Goal: Information Seeking & Learning: Learn about a topic

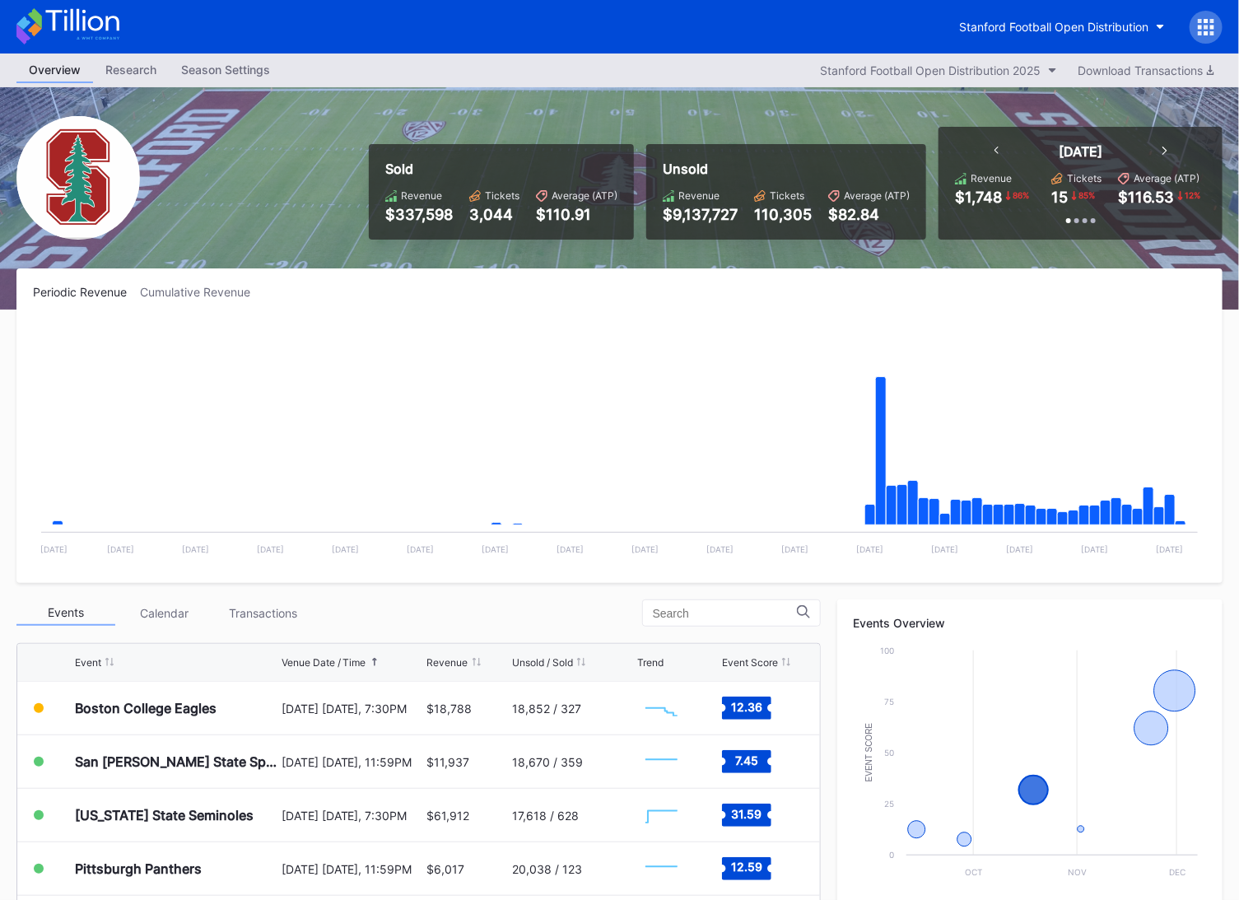
click at [102, 39] on icon at bounding box center [67, 26] width 103 height 36
click at [88, 28] on icon at bounding box center [67, 26] width 103 height 36
click at [110, 35] on icon at bounding box center [67, 26] width 103 height 36
click at [1074, 15] on button "Stanford Football Open Distribution" at bounding box center [1062, 27] width 231 height 30
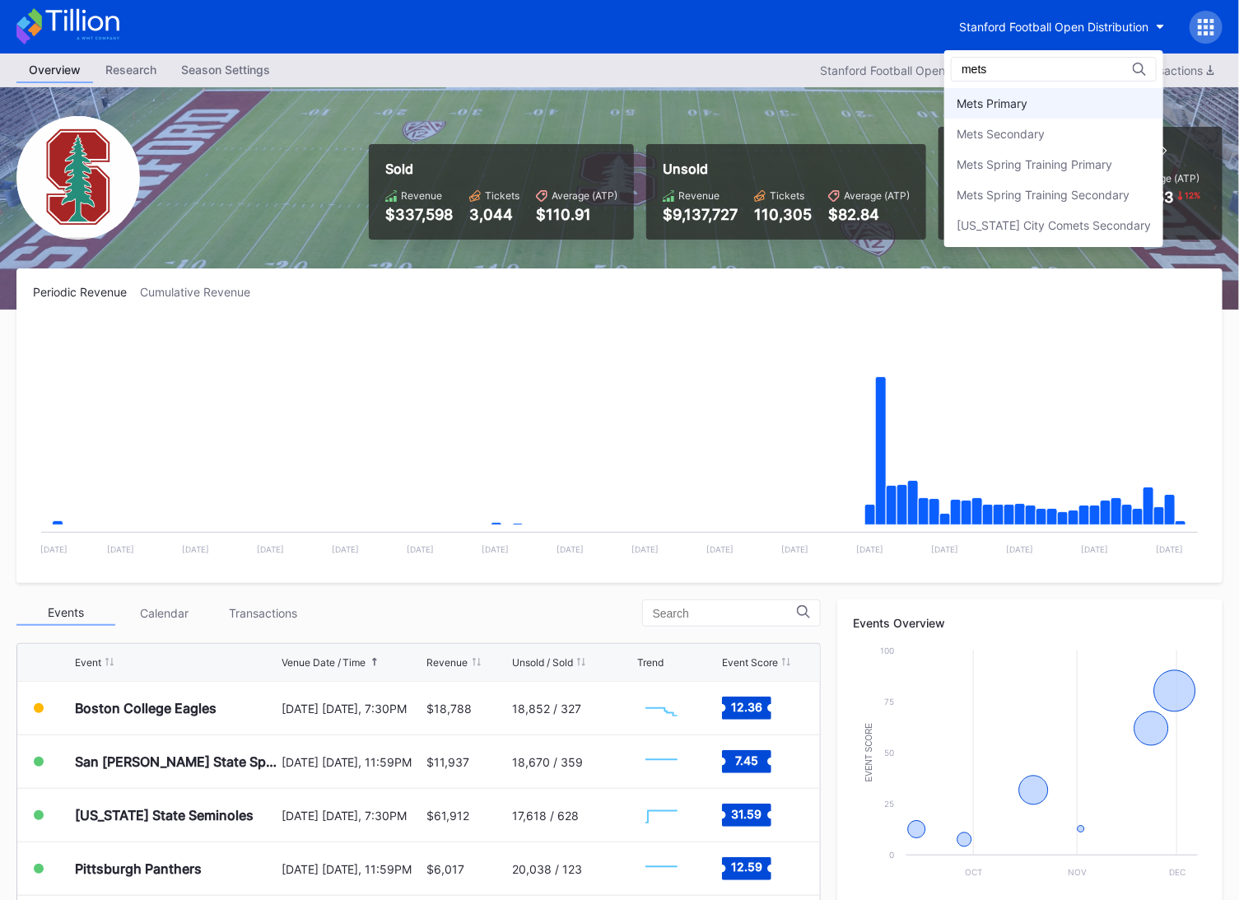
type input "mets"
drag, startPoint x: 1069, startPoint y: 117, endPoint x: 1064, endPoint y: 130, distance: 14.1
click at [1064, 129] on div "Mets Primary Mets Secondary Mets Spring Training Primary Mets Spring Training S…" at bounding box center [1054, 164] width 219 height 152
click at [1064, 131] on div "Mets Secondary" at bounding box center [1054, 134] width 219 height 30
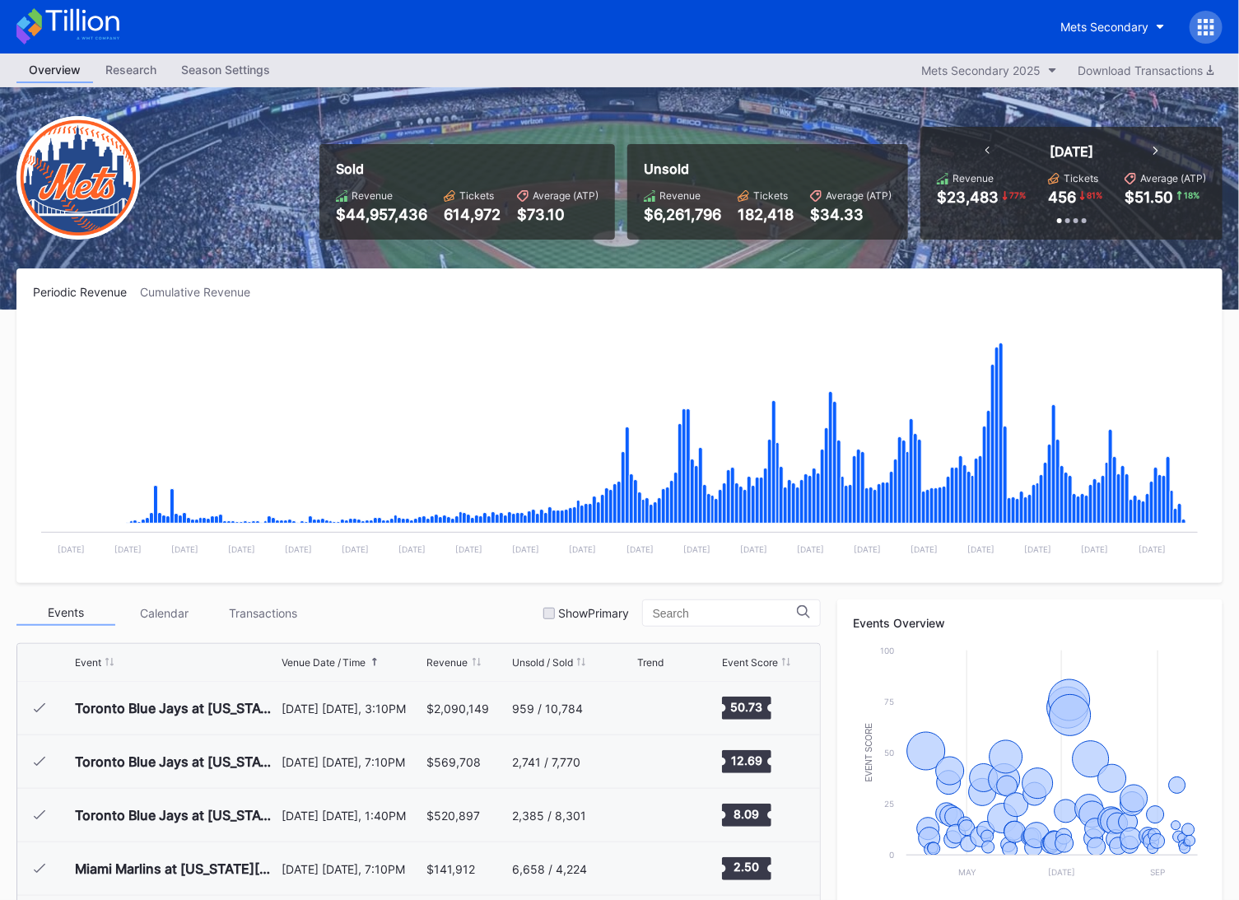
scroll to position [3426, 0]
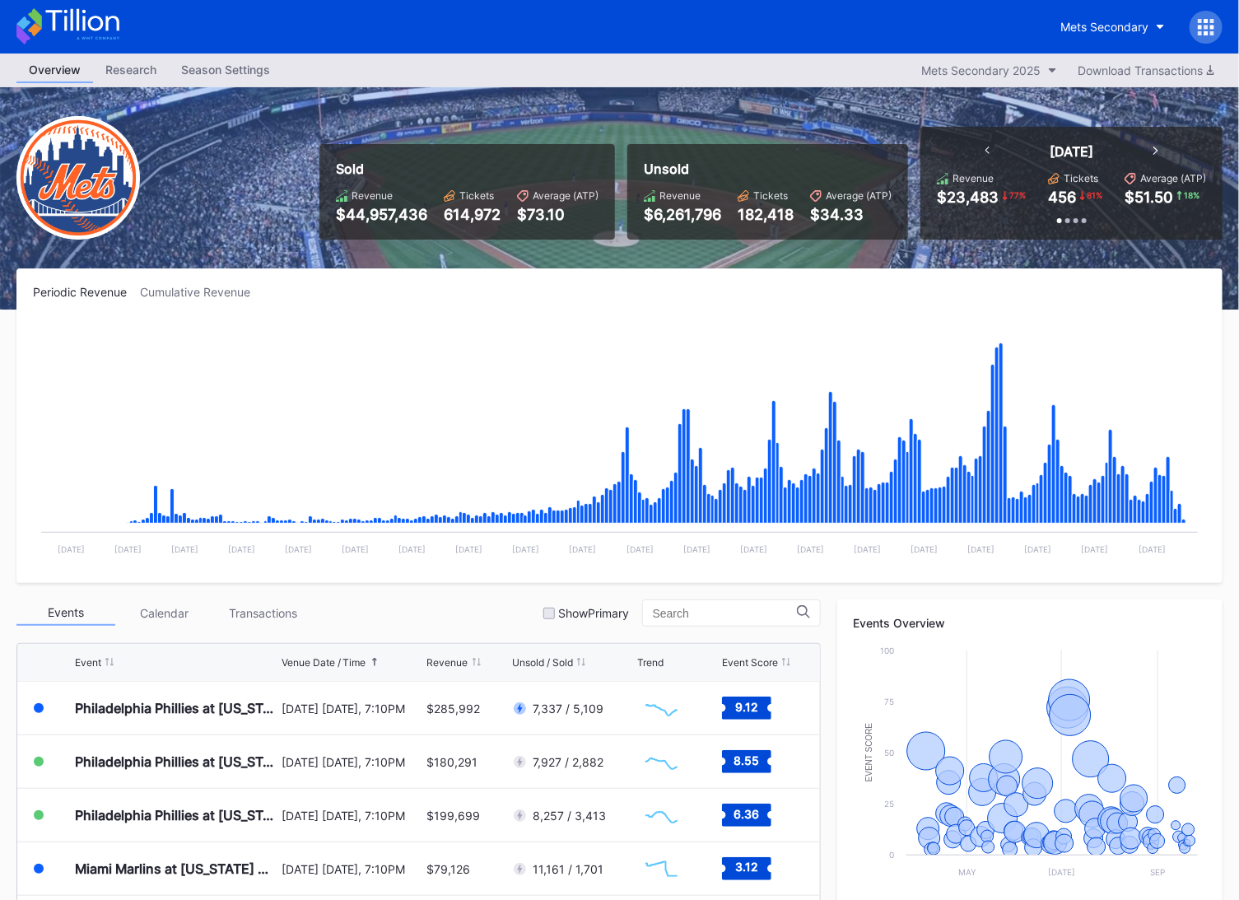
click at [101, 10] on icon at bounding box center [67, 26] width 103 height 36
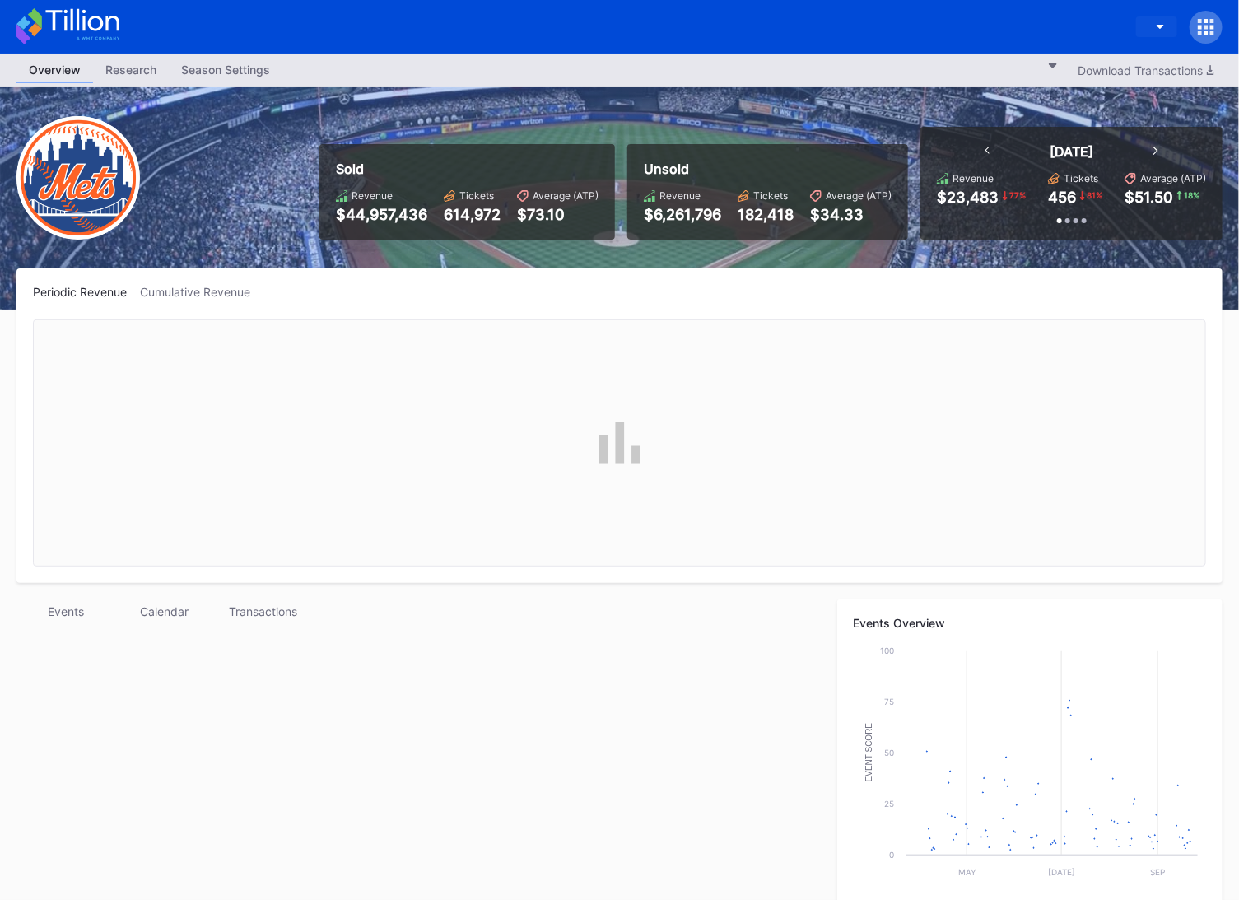
click at [1136, 35] on button "button" at bounding box center [1156, 26] width 41 height 21
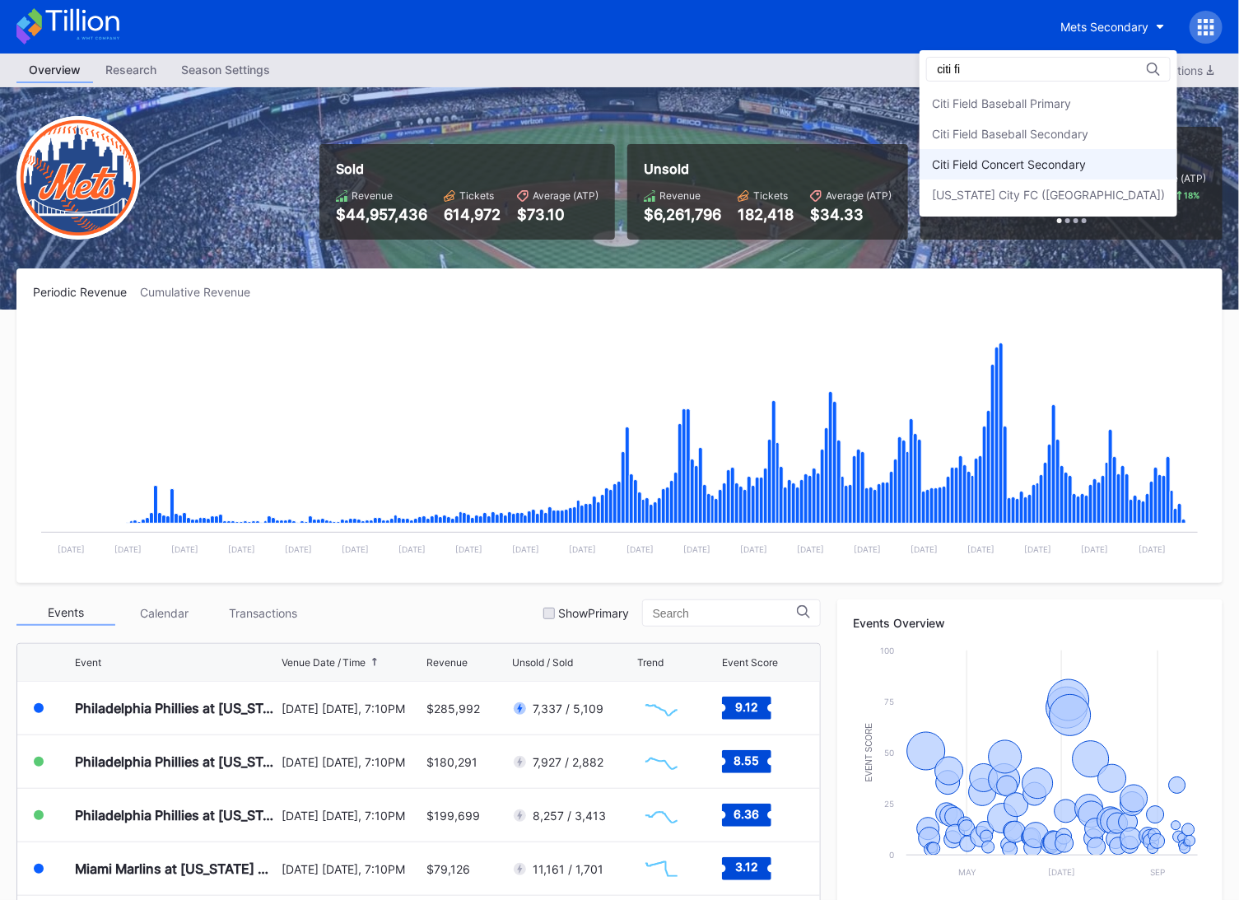
scroll to position [2, 0]
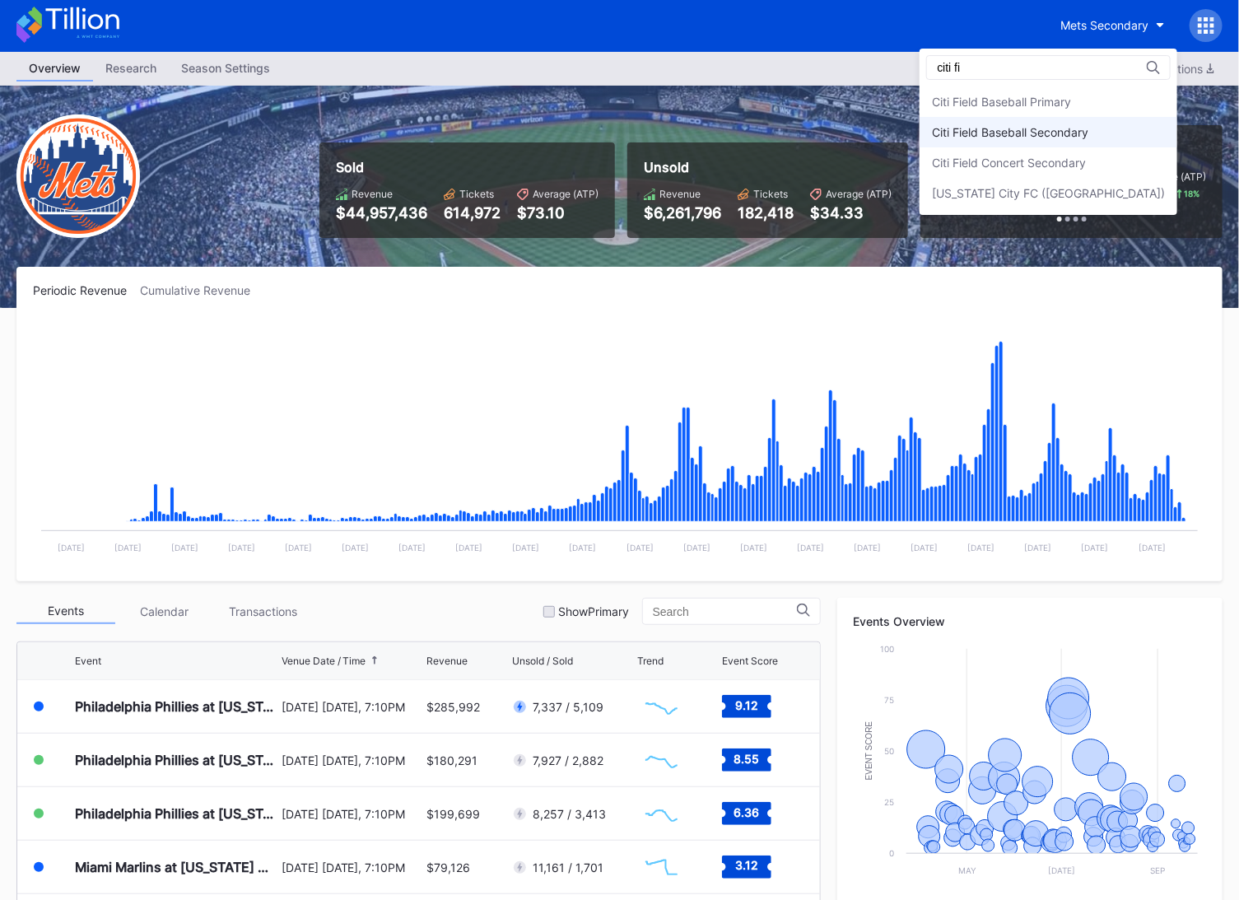
type input "citi fi"
click at [1131, 142] on div "Citi Field Baseball Secondary" at bounding box center [1049, 132] width 258 height 30
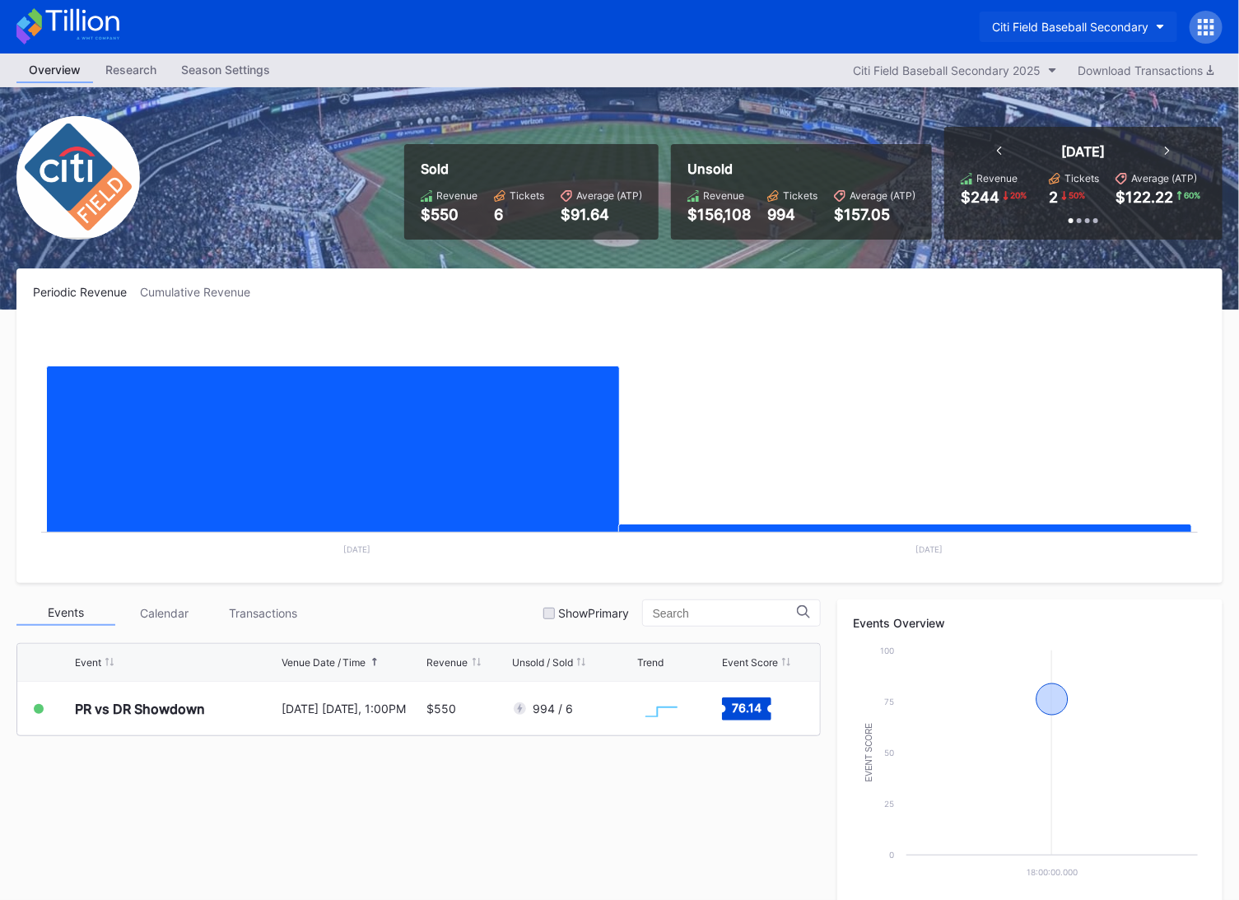
click at [1060, 24] on div "Citi Field Baseball Secondary" at bounding box center [1070, 27] width 156 height 14
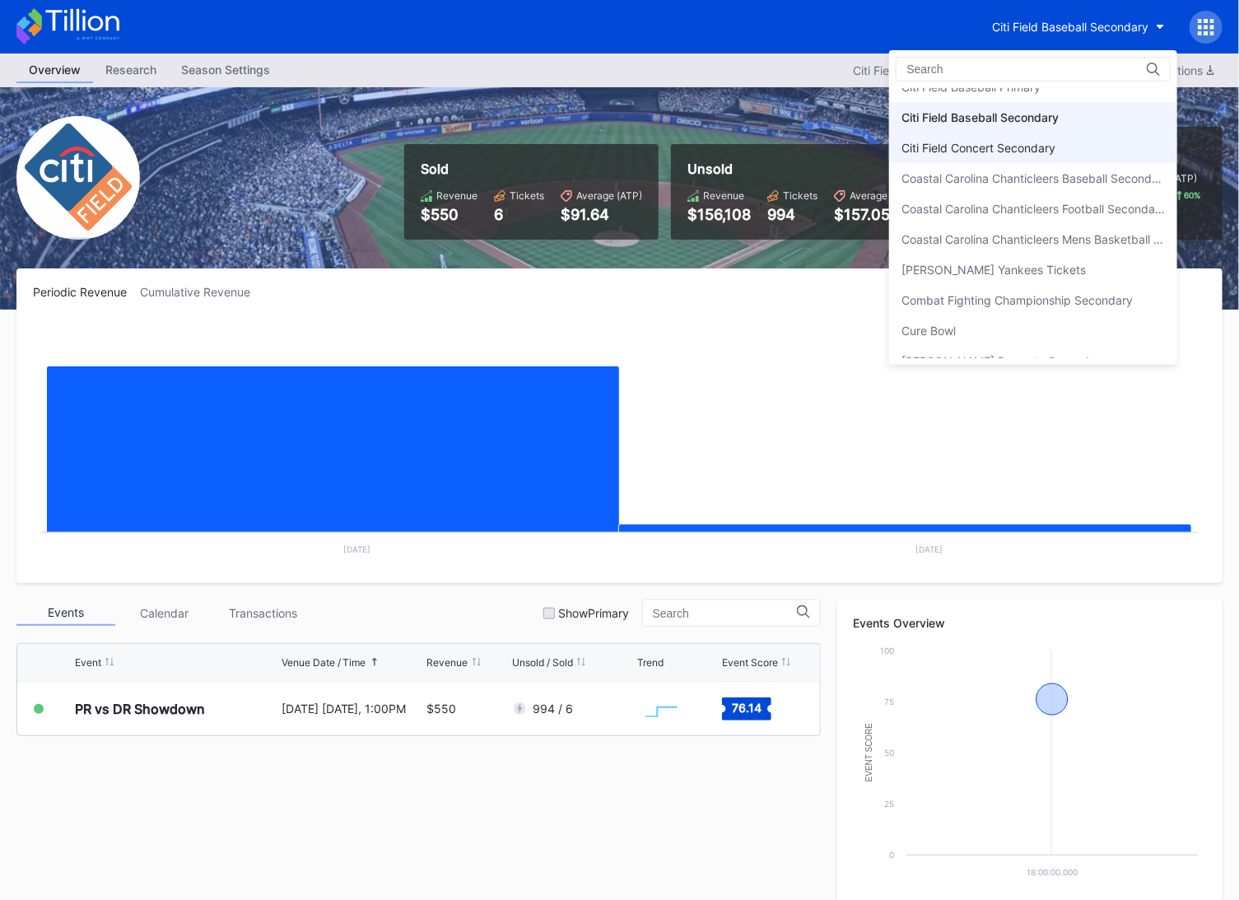
scroll to position [905, 0]
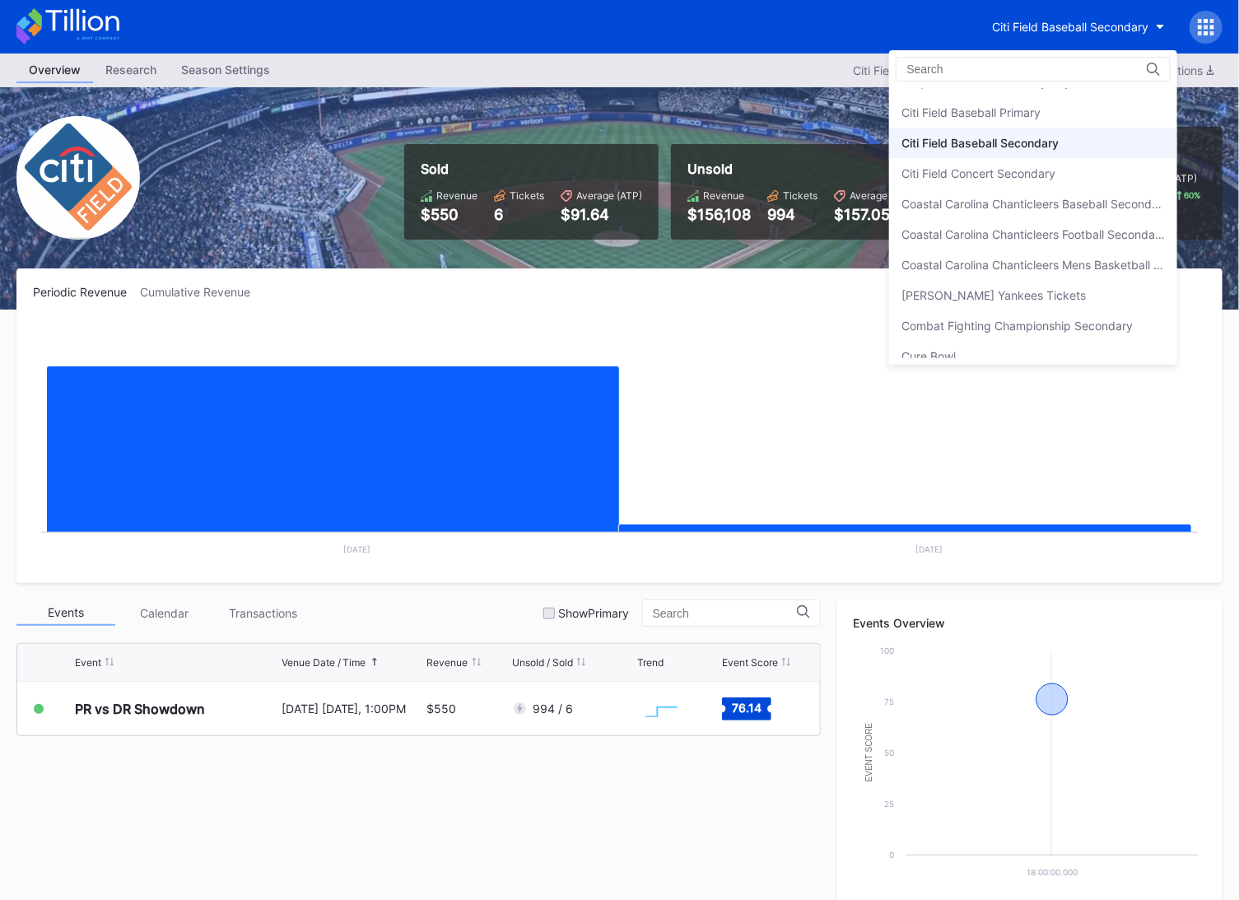
click at [1032, 128] on div "Citi Field Baseball Secondary" at bounding box center [1033, 143] width 288 height 30
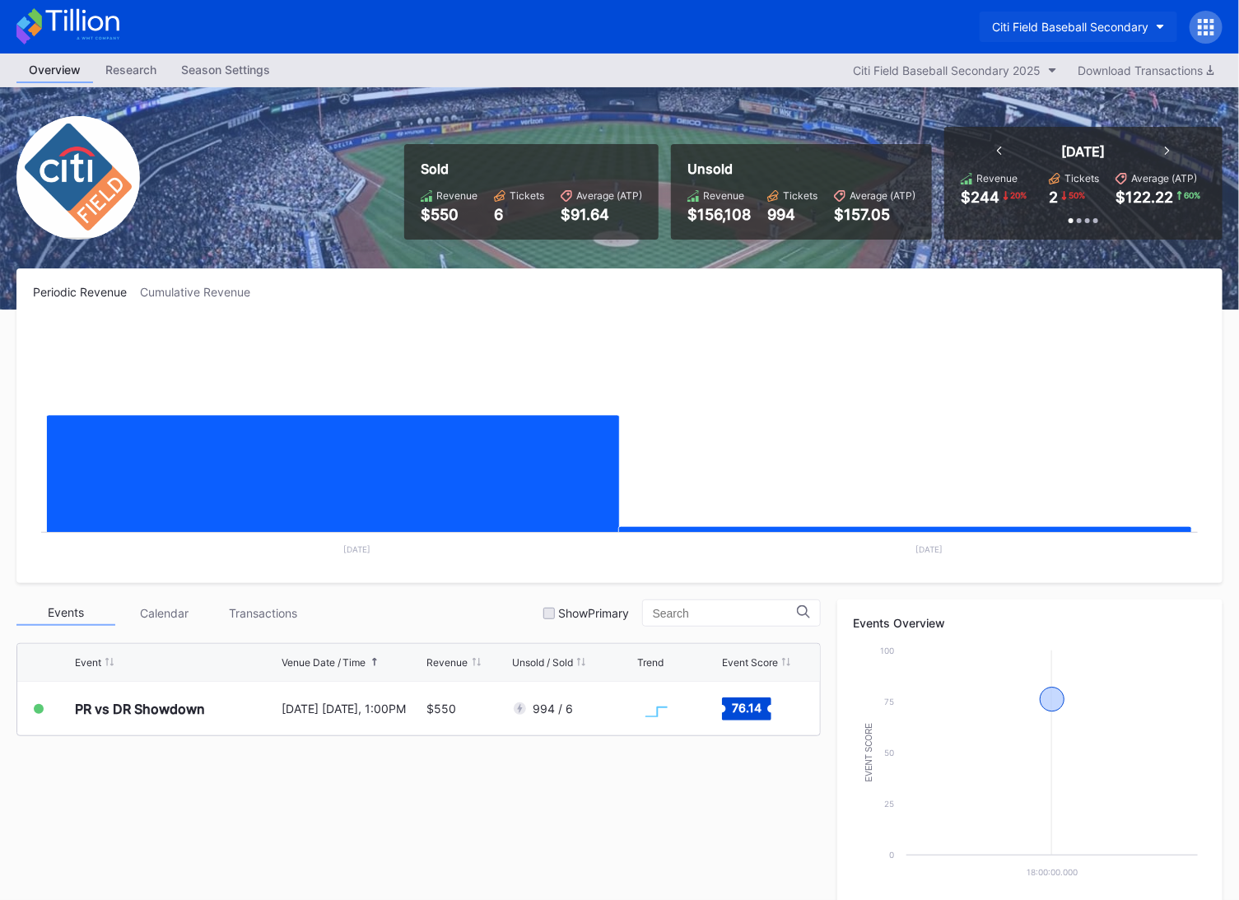
click at [1037, 28] on div "Citi Field Baseball Secondary" at bounding box center [1070, 27] width 156 height 14
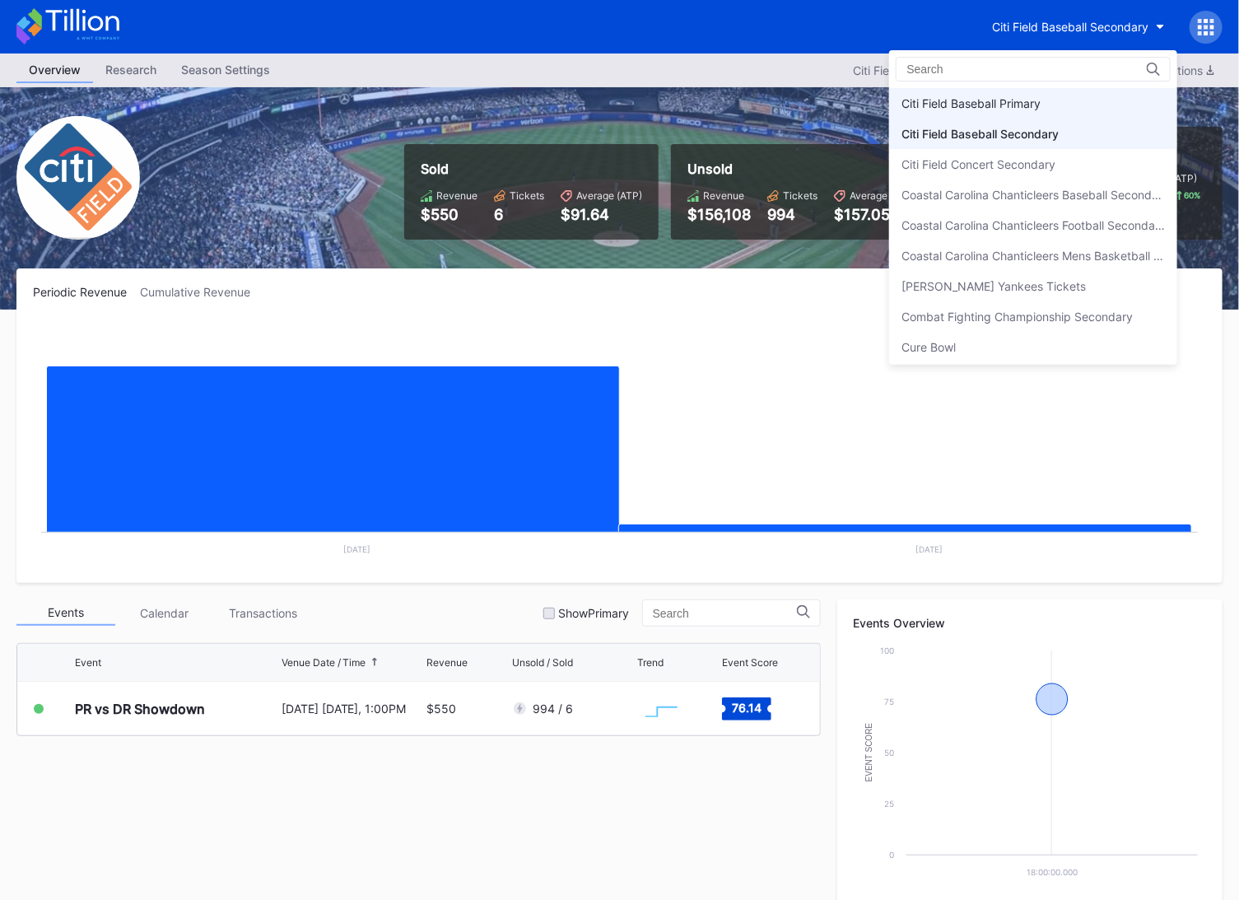
scroll to position [906, 0]
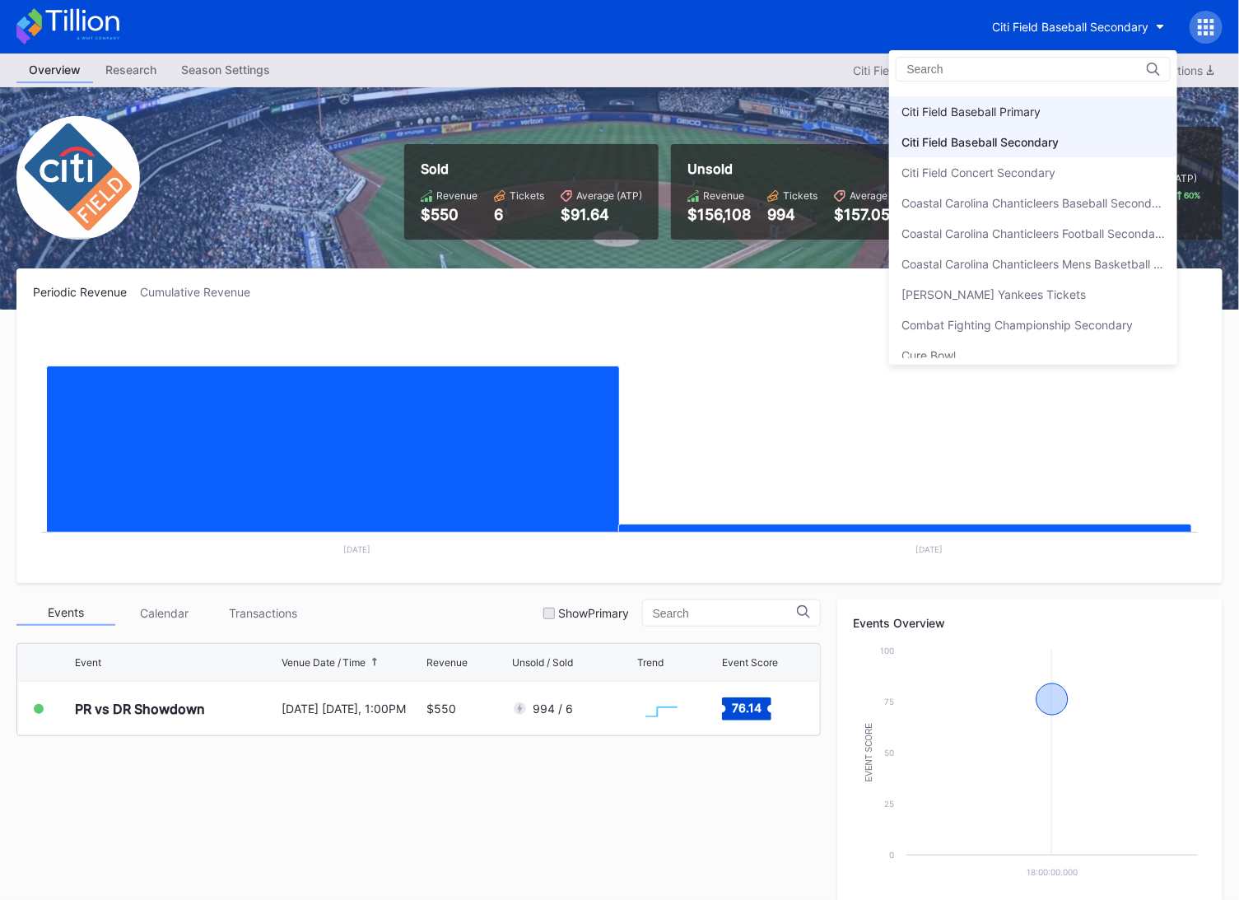
click at [1021, 105] on div "Citi Field Baseball Primary" at bounding box center [971, 112] width 139 height 14
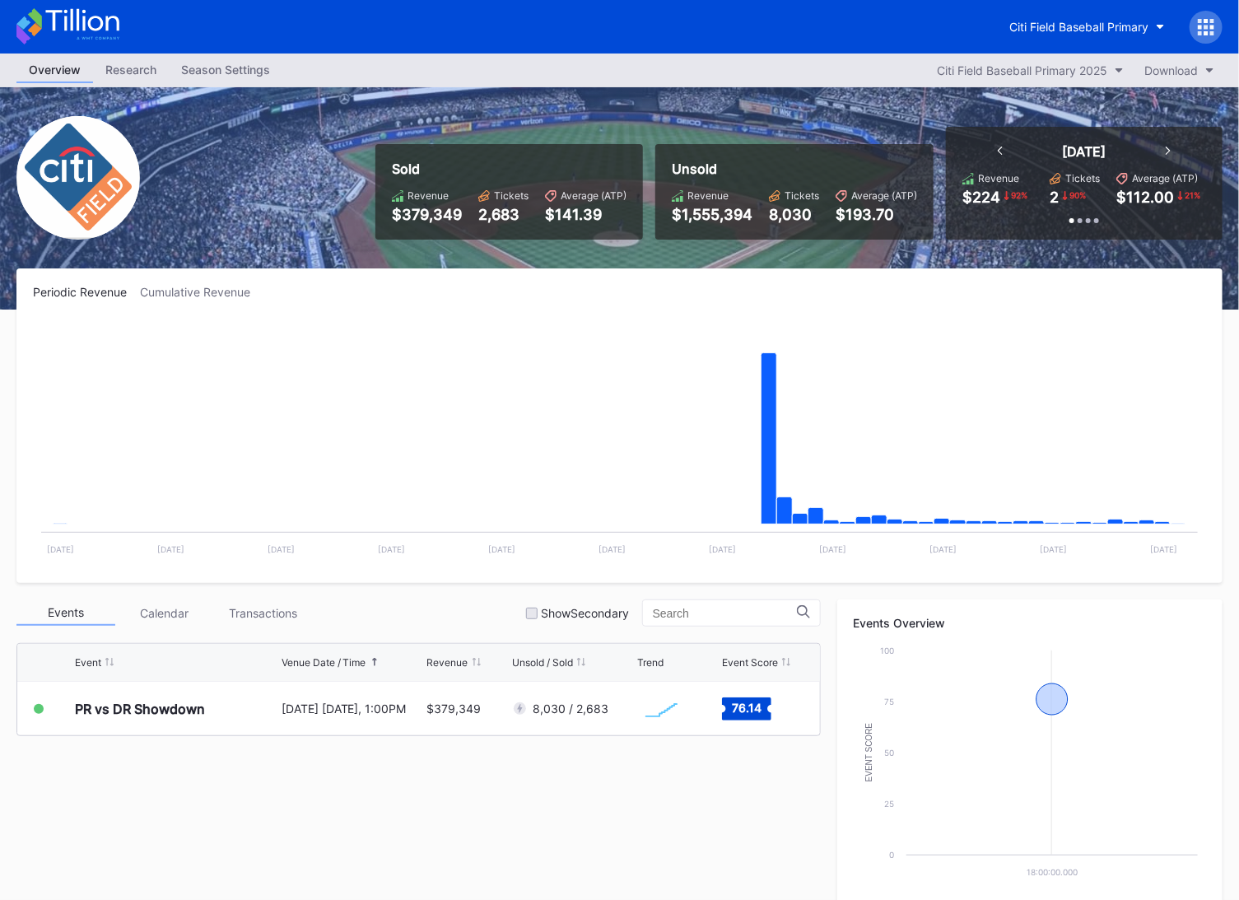
click at [94, 28] on icon at bounding box center [67, 26] width 103 height 36
click at [208, 167] on div "Sold Revenue $379,349 Tickets 2,683 Average (ATP) $141.39 Unsold Revenue $1,555…" at bounding box center [619, 198] width 1239 height 222
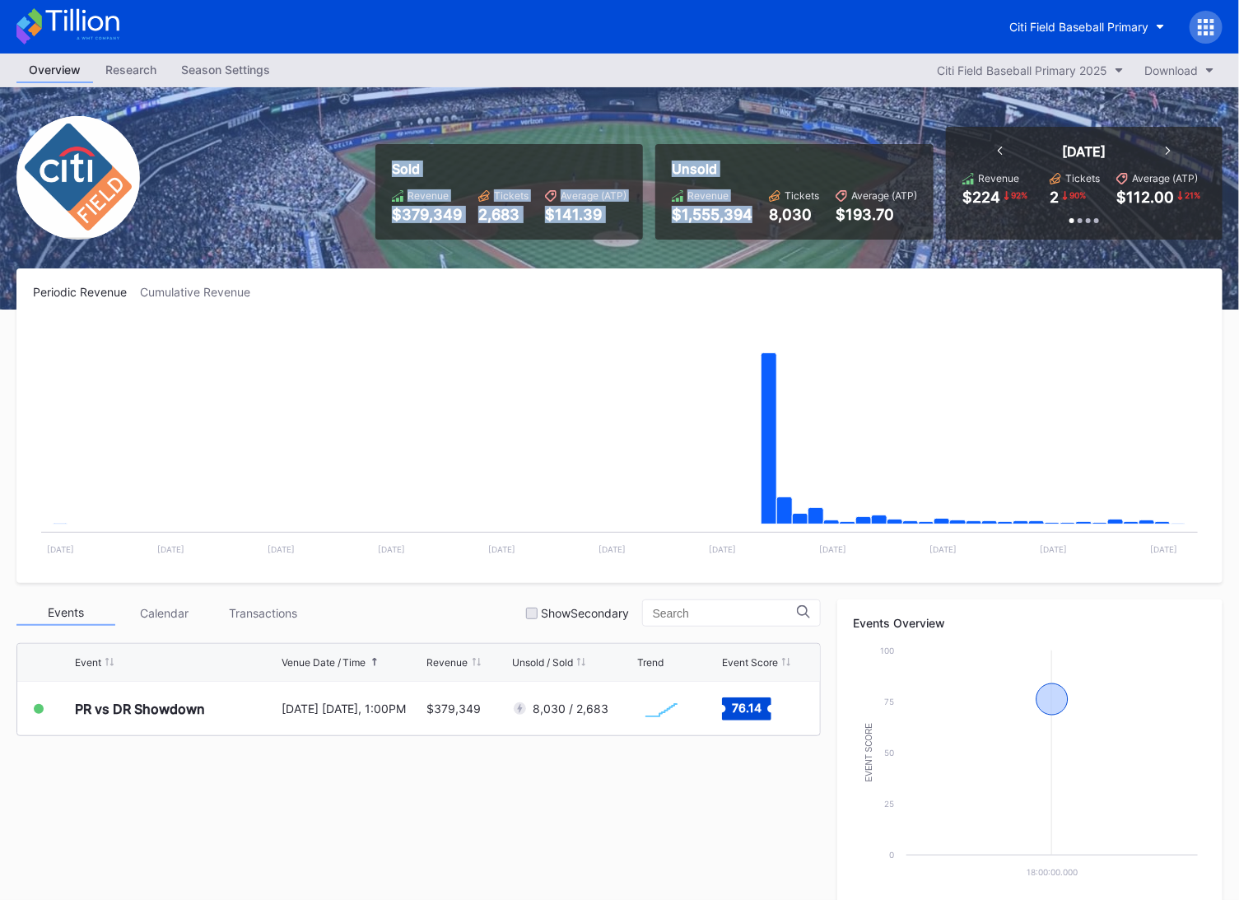
drag, startPoint x: 357, startPoint y: 150, endPoint x: 767, endPoint y: 244, distance: 420.7
click at [767, 244] on div "Sold Revenue $379,349 Tickets 2,683 Average (ATP) $141.39 Unsold Revenue $1,555…" at bounding box center [619, 198] width 1239 height 222
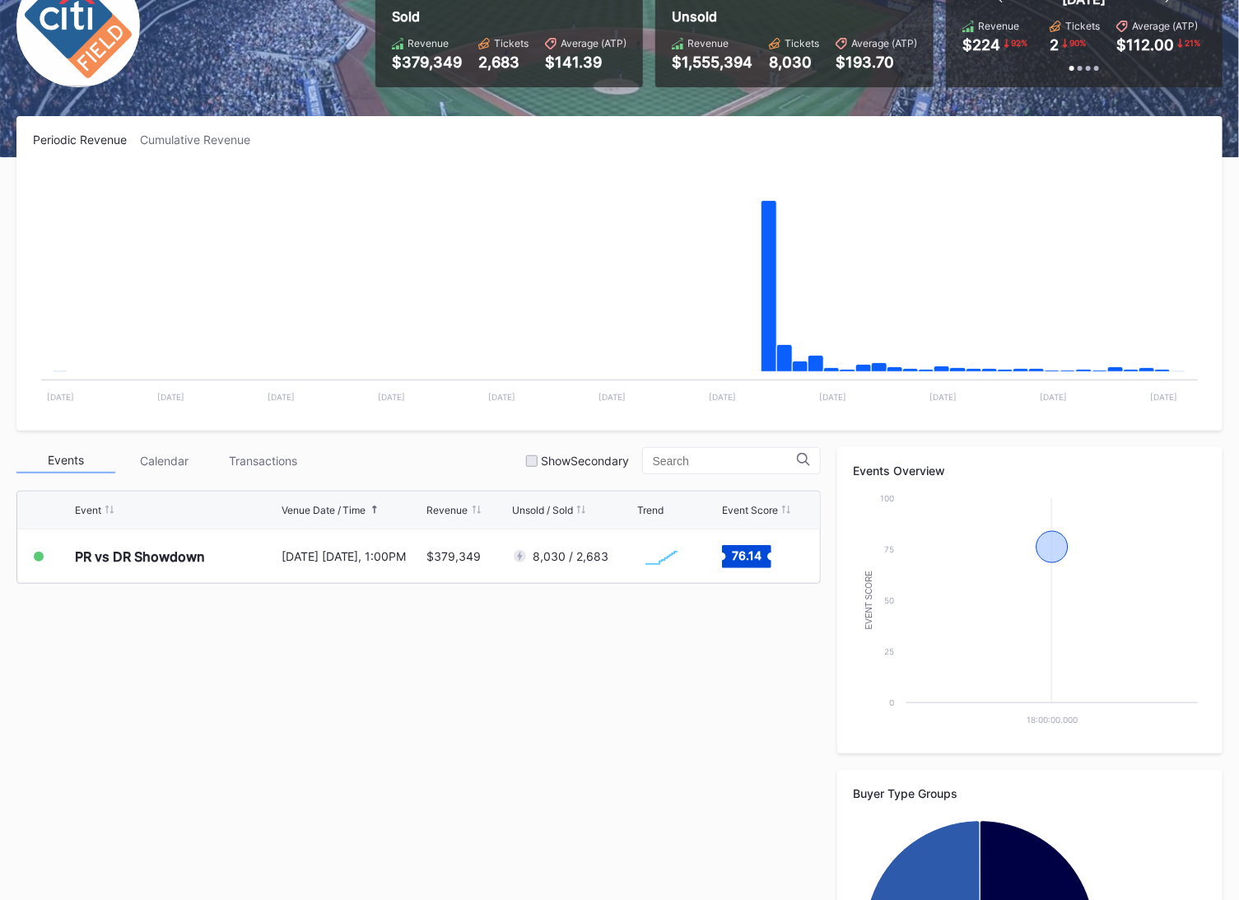
scroll to position [156, 0]
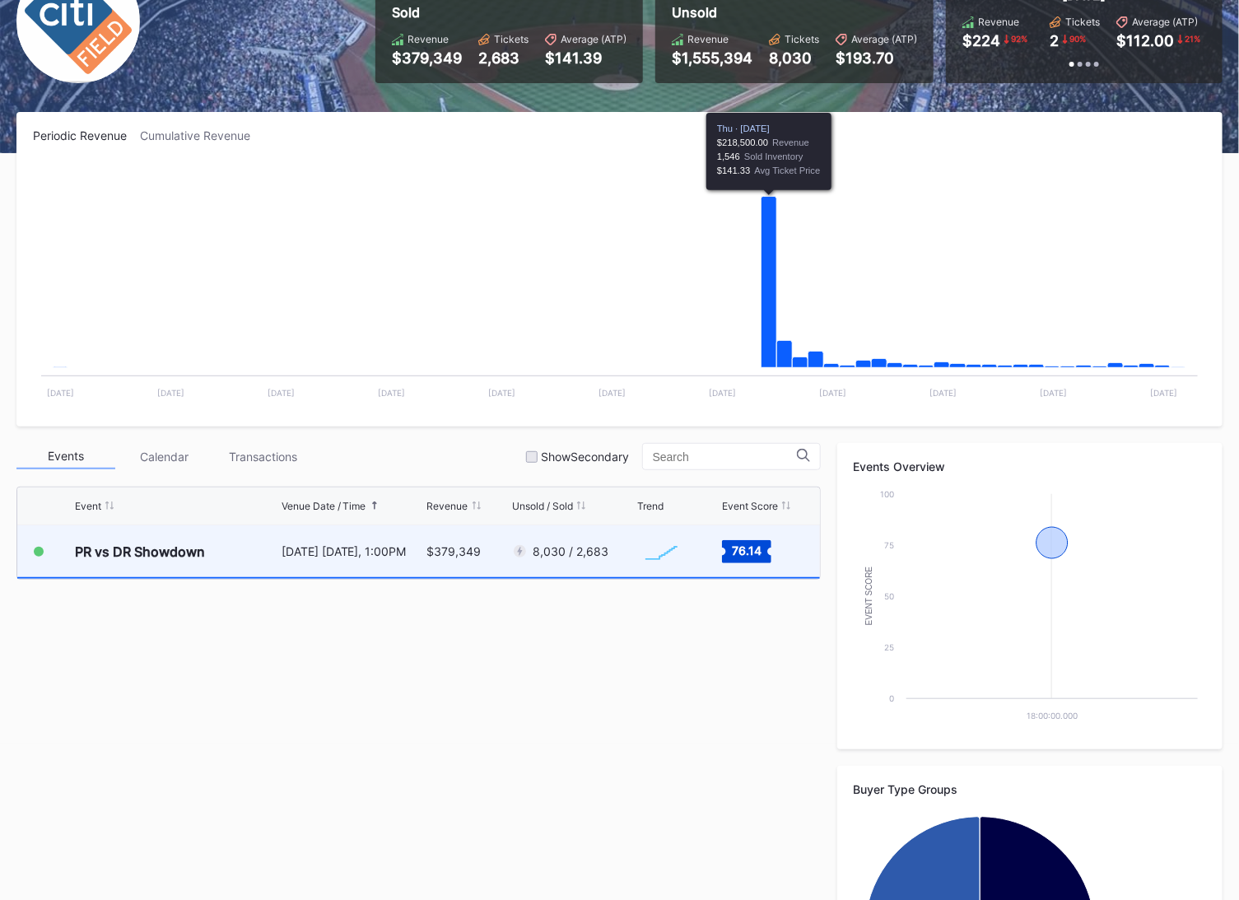
click at [609, 547] on div "8,030 / 2,683" at bounding box center [572, 551] width 121 height 52
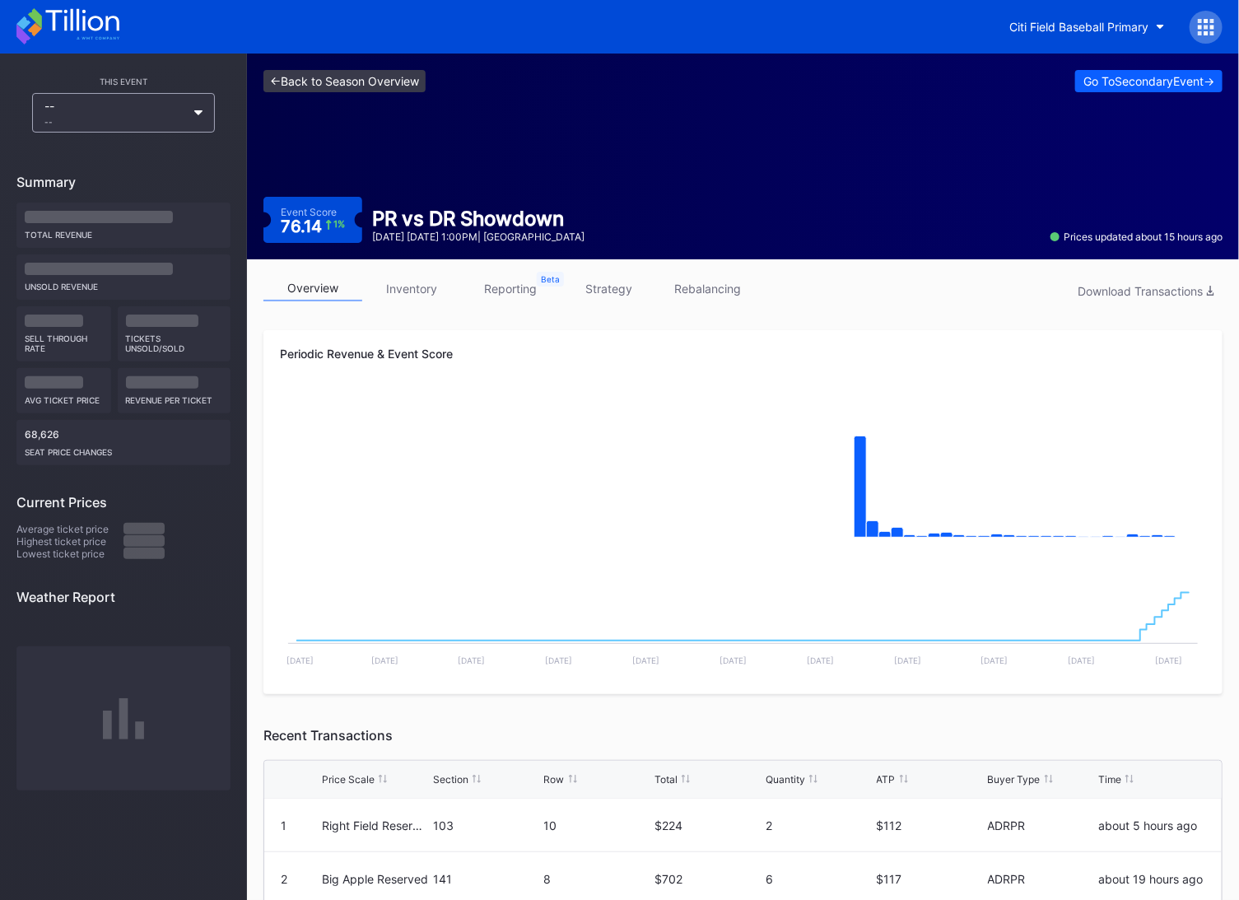
click at [333, 81] on link "<- Back to Season Overview" at bounding box center [345, 81] width 162 height 22
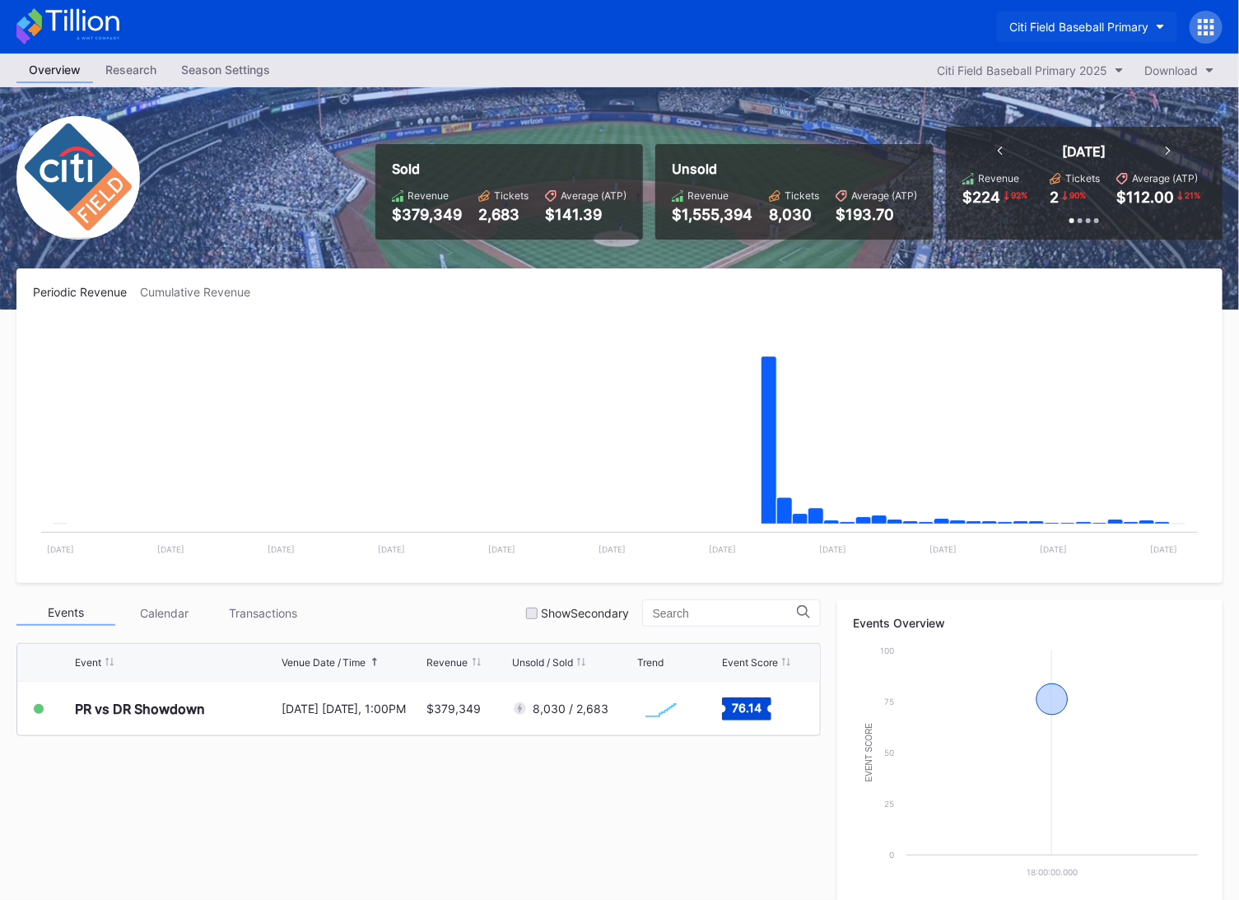
click at [1141, 21] on div "Citi Field Baseball Primary" at bounding box center [1079, 27] width 139 height 14
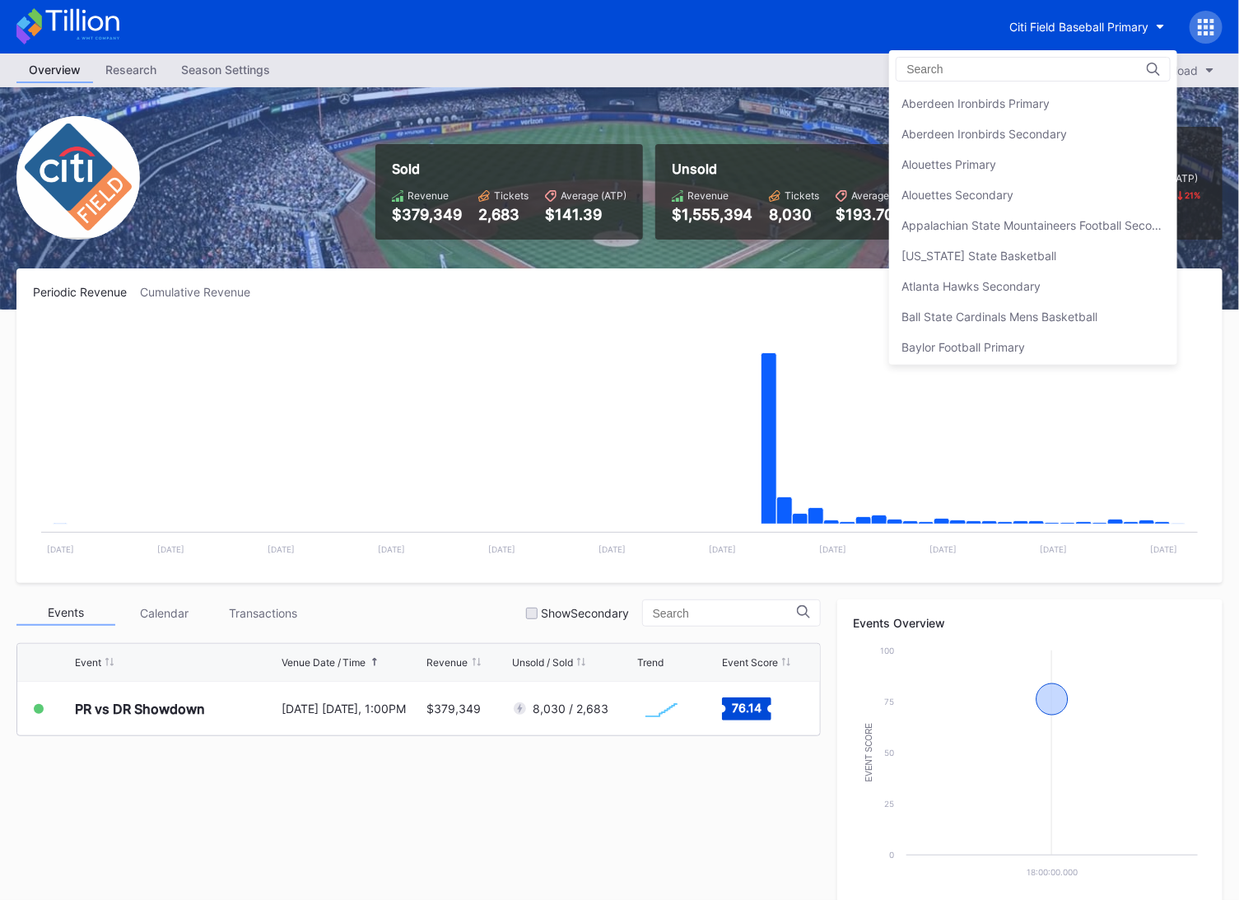
scroll to position [910, 0]
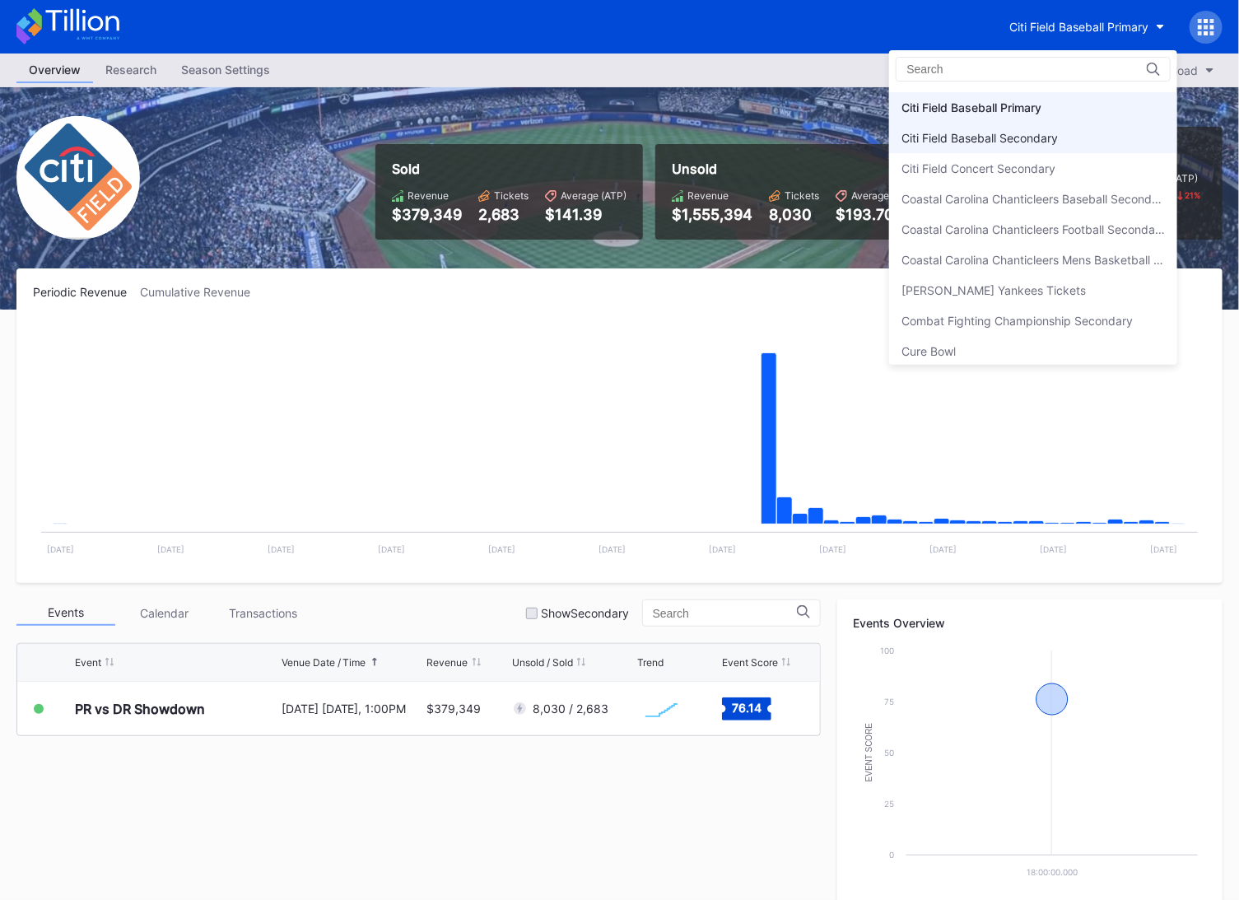
click at [1066, 134] on div "Citi Field Baseball Secondary" at bounding box center [1033, 138] width 288 height 30
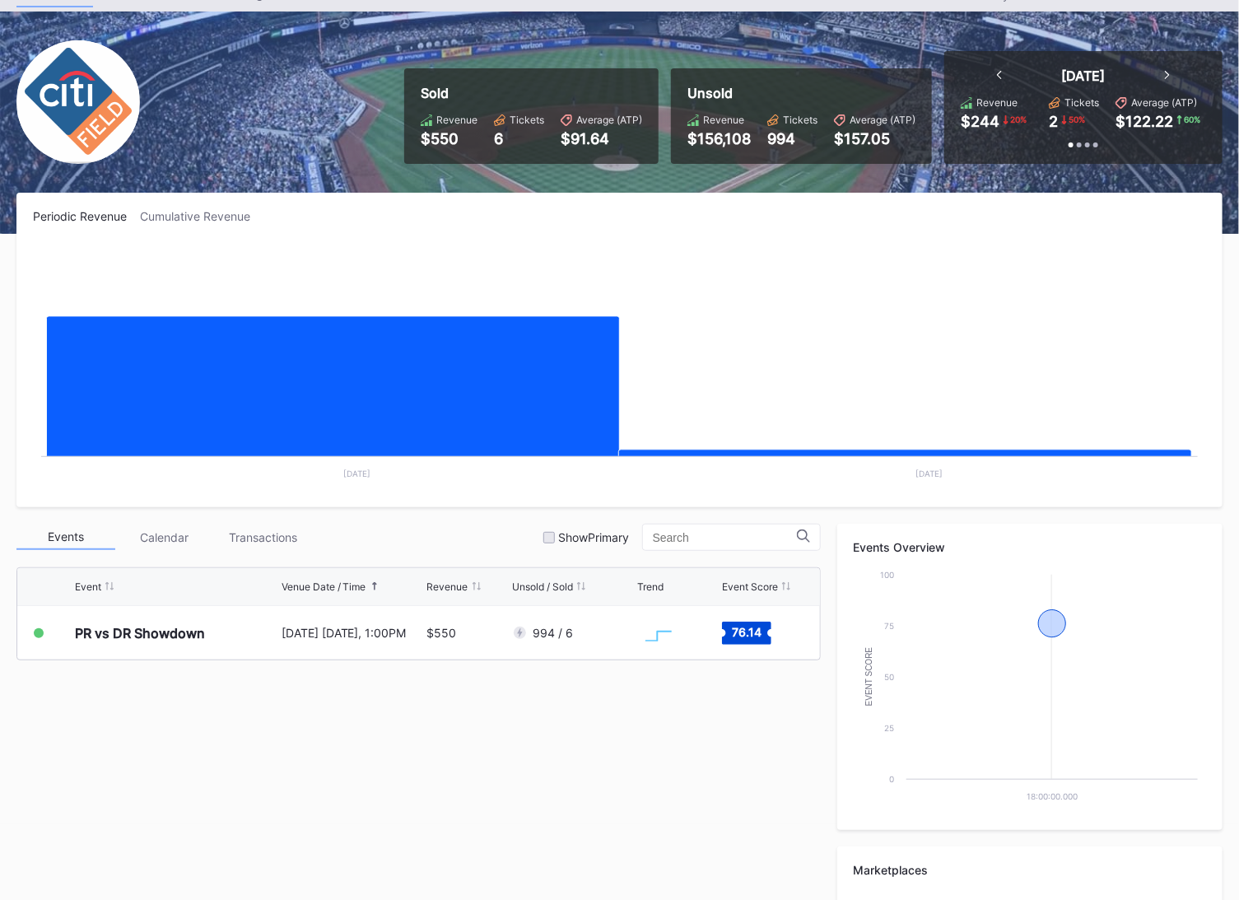
scroll to position [83, 0]
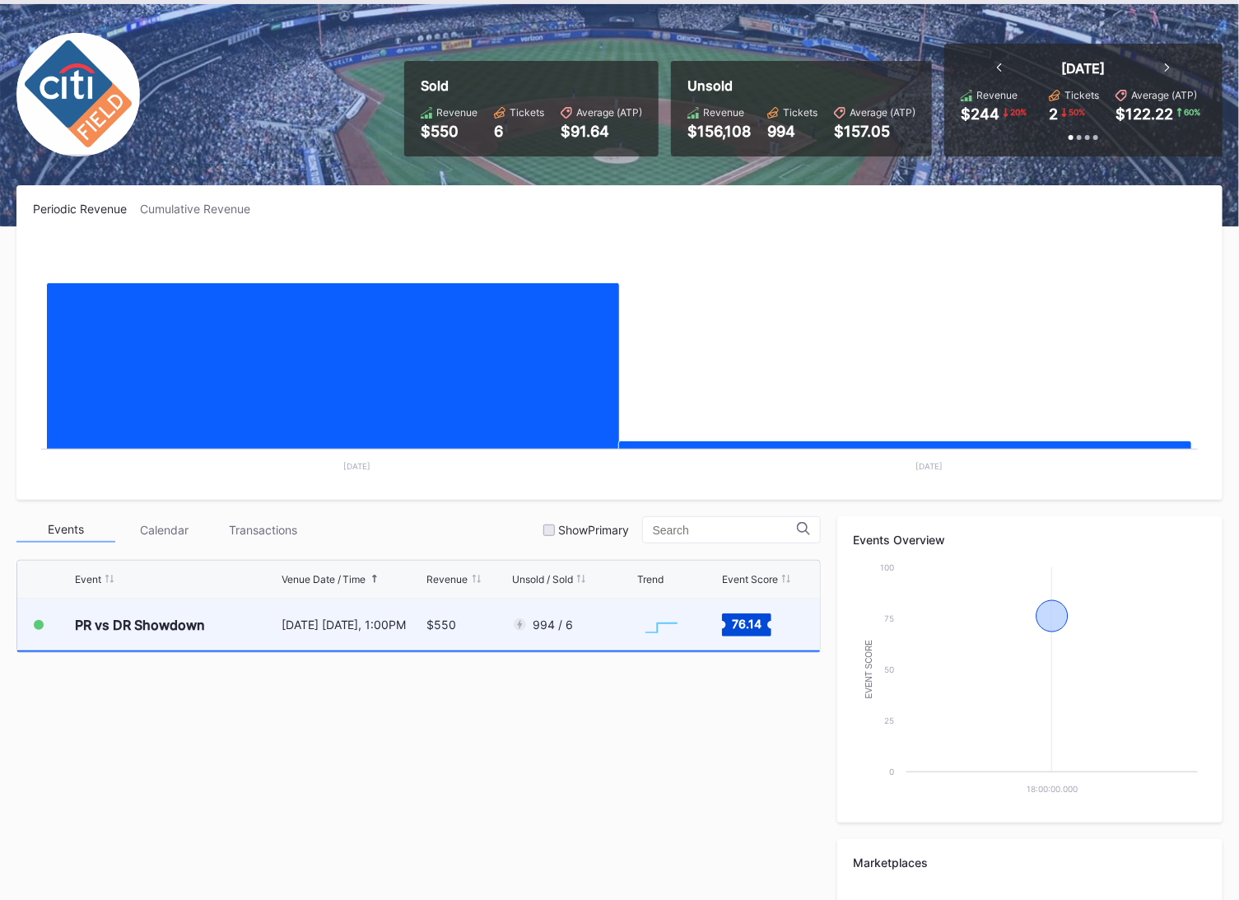
click at [579, 624] on div "994 / 6" at bounding box center [572, 625] width 121 height 52
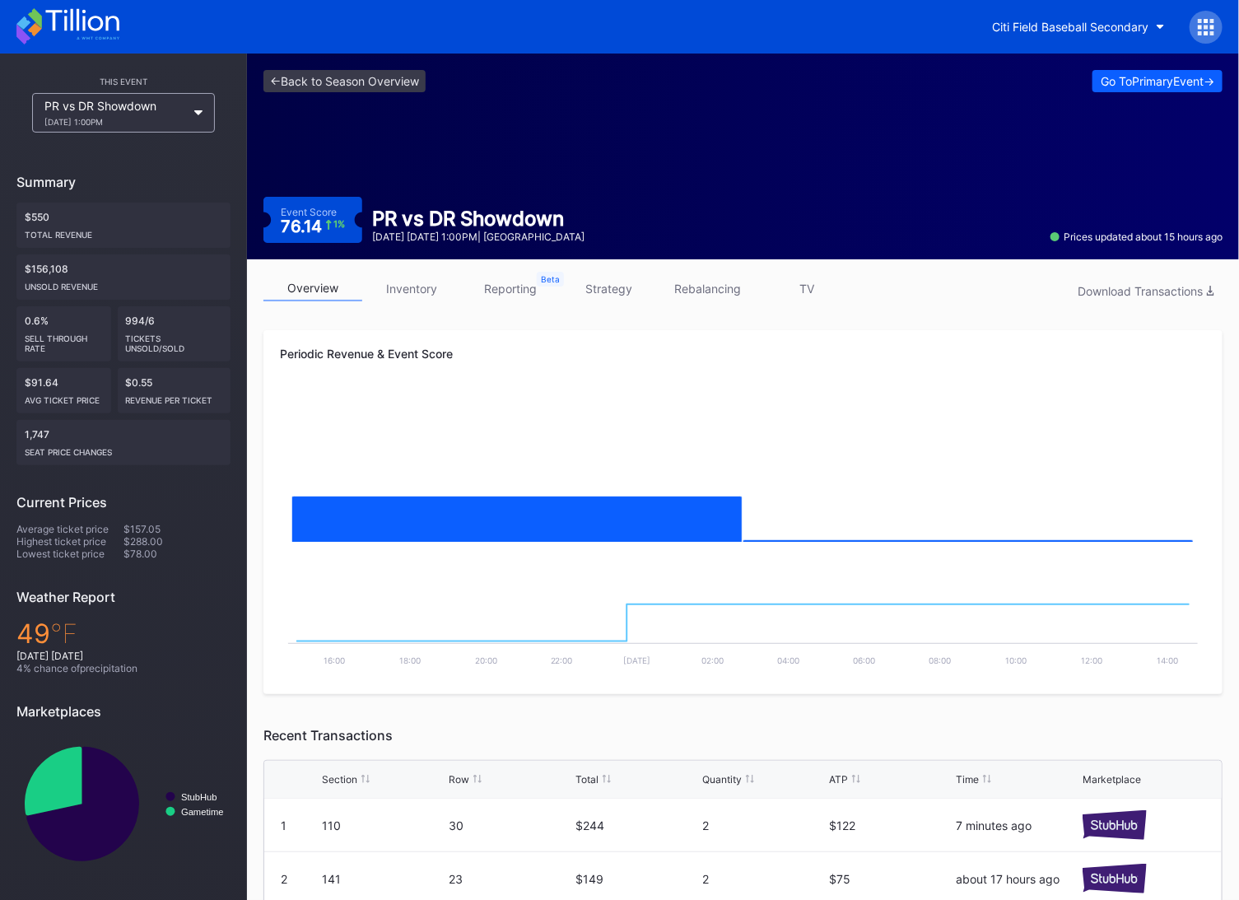
click at [76, 23] on icon at bounding box center [67, 26] width 103 height 36
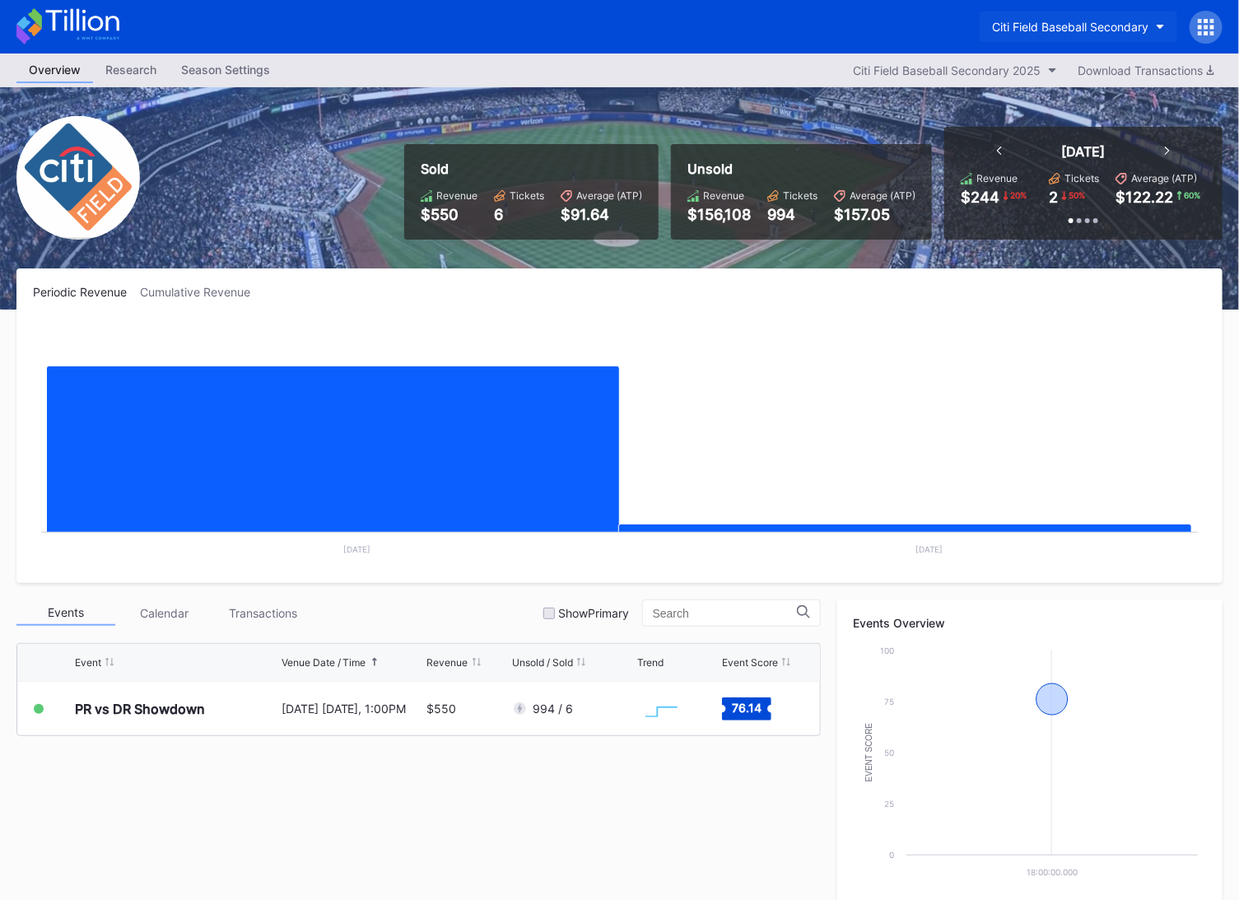
click at [1061, 30] on div "Citi Field Baseball Secondary" at bounding box center [1070, 27] width 156 height 14
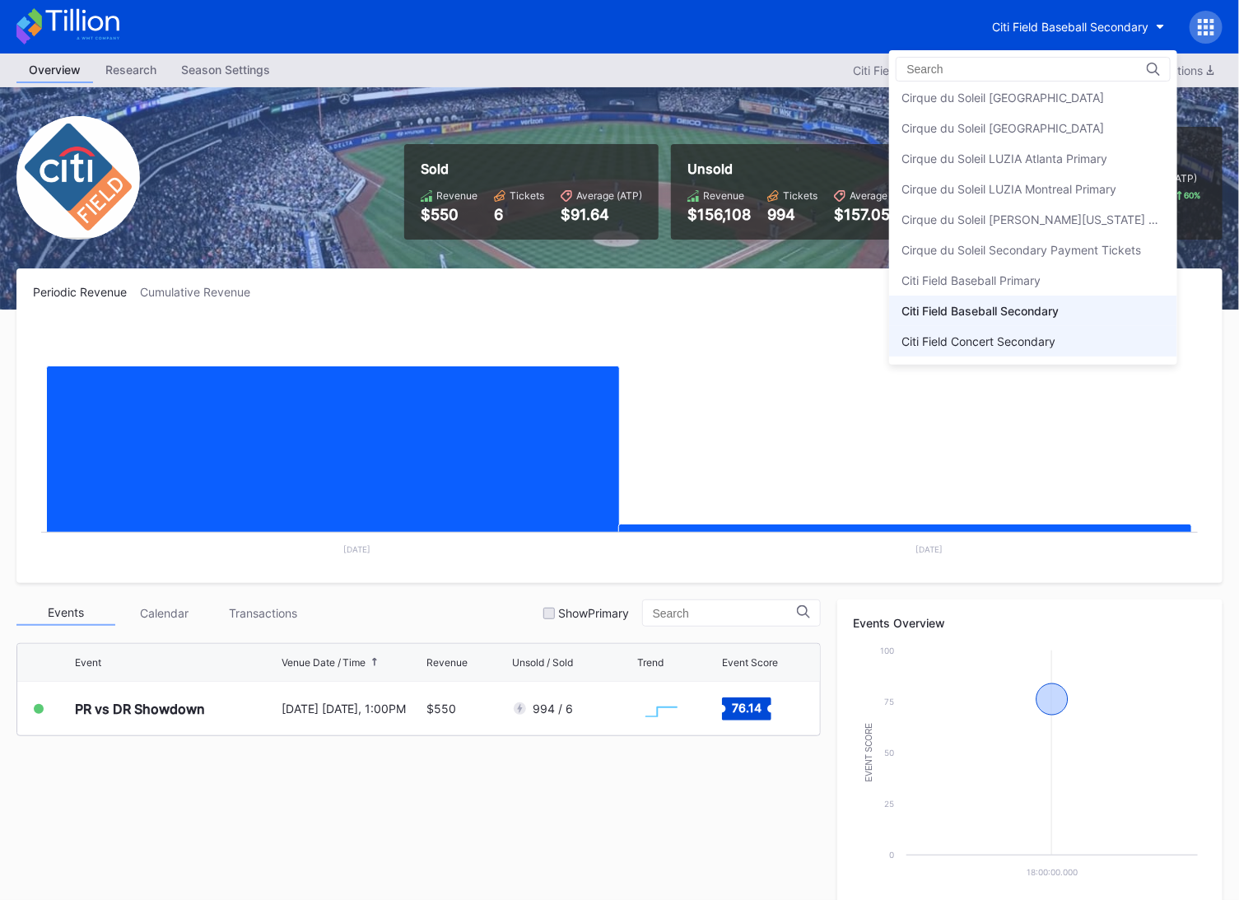
scroll to position [712, 0]
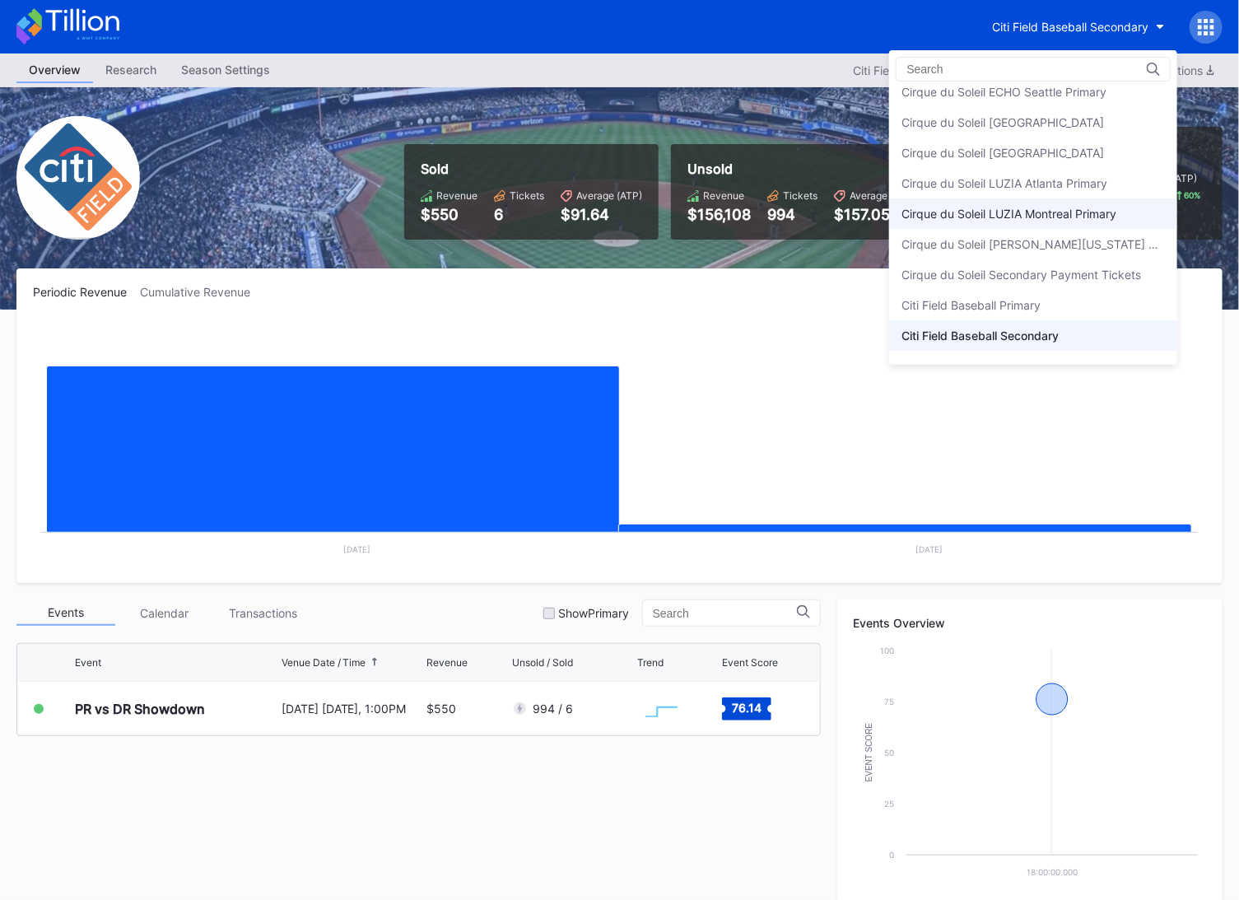
click at [1050, 200] on div "Cirque du Soleil LUZIA Montreal Primary" at bounding box center [1033, 213] width 288 height 30
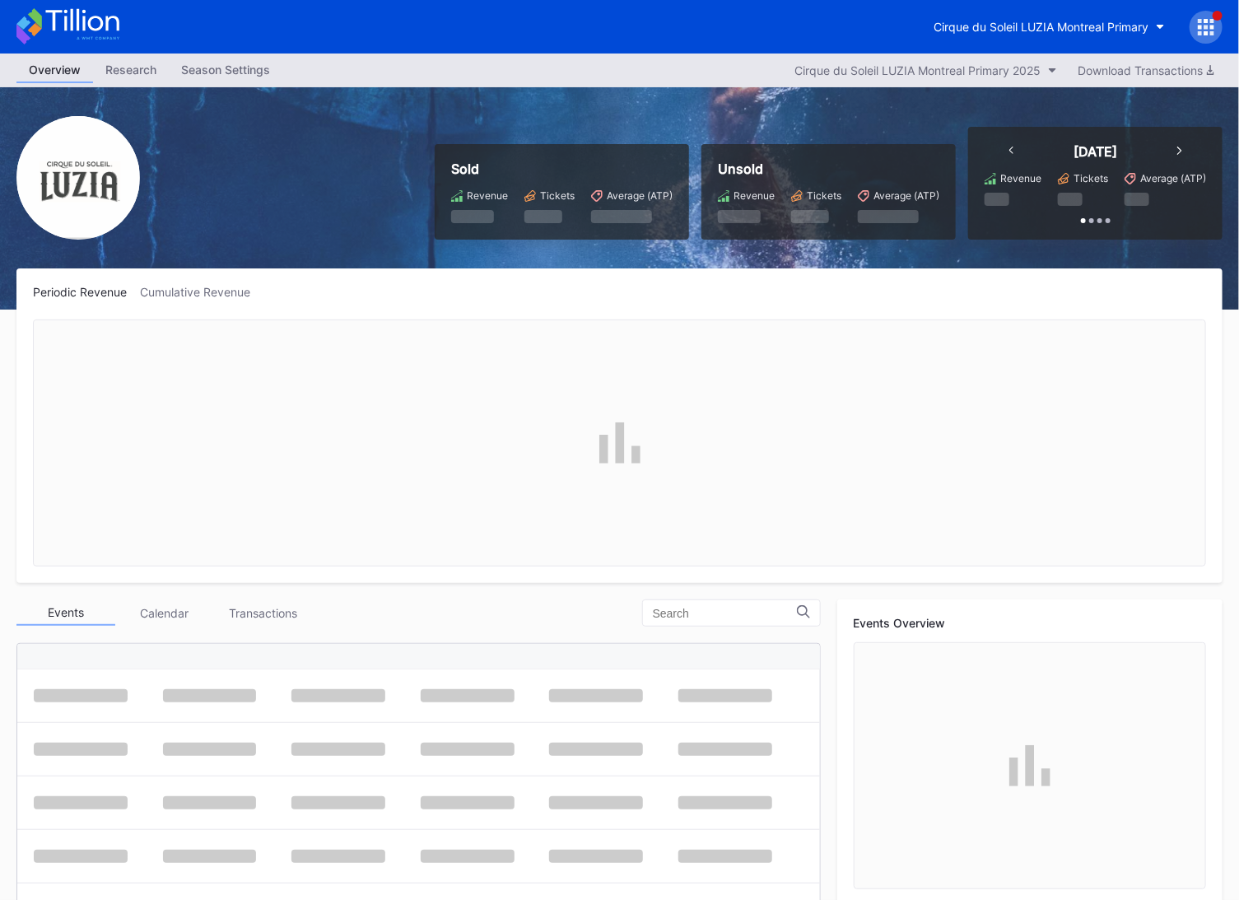
scroll to position [197, 0]
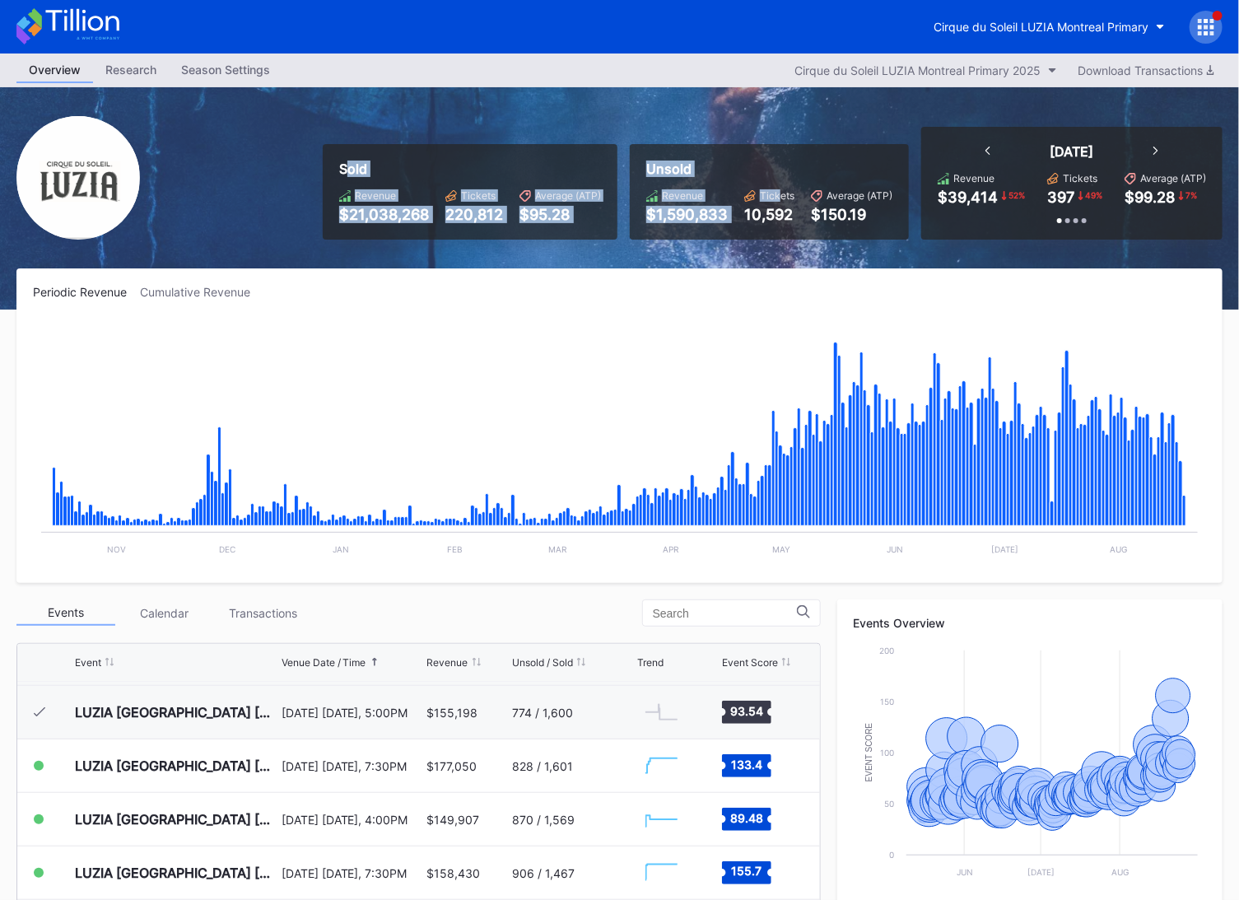
drag, startPoint x: 349, startPoint y: 171, endPoint x: 778, endPoint y: 198, distance: 429.9
click at [778, 198] on div "Sold Revenue $21,038,268 Tickets 220,812 Average (ATP) $95.28 Unsold Revenue $1…" at bounding box center [766, 183] width 912 height 113
click at [778, 198] on div "Tickets" at bounding box center [777, 195] width 35 height 12
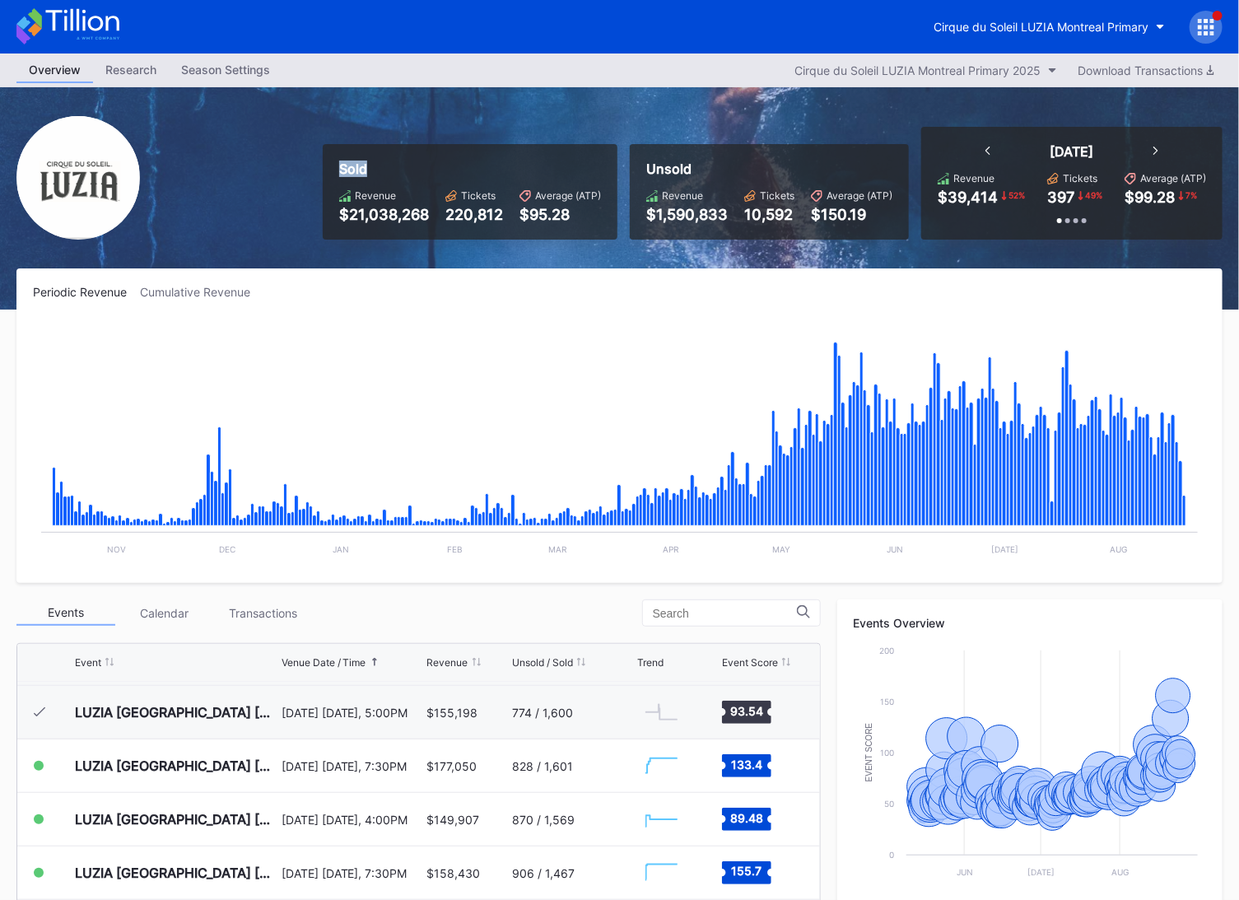
drag, startPoint x: 354, startPoint y: 152, endPoint x: 706, endPoint y: 194, distance: 354.2
click at [677, 187] on div "Sold Revenue $21,038,268 Tickets 220,812 Average (ATP) $95.28 Unsold Revenue $1…" at bounding box center [766, 183] width 912 height 113
click at [706, 194] on div "Revenue" at bounding box center [687, 195] width 82 height 12
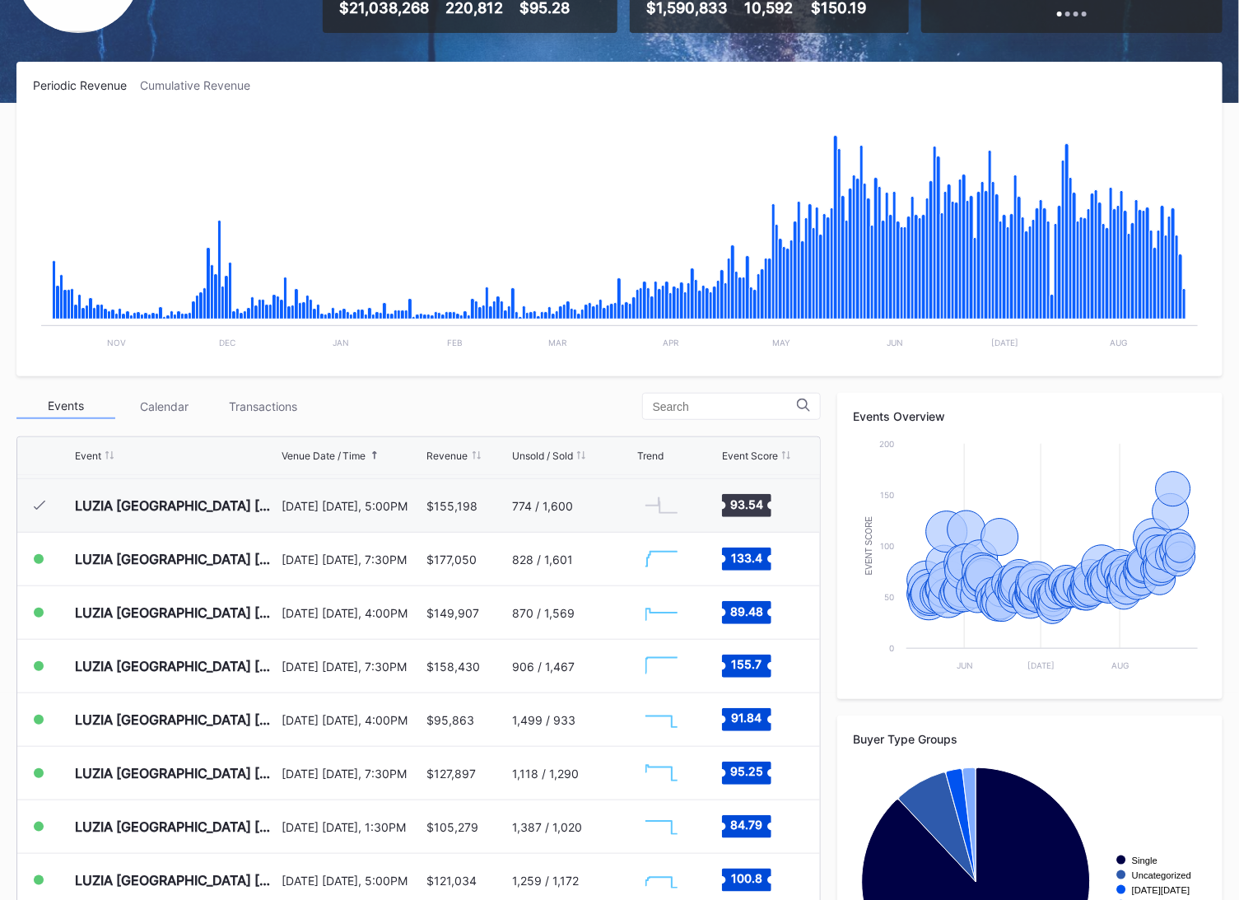
scroll to position [343, 0]
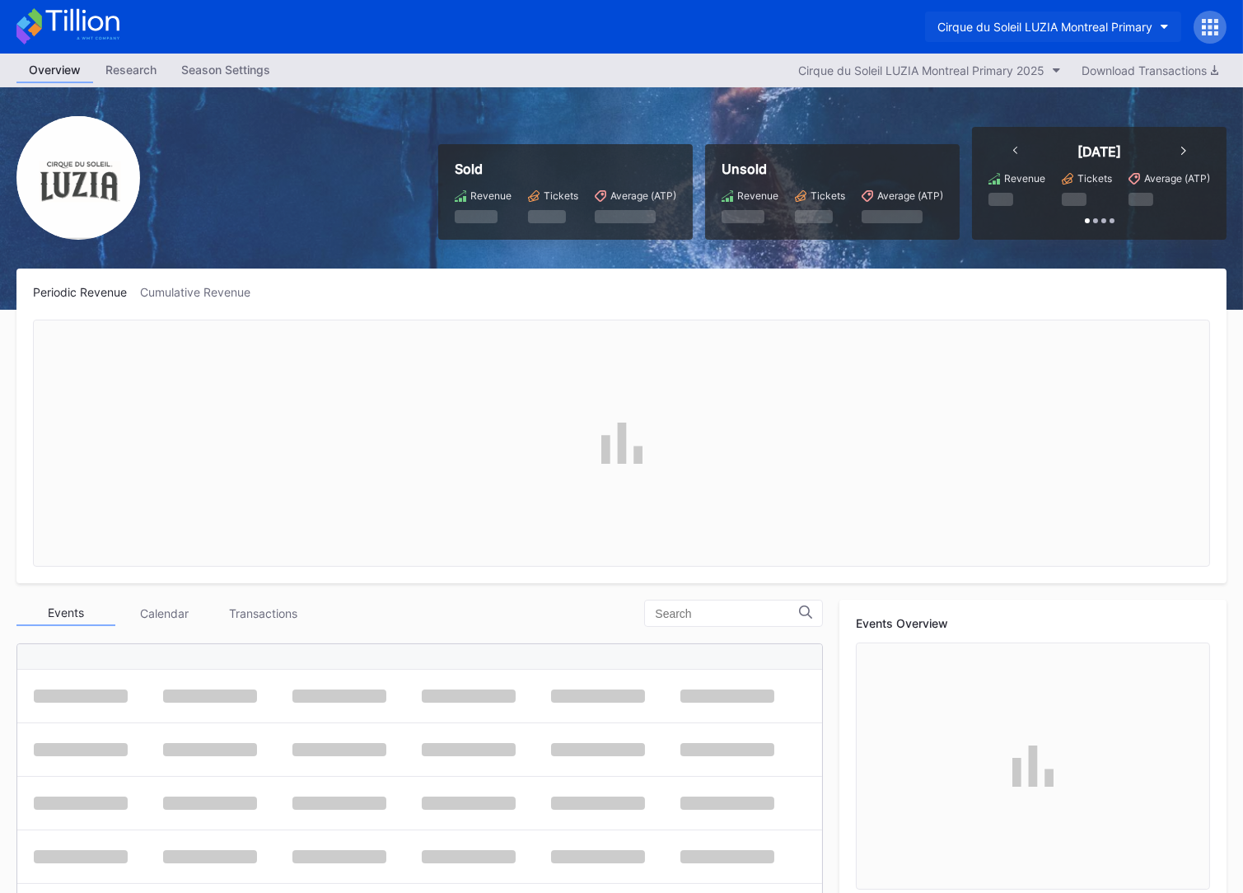
click at [977, 23] on div "Cirque du Soleil LUZIA Montreal Primary" at bounding box center [1044, 27] width 215 height 14
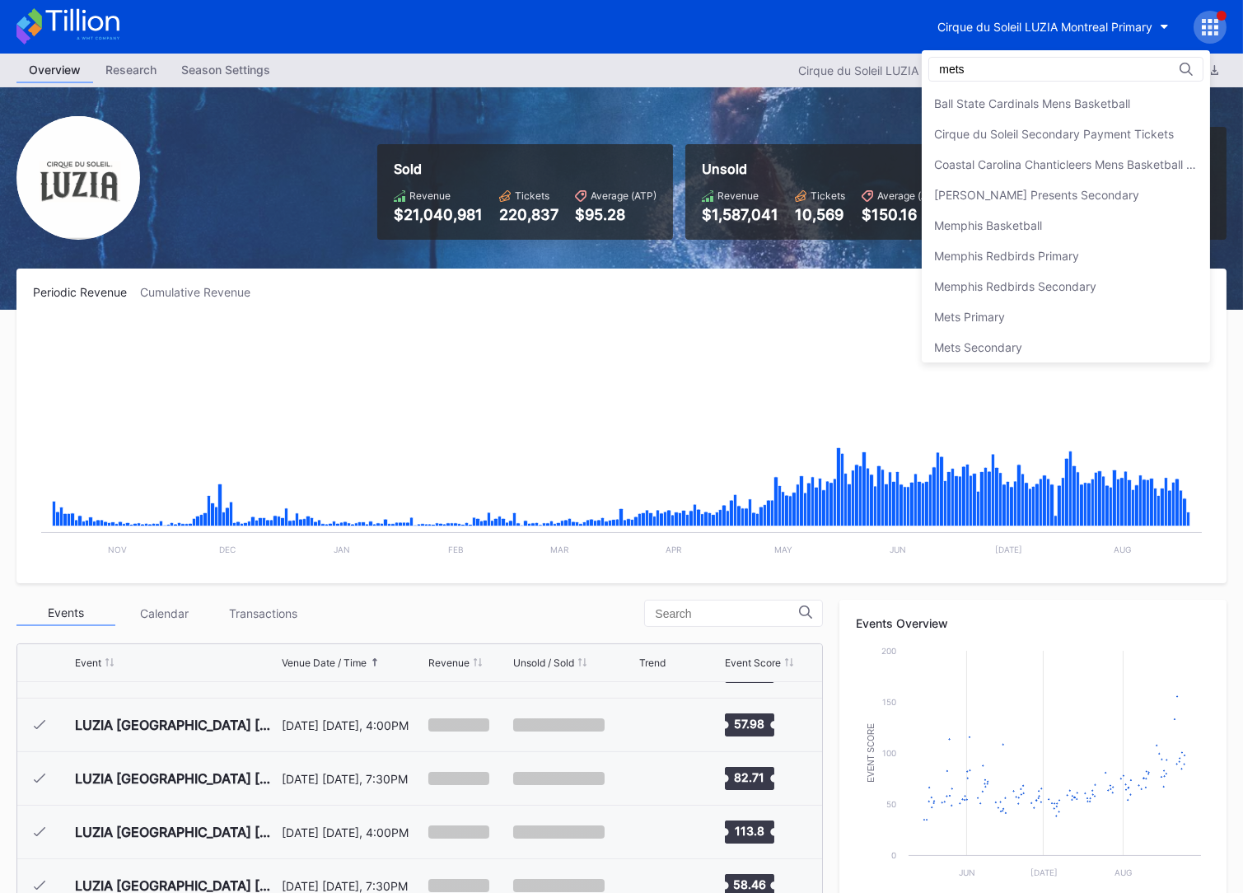
scroll to position [6366, 0]
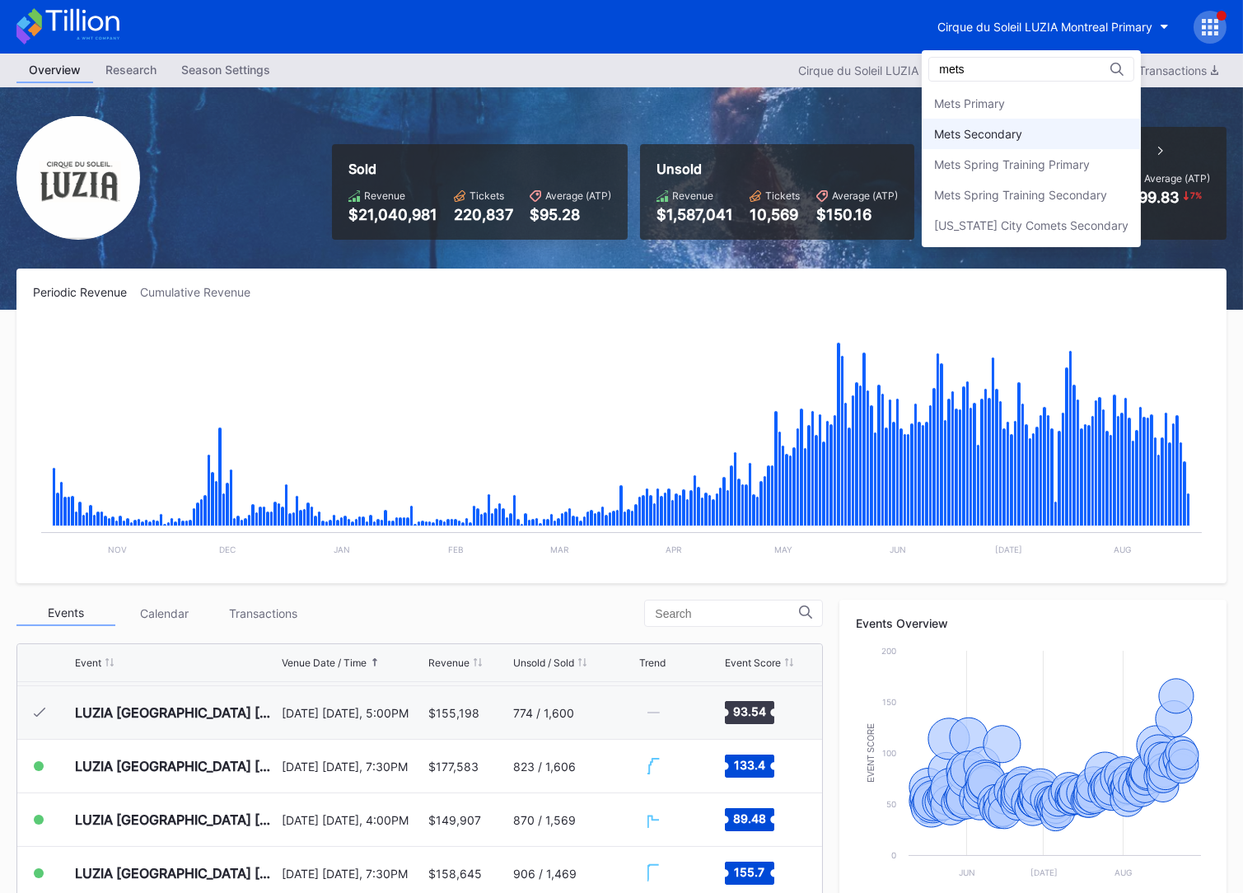
type input "mets"
click at [977, 138] on div "Mets Secondary" at bounding box center [978, 134] width 88 height 14
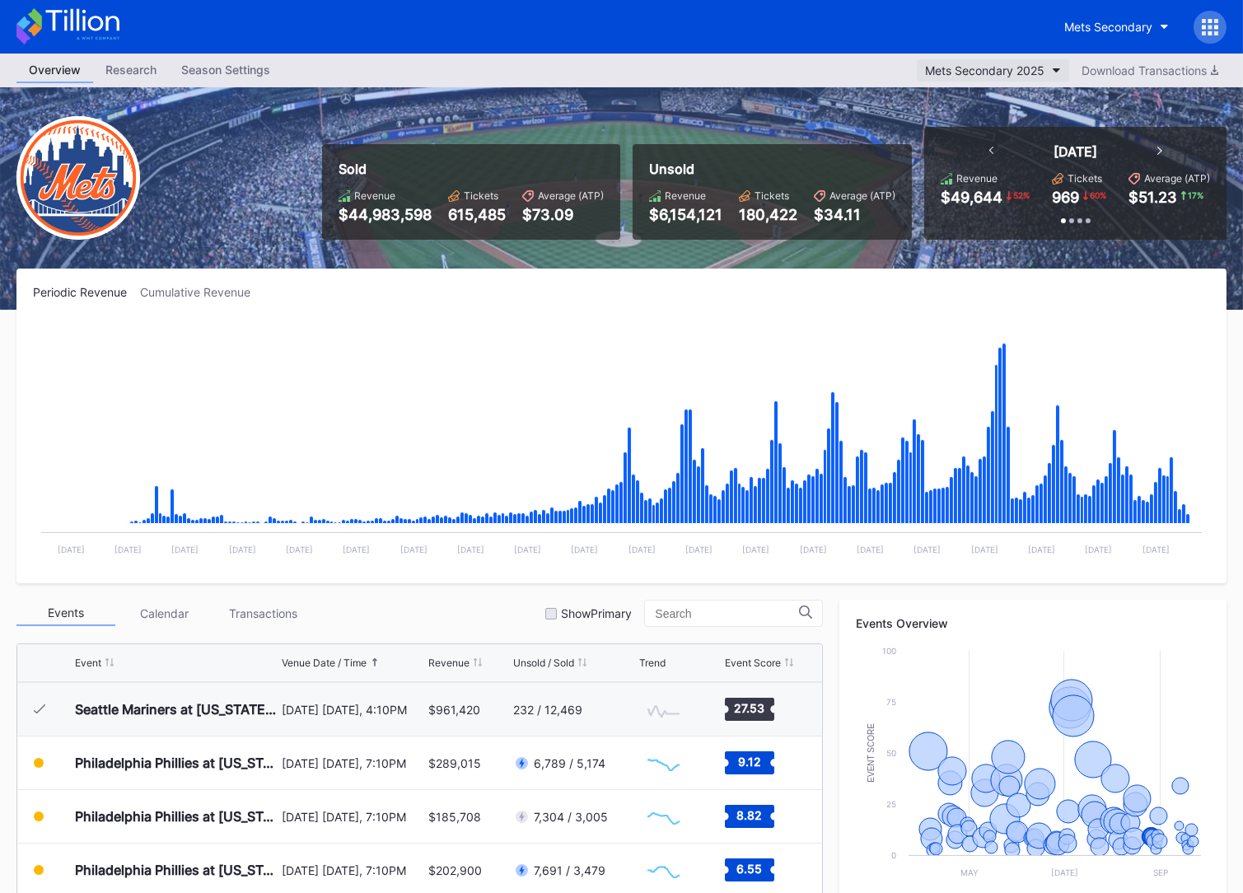
click at [977, 70] on div "Mets Secondary 2025" at bounding box center [984, 70] width 119 height 14
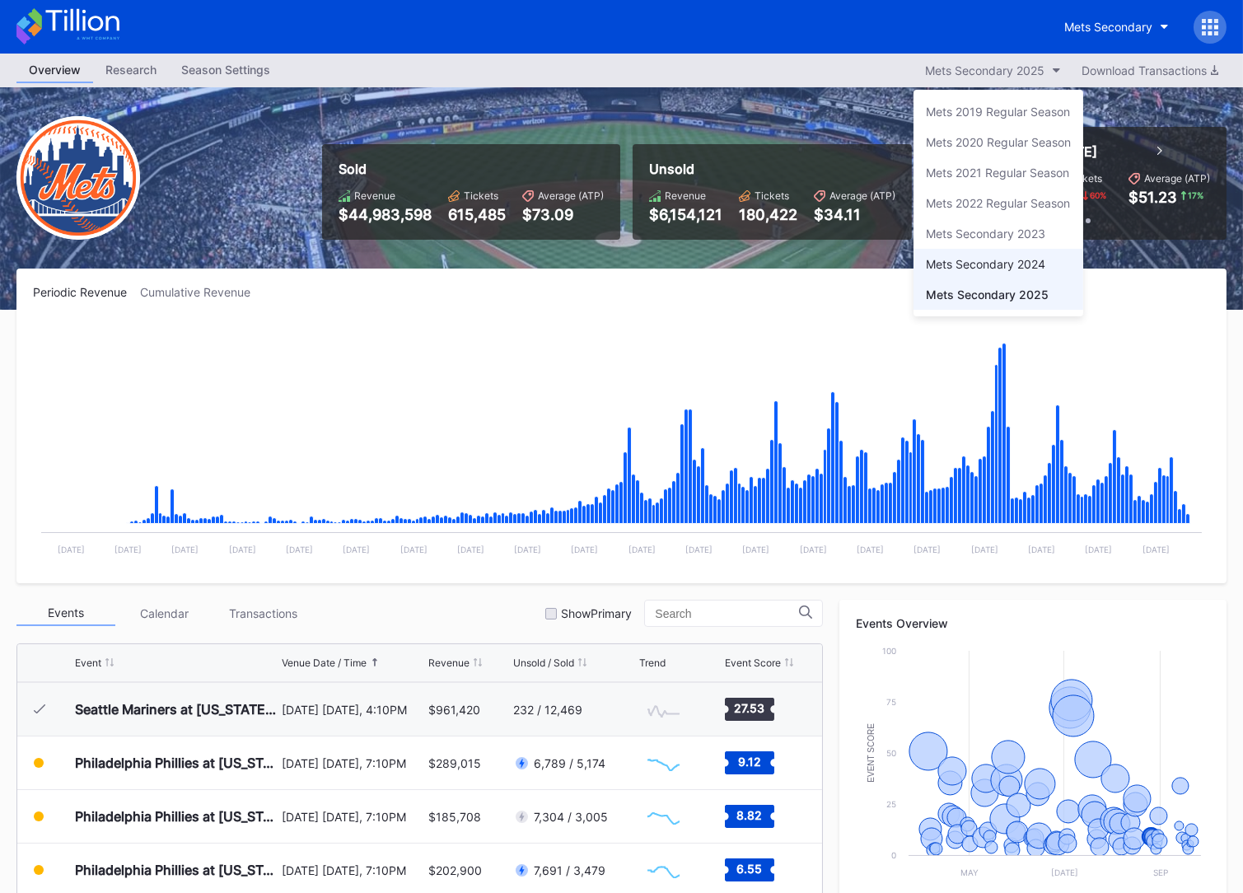
click at [977, 254] on div "Mets Secondary 2024" at bounding box center [998, 264] width 170 height 30
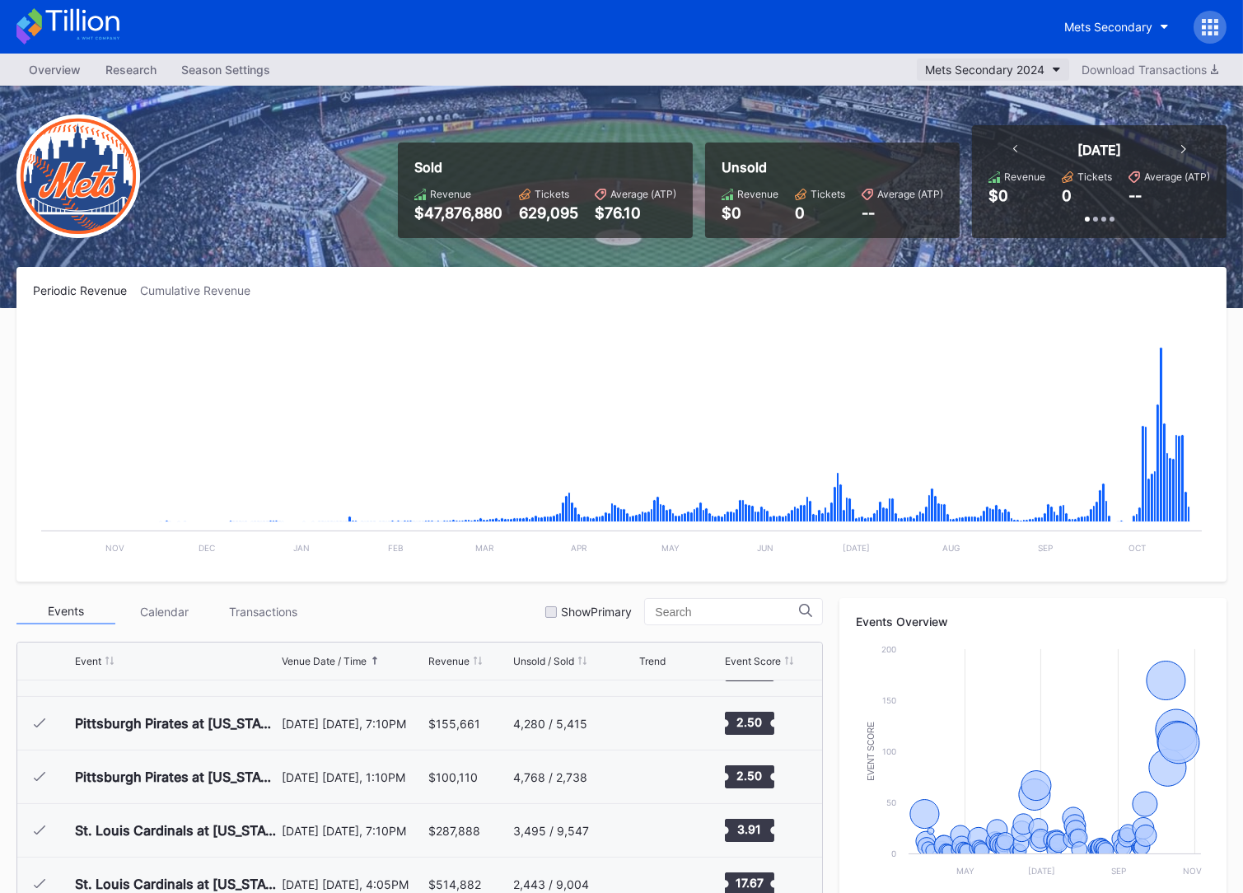
click at [977, 72] on div "Mets Secondary 2024" at bounding box center [984, 70] width 119 height 14
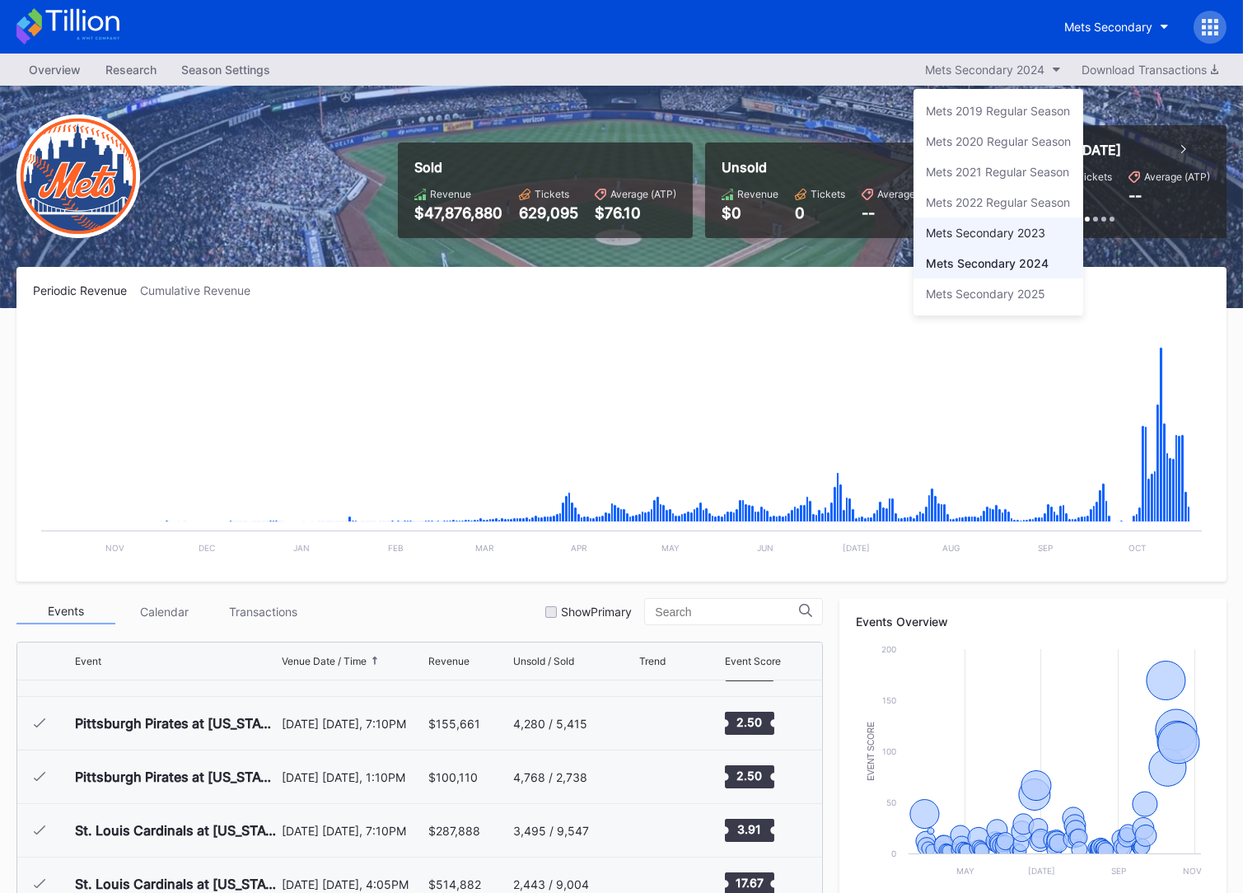
click at [977, 229] on div "Mets Secondary 2023" at bounding box center [985, 233] width 119 height 14
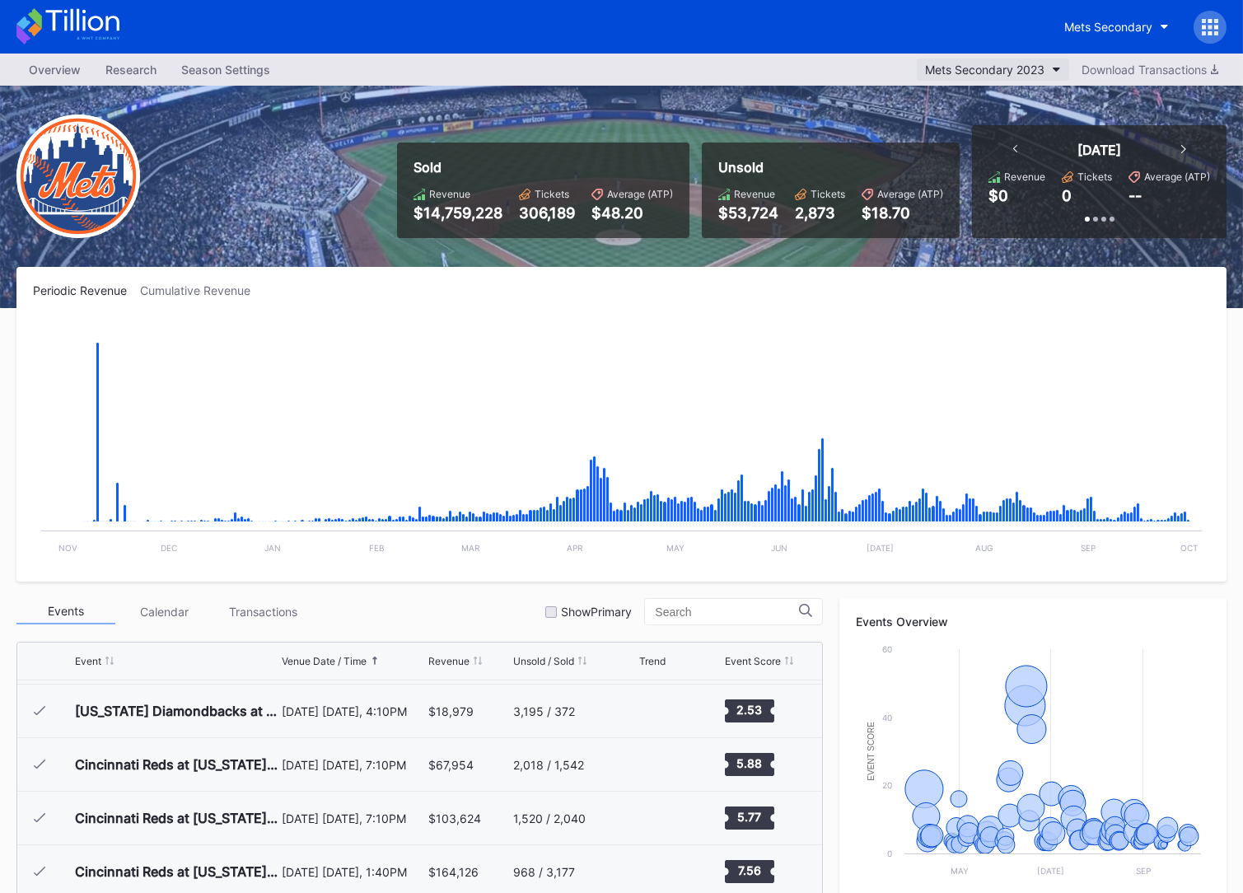
click at [977, 73] on div "Mets Secondary 2023" at bounding box center [984, 70] width 119 height 14
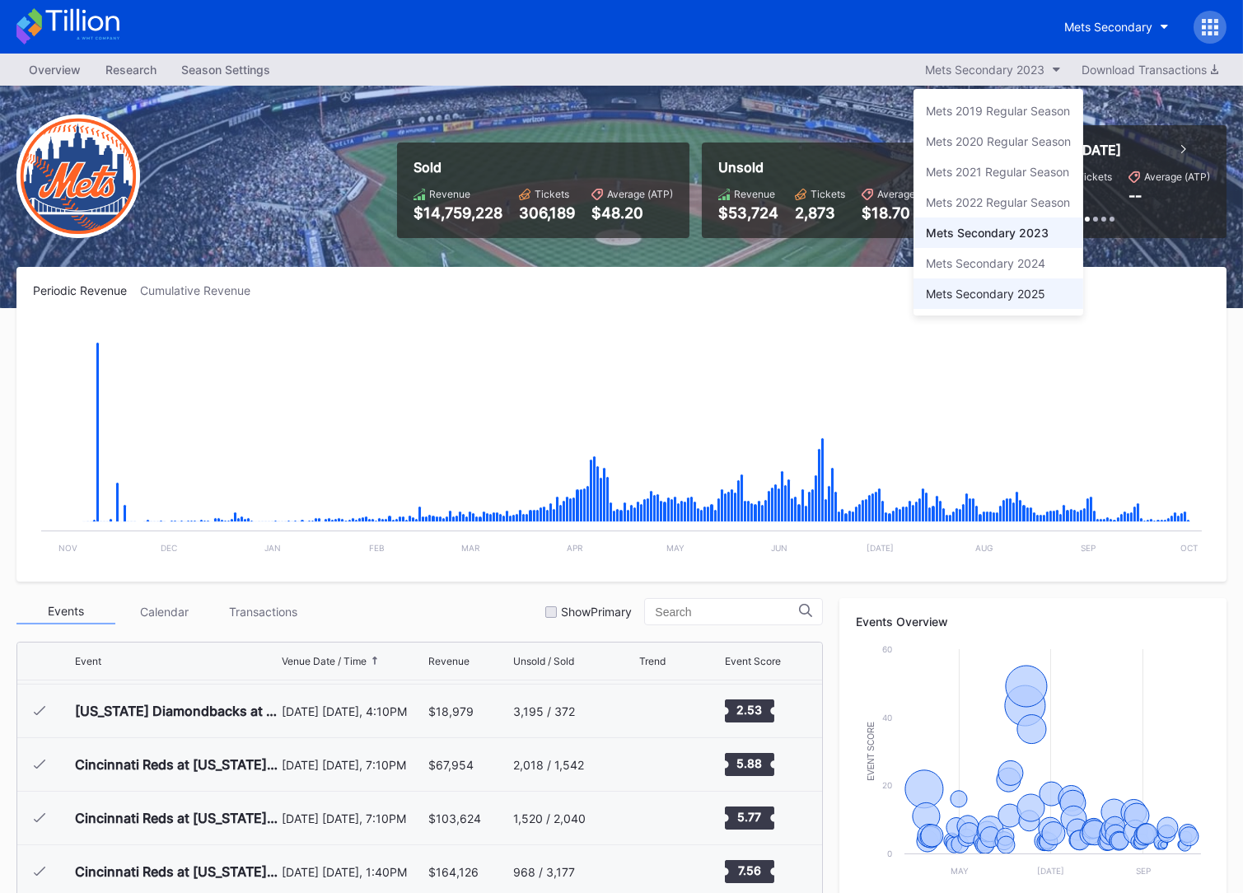
click at [977, 301] on div "Mets Secondary 2025" at bounding box center [998, 293] width 170 height 30
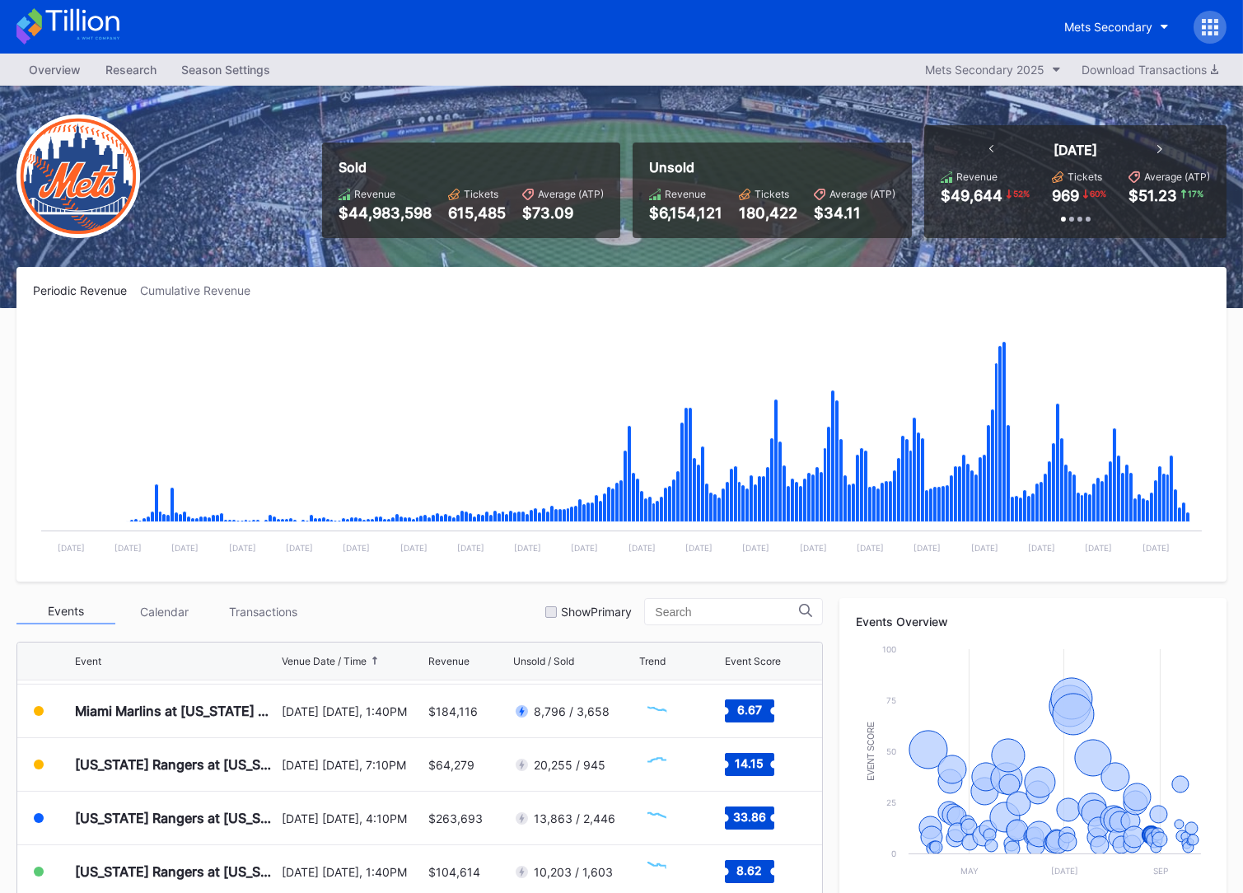
scroll to position [3426, 0]
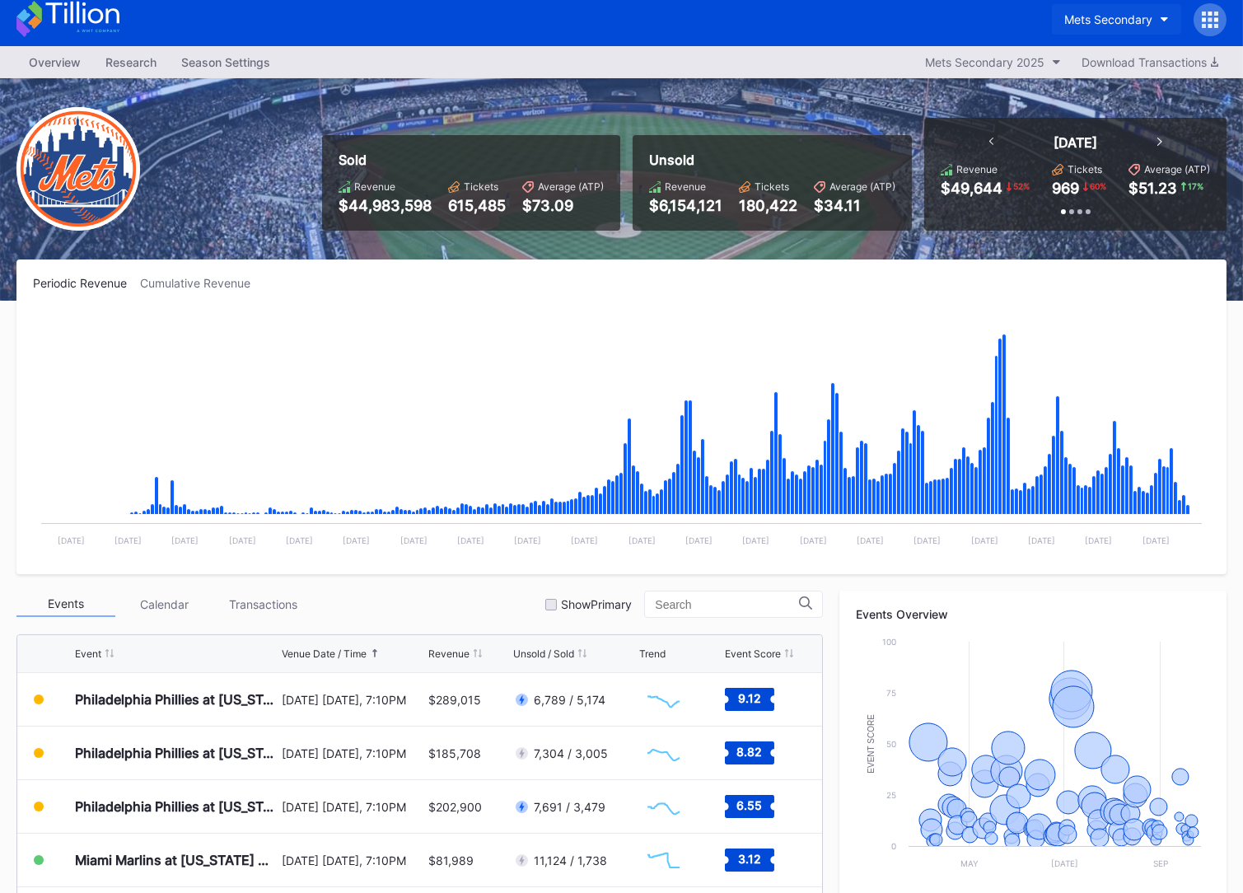
click at [977, 19] on div "Mets Secondary" at bounding box center [1108, 19] width 88 height 14
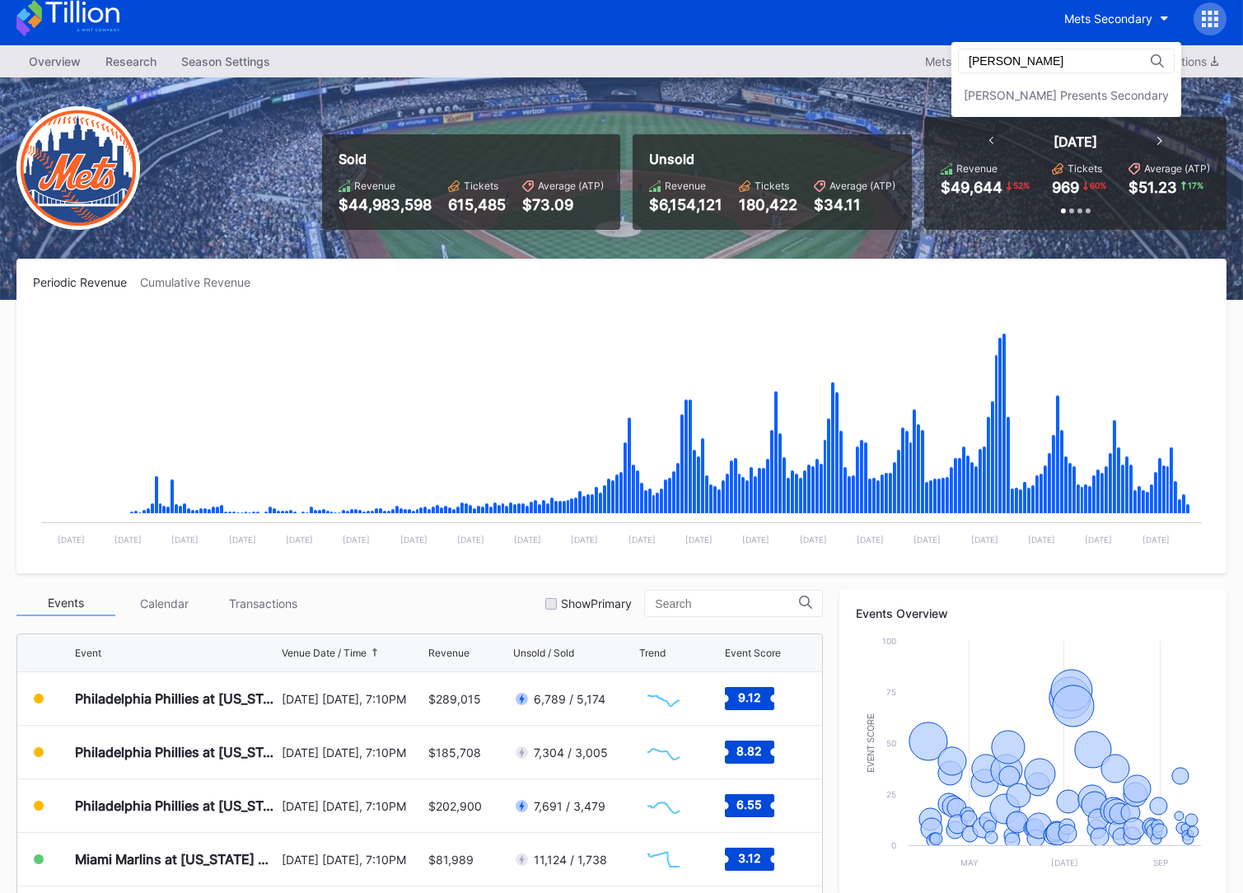
scroll to position [0, 0]
type input "dann"
click at [977, 99] on div "[PERSON_NAME] Presents Secondary" at bounding box center [1065, 95] width 205 height 14
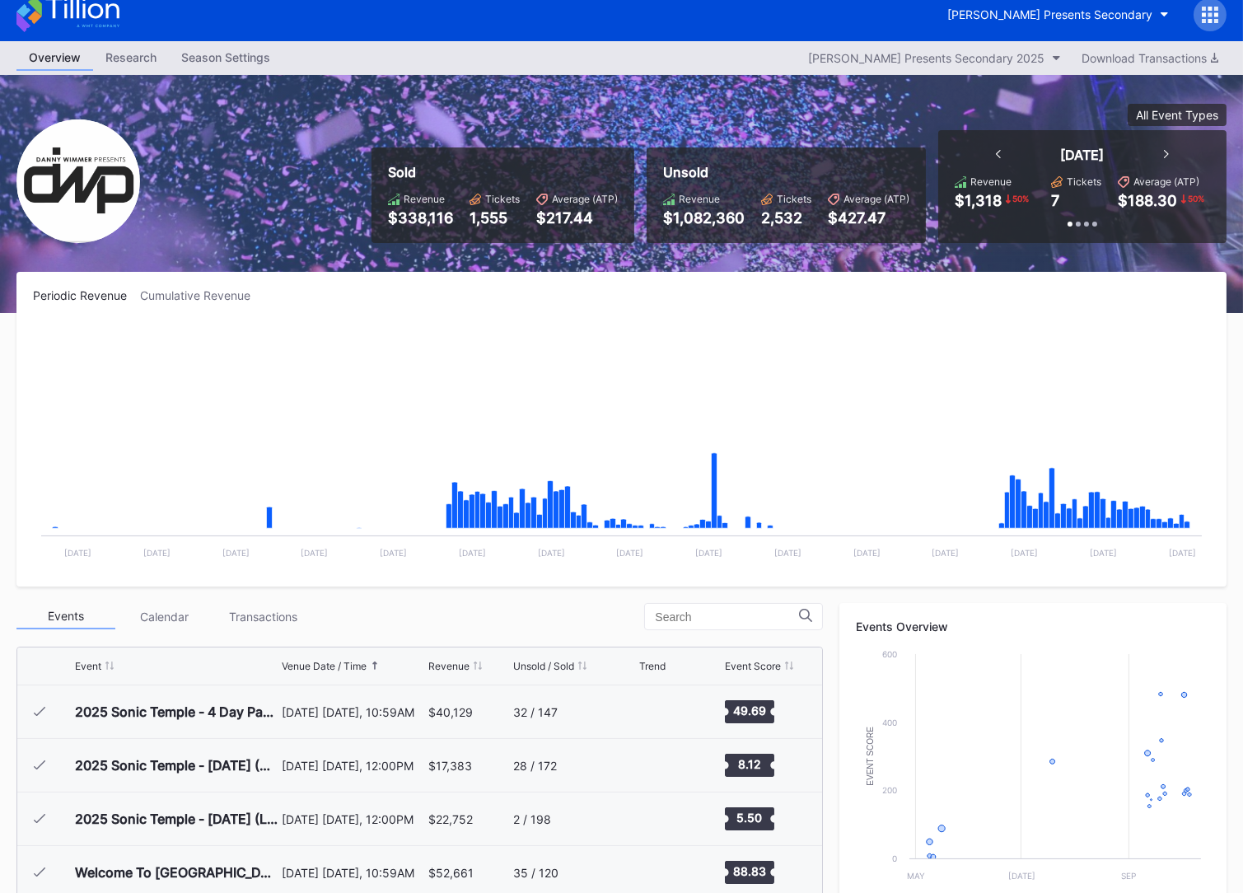
scroll to position [268, 0]
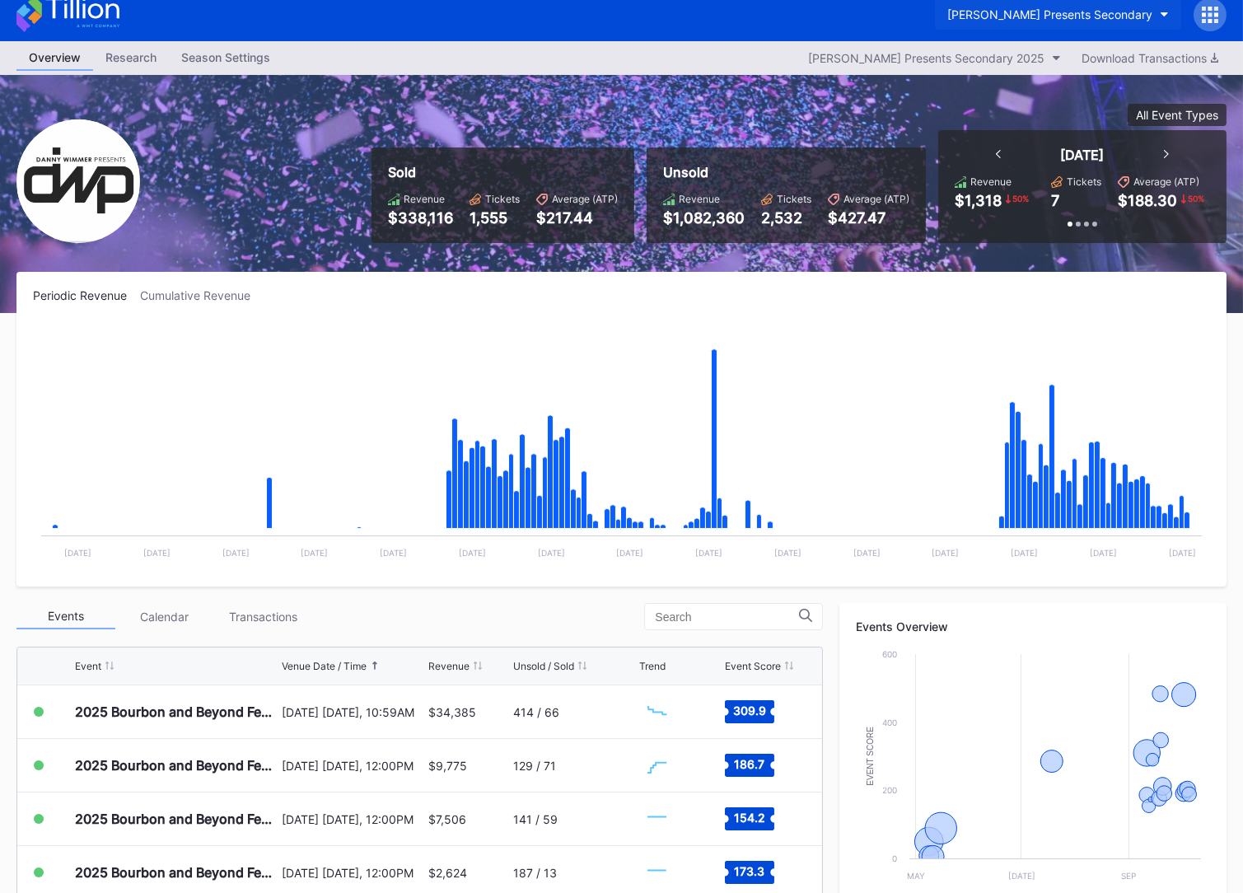
click at [977, 23] on button "[PERSON_NAME] Presents Secondary" at bounding box center [1058, 14] width 246 height 30
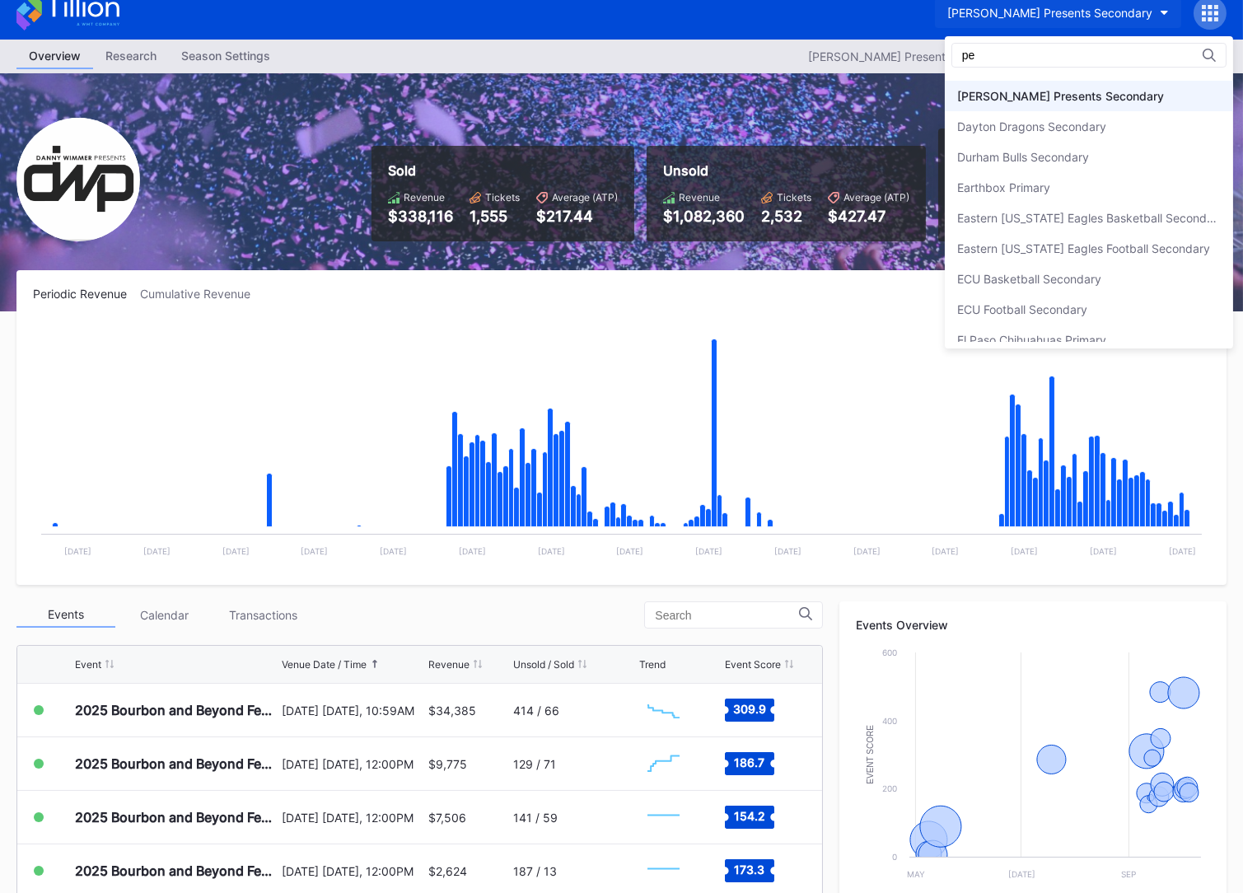
scroll to position [0, 0]
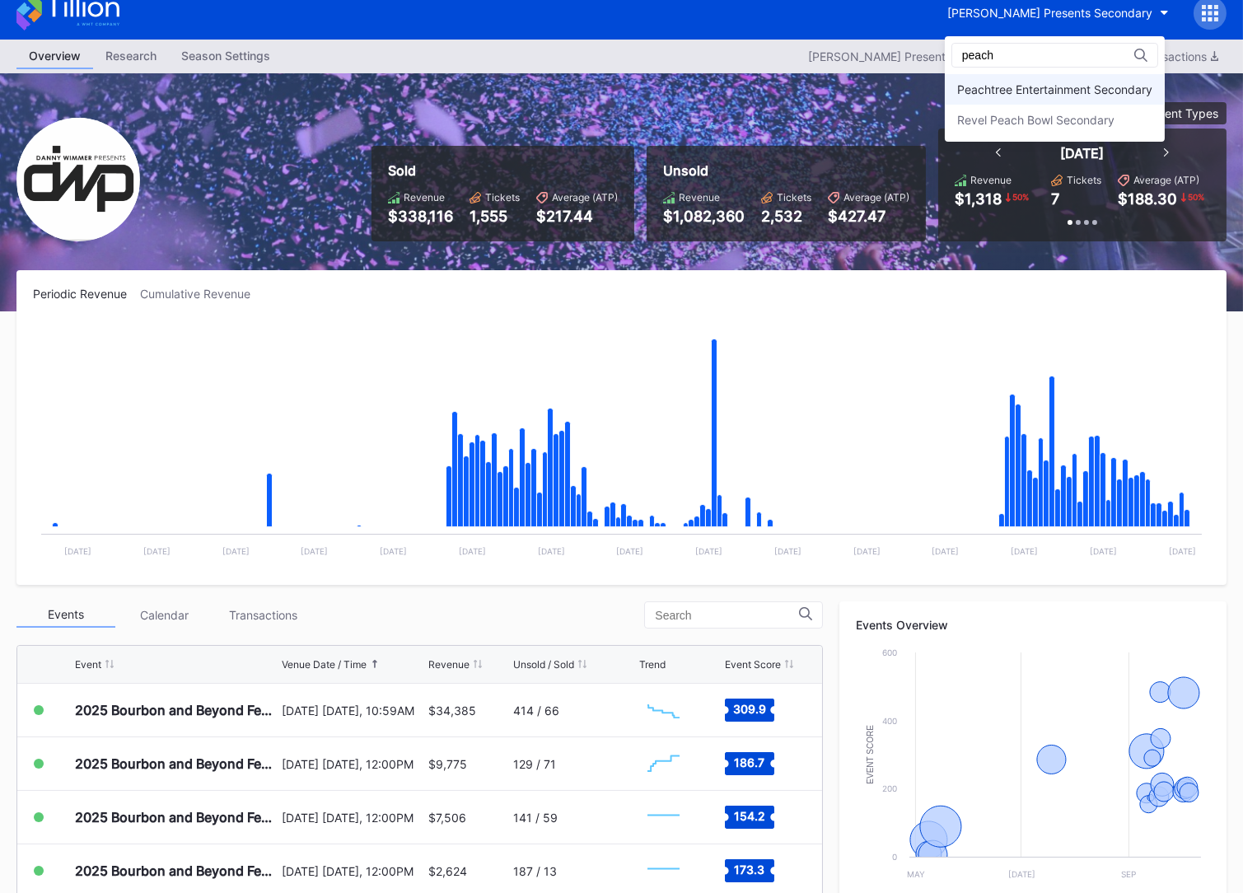
type input "peach"
click at [977, 86] on div "Peachtree Entertainment Secondary" at bounding box center [1054, 89] width 195 height 14
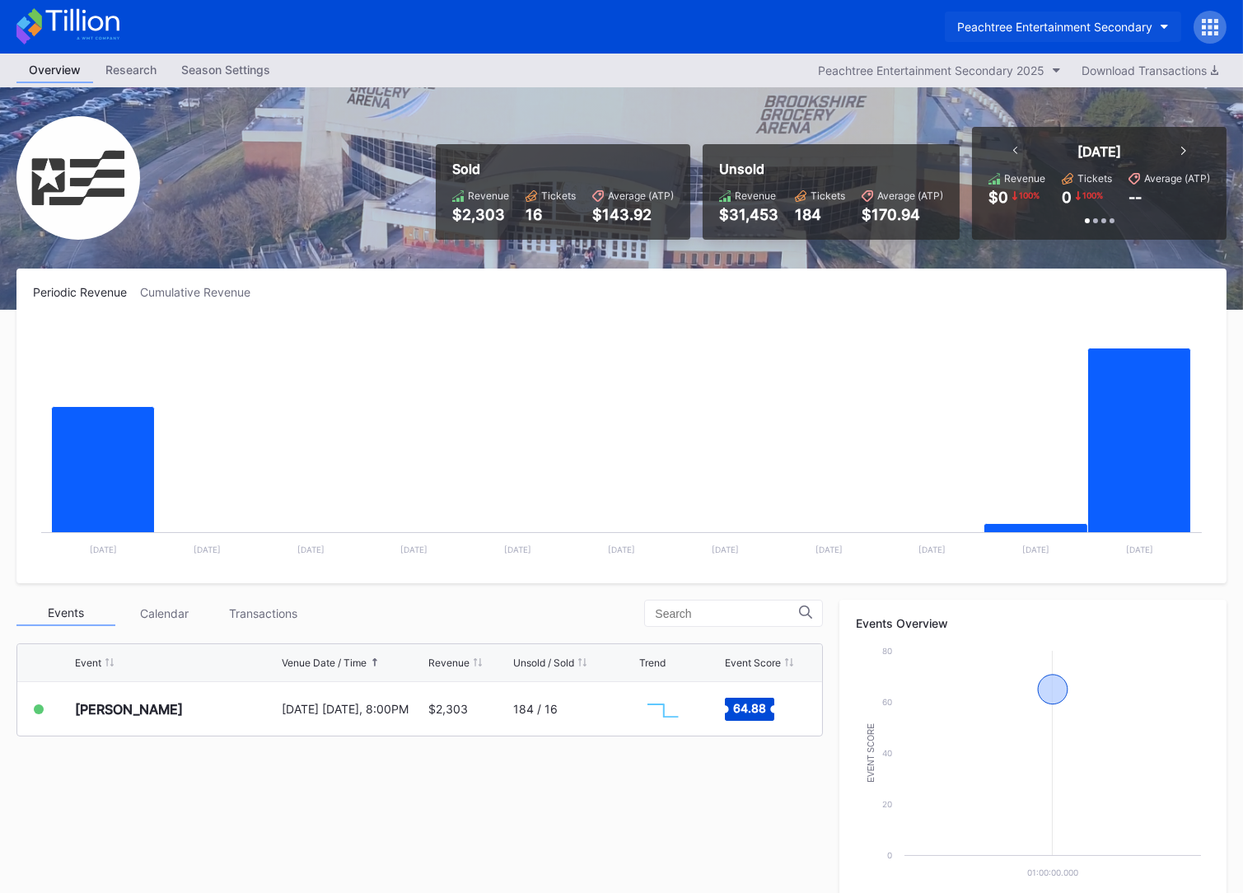
click at [977, 31] on div "Peachtree Entertainment Secondary" at bounding box center [1054, 27] width 195 height 14
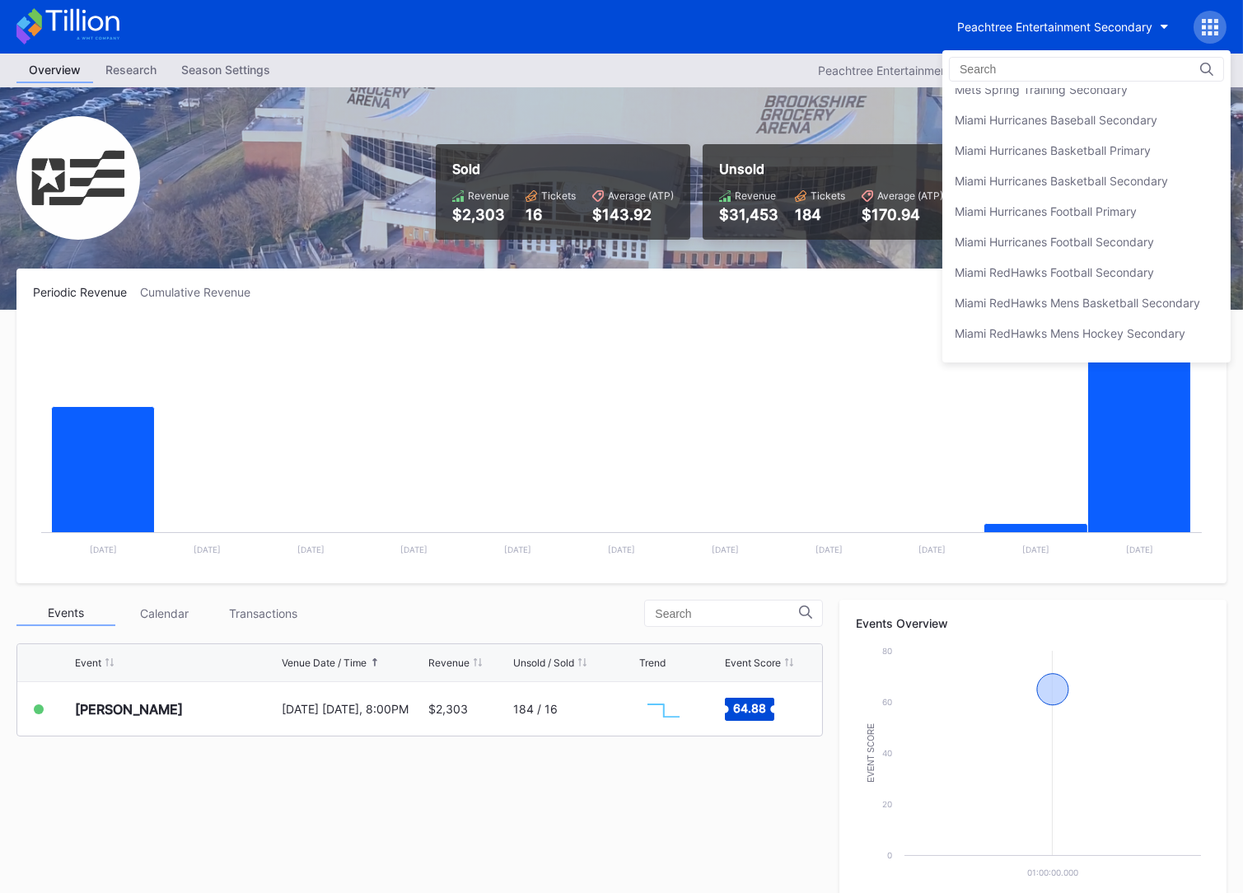
scroll to position [2661, 0]
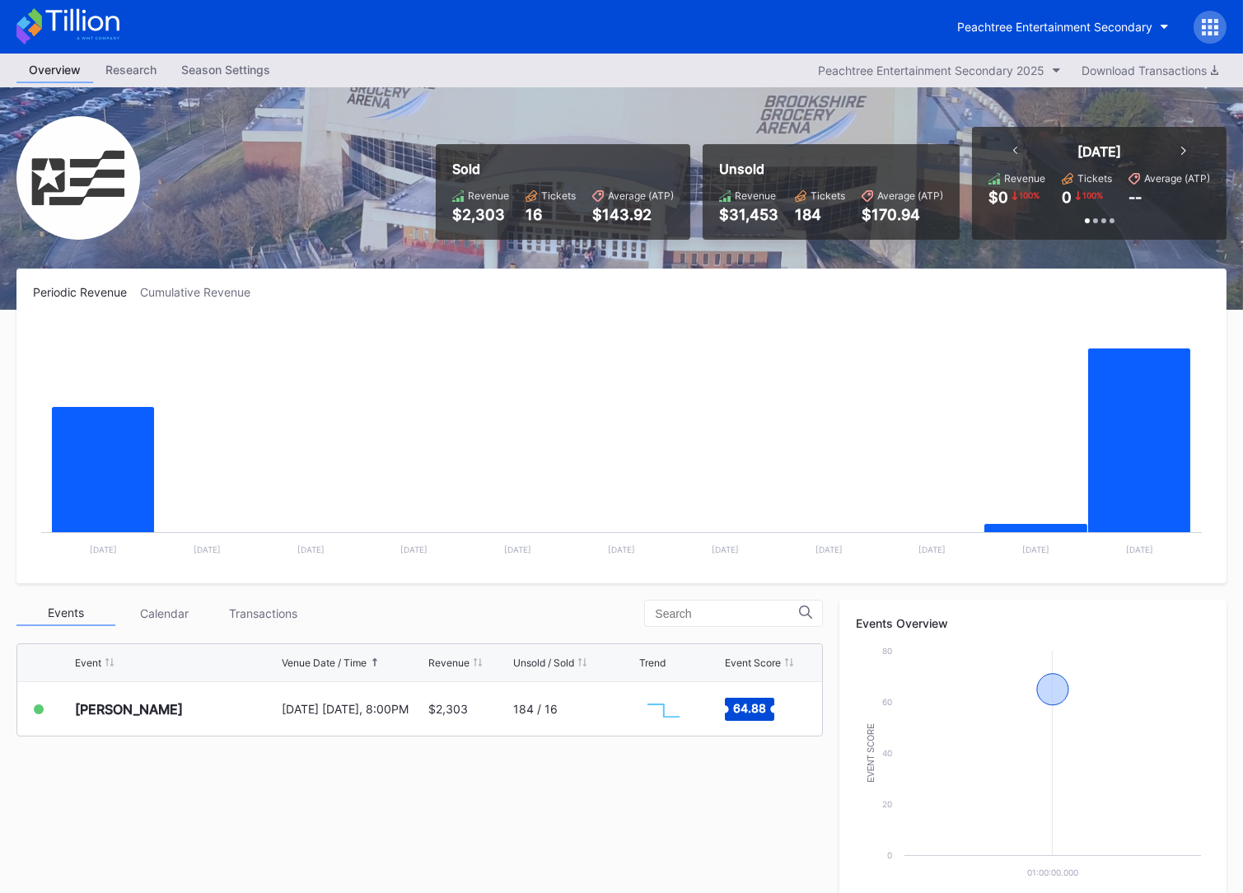
click at [627, 366] on rect "Chart title" at bounding box center [621, 443] width 1177 height 247
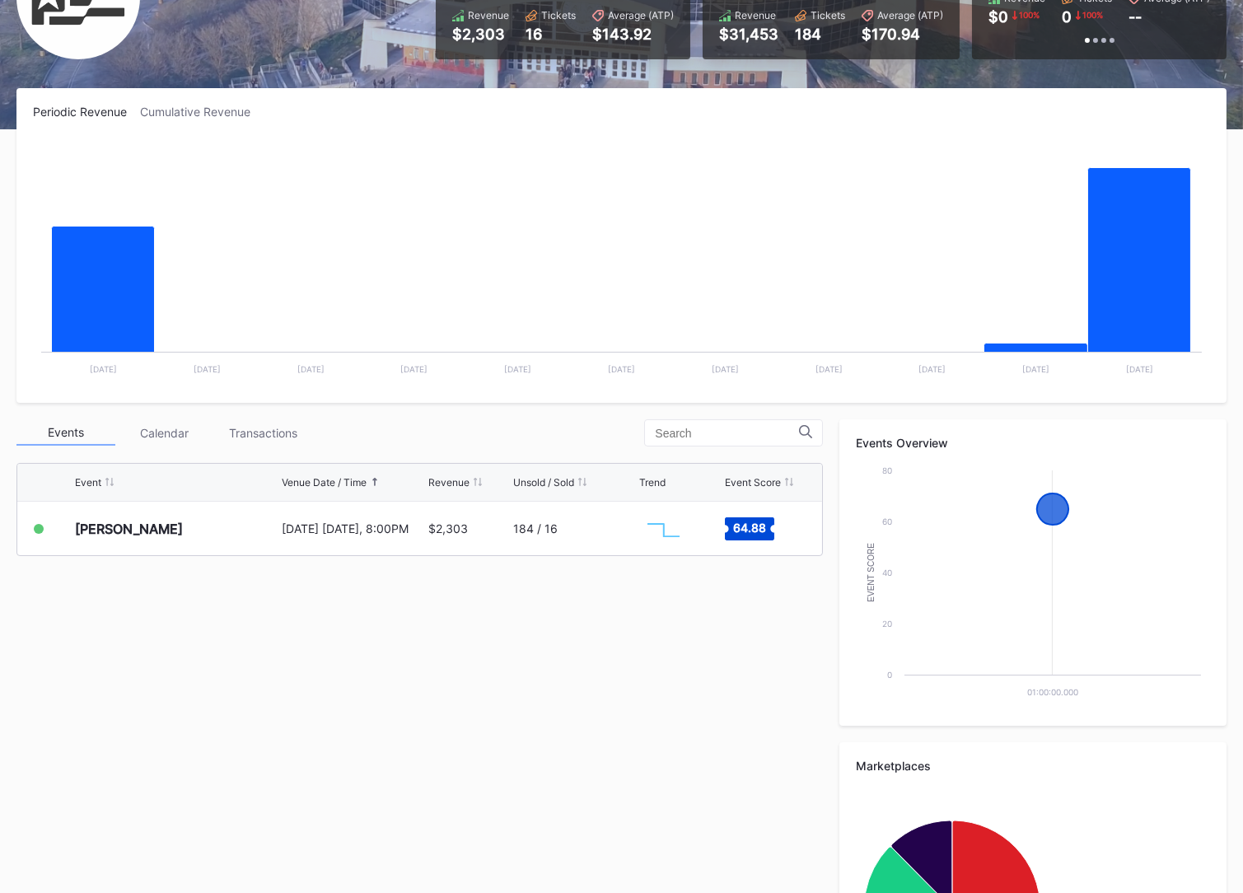
scroll to position [0, 0]
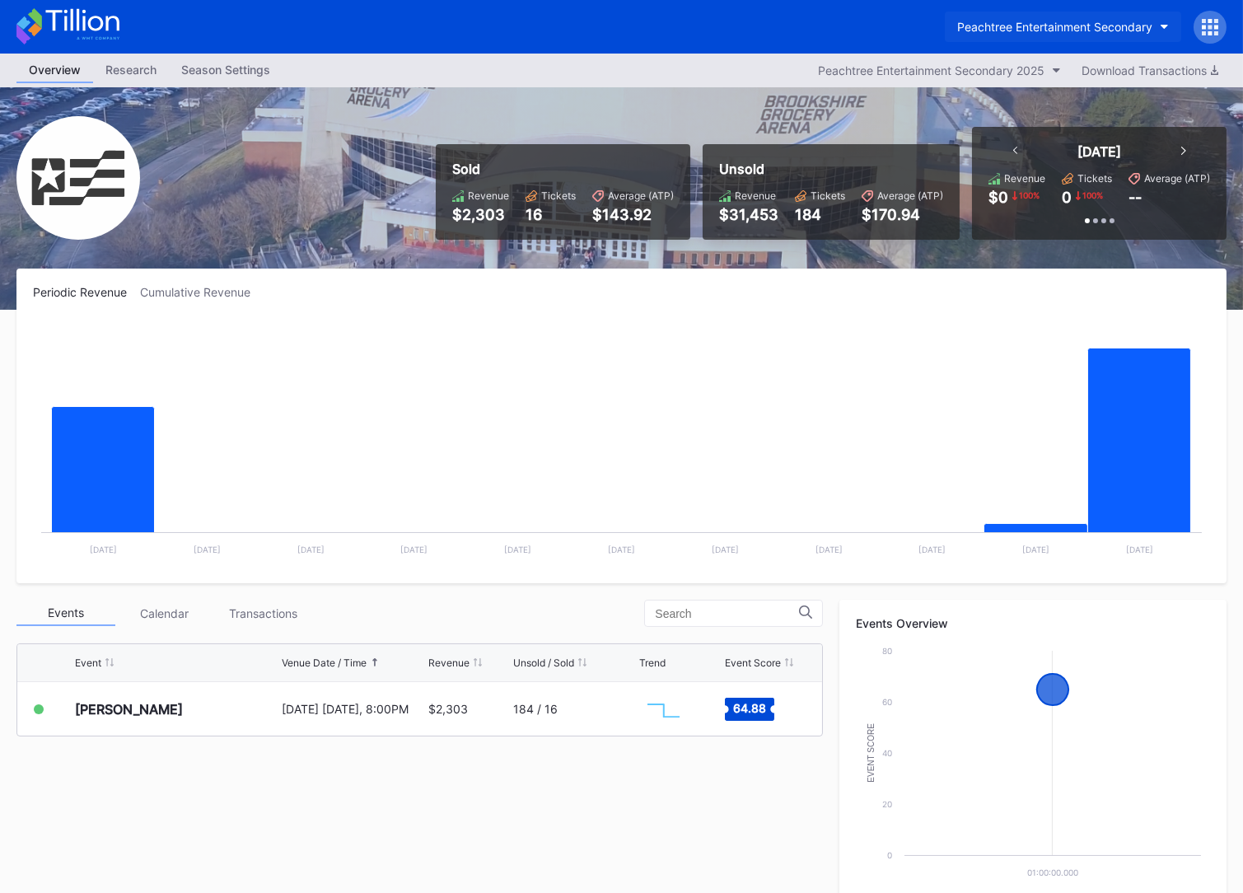
click at [977, 19] on button "Peachtree Entertainment Secondary" at bounding box center [1063, 27] width 236 height 30
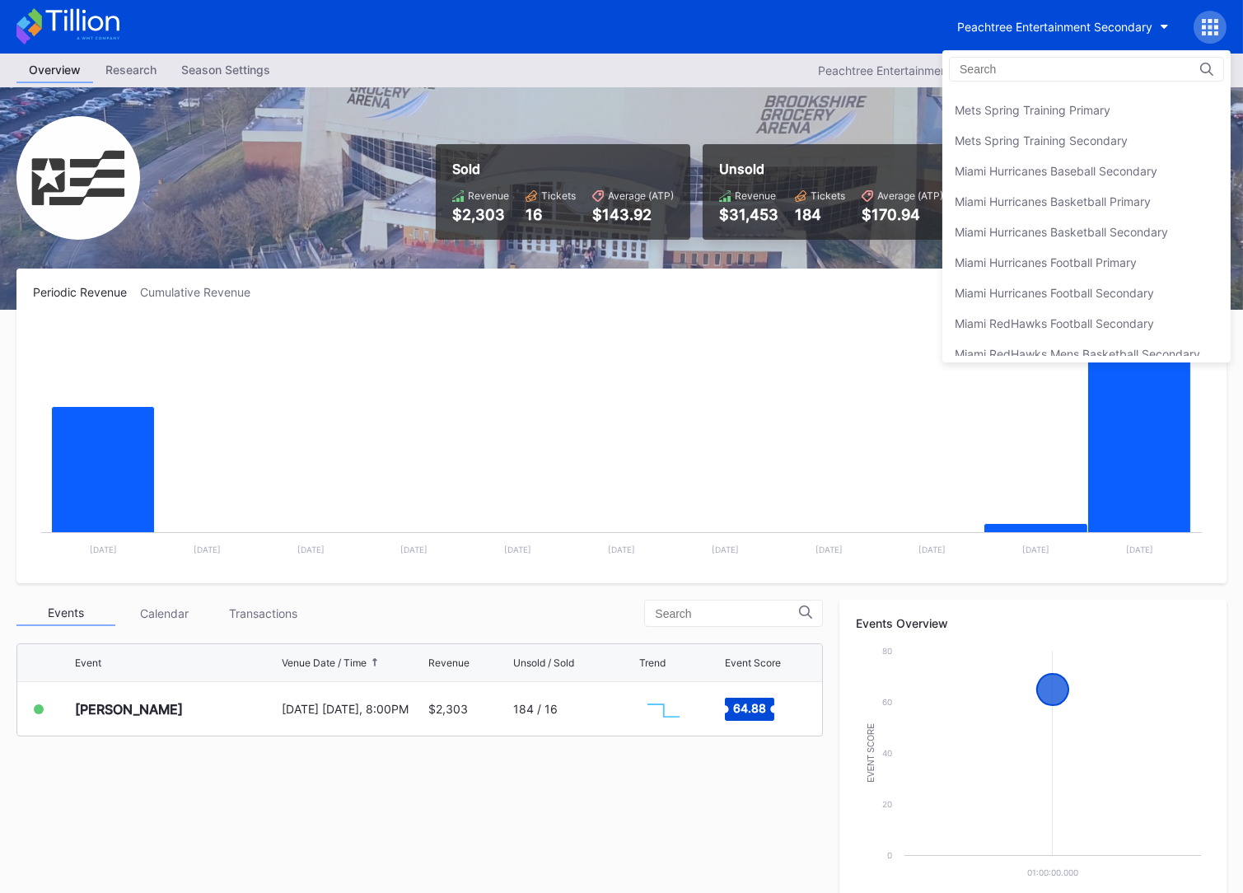
scroll to position [2610, 0]
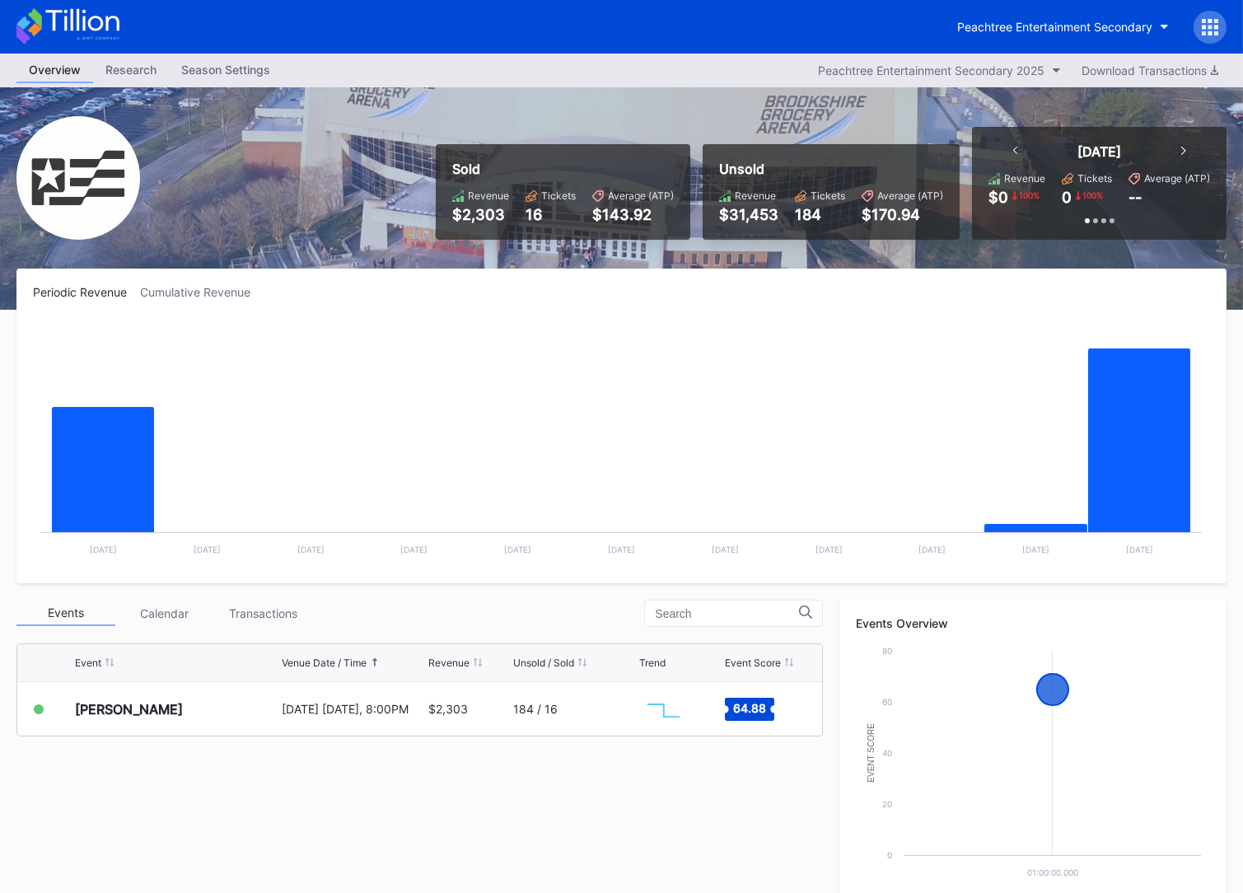
click at [834, 221] on div "184" at bounding box center [820, 214] width 50 height 17
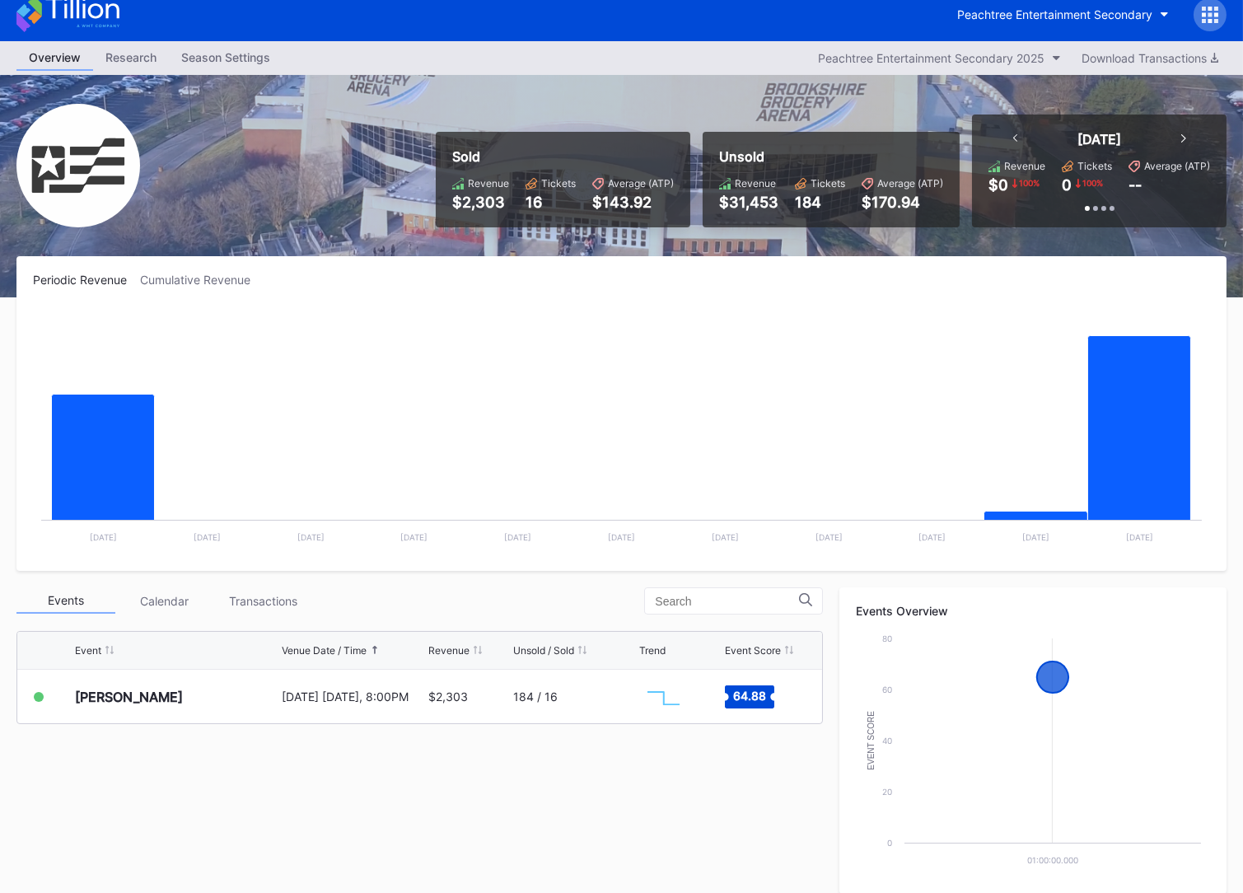
scroll to position [0, 0]
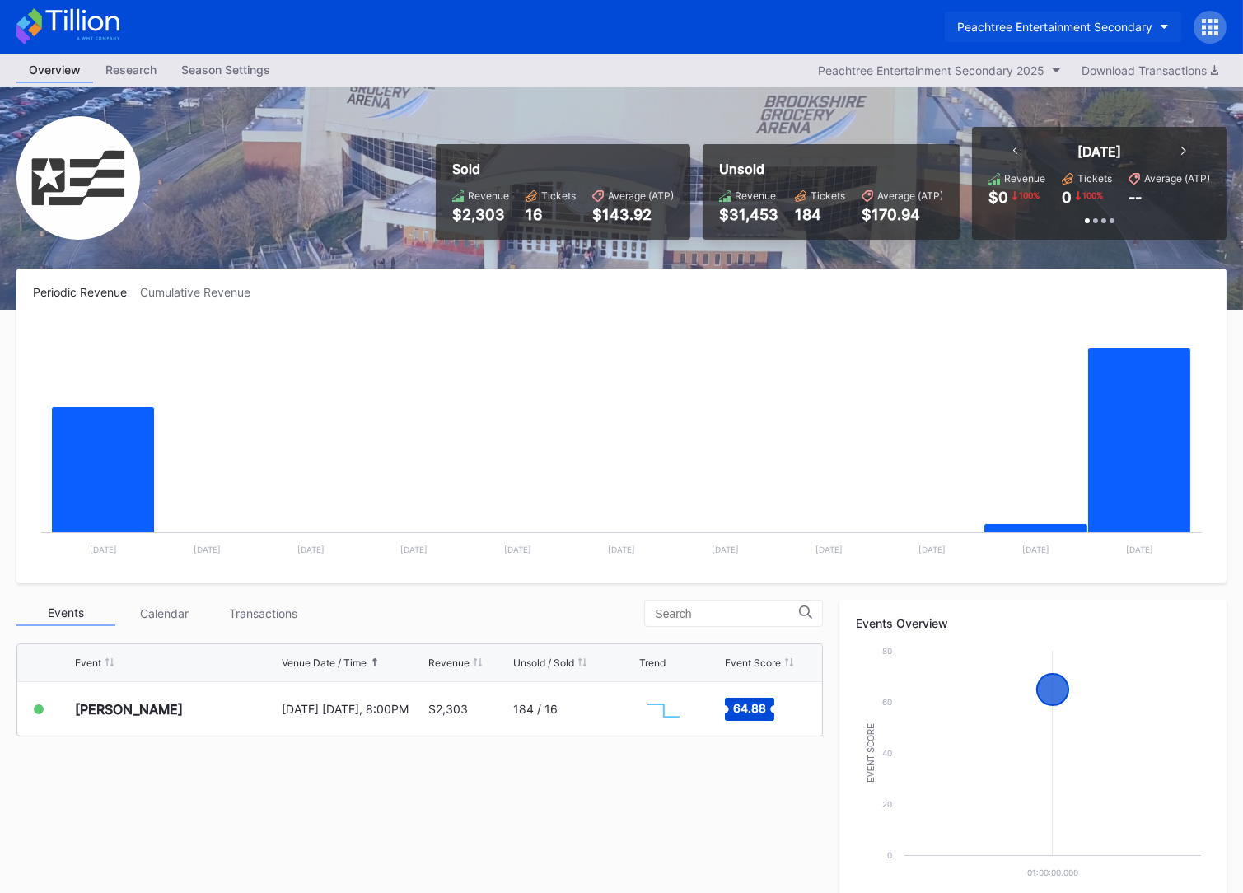
click at [977, 25] on div "Peachtree Entertainment Secondary" at bounding box center [1054, 27] width 195 height 14
click at [78, 27] on icon at bounding box center [81, 20] width 73 height 22
click at [977, 28] on div "Peachtree Entertainment Secondary" at bounding box center [1054, 27] width 195 height 14
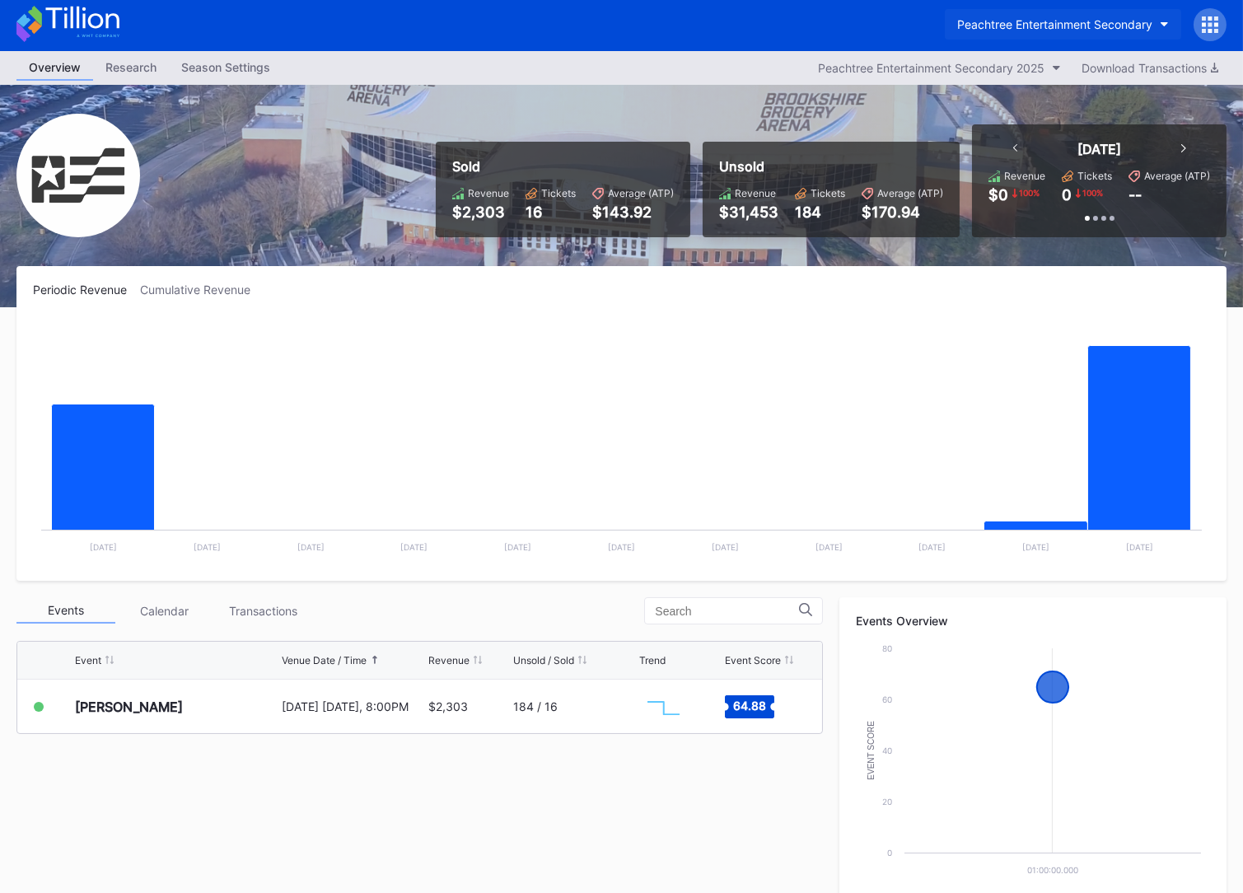
click at [977, 30] on div "Peachtree Entertainment Secondary" at bounding box center [1054, 24] width 195 height 14
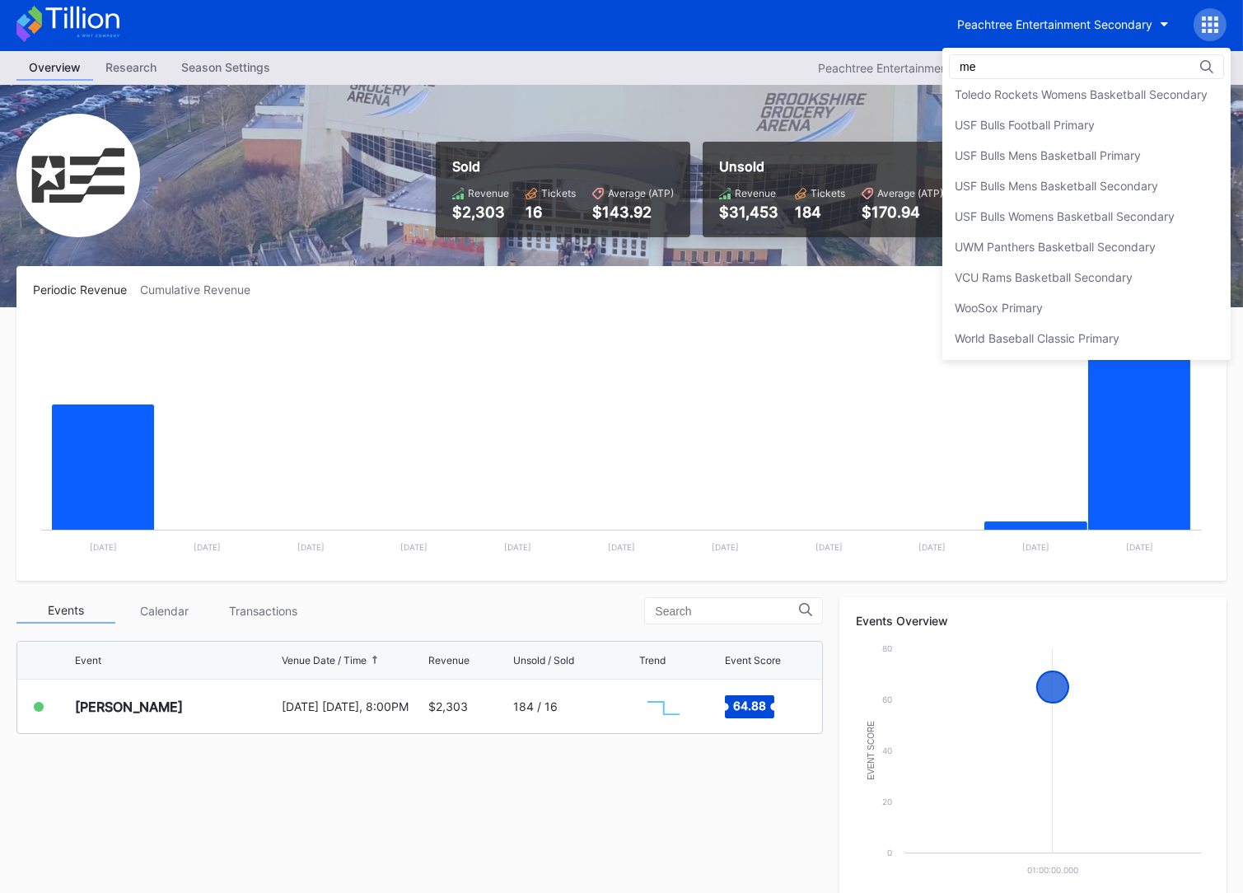
scroll to position [0, 0]
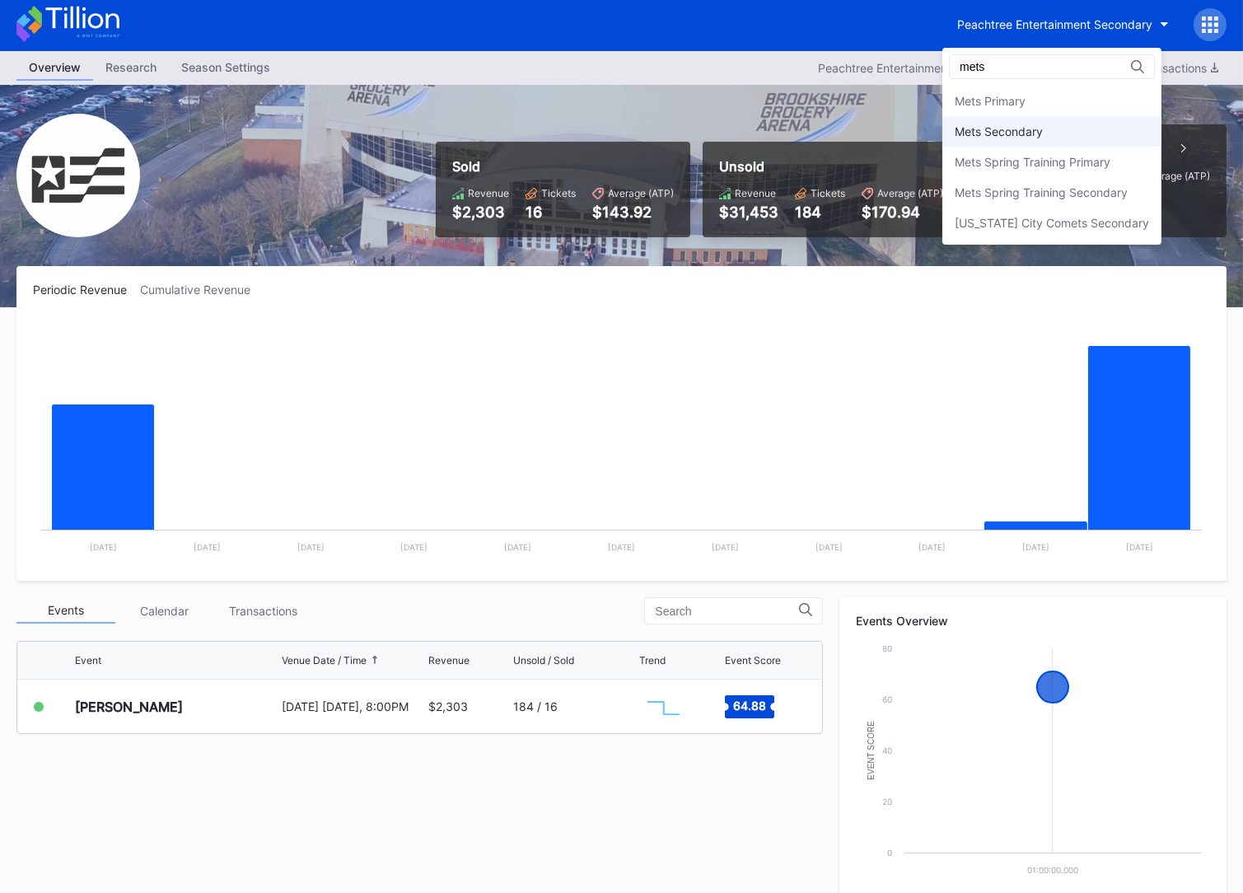
type input "mets"
click at [977, 117] on div "Mets Secondary" at bounding box center [1051, 131] width 219 height 30
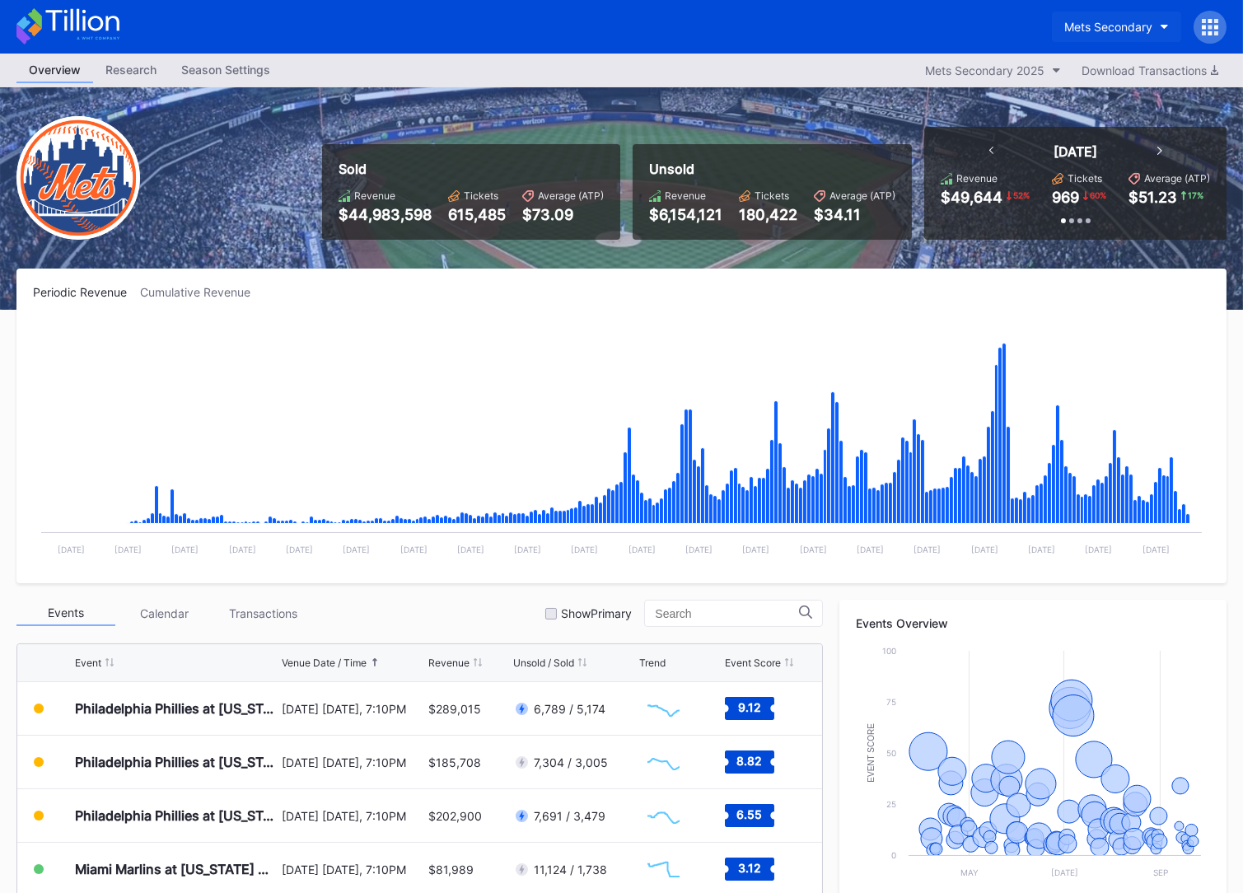
click at [977, 23] on div "Mets Secondary" at bounding box center [1108, 27] width 88 height 14
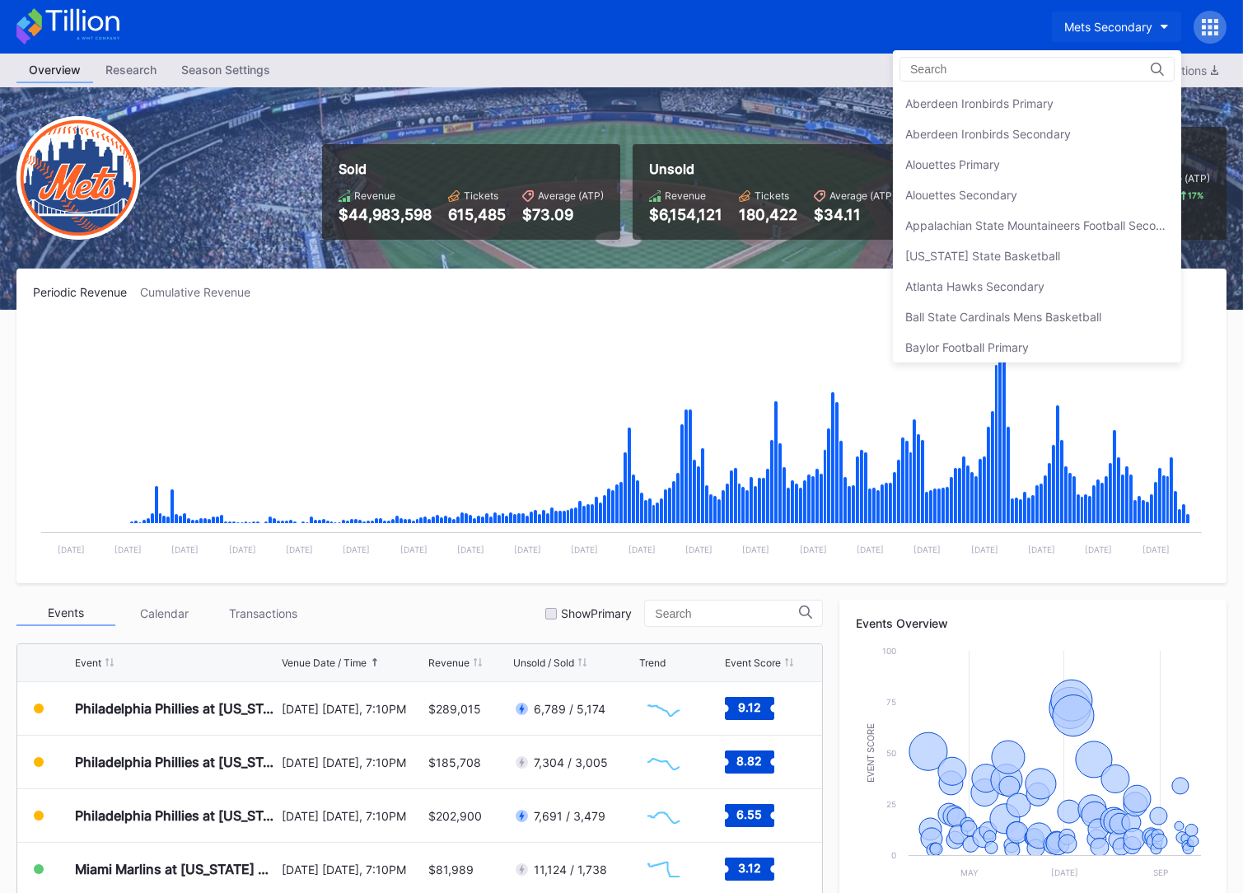
scroll to position [2577, 0]
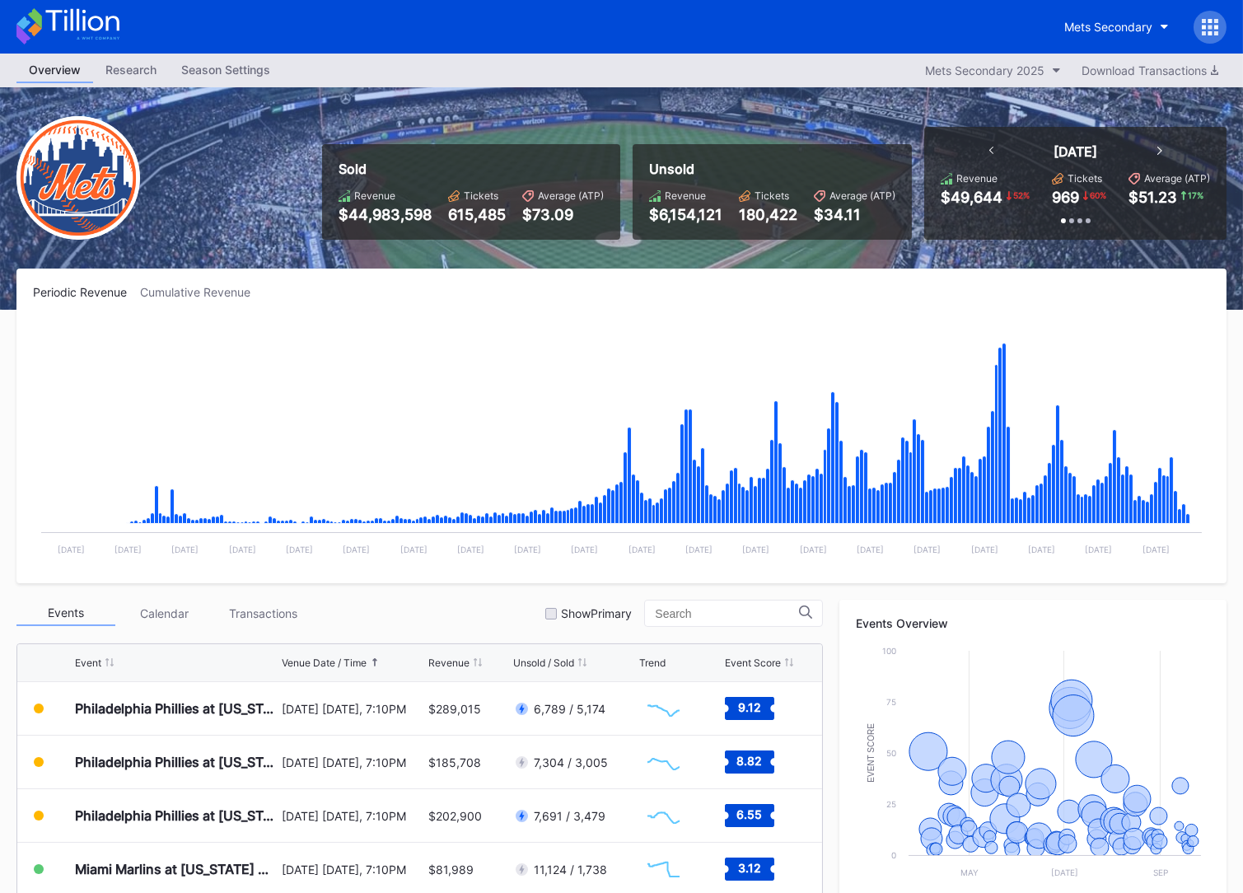
click at [84, 28] on icon at bounding box center [81, 20] width 73 height 22
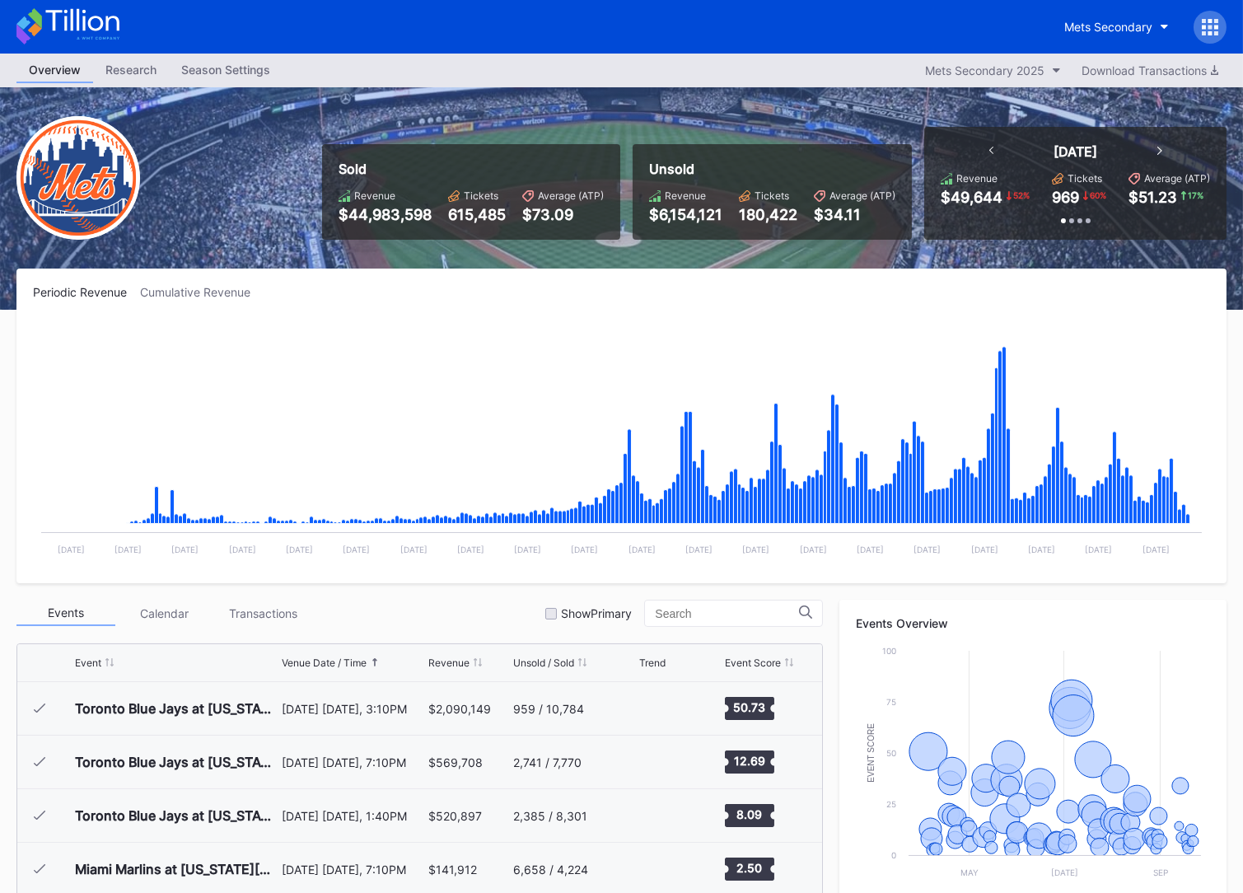
scroll to position [3426, 0]
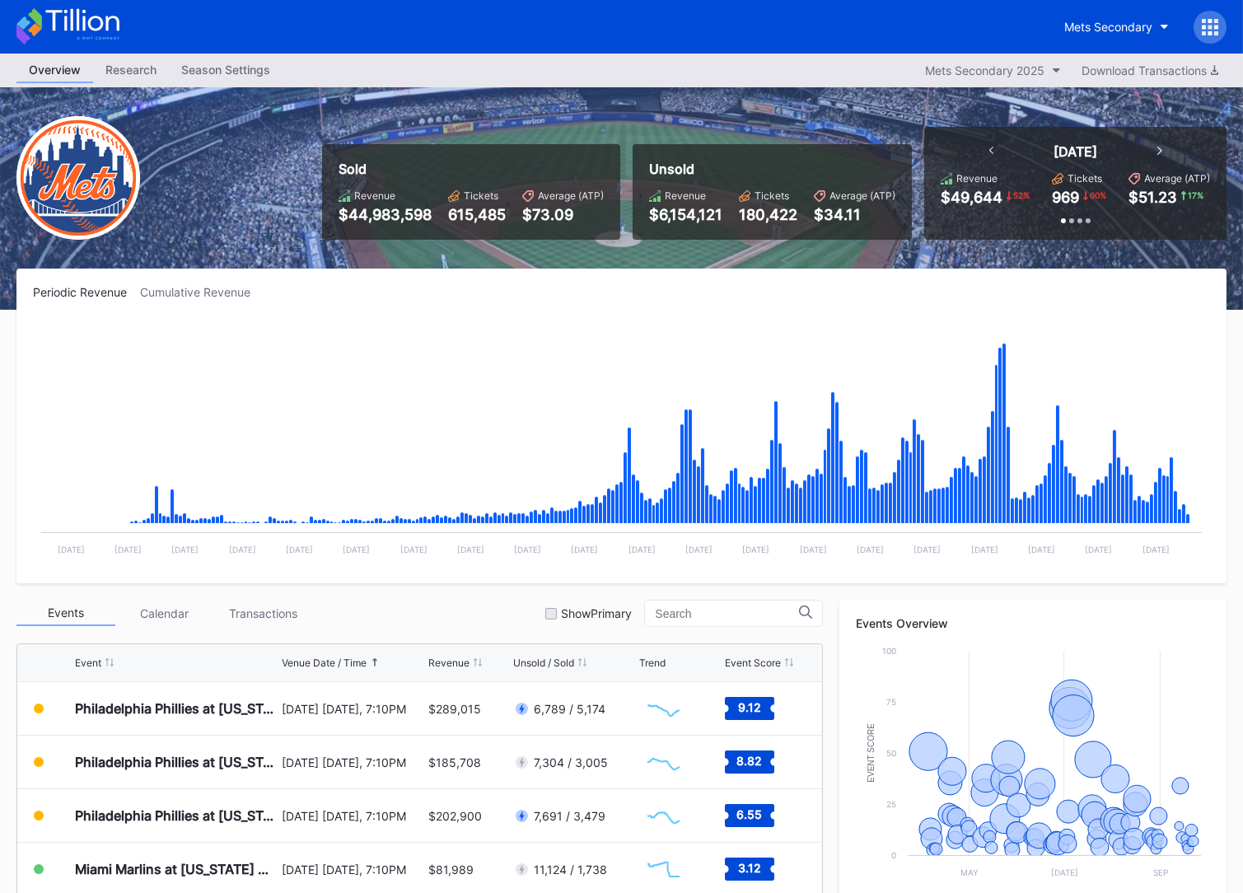
click at [977, 26] on icon at bounding box center [1210, 27] width 4 height 4
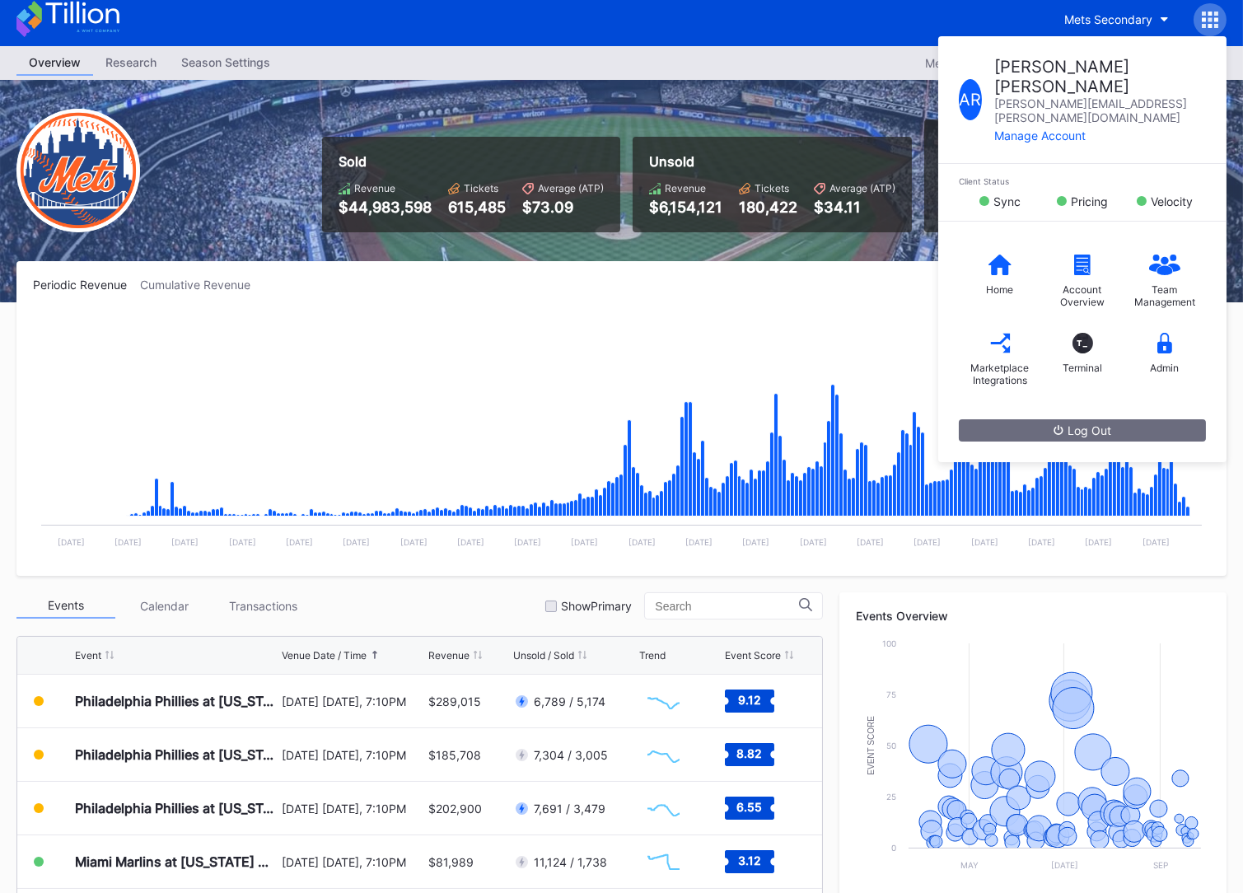
click at [316, 162] on div "Sold Revenue $44,983,598 Tickets 615,485 Average (ATP) $73.09 Unsold Revenue $6…" at bounding box center [768, 175] width 917 height 113
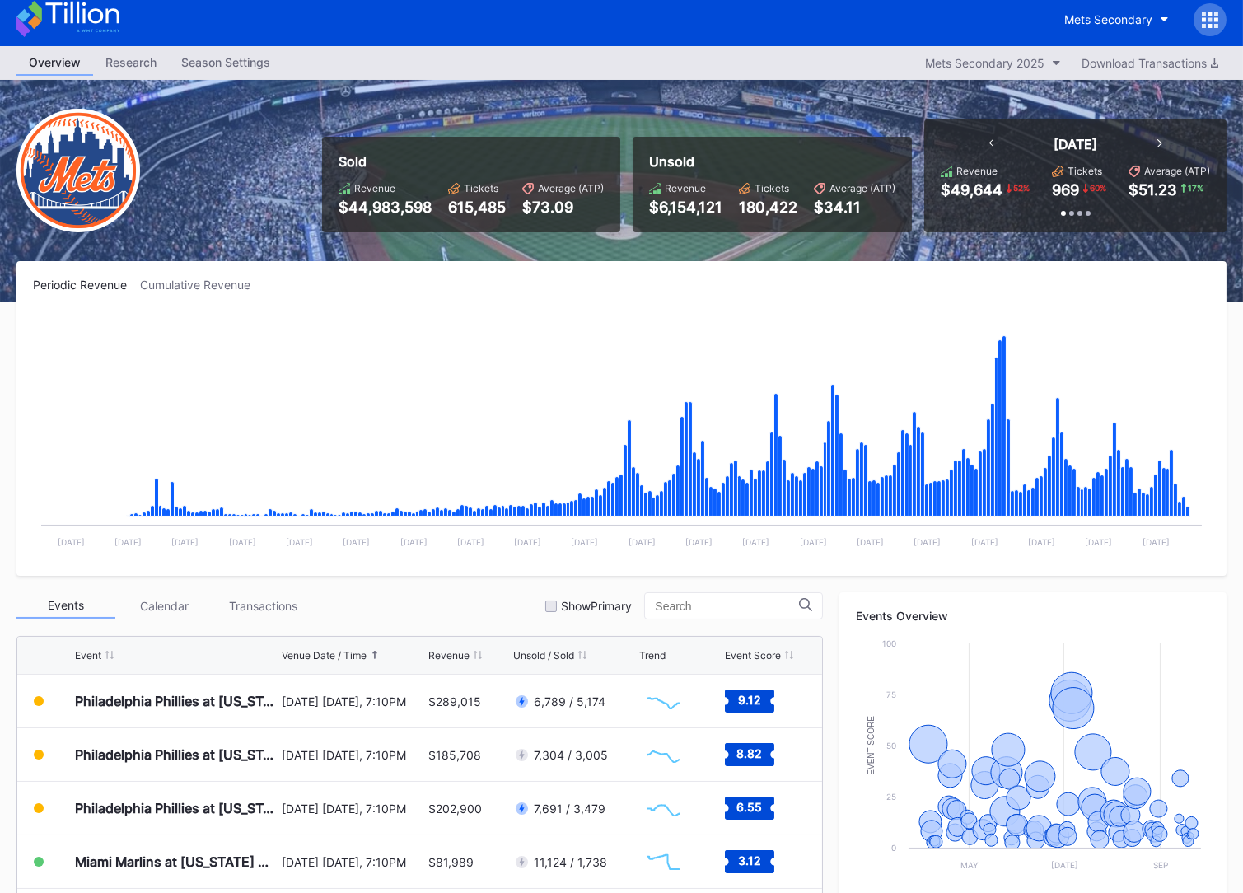
scroll to position [7, 0]
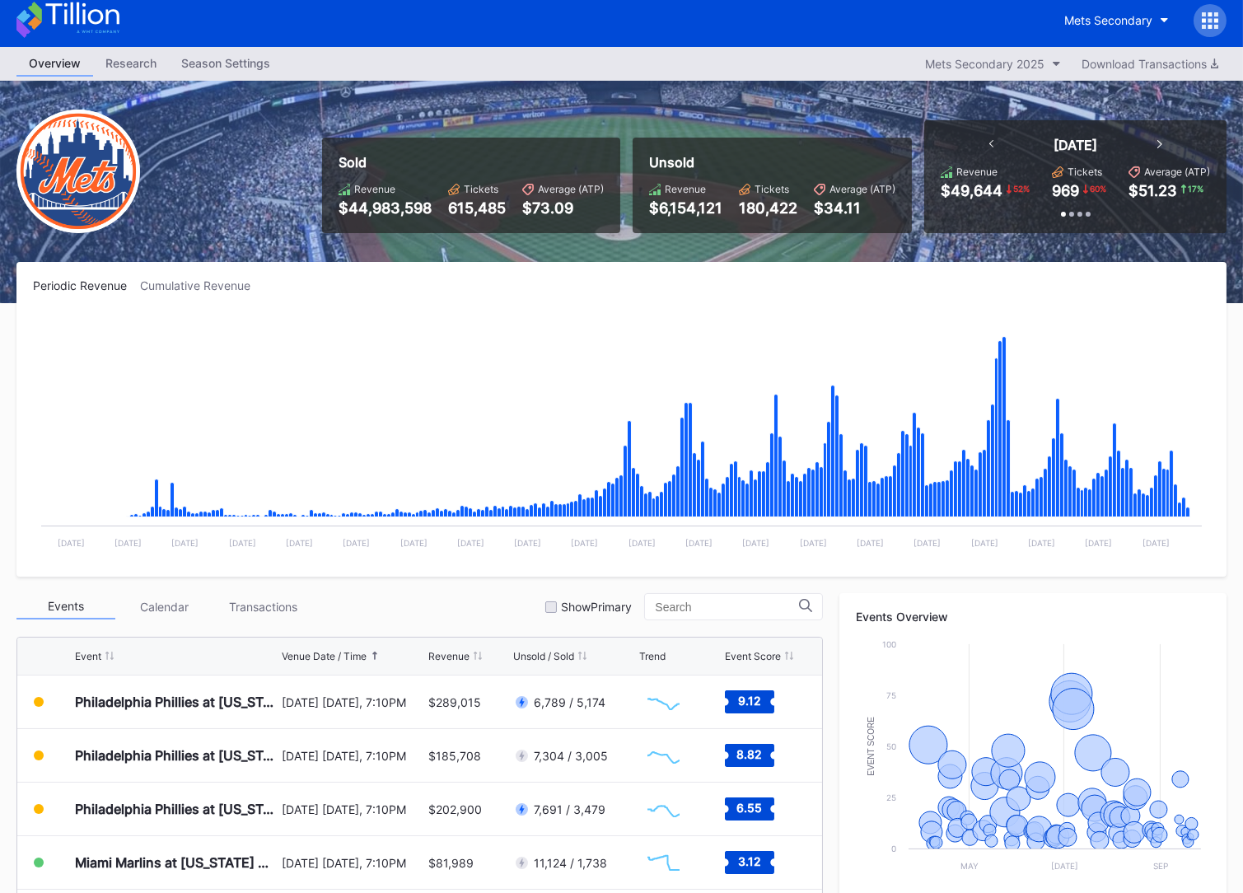
click at [977, 15] on icon at bounding box center [1209, 20] width 16 height 16
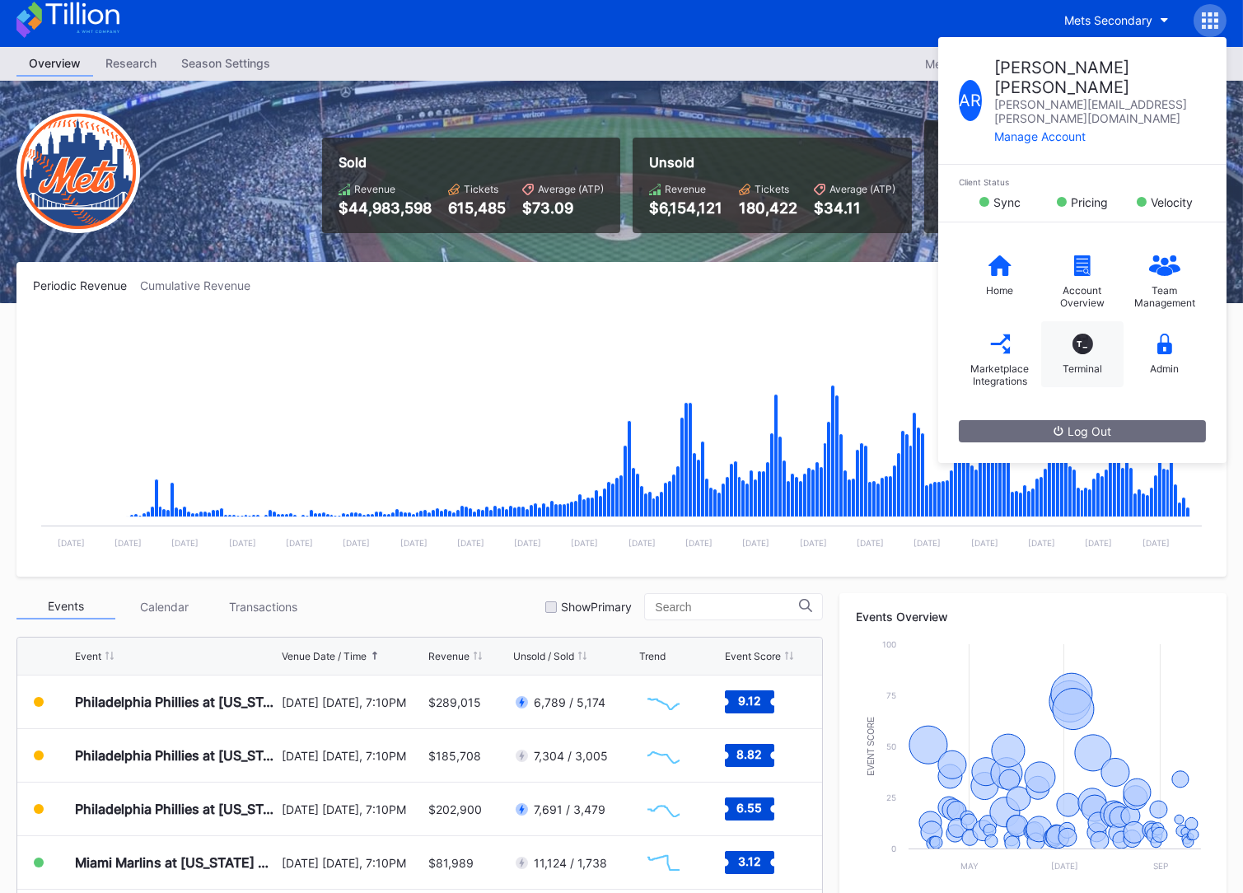
click at [977, 321] on div "T_ Terminal" at bounding box center [1082, 354] width 82 height 66
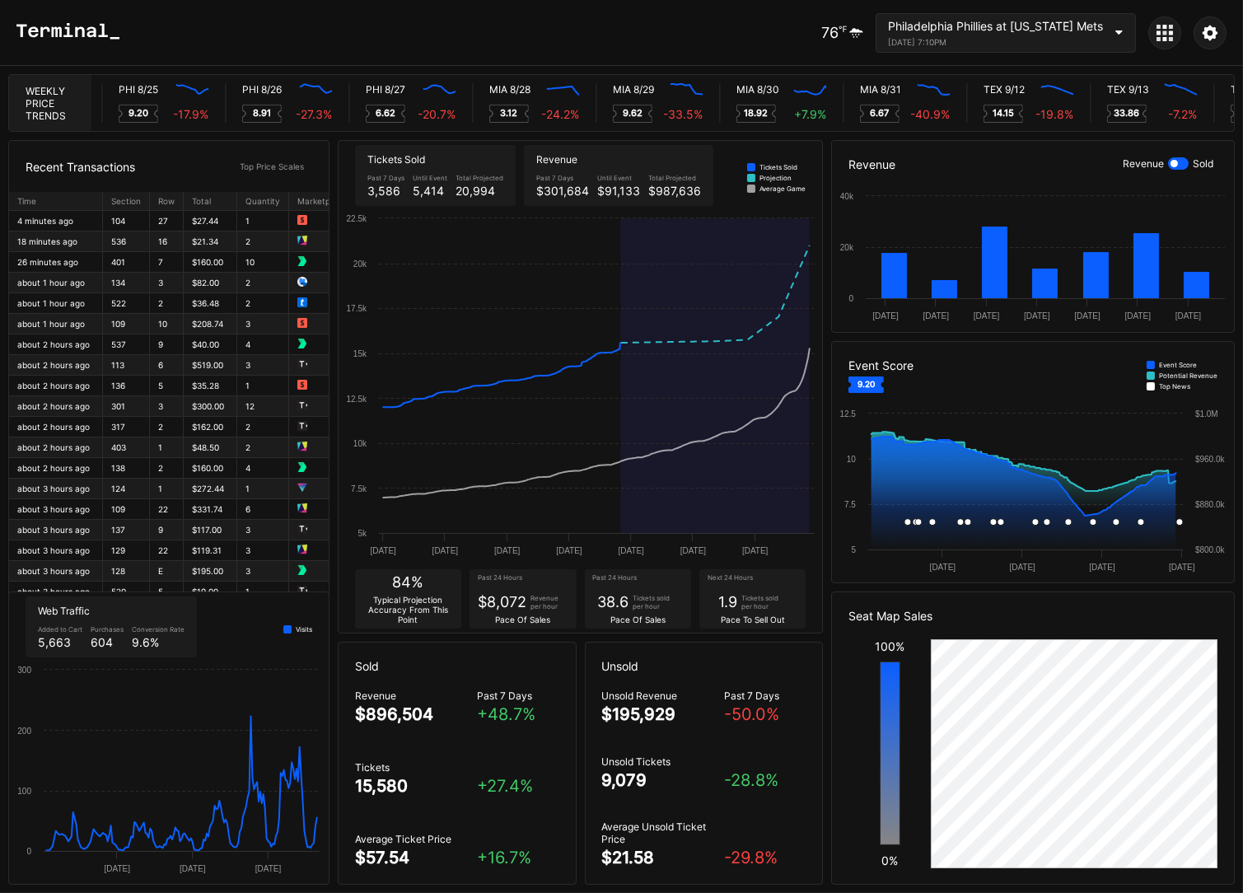
click at [977, 30] on div "Philadelphia Phillies at [US_STATE] Mets" at bounding box center [995, 26] width 215 height 14
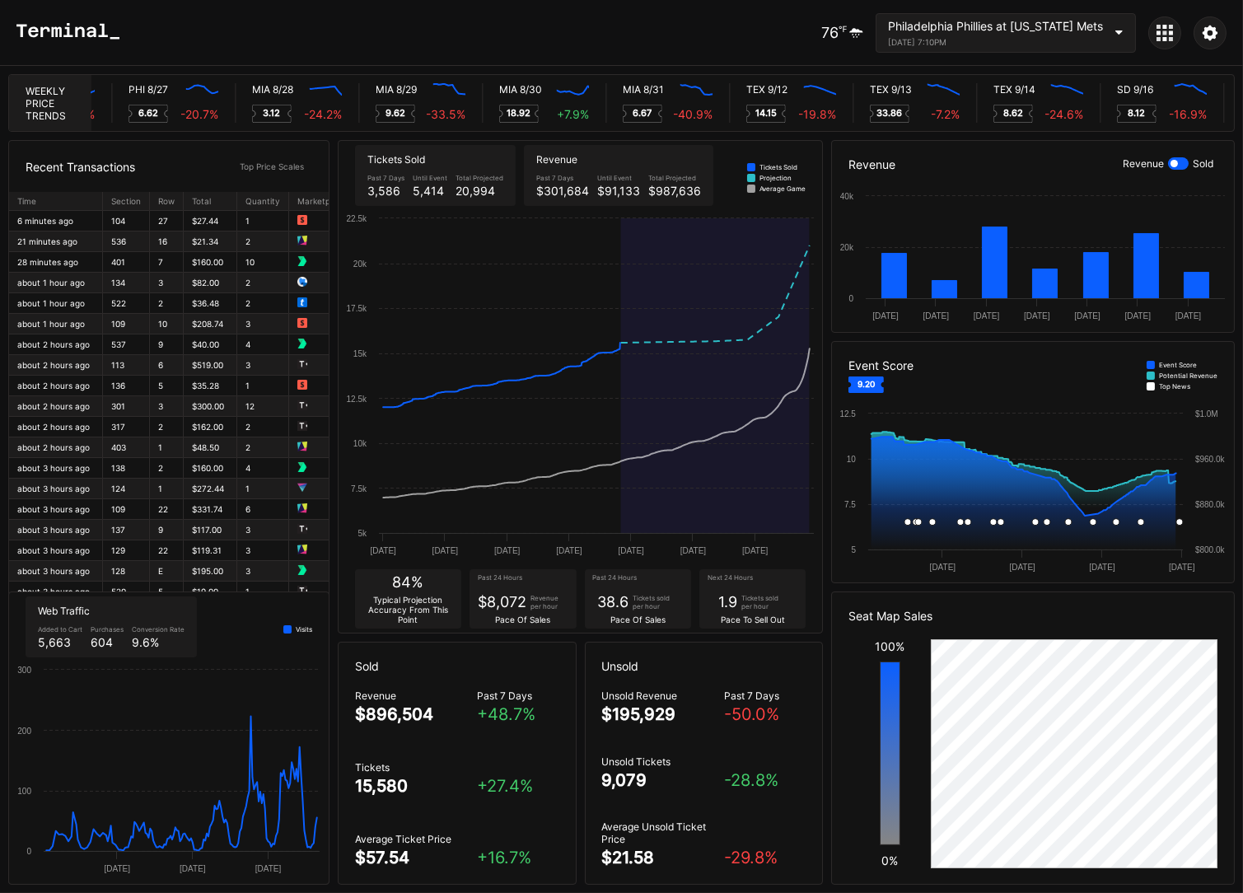
click at [977, 35] on icon at bounding box center [1164, 33] width 16 height 16
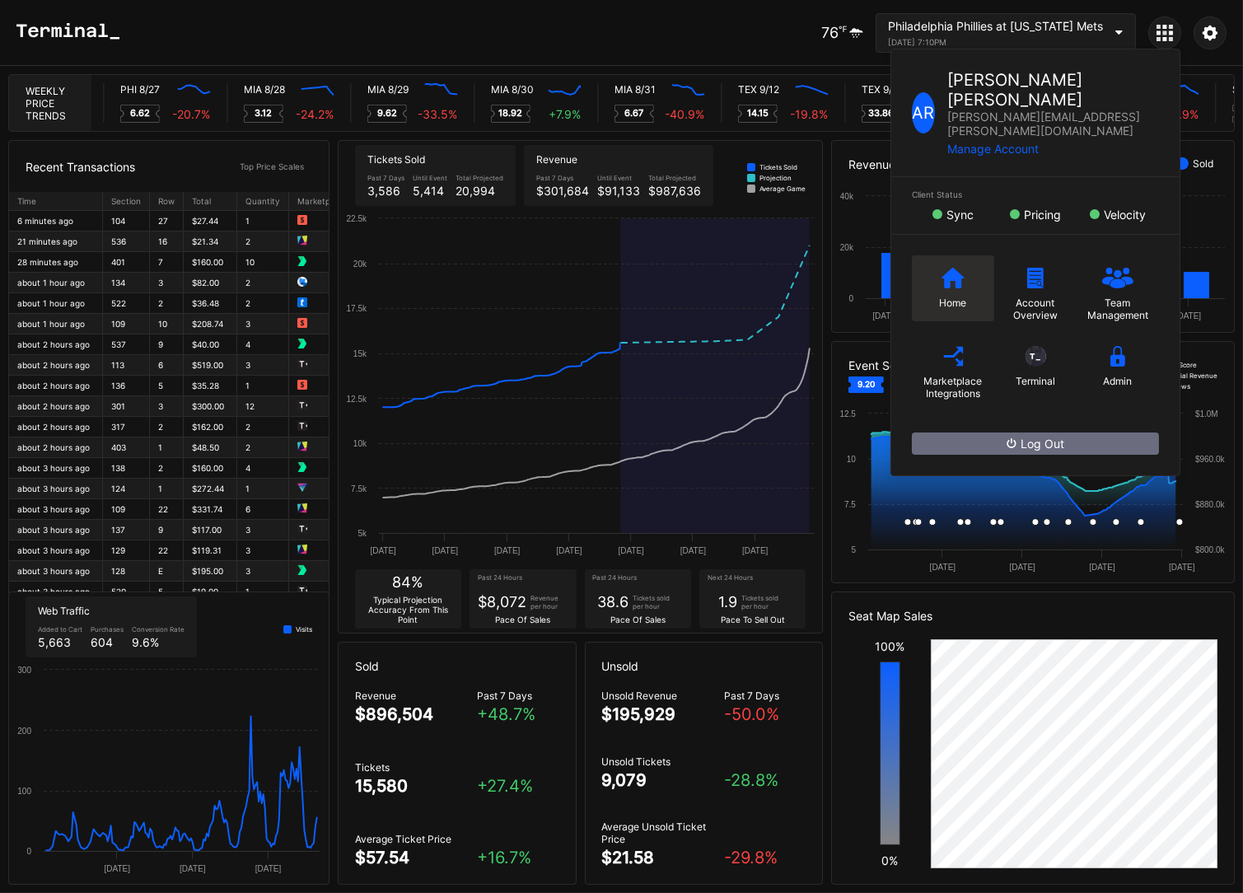
scroll to position [0, 8143]
click at [954, 268] on icon at bounding box center [952, 278] width 23 height 21
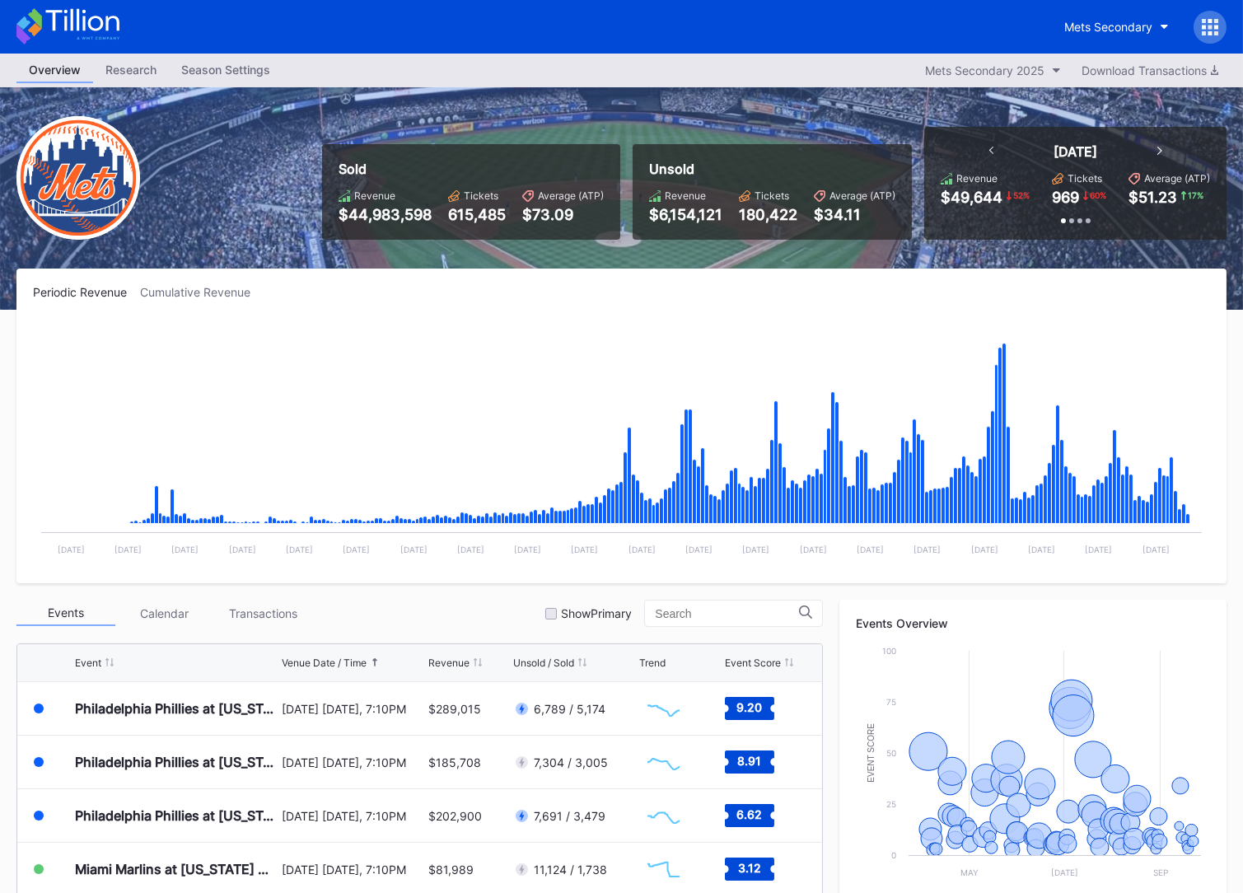
click at [68, 18] on icon at bounding box center [67, 26] width 103 height 36
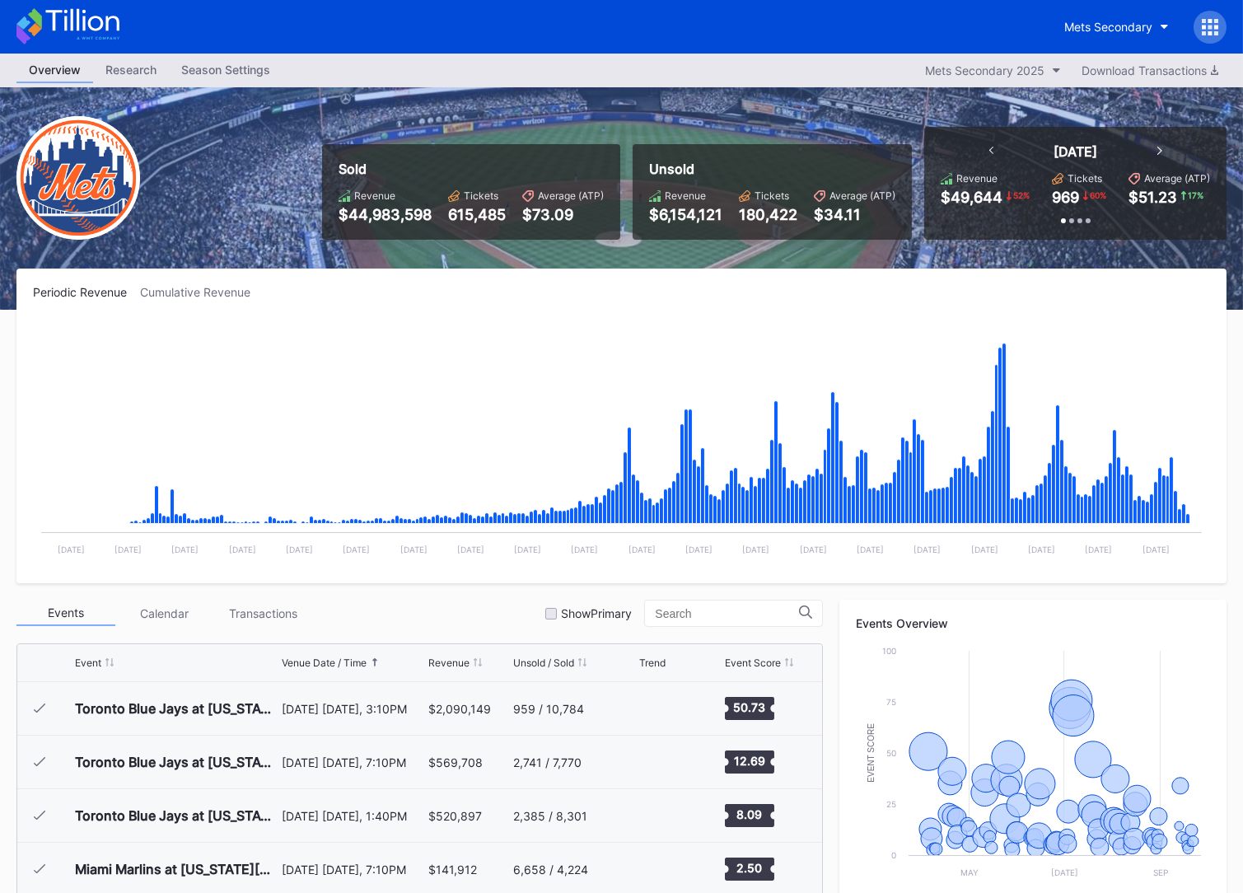
scroll to position [3426, 0]
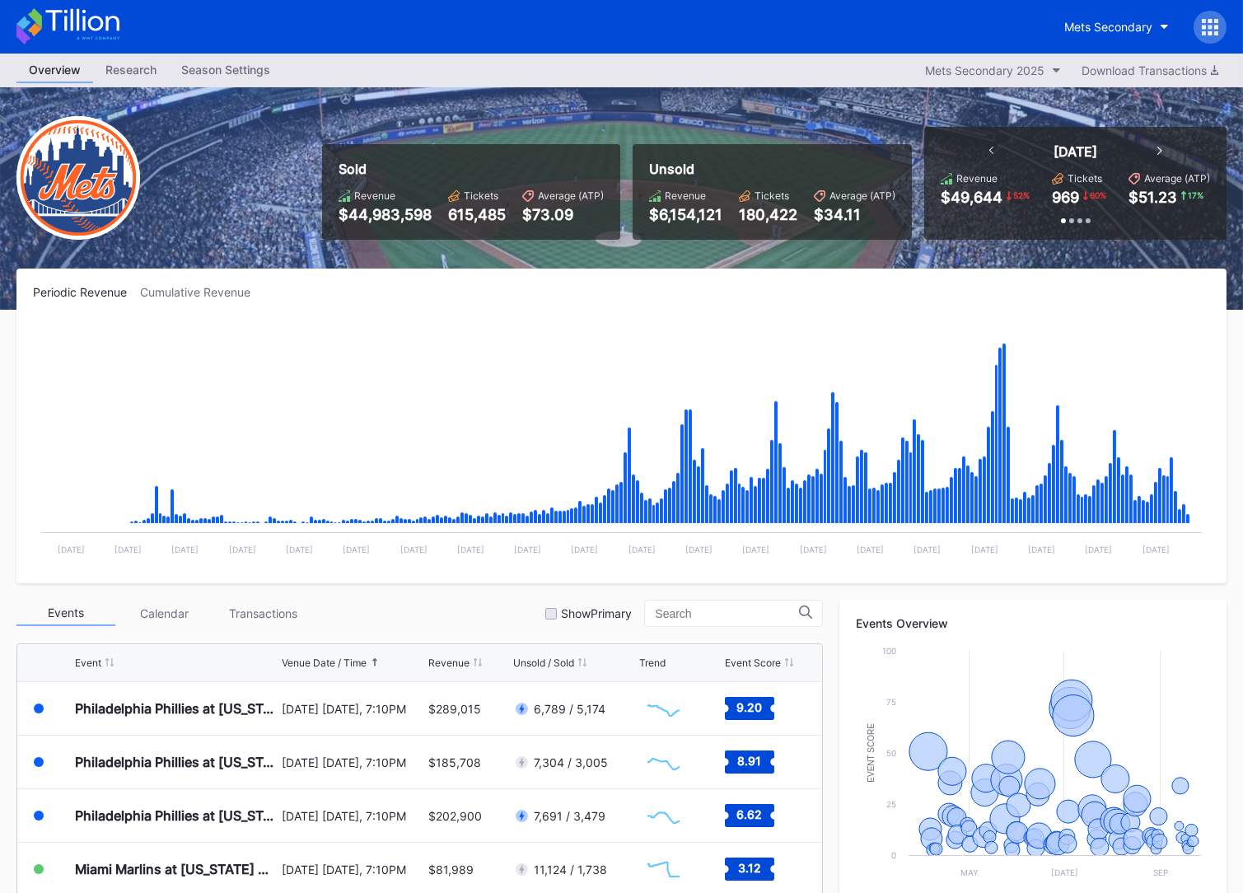
click at [104, 40] on icon at bounding box center [67, 26] width 103 height 36
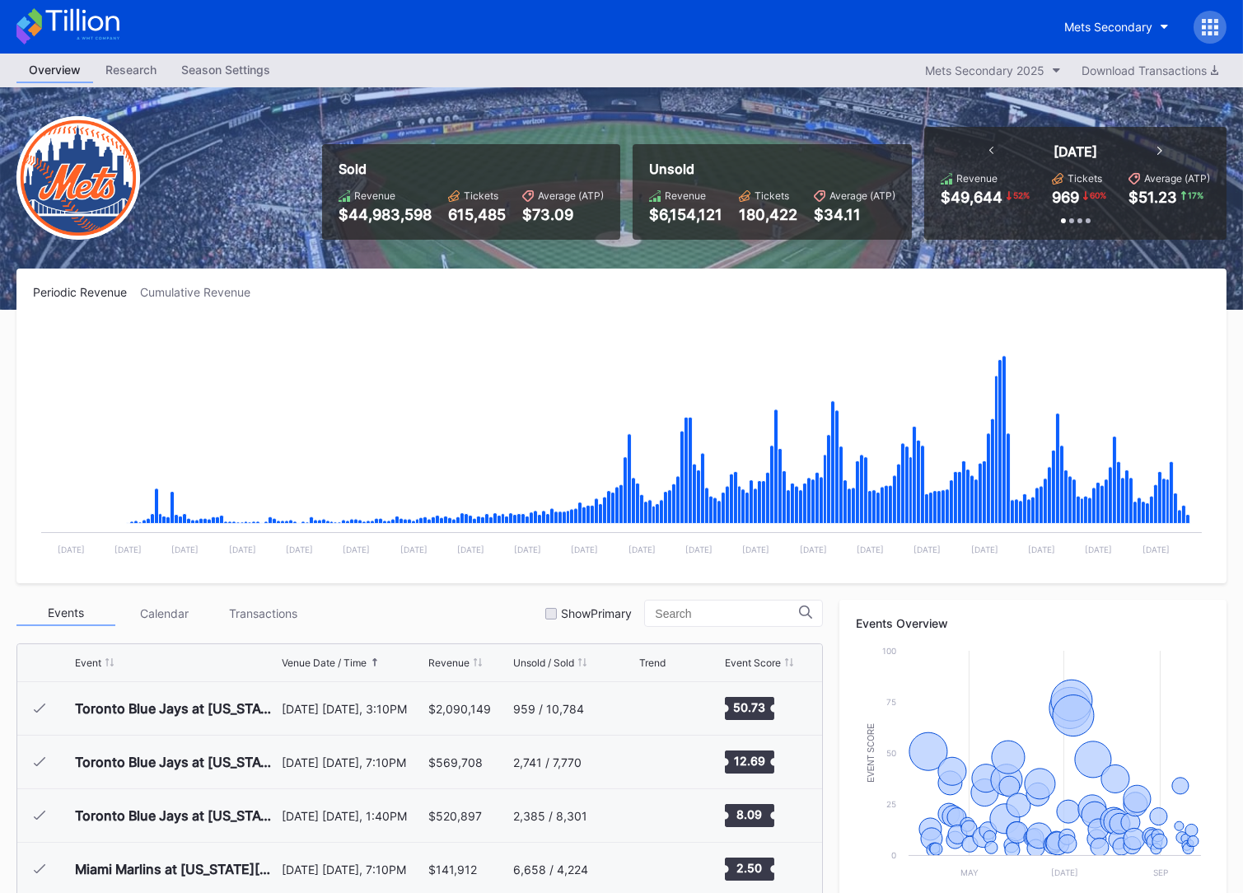
scroll to position [3426, 0]
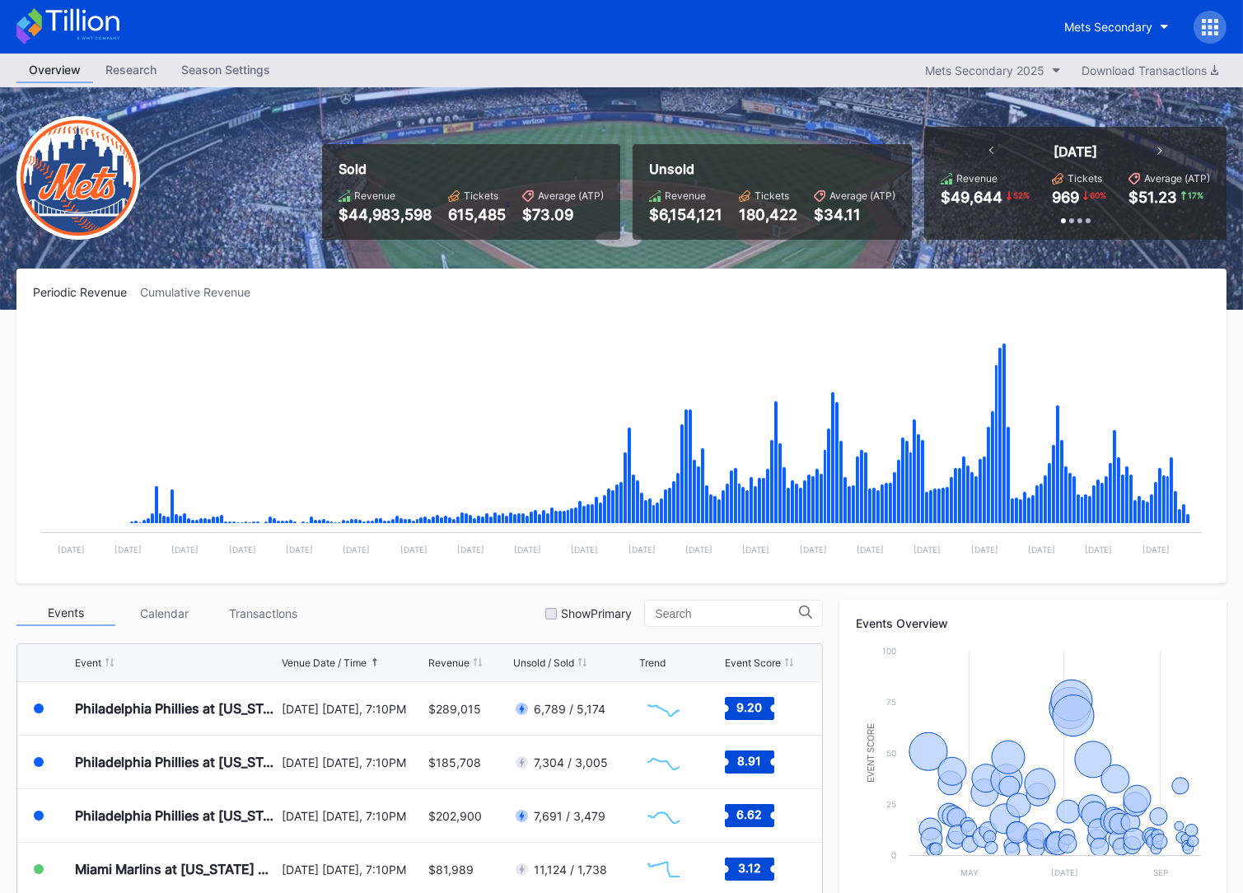
click at [93, 34] on icon at bounding box center [67, 26] width 103 height 36
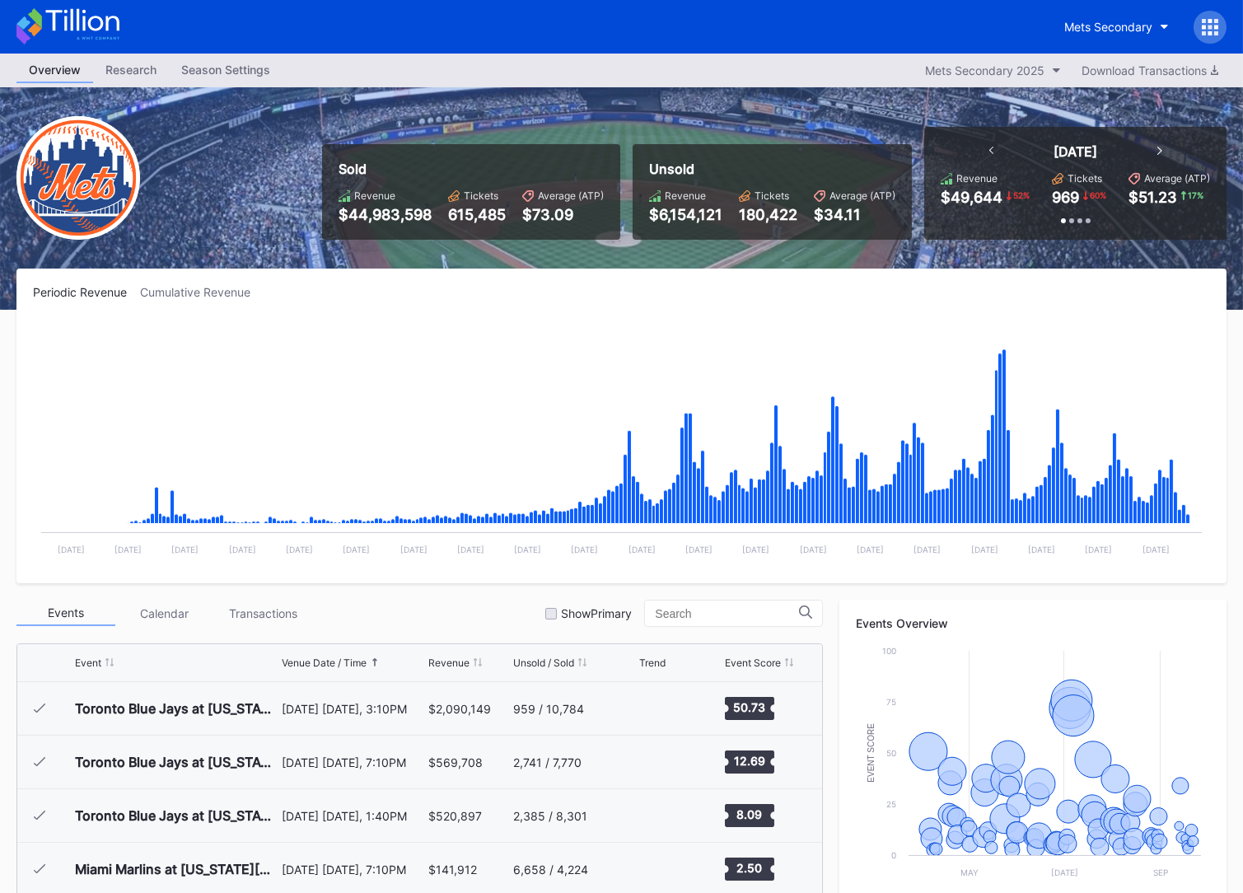
scroll to position [3426, 0]
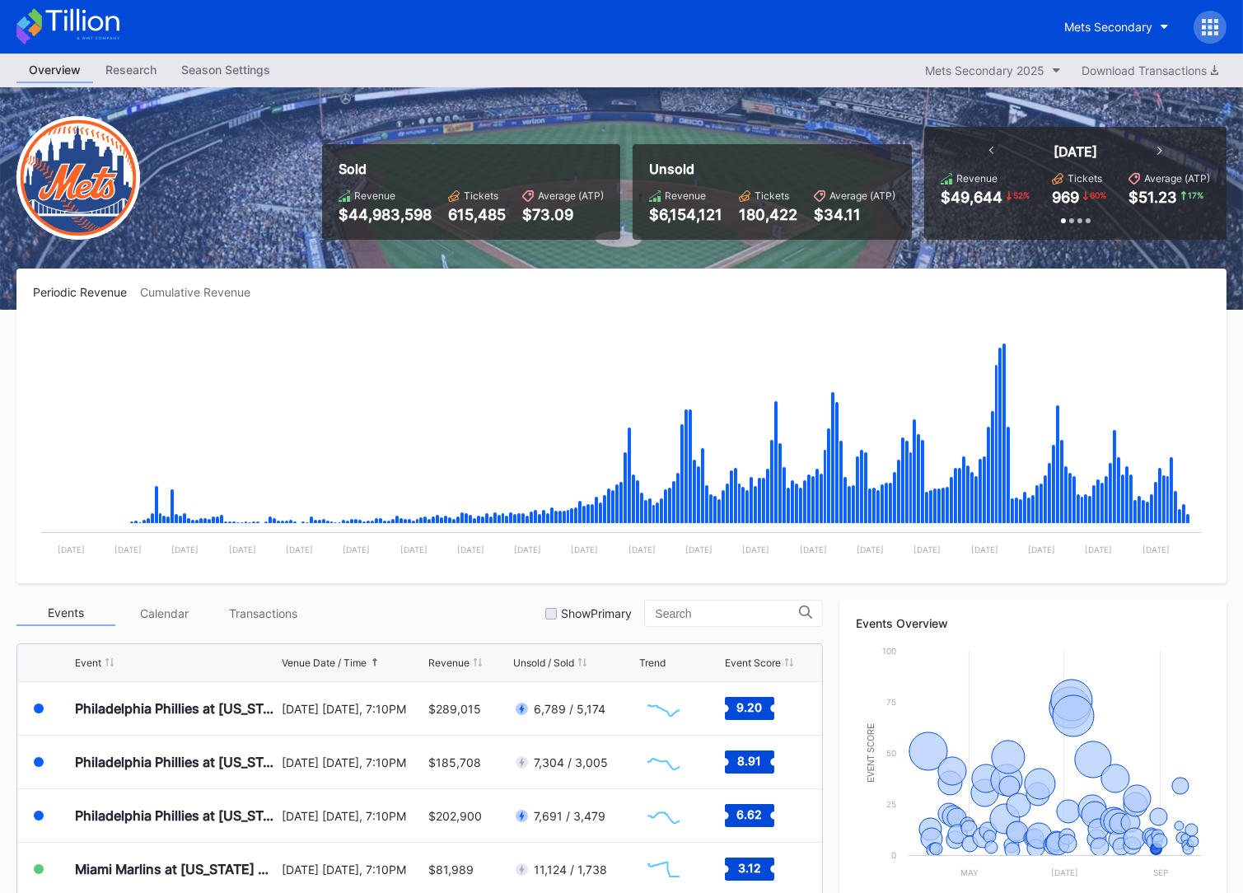
click at [977, 35] on div at bounding box center [1209, 27] width 33 height 33
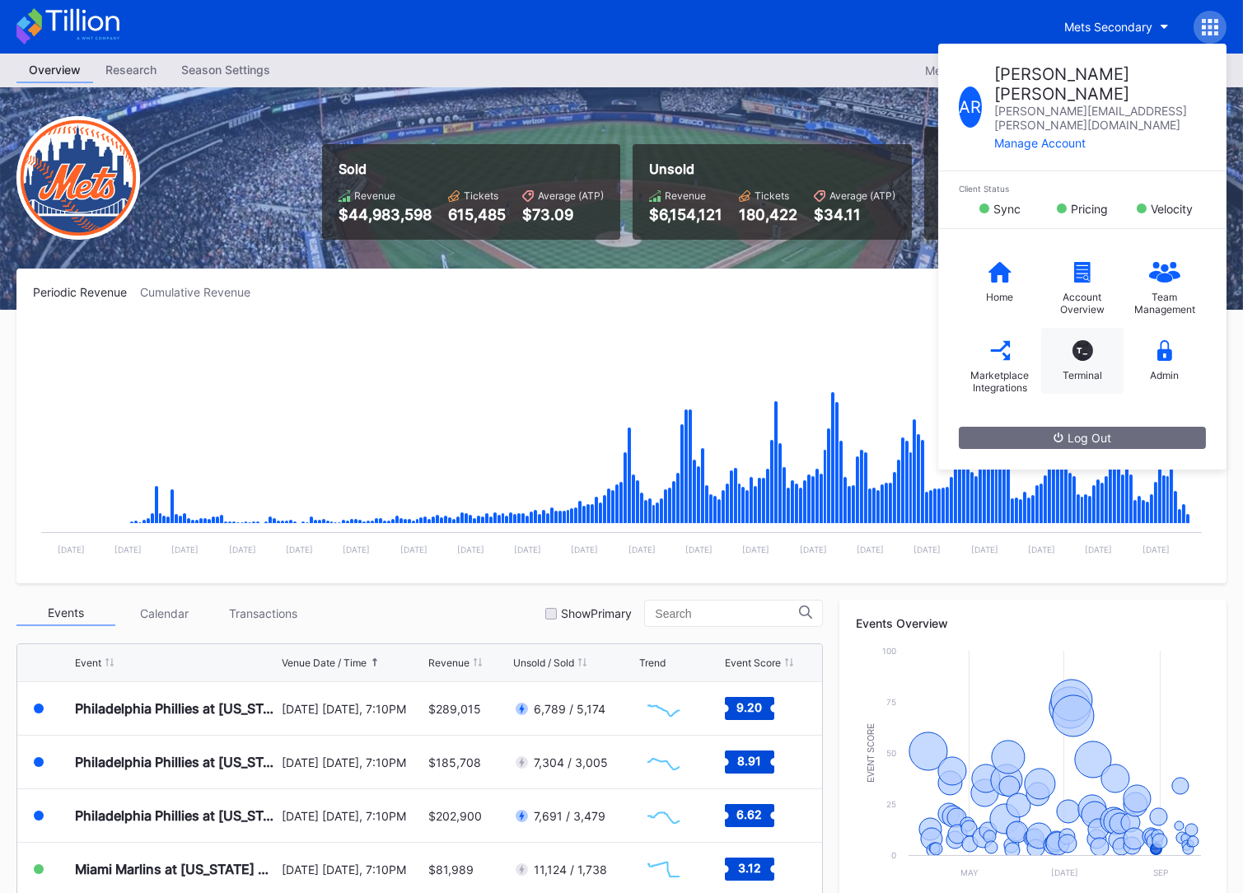
click at [977, 328] on div "T_ Terminal" at bounding box center [1082, 361] width 82 height 66
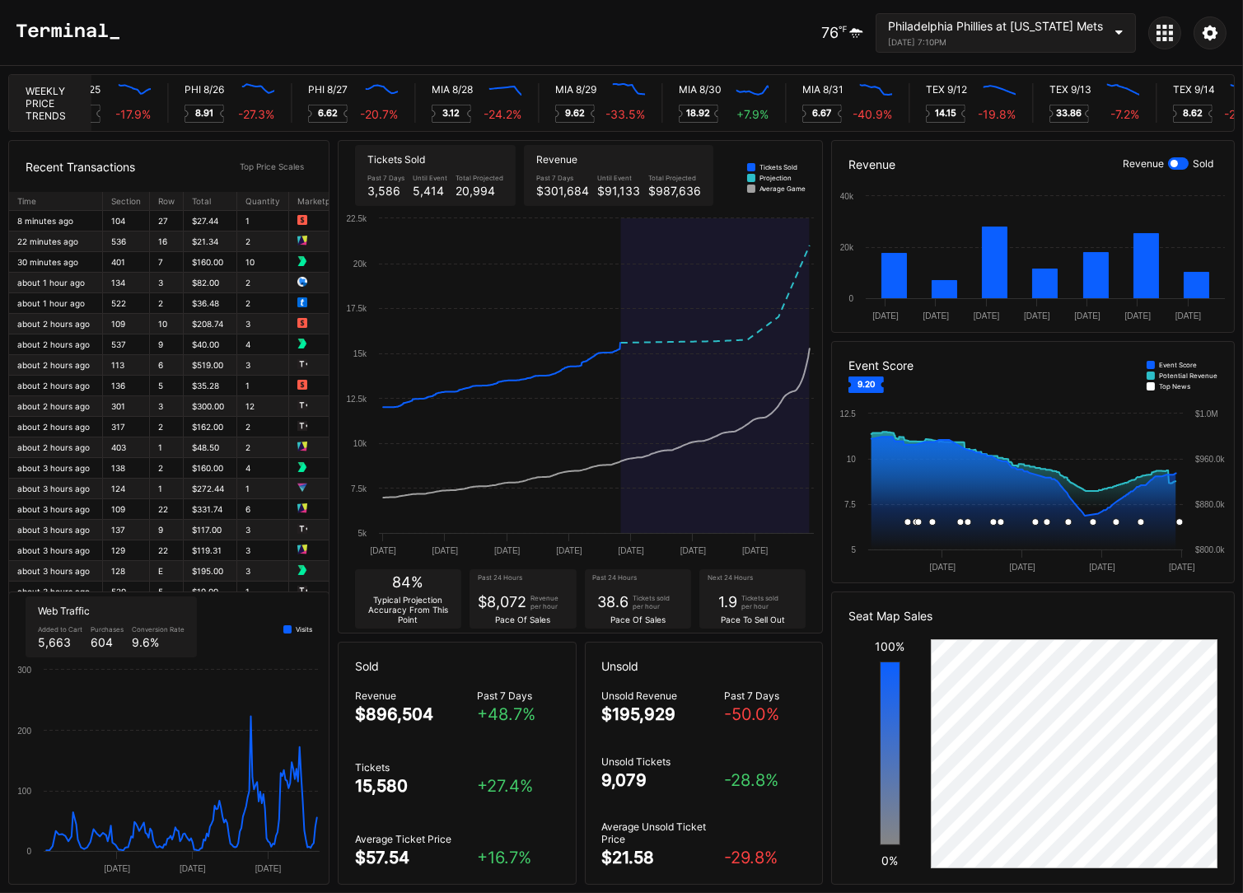
scroll to position [0, 7955]
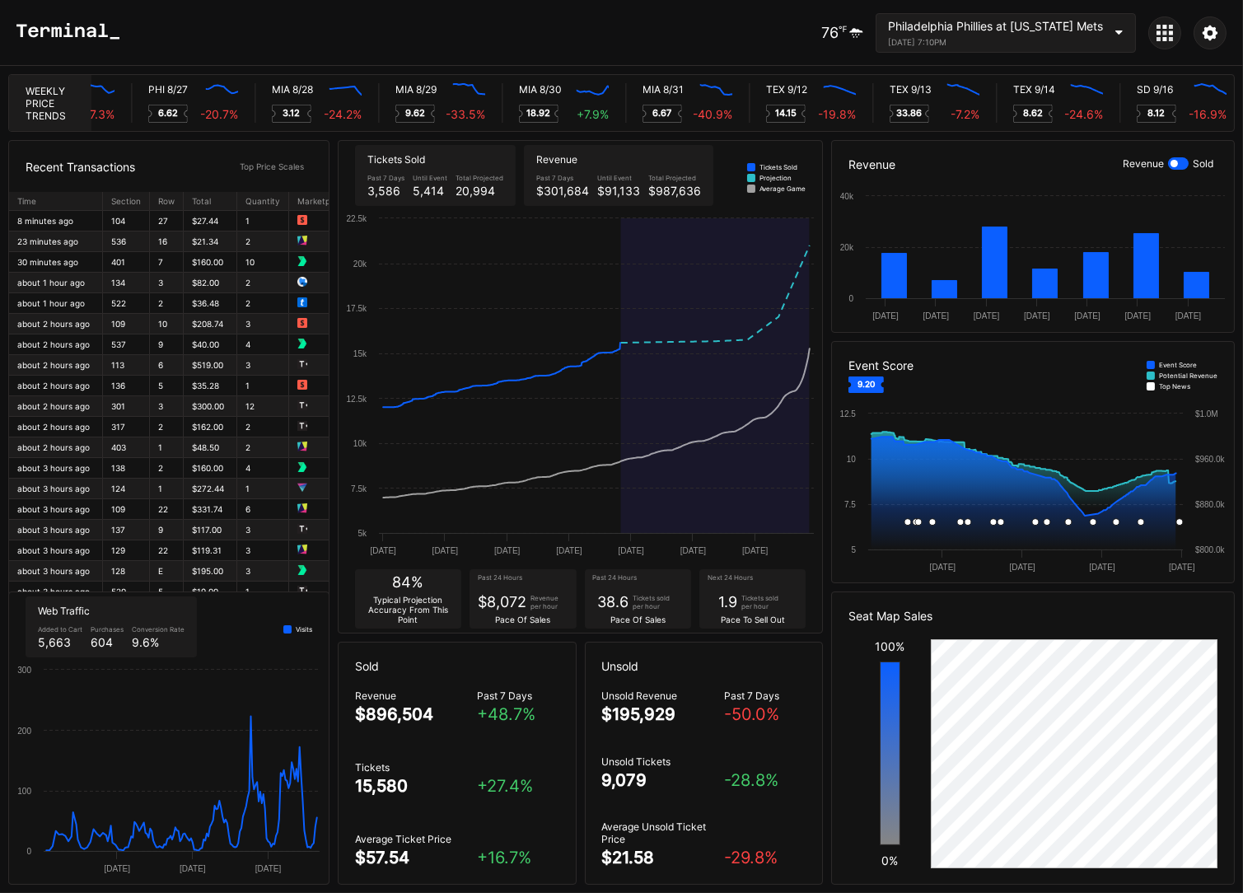
click at [1173, 33] on div at bounding box center [1164, 32] width 33 height 33
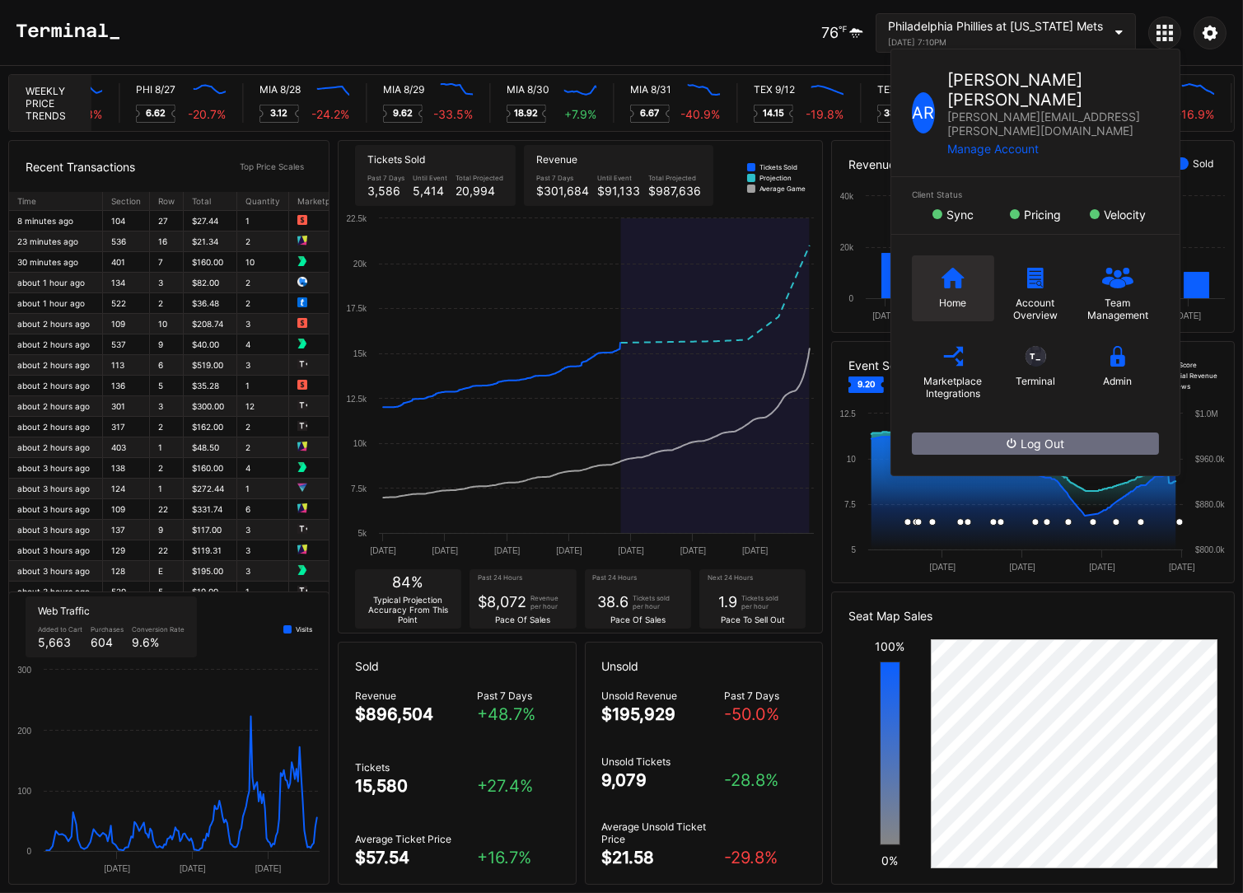
scroll to position [0, 8128]
click at [941, 268] on icon at bounding box center [952, 278] width 23 height 21
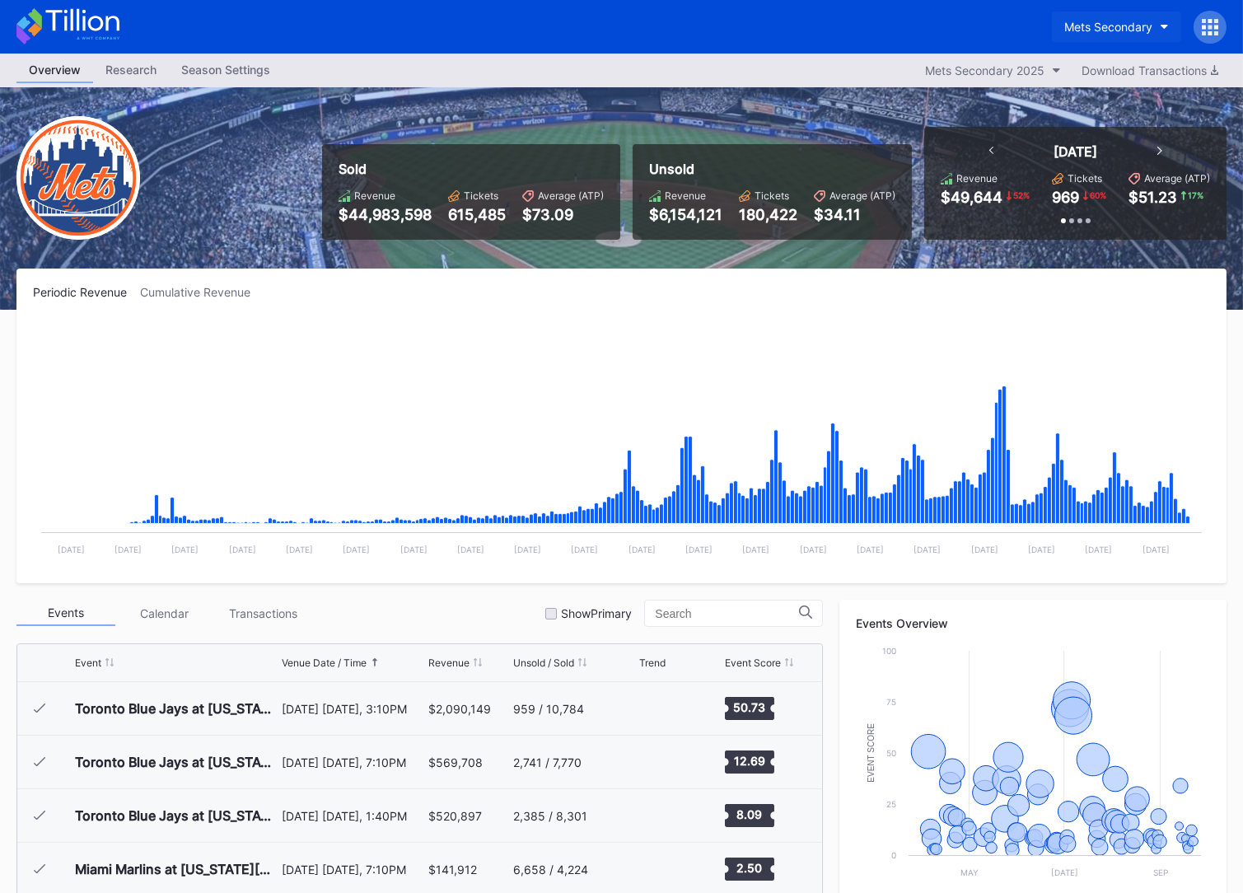
scroll to position [3426, 0]
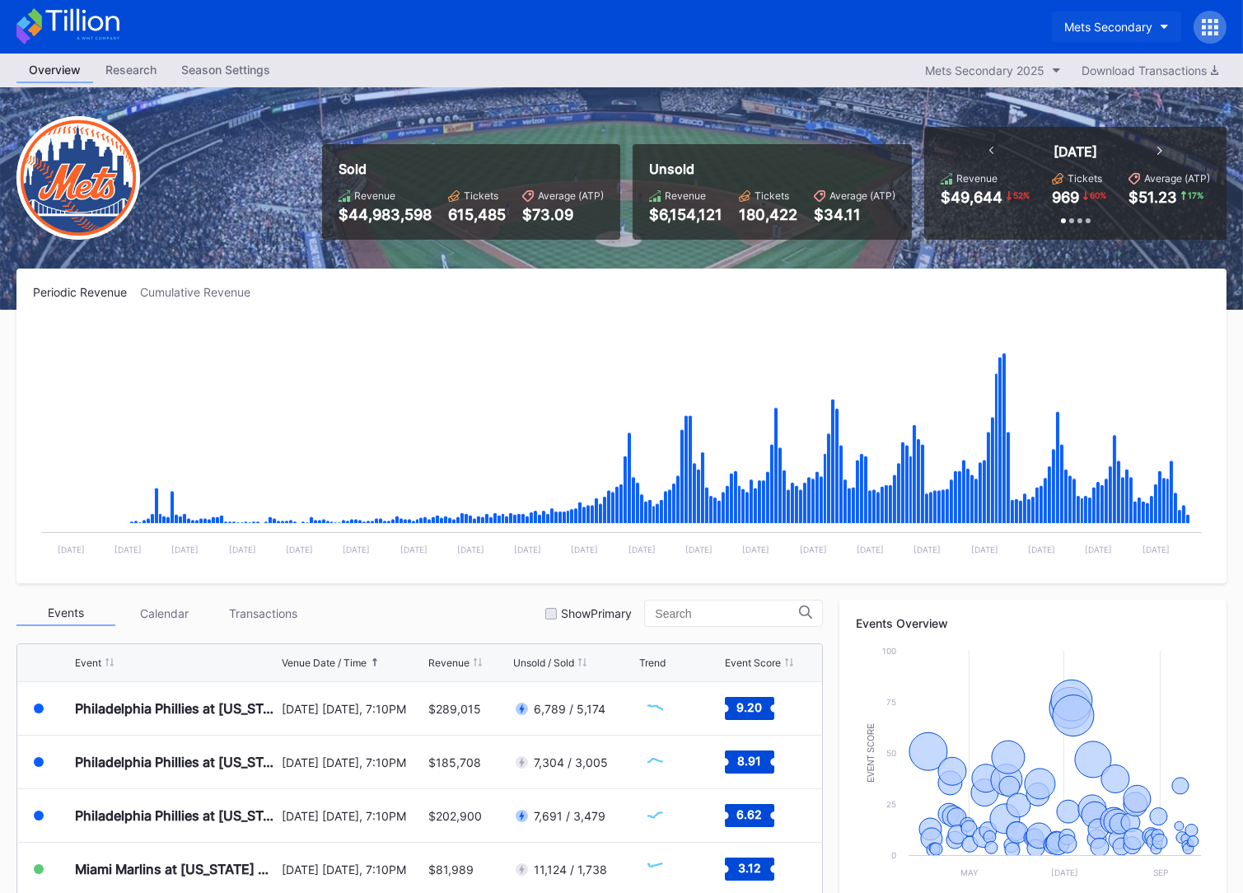
click at [1123, 30] on div "Mets Secondary" at bounding box center [1108, 27] width 88 height 14
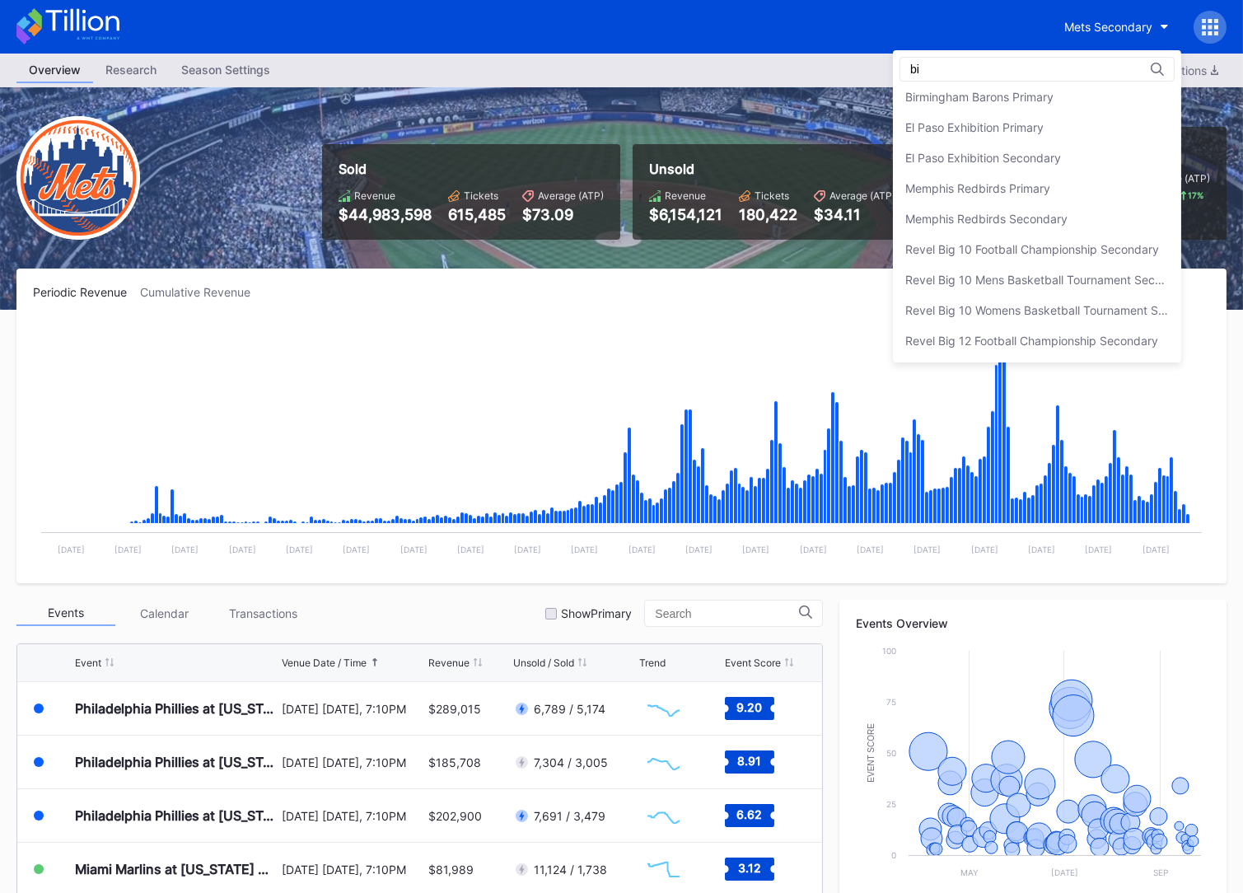
scroll to position [0, 0]
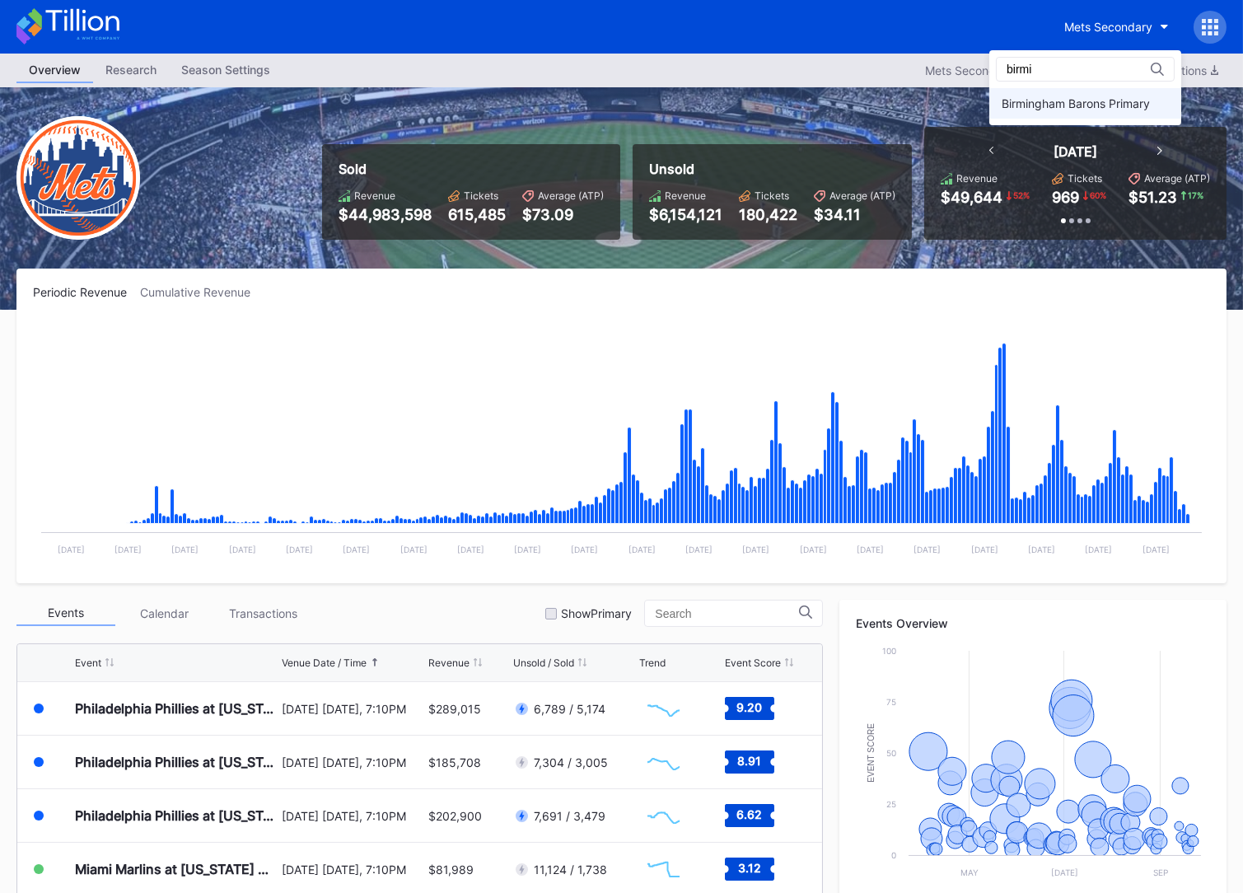
type input "birmi"
click at [1107, 101] on div "Birmingham Barons Primary" at bounding box center [1075, 103] width 148 height 14
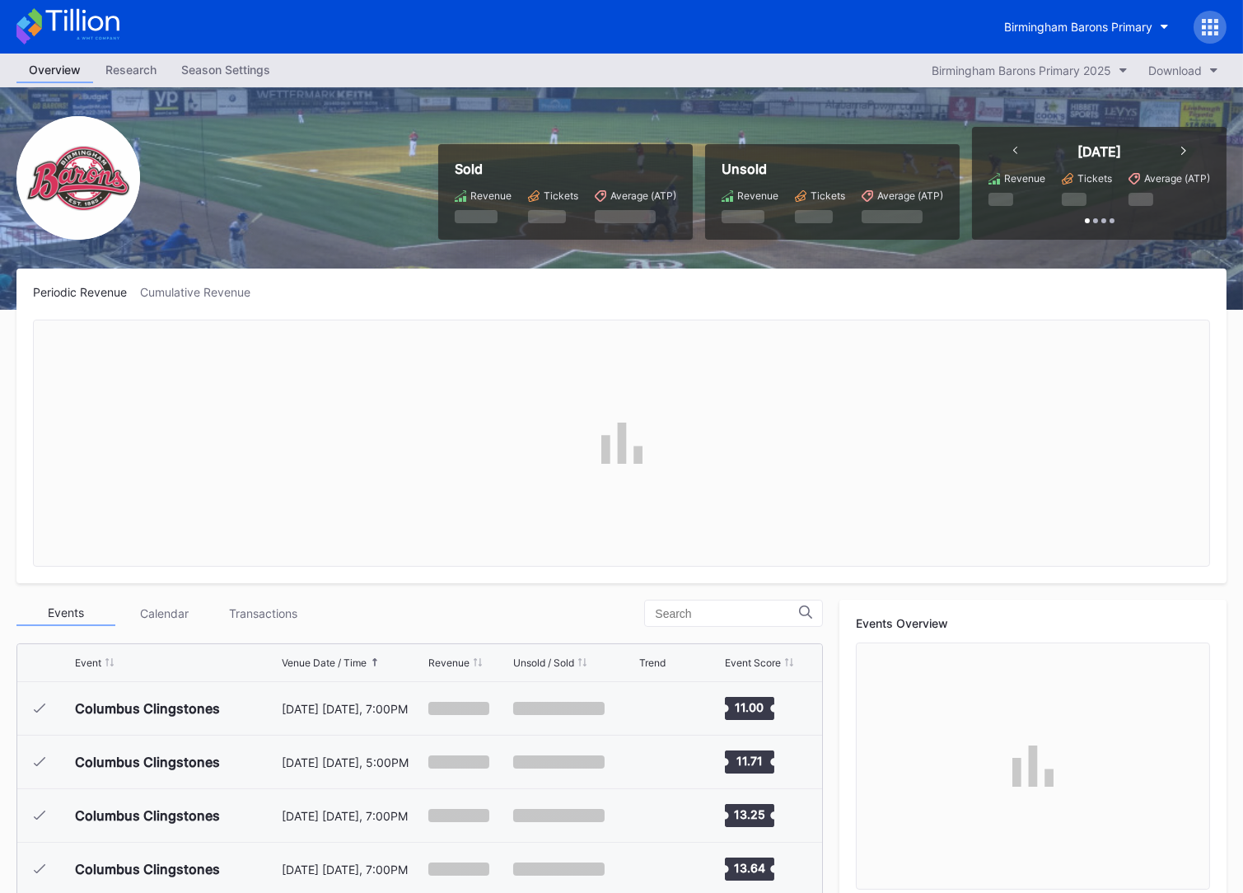
scroll to position [1285, 0]
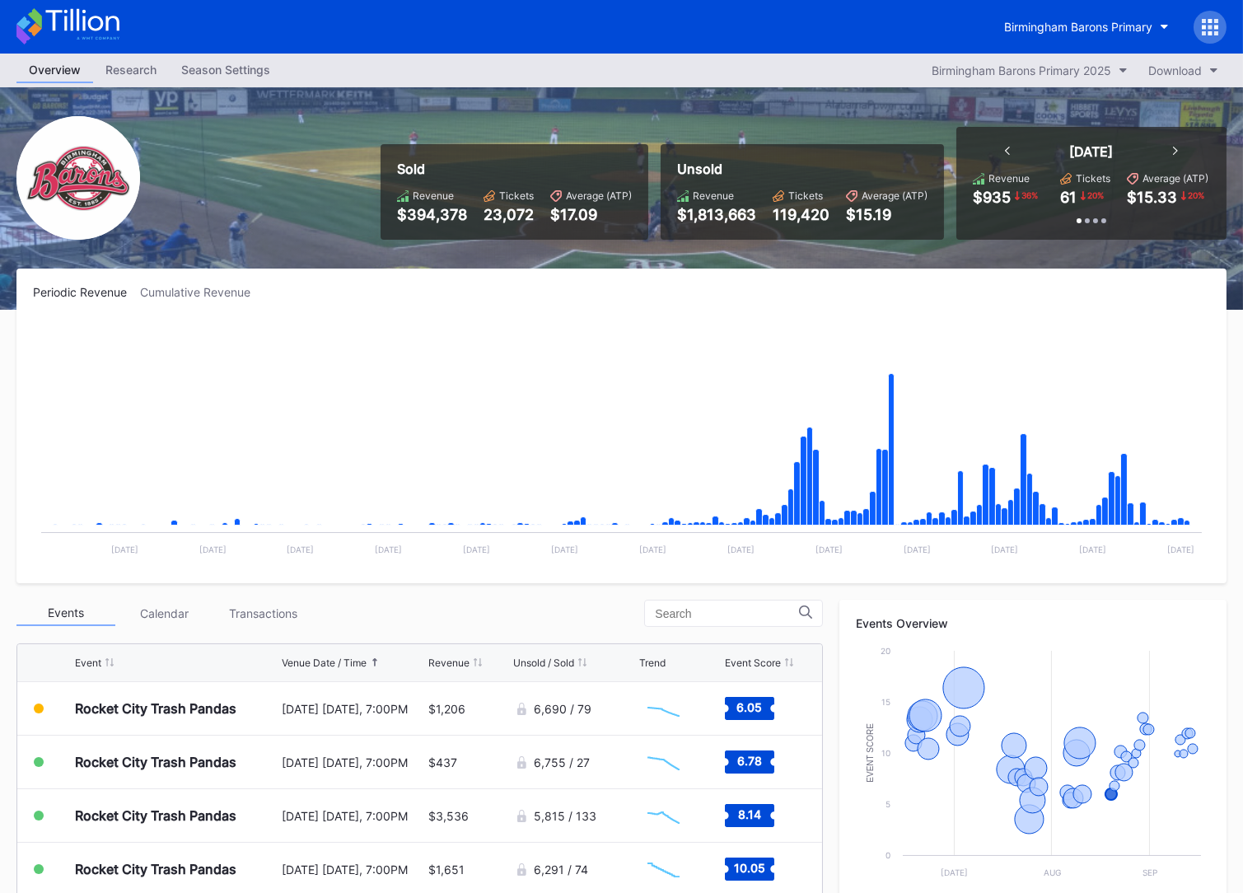
click at [59, 20] on icon at bounding box center [67, 26] width 103 height 36
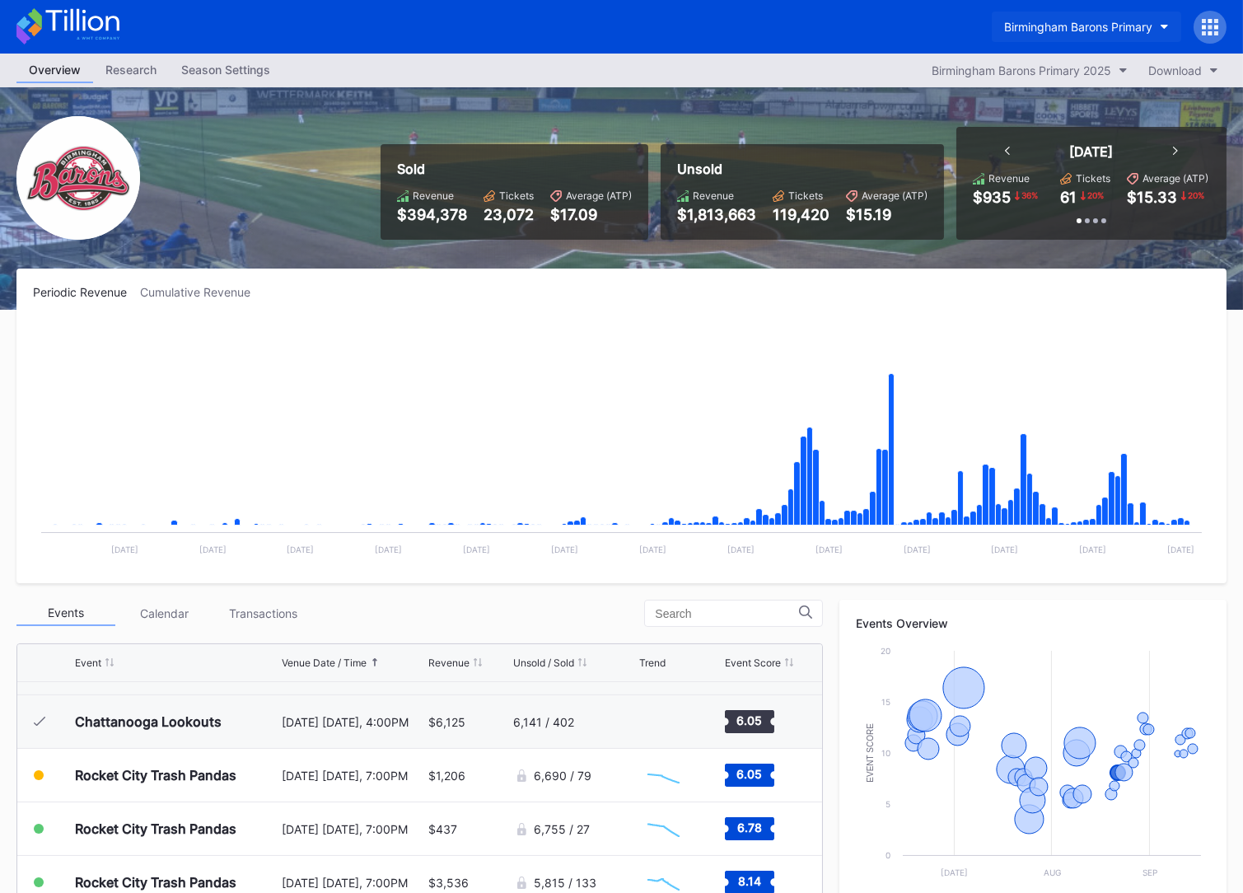
click at [1079, 33] on div "Birmingham Barons Primary" at bounding box center [1078, 27] width 148 height 14
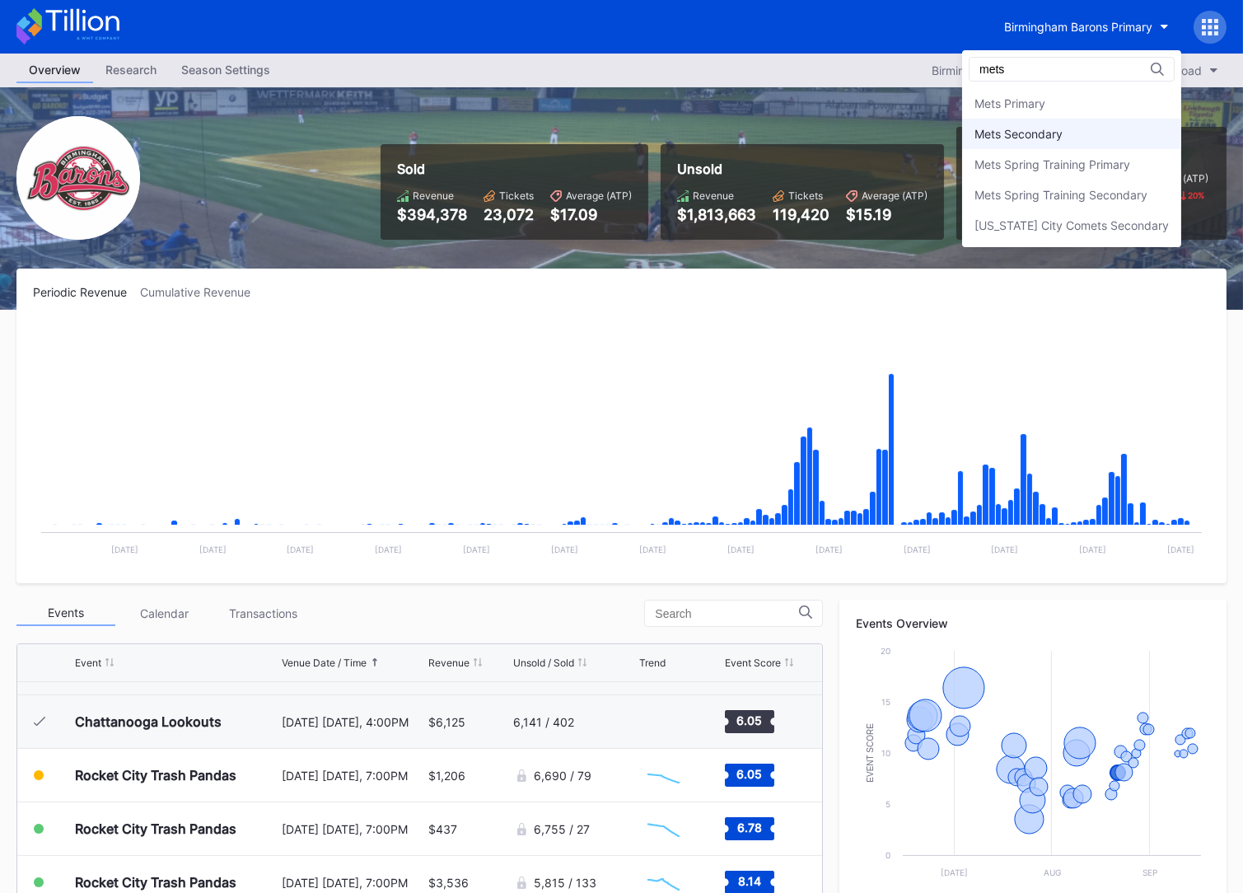
type input "mets"
click at [1051, 136] on div "Mets Secondary" at bounding box center [1018, 134] width 88 height 14
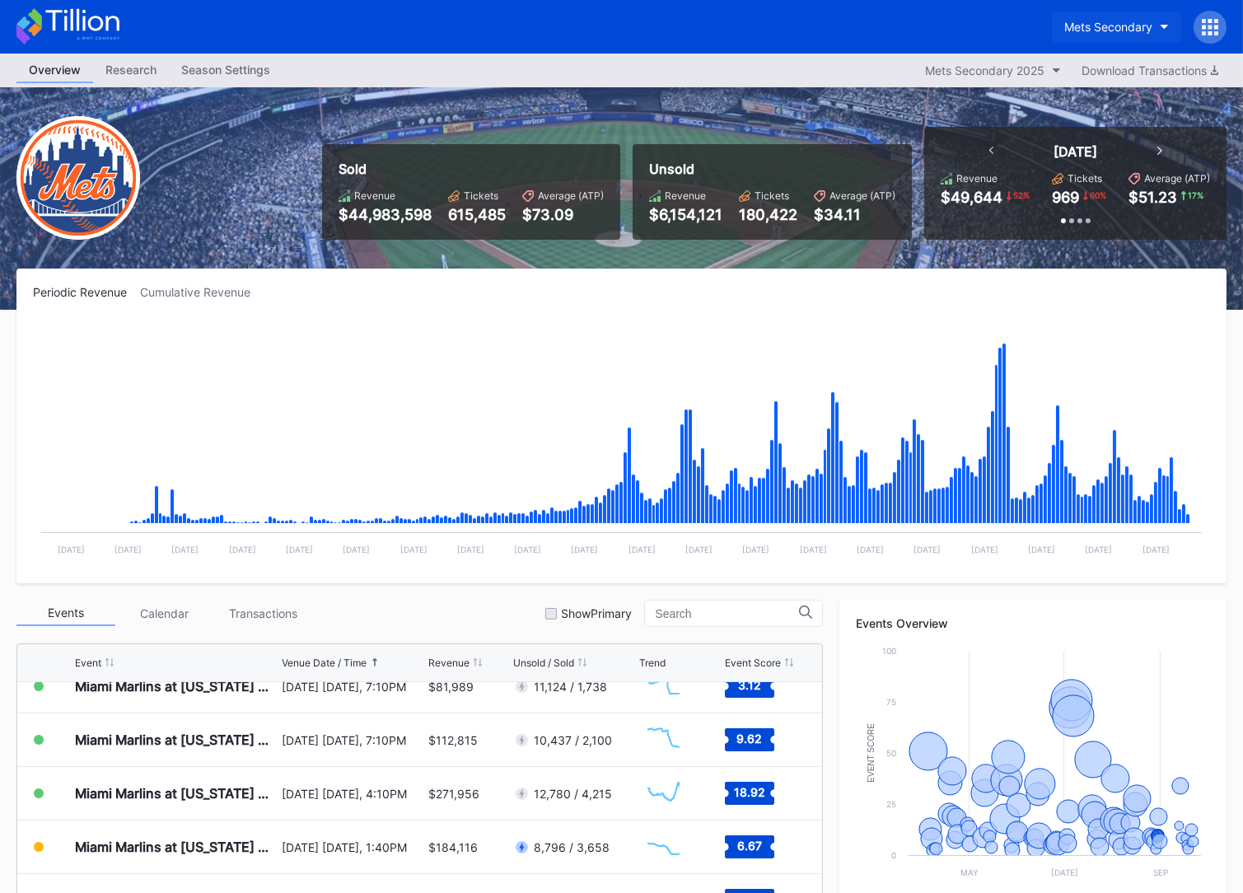
click at [1077, 21] on div "Mets Secondary" at bounding box center [1108, 27] width 88 height 14
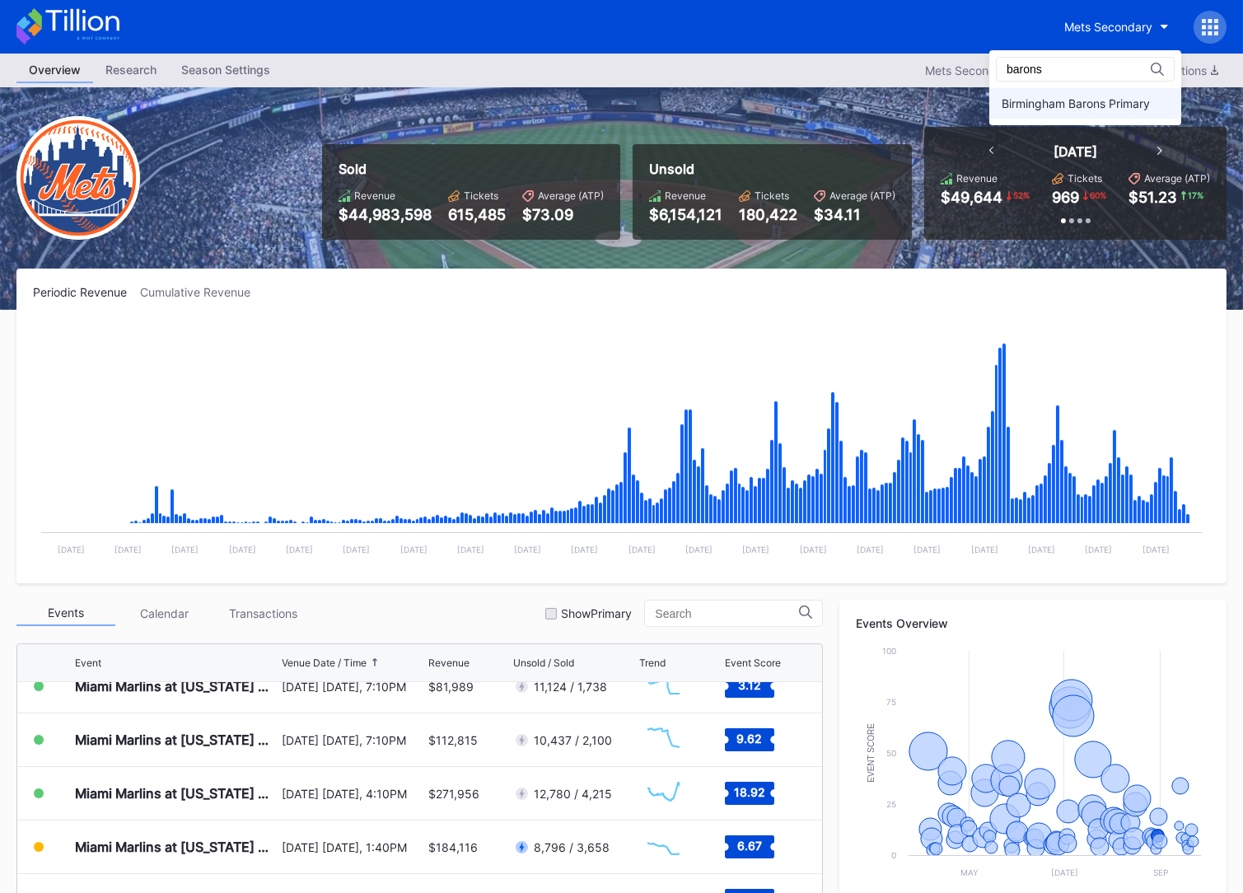
type input "barons"
click at [1079, 105] on div "Birmingham Barons Primary" at bounding box center [1075, 103] width 148 height 14
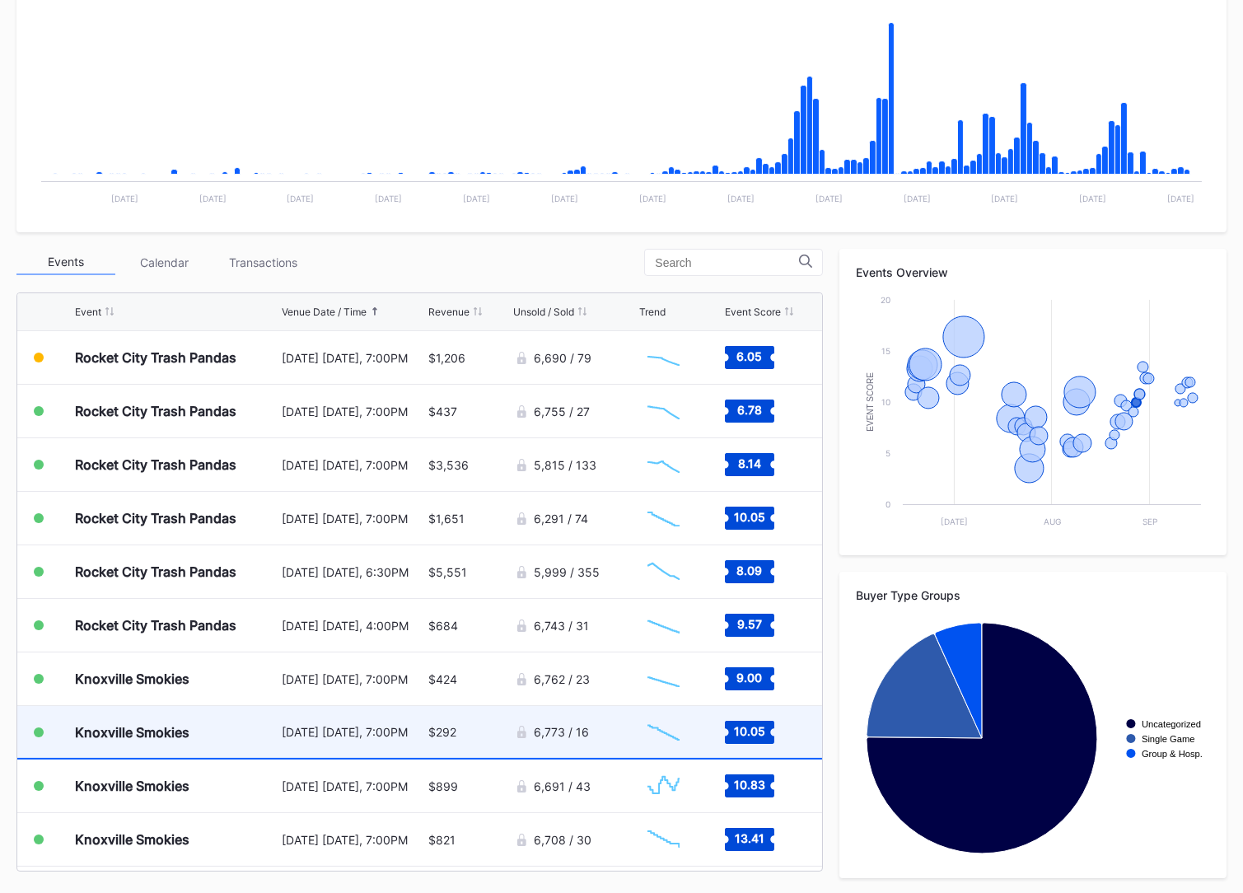
scroll to position [1257, 0]
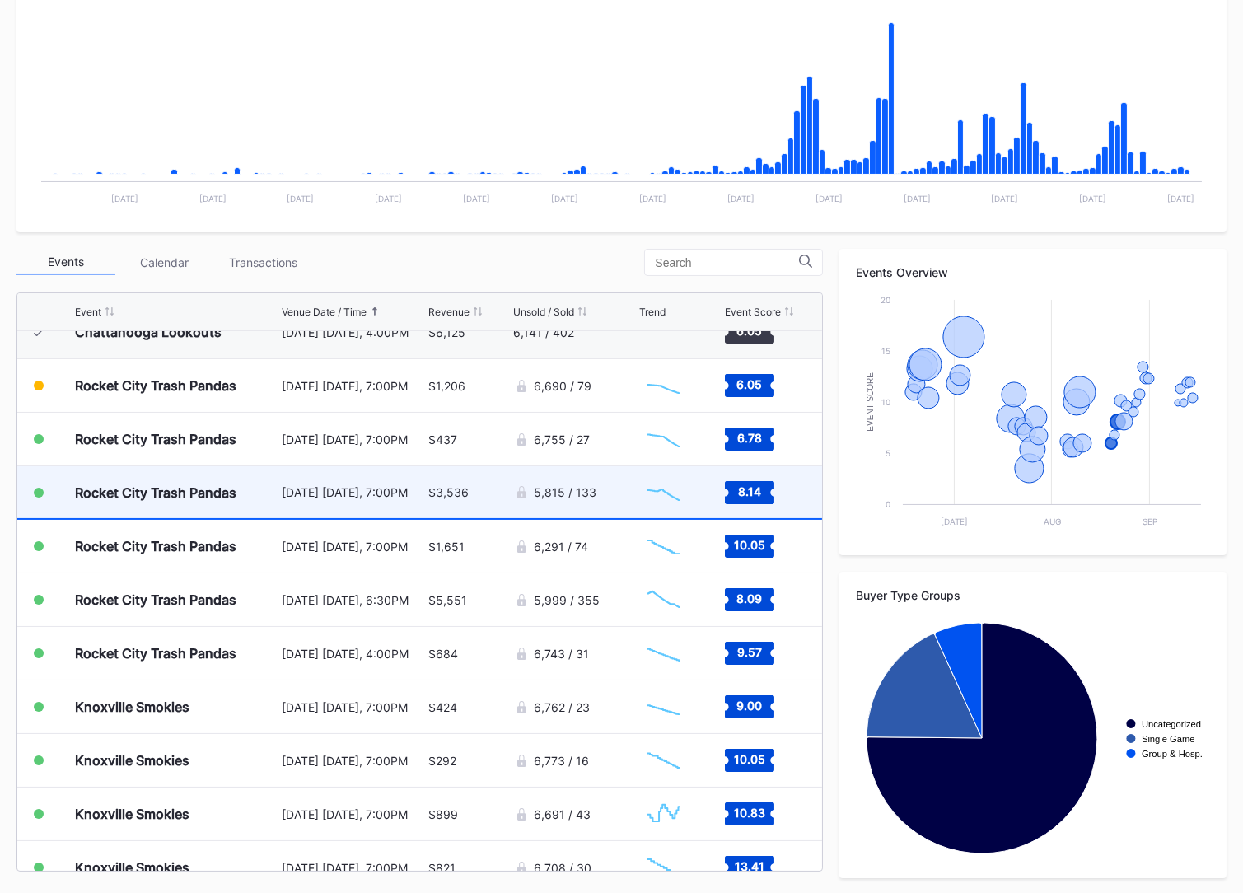
click at [451, 501] on div "$3,536" at bounding box center [469, 492] width 82 height 52
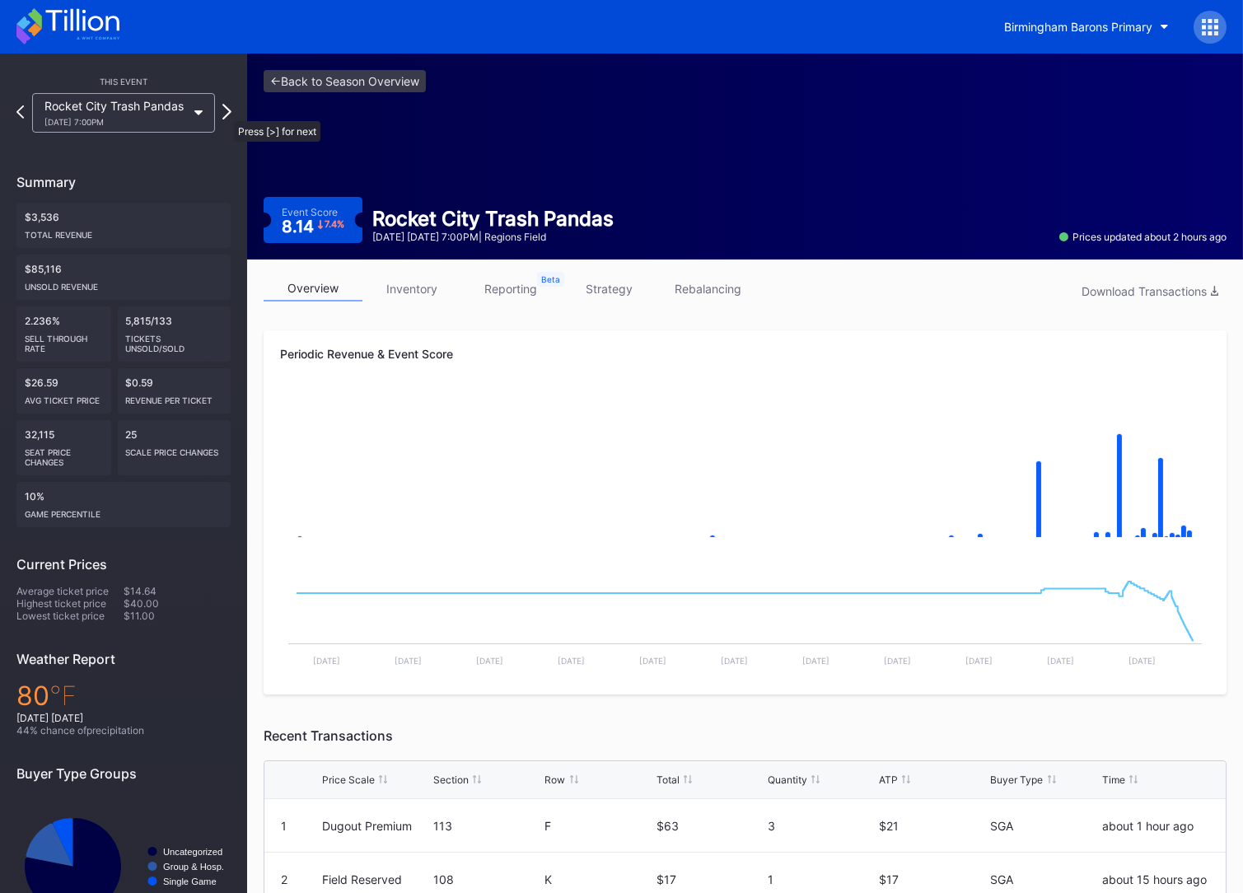
click at [226, 113] on icon at bounding box center [226, 112] width 9 height 16
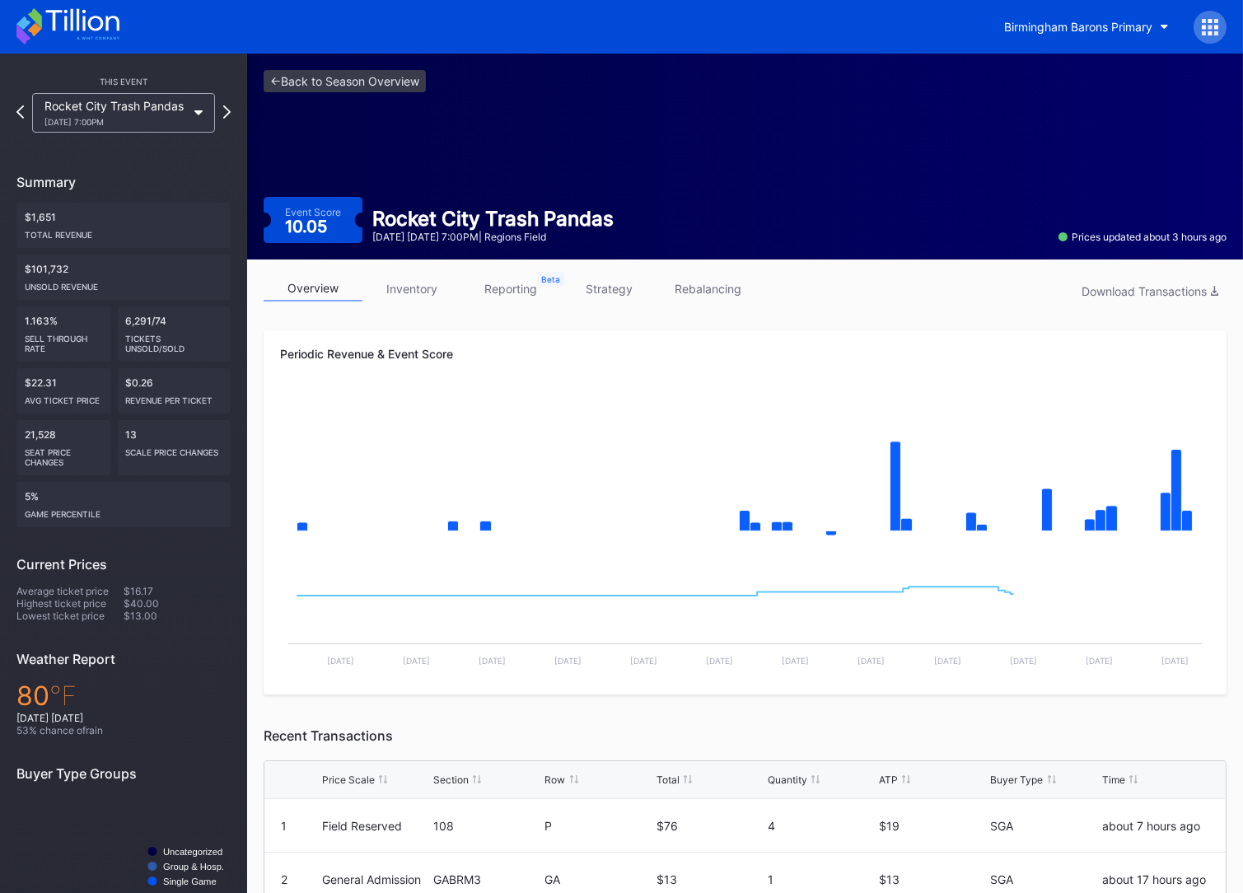
click at [412, 299] on link "inventory" at bounding box center [411, 289] width 99 height 26
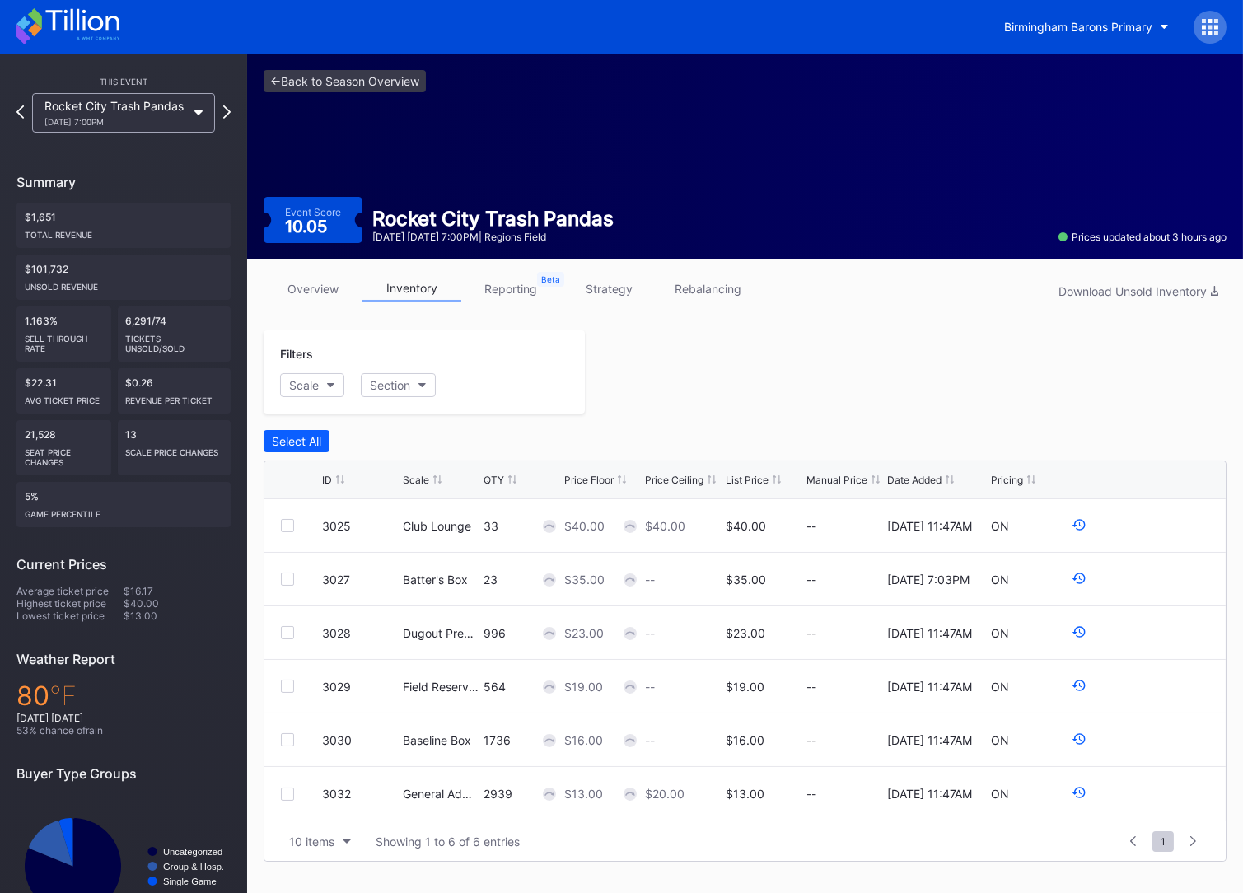
click at [313, 287] on link "overview" at bounding box center [313, 289] width 99 height 26
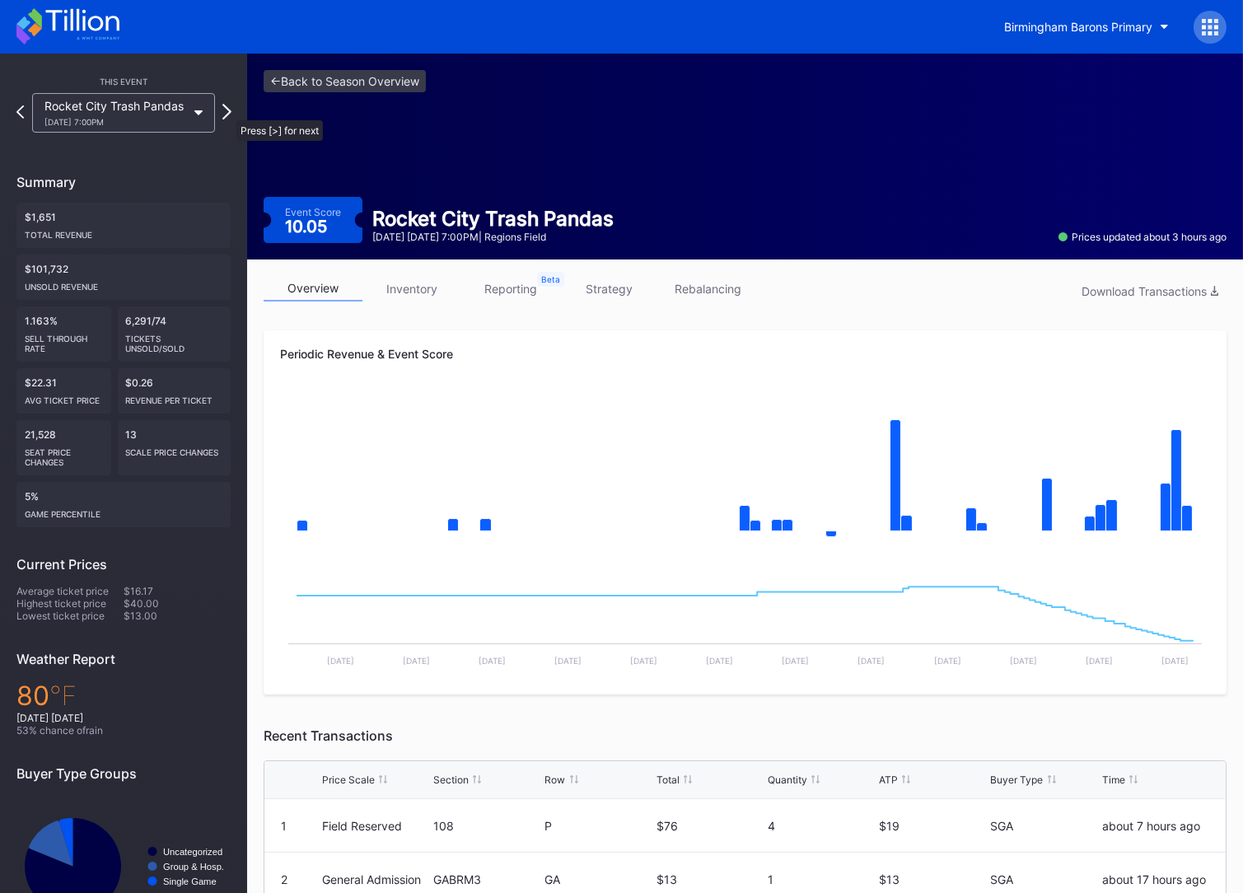
click at [228, 112] on icon at bounding box center [226, 112] width 9 height 16
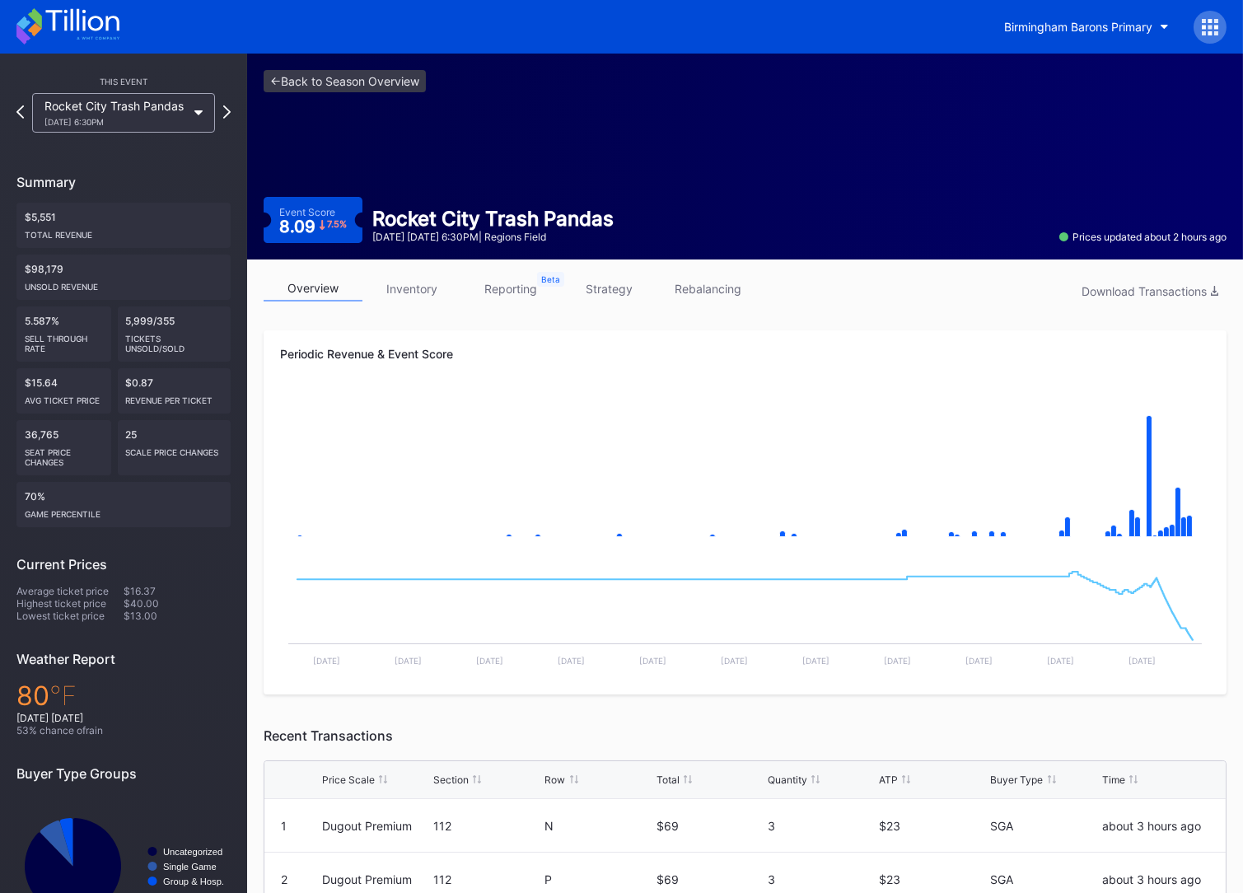
click at [227, 112] on icon at bounding box center [226, 111] width 7 height 13
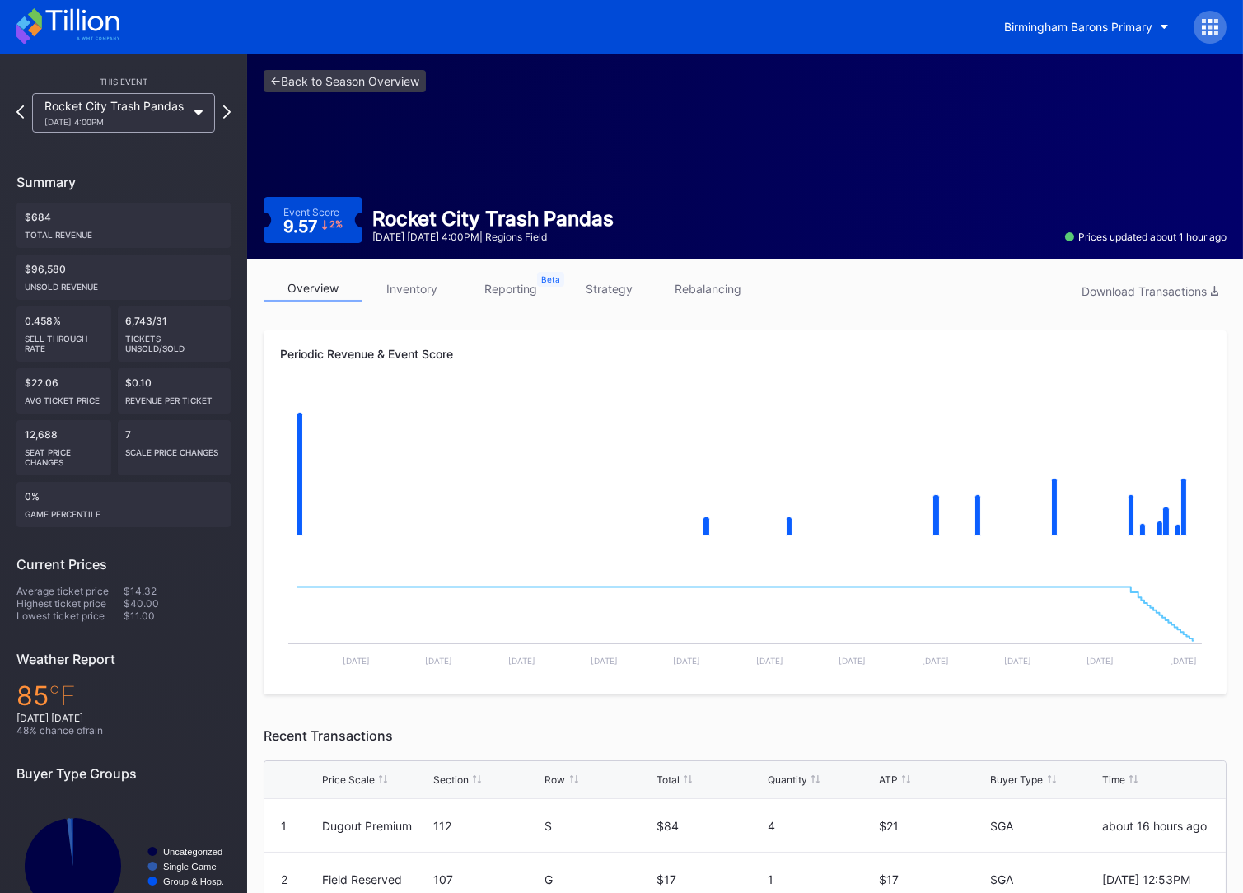
click at [84, 23] on icon at bounding box center [81, 20] width 73 height 22
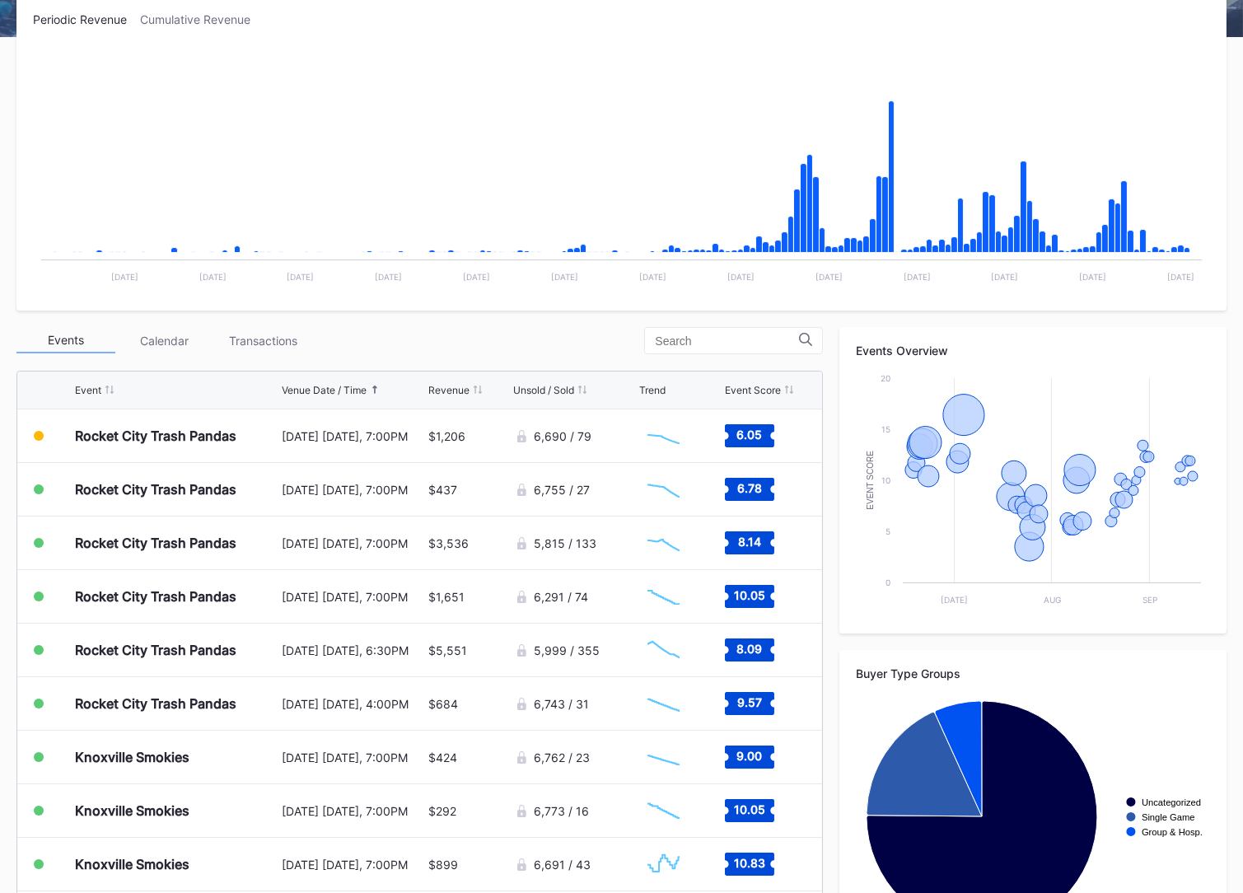
scroll to position [351, 0]
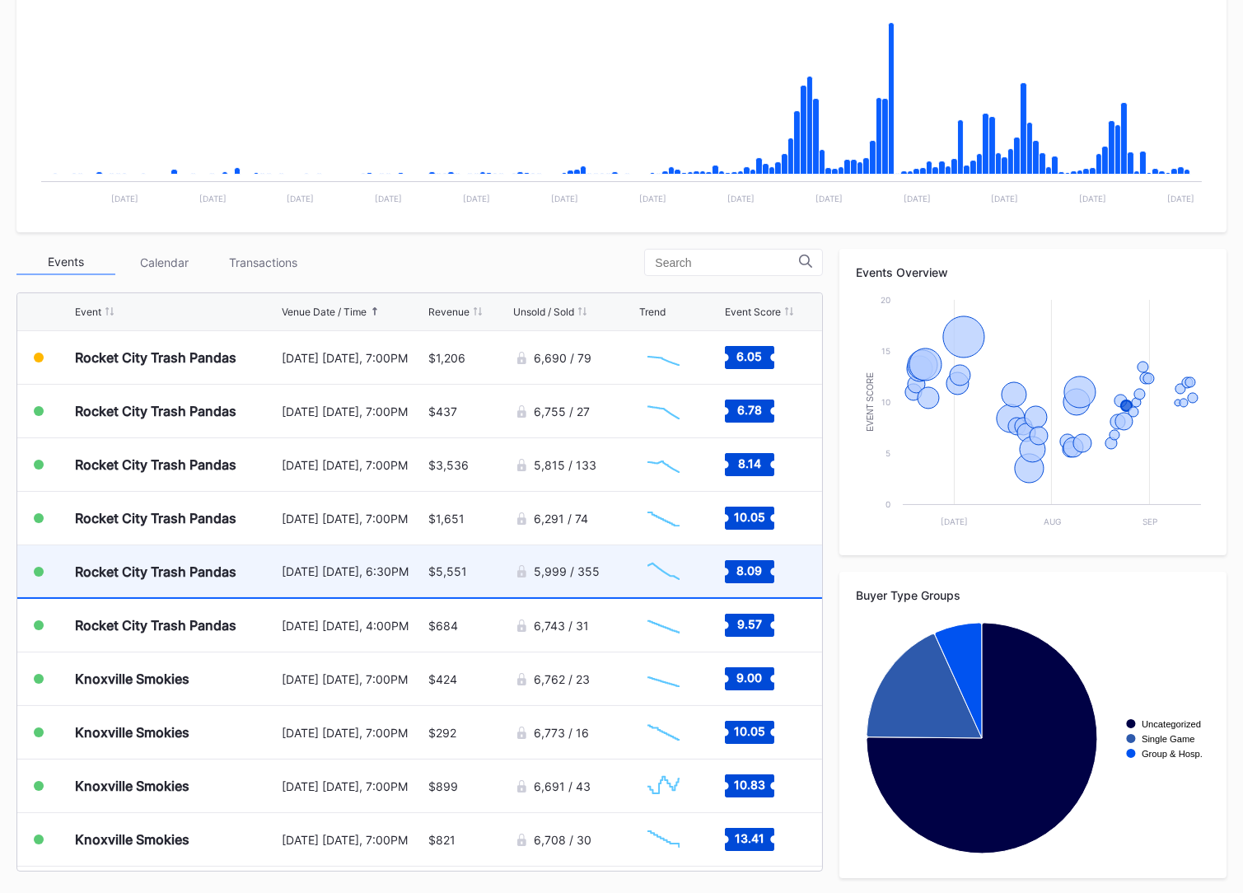
click at [459, 581] on div "$5,551" at bounding box center [469, 571] width 82 height 52
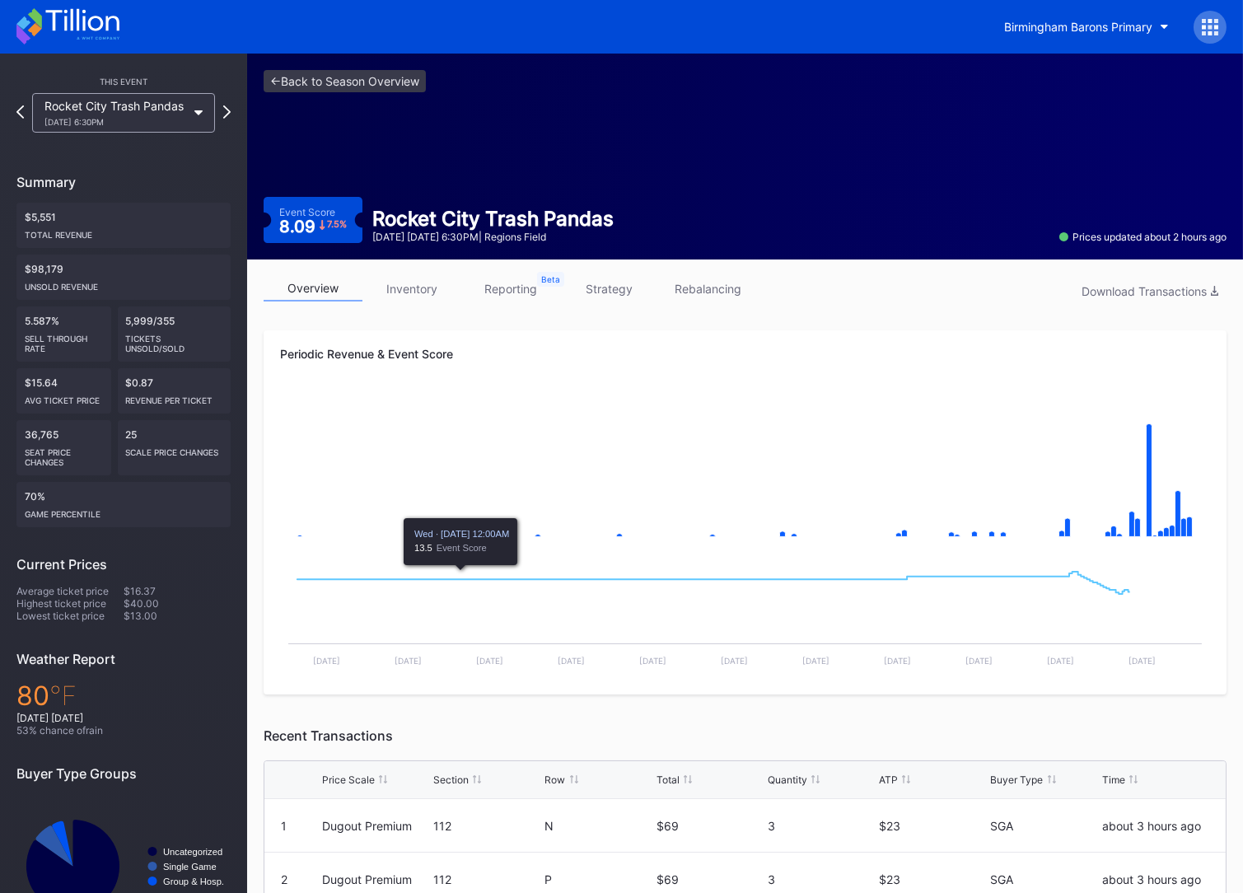
click at [415, 287] on link "inventory" at bounding box center [411, 289] width 99 height 26
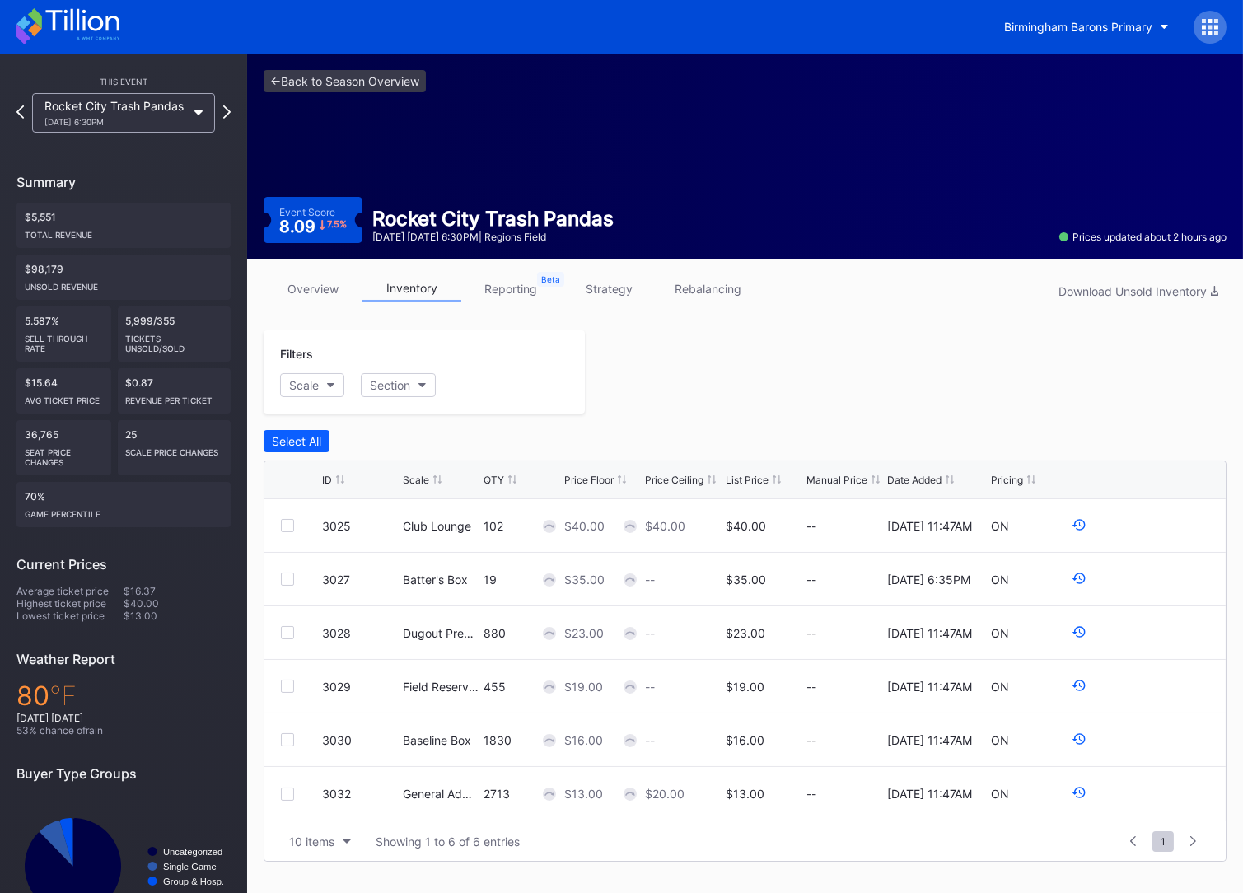
click at [585, 480] on div "Price Floor" at bounding box center [588, 480] width 49 height 12
click at [330, 91] on link "<- Back to Season Overview" at bounding box center [345, 81] width 162 height 22
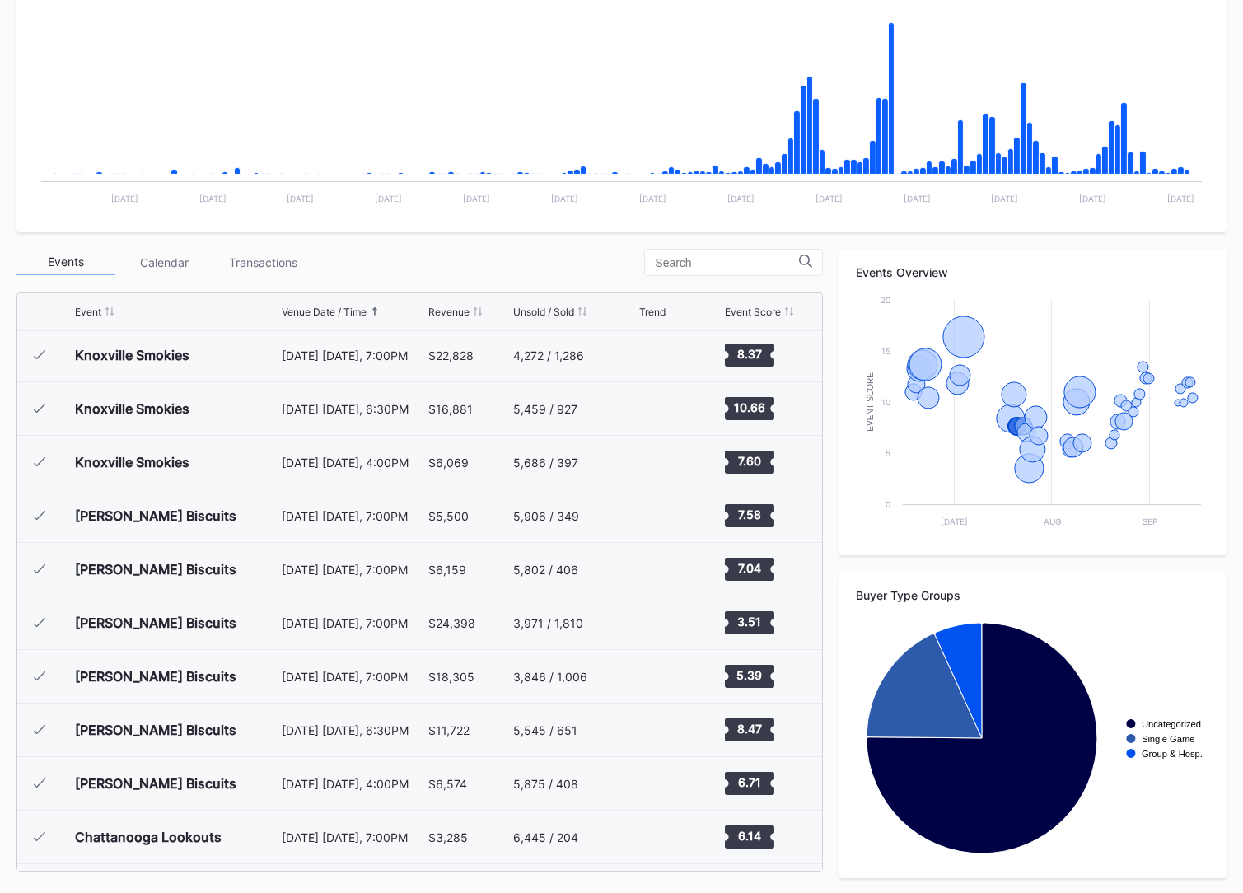
scroll to position [477, 0]
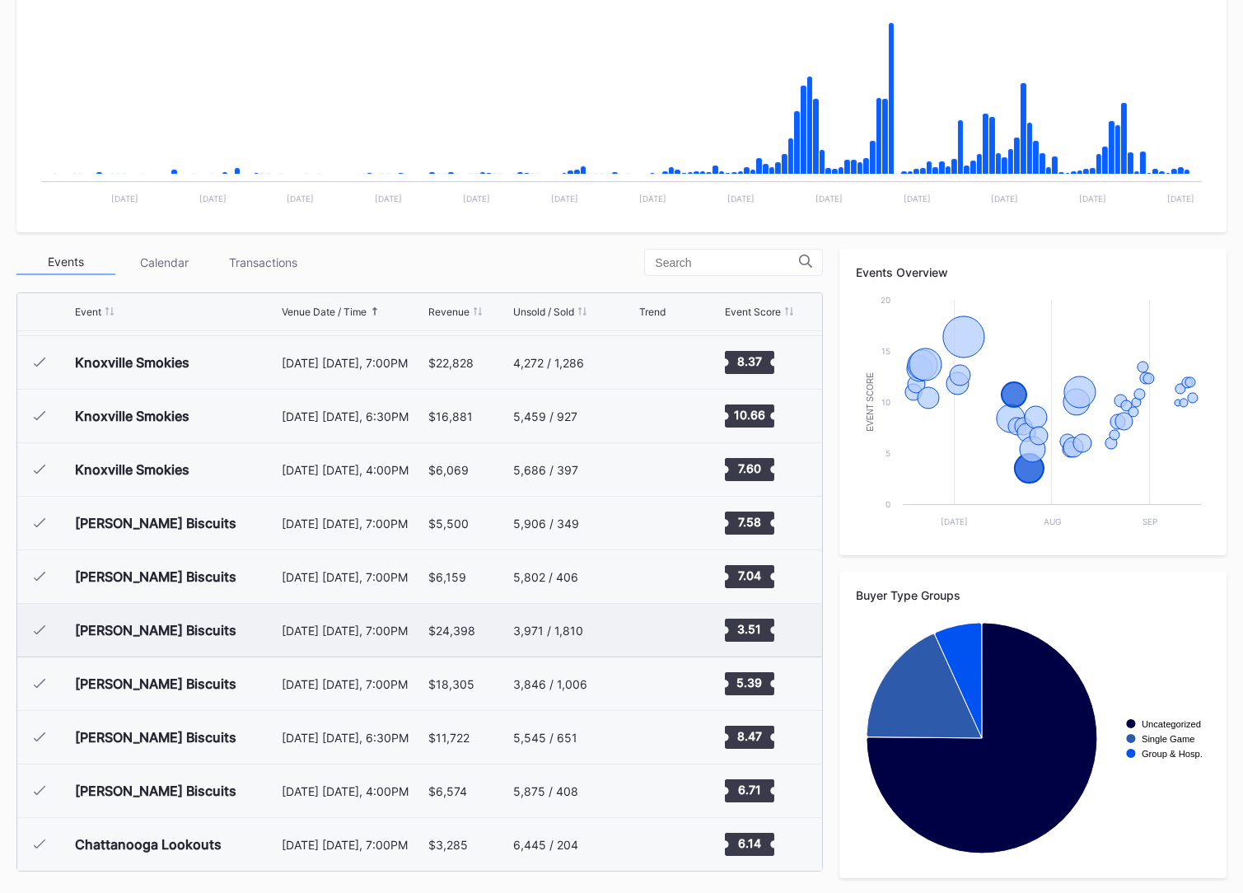
click at [393, 620] on div "[DATE] [DATE], 7:00PM" at bounding box center [353, 630] width 142 height 53
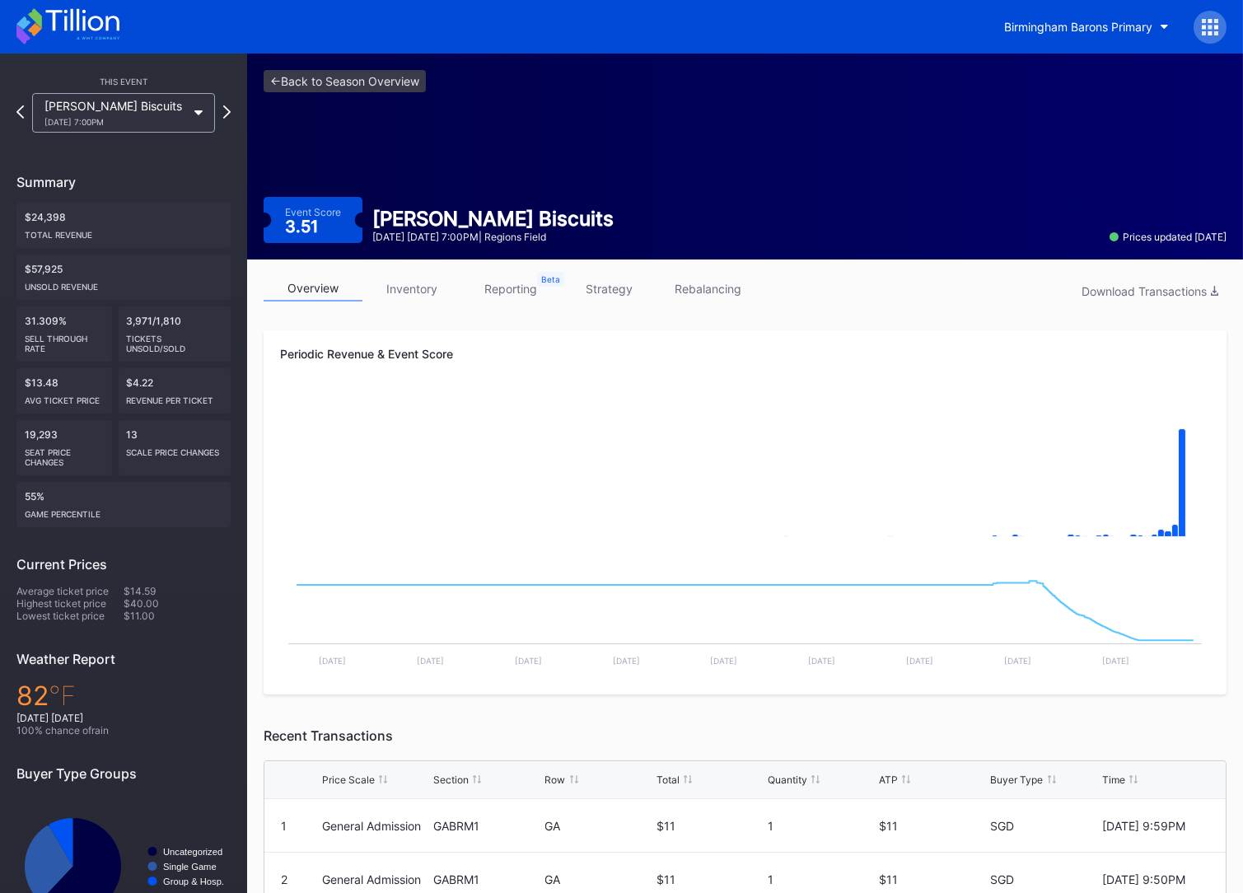
click at [418, 279] on link "inventory" at bounding box center [411, 289] width 99 height 26
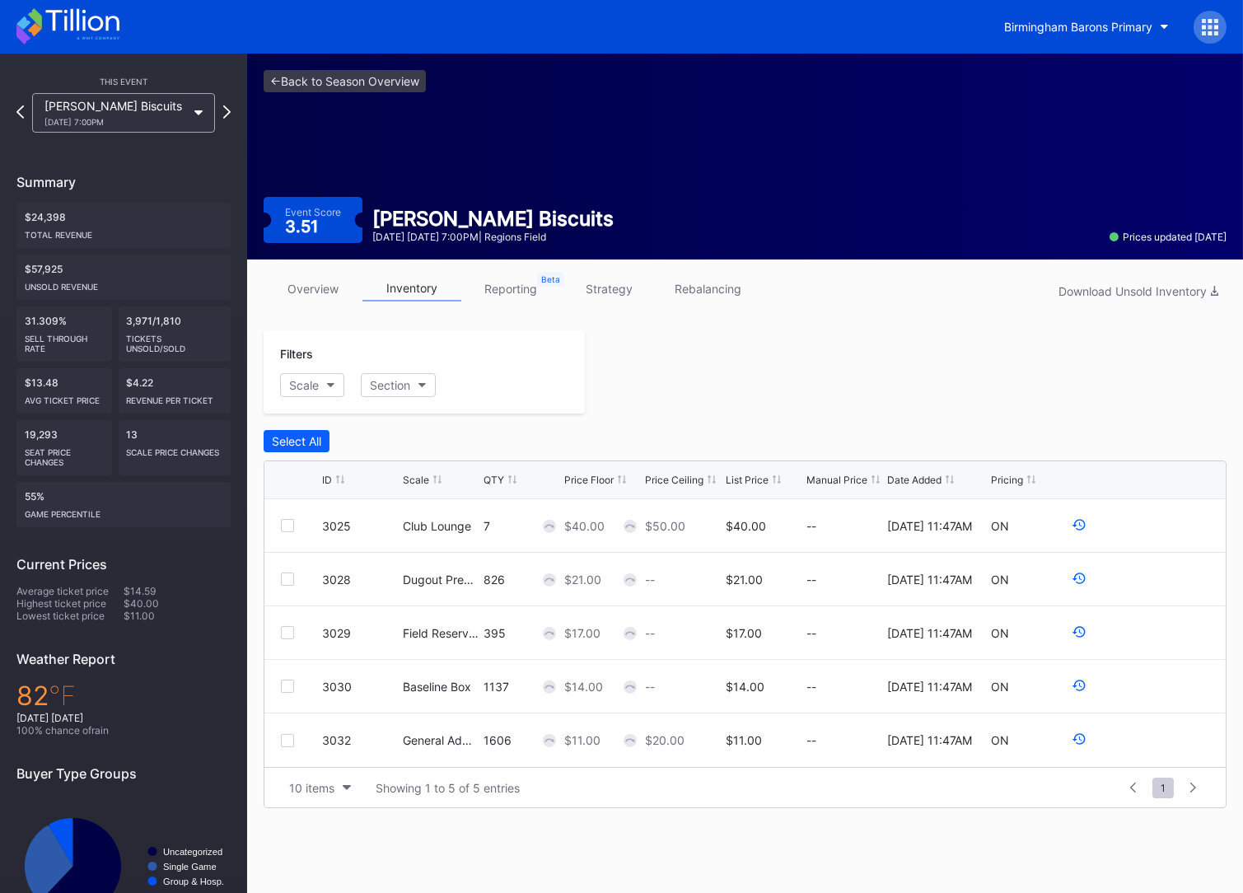
scroll to position [52, 0]
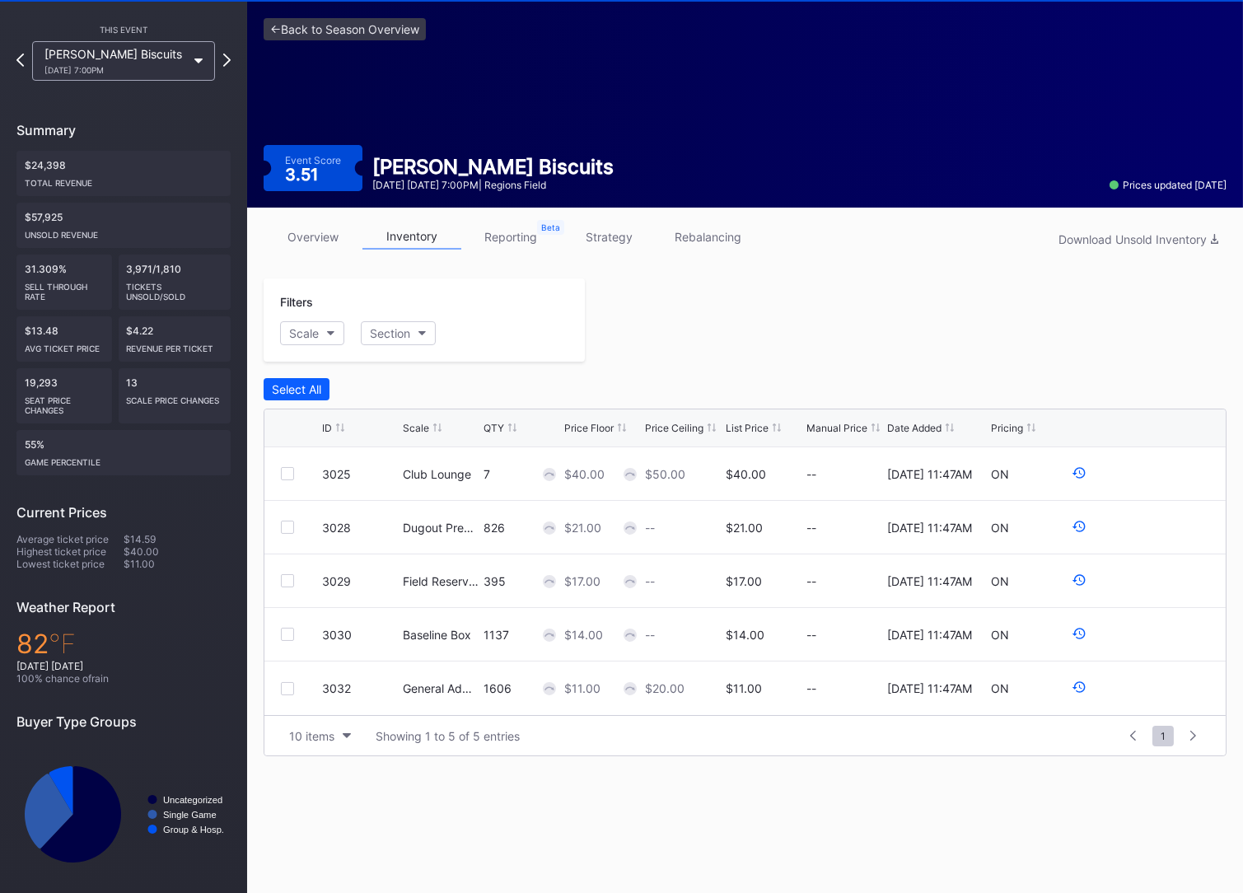
click at [602, 245] on link "strategy" at bounding box center [609, 237] width 99 height 26
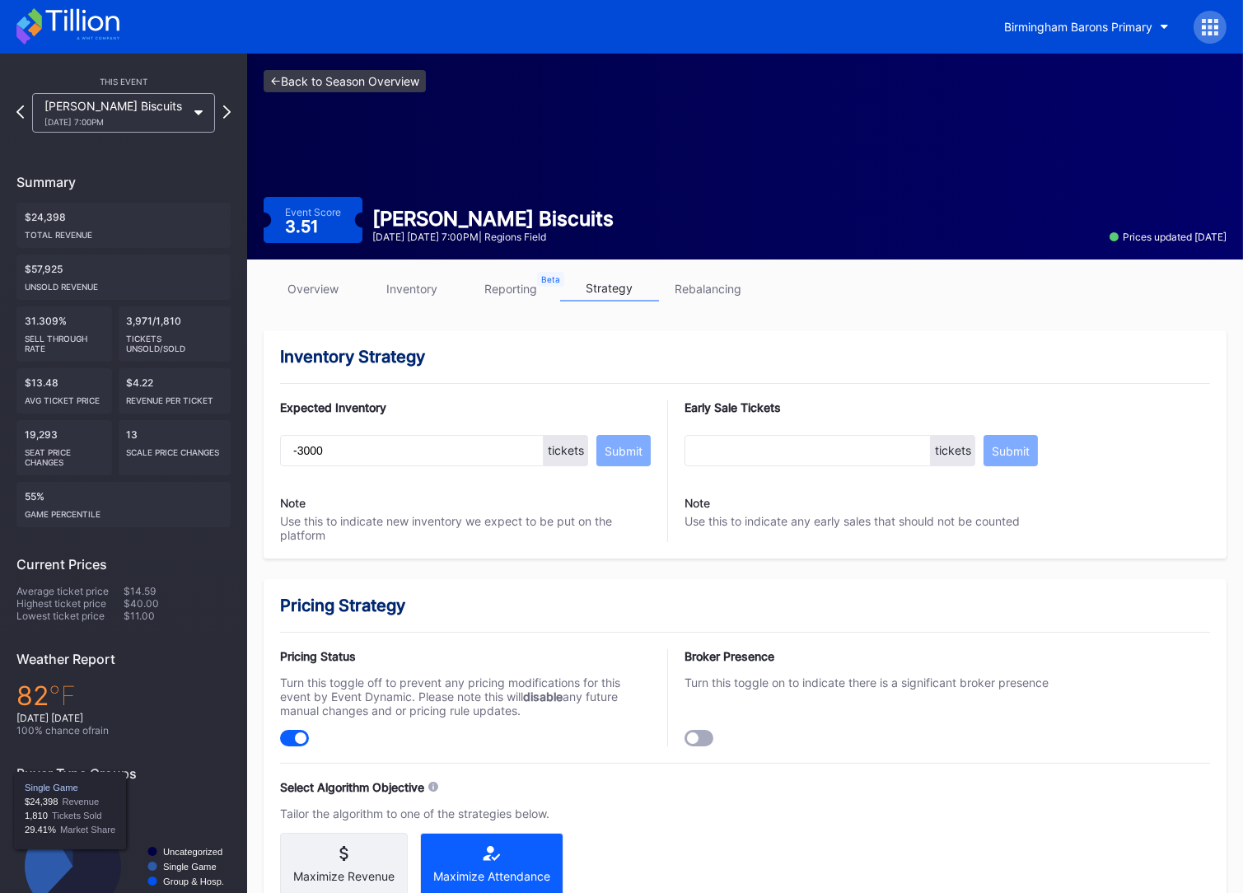
click at [412, 88] on link "<- Back to Season Overview" at bounding box center [345, 81] width 162 height 22
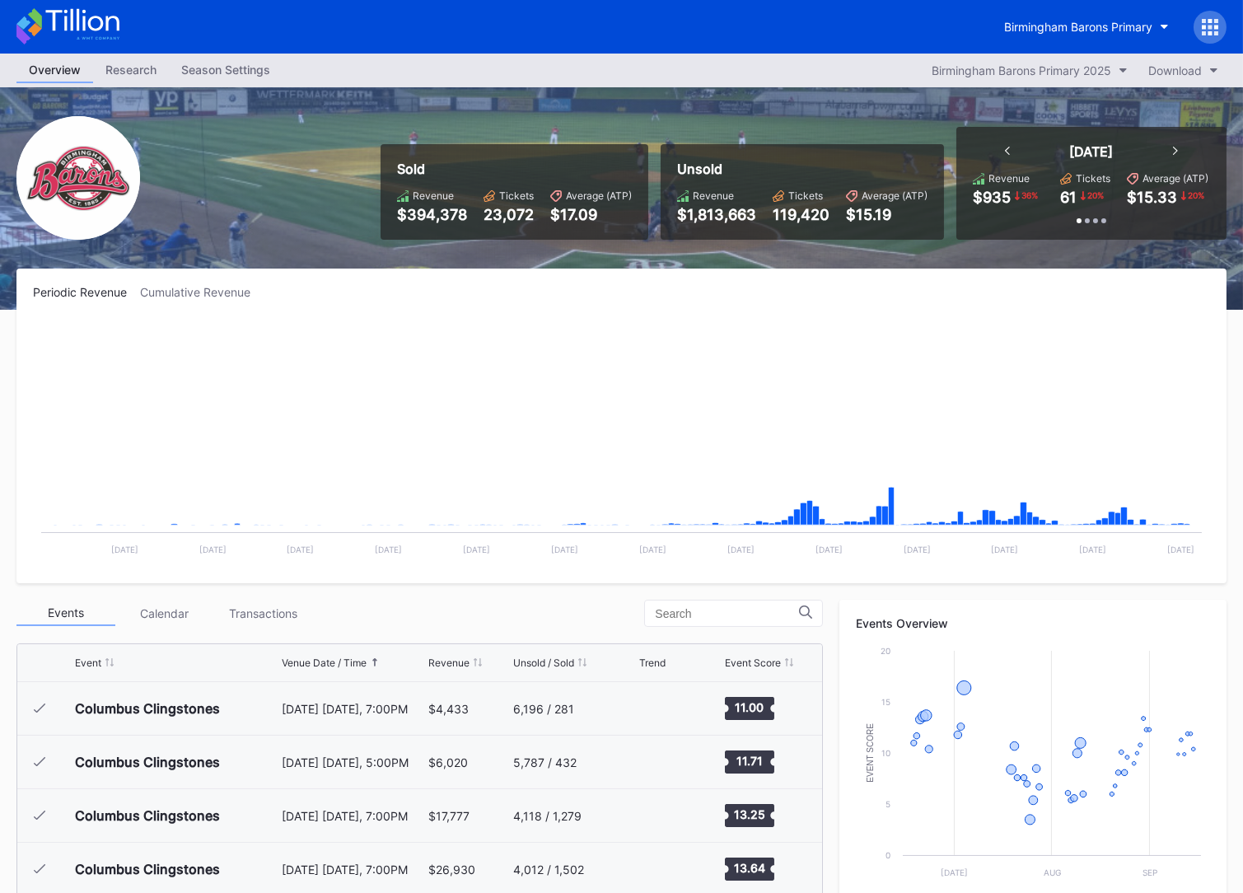
scroll to position [1285, 0]
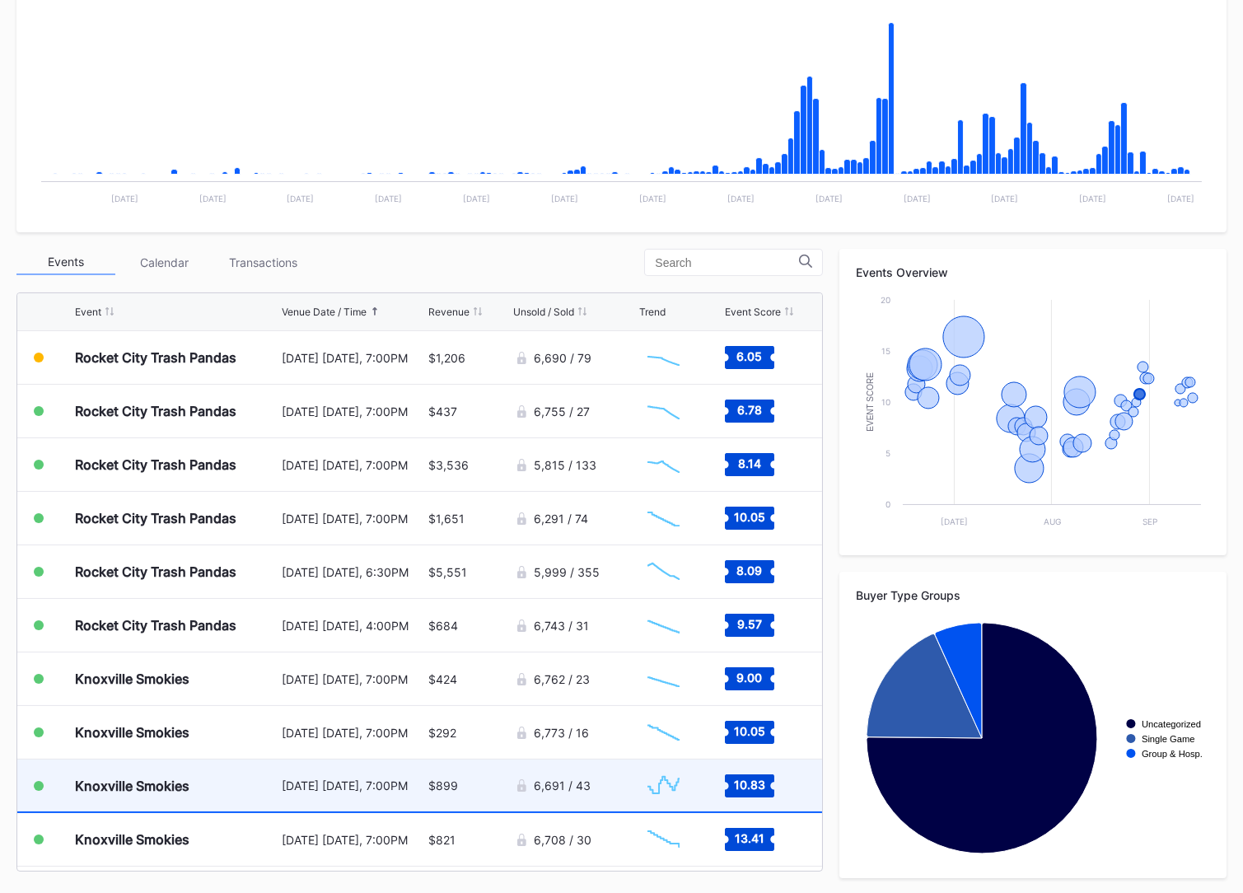
scroll to position [1327, 0]
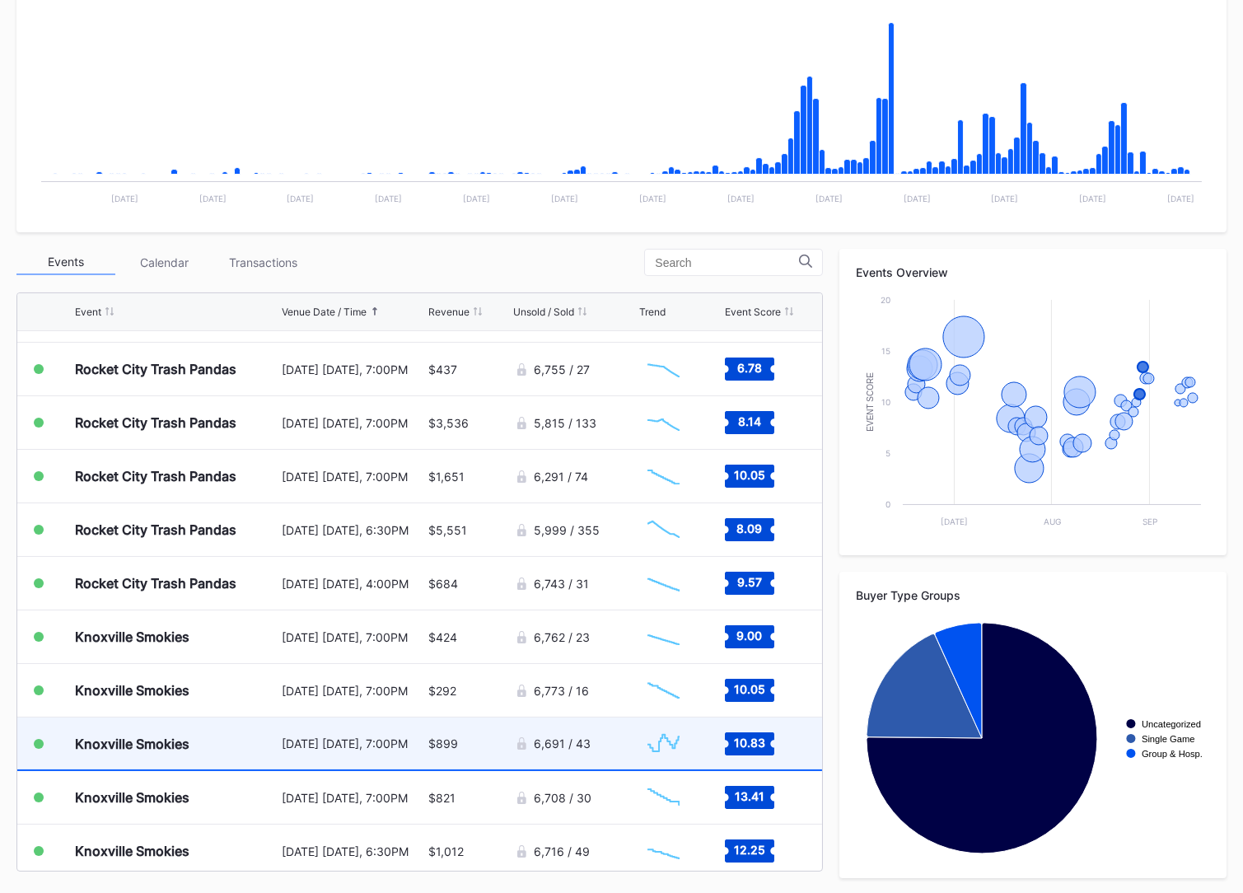
click at [450, 763] on div "$899" at bounding box center [469, 743] width 82 height 52
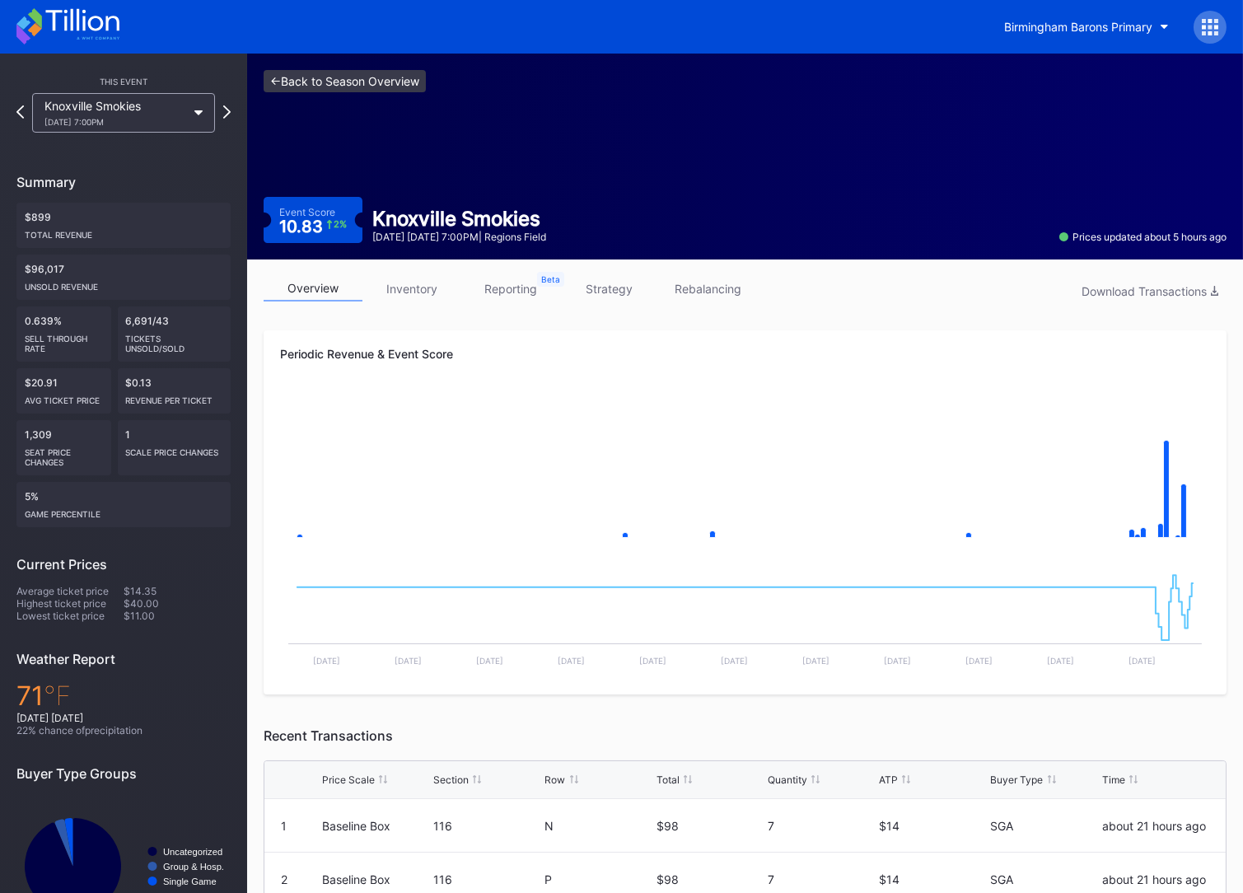
click at [380, 84] on link "<- Back to Season Overview" at bounding box center [345, 81] width 162 height 22
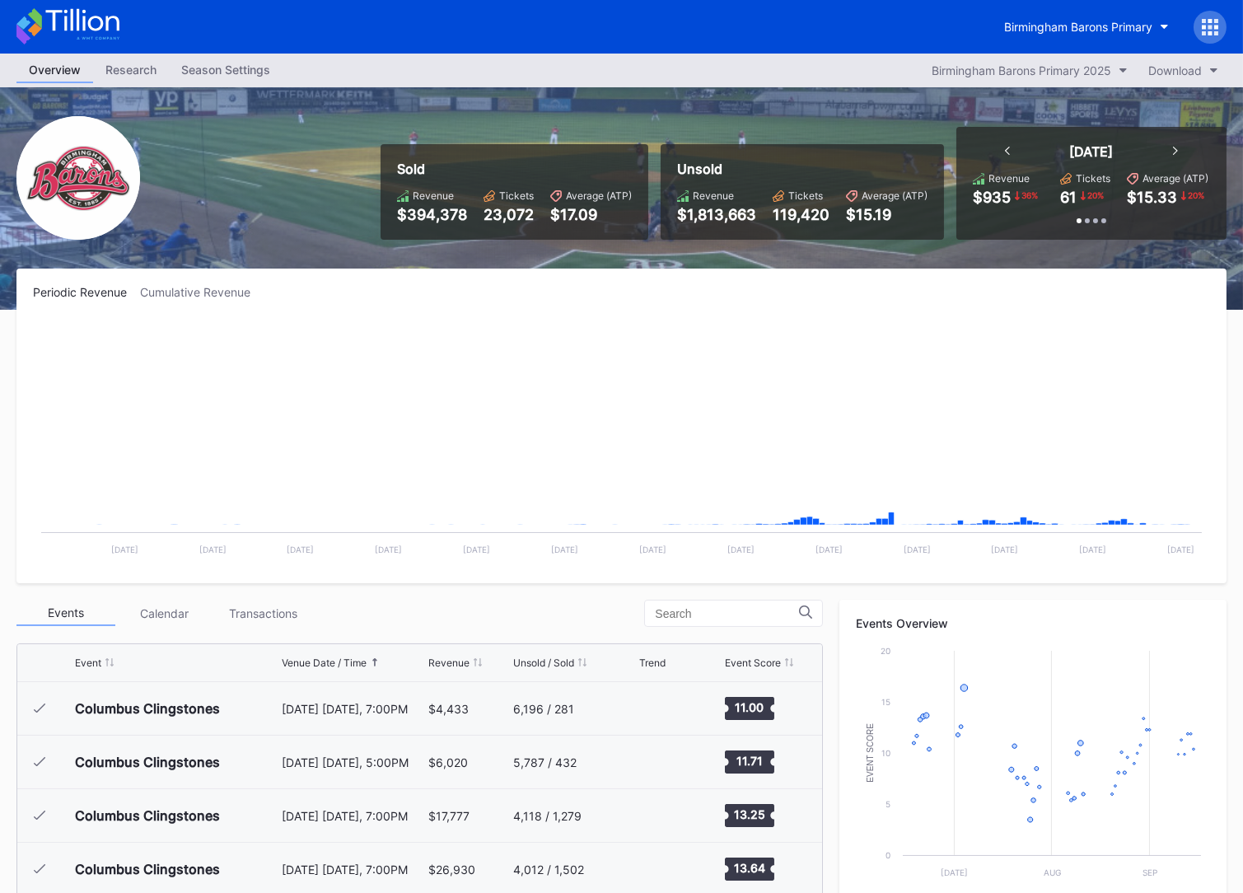
scroll to position [1285, 0]
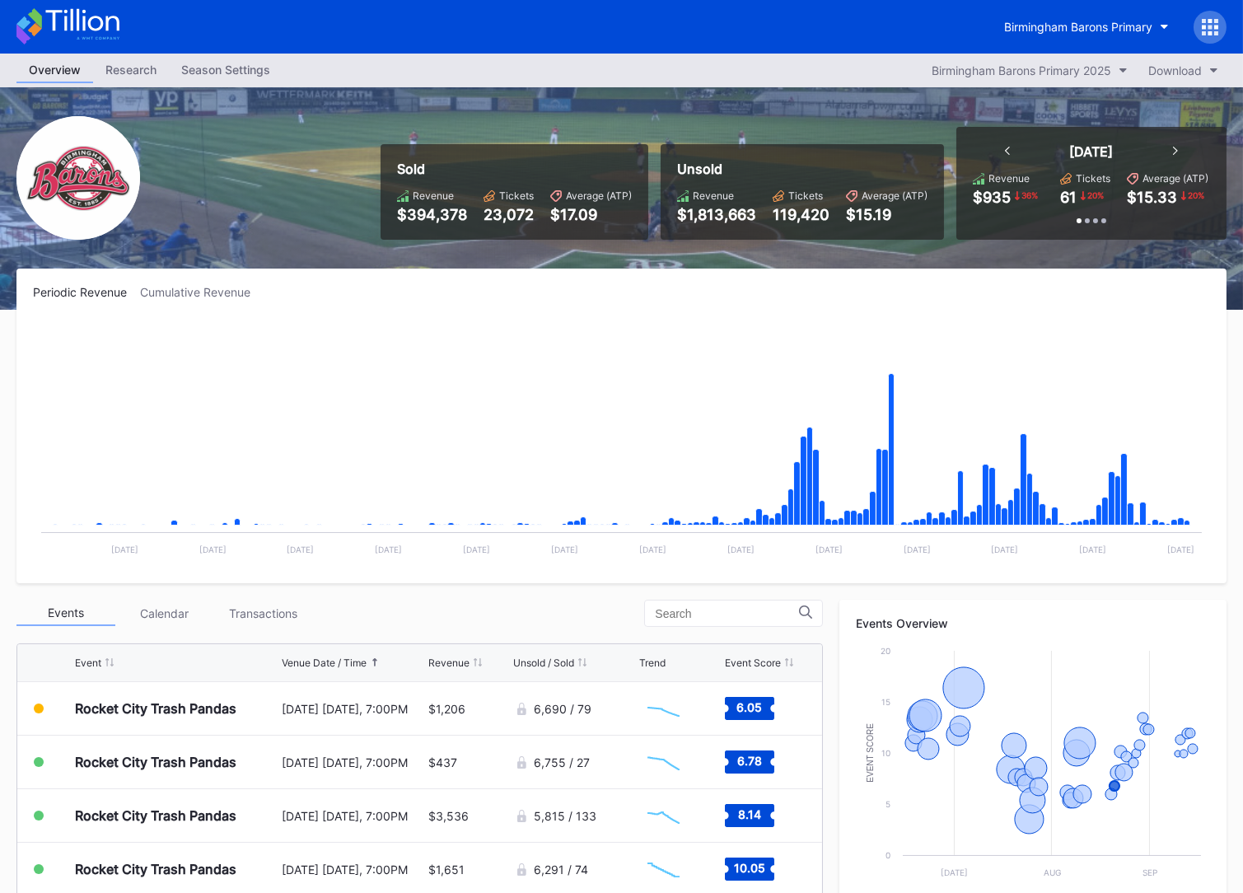
click at [114, 24] on icon at bounding box center [67, 26] width 103 height 36
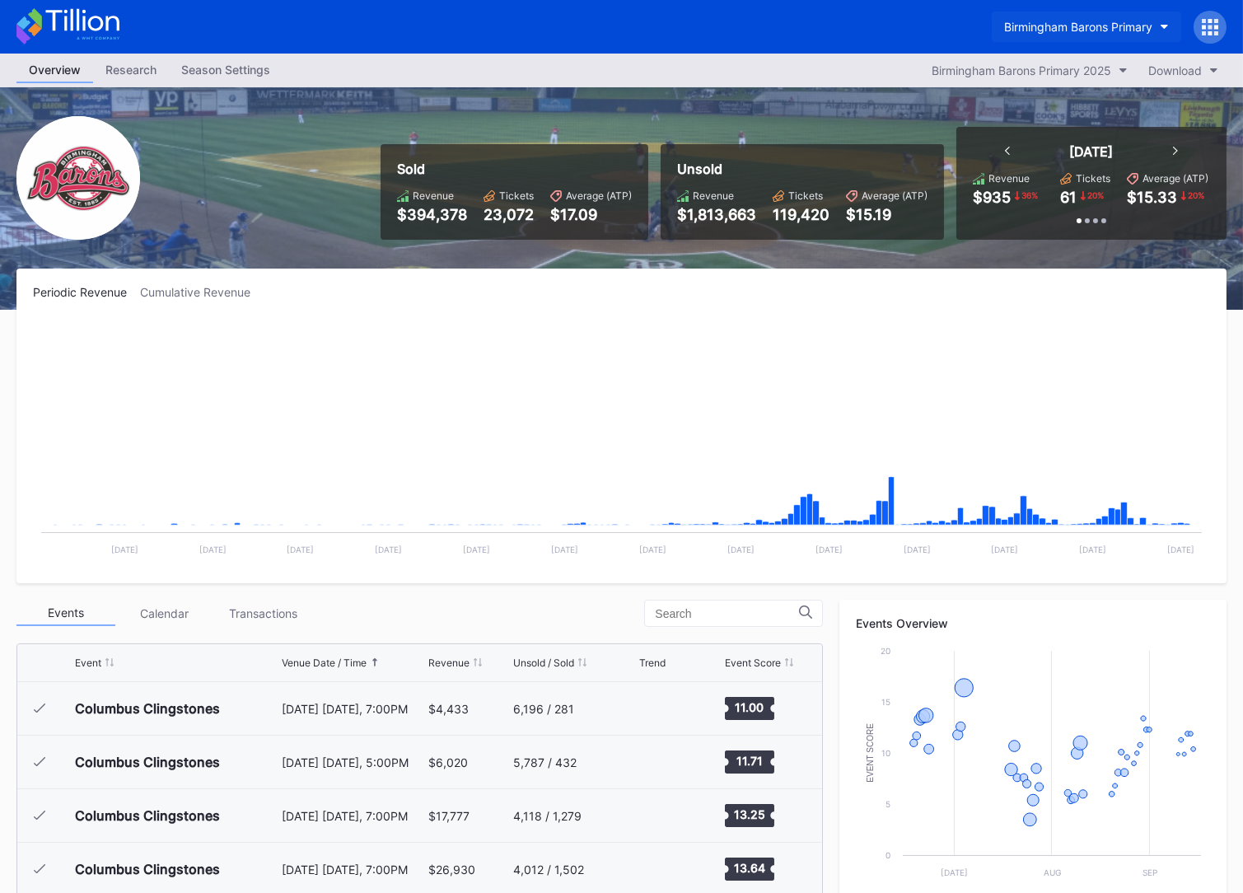
click at [1101, 32] on div "Birmingham Barons Primary" at bounding box center [1078, 27] width 148 height 14
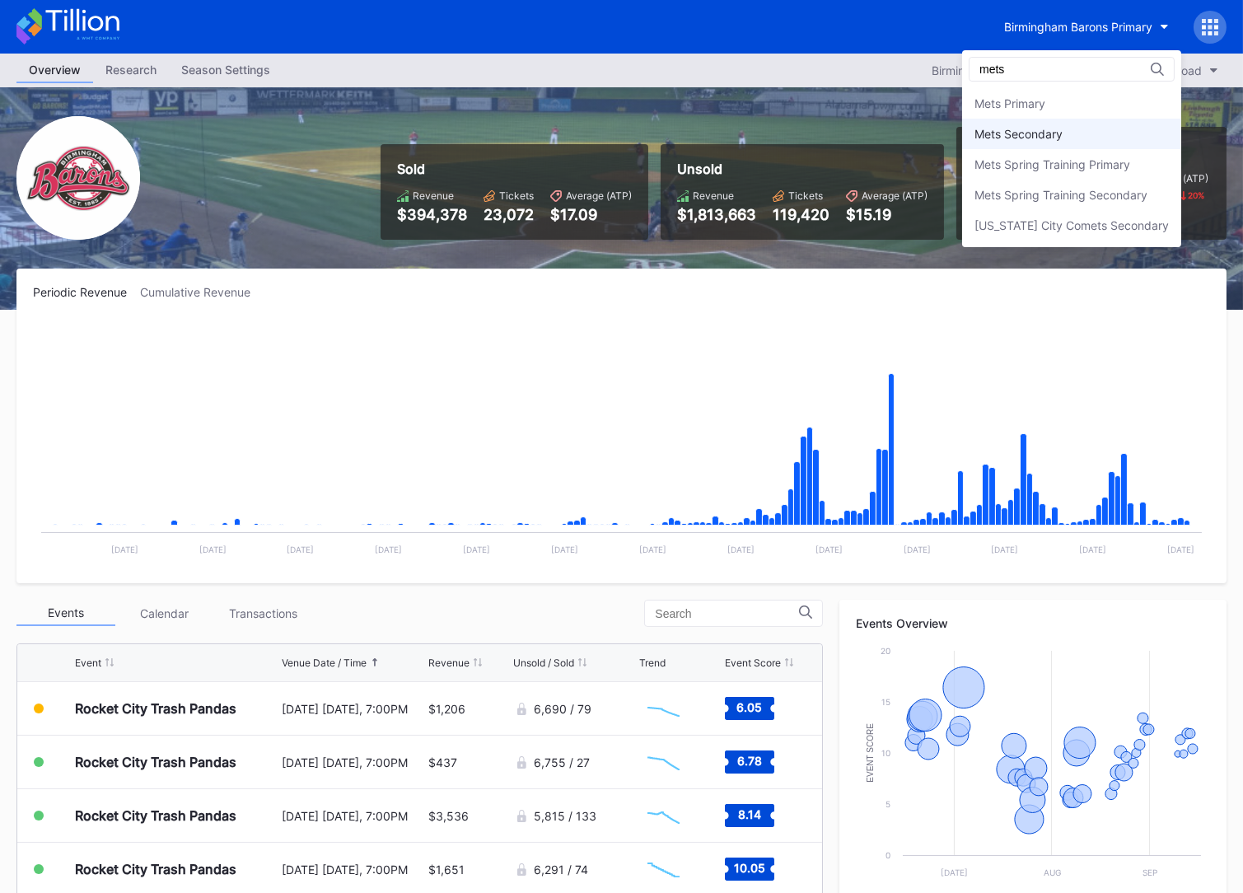
type input "mets"
click at [1080, 128] on div "Mets Secondary" at bounding box center [1071, 134] width 219 height 30
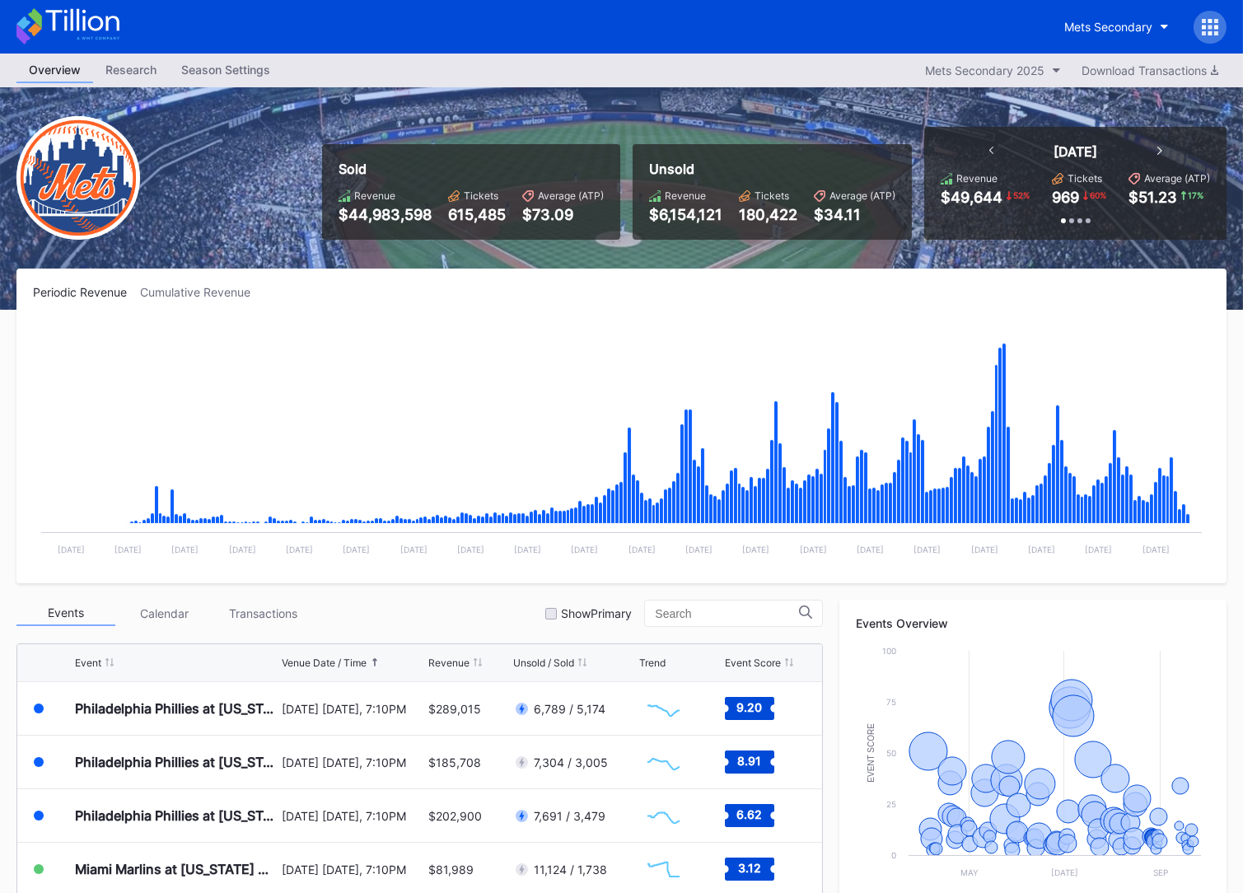
click at [1204, 34] on icon at bounding box center [1203, 33] width 4 height 4
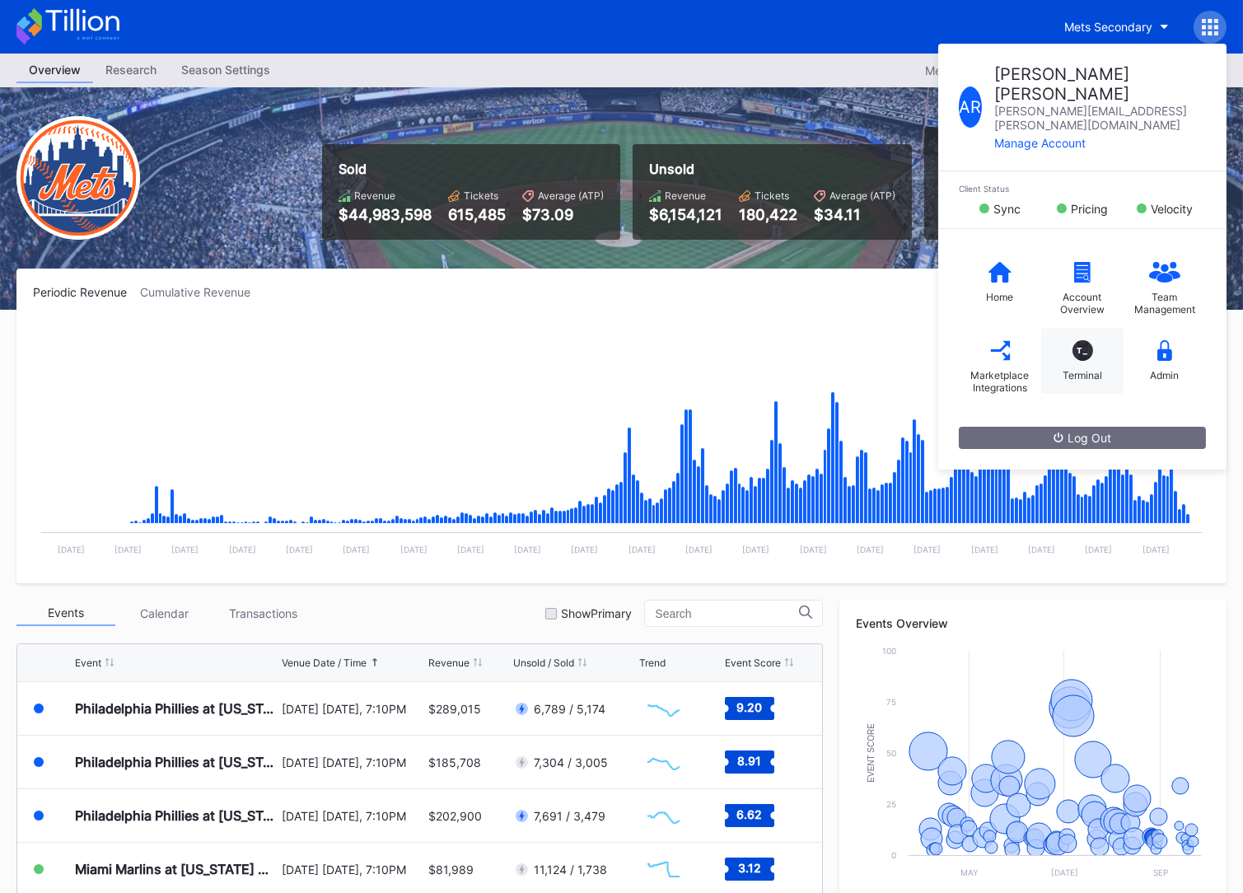
click at [1091, 328] on div "T_ Terminal" at bounding box center [1082, 361] width 82 height 66
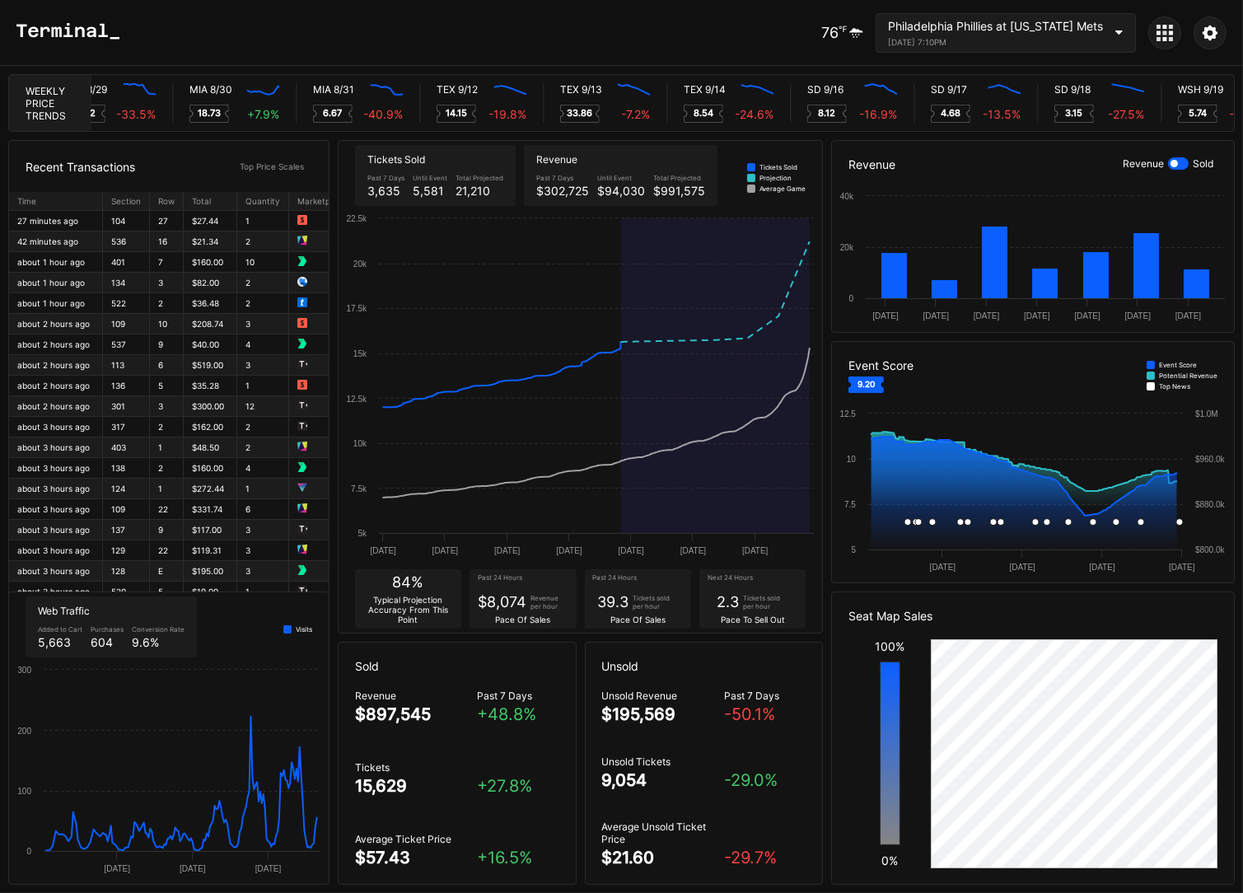
scroll to position [0, 8445]
click at [564, 54] on div "76 ℉ Philadelphia Phillies at New York Mets August 25, 2025 7:10PM" at bounding box center [621, 33] width 1243 height 66
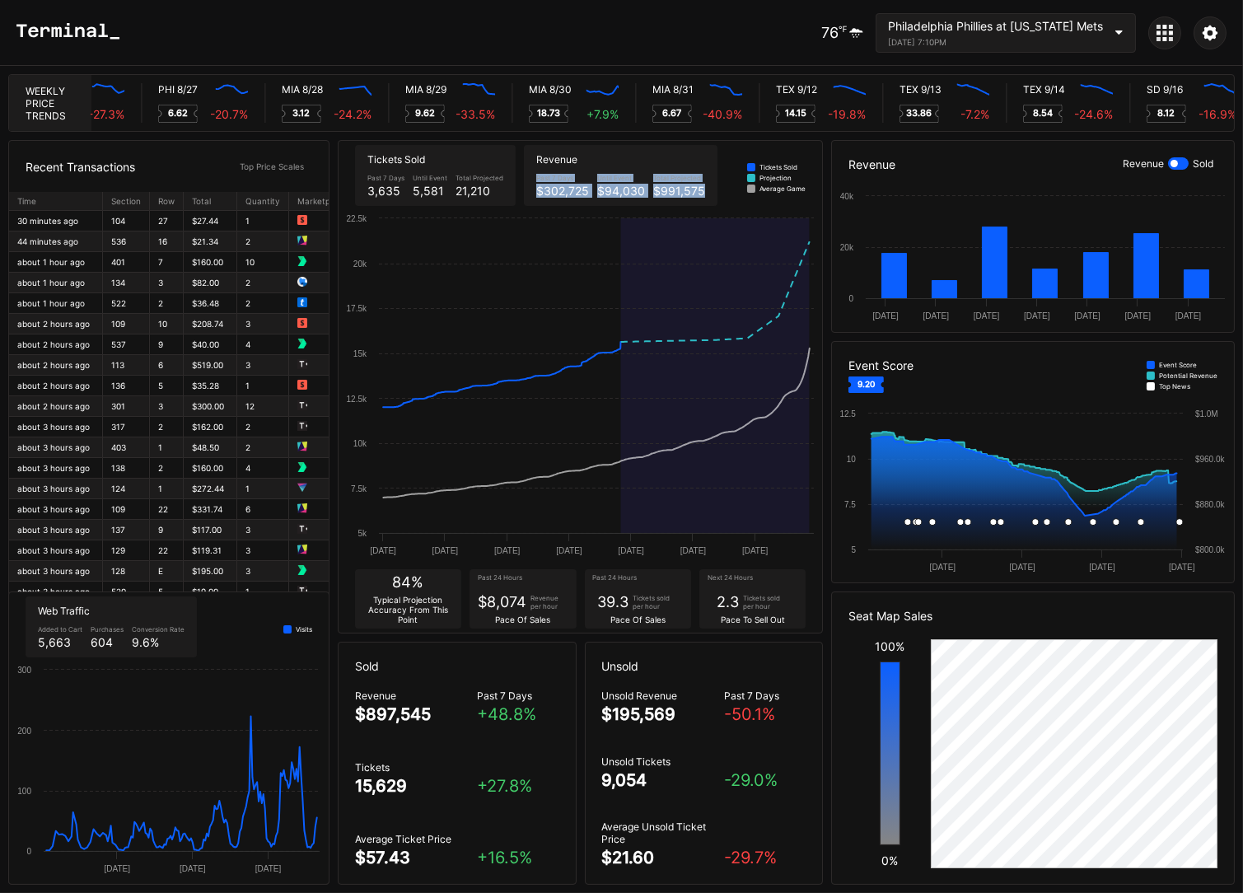
drag, startPoint x: 698, startPoint y: 189, endPoint x: 534, endPoint y: 166, distance: 166.4
click at [534, 166] on div "Revenue Past 7 Days $302,725 Until Event $94,030 Total Projected $991,575" at bounding box center [621, 175] width 194 height 61
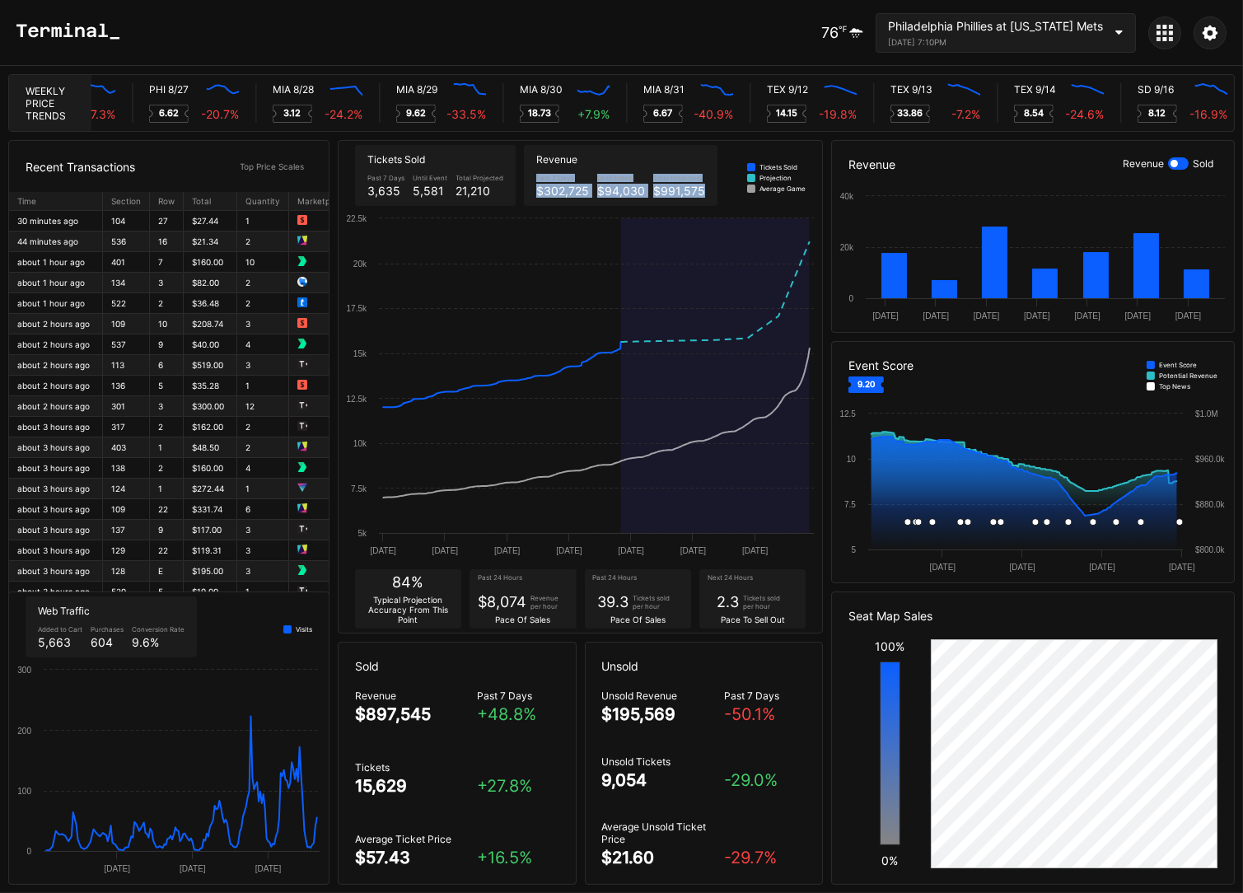
click at [542, 174] on div "Past 7 Days" at bounding box center [562, 178] width 53 height 8
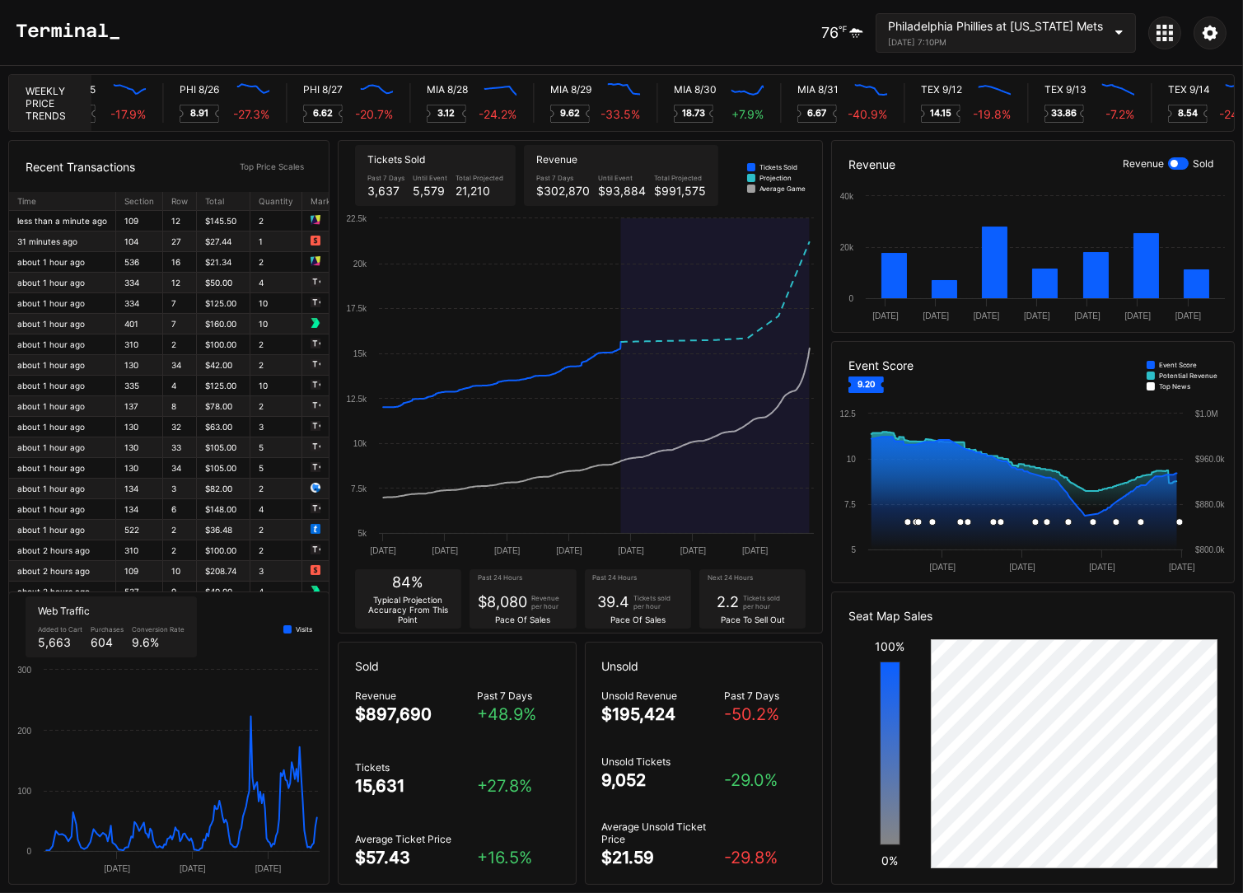
click at [1165, 29] on icon at bounding box center [1164, 33] width 16 height 16
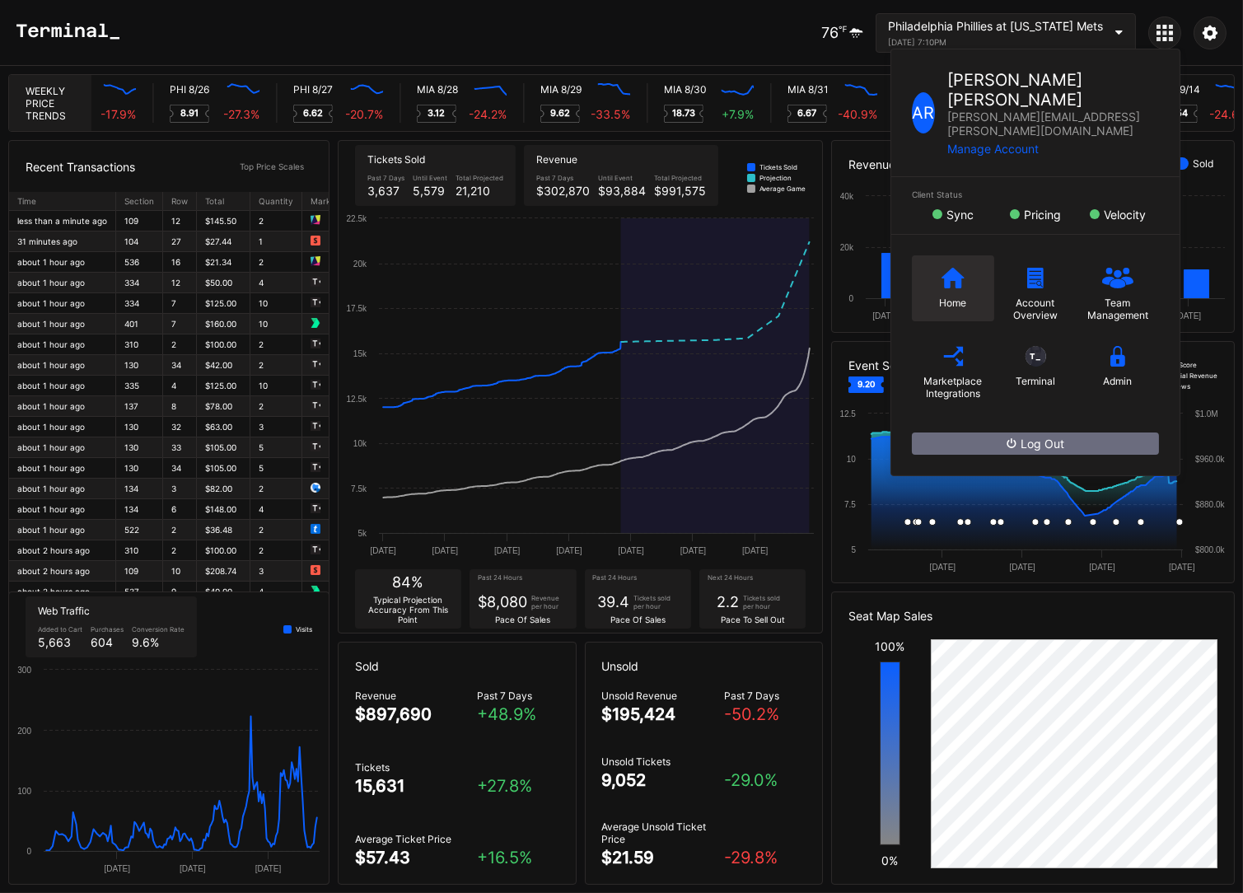
scroll to position [0, 7970]
click at [926, 270] on div "Home" at bounding box center [953, 288] width 82 height 66
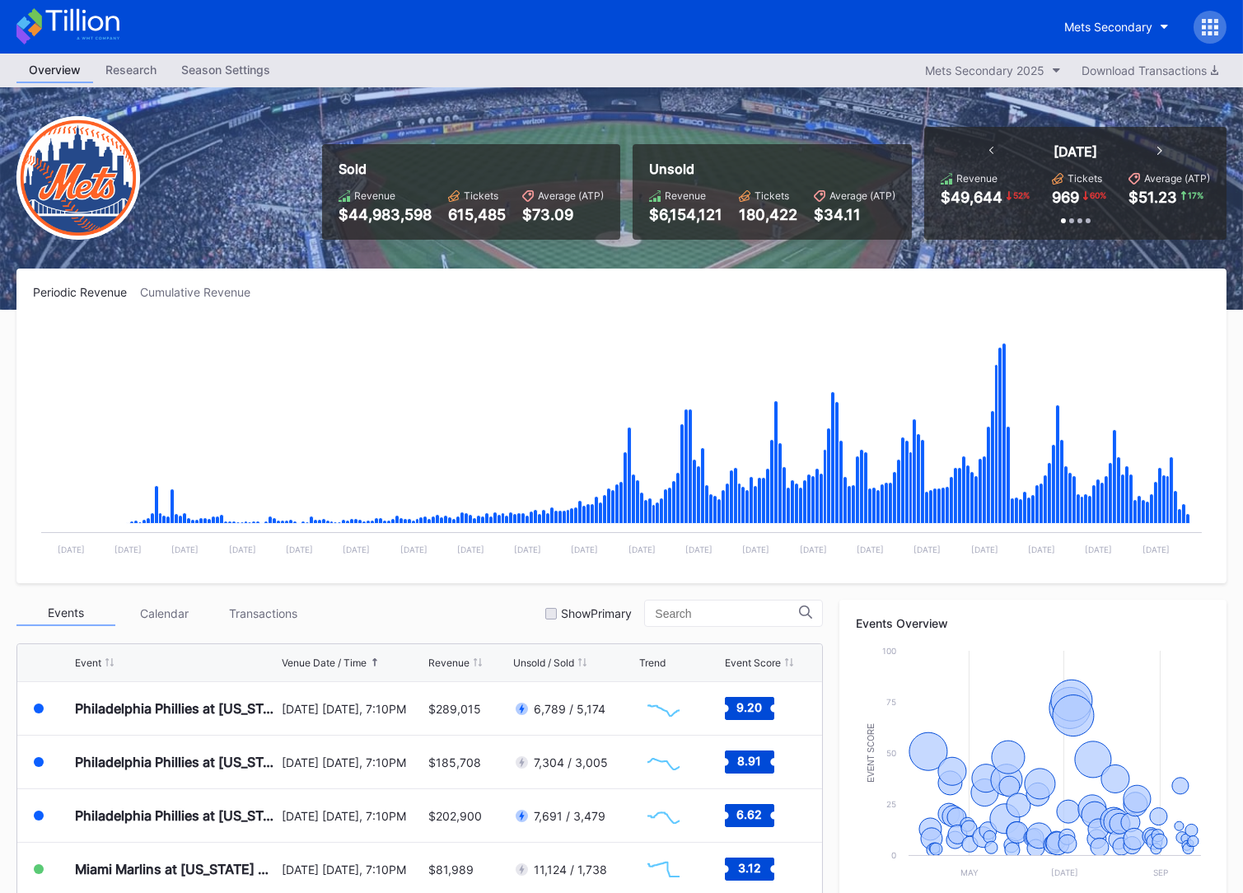
click at [91, 9] on icon at bounding box center [67, 26] width 103 height 36
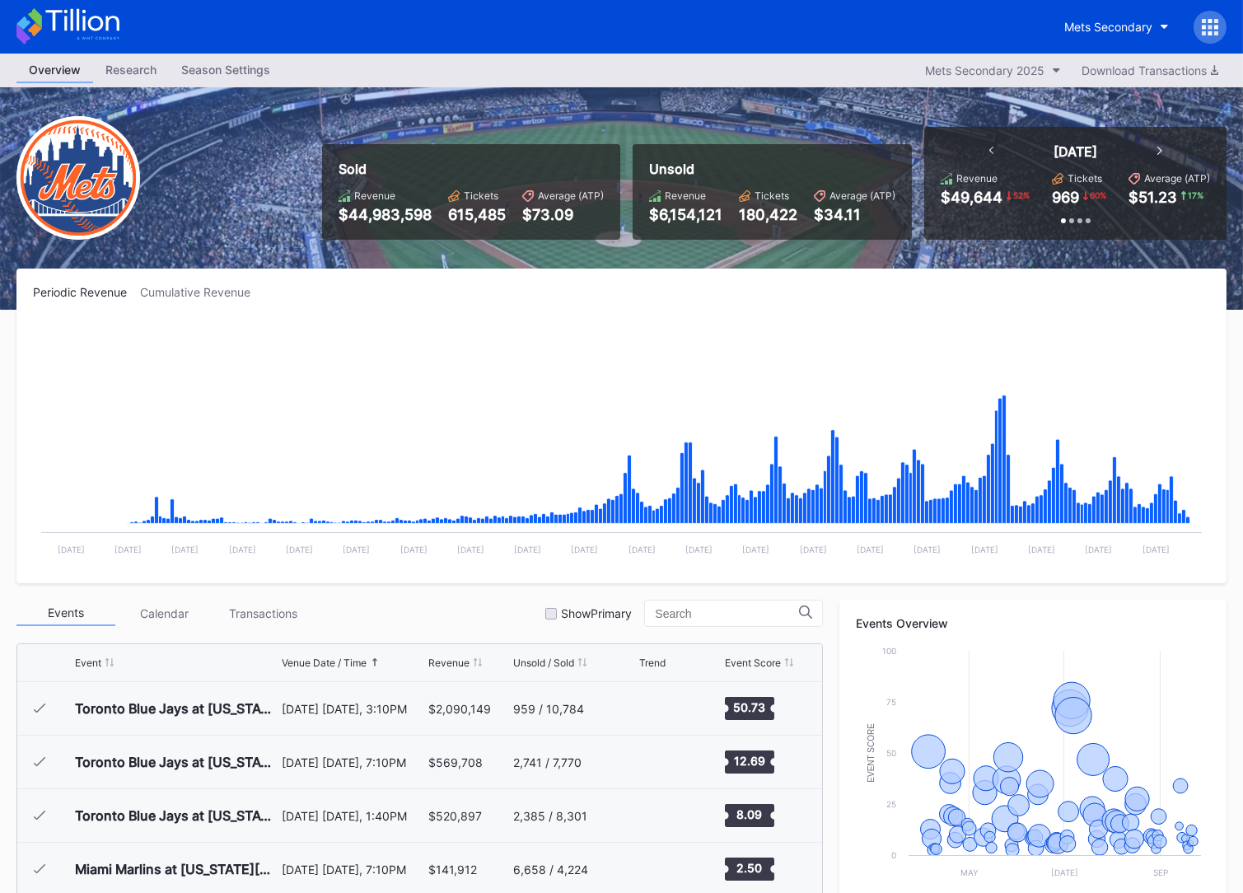
scroll to position [3426, 0]
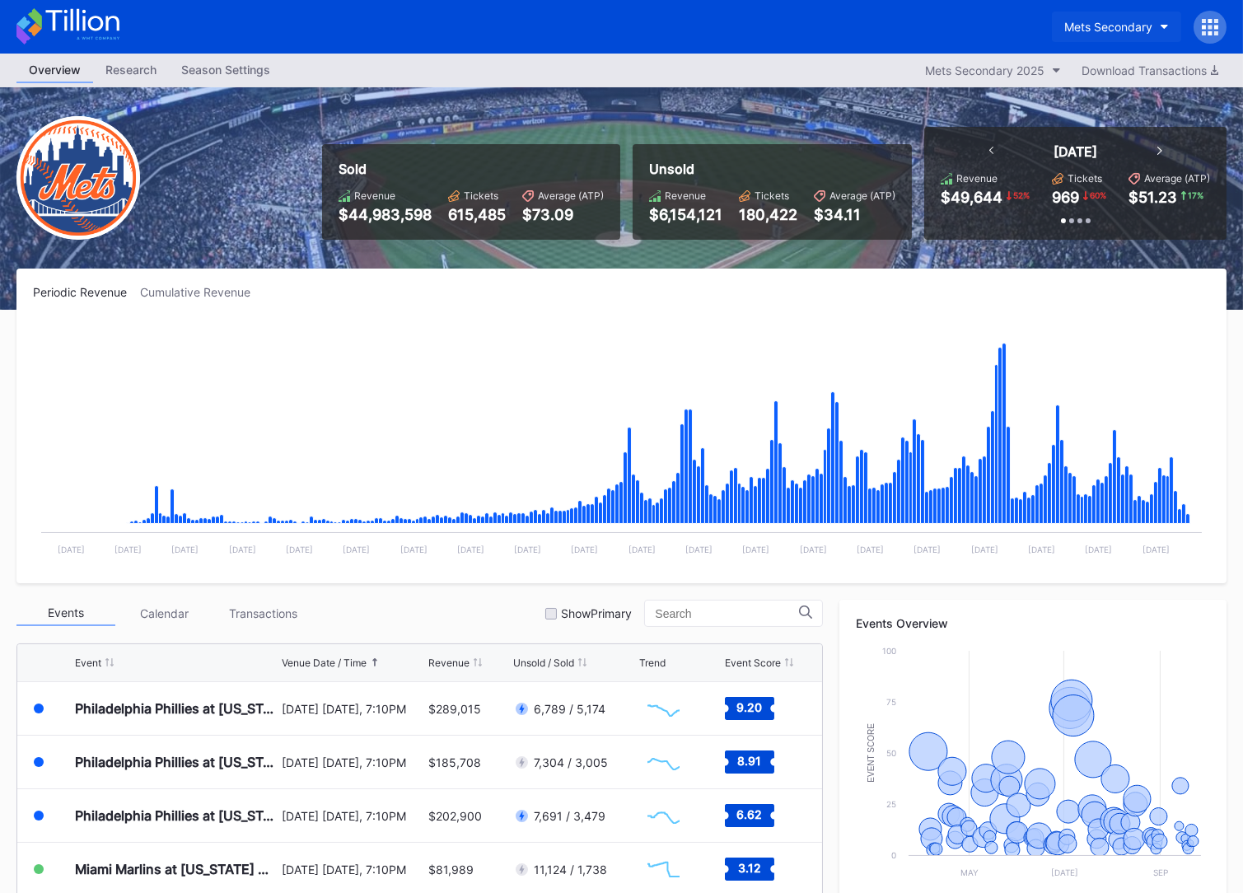
click at [1065, 21] on div "Mets Secondary" at bounding box center [1108, 27] width 88 height 14
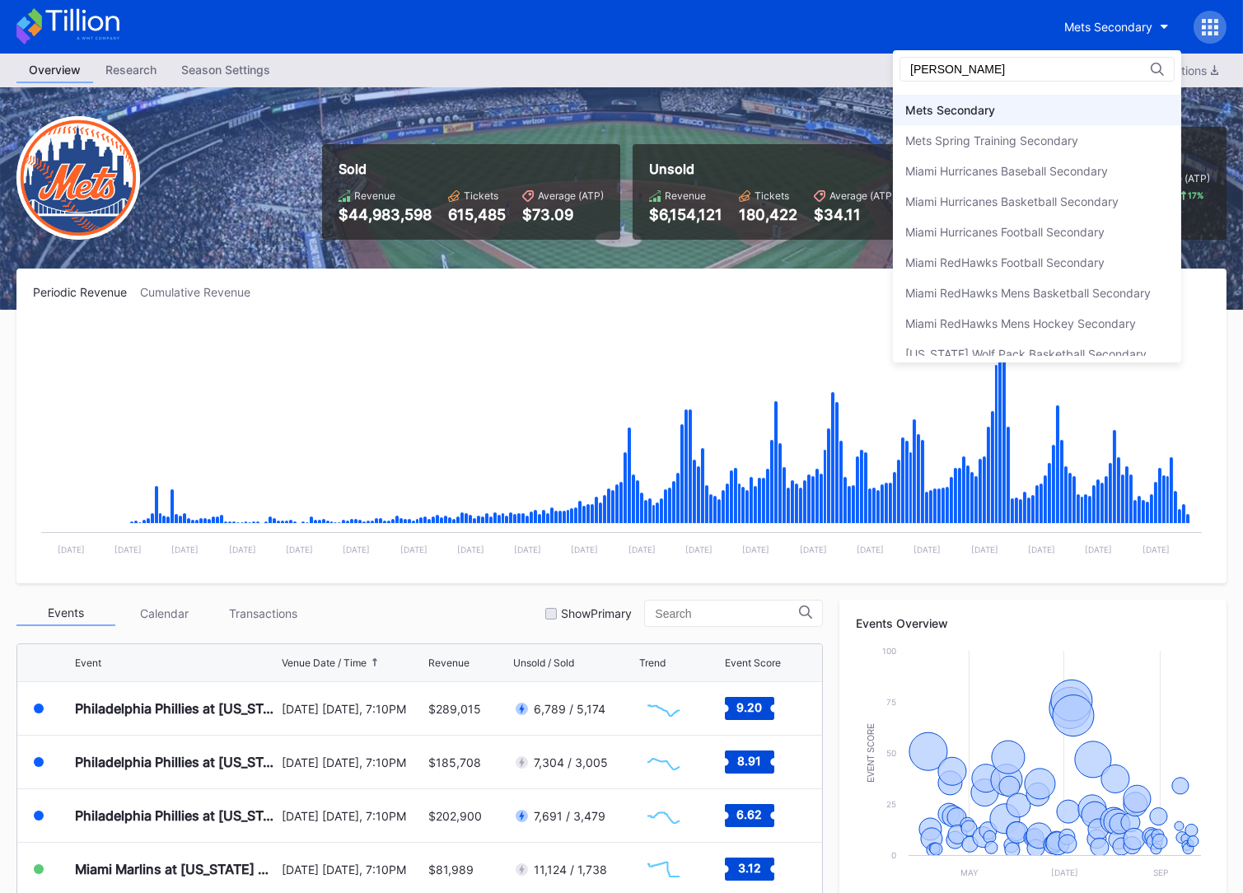
scroll to position [0, 0]
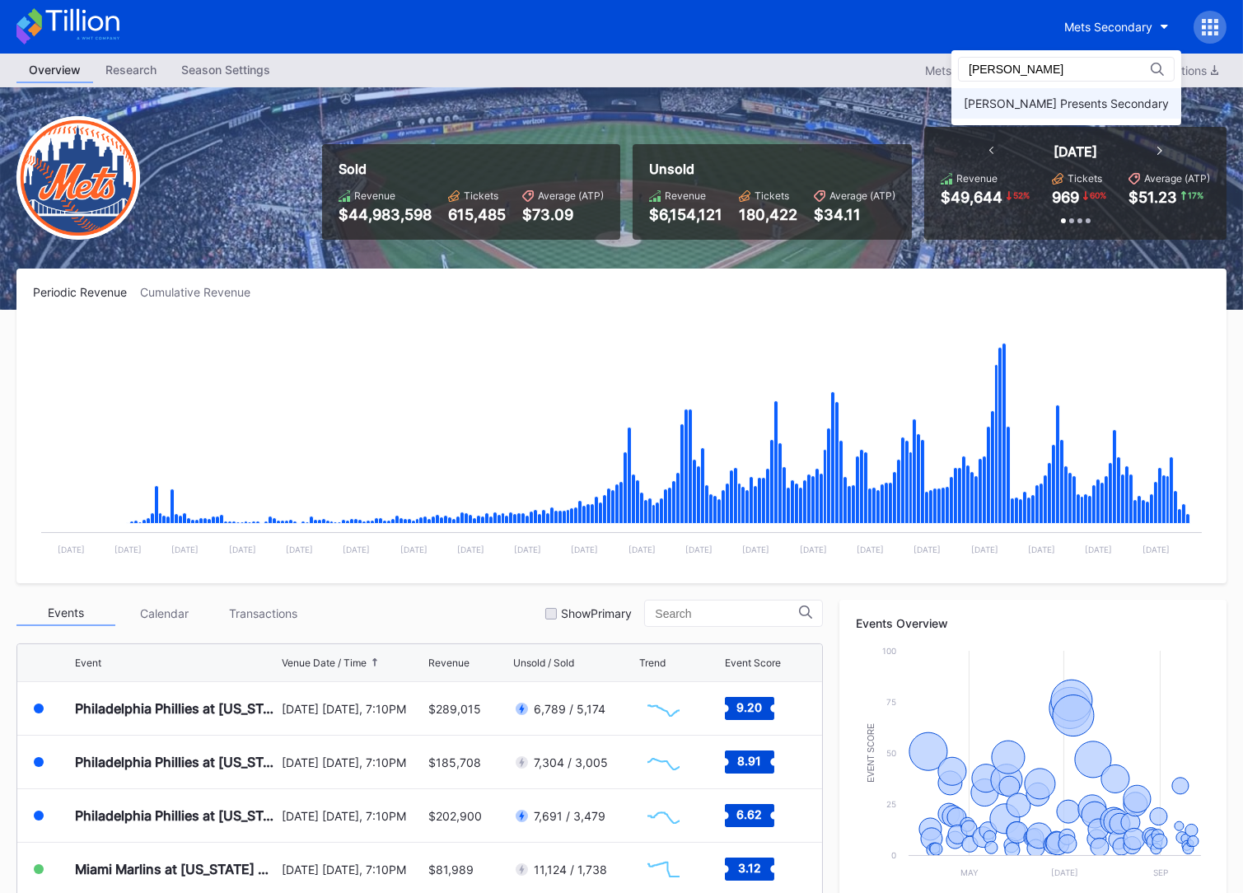
type input "danny"
click at [1053, 110] on div "[PERSON_NAME] Presents Secondary" at bounding box center [1066, 103] width 230 height 30
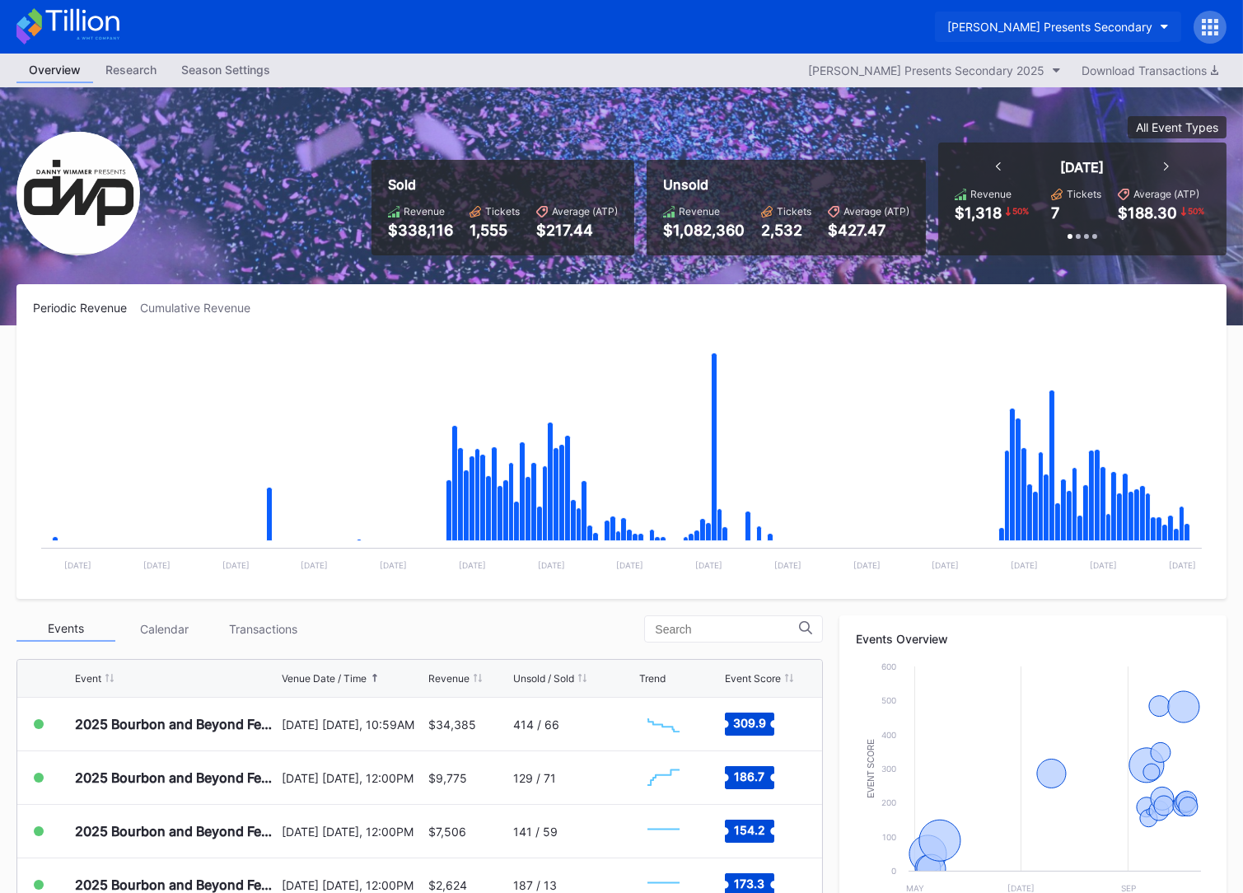
click at [1094, 21] on div "[PERSON_NAME] Presents Secondary" at bounding box center [1049, 27] width 205 height 14
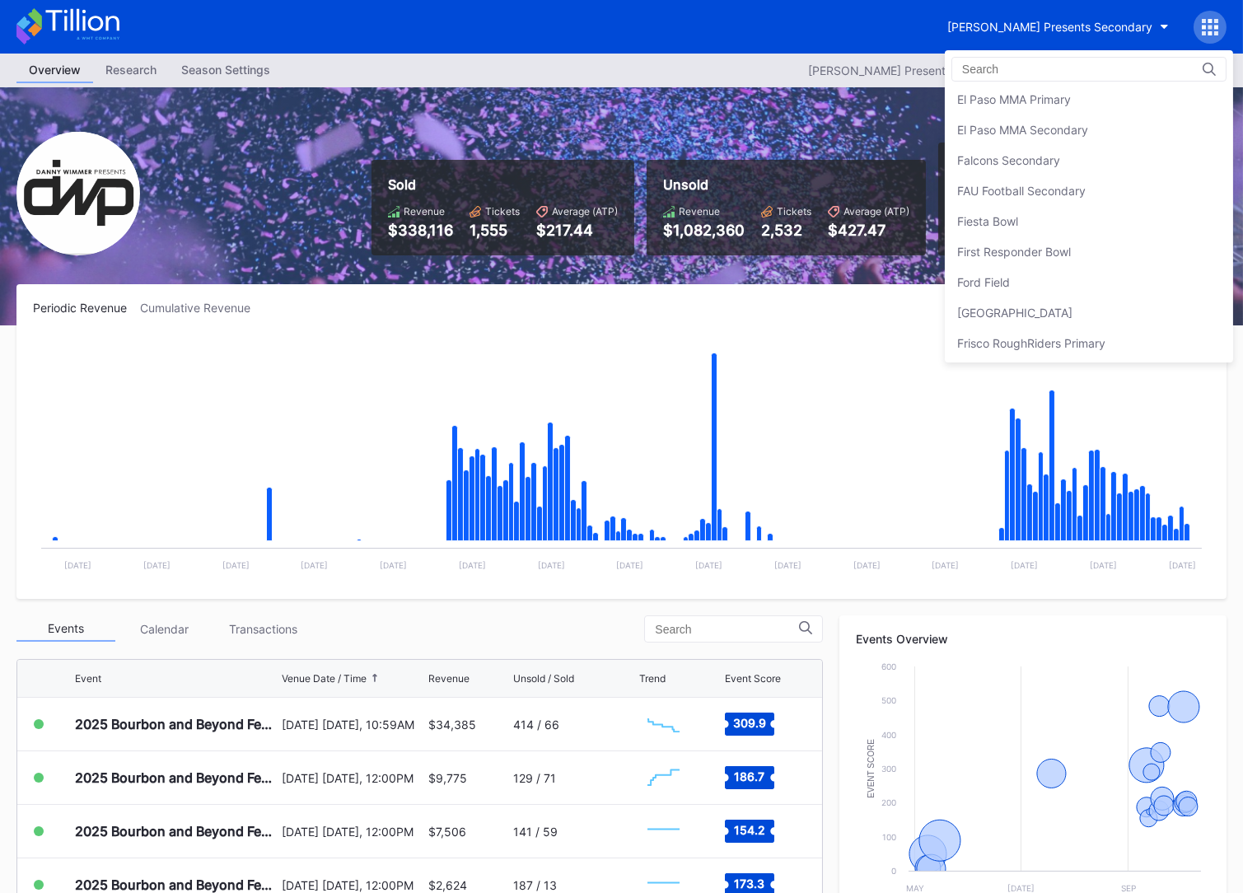
scroll to position [1682, 0]
click at [1092, 211] on div "Fiesta Bowl" at bounding box center [1089, 219] width 288 height 30
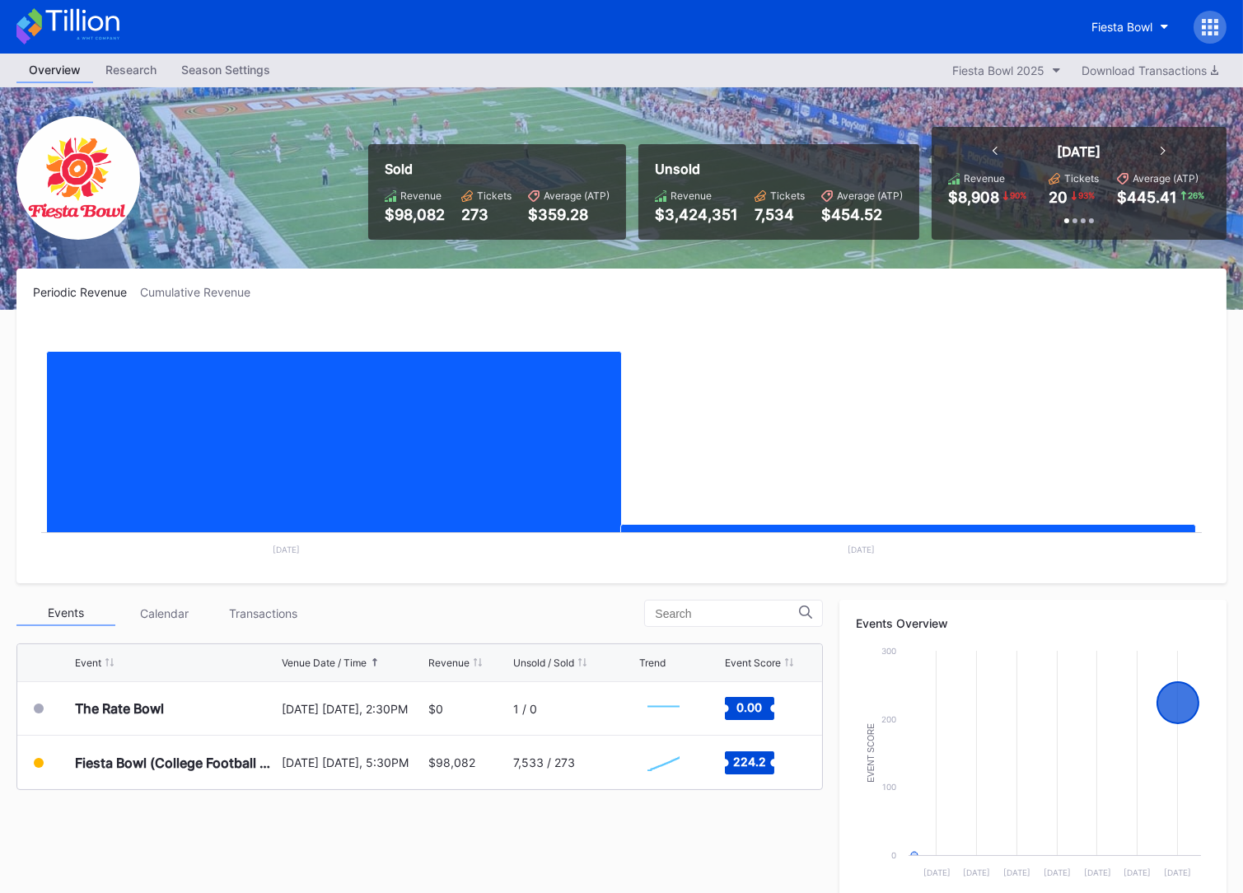
click at [114, 39] on icon at bounding box center [98, 38] width 43 height 2
click at [117, 19] on icon at bounding box center [81, 20] width 73 height 22
click at [84, 35] on icon at bounding box center [67, 26] width 103 height 36
click at [106, 35] on icon at bounding box center [67, 26] width 103 height 36
click at [102, 24] on icon at bounding box center [81, 20] width 73 height 22
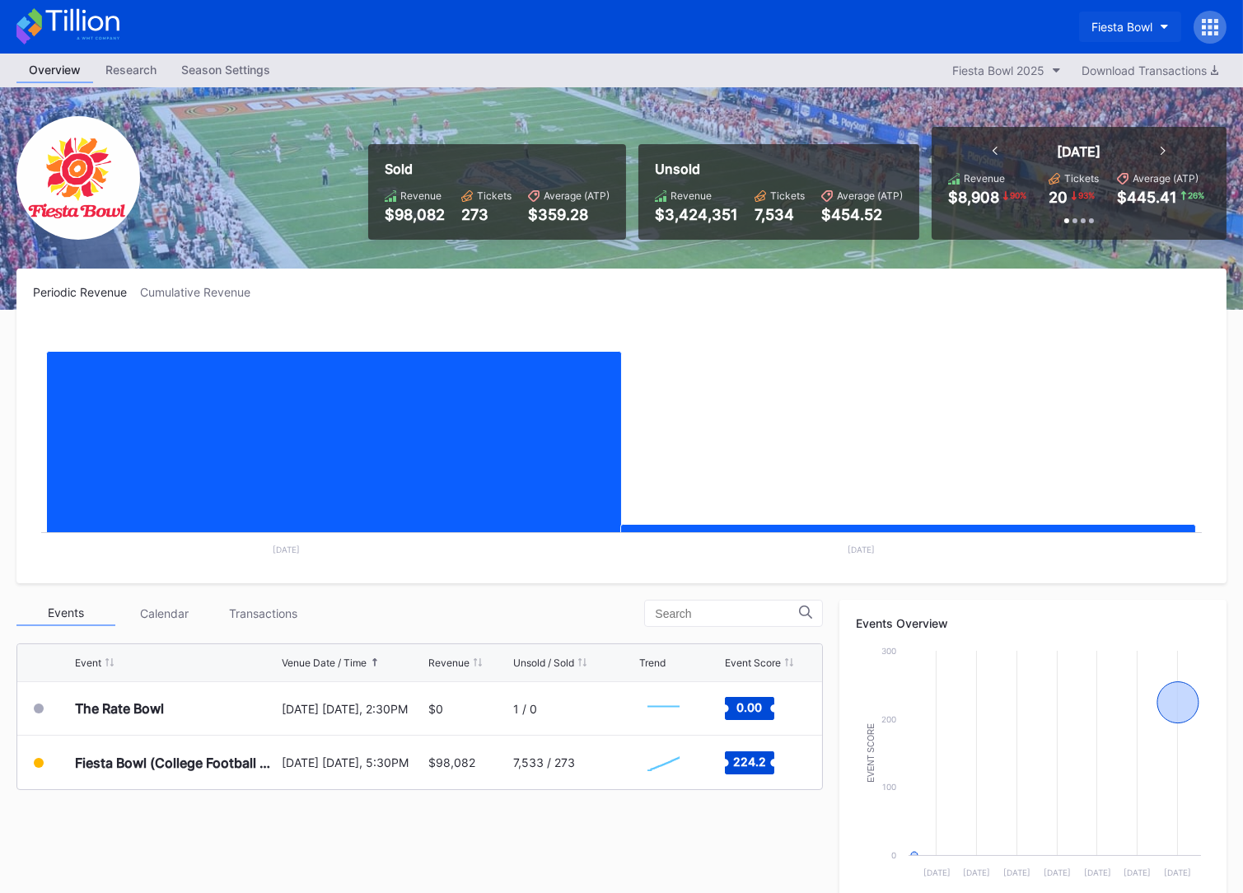
click at [1098, 26] on div "Fiesta Bowl" at bounding box center [1121, 27] width 61 height 14
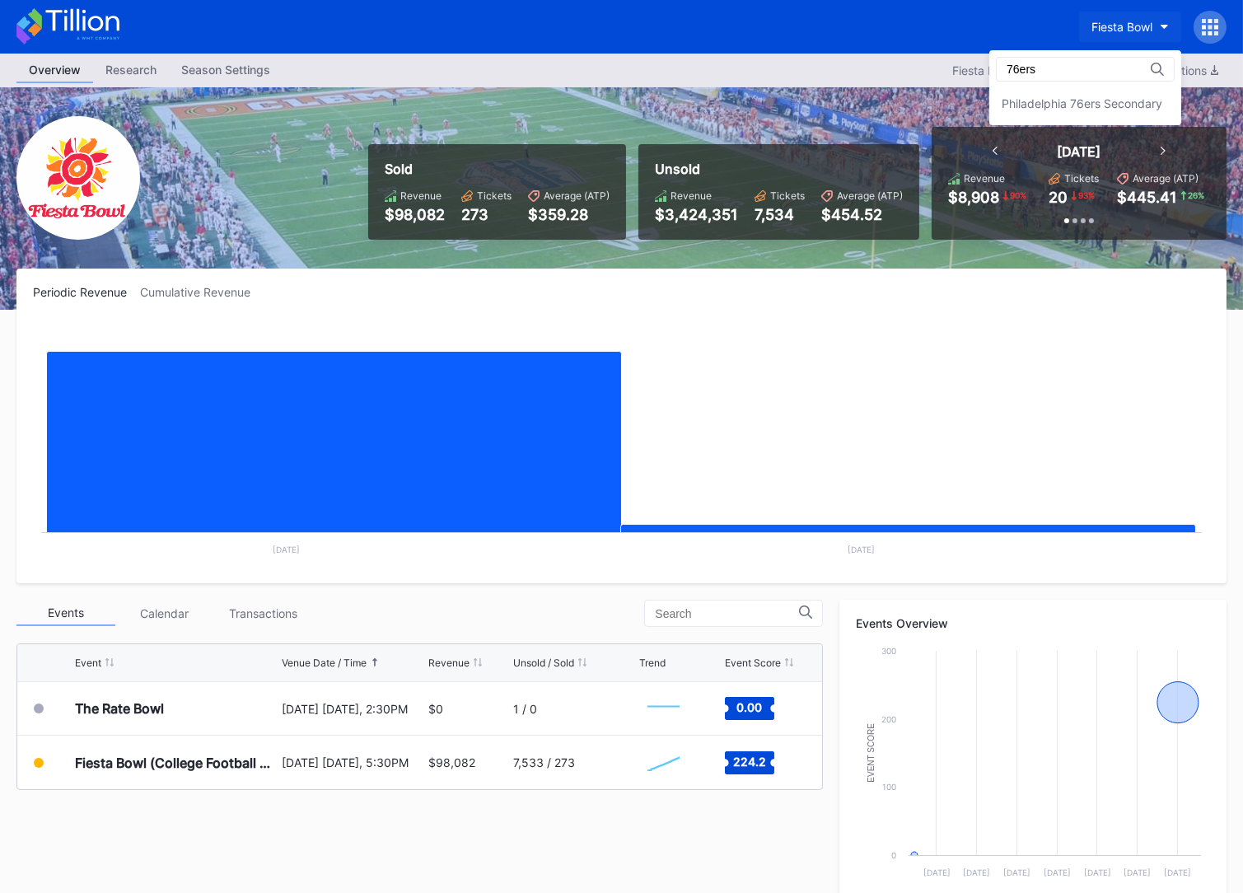
type input "76ers"
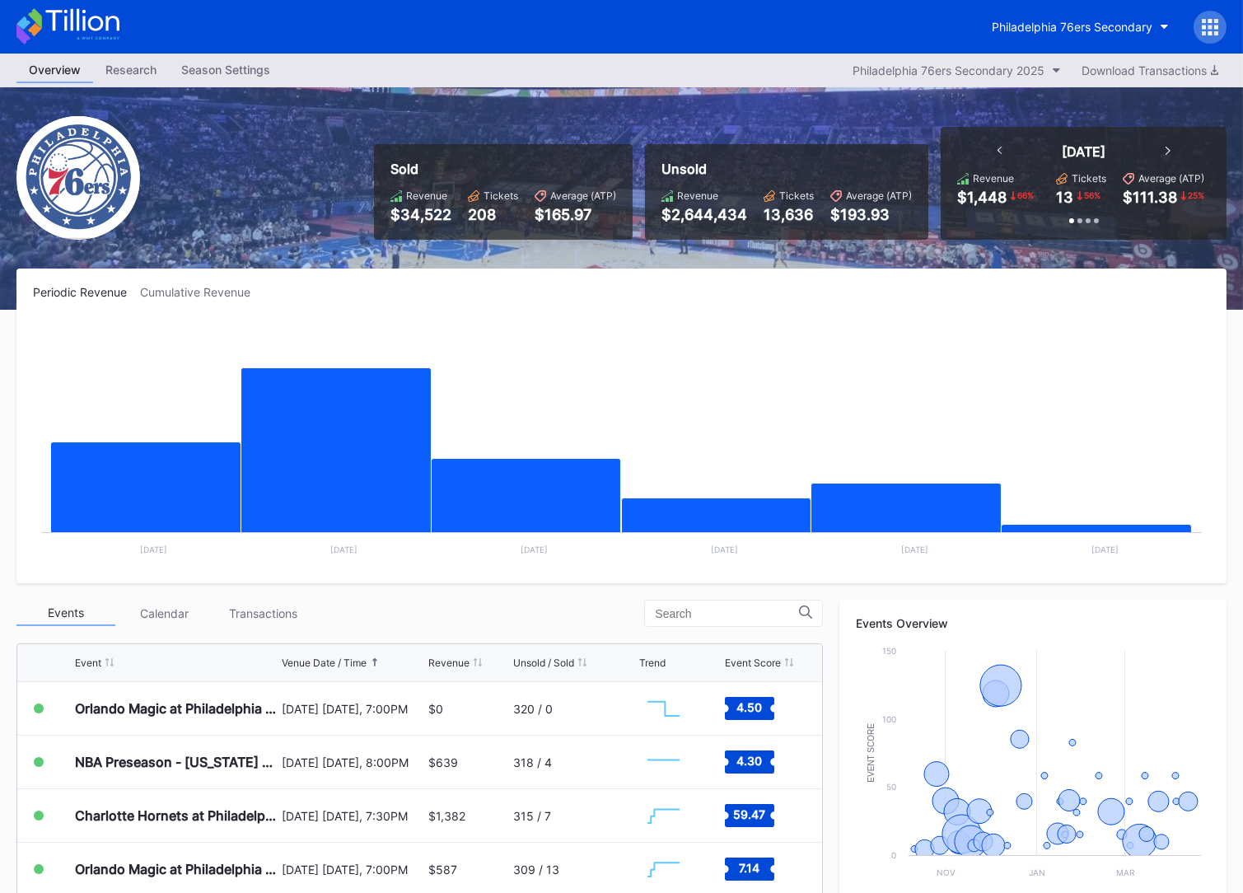
drag, startPoint x: 470, startPoint y: 231, endPoint x: 529, endPoint y: 209, distance: 62.6
click at [504, 221] on div "Sold Revenue $34,522 Tickets 208 Average (ATP) $165.97" at bounding box center [503, 192] width 259 height 96
drag, startPoint x: 447, startPoint y: 143, endPoint x: 423, endPoint y: 130, distance: 27.3
click at [436, 138] on div "Sold Revenue $34,522 Tickets 208 Average (ATP) $165.97 Unsold Revenue $2,644,43…" at bounding box center [794, 183] width 865 height 113
click at [1092, 2] on div "Philadelphia 76ers Secondary" at bounding box center [621, 27] width 1243 height 54
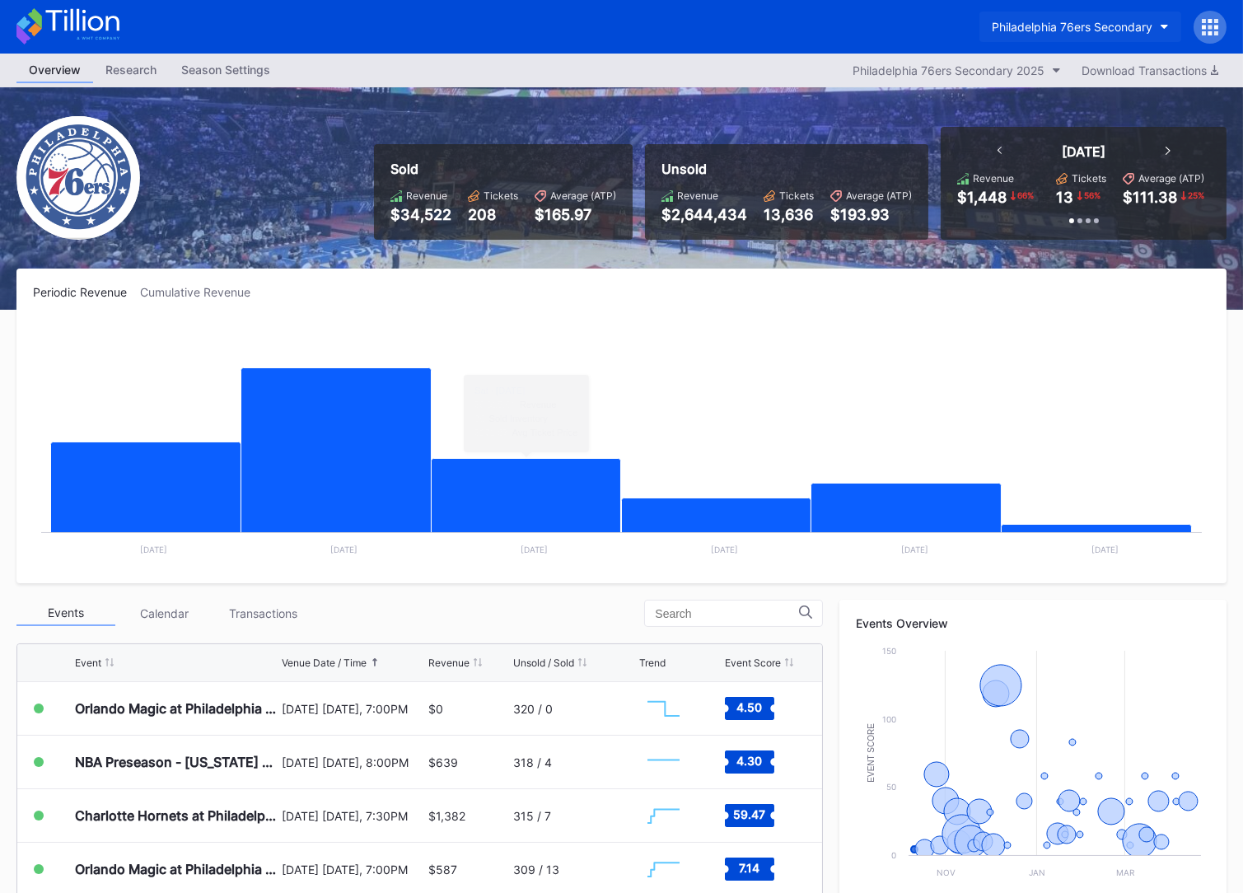
click at [1081, 27] on div "Philadelphia 76ers Secondary" at bounding box center [1071, 27] width 161 height 14
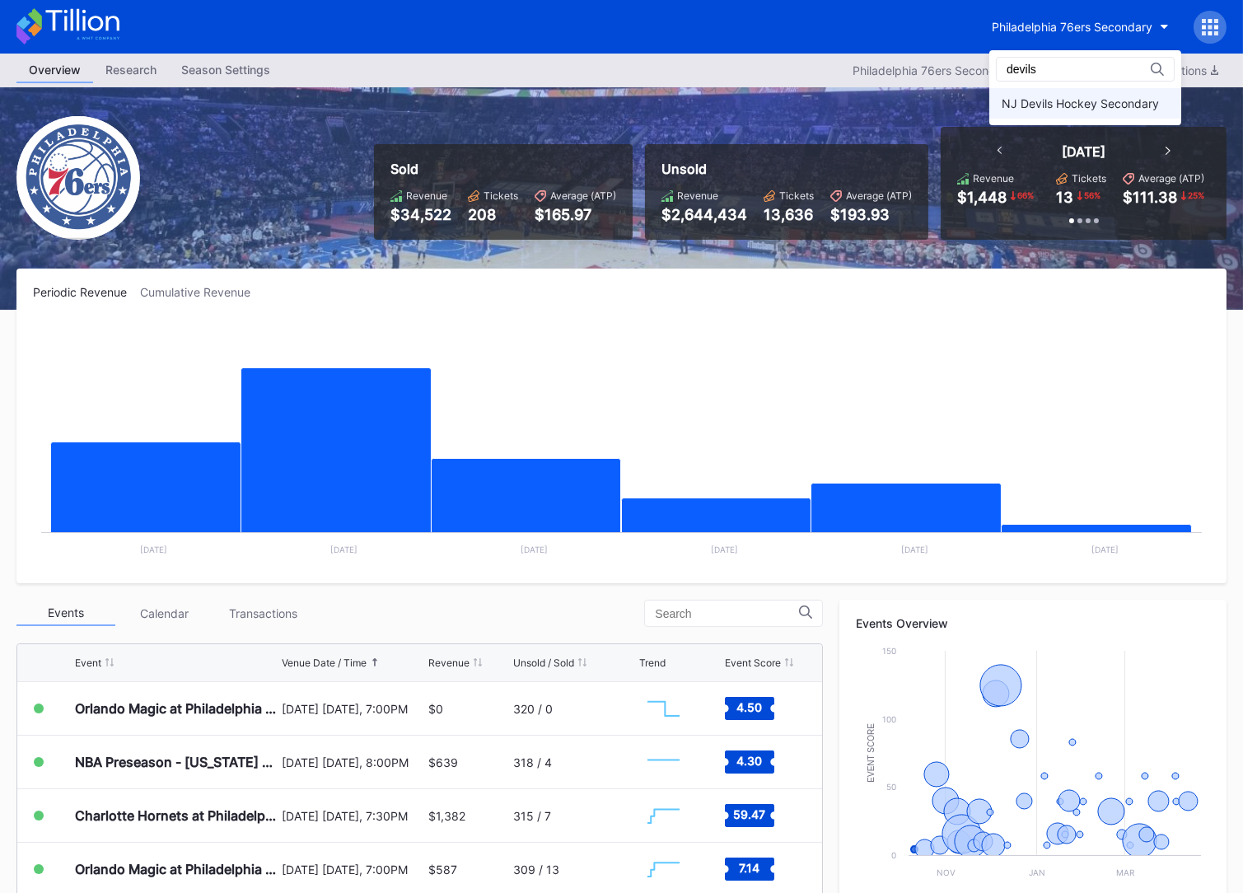
type input "devils"
click at [1076, 109] on div "NJ Devils Hockey Secondary" at bounding box center [1079, 103] width 157 height 14
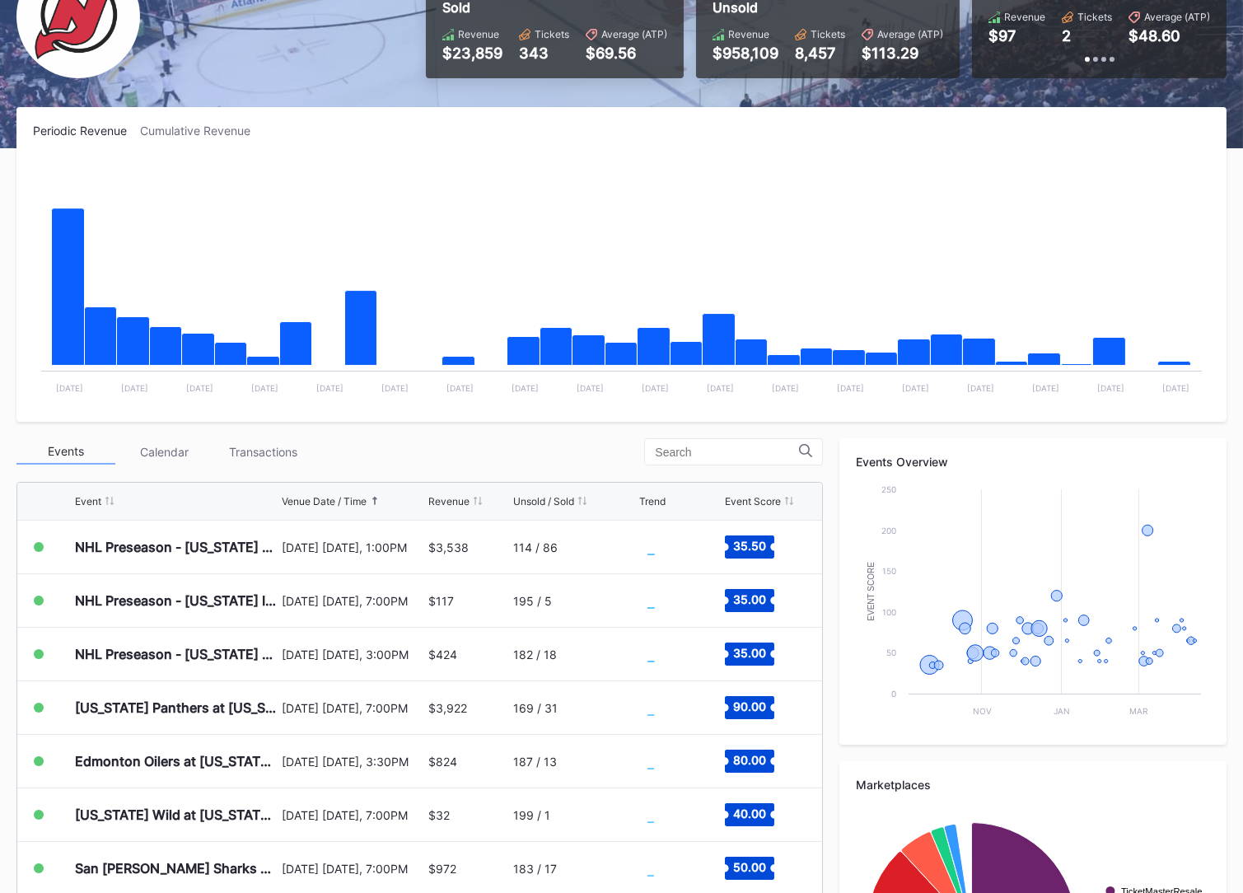
scroll to position [351, 0]
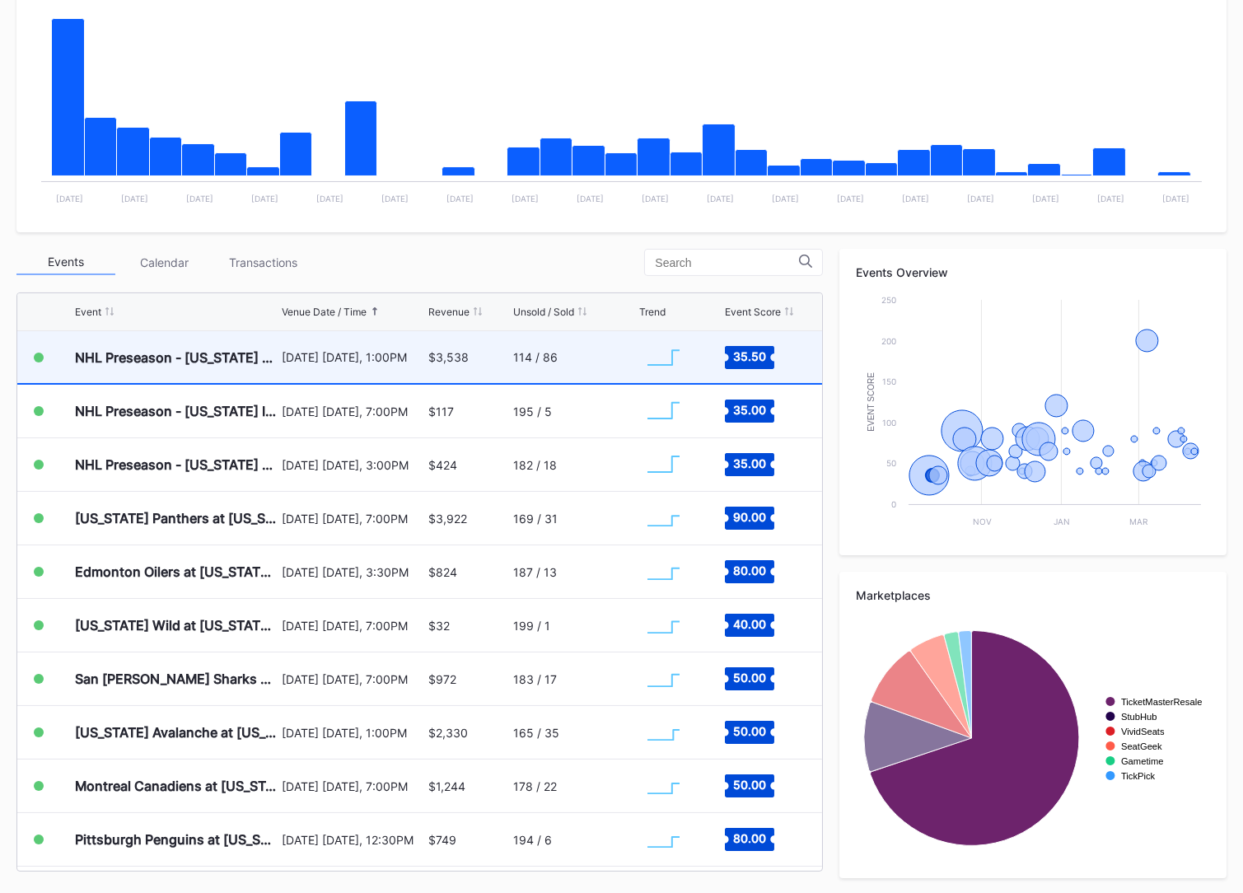
click at [513, 374] on div "114 / 86" at bounding box center [574, 357] width 122 height 52
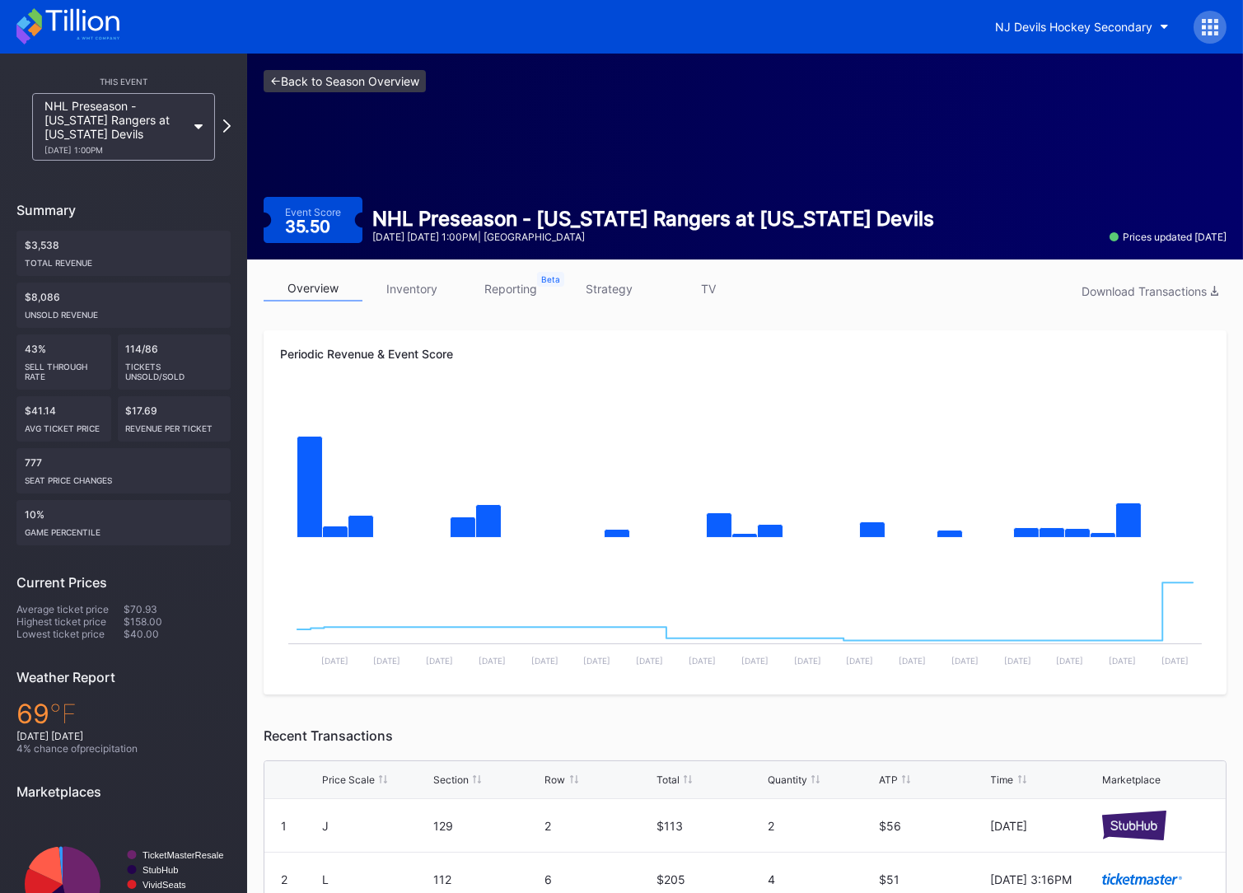
click at [380, 83] on link "<- Back to Season Overview" at bounding box center [345, 81] width 162 height 22
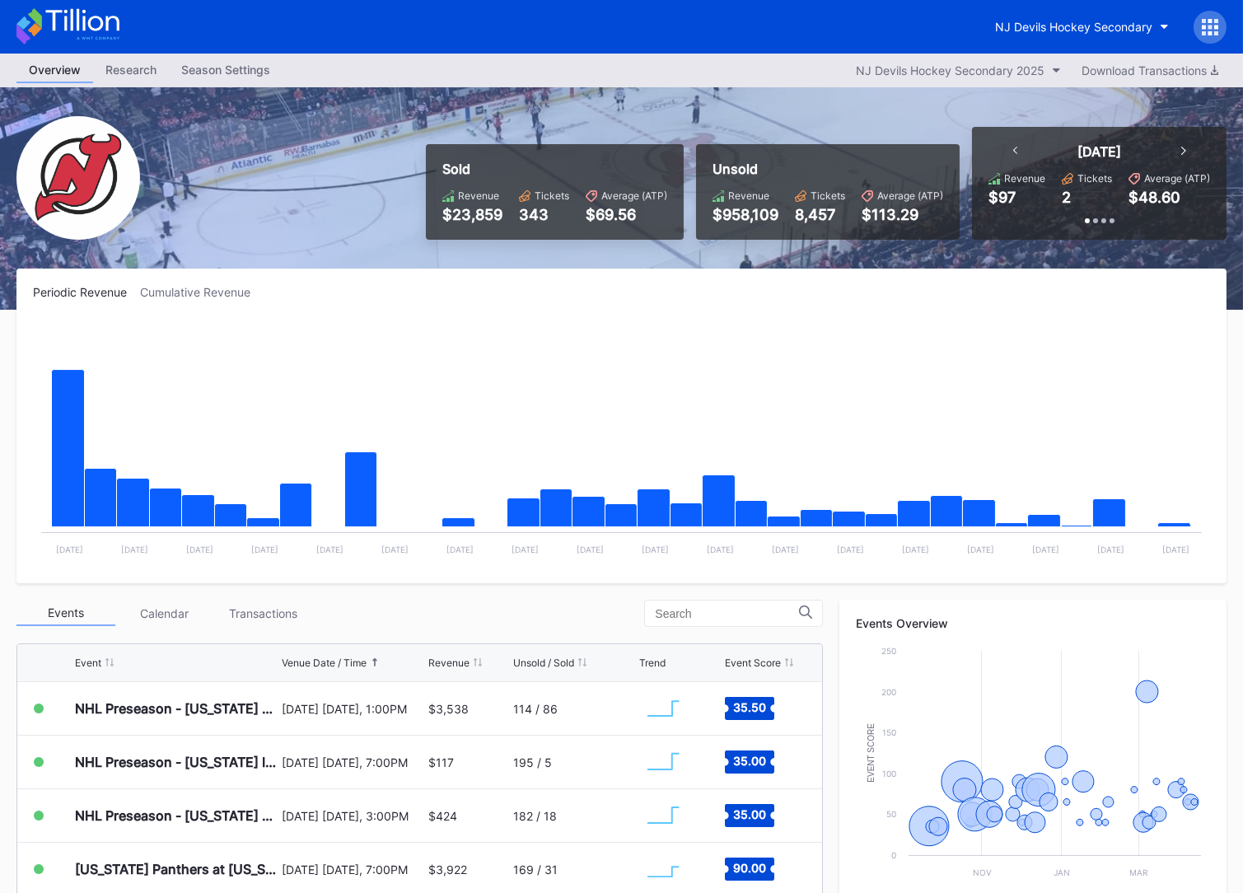
click at [1211, 25] on icon at bounding box center [1209, 27] width 16 height 16
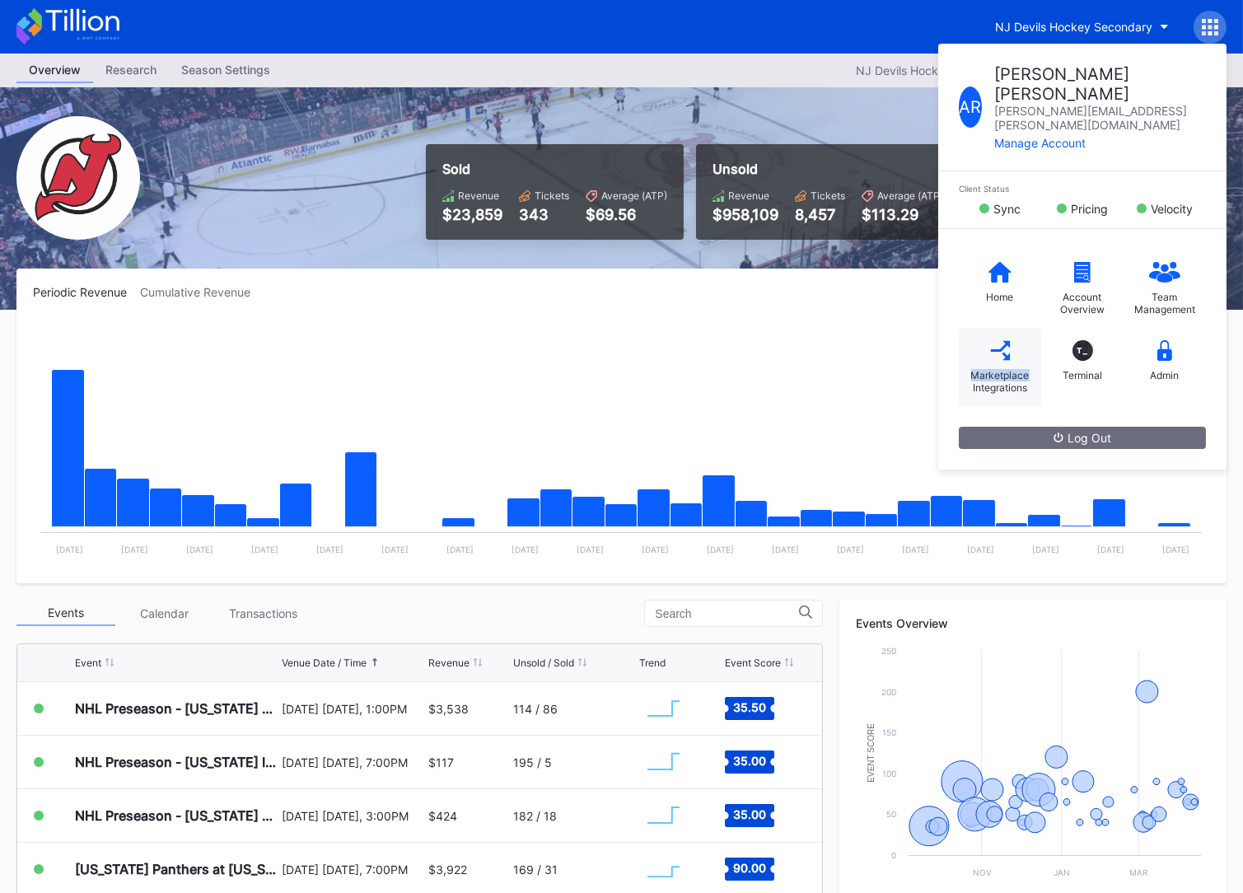
drag, startPoint x: 987, startPoint y: 334, endPoint x: 983, endPoint y: 312, distance: 21.7
click at [991, 330] on div "Marketplace Integrations" at bounding box center [1000, 367] width 82 height 78
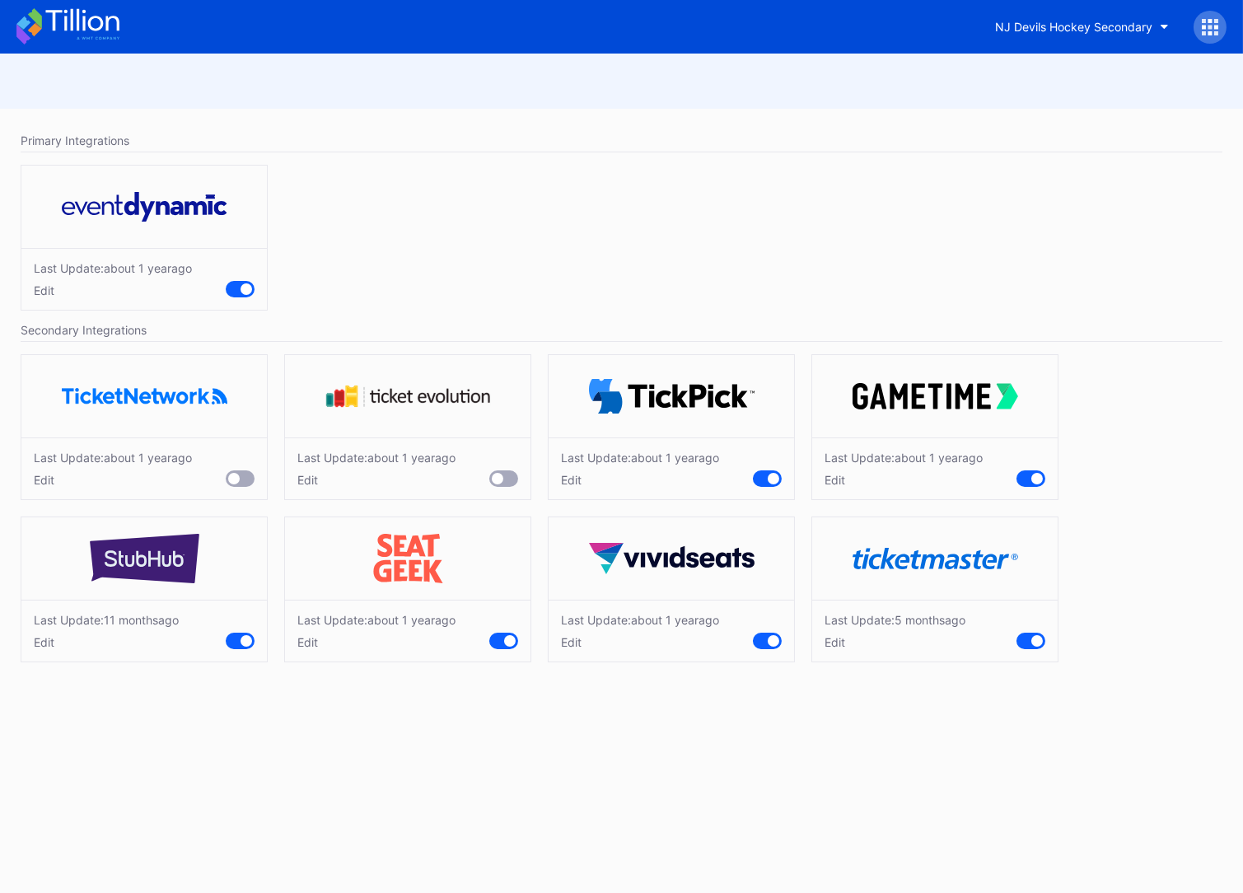
click at [847, 642] on div "Edit" at bounding box center [894, 642] width 141 height 14
click at [995, 735] on div "Cancel" at bounding box center [986, 736] width 37 height 14
drag, startPoint x: 651, startPoint y: 208, endPoint x: 633, endPoint y: 215, distance: 18.5
click at [649, 209] on div "Last Update: about 1 year ago Edit" at bounding box center [621, 241] width 1218 height 170
click at [79, 35] on icon at bounding box center [67, 26] width 103 height 36
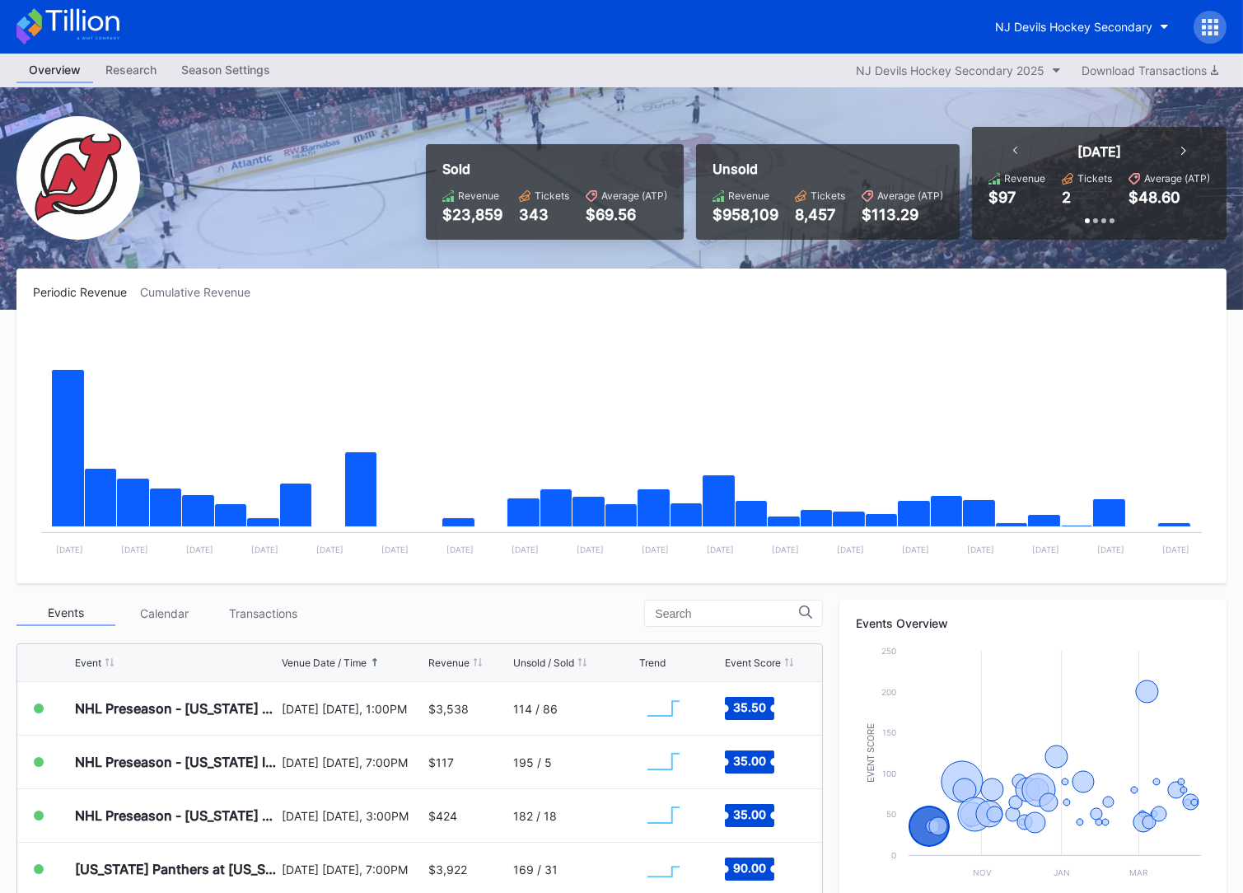
click at [1208, 30] on icon at bounding box center [1209, 27] width 16 height 16
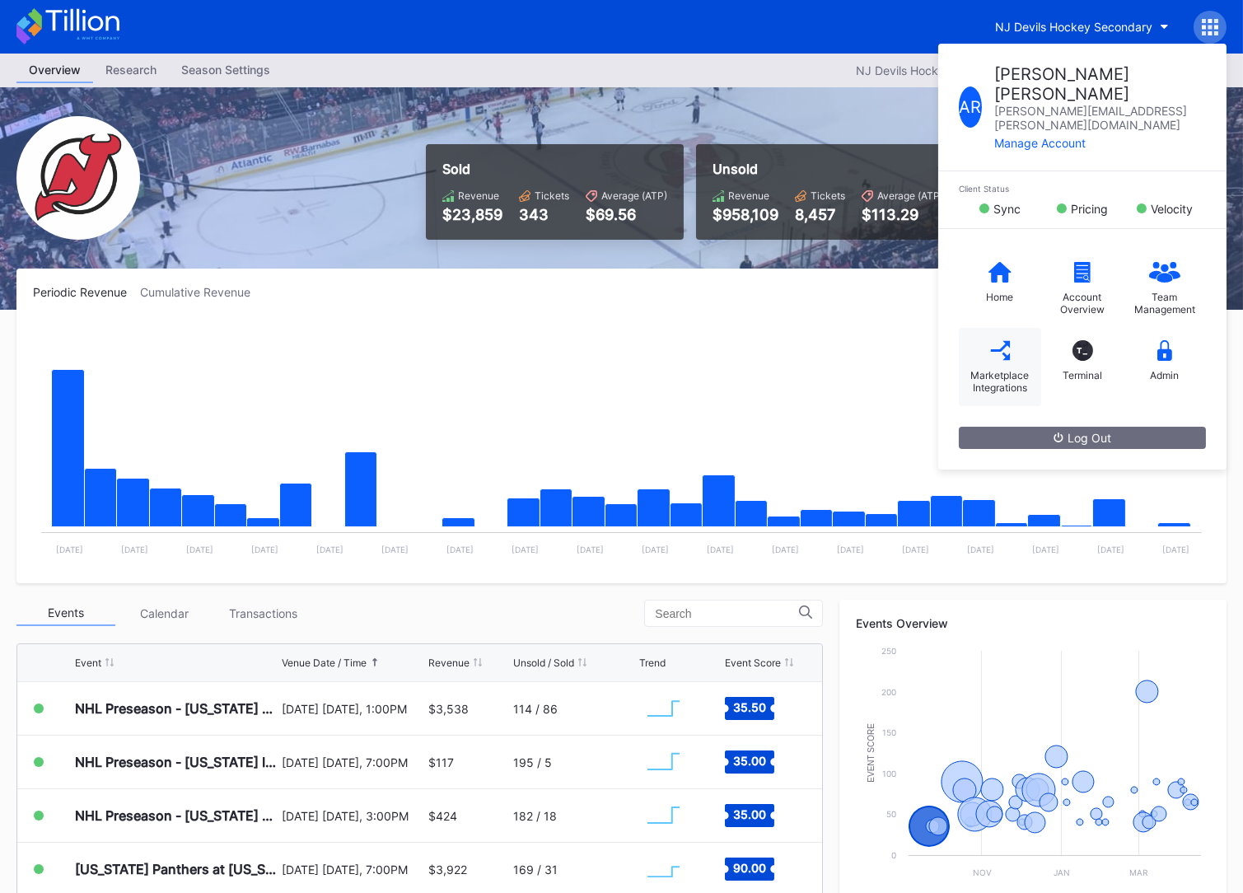
click at [995, 329] on div "Marketplace Integrations" at bounding box center [1000, 367] width 82 height 78
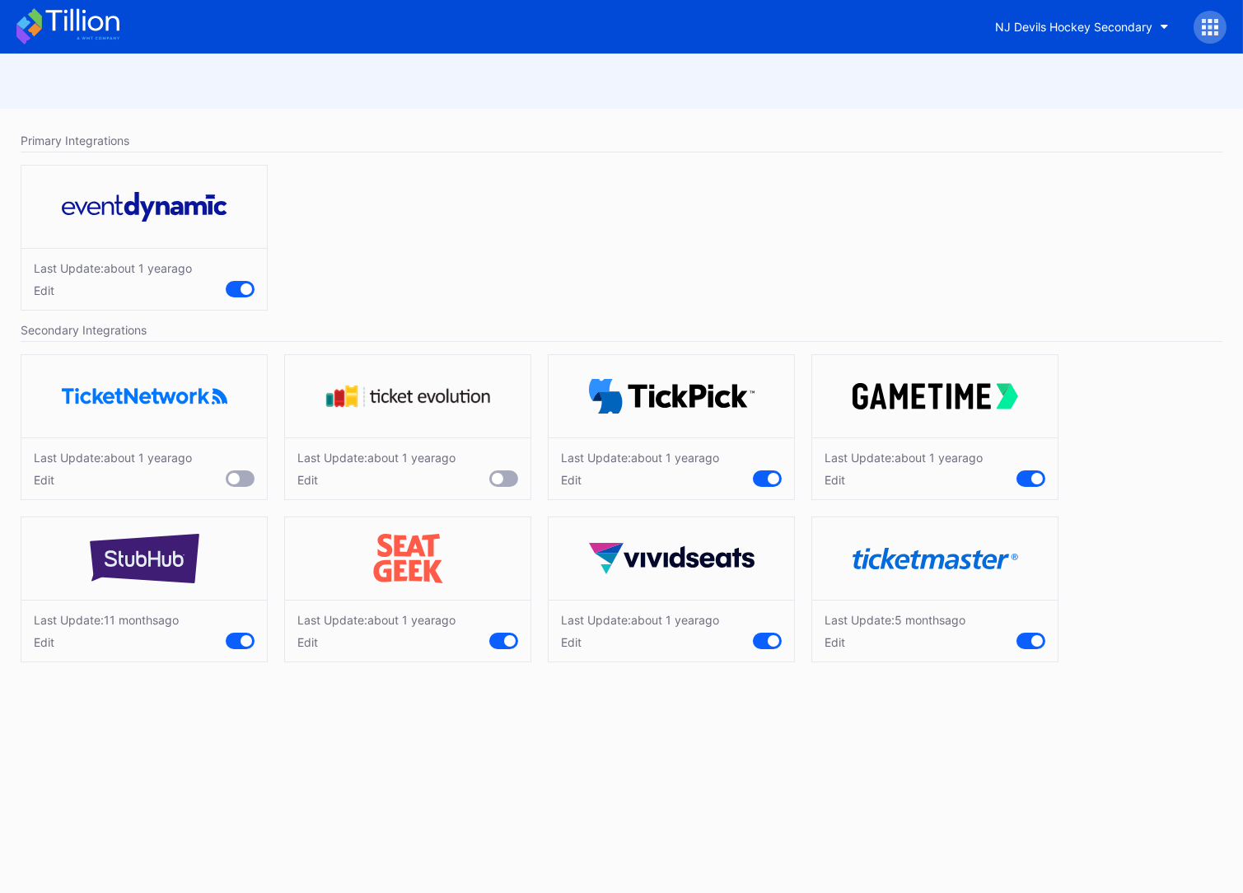
click at [842, 641] on div "Edit" at bounding box center [894, 642] width 141 height 14
click at [581, 640] on div "Edit" at bounding box center [640, 642] width 158 height 14
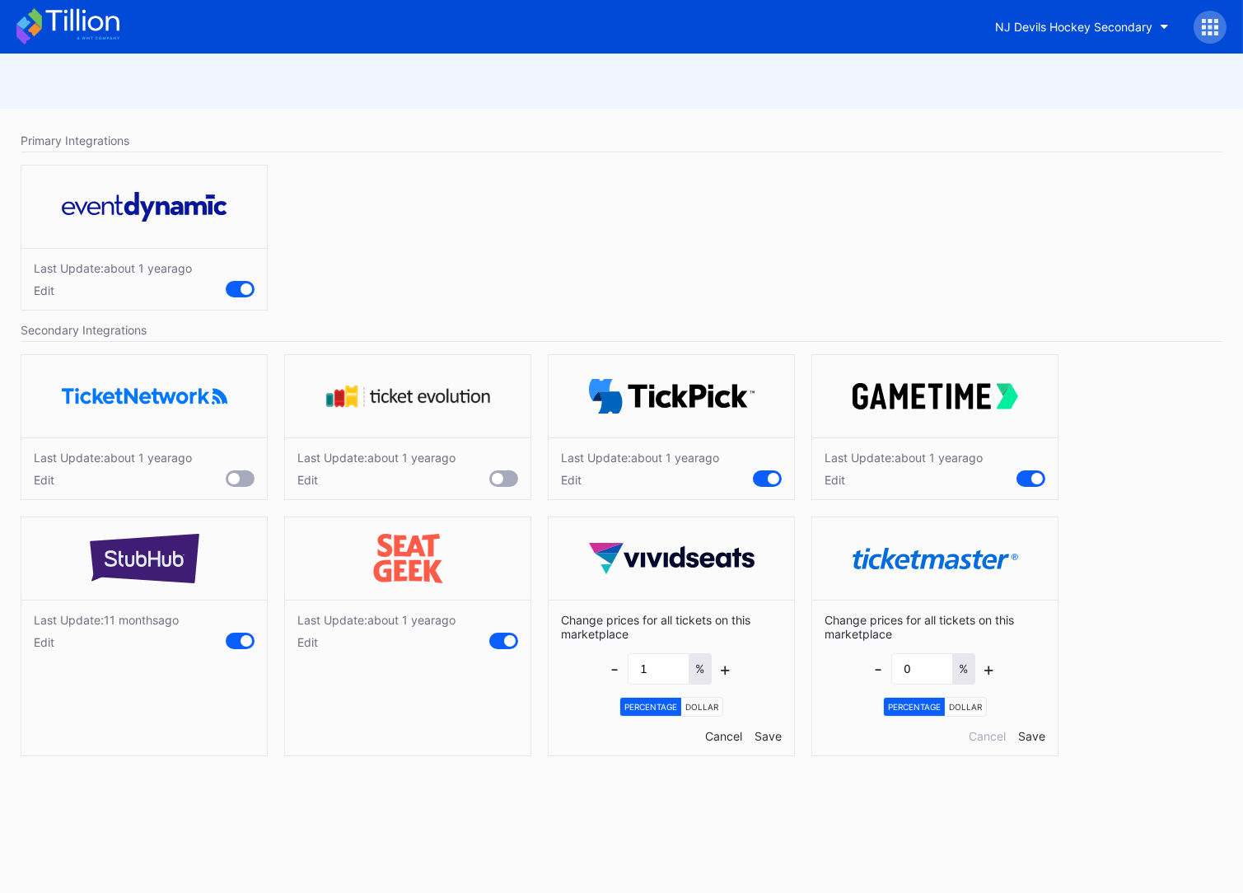
click at [716, 738] on div "Cancel" at bounding box center [723, 736] width 37 height 14
click at [985, 740] on div "Change prices for all tickets on this marketplace - 0 % + Percentage Dollar Can…" at bounding box center [934, 677] width 245 height 156
click at [985, 739] on div "Cancel" at bounding box center [986, 736] width 37 height 14
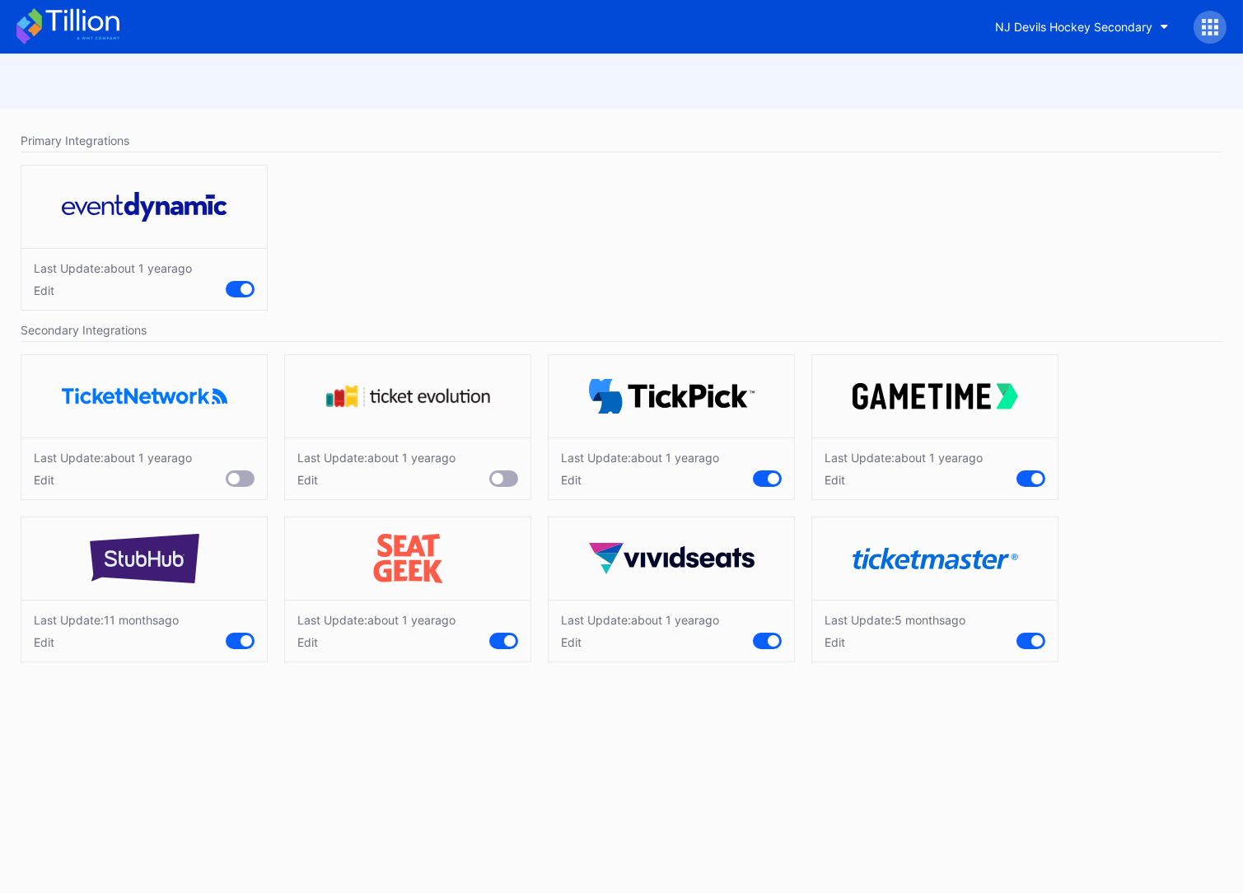
drag, startPoint x: 968, startPoint y: 780, endPoint x: 1019, endPoint y: 786, distance: 52.2
click at [968, 780] on div "Primary Integrations Last Update: about 1 year ago Edit Secondary Integrations …" at bounding box center [621, 473] width 1243 height 839
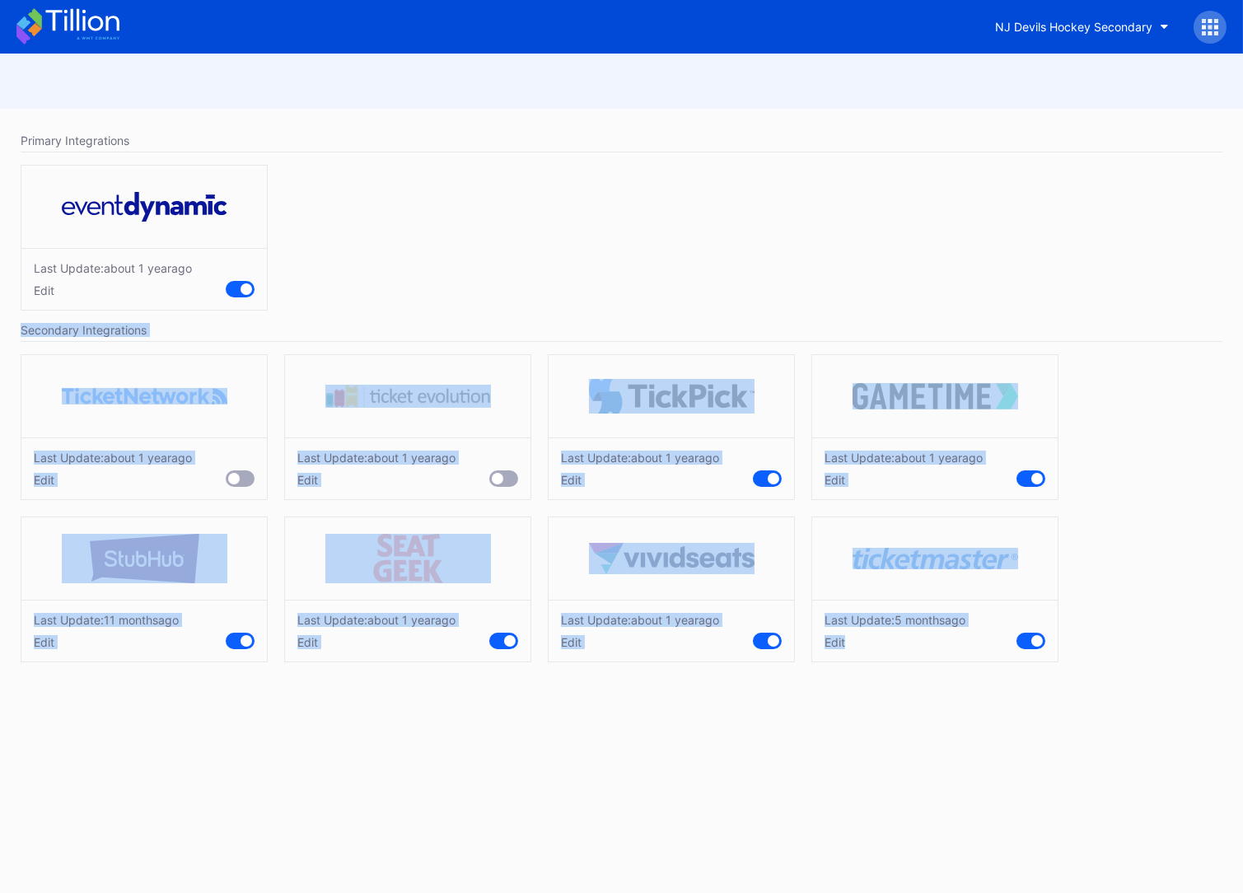
drag, startPoint x: 1029, startPoint y: 763, endPoint x: 281, endPoint y: 270, distance: 896.5
click at [281, 270] on div "Primary Integrations Last Update: about 1 year ago Edit Secondary Integrations …" at bounding box center [621, 473] width 1243 height 839
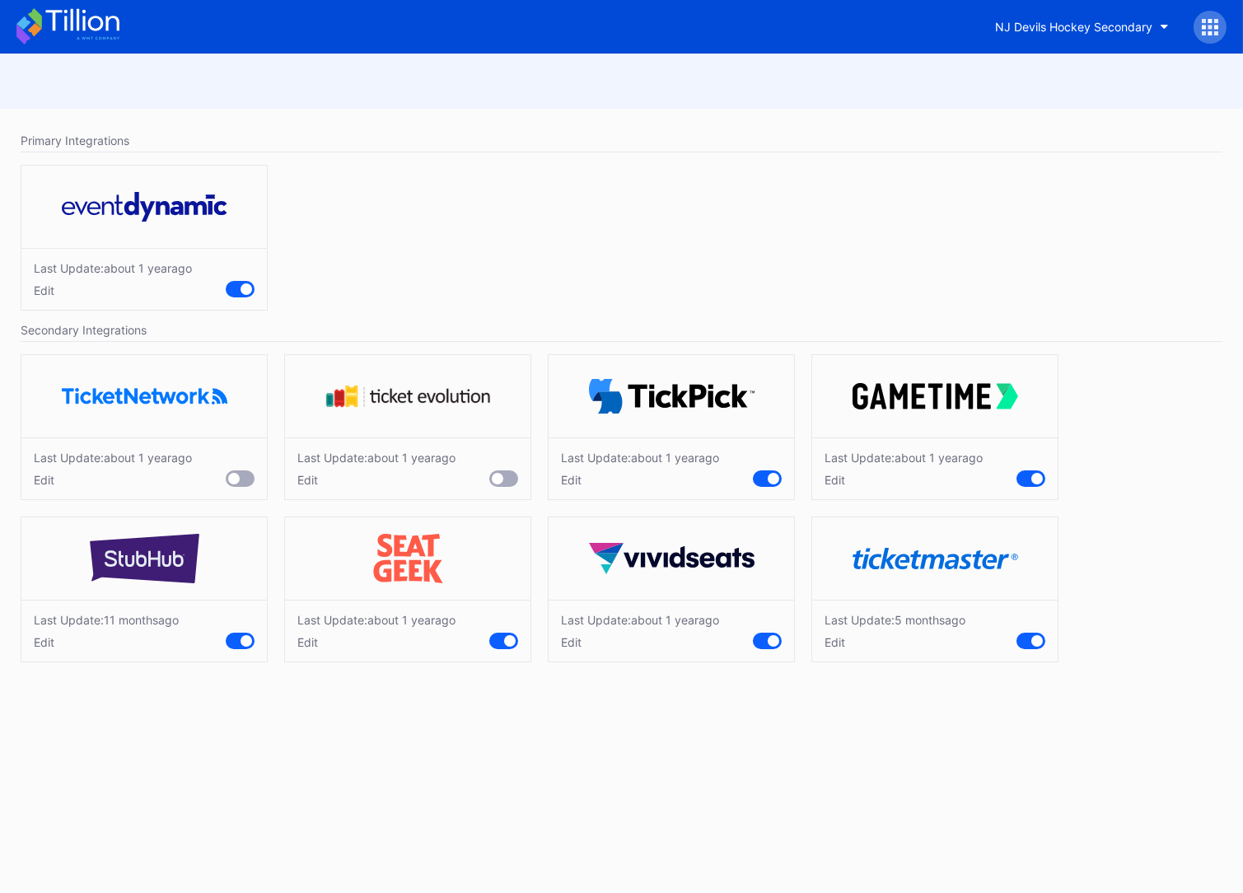
click at [281, 270] on div "Last Update: about 1 year ago Edit" at bounding box center [621, 241] width 1218 height 170
click at [95, 32] on icon at bounding box center [67, 26] width 103 height 36
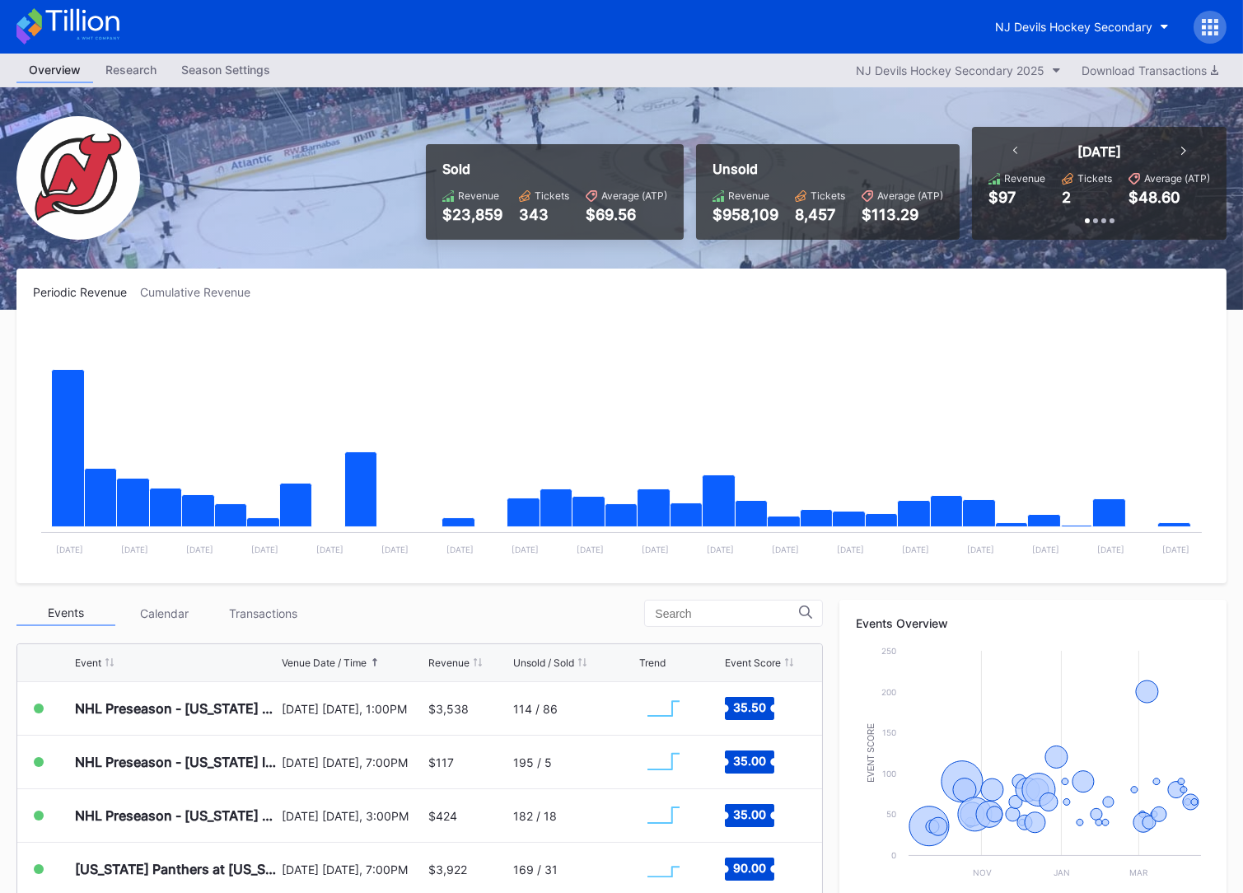
click at [1209, 27] on icon at bounding box center [1210, 27] width 4 height 4
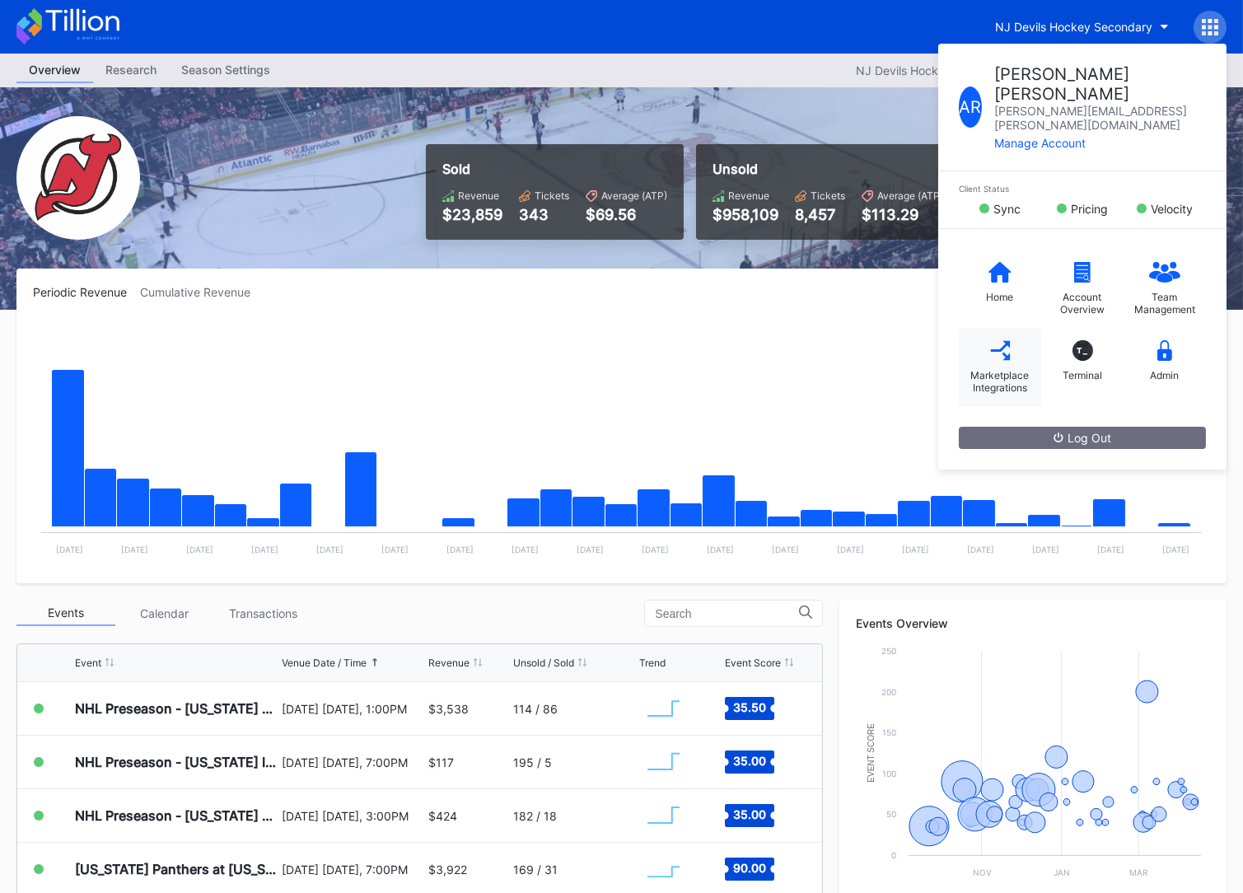
click at [990, 369] on div "Marketplace Integrations" at bounding box center [1000, 381] width 66 height 25
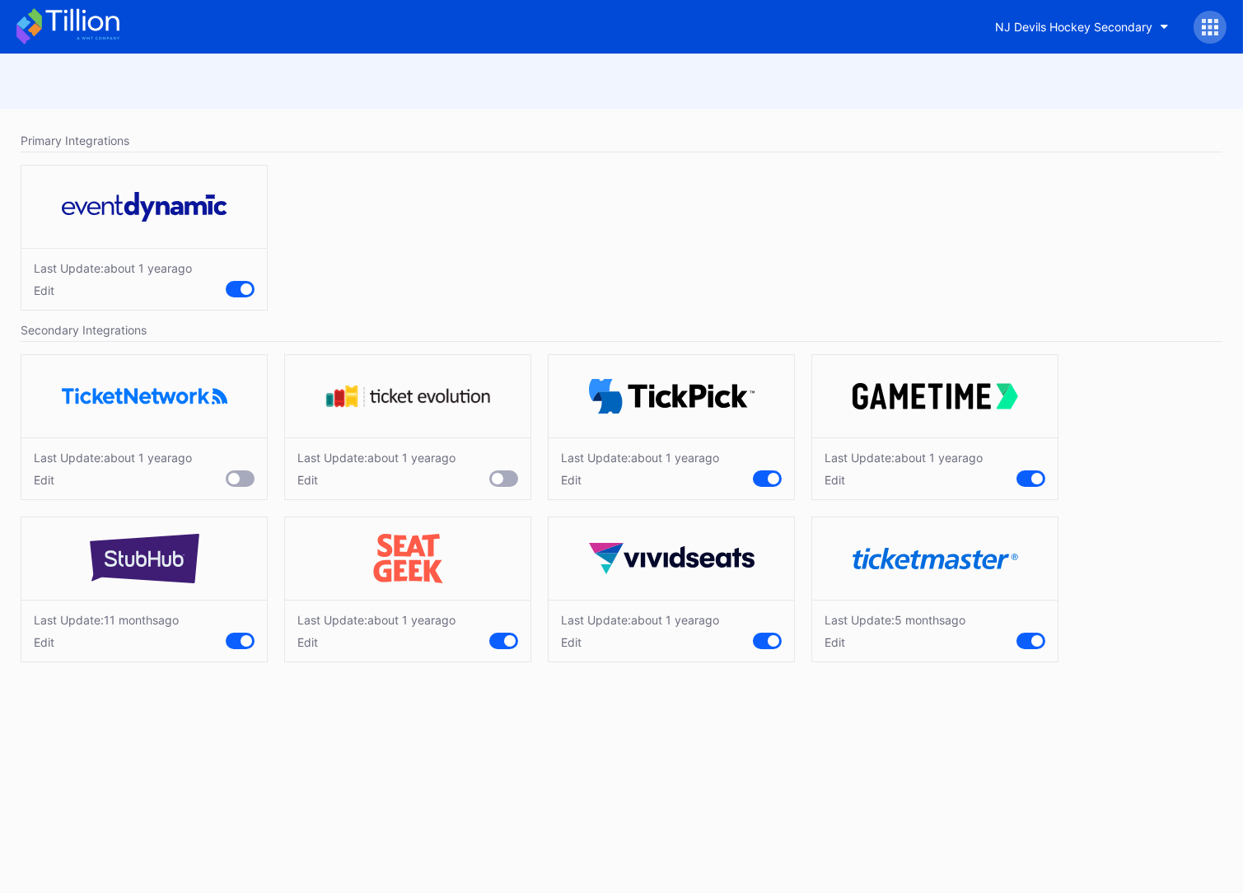
click at [831, 645] on div "Edit" at bounding box center [894, 642] width 141 height 14
click at [687, 722] on div "Last Update: about 1 year ago Edit" at bounding box center [671, 636] width 247 height 240
click at [987, 731] on div "Cancel" at bounding box center [986, 736] width 37 height 14
click at [44, 637] on div "Edit" at bounding box center [106, 642] width 145 height 14
click at [183, 733] on div "Cancel" at bounding box center [196, 736] width 37 height 14
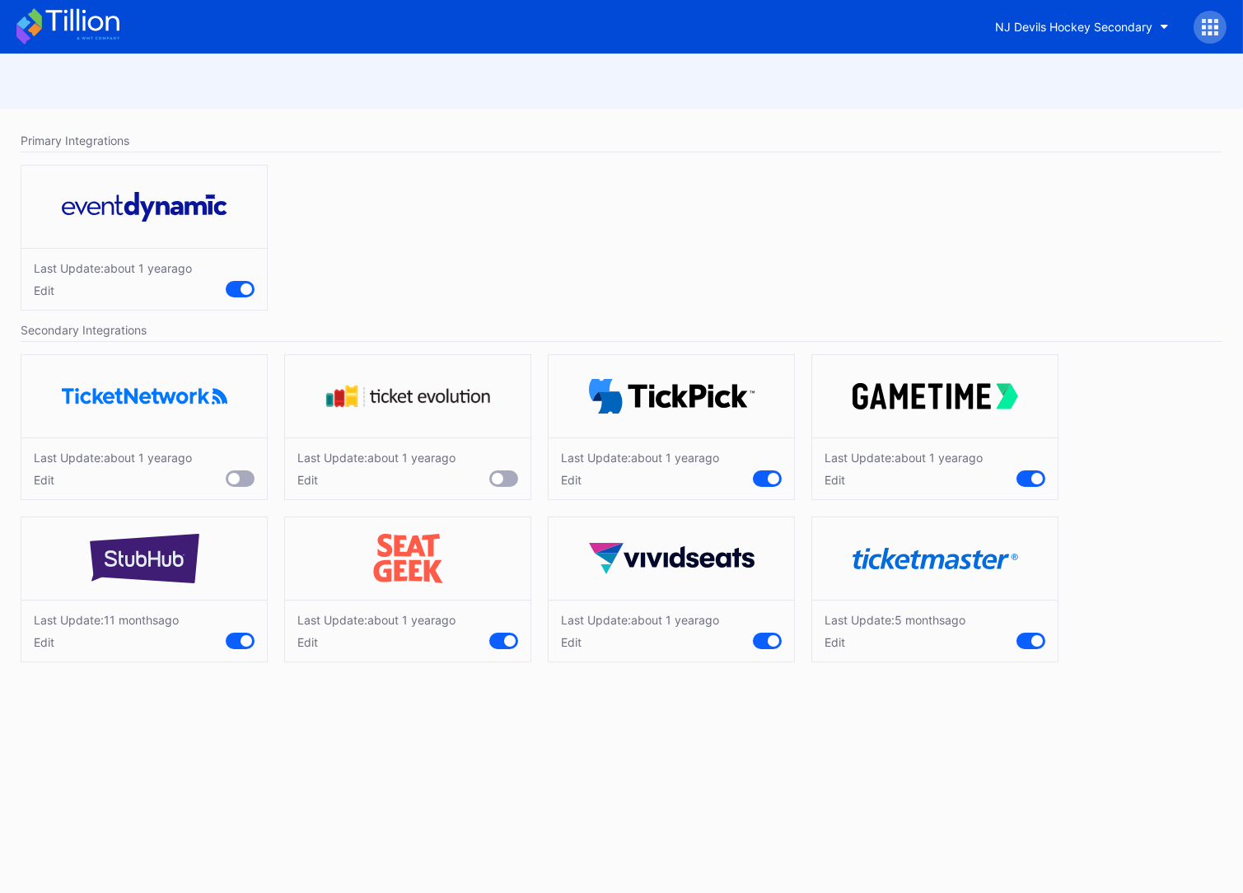
click at [316, 642] on div "Edit" at bounding box center [376, 642] width 158 height 14
click at [447, 737] on div "Cancel" at bounding box center [459, 736] width 37 height 14
click at [425, 754] on div "Primary Integrations Last Update: about 1 year ago Edit Secondary Integrations …" at bounding box center [621, 473] width 1243 height 839
click at [427, 752] on div "Primary Integrations Last Update: about 1 year ago Edit Secondary Integrations …" at bounding box center [621, 473] width 1243 height 839
click at [309, 641] on div "Edit" at bounding box center [376, 642] width 158 height 14
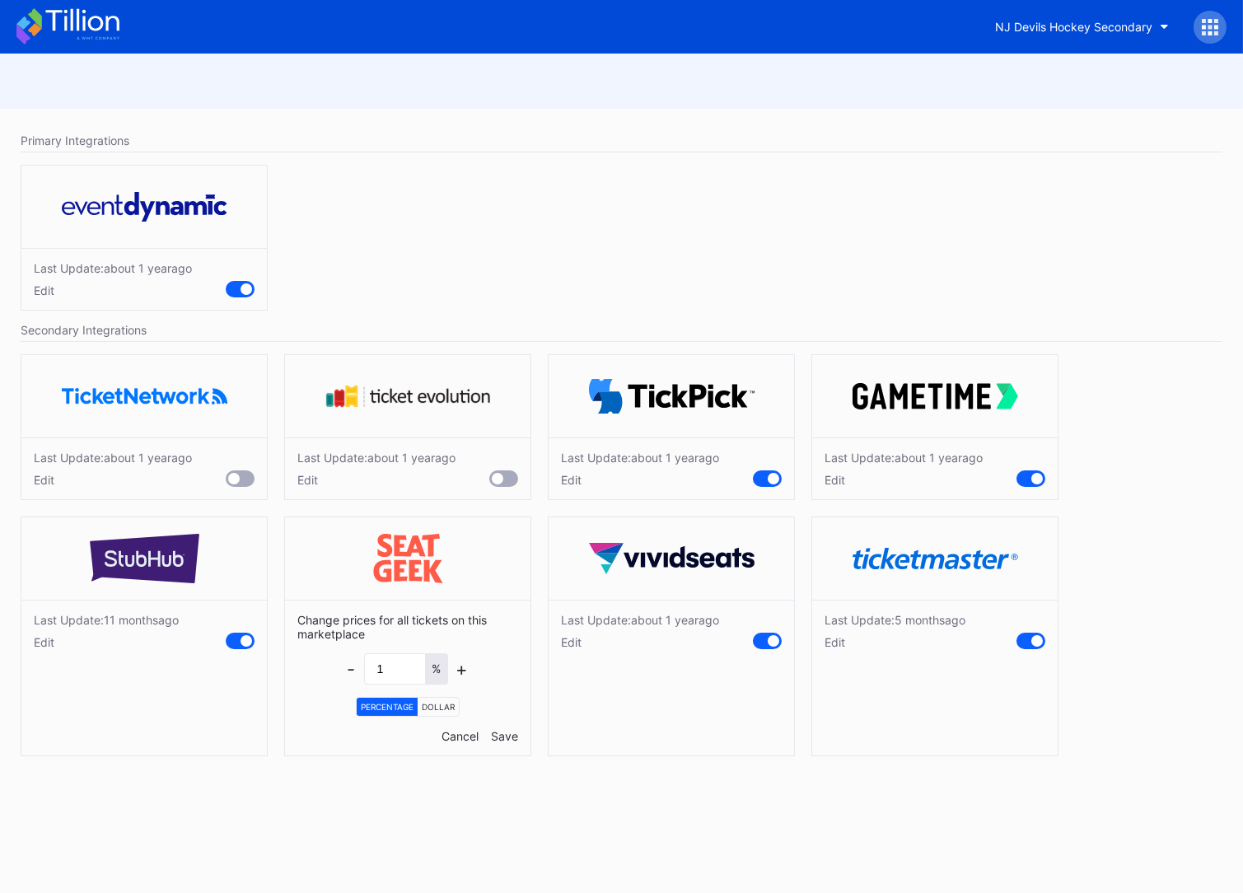
click at [462, 737] on div "Cancel" at bounding box center [459, 736] width 37 height 14
drag, startPoint x: 457, startPoint y: 777, endPoint x: 449, endPoint y: 781, distance: 9.2
click at [455, 777] on div "Primary Integrations Last Update: about 1 year ago Edit Secondary Integrations …" at bounding box center [621, 473] width 1243 height 839
click at [829, 644] on div "Edit" at bounding box center [894, 642] width 141 height 14
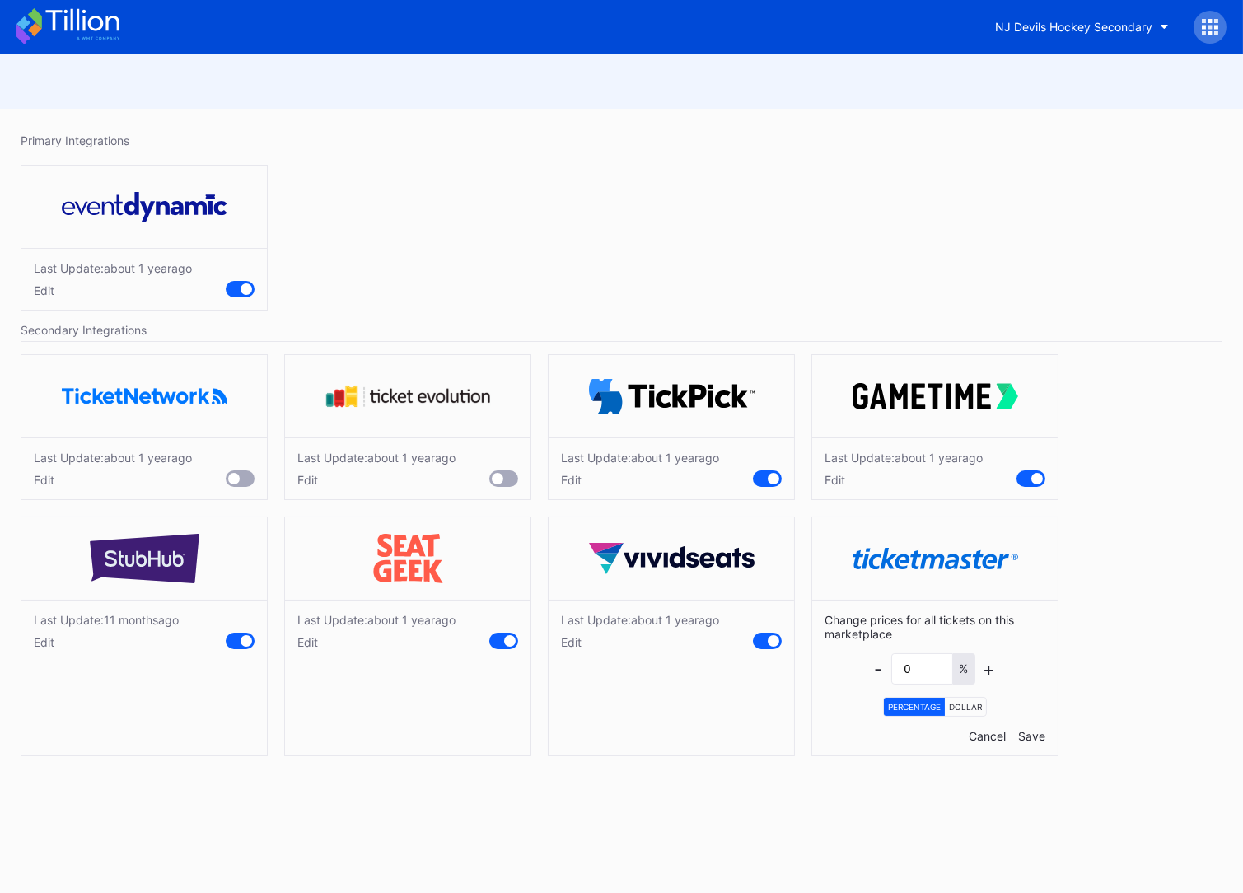
click at [981, 736] on div "Cancel" at bounding box center [986, 736] width 37 height 14
click at [581, 643] on div "Edit" at bounding box center [640, 642] width 158 height 14
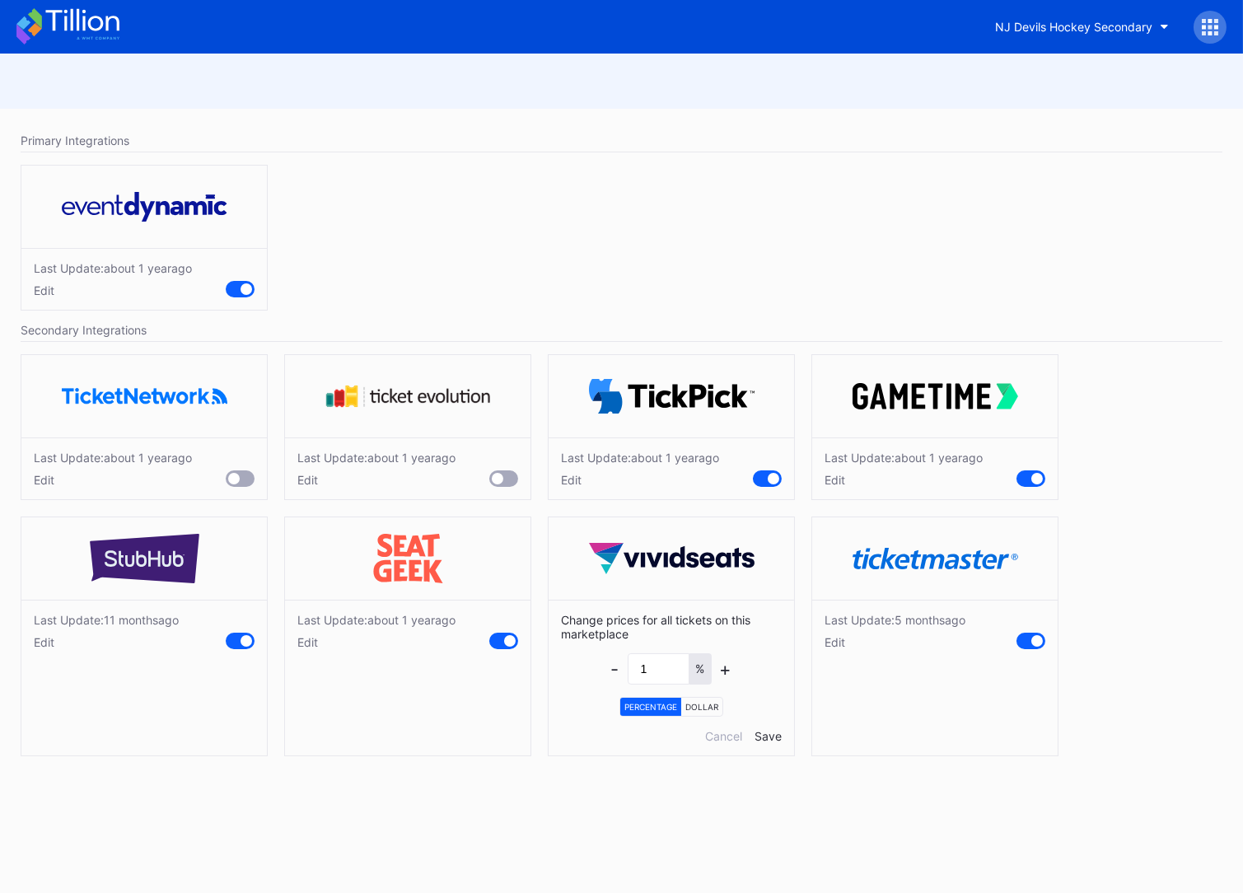
click at [311, 643] on div "Edit" at bounding box center [376, 642] width 158 height 14
click at [846, 644] on div "Edit" at bounding box center [894, 642] width 141 height 14
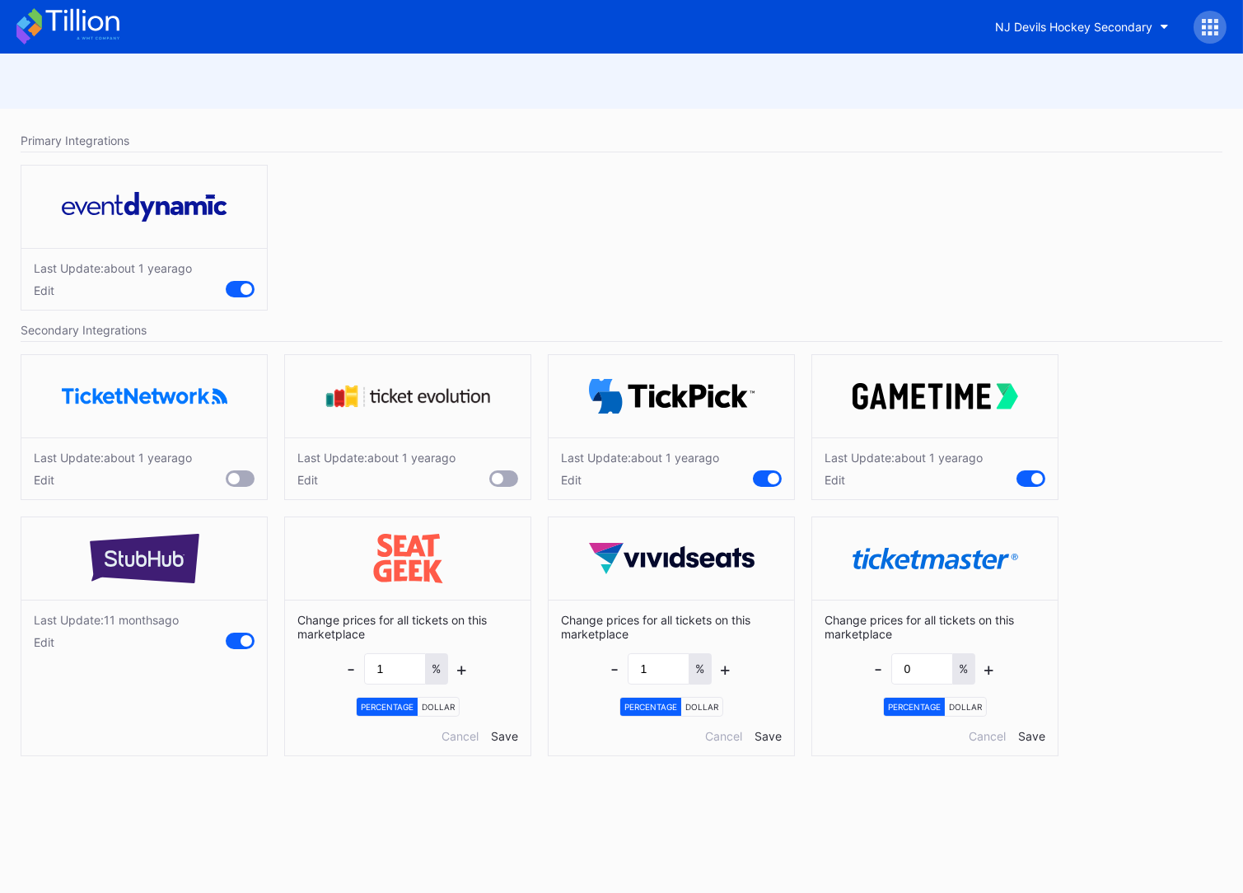
click at [121, 23] on div "NJ Devils Hockey Secondary" at bounding box center [621, 27] width 1243 height 54
click at [117, 23] on icon at bounding box center [81, 20] width 73 height 22
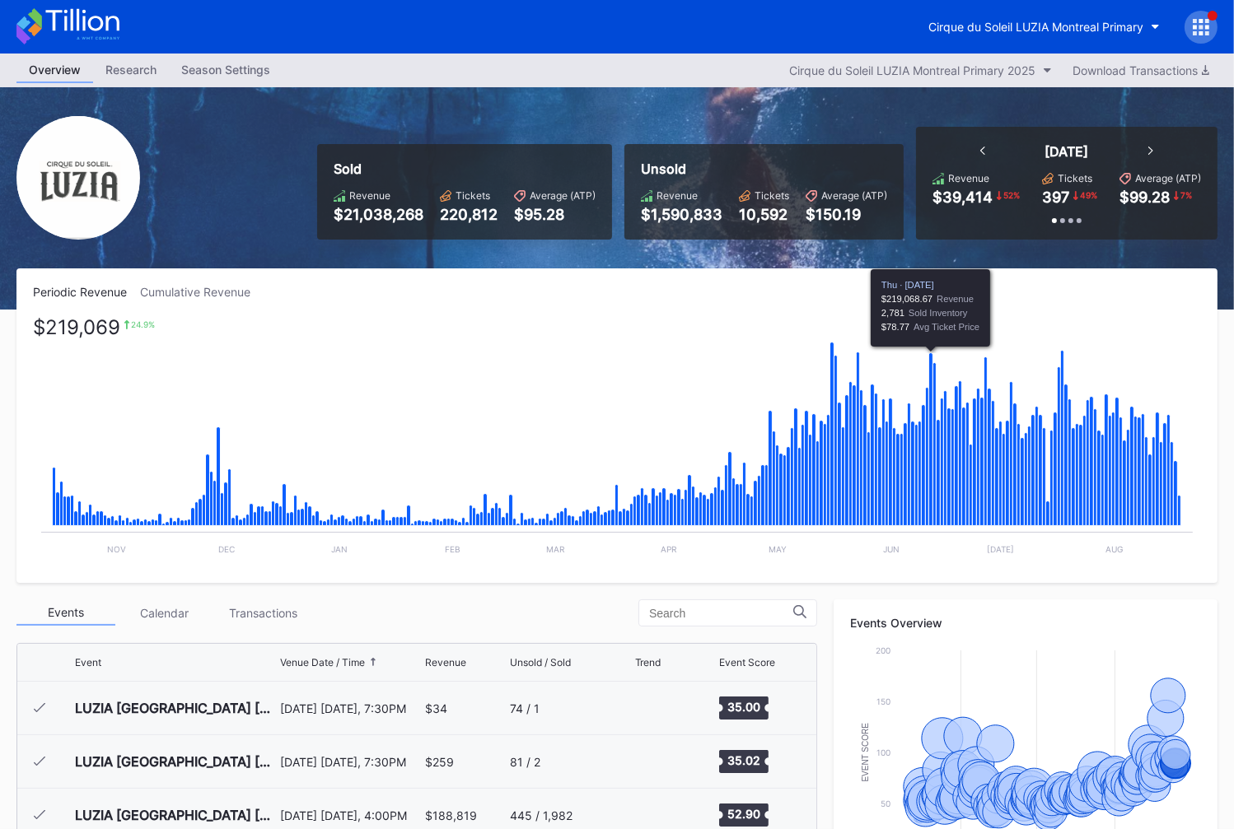
scroll to position [6366, 0]
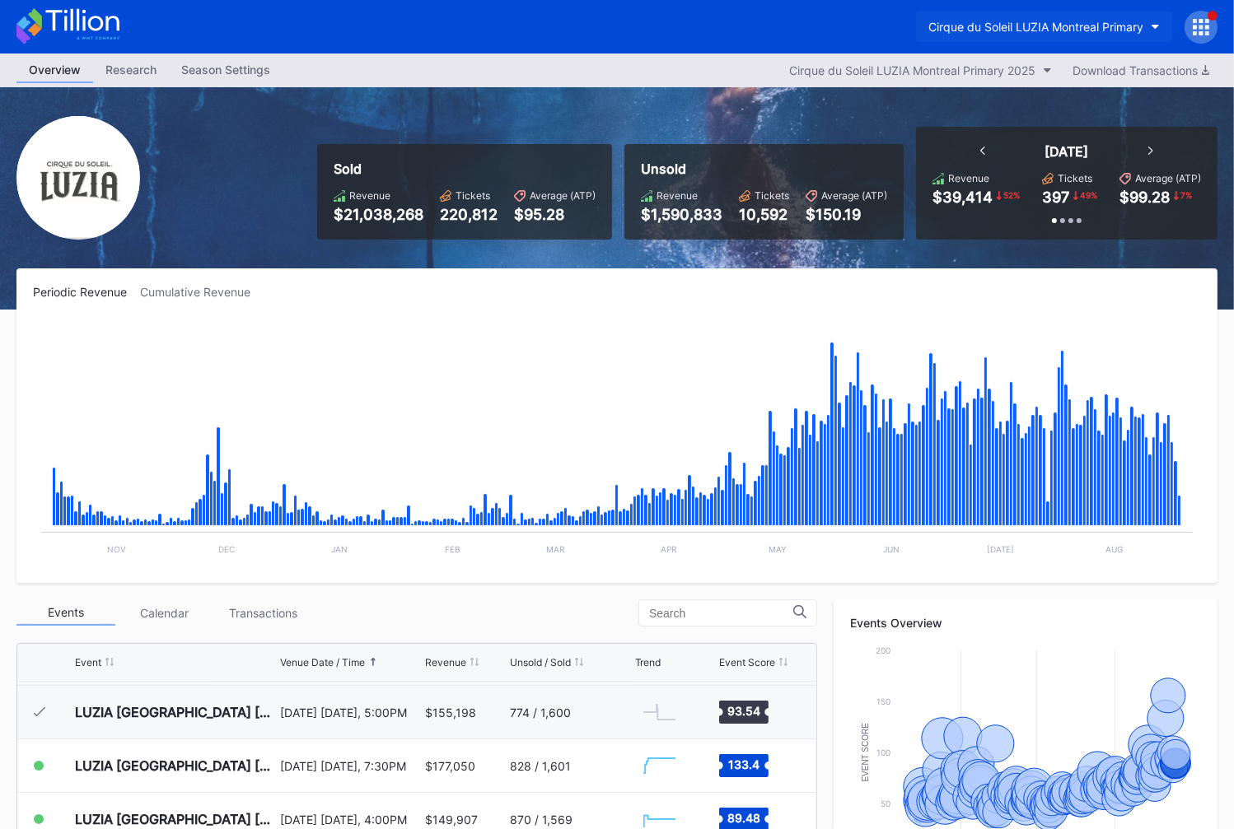
click at [1021, 33] on div "Cirque du Soleil LUZIA Montreal Primary" at bounding box center [1035, 27] width 215 height 14
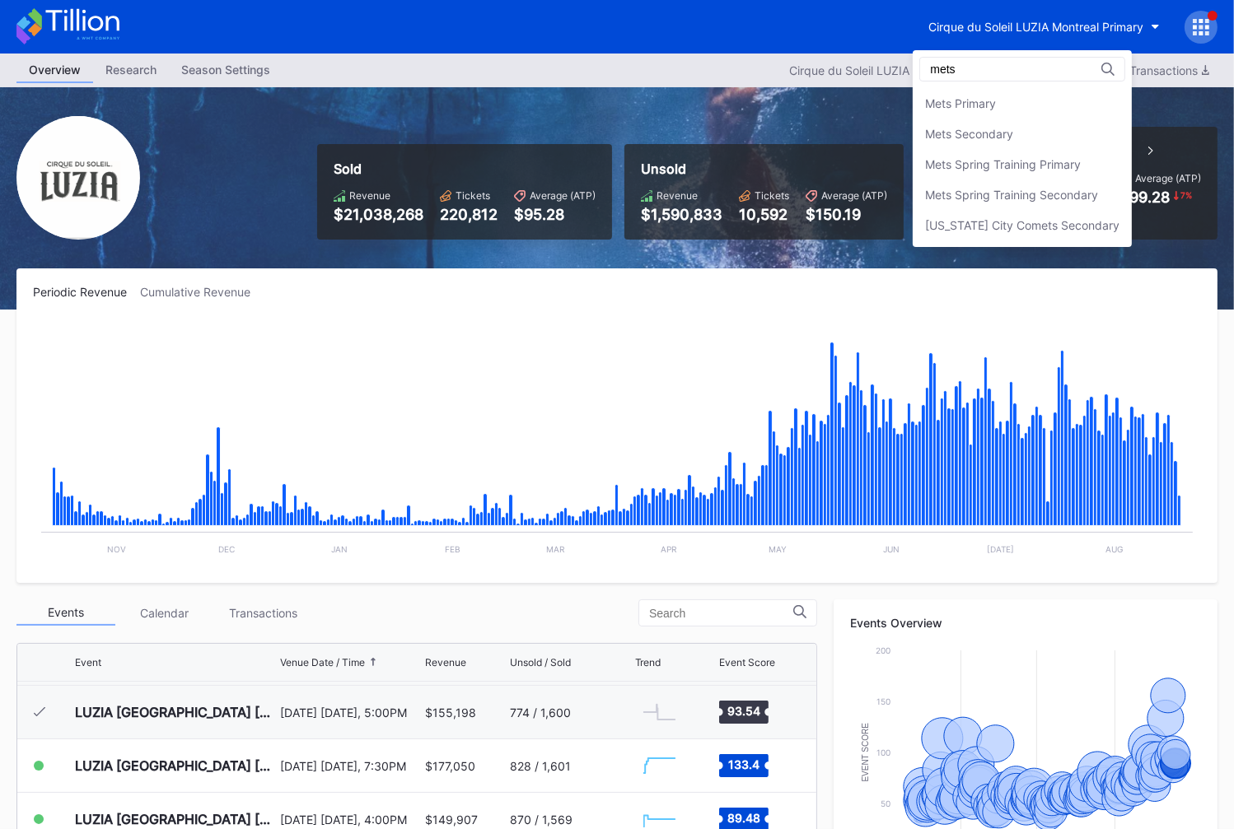
scroll to position [0, 0]
type input "mets"
click at [999, 140] on div "Mets Secondary" at bounding box center [969, 134] width 88 height 14
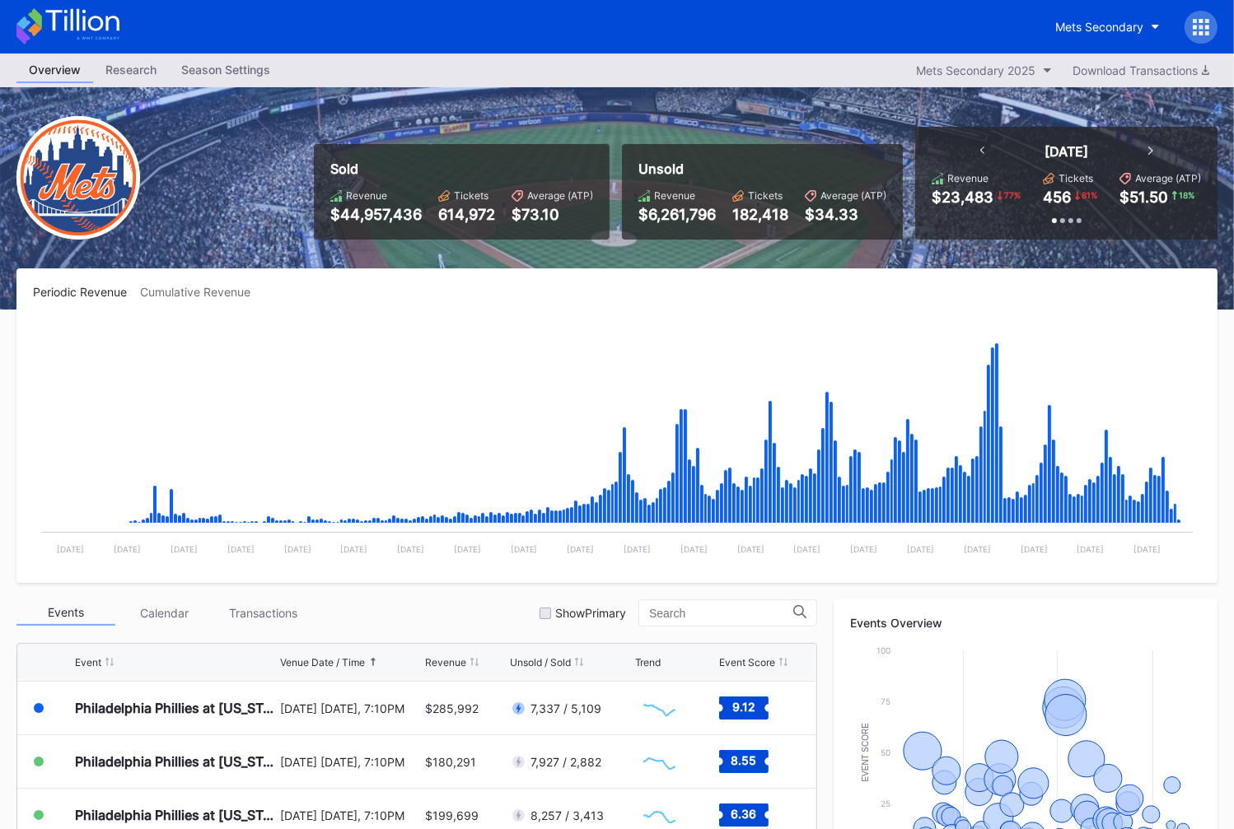
click at [117, 35] on icon at bounding box center [67, 26] width 103 height 36
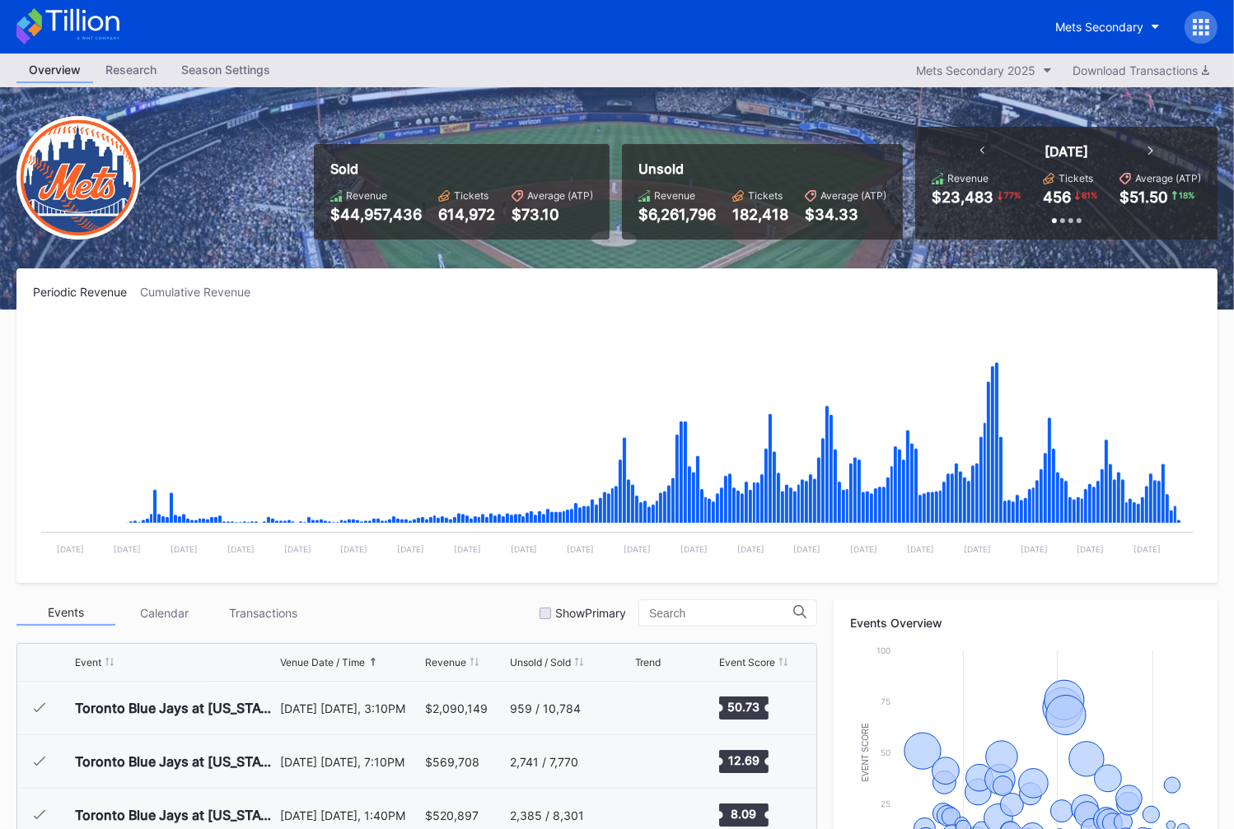
scroll to position [3426, 0]
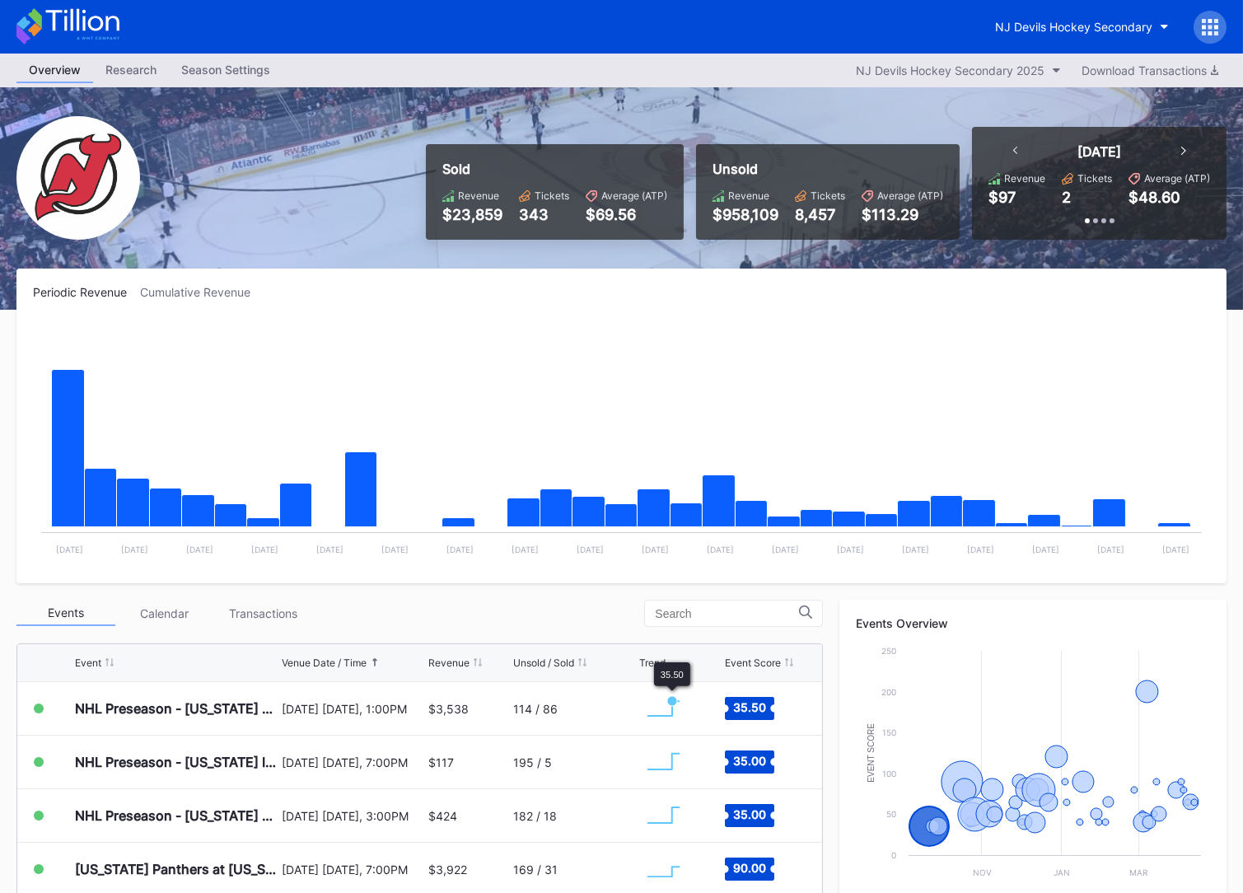
click at [634, 230] on div "Sold Revenue $23,859 Tickets 343 Average (ATP) $69.56" at bounding box center [555, 192] width 258 height 96
click at [74, 31] on icon at bounding box center [67, 26] width 103 height 36
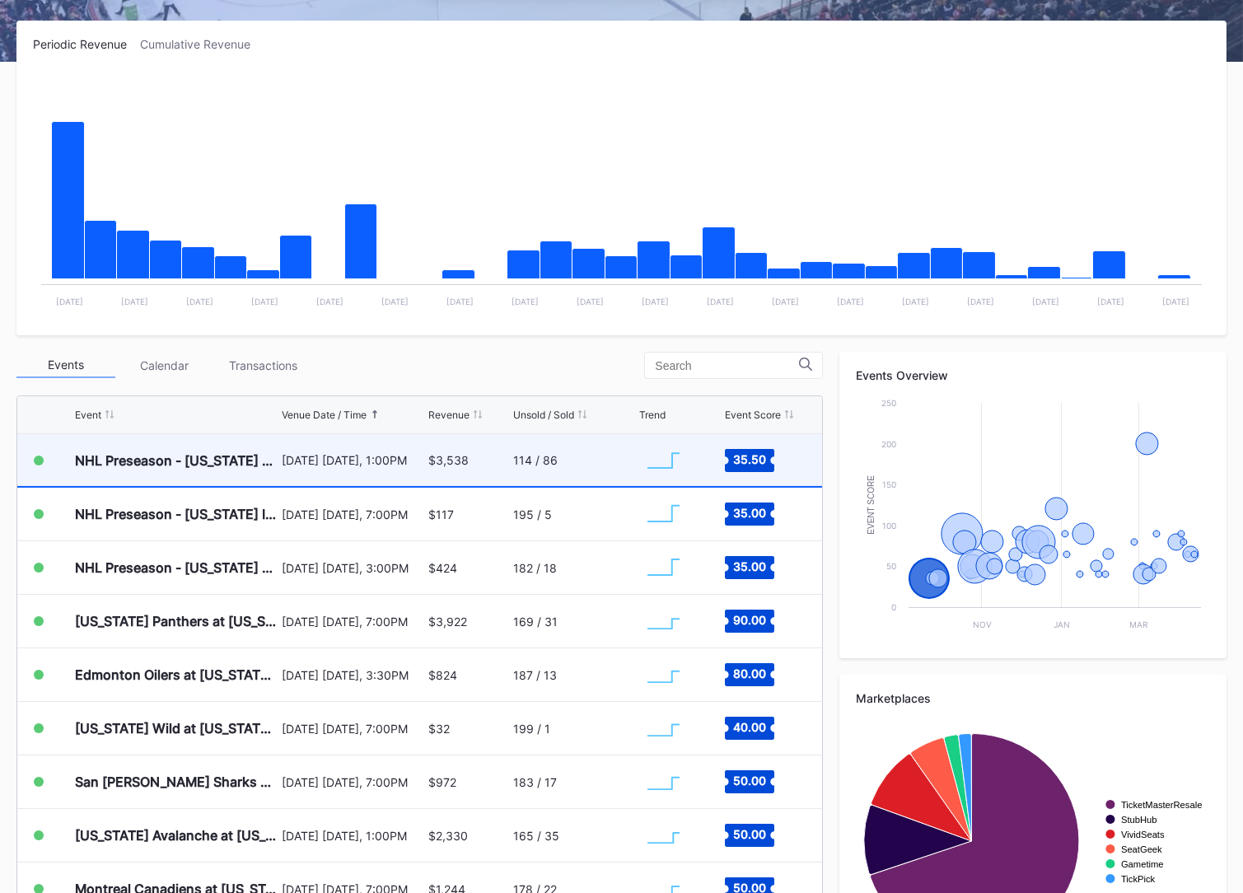
scroll to position [252, 0]
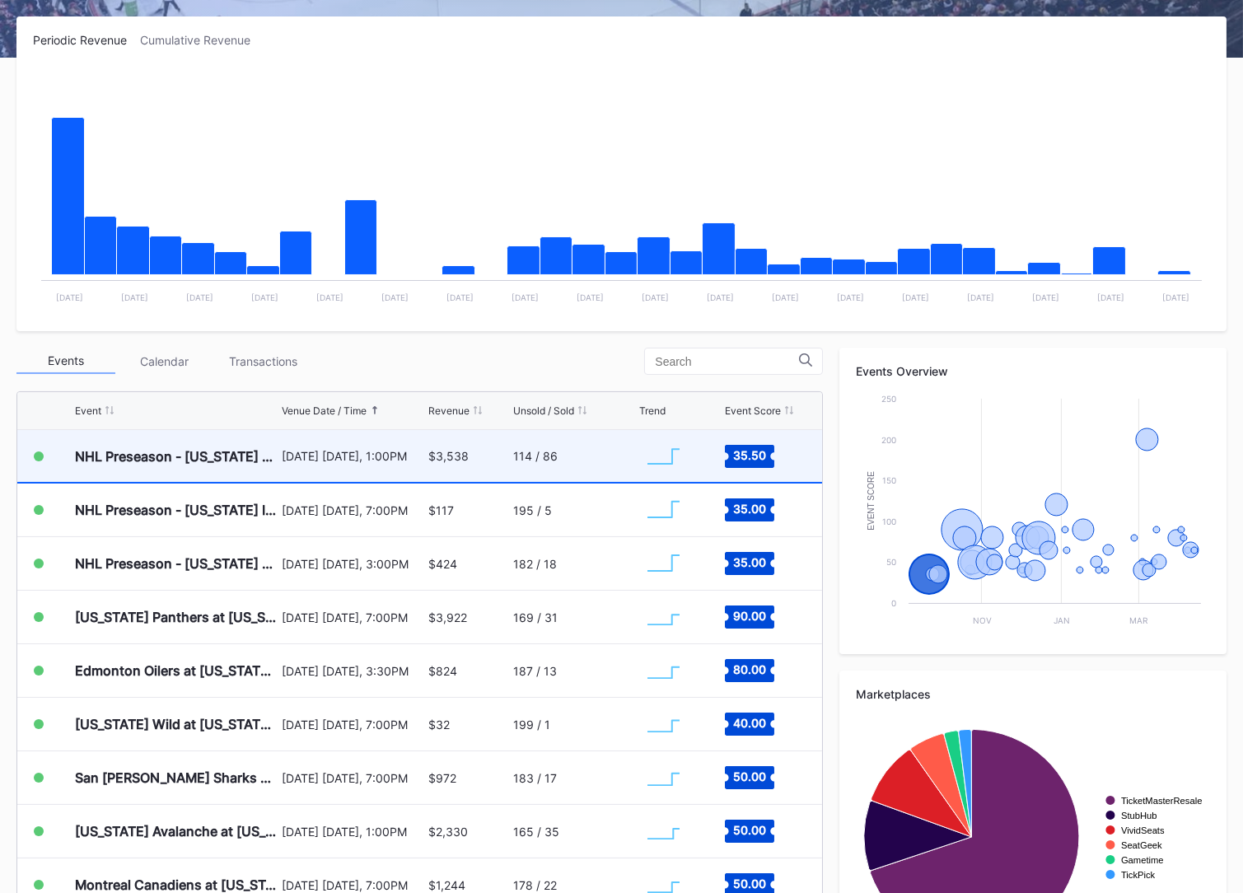
click at [606, 450] on div "114 / 86" at bounding box center [574, 456] width 122 height 52
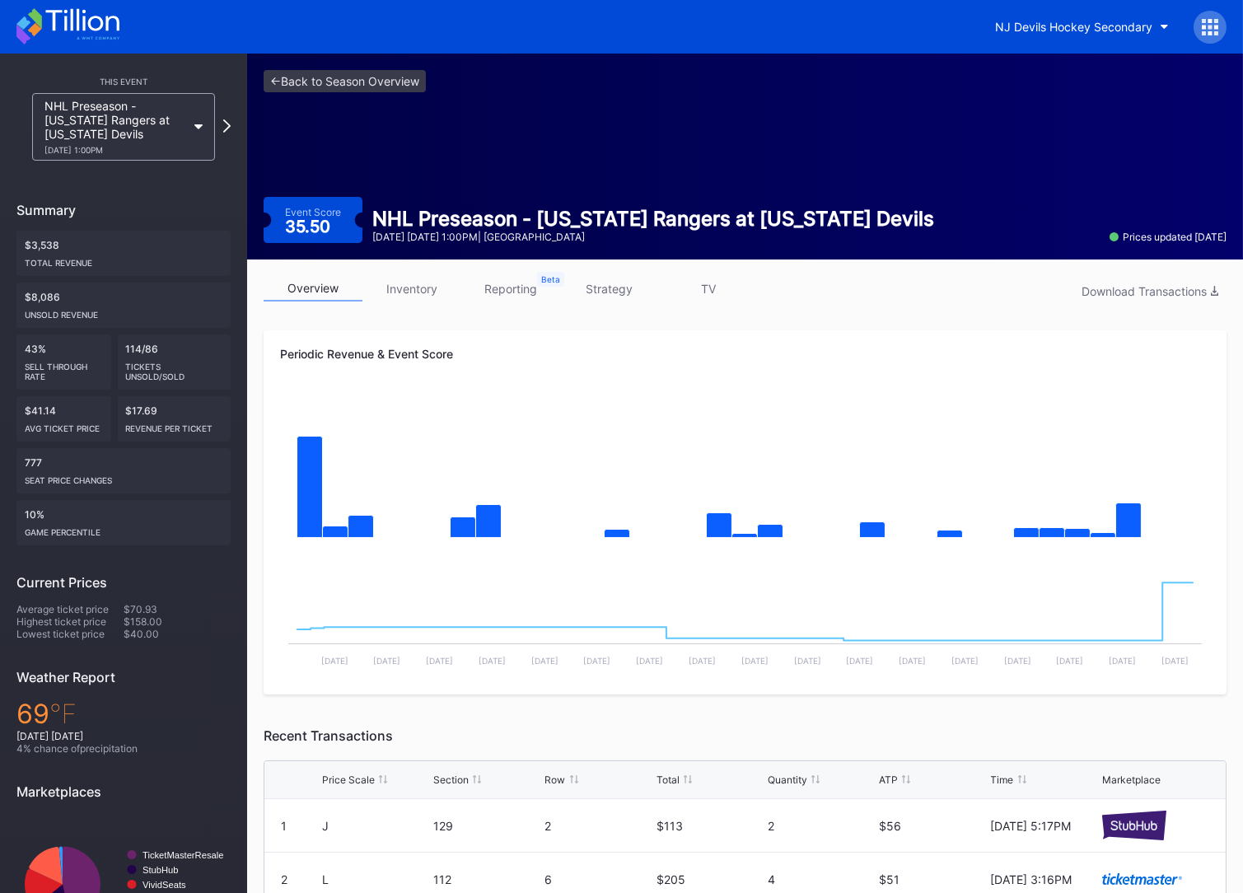
click at [491, 77] on div "<- Back to Season Overview" at bounding box center [745, 81] width 963 height 22
click at [385, 86] on link "<- Back to Season Overview" at bounding box center [345, 81] width 162 height 22
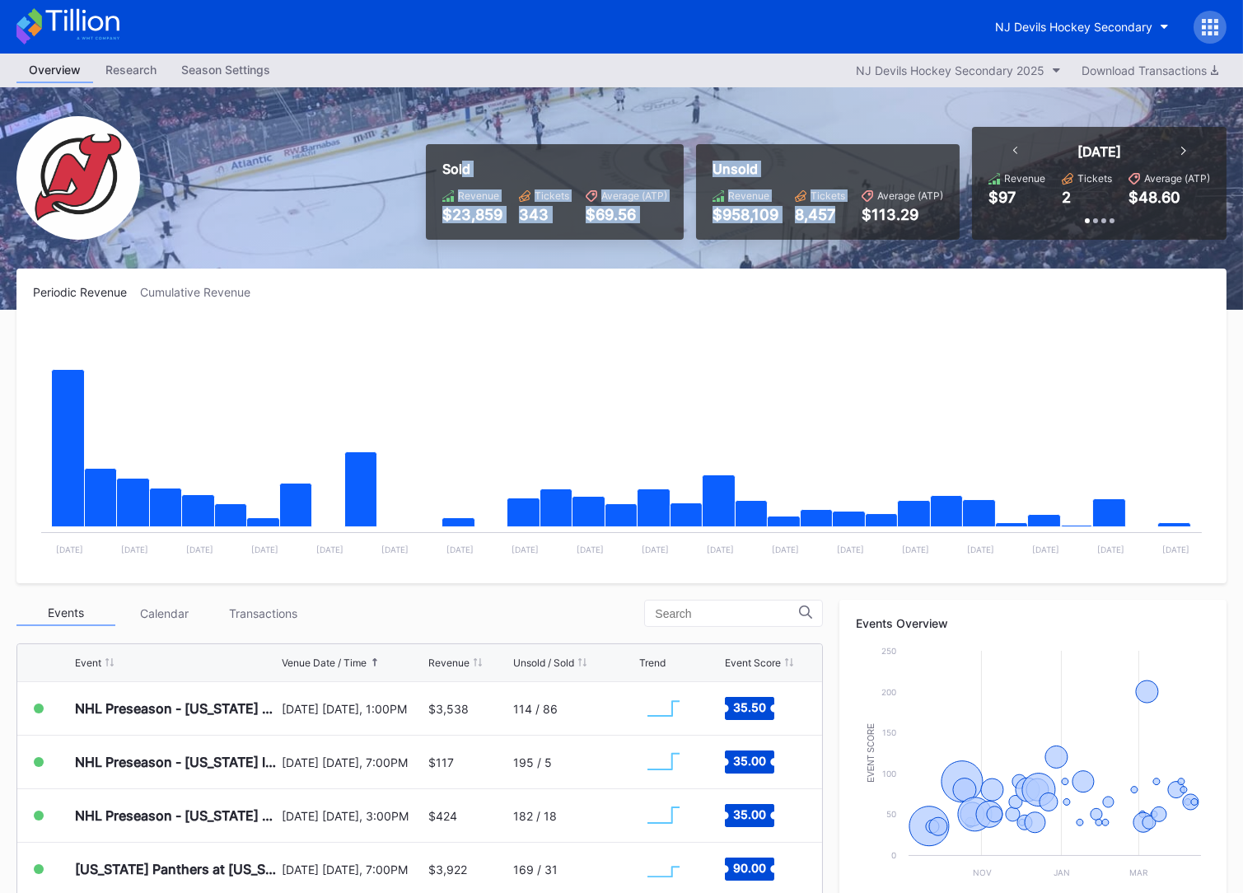
drag, startPoint x: 677, startPoint y: 198, endPoint x: 860, endPoint y: 213, distance: 183.4
click at [859, 213] on div "Sold Revenue $23,859 Tickets 343 Average (ATP) $69.56 Unsold Revenue $958,109 T…" at bounding box center [819, 183] width 813 height 113
click at [860, 213] on div "Revenue $958,109 Tickets 8,457 Average (ATP) $113.29" at bounding box center [827, 206] width 231 height 34
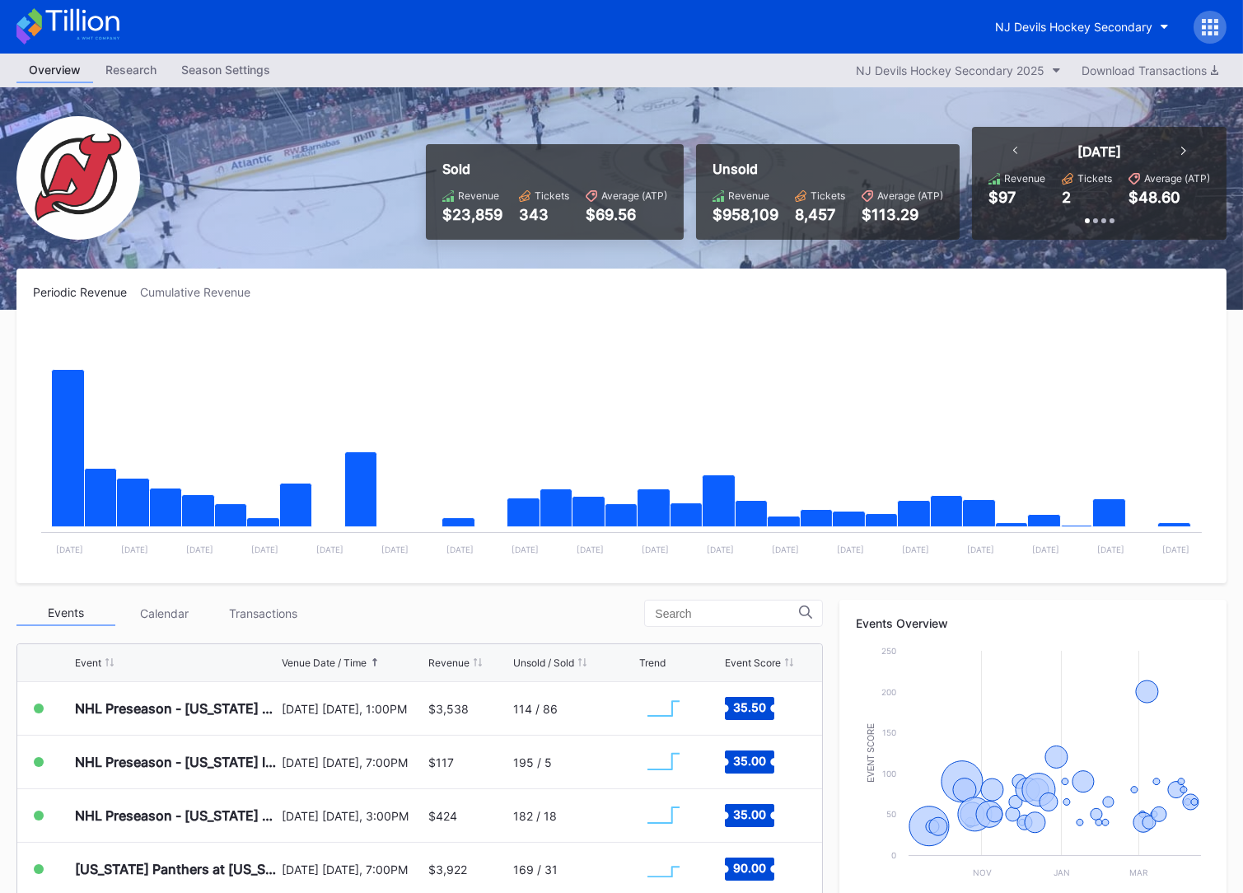
click at [1215, 30] on icon at bounding box center [1209, 27] width 16 height 16
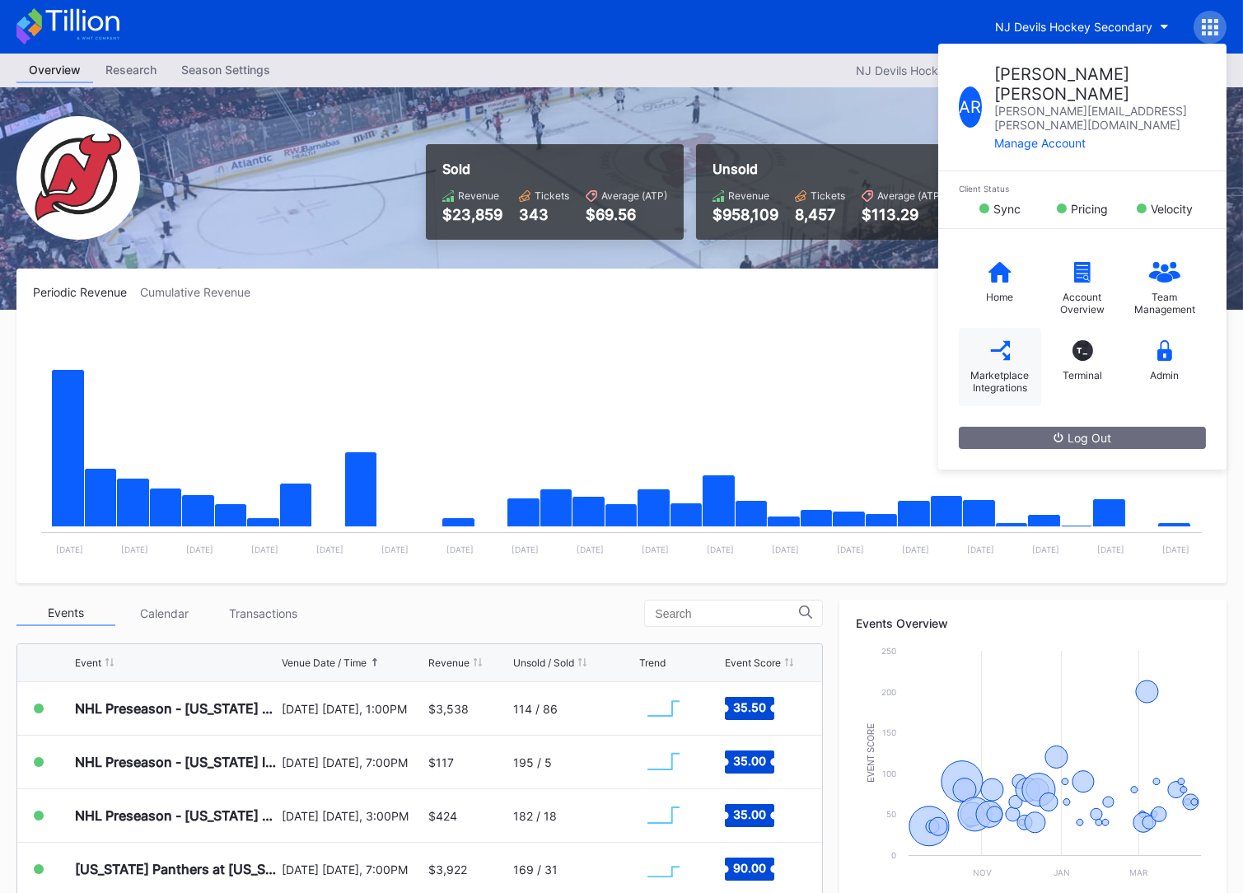
click at [1001, 330] on div "Marketplace Integrations" at bounding box center [1000, 367] width 82 height 78
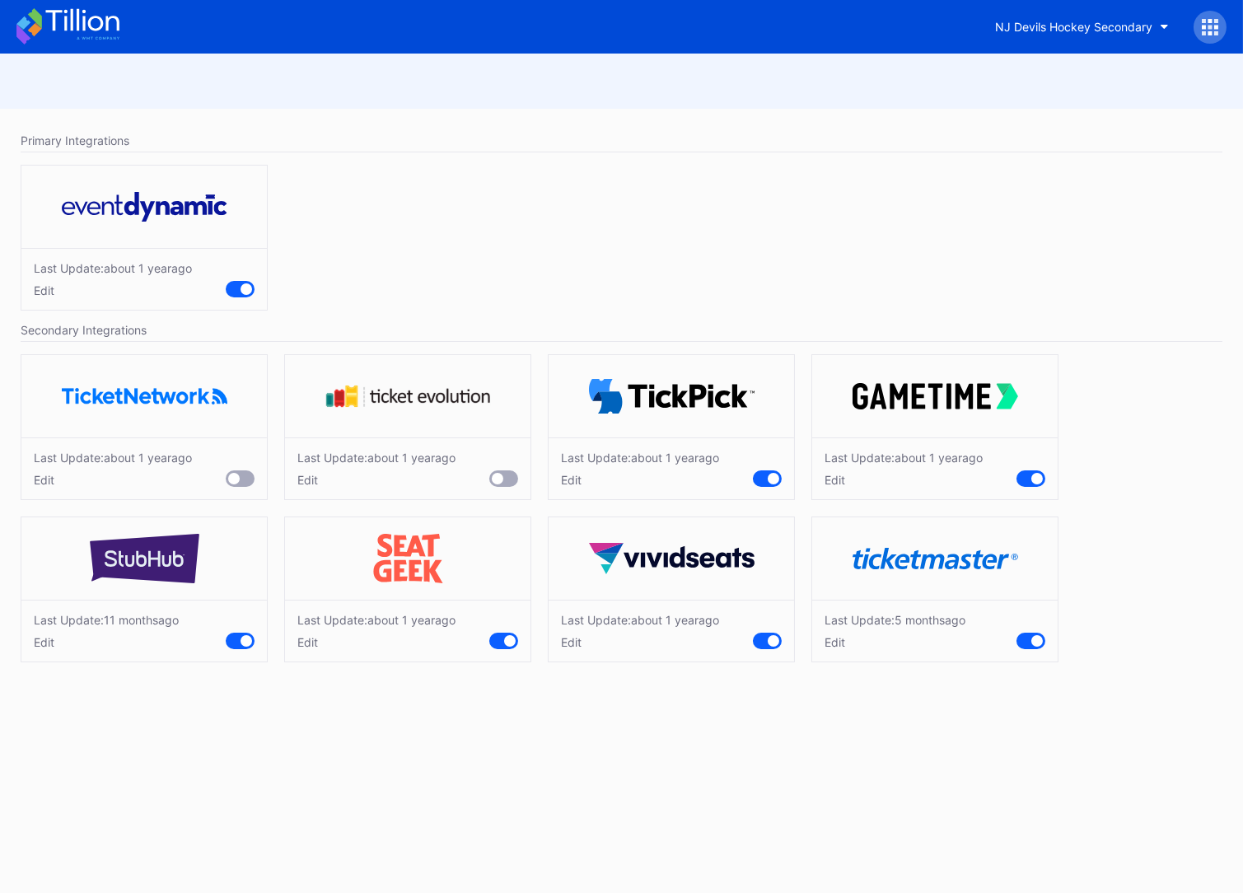
click at [836, 643] on div "Edit" at bounding box center [894, 642] width 141 height 14
click at [648, 301] on div "Last Update: about [DATE] Edit" at bounding box center [621, 241] width 1218 height 170
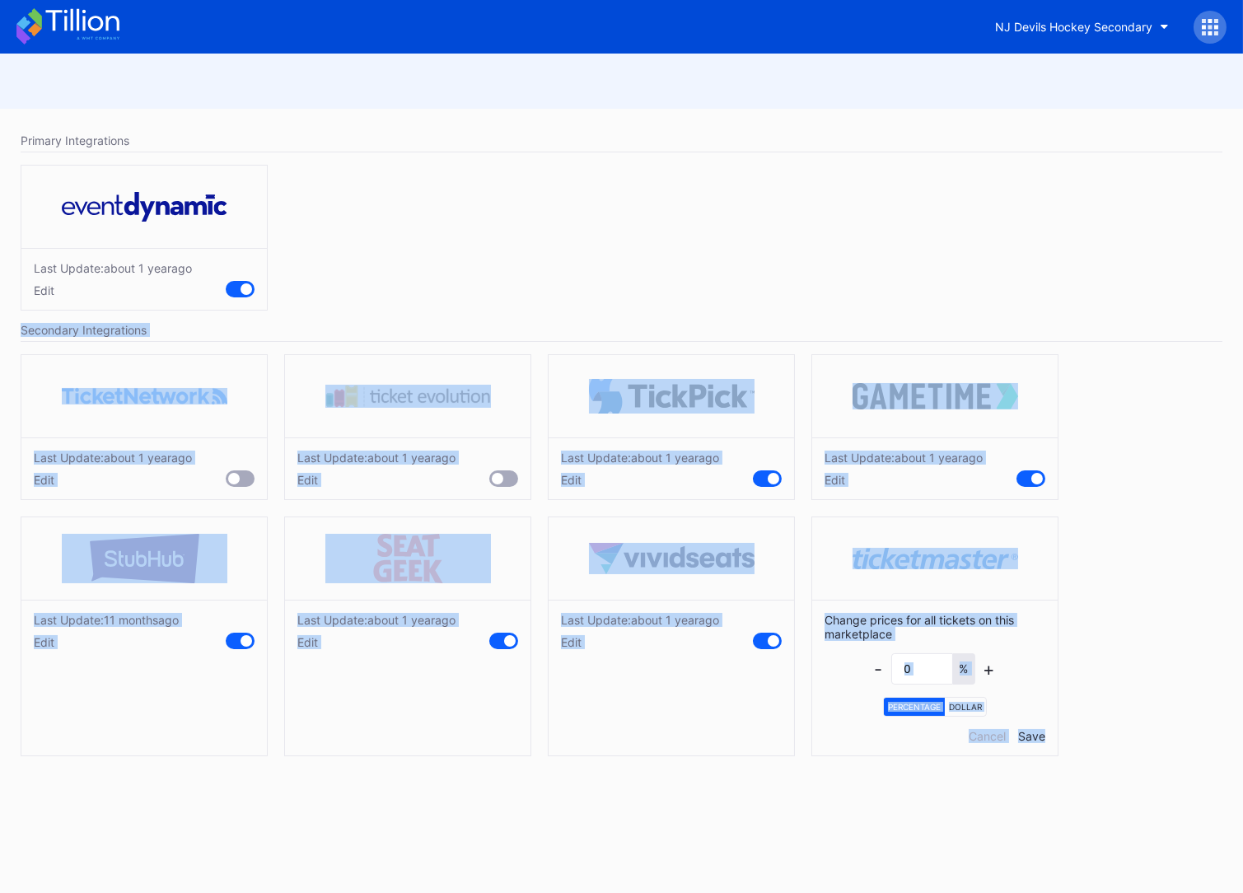
drag, startPoint x: 638, startPoint y: 311, endPoint x: 1099, endPoint y: 753, distance: 638.9
click at [1099, 753] on div "Primary Integrations Last Update: about [DATE] Edit Secondary Integrations Last…" at bounding box center [621, 447] width 1243 height 676
click at [1107, 753] on div "Last Update: about [DATE] Edit Last Update: about [DATE] Edit Last Update: abou…" at bounding box center [621, 559] width 1218 height 427
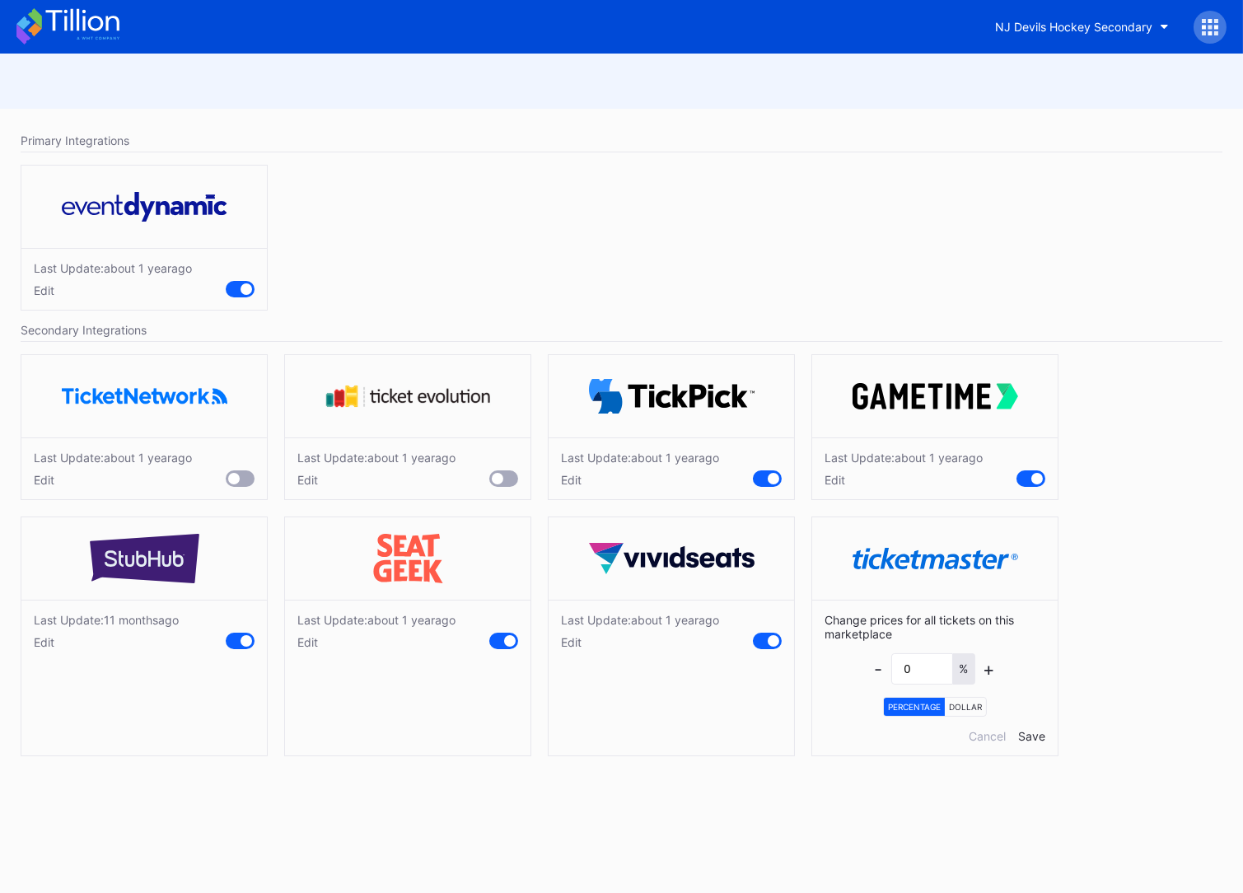
click at [91, 30] on icon at bounding box center [81, 20] width 73 height 22
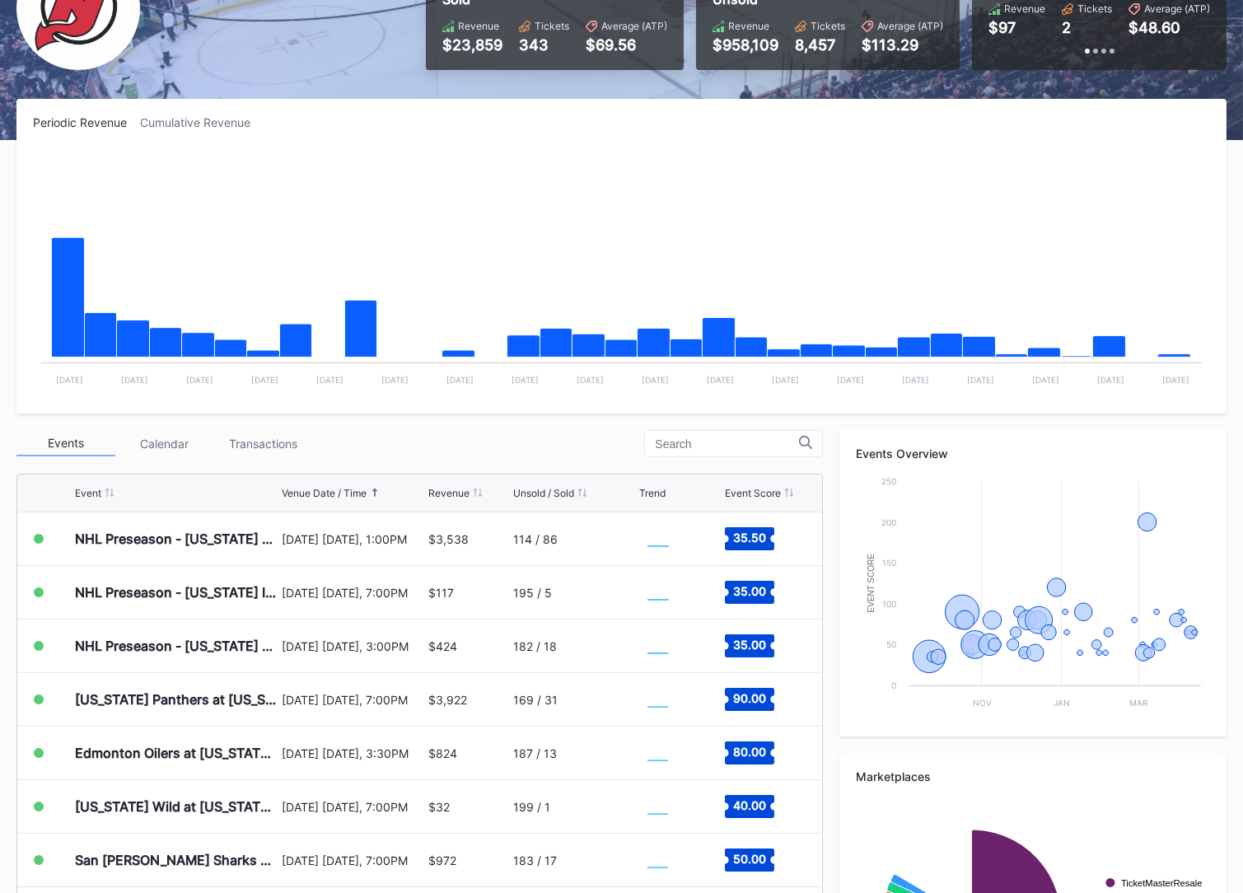
scroll to position [351, 0]
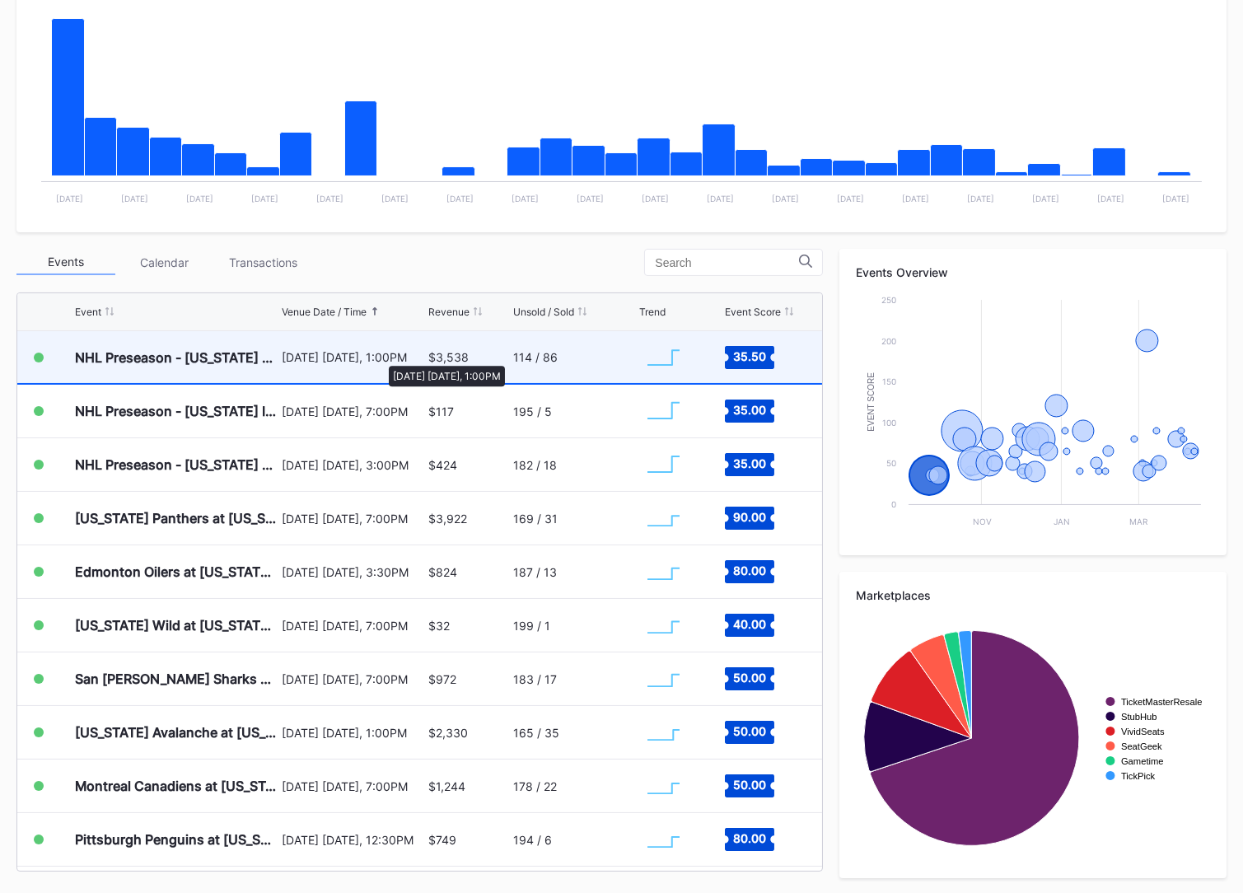
click at [380, 357] on div "[DATE] [DATE], 1:00PM" at bounding box center [353, 357] width 142 height 14
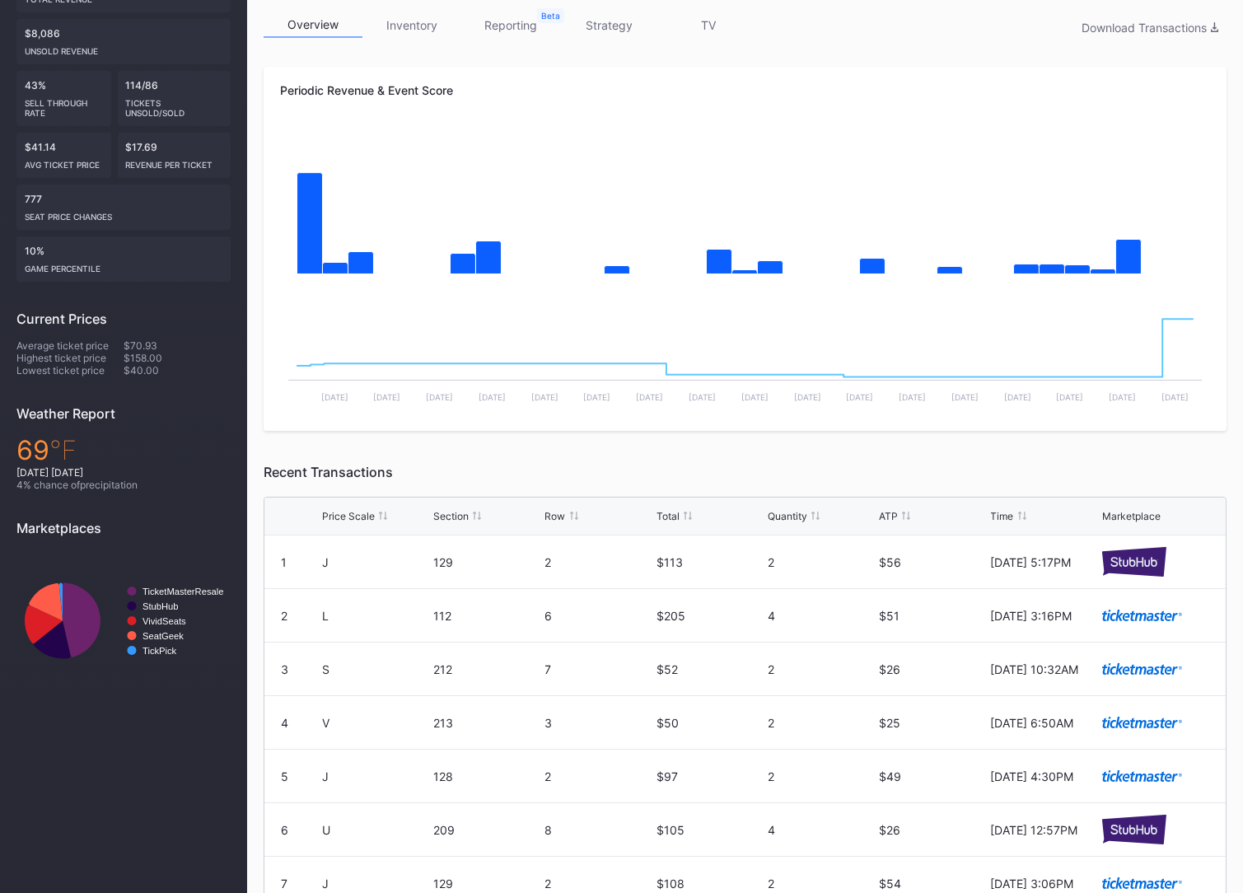
scroll to position [328, 0]
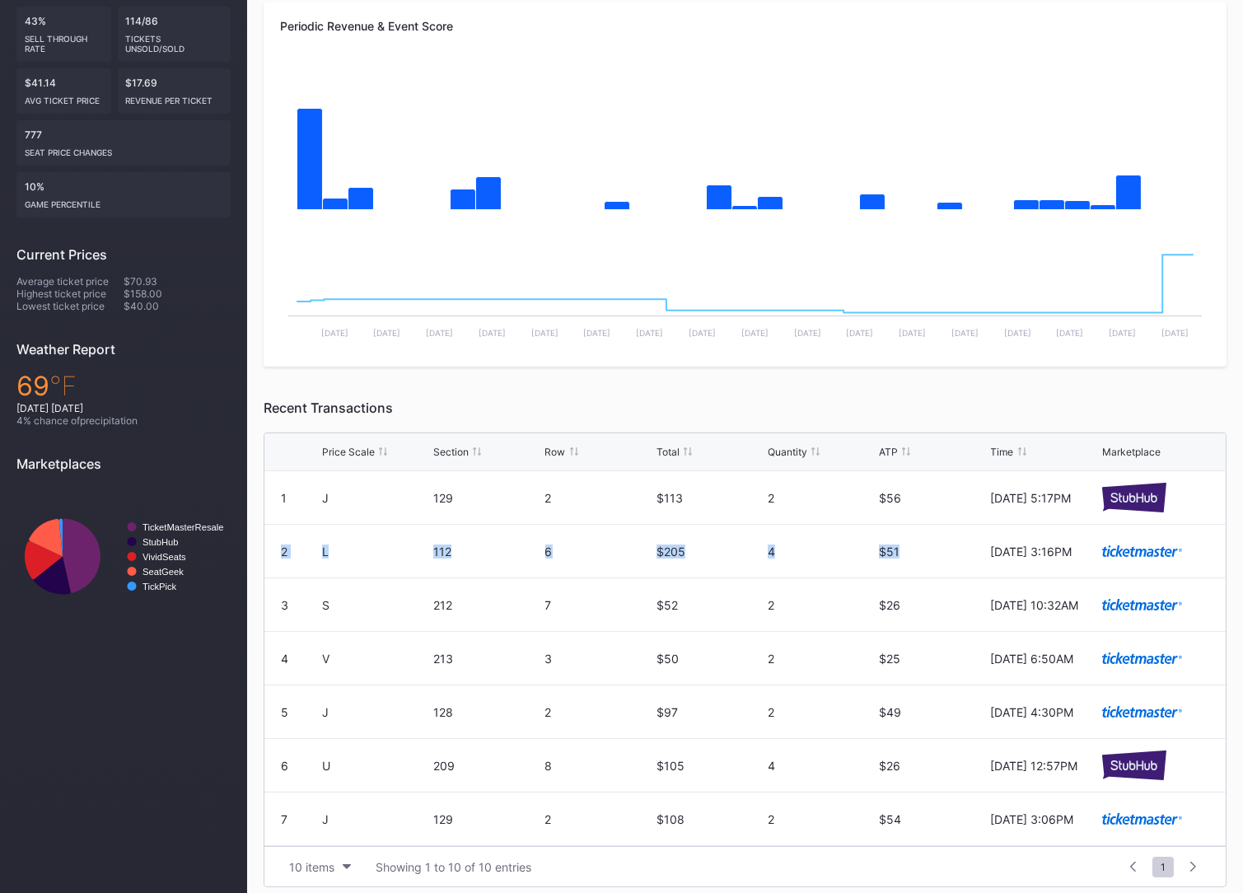
drag, startPoint x: 276, startPoint y: 551, endPoint x: 909, endPoint y: 557, distance: 633.3
click at [909, 557] on div "2 L 112 6 $205 4 $51 [DATE] 3:16PM" at bounding box center [744, 552] width 961 height 54
click at [910, 557] on div "$51" at bounding box center [932, 551] width 107 height 53
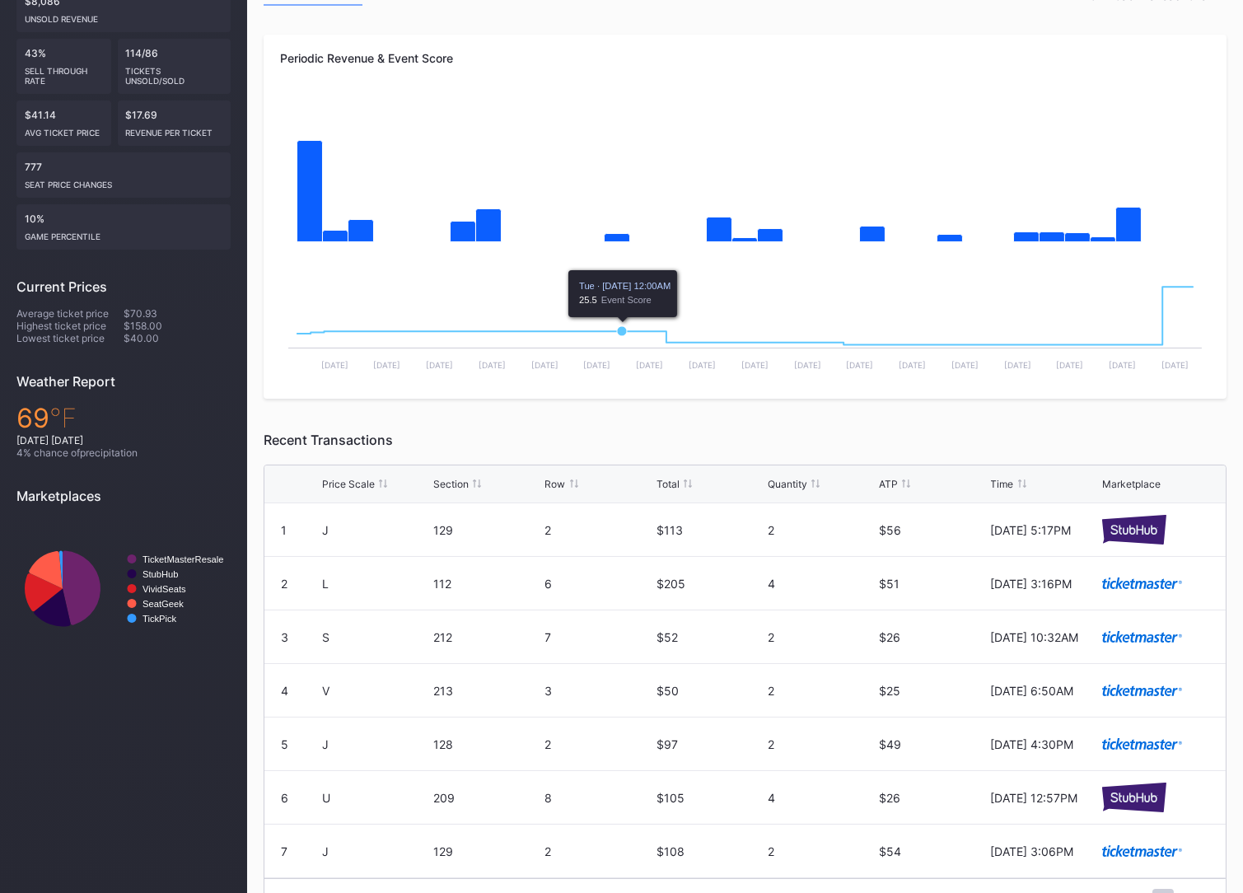
scroll to position [0, 0]
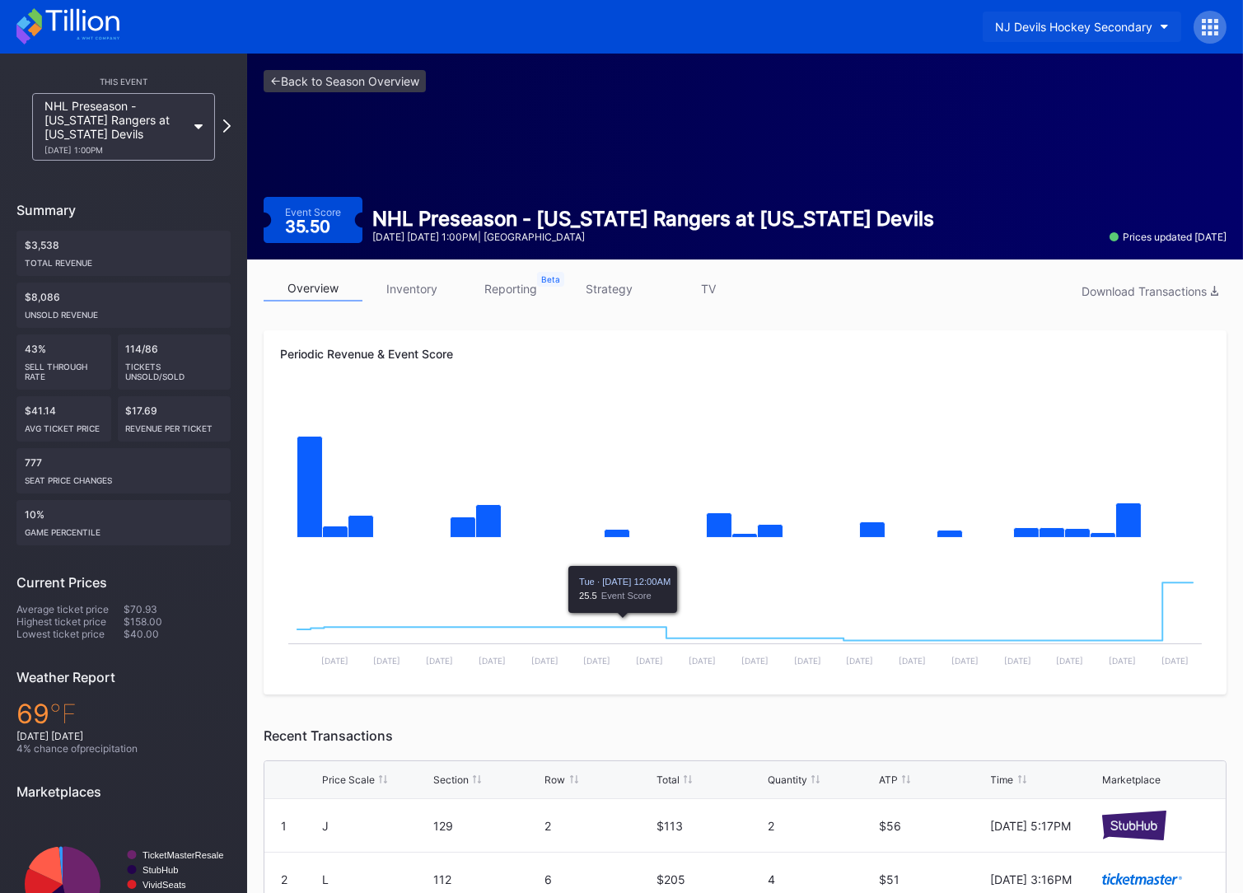
click at [1102, 26] on div "NJ Devils Hockey Secondary" at bounding box center [1073, 27] width 157 height 14
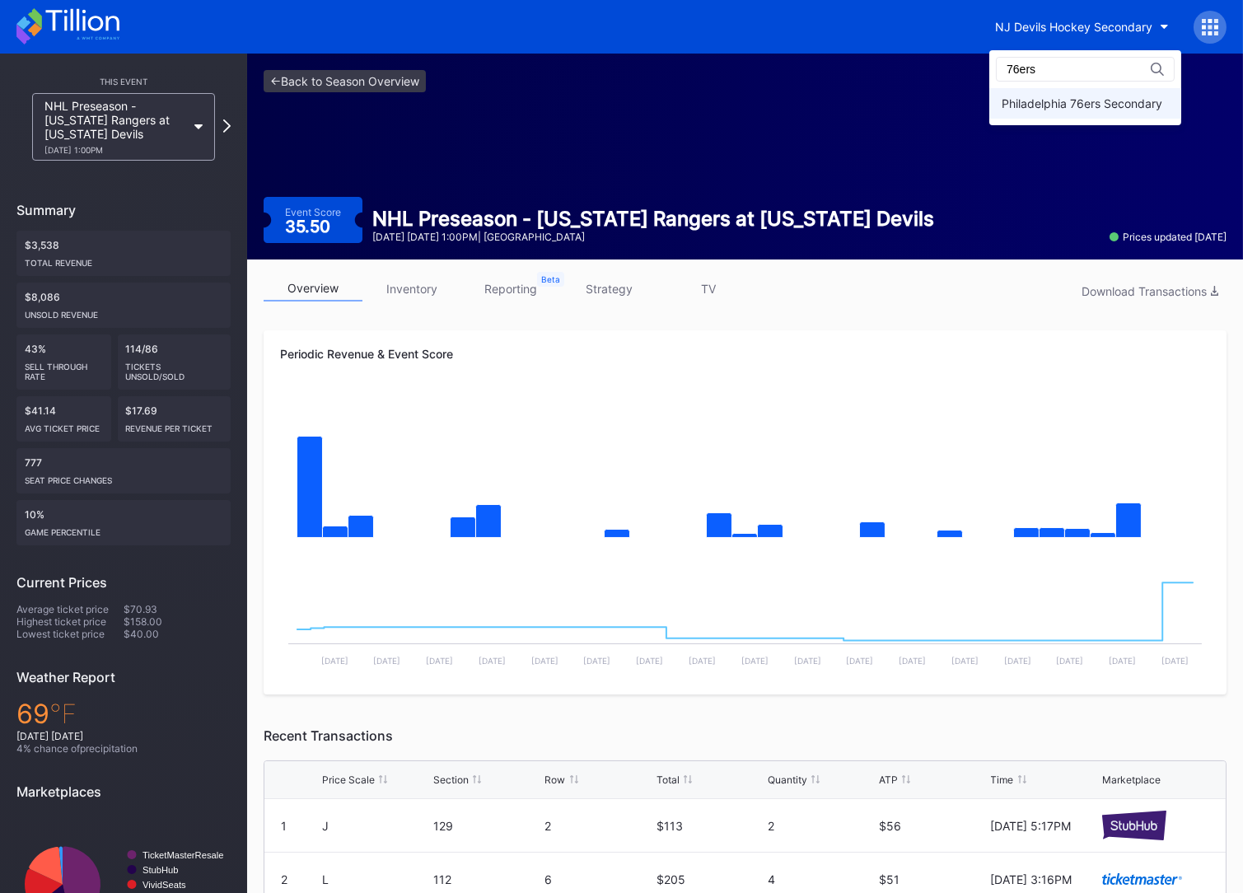
type input "76ers"
click at [1113, 101] on div "Philadelphia 76ers Secondary" at bounding box center [1081, 103] width 161 height 14
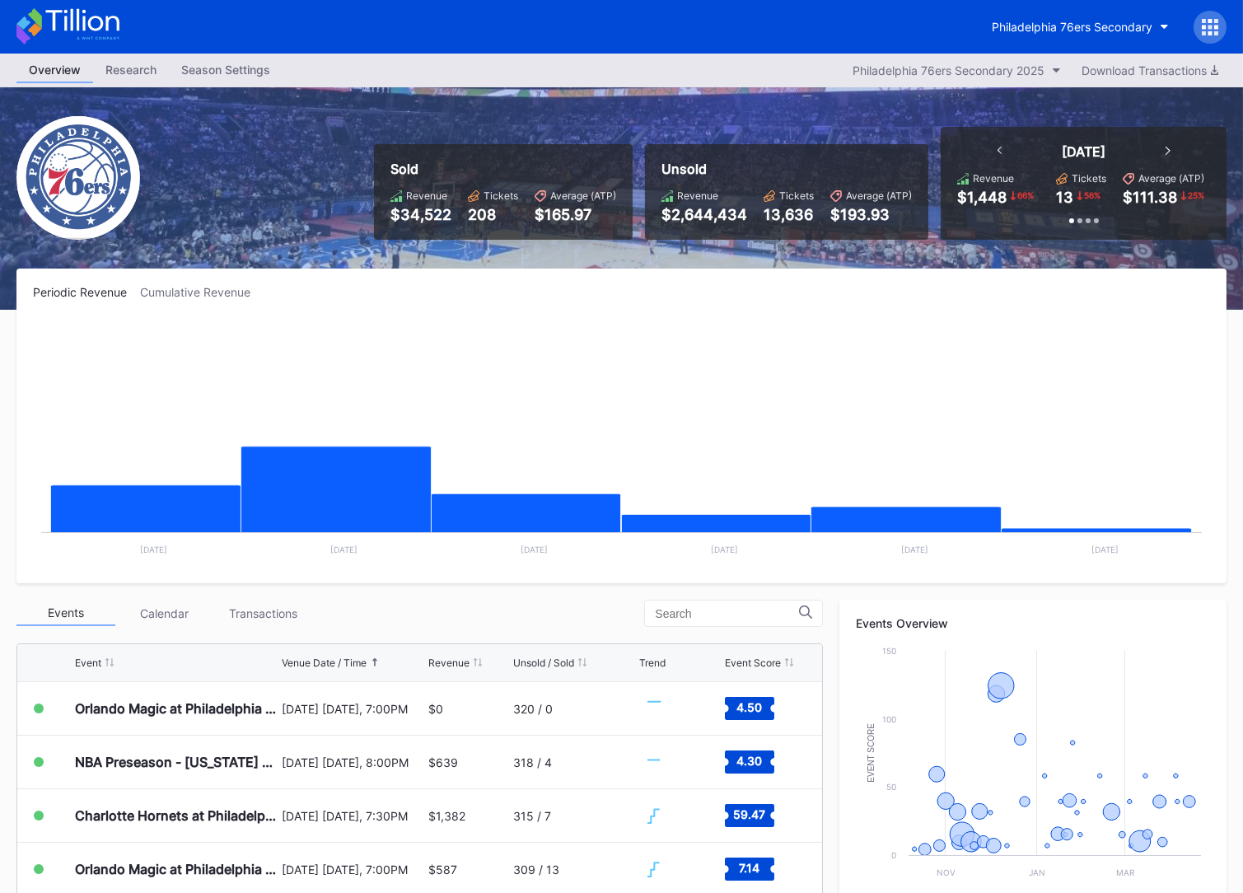
click at [1207, 22] on icon at bounding box center [1209, 27] width 16 height 16
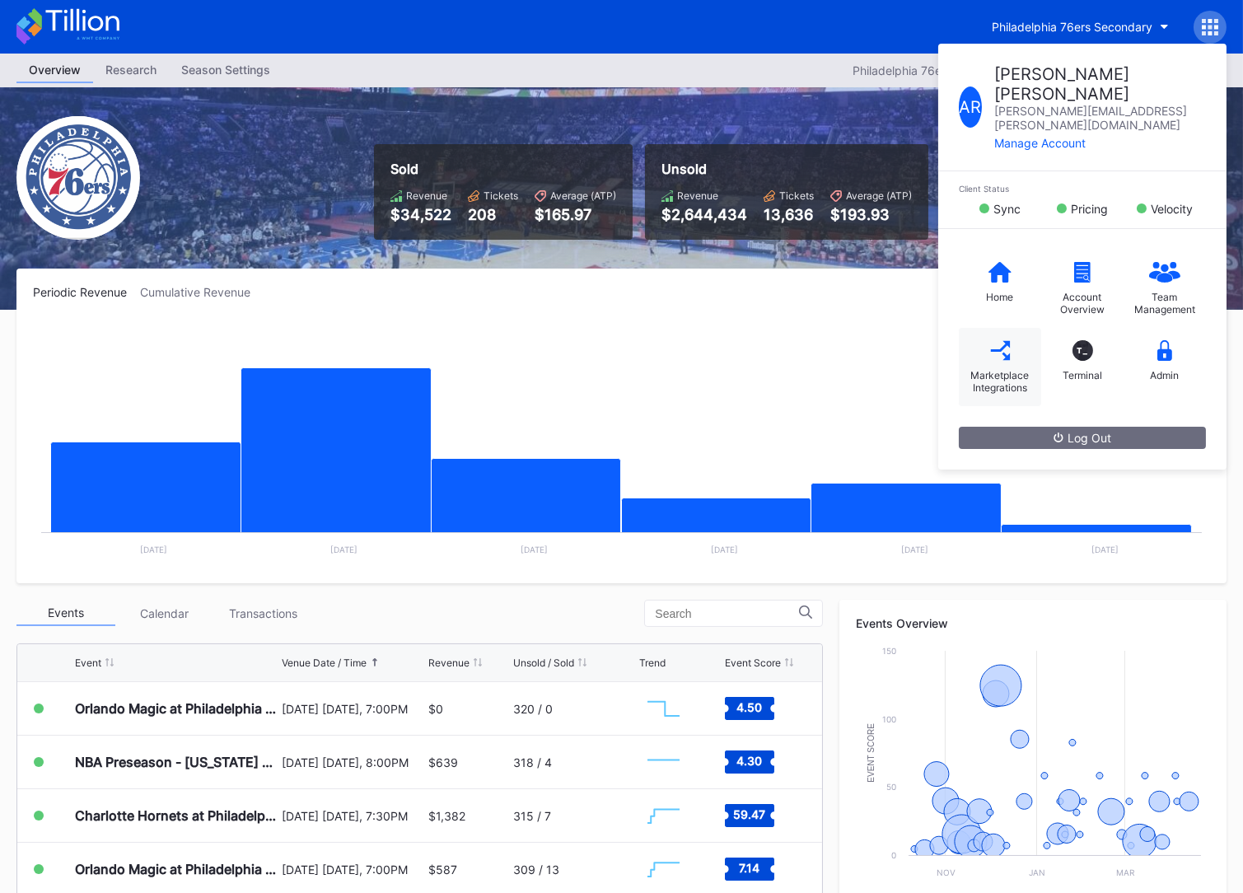
click at [996, 369] on div "Marketplace Integrations" at bounding box center [1000, 381] width 66 height 25
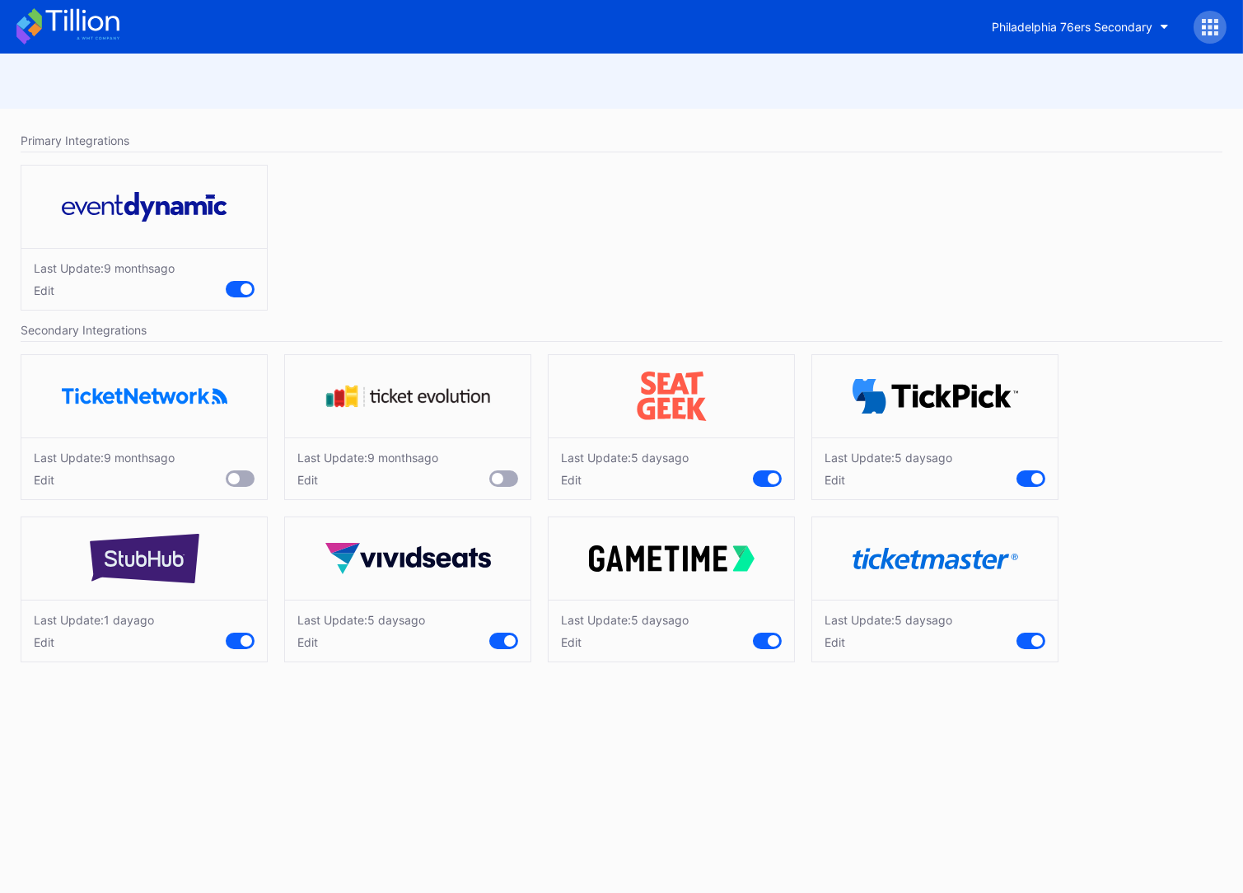
click at [833, 646] on div "Edit" at bounding box center [888, 642] width 128 height 14
click at [68, 29] on icon at bounding box center [67, 26] width 103 height 36
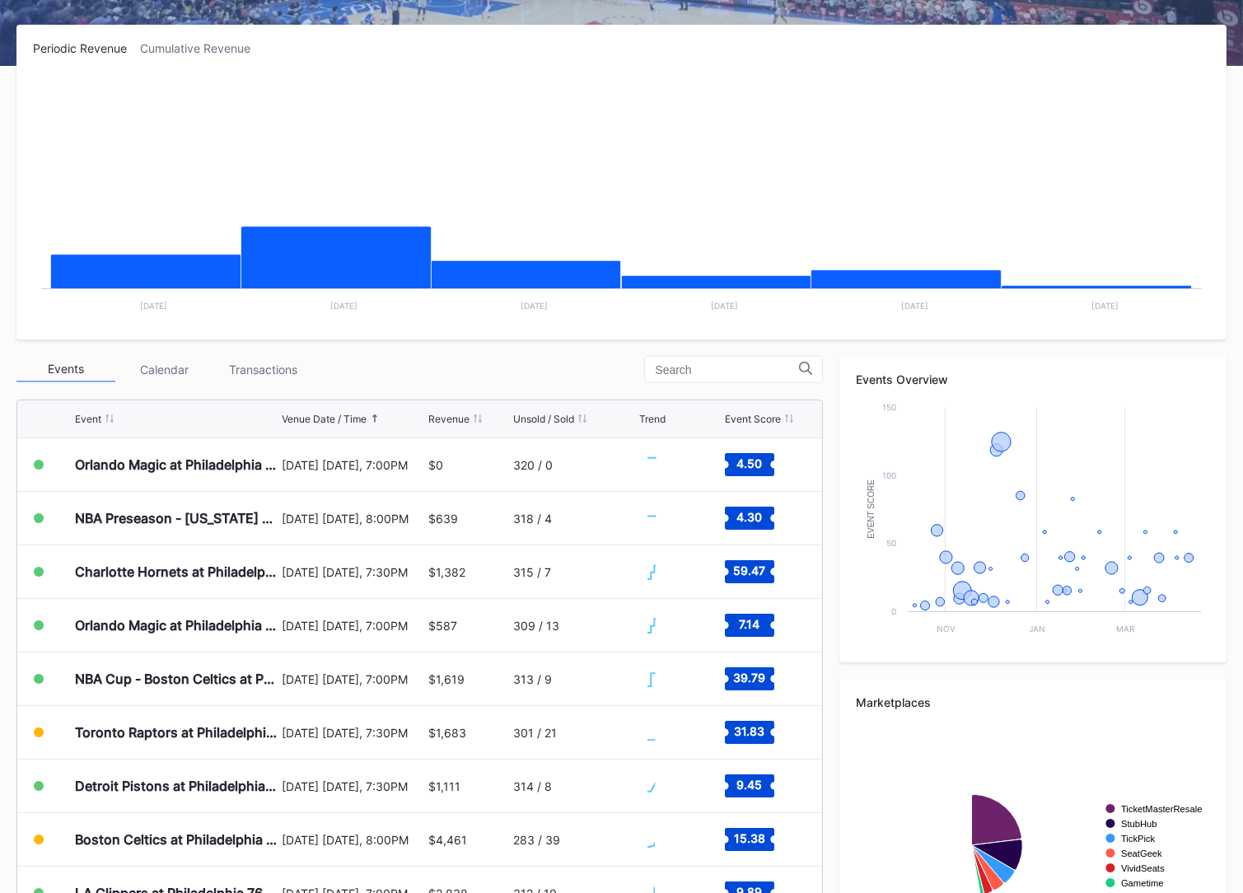
scroll to position [351, 0]
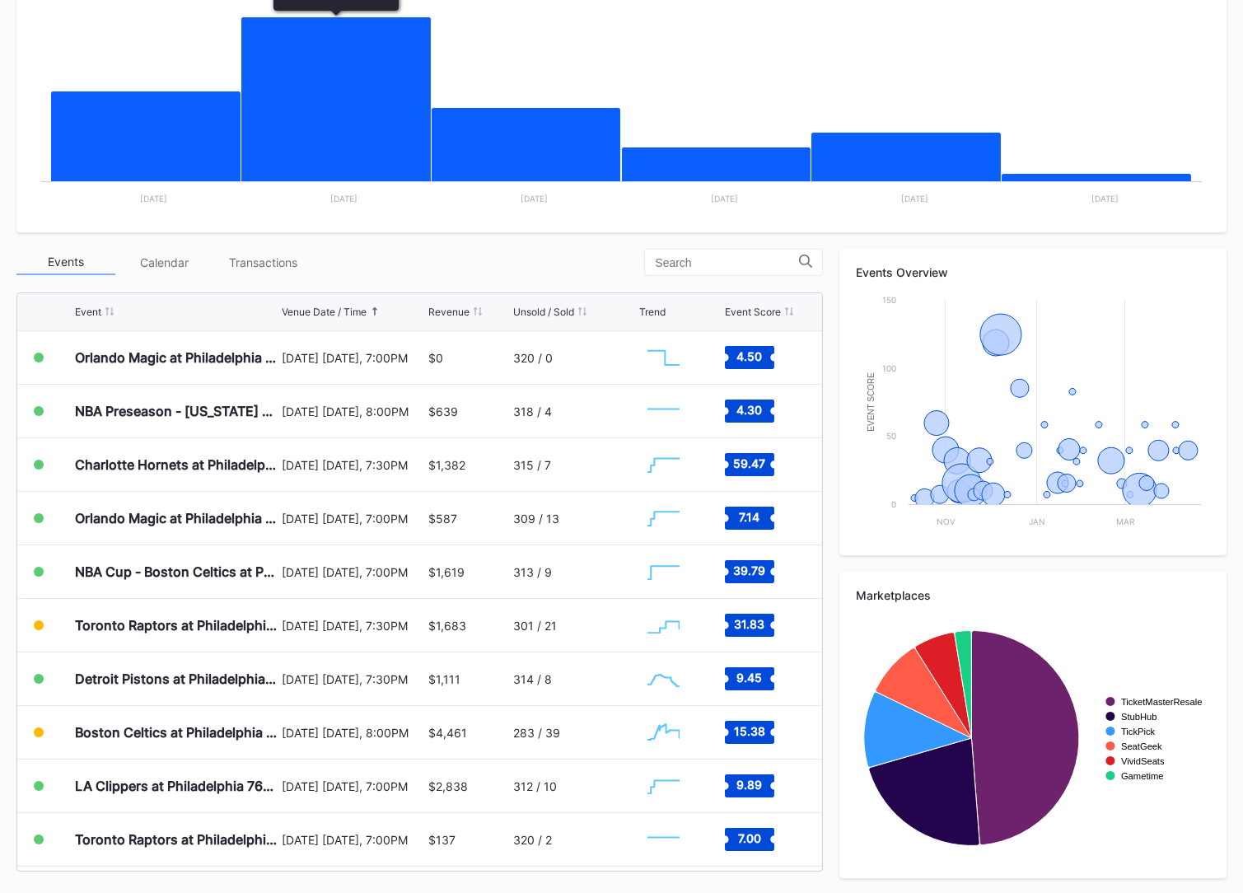
click at [277, 260] on div "Transactions" at bounding box center [263, 263] width 99 height 26
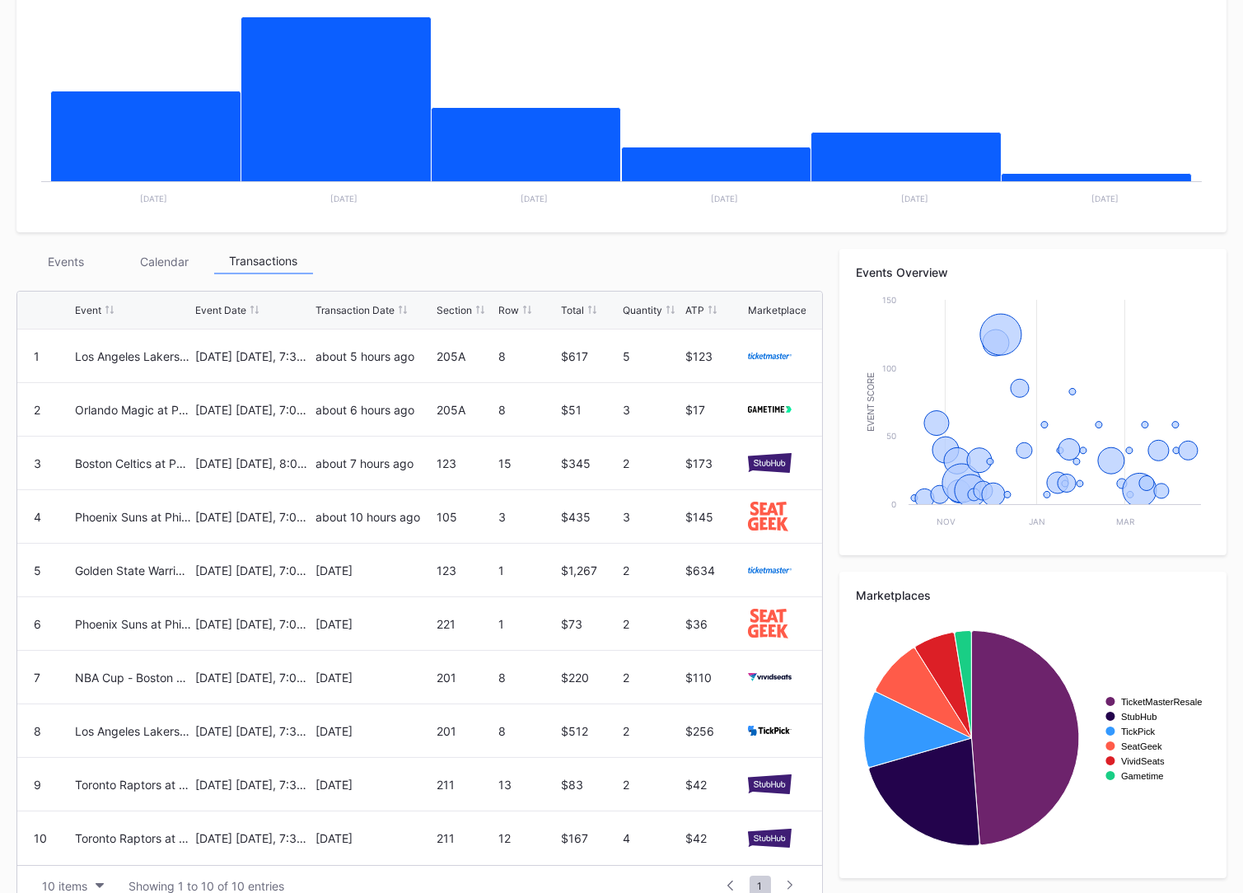
click at [53, 267] on div "Events" at bounding box center [65, 262] width 99 height 26
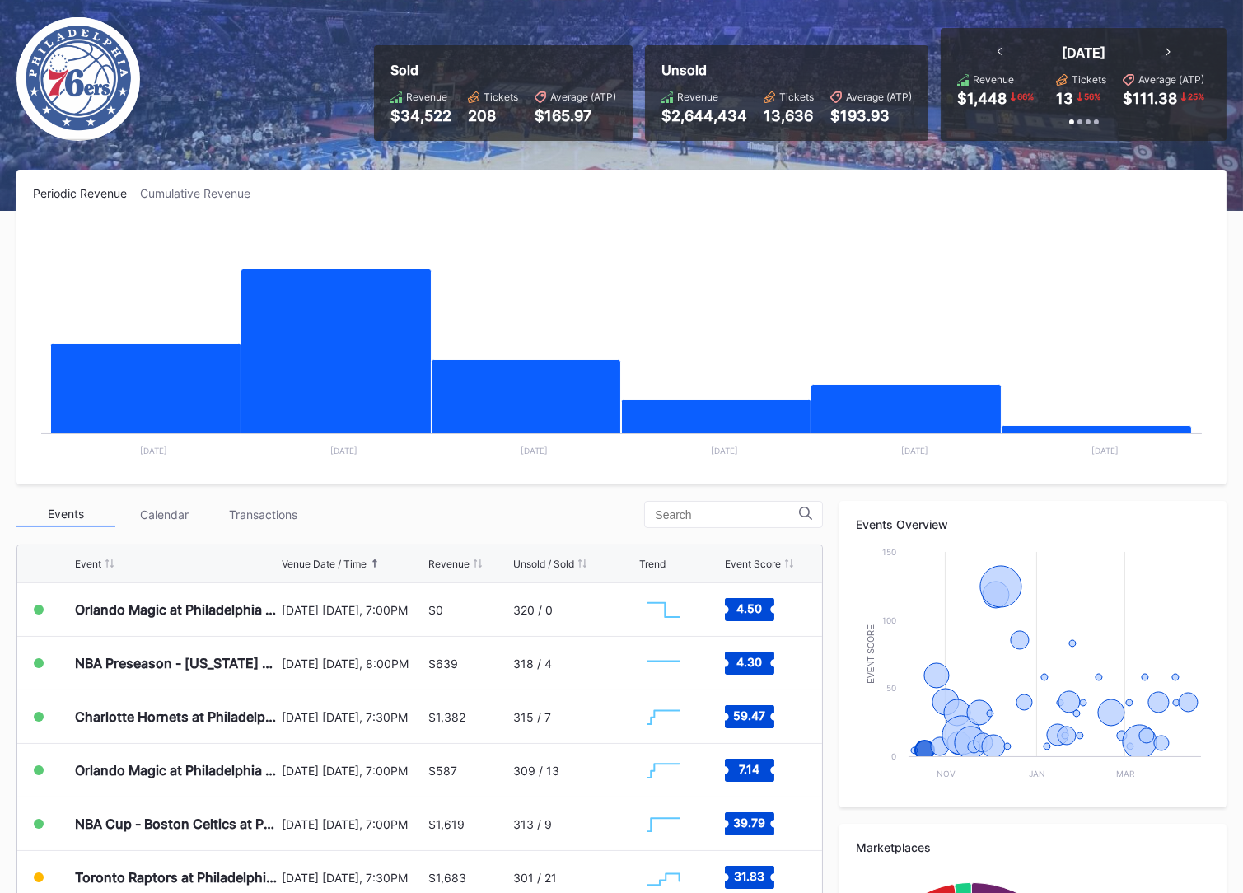
scroll to position [0, 0]
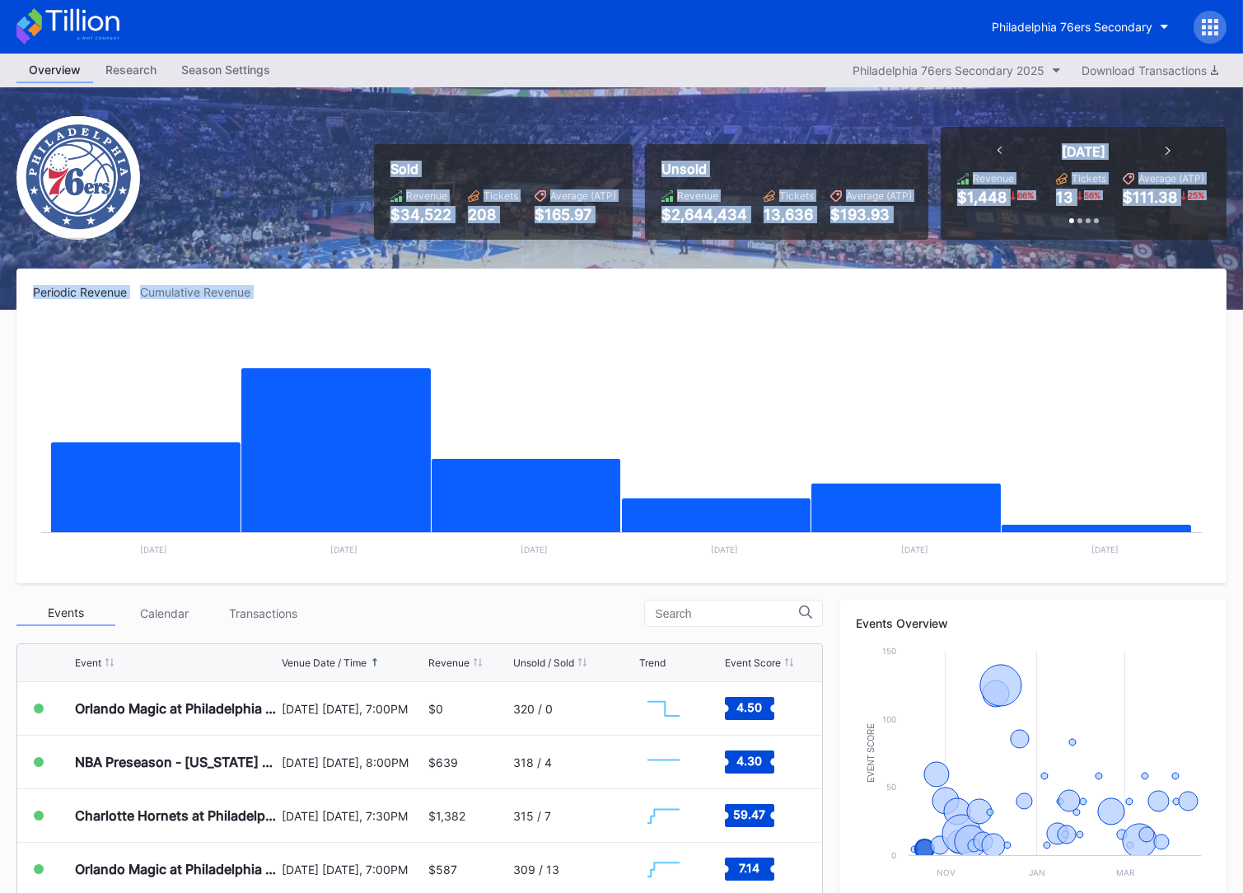
drag, startPoint x: 371, startPoint y: 129, endPoint x: 1025, endPoint y: 317, distance: 680.3
click at [1025, 317] on div "Overview Research Season Settings Philadelphia 76ers Secondary 2025 Download Tr…" at bounding box center [621, 650] width 1243 height 1192
click at [1027, 318] on div "Periodic Revenue Cumulative Revenue Created with Highcharts 11.2.0 Chart title …" at bounding box center [621, 425] width 1210 height 315
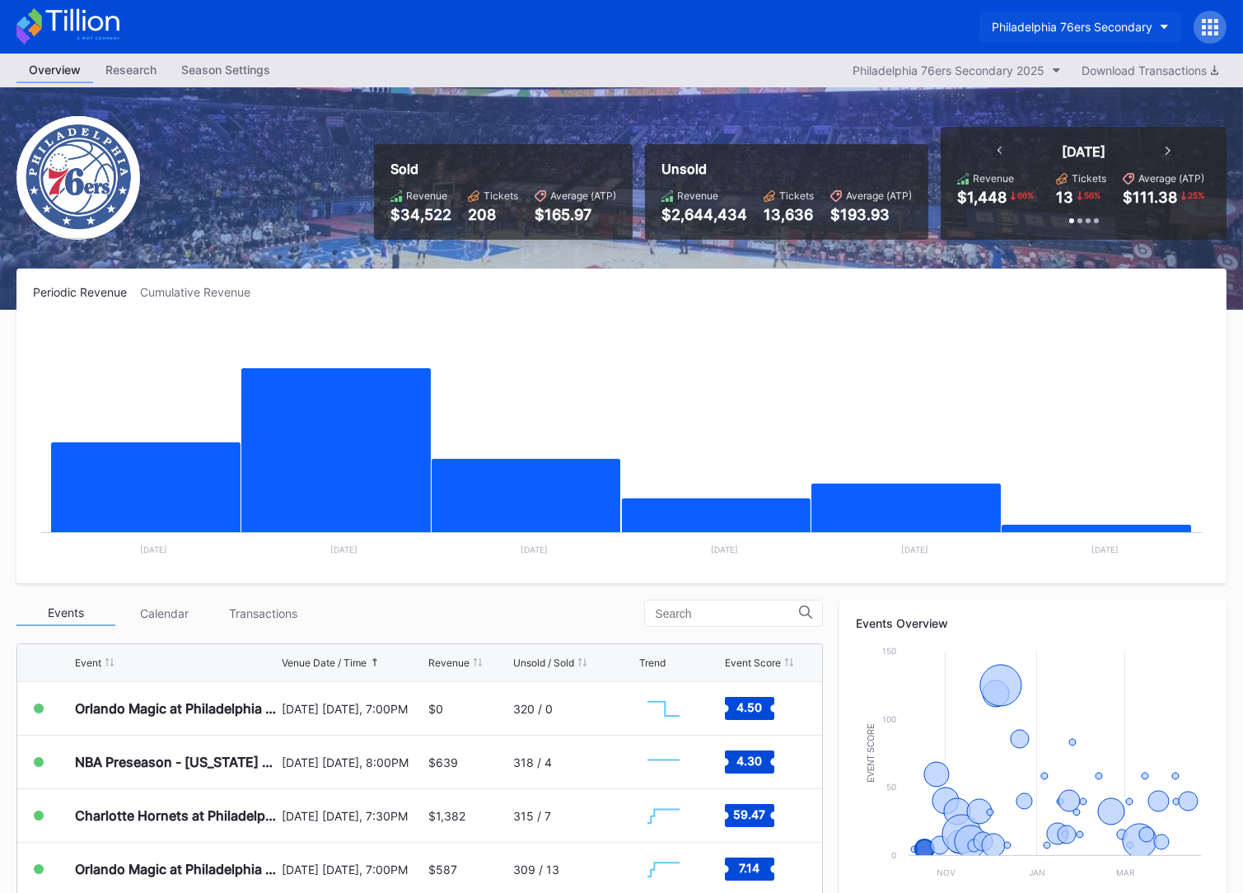
click at [1037, 33] on button "Philadelphia 76ers Secondary" at bounding box center [1080, 27] width 202 height 30
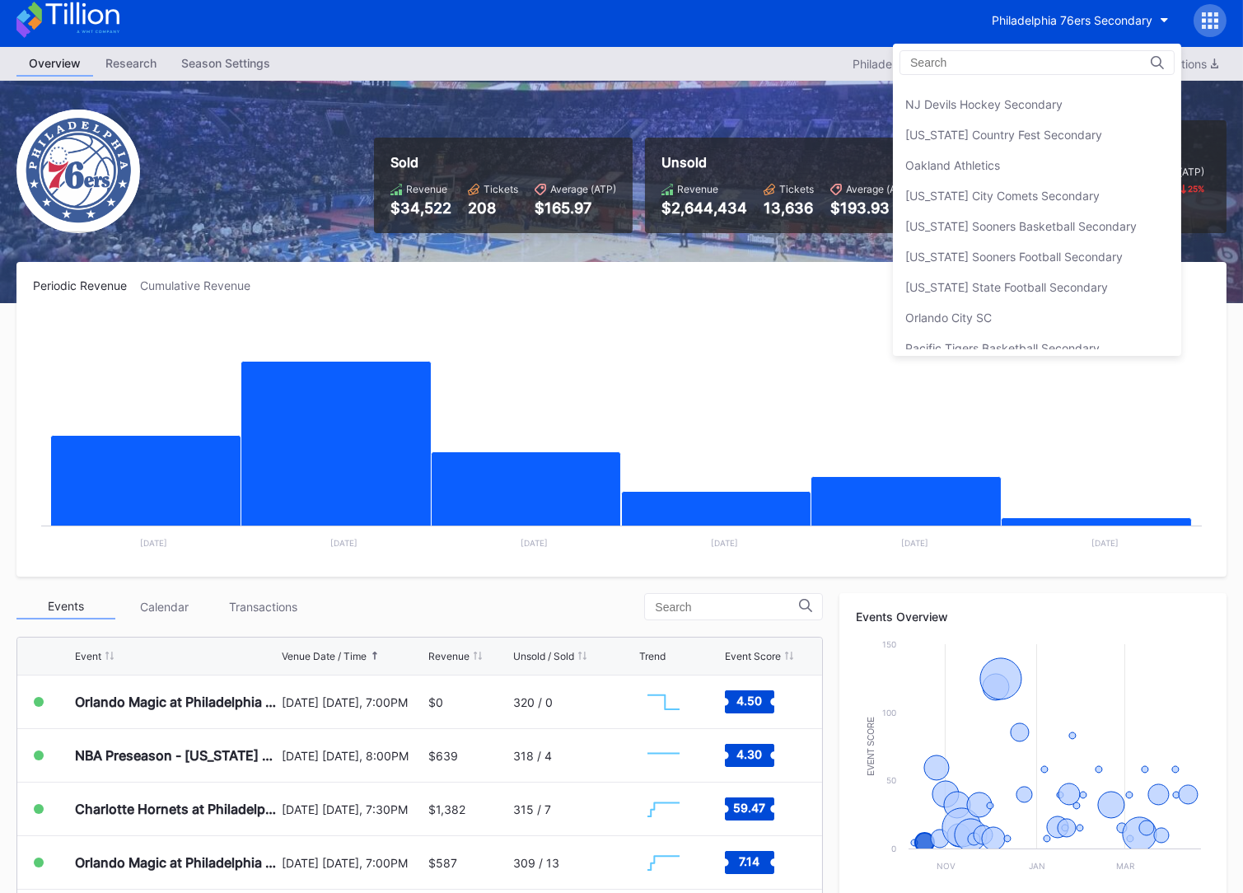
scroll to position [3252, 0]
click at [935, 62] on input at bounding box center [982, 62] width 144 height 13
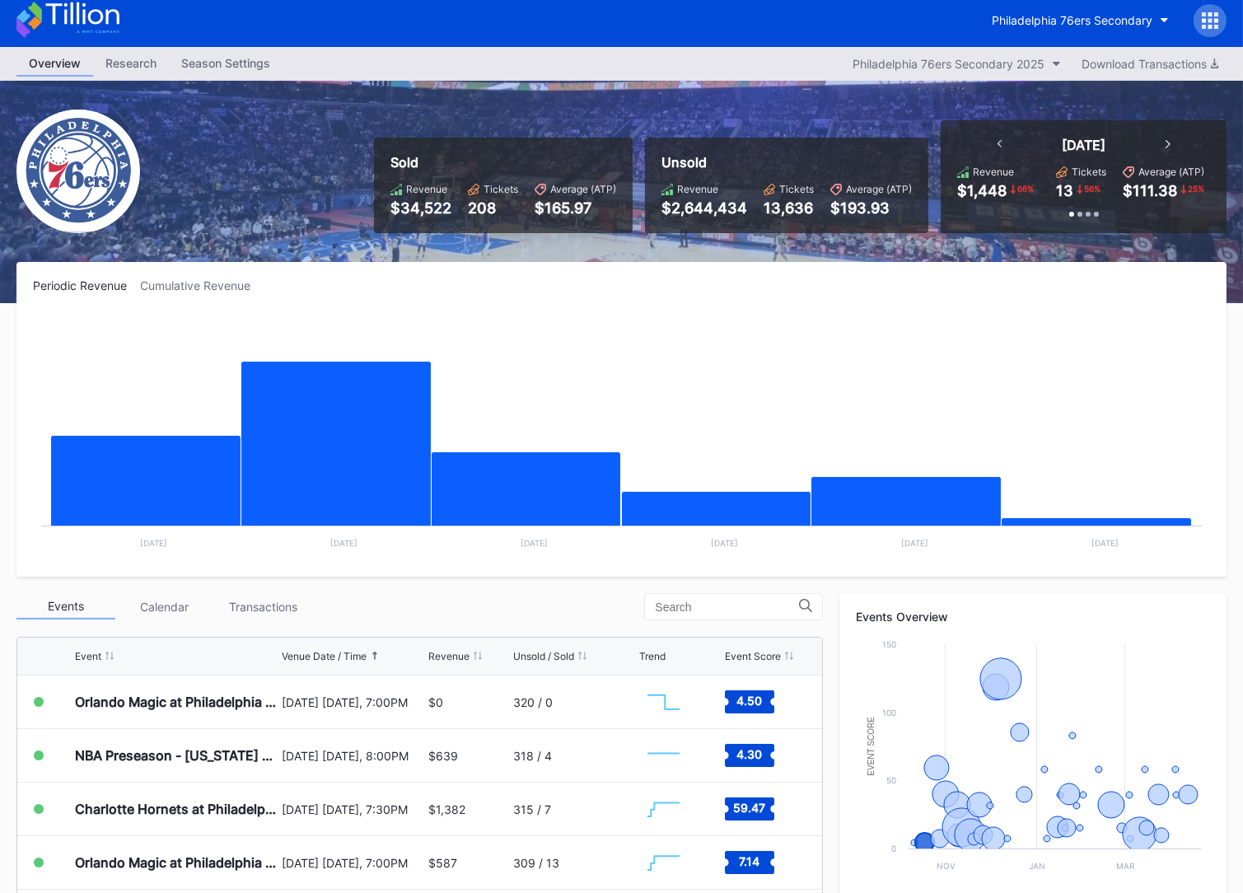
scroll to position [0, 0]
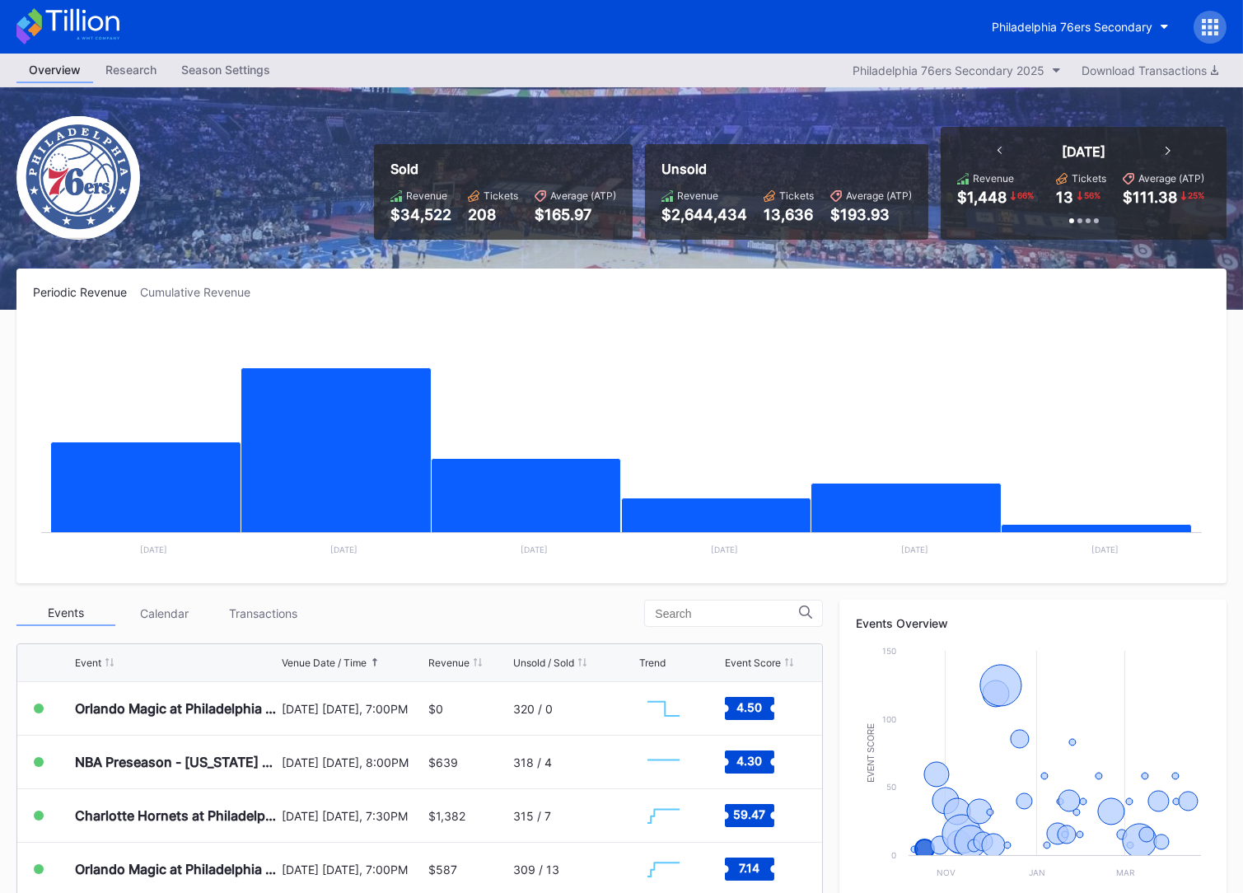
click at [1219, 28] on div at bounding box center [1209, 27] width 33 height 33
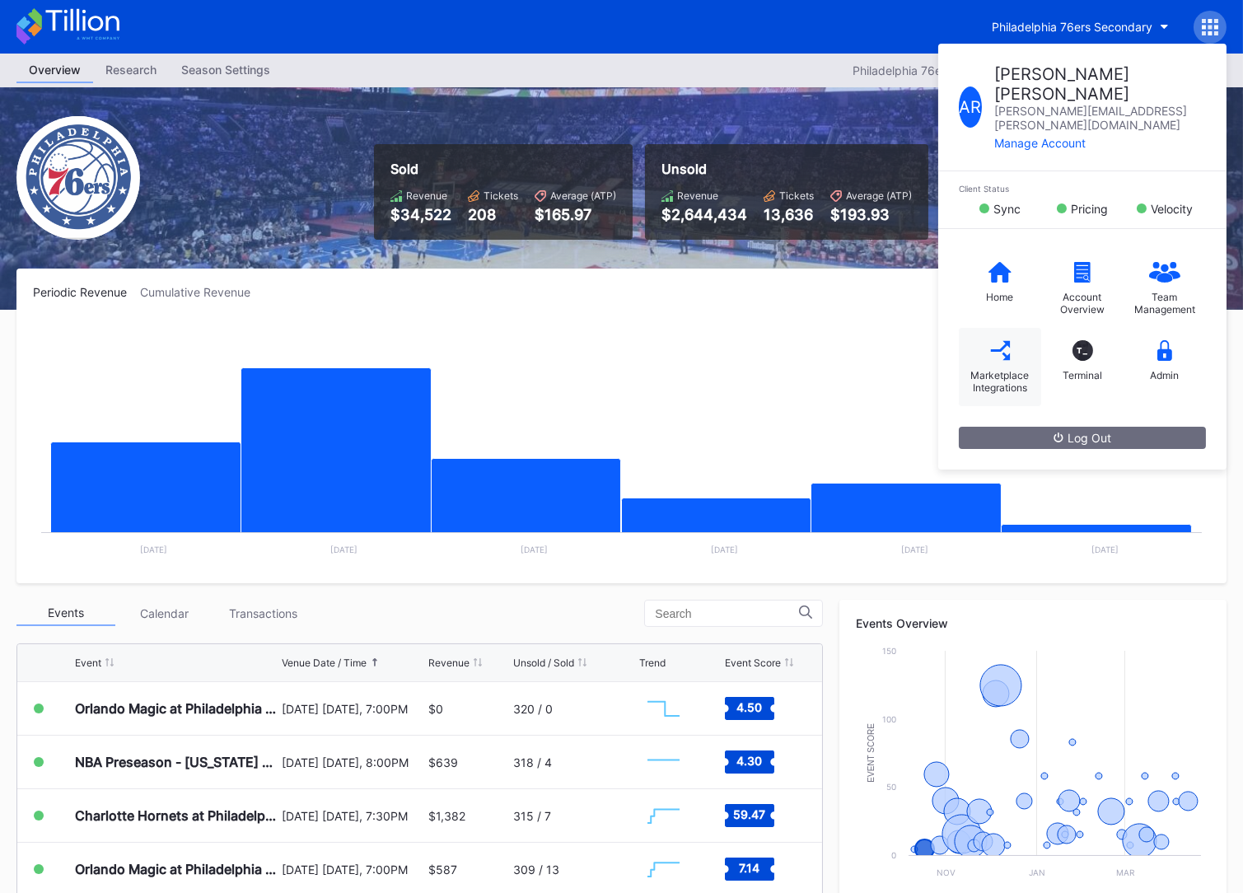
click at [984, 369] on div "Marketplace Integrations" at bounding box center [1000, 381] width 66 height 25
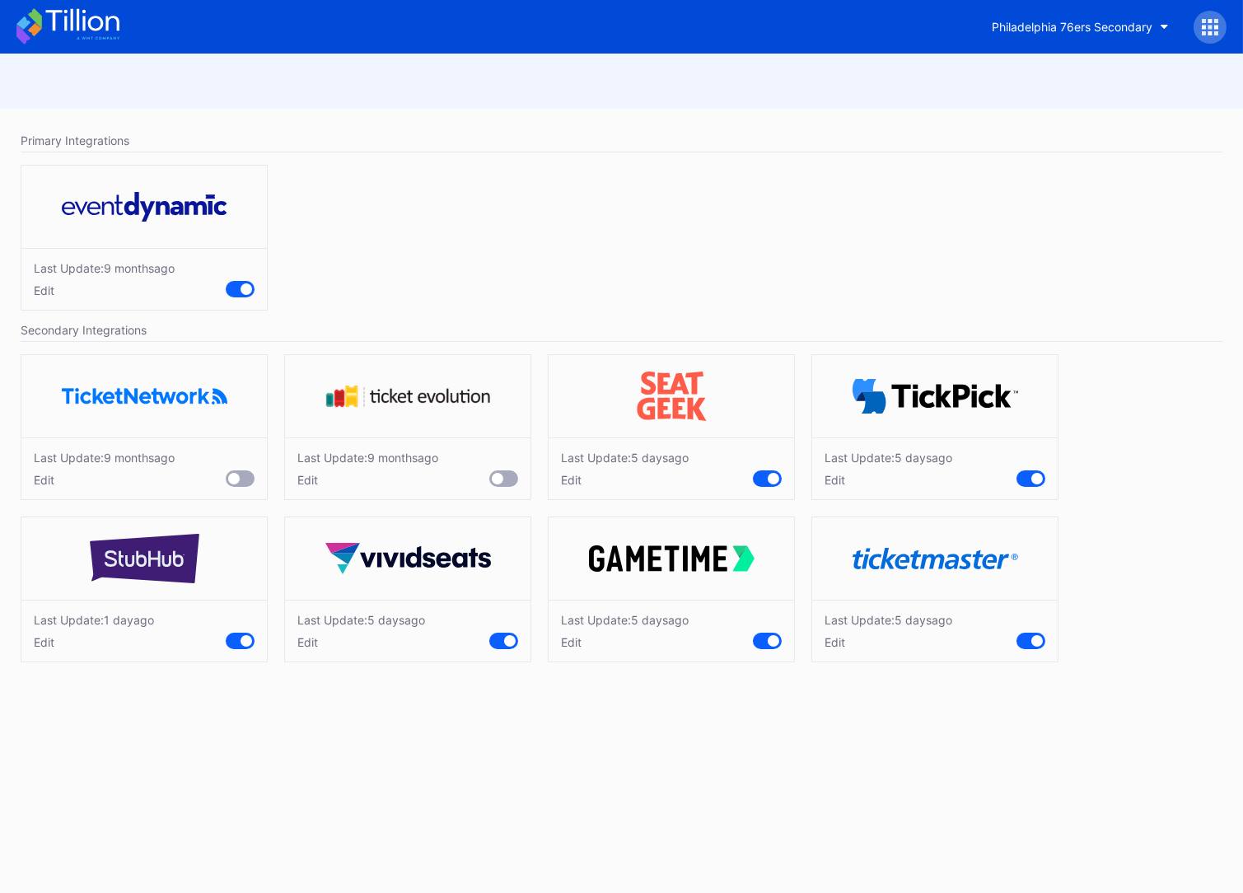
click at [1217, 30] on icon at bounding box center [1209, 27] width 16 height 16
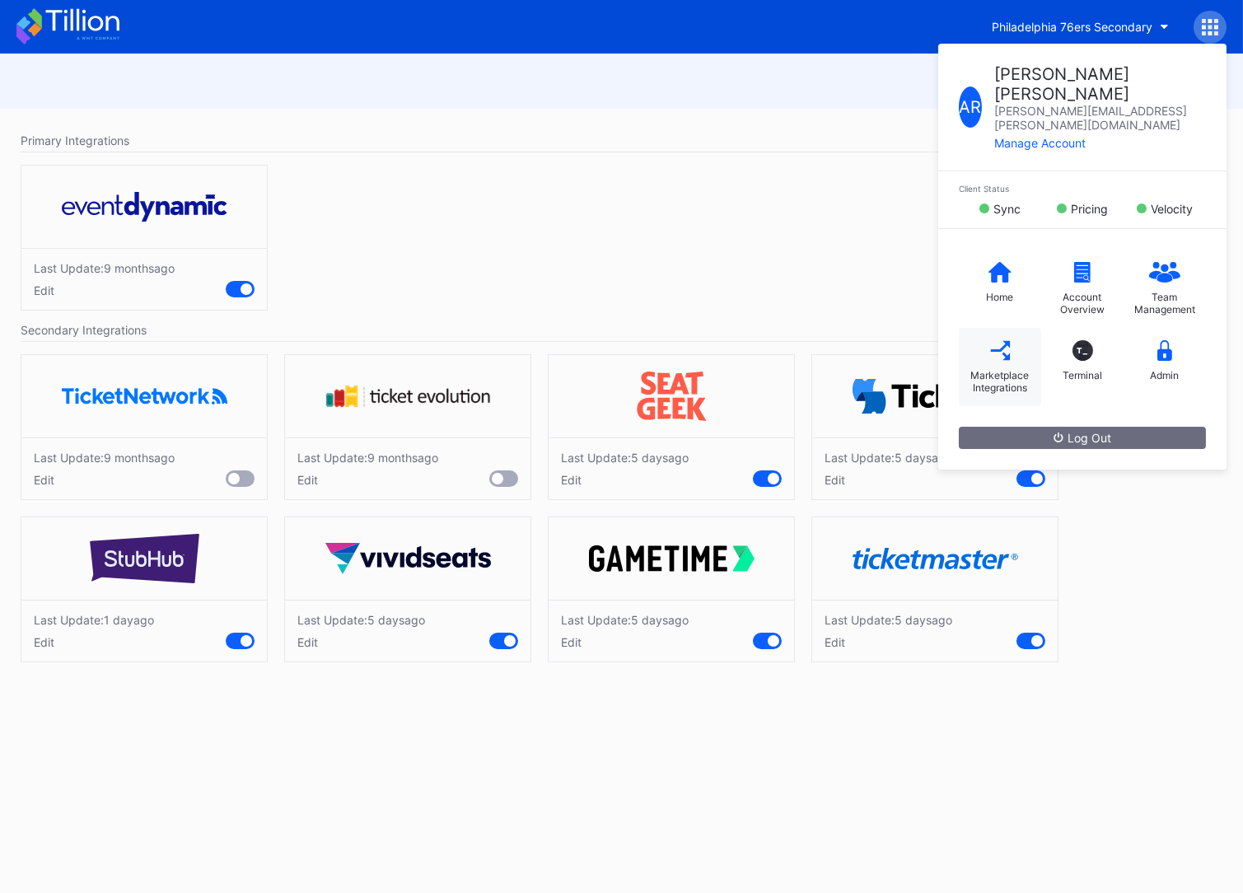
click at [1007, 369] on div "Marketplace Integrations" at bounding box center [1000, 381] width 66 height 25
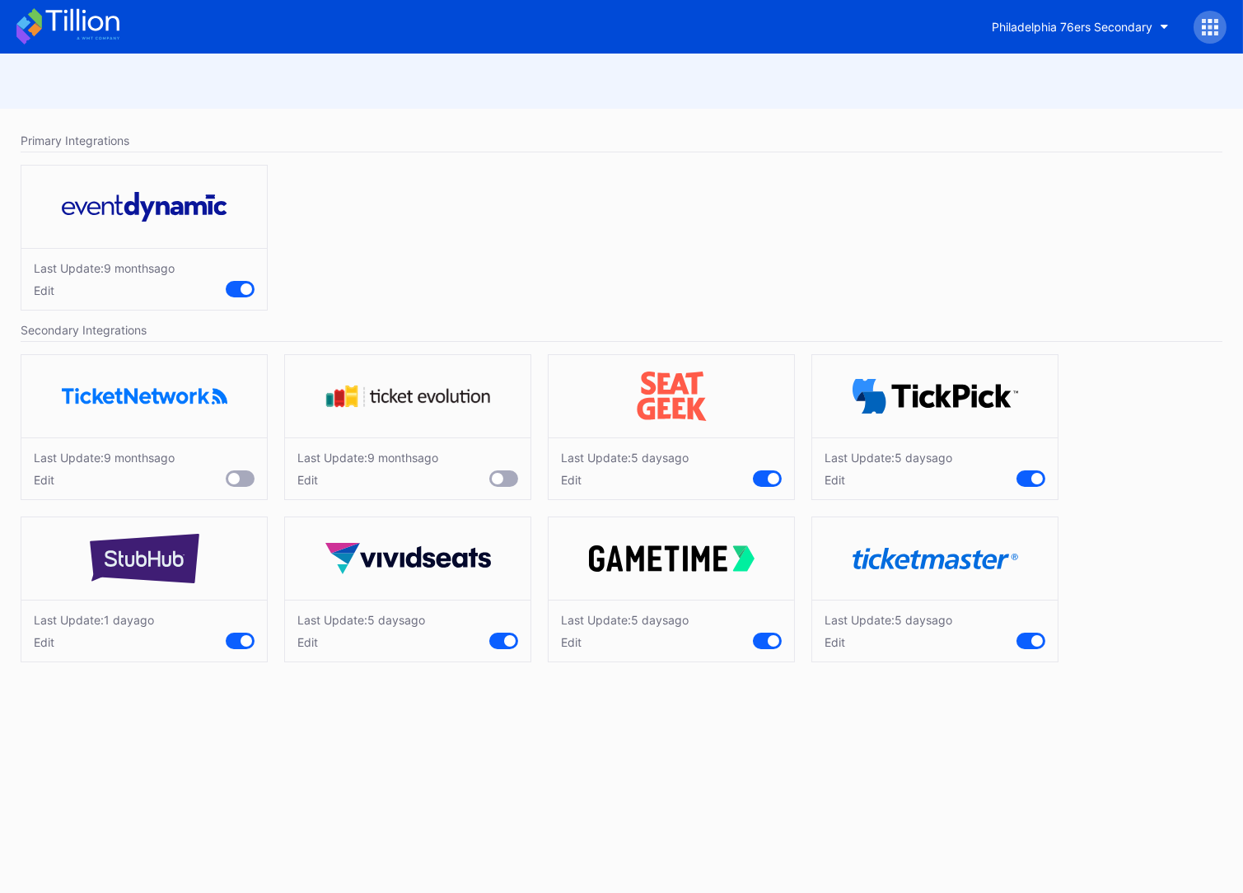
click at [621, 274] on div "Last Update: 9 months ago Edit" at bounding box center [621, 241] width 1218 height 170
click at [838, 638] on div "Edit" at bounding box center [888, 642] width 128 height 14
click at [557, 639] on div "Last Update: 5 days ago Edit" at bounding box center [670, 630] width 245 height 62
click at [564, 640] on div "Edit" at bounding box center [625, 642] width 128 height 14
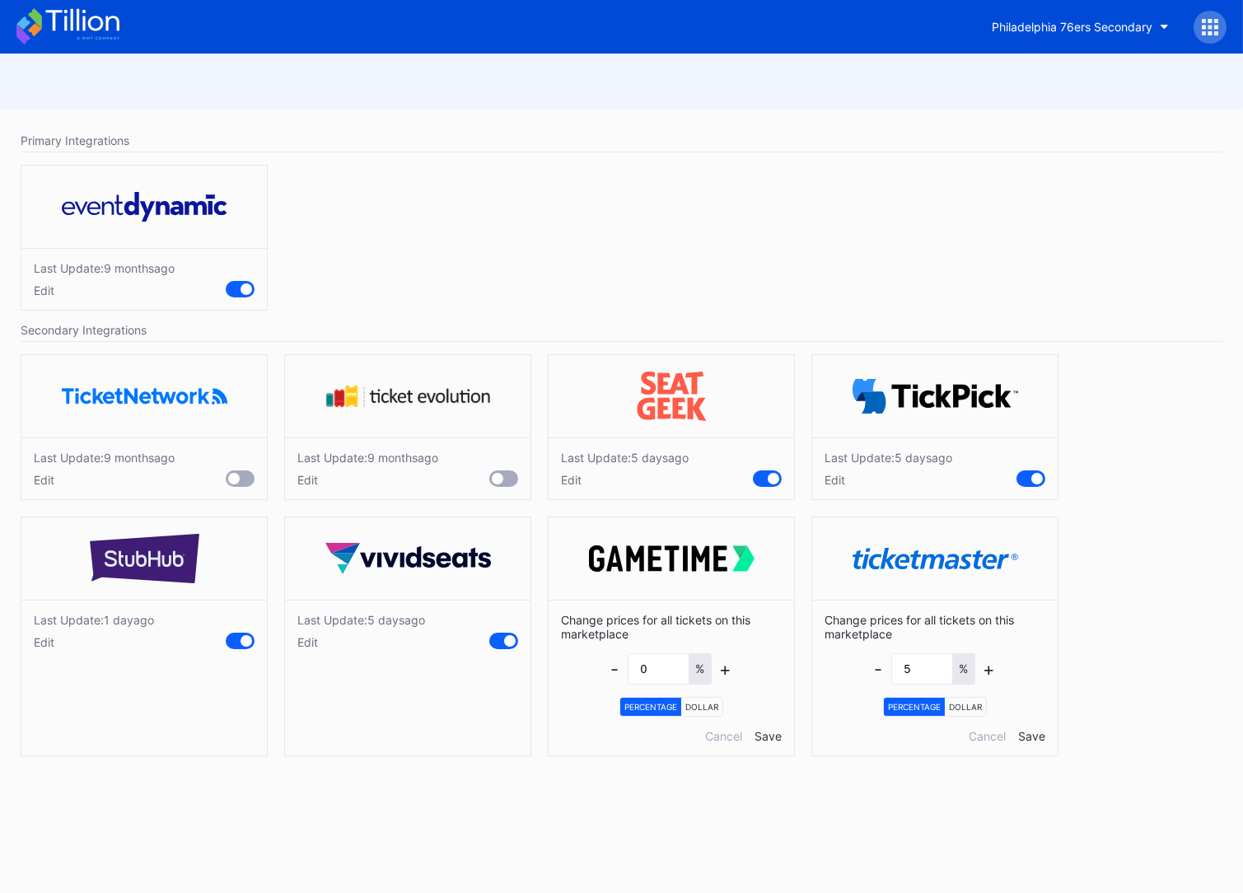
click at [310, 644] on div "Edit" at bounding box center [361, 642] width 128 height 14
click at [31, 648] on div "Last Update: 1 day ago Edit" at bounding box center [143, 630] width 245 height 62
click at [38, 645] on div "Edit" at bounding box center [94, 642] width 120 height 14
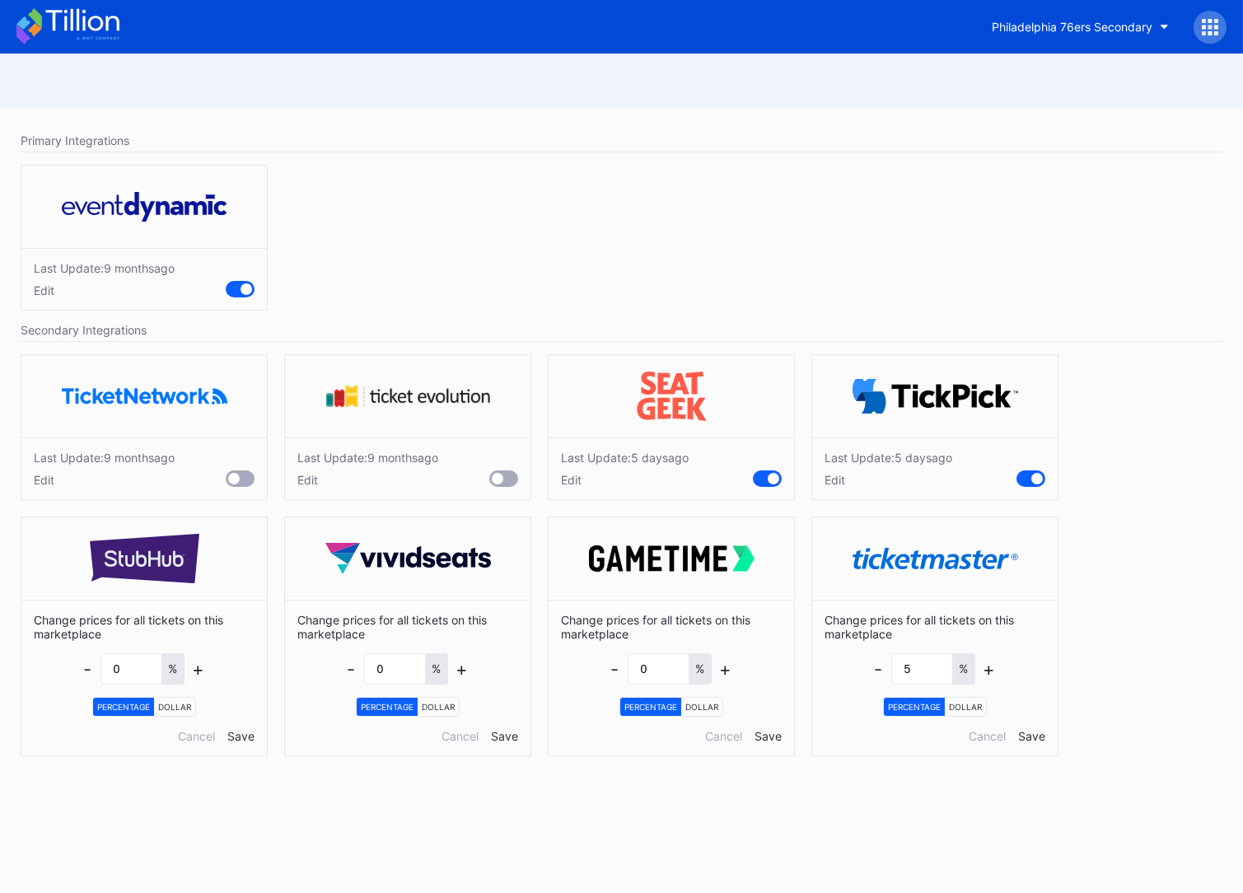
click at [577, 480] on div "Edit" at bounding box center [625, 480] width 128 height 14
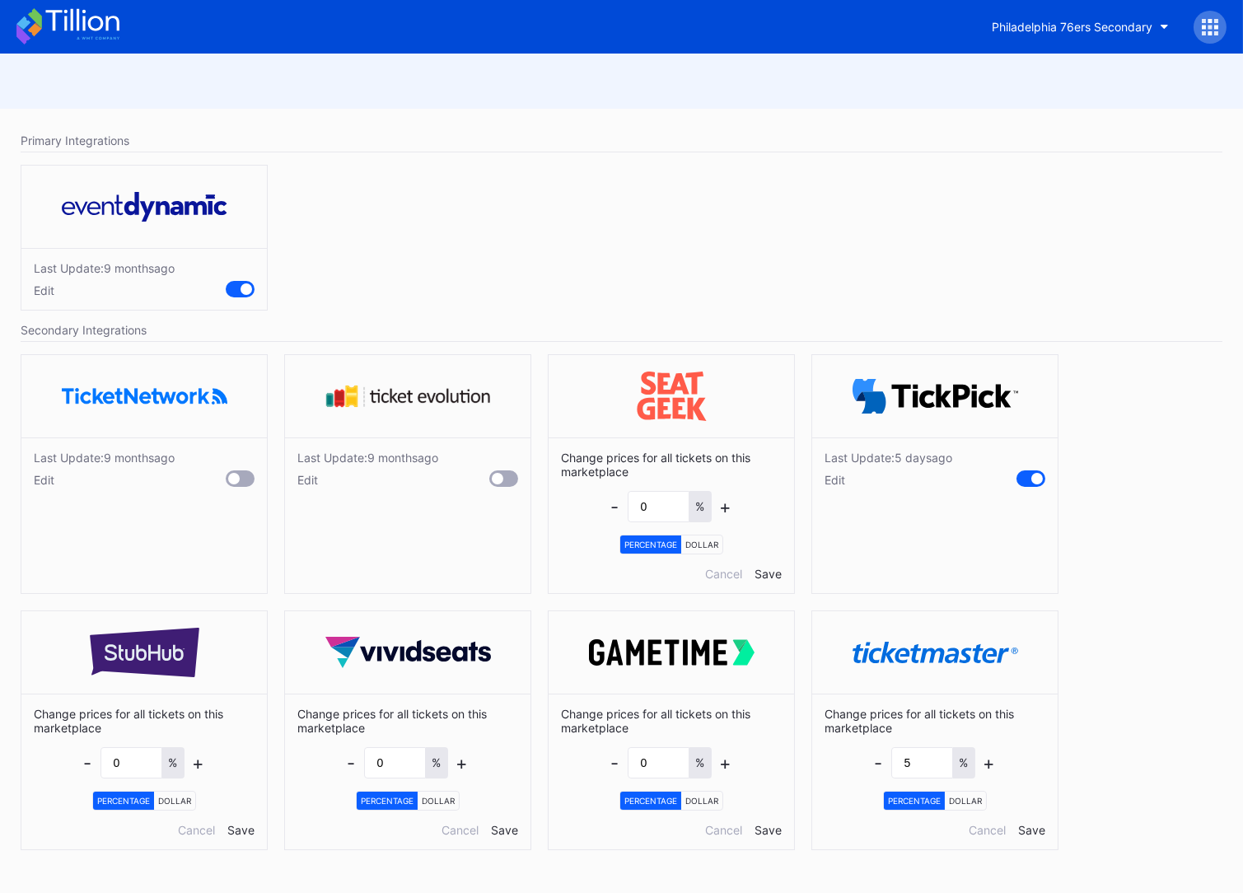
click at [837, 481] on div "Edit" at bounding box center [888, 480] width 128 height 14
click at [64, 25] on icon at bounding box center [67, 26] width 103 height 36
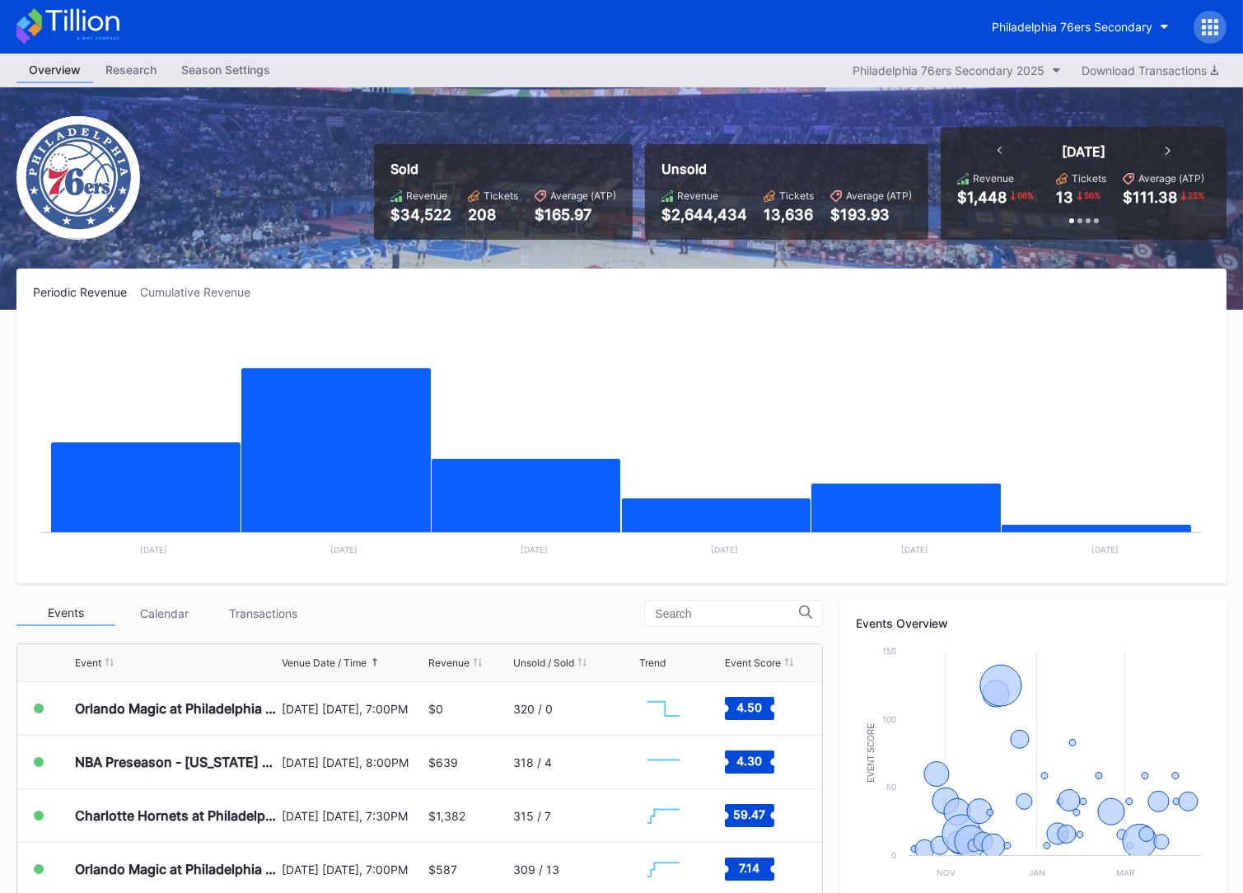
click at [1201, 28] on icon at bounding box center [1209, 27] width 16 height 16
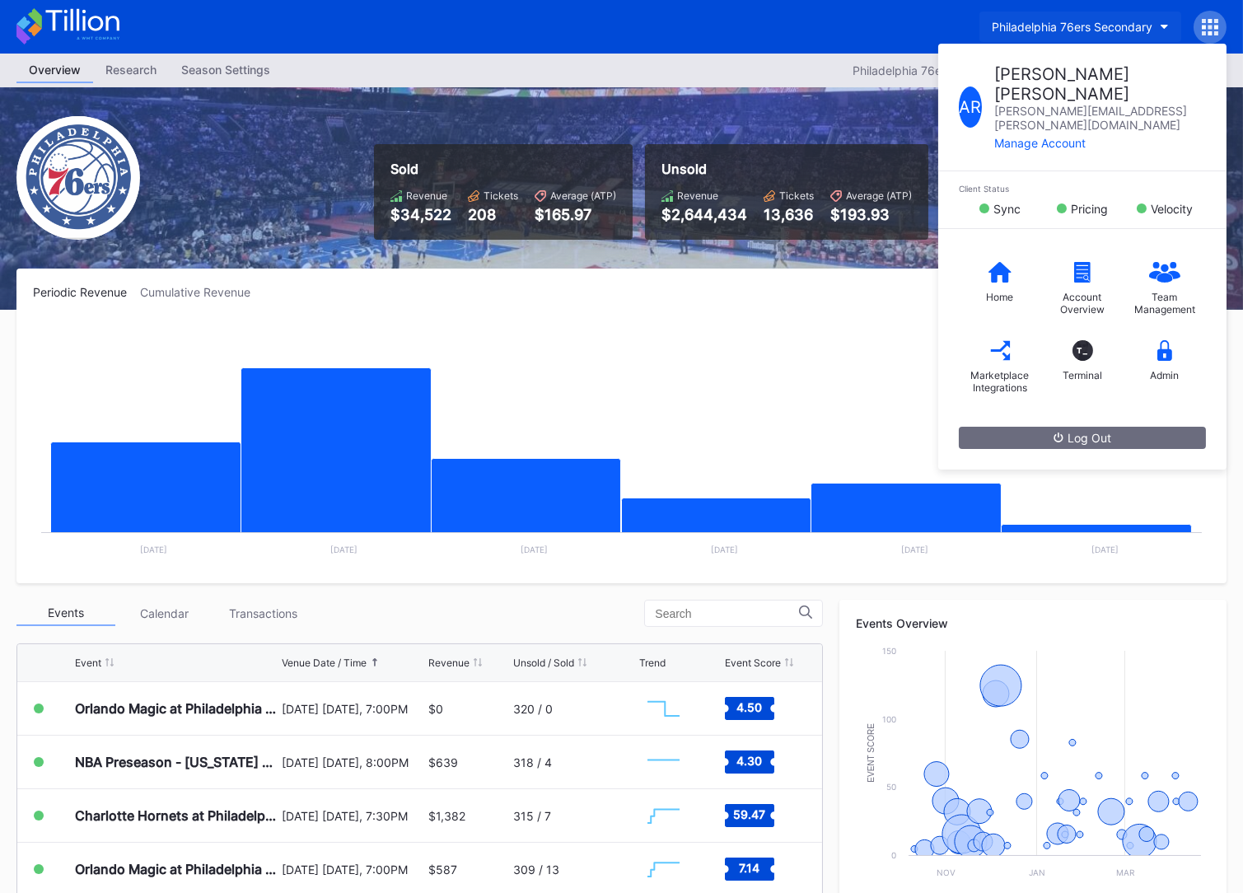
drag, startPoint x: 771, startPoint y: 97, endPoint x: 1062, endPoint y: 29, distance: 299.4
click at [771, 97] on div "Sold Revenue $34,522 Tickets 208 Average (ATP) $165.97 Unsold Revenue $2,644,43…" at bounding box center [621, 198] width 1243 height 222
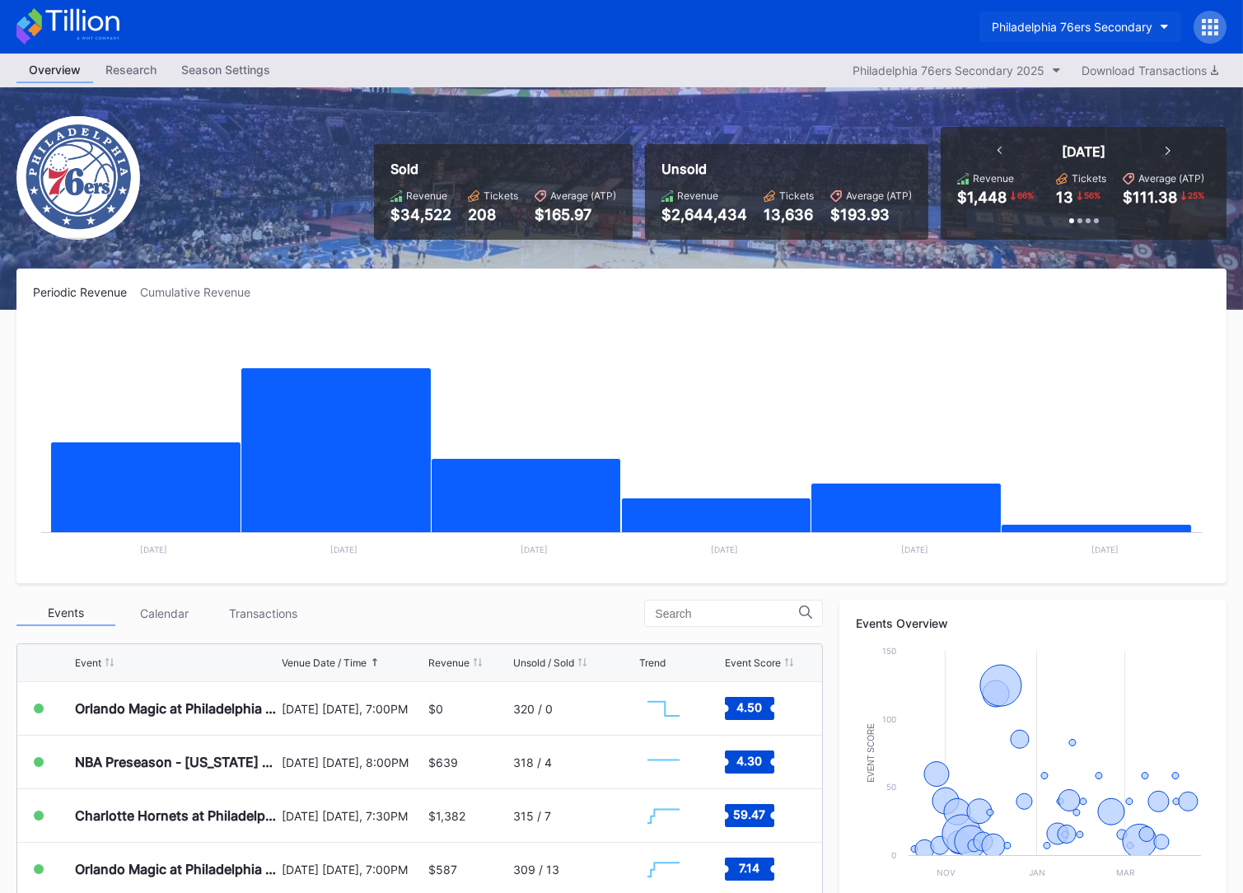
click at [1080, 23] on div "Philadelphia 76ers Secondary" at bounding box center [1071, 27] width 161 height 14
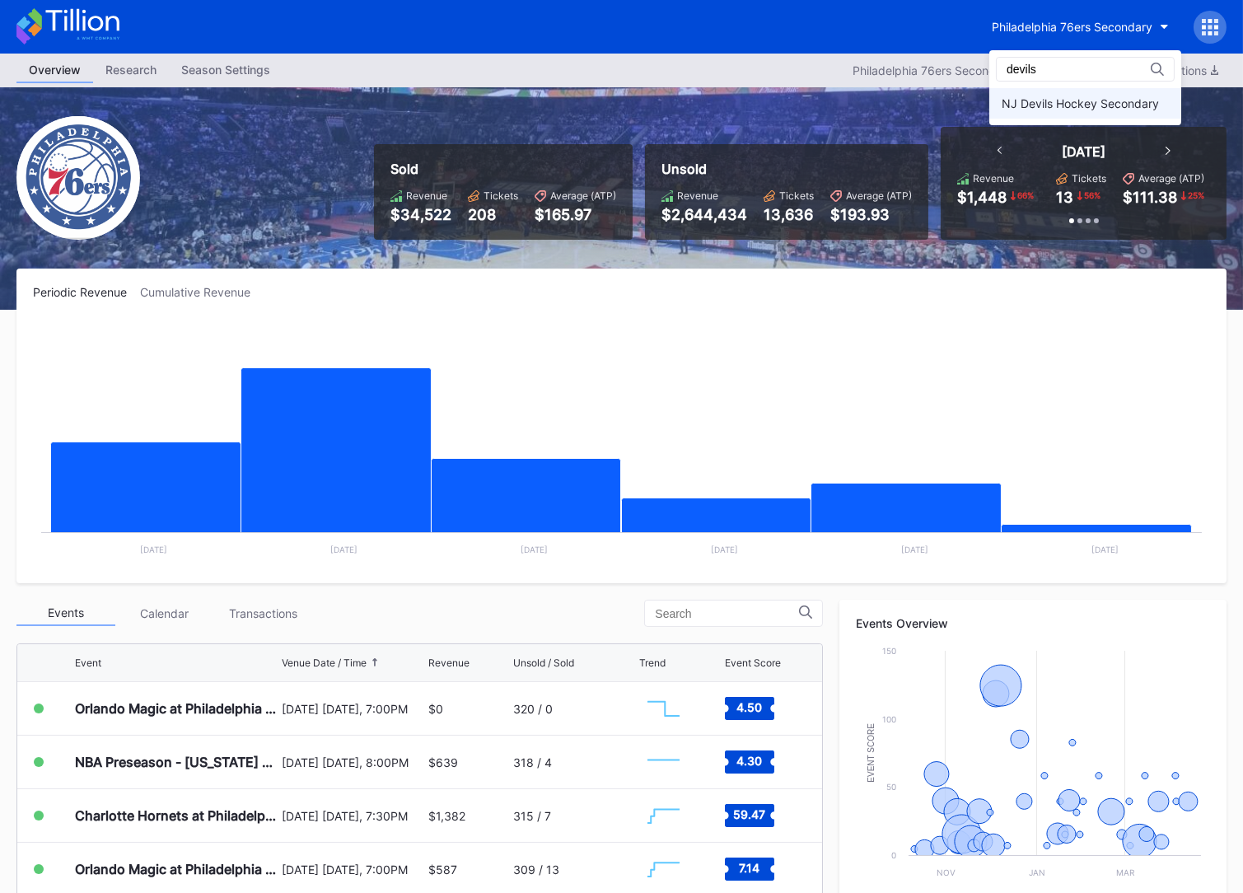
type input "devils"
click at [1069, 95] on div "NJ Devils Hockey Secondary" at bounding box center [1085, 103] width 192 height 30
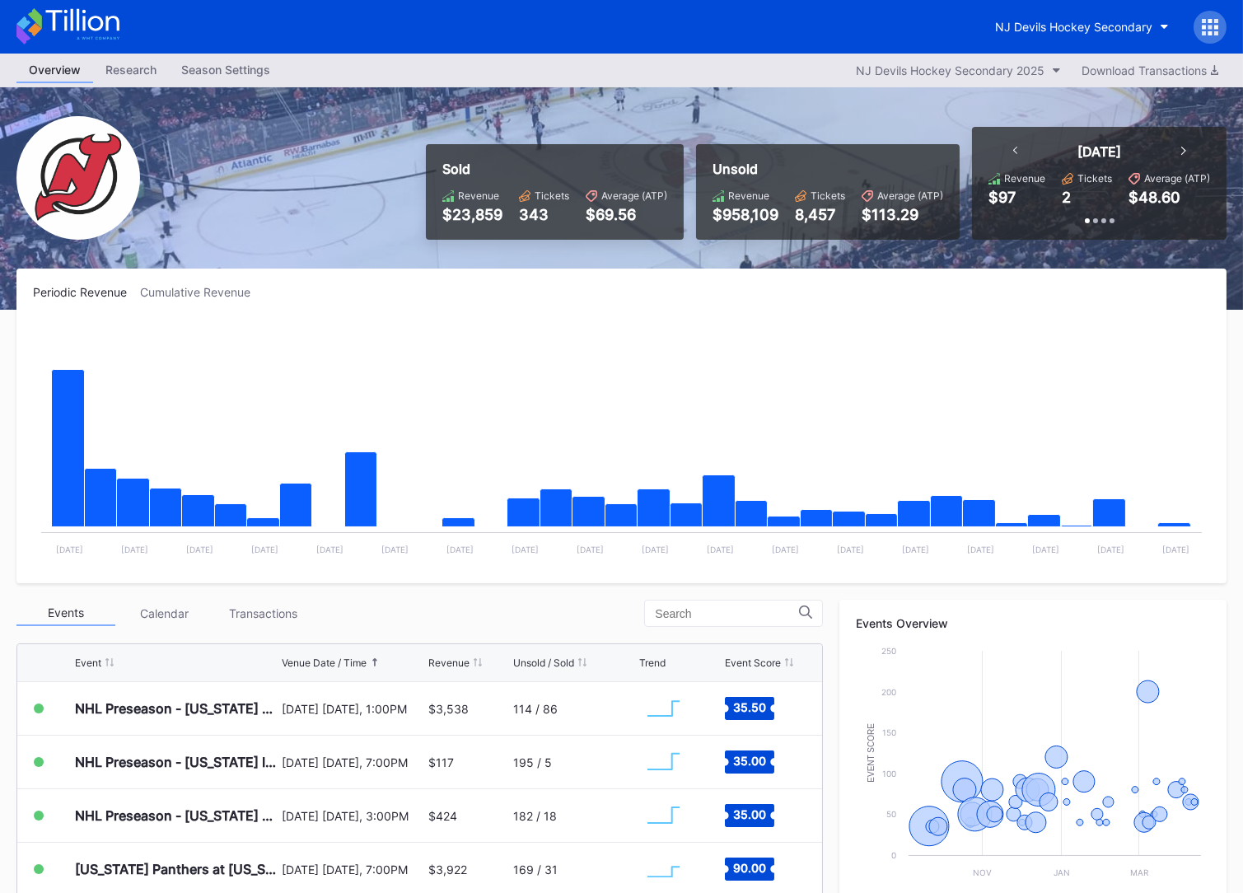
click at [1208, 26] on icon at bounding box center [1210, 27] width 4 height 4
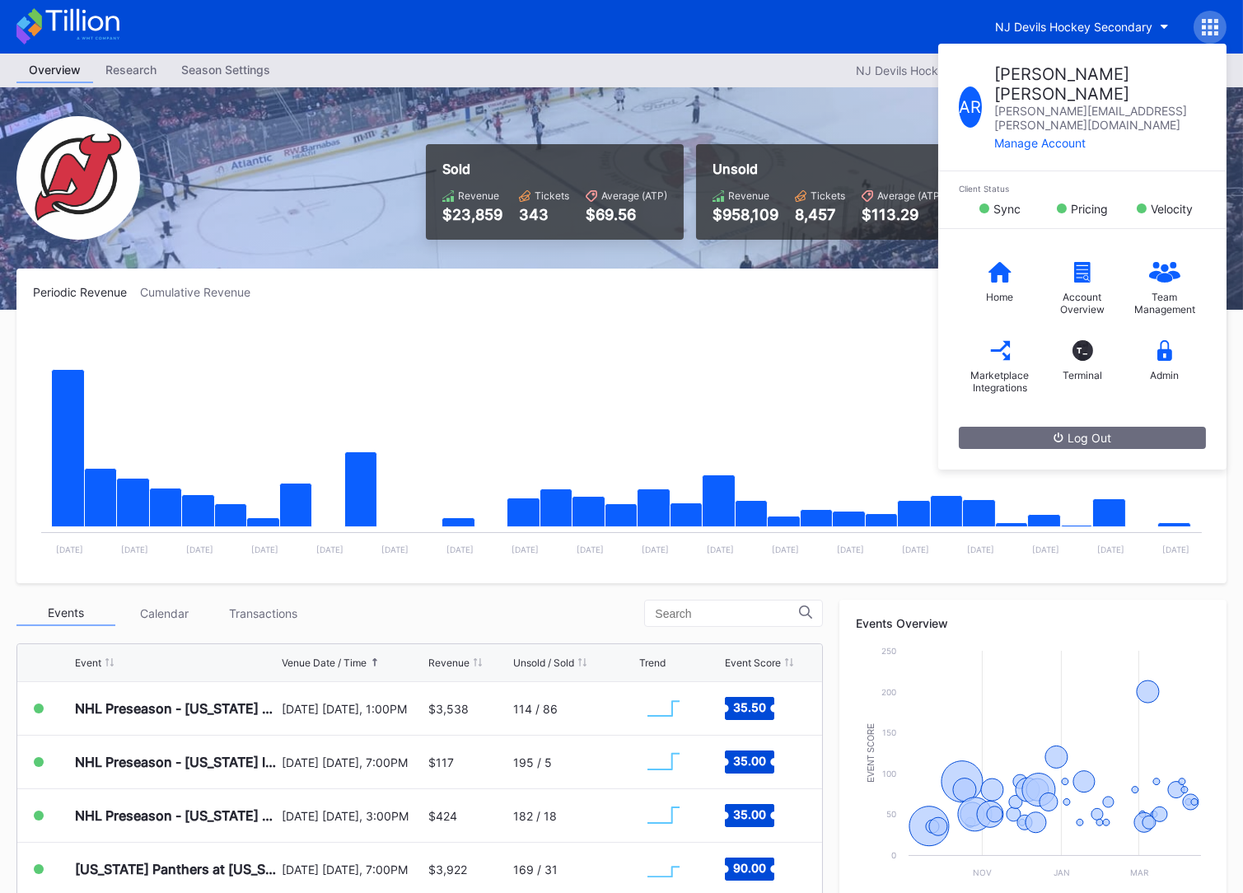
click at [990, 291] on div "Home" at bounding box center [1000, 297] width 27 height 12
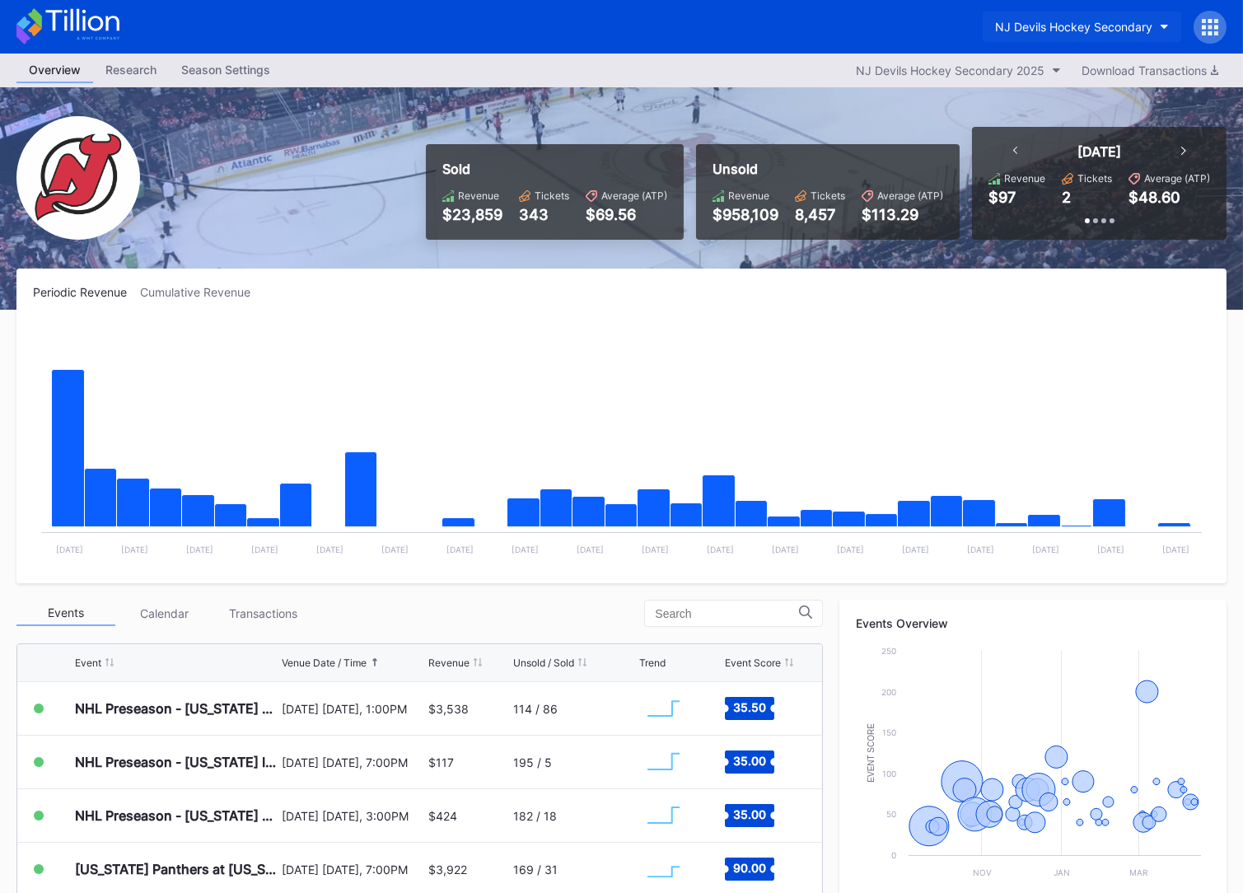
click at [1136, 21] on div "NJ Devils Hockey Secondary" at bounding box center [1073, 27] width 157 height 14
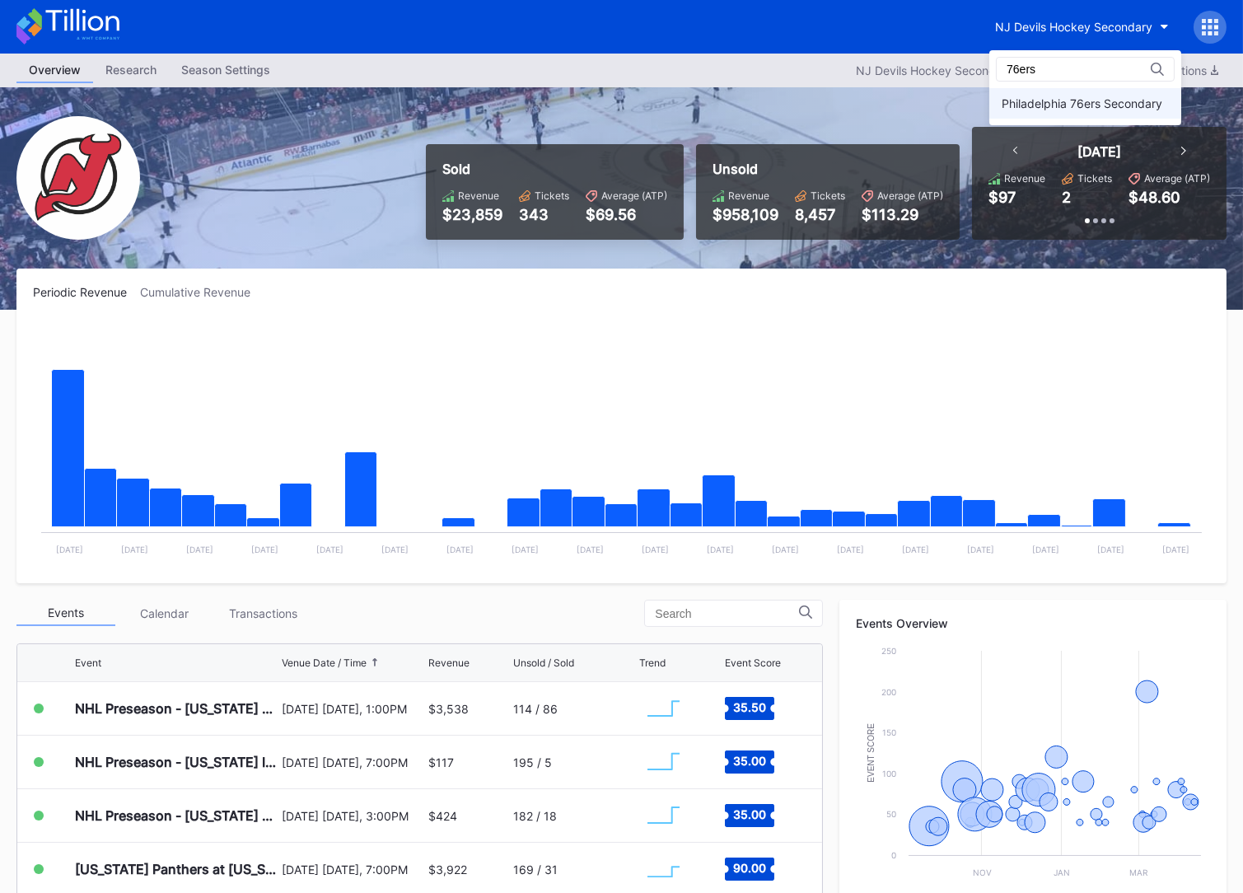
type input "76ers"
click at [1110, 115] on div "Philadelphia 76ers Secondary" at bounding box center [1085, 103] width 192 height 30
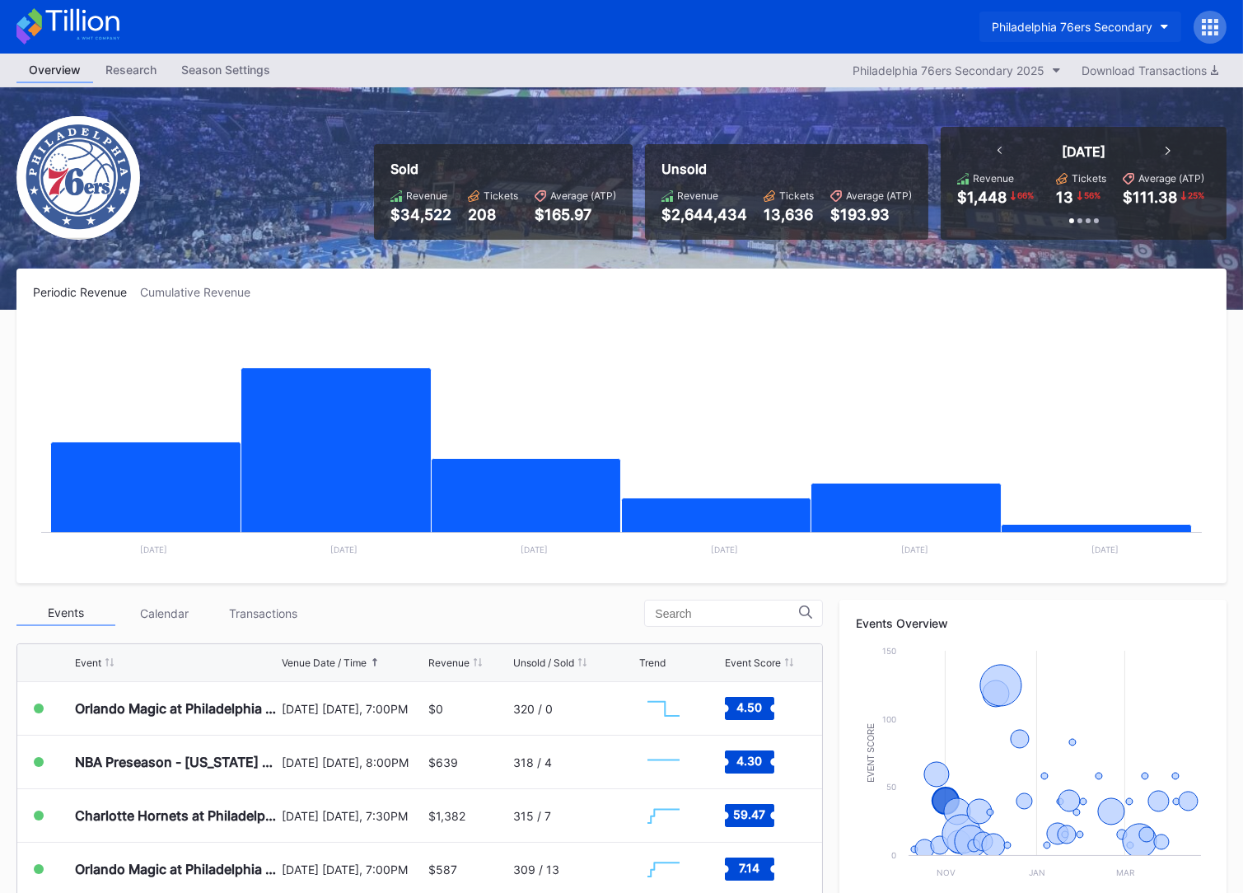
click at [1086, 29] on div "Philadelphia 76ers Secondary" at bounding box center [1071, 27] width 161 height 14
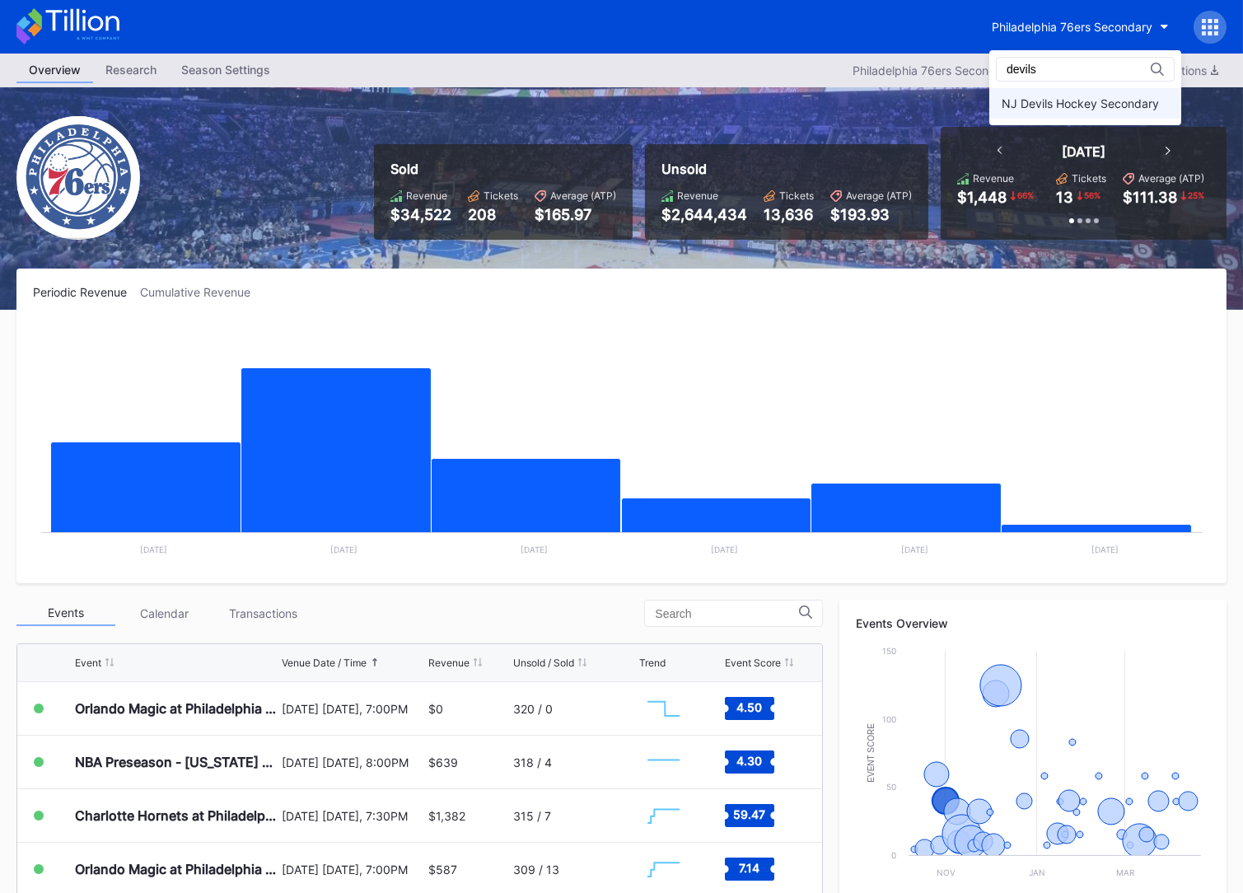
type input "devils"
click at [1110, 99] on div "NJ Devils Hockey Secondary" at bounding box center [1079, 103] width 157 height 14
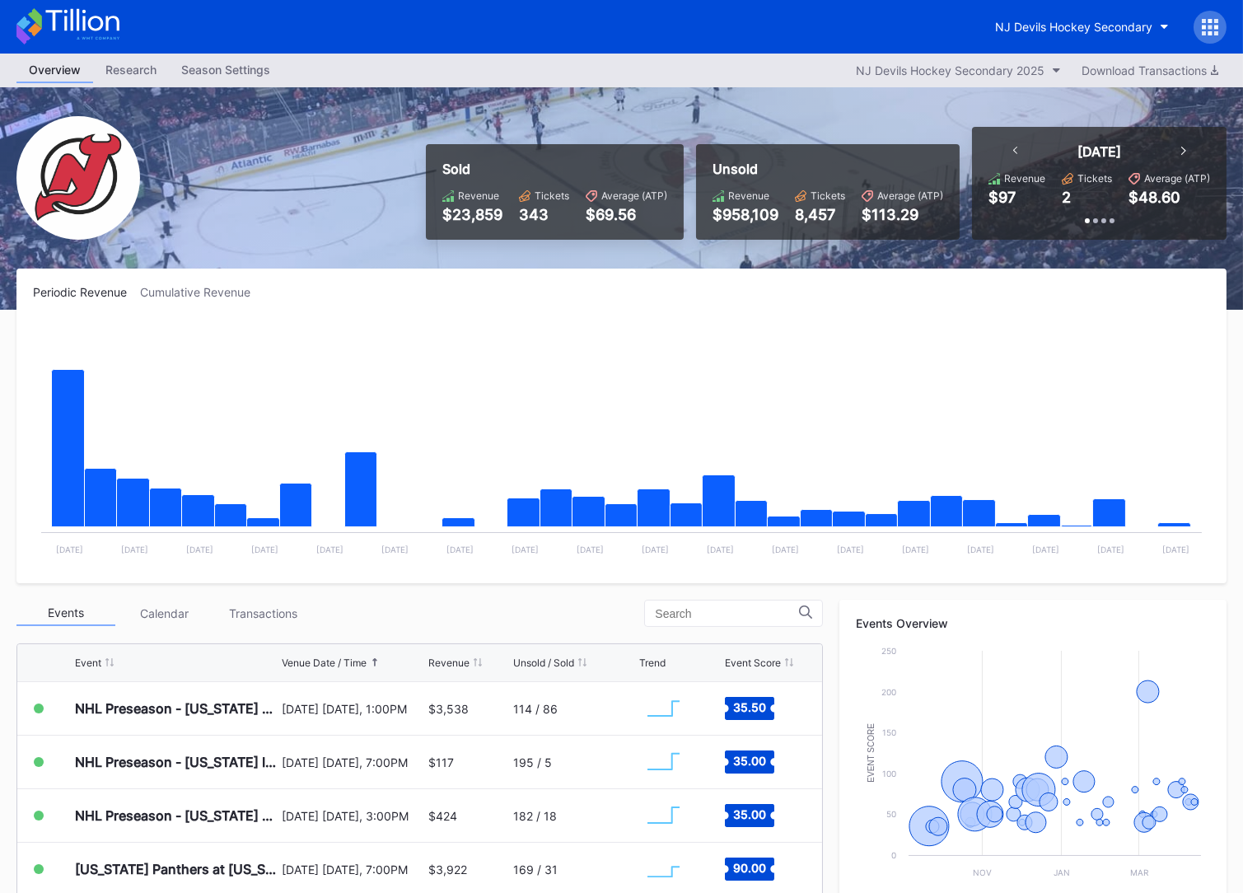
click at [1208, 24] on icon at bounding box center [1209, 27] width 16 height 16
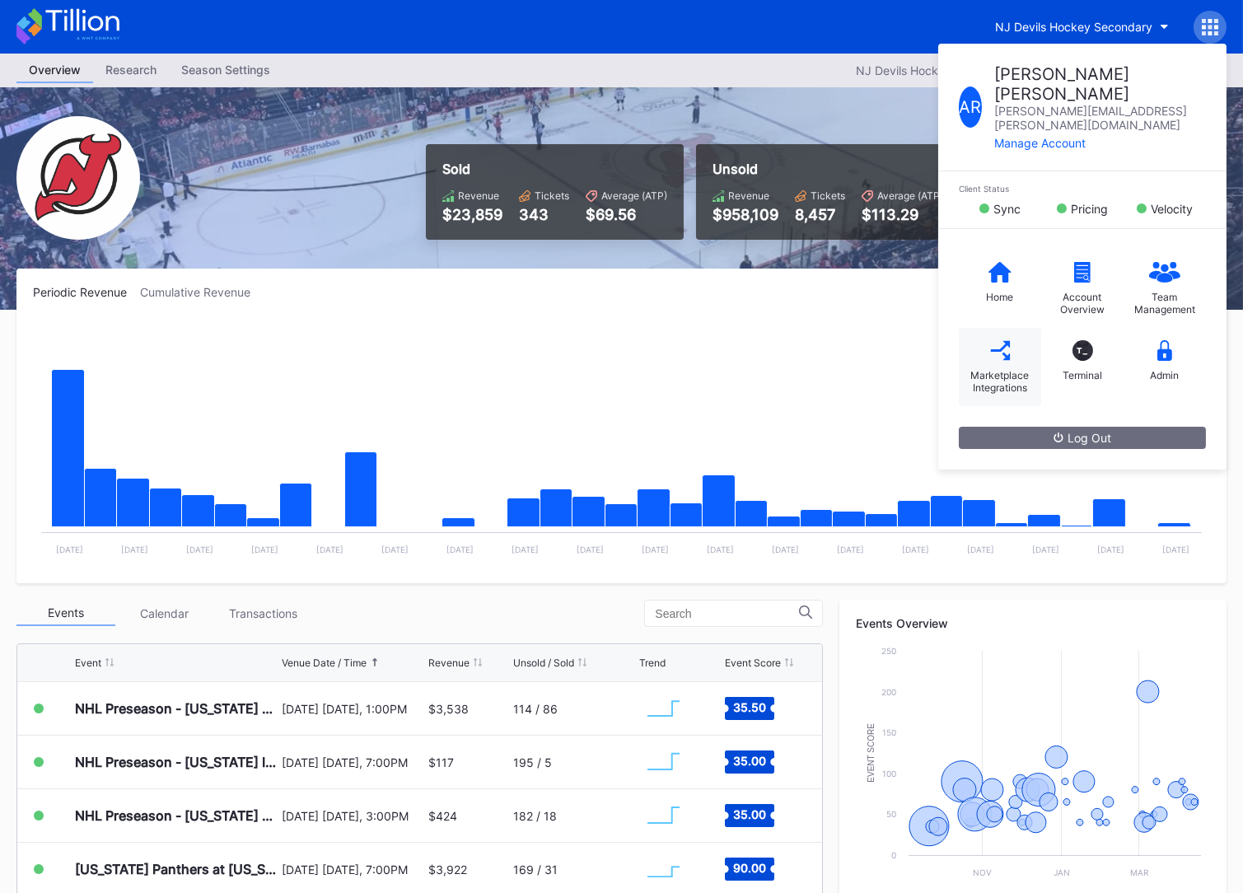
click at [984, 369] on div "Marketplace Integrations" at bounding box center [1000, 381] width 66 height 25
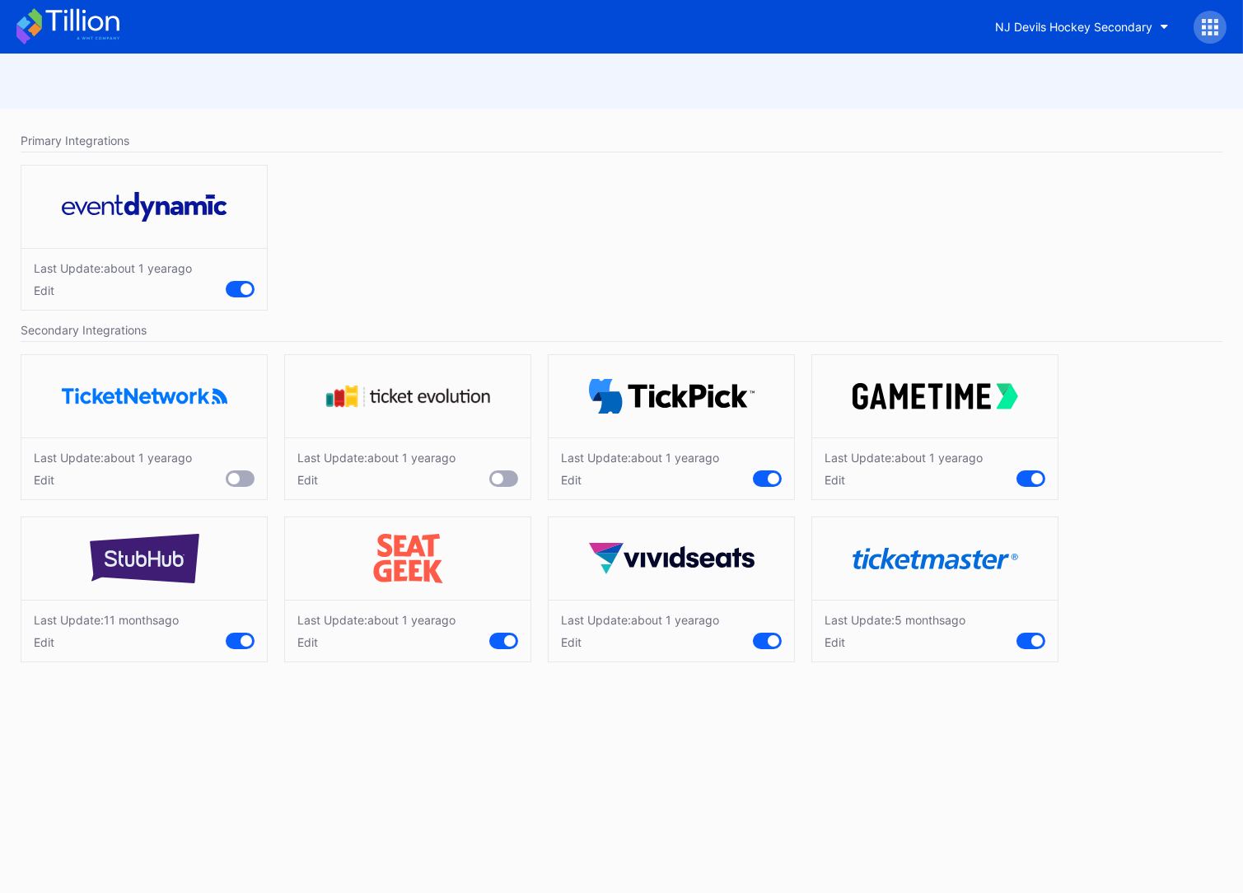
click at [1036, 329] on div "Secondary Integrations" at bounding box center [621, 330] width 1201 height 23
click at [827, 645] on div "Edit" at bounding box center [894, 642] width 141 height 14
click at [971, 731] on div "Cancel" at bounding box center [986, 736] width 37 height 14
click at [574, 646] on div "Last Update: about 1 year ago Edit" at bounding box center [670, 630] width 245 height 62
click at [574, 644] on div "Edit" at bounding box center [640, 642] width 158 height 14
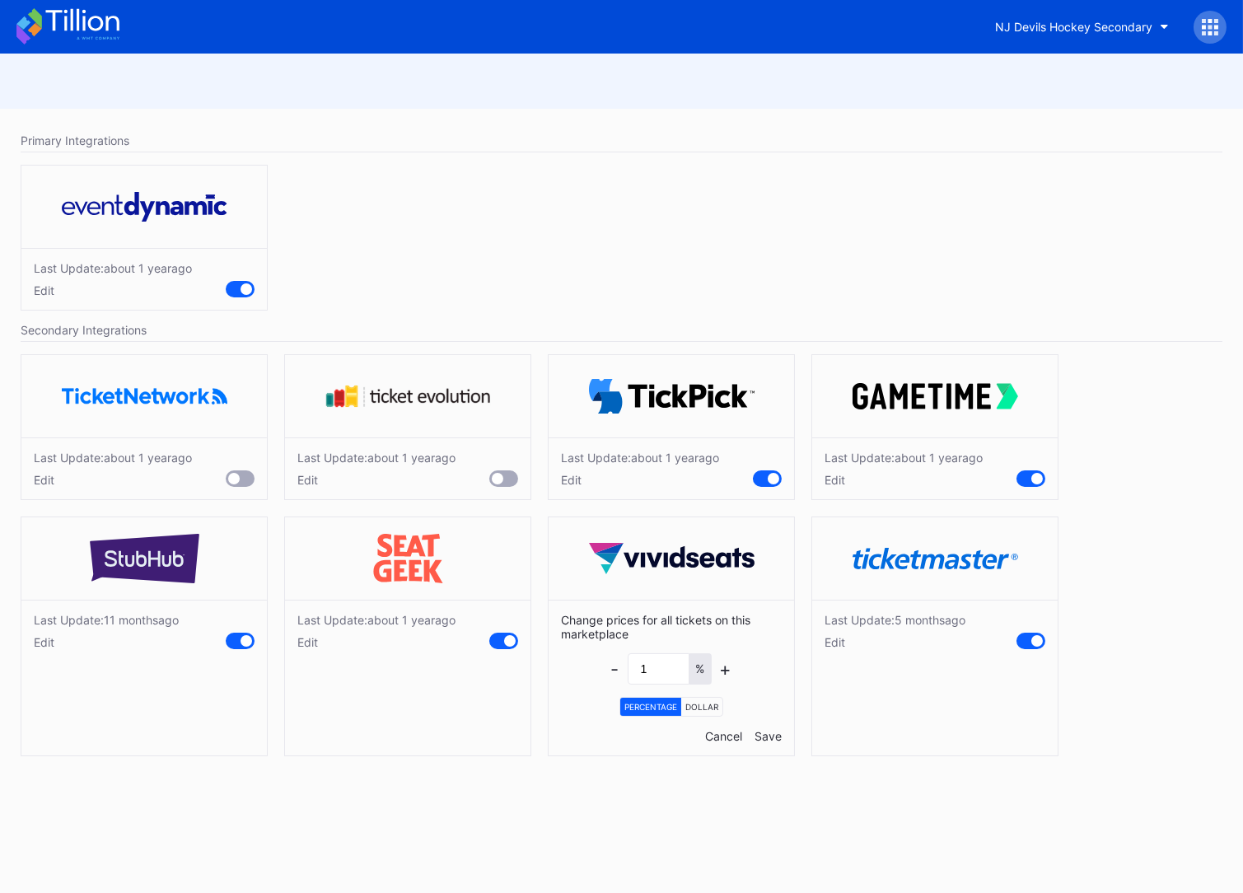
click at [731, 736] on div "Cancel" at bounding box center [723, 736] width 37 height 14
click at [307, 645] on div "Edit" at bounding box center [376, 642] width 158 height 14
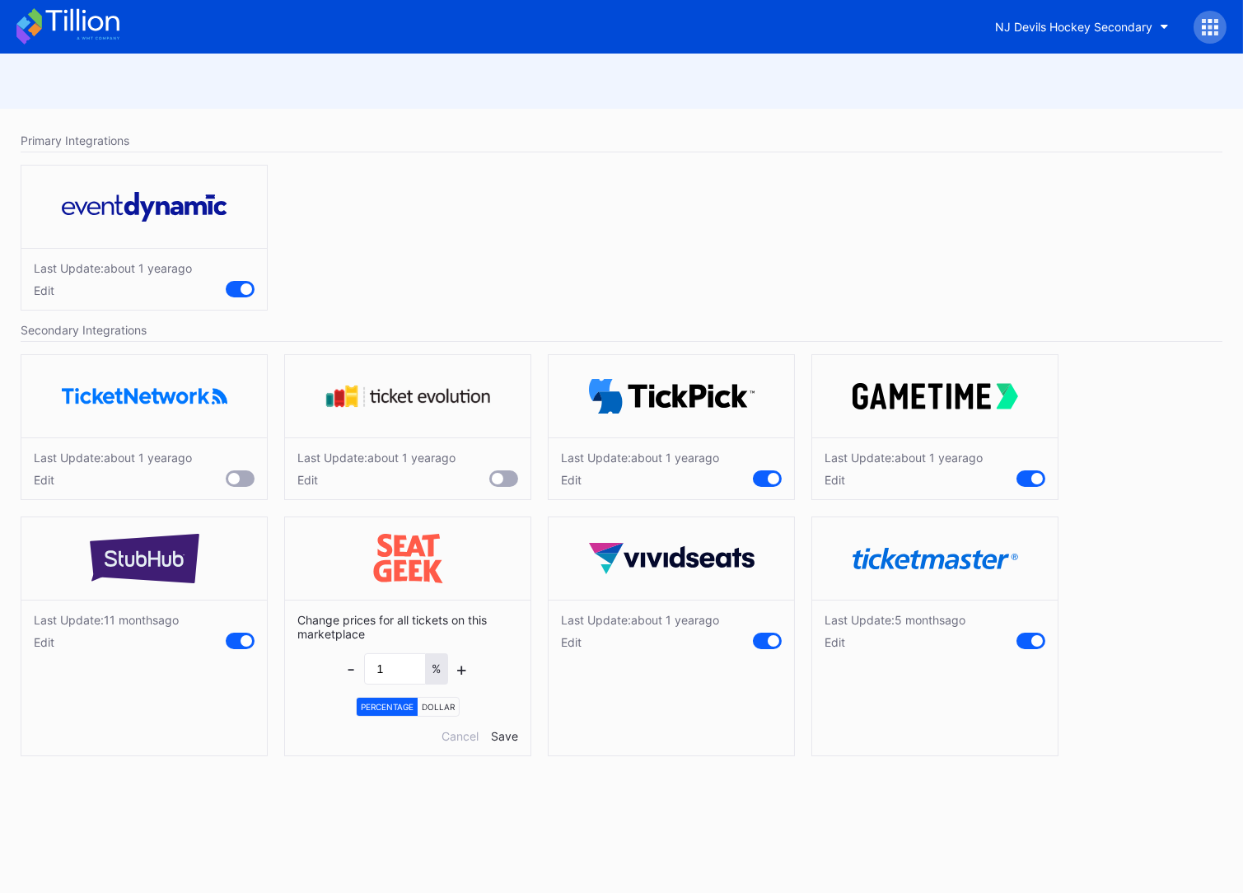
drag, startPoint x: 451, startPoint y: 734, endPoint x: 324, endPoint y: 728, distance: 126.9
click at [451, 734] on div "Cancel" at bounding box center [459, 736] width 37 height 14
click at [36, 641] on div "Edit" at bounding box center [106, 642] width 145 height 14
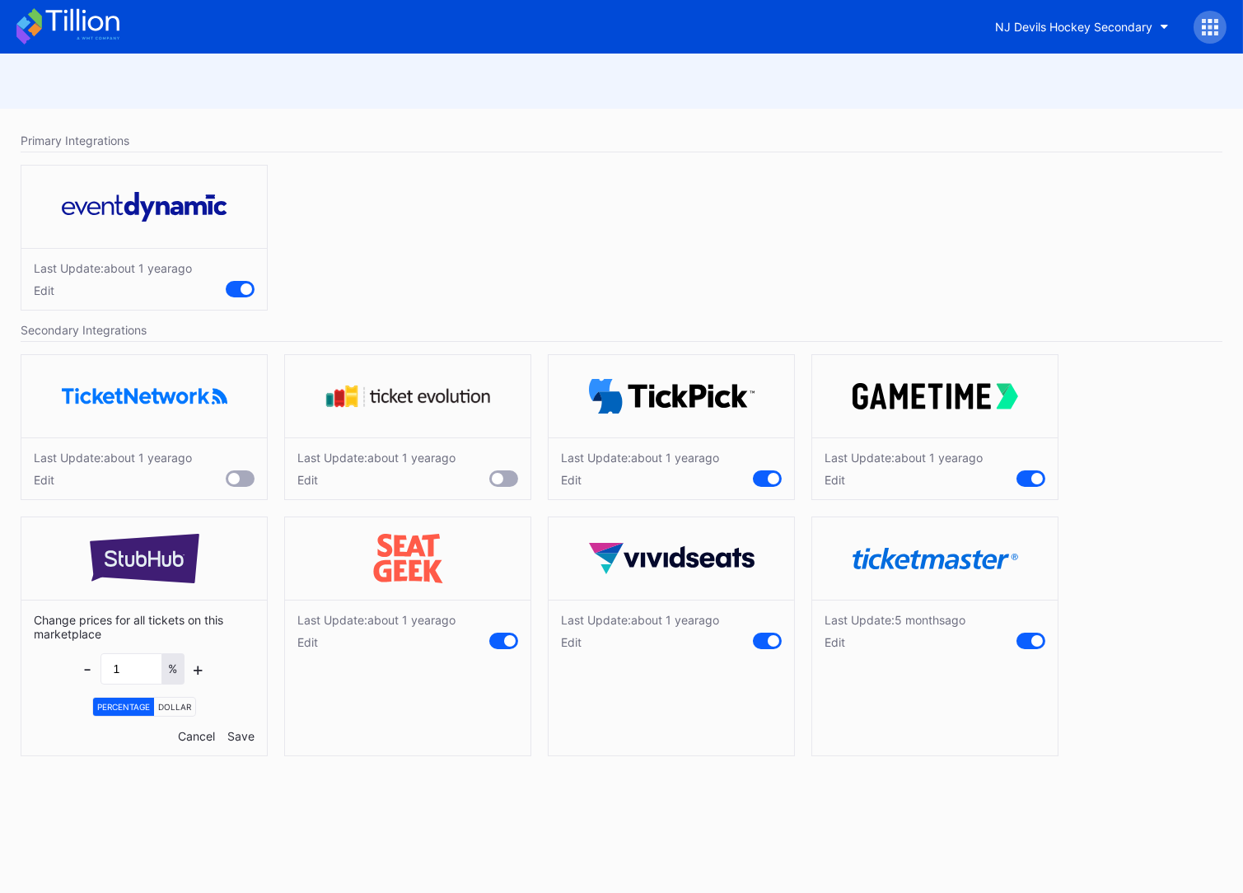
click at [196, 737] on div "Cancel" at bounding box center [196, 736] width 37 height 14
click at [580, 479] on div "Edit" at bounding box center [640, 480] width 158 height 14
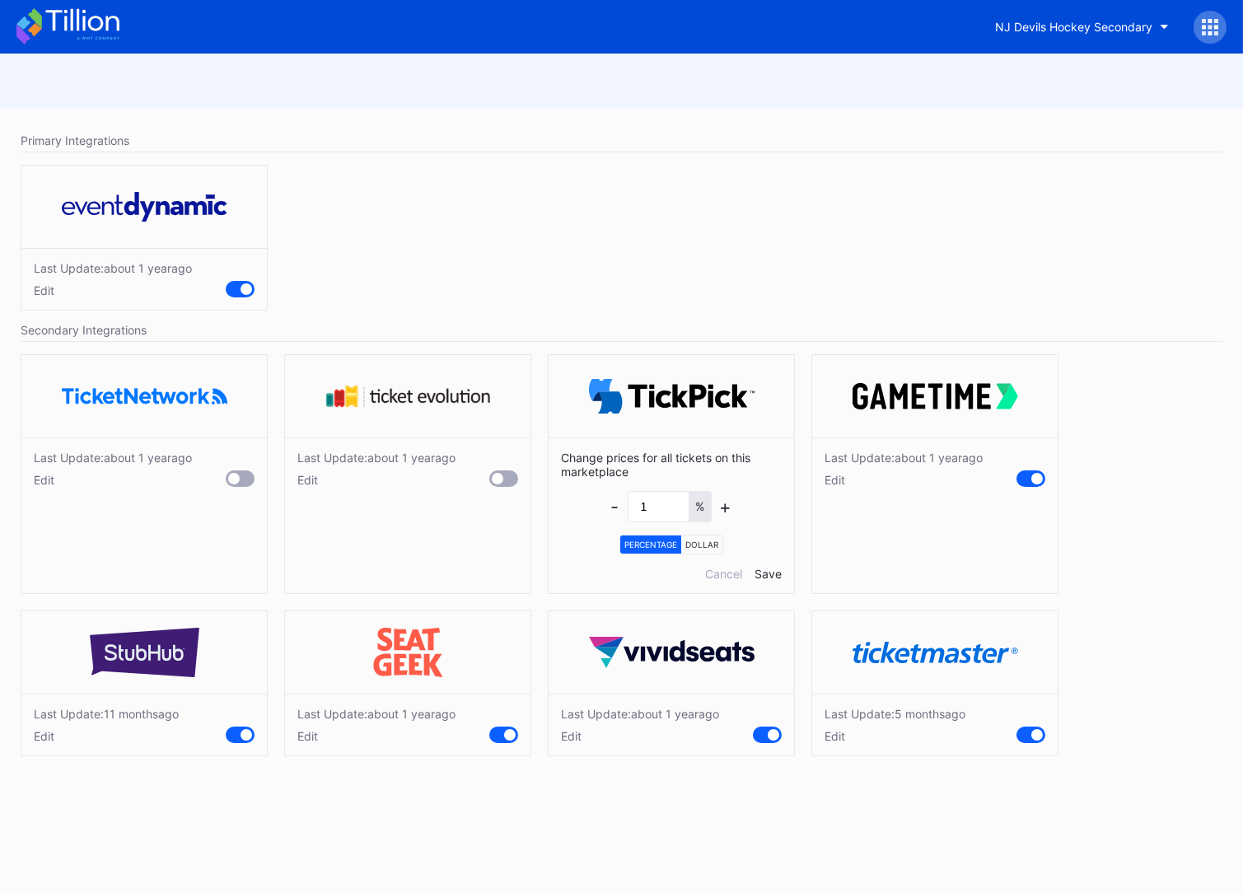
click at [730, 579] on div "Change prices for all tickets on this marketplace - 1 % + Percentage Dollar Can…" at bounding box center [670, 515] width 245 height 156
click at [726, 571] on div "Cancel" at bounding box center [723, 574] width 37 height 14
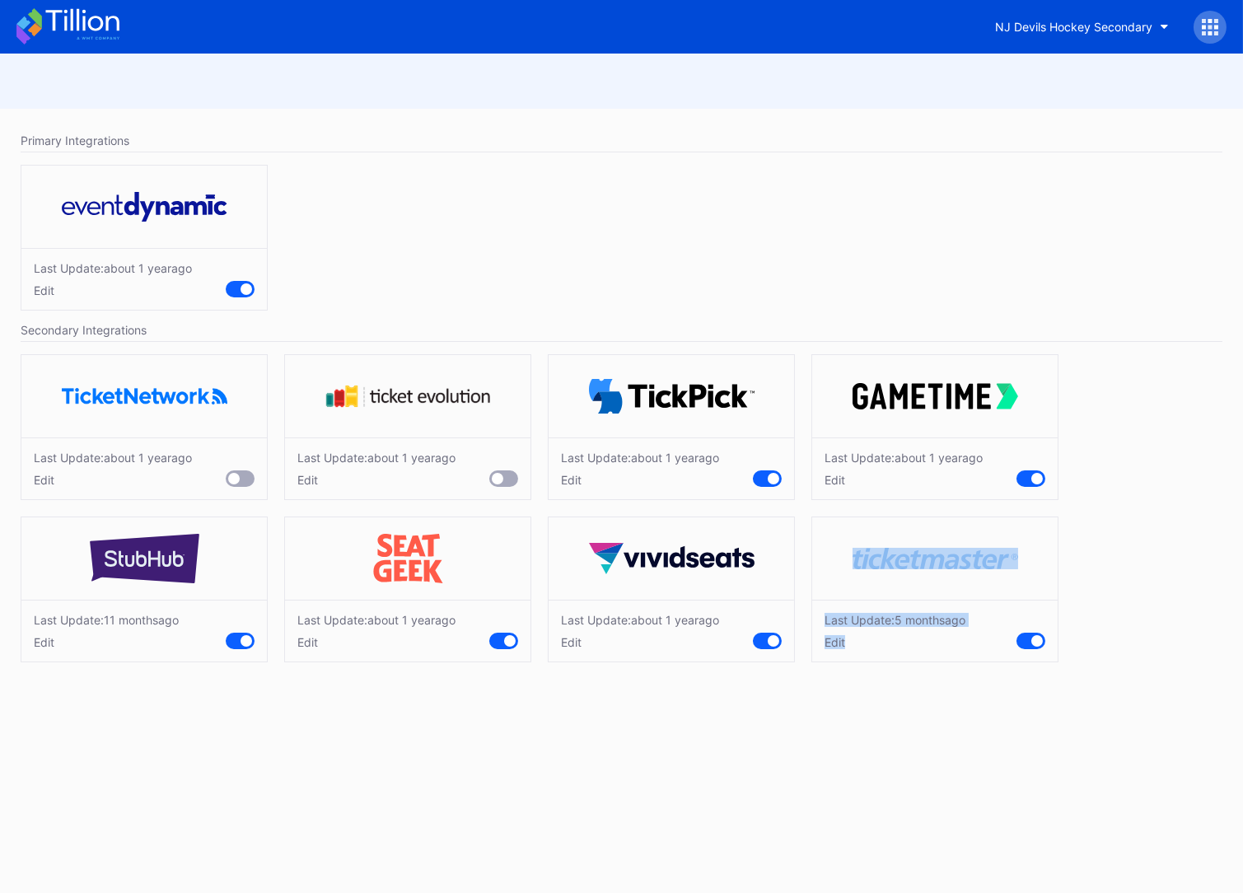
drag, startPoint x: 905, startPoint y: 740, endPoint x: 651, endPoint y: 738, distance: 253.6
click at [651, 737] on div "Primary Integrations Last Update: about 1 year ago Edit Secondary Integrations …" at bounding box center [621, 473] width 1243 height 839
click at [651, 738] on div "Primary Integrations Last Update: about 1 year ago Edit Secondary Integrations …" at bounding box center [621, 473] width 1243 height 839
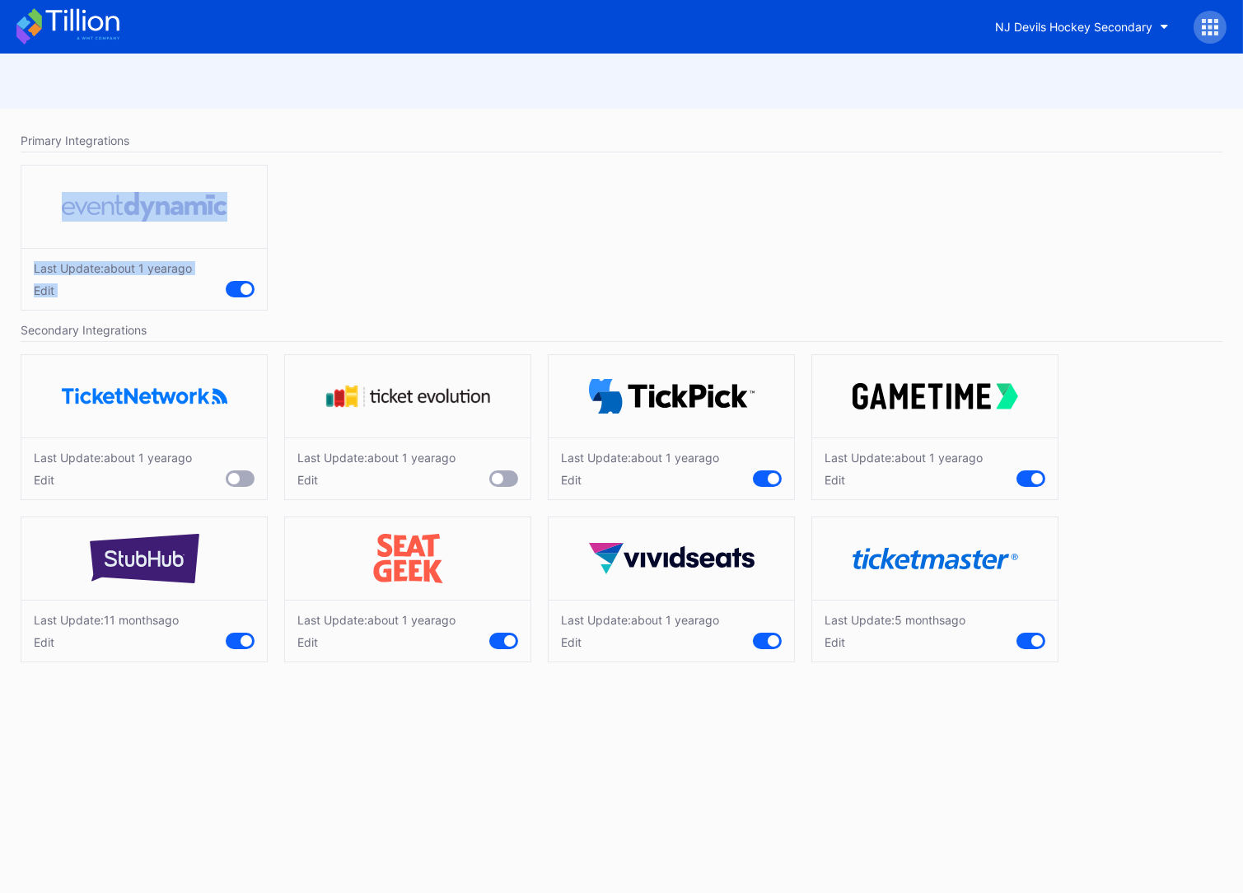
drag, startPoint x: 902, startPoint y: 286, endPoint x: 965, endPoint y: 316, distance: 70.3
click at [956, 313] on div "Last Update: about 1 year ago Edit" at bounding box center [621, 241] width 1218 height 170
click at [966, 316] on div "Last Update: about 1 year ago Edit" at bounding box center [621, 241] width 1218 height 170
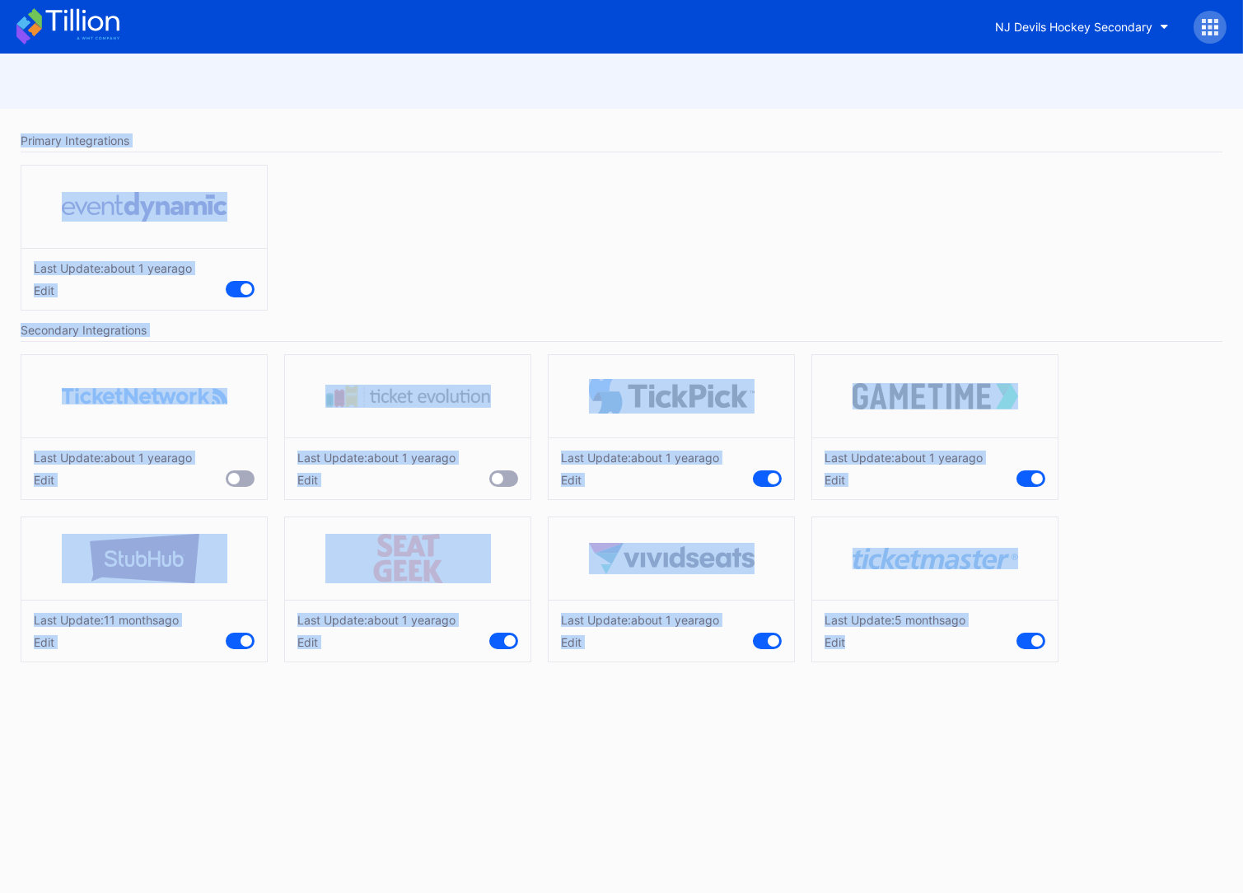
drag, startPoint x: 1082, startPoint y: 758, endPoint x: 14, endPoint y: 133, distance: 1237.1
click at [14, 133] on div "Primary Integrations Last Update: about 1 year ago Edit Secondary Integrations …" at bounding box center [621, 473] width 1243 height 839
click at [27, 130] on div "Primary Integrations" at bounding box center [621, 140] width 1201 height 23
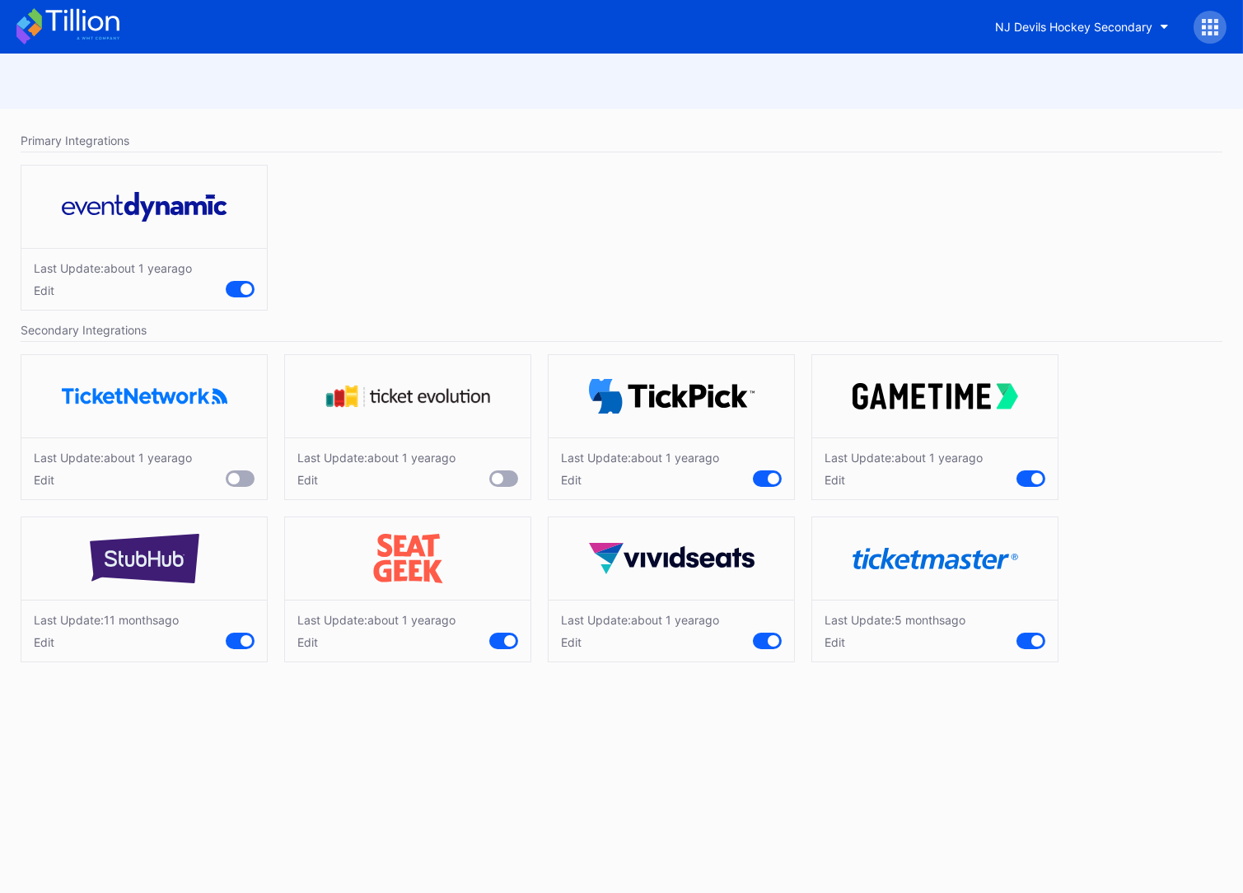
click at [71, 31] on icon at bounding box center [67, 26] width 103 height 36
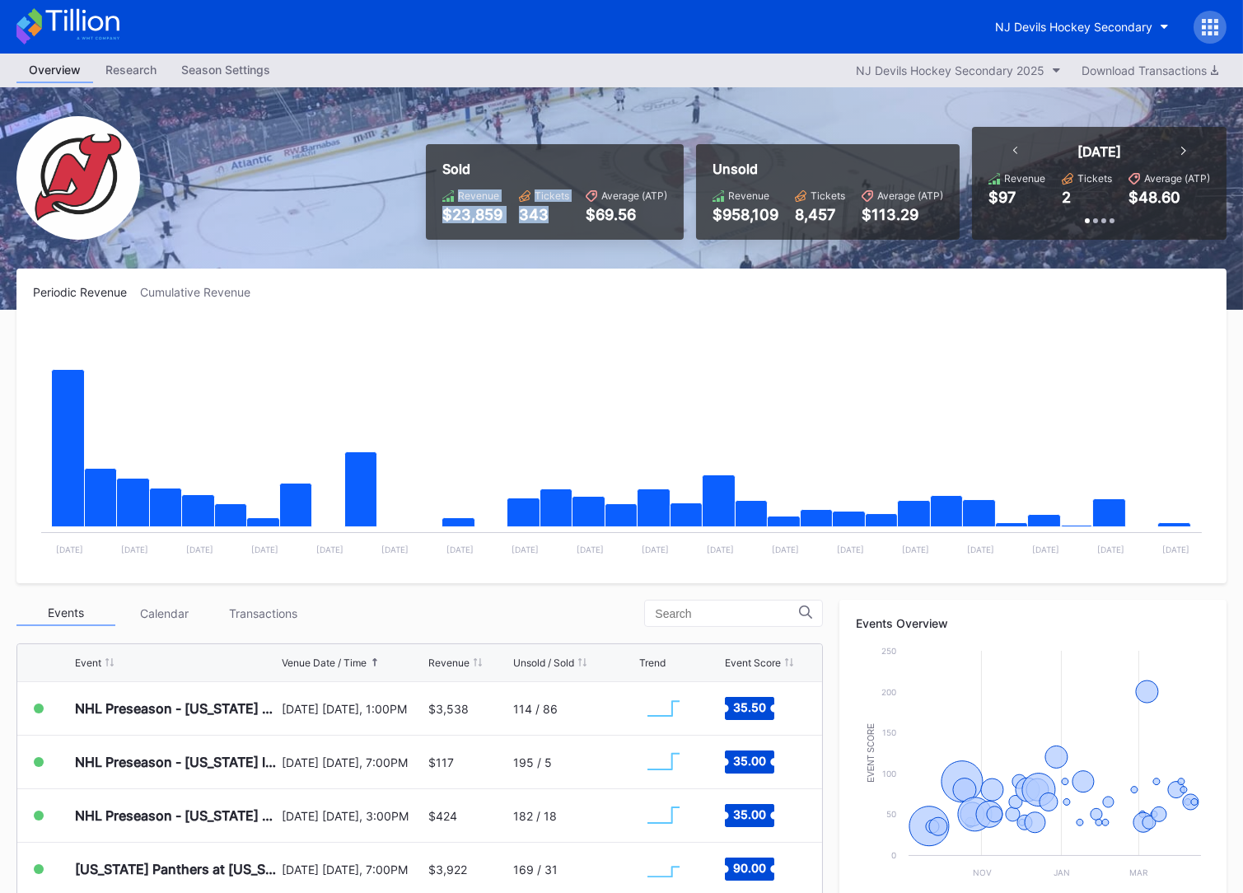
drag, startPoint x: 563, startPoint y: 214, endPoint x: 574, endPoint y: 219, distance: 11.8
click at [572, 218] on div "Sold Revenue $23,859 Tickets 343 Average (ATP) $69.56 Unsold Revenue $958,109 T…" at bounding box center [621, 198] width 1243 height 222
click at [68, 21] on icon at bounding box center [67, 26] width 103 height 36
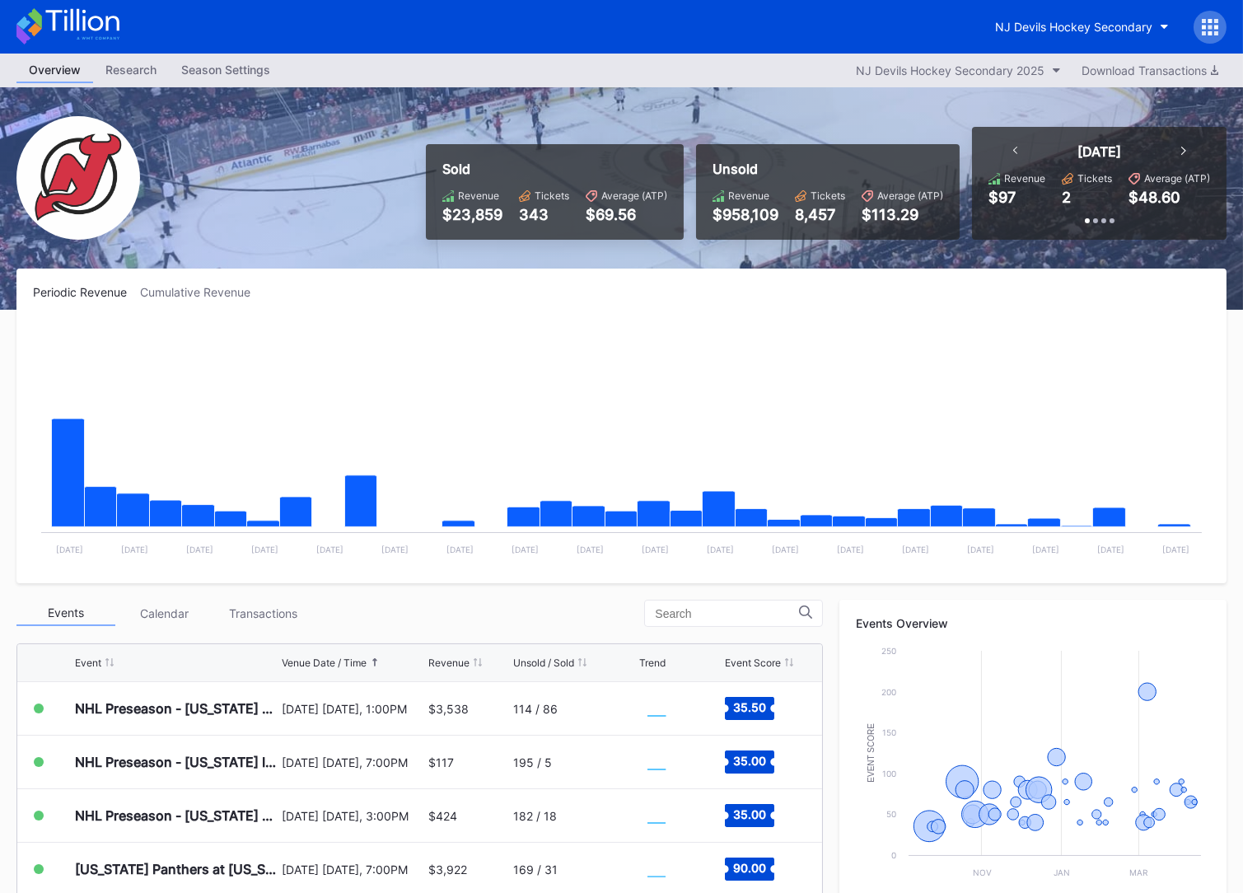
click at [1208, 24] on icon at bounding box center [1209, 27] width 16 height 16
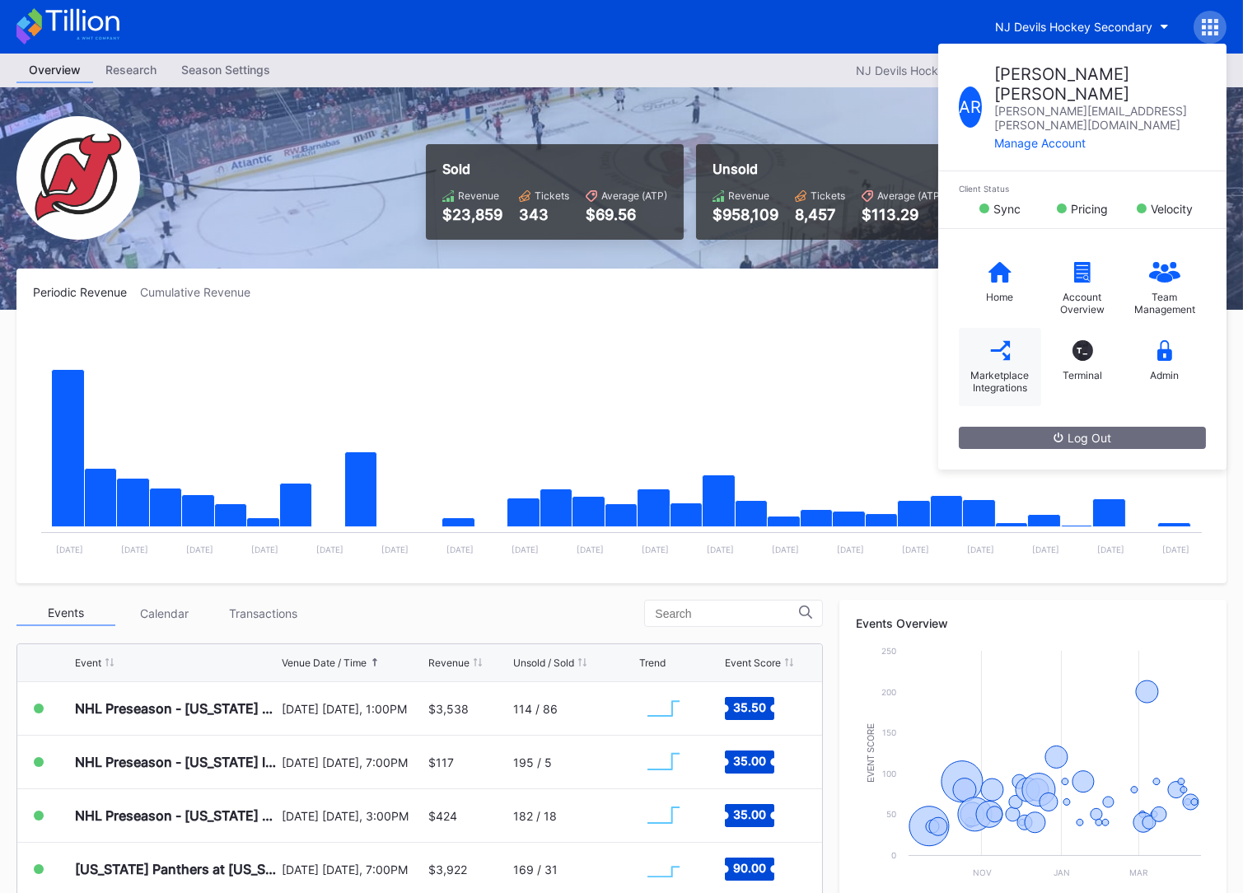
click at [987, 369] on div "Marketplace Integrations" at bounding box center [1000, 381] width 66 height 25
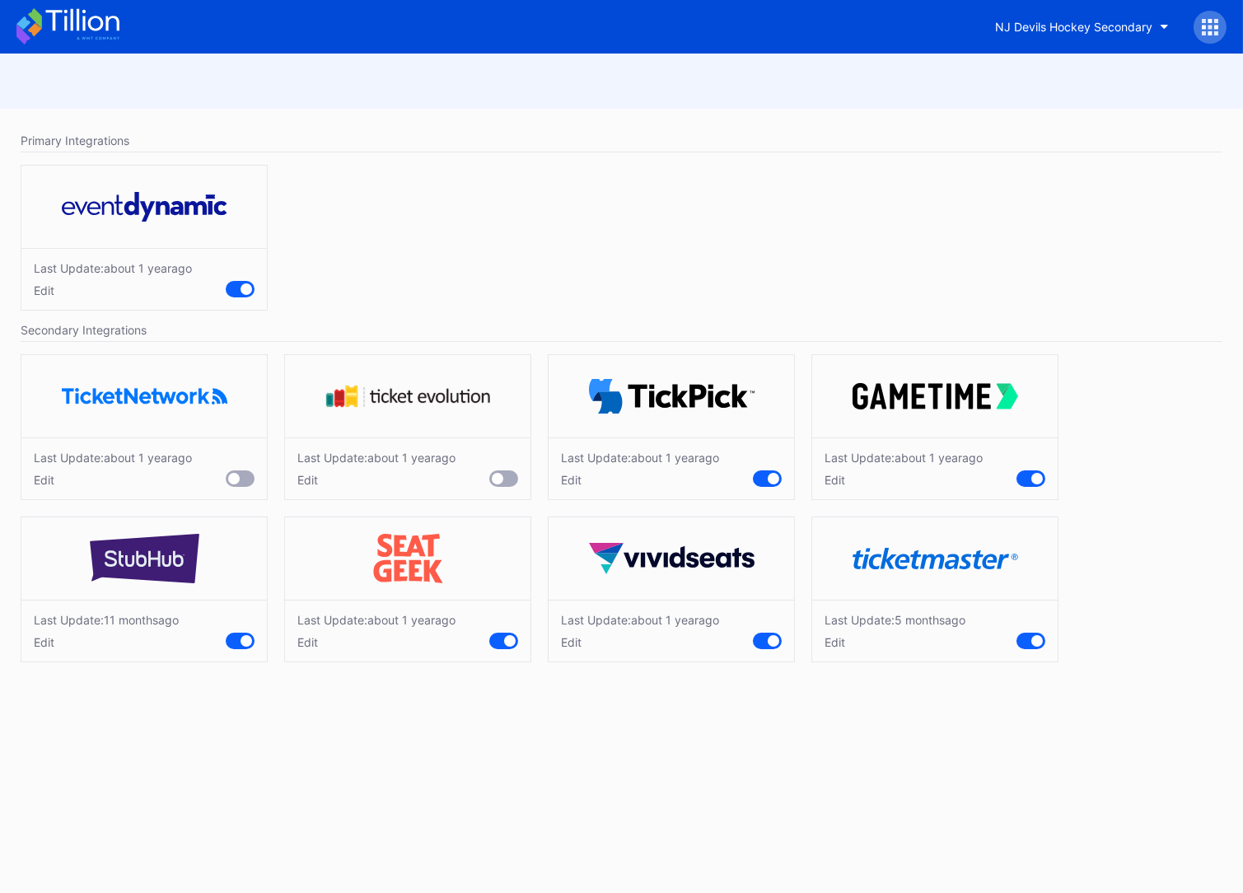
click at [838, 474] on div "Edit" at bounding box center [903, 480] width 158 height 14
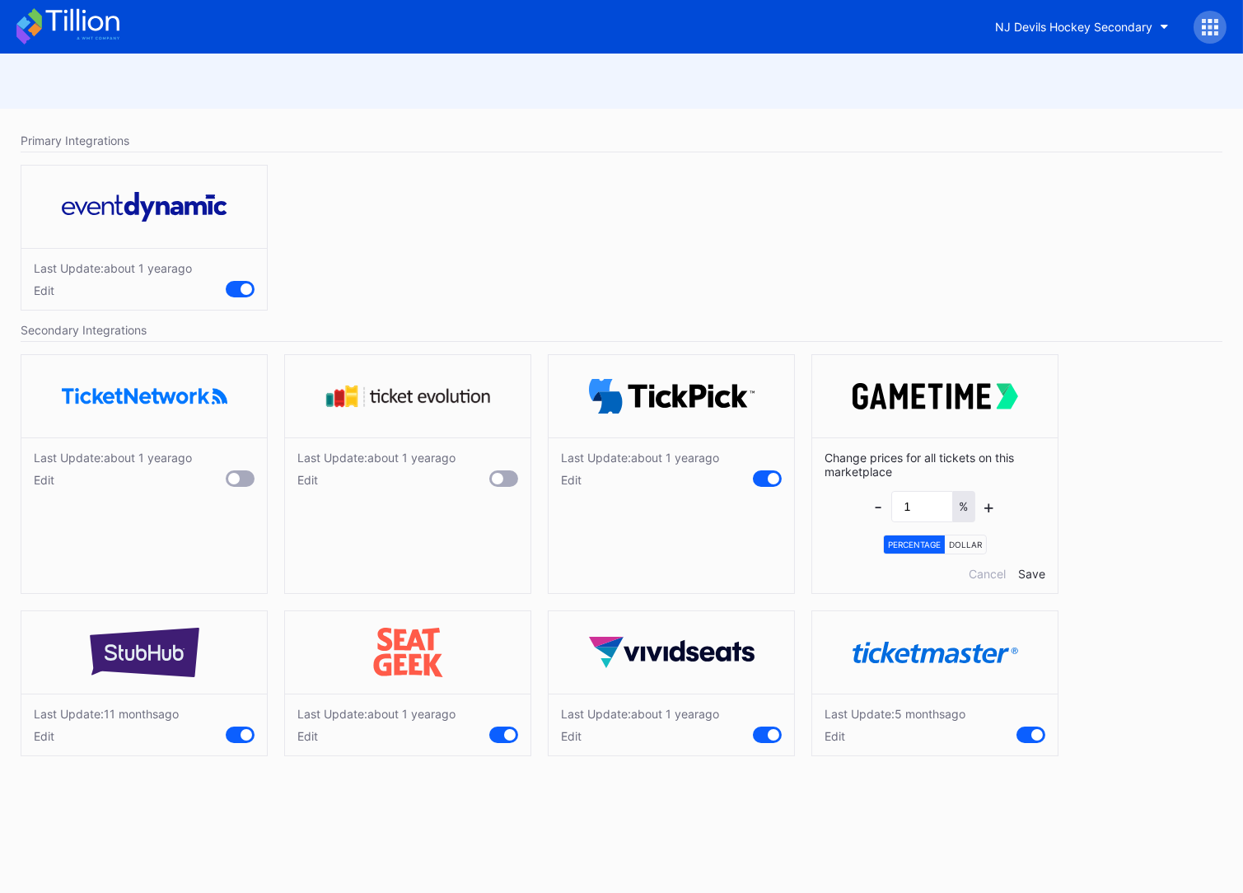
click at [833, 738] on div "Edit" at bounding box center [894, 736] width 141 height 14
click at [576, 737] on div "Edit" at bounding box center [640, 736] width 158 height 14
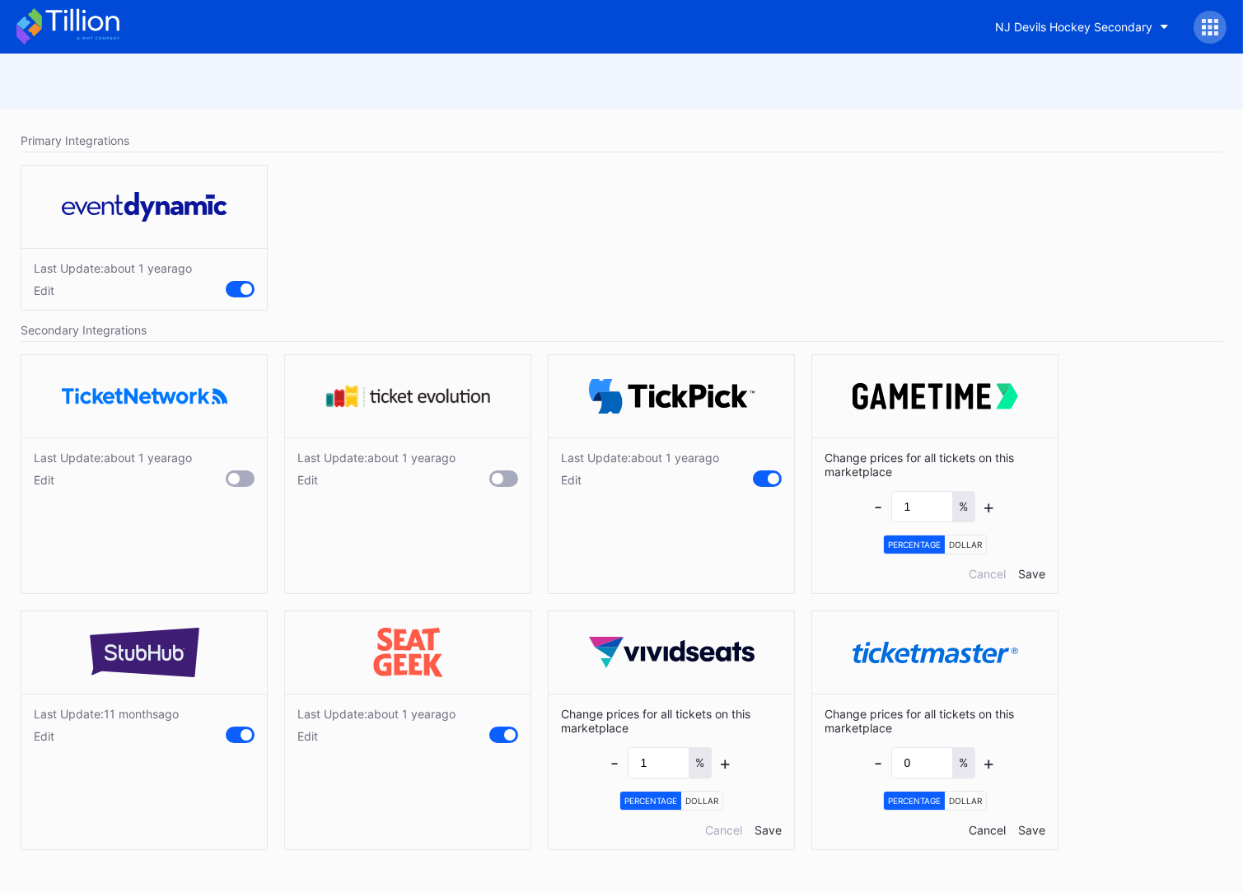
click at [968, 827] on div "Cancel" at bounding box center [986, 830] width 37 height 14
click at [716, 827] on div "Cancel" at bounding box center [723, 830] width 37 height 14
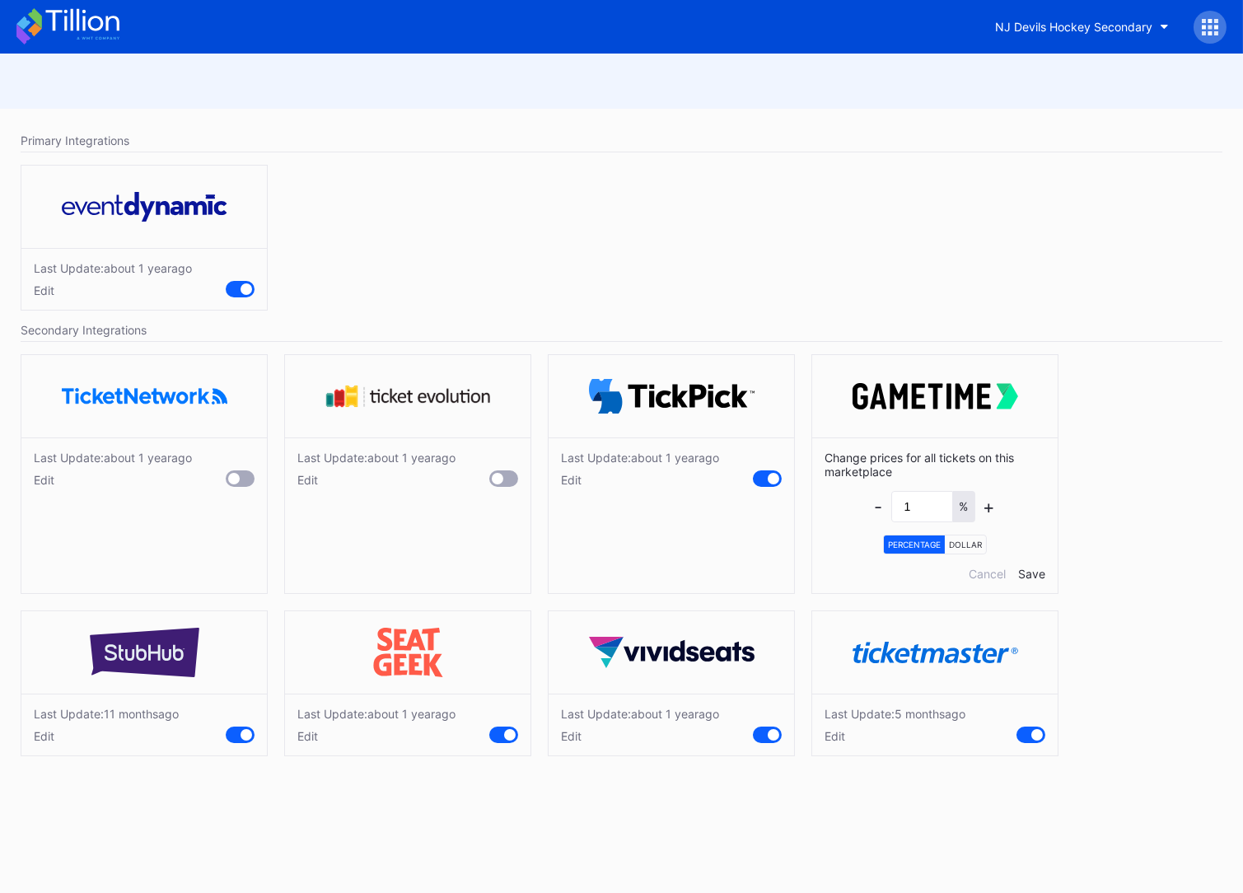
click at [299, 735] on div "Edit" at bounding box center [376, 736] width 158 height 14
click at [454, 830] on div "Cancel" at bounding box center [459, 830] width 37 height 14
click at [38, 733] on div "Edit" at bounding box center [106, 736] width 145 height 14
click at [206, 828] on div "Cancel" at bounding box center [196, 830] width 37 height 14
click at [63, 39] on icon at bounding box center [67, 26] width 103 height 36
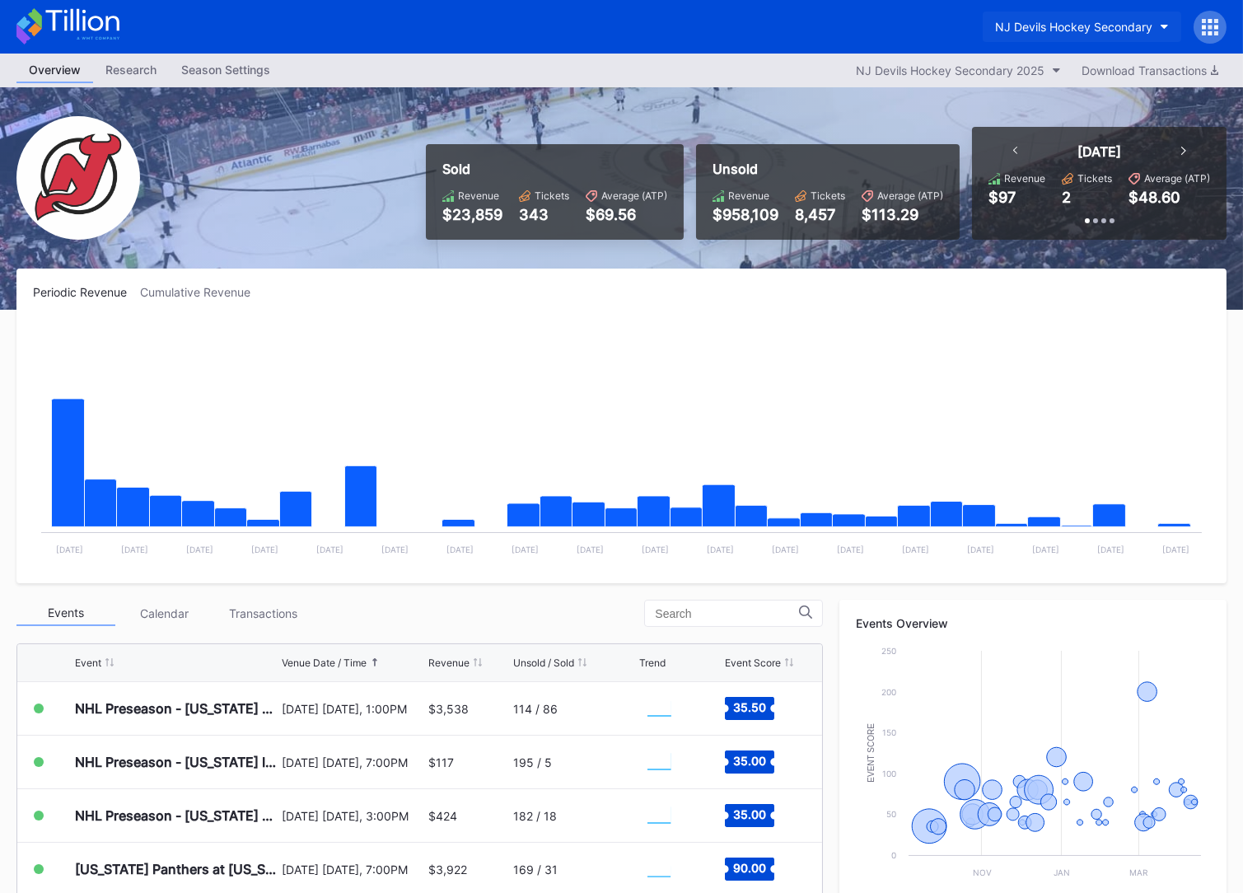
click at [1038, 26] on div "NJ Devils Hockey Secondary" at bounding box center [1073, 27] width 157 height 14
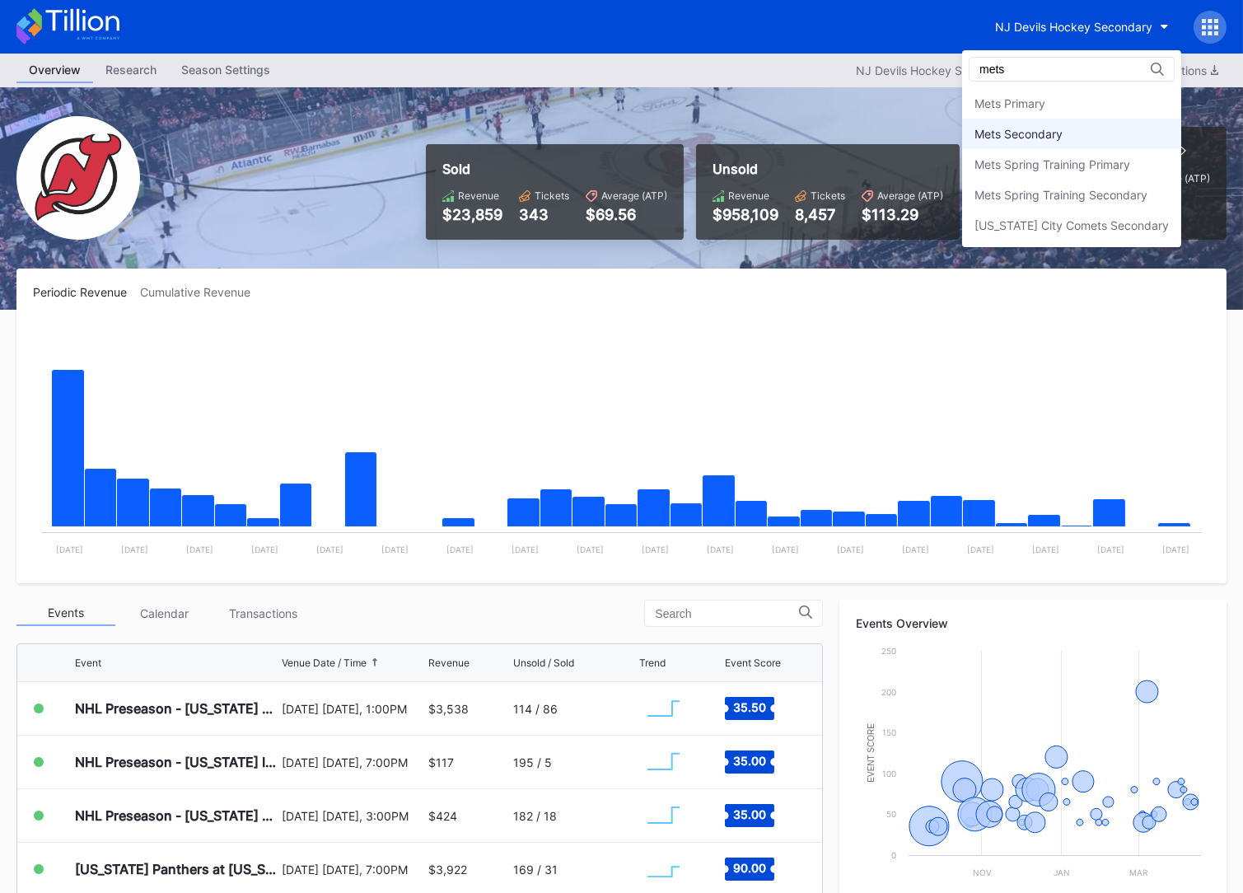
type input "mets"
click at [1026, 124] on div "Mets Secondary" at bounding box center [1071, 134] width 219 height 30
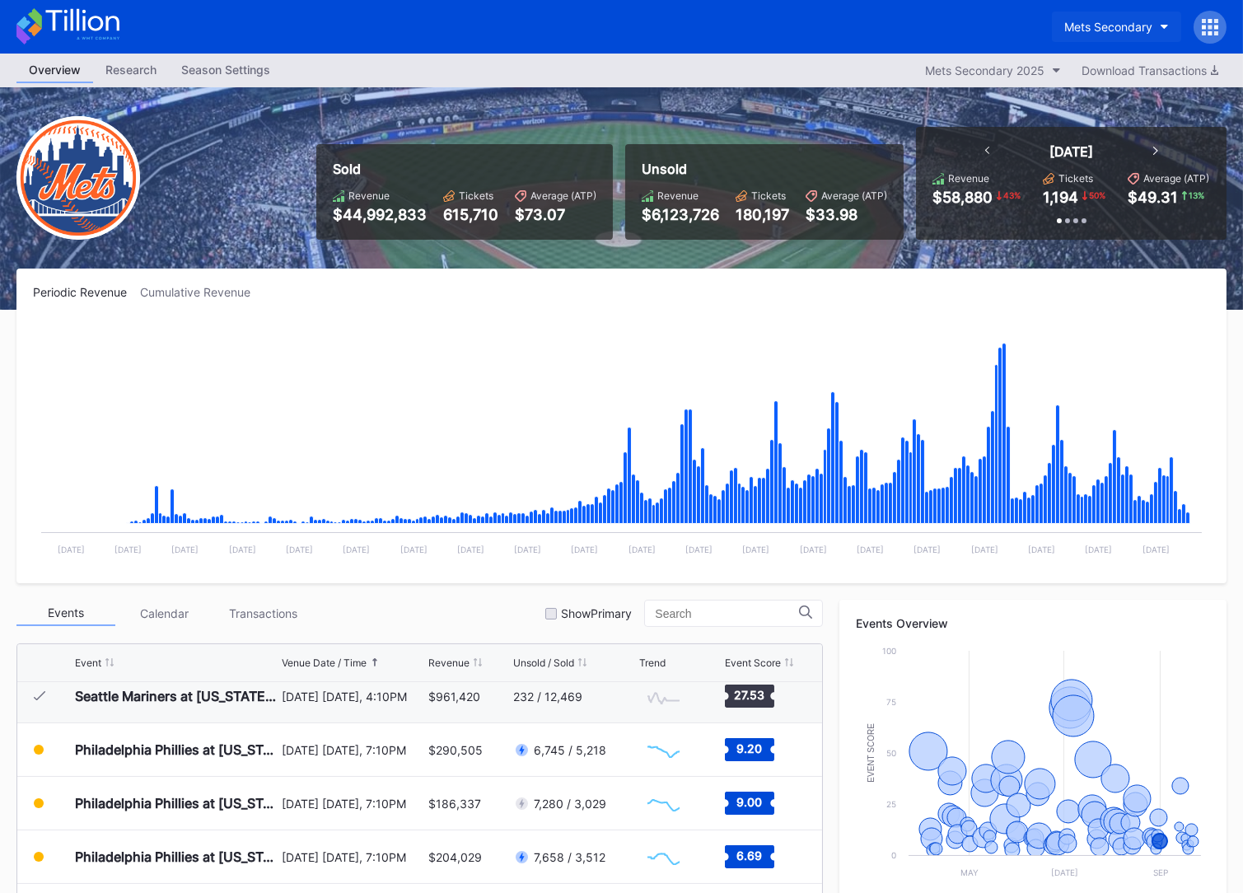
click at [1104, 28] on div "Mets Secondary" at bounding box center [1108, 27] width 88 height 14
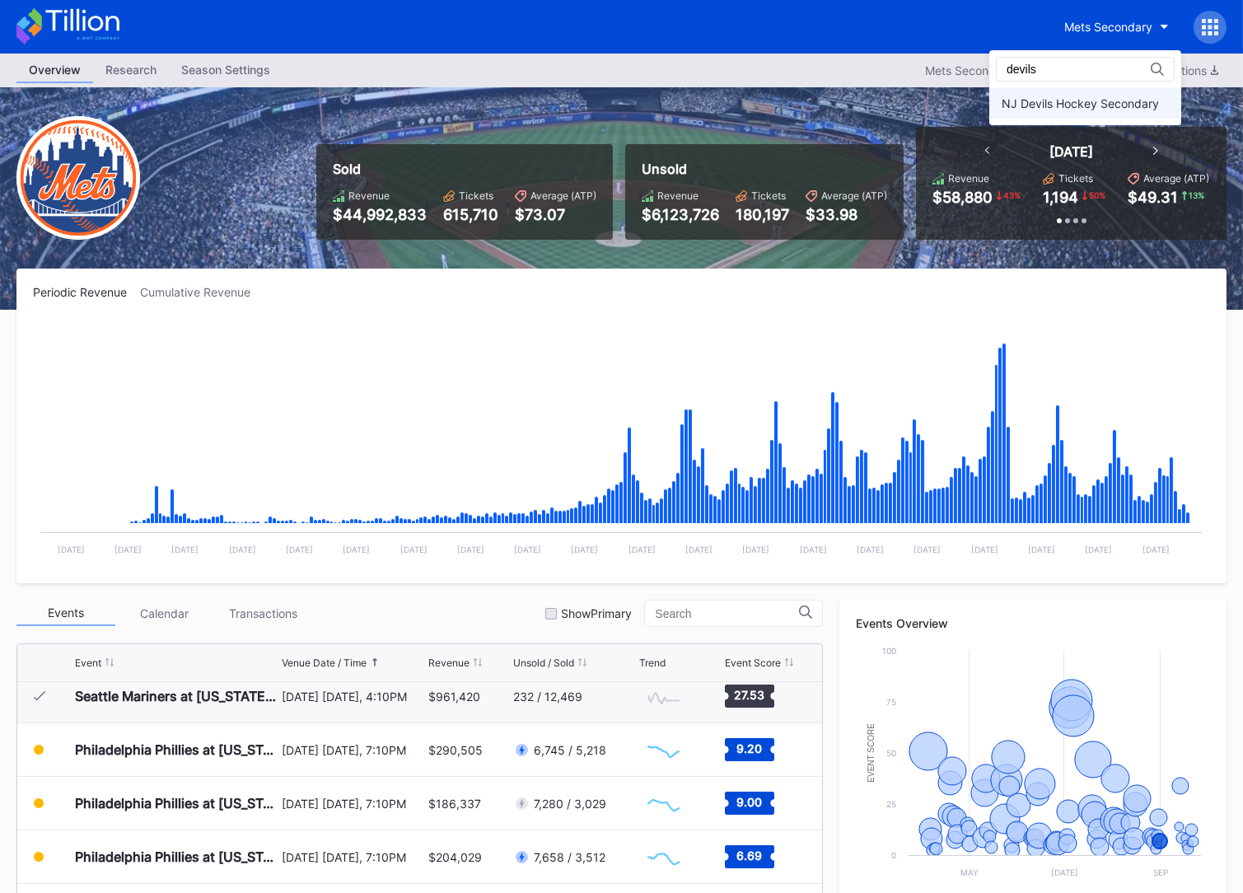
type input "devils"
click at [1101, 107] on div "NJ Devils Hockey Secondary" at bounding box center [1079, 103] width 157 height 14
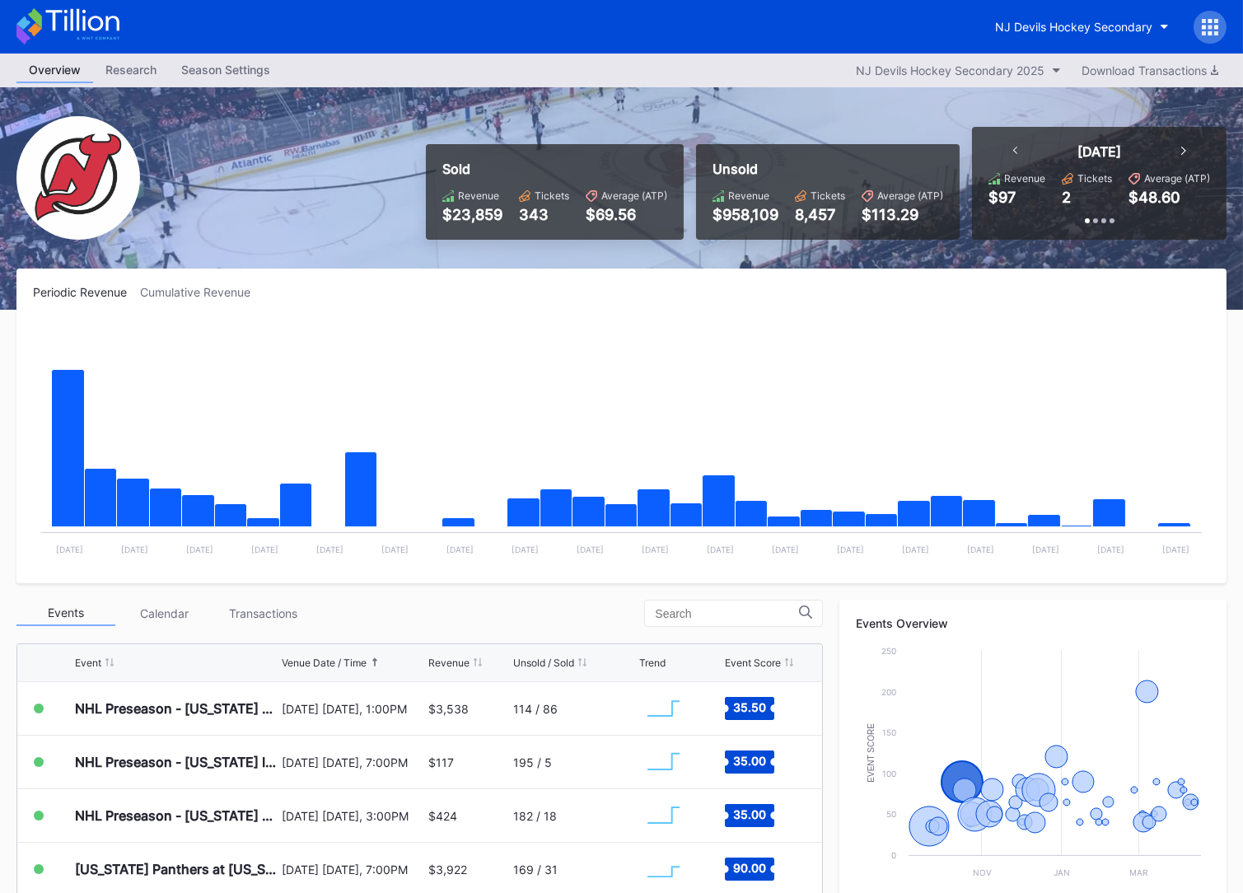
click at [111, 37] on icon at bounding box center [67, 26] width 103 height 36
click at [114, 36] on icon at bounding box center [67, 26] width 103 height 36
click at [110, 21] on icon at bounding box center [67, 26] width 103 height 36
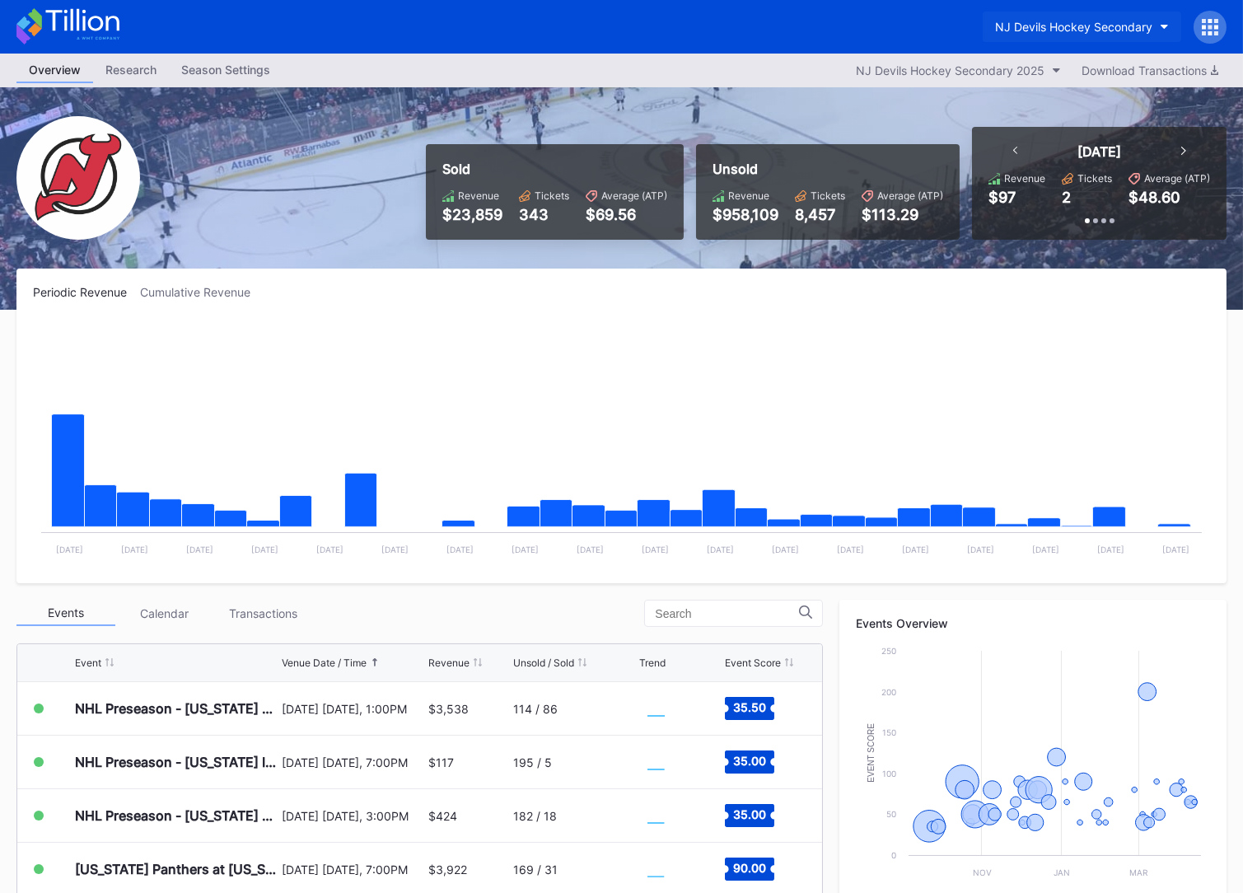
click at [1061, 26] on div "NJ Devils Hockey Secondary" at bounding box center [1073, 27] width 157 height 14
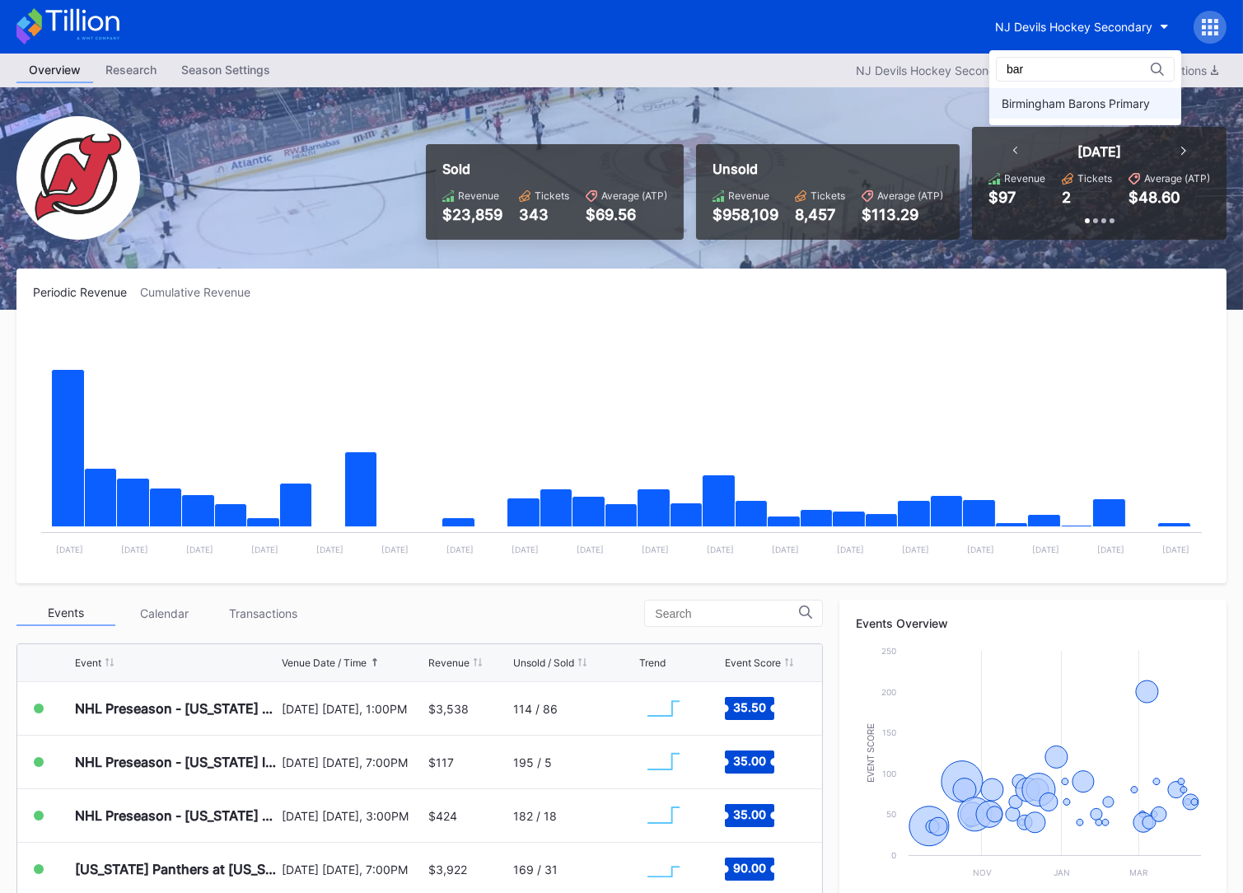
type input "bar"
click at [1061, 103] on div "Birmingham Barons Primary" at bounding box center [1075, 103] width 148 height 14
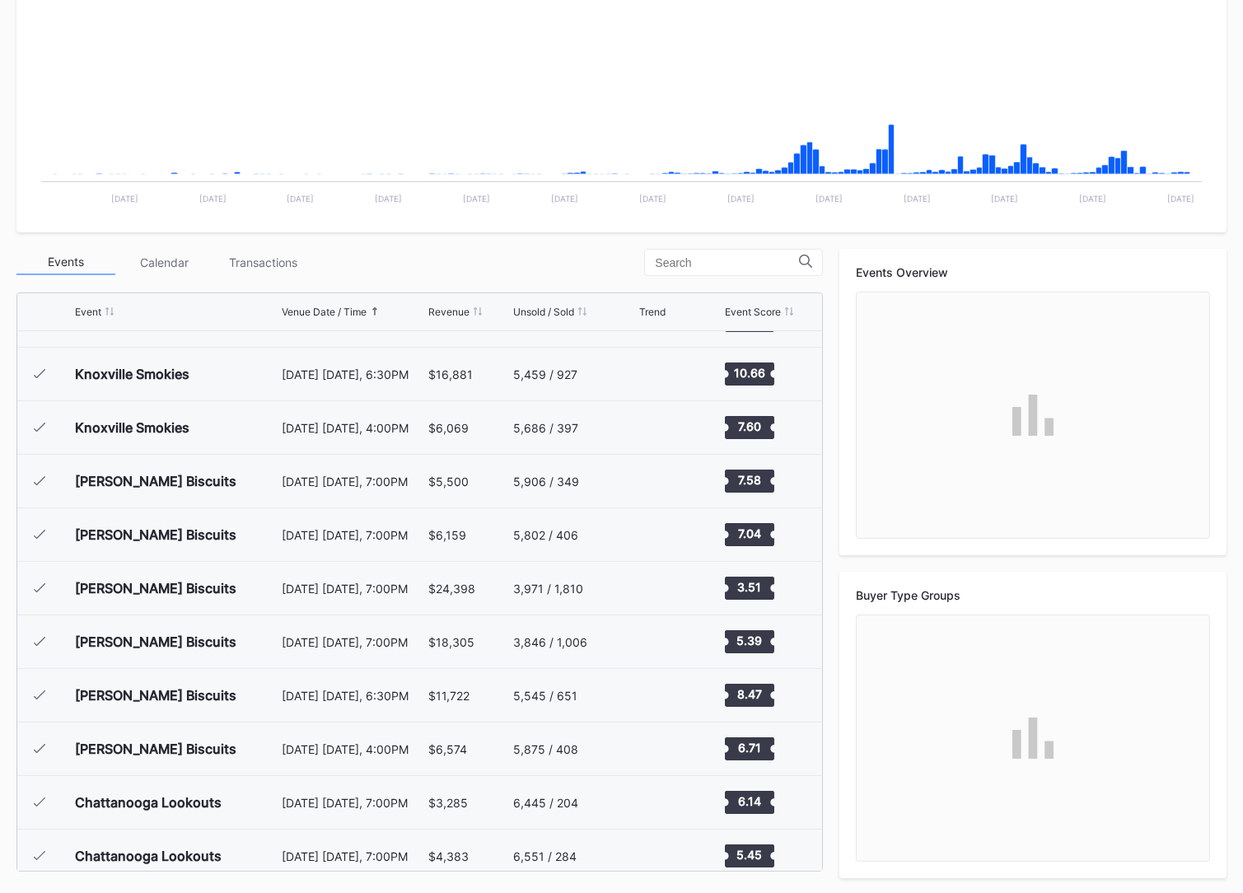
scroll to position [1285, 0]
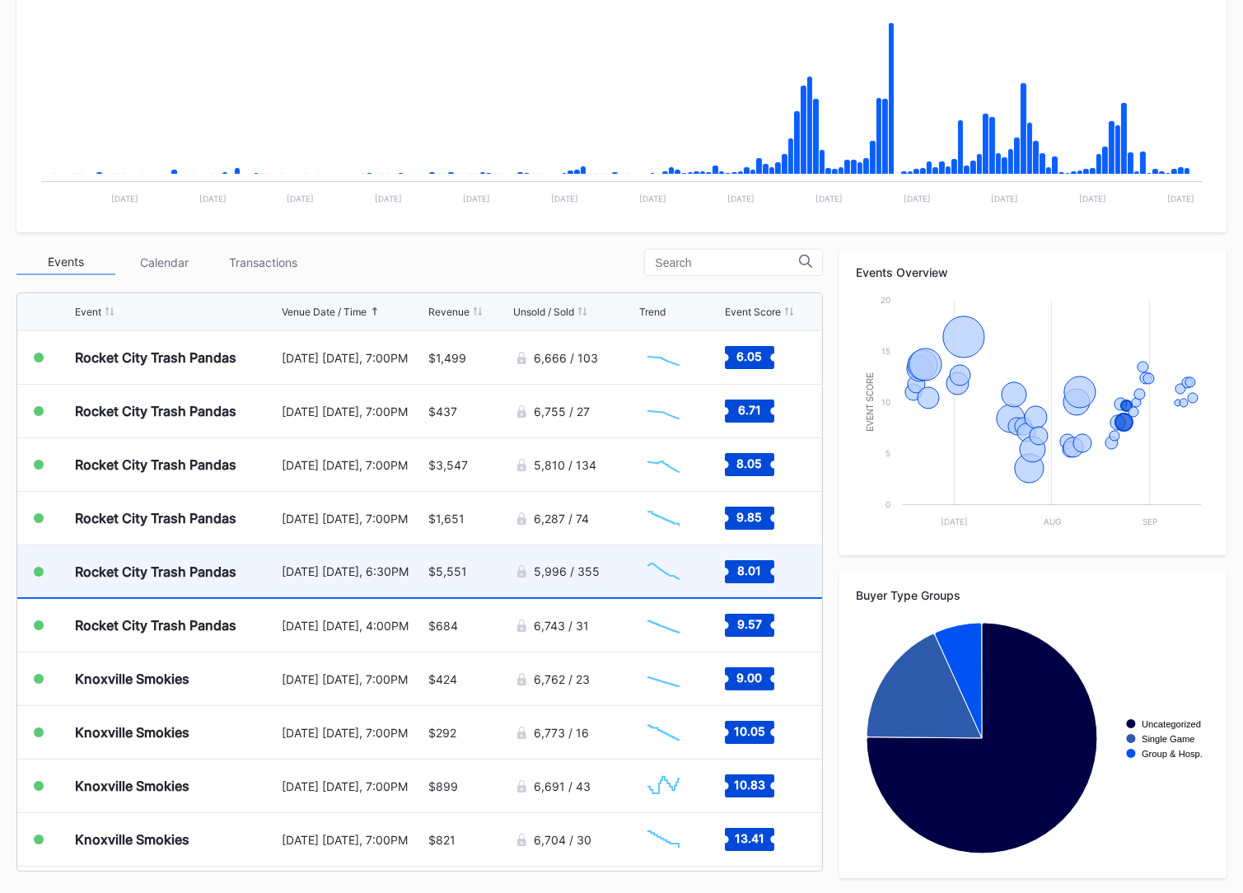
click at [357, 577] on div "[DATE] [DATE], 6:30PM" at bounding box center [353, 571] width 142 height 52
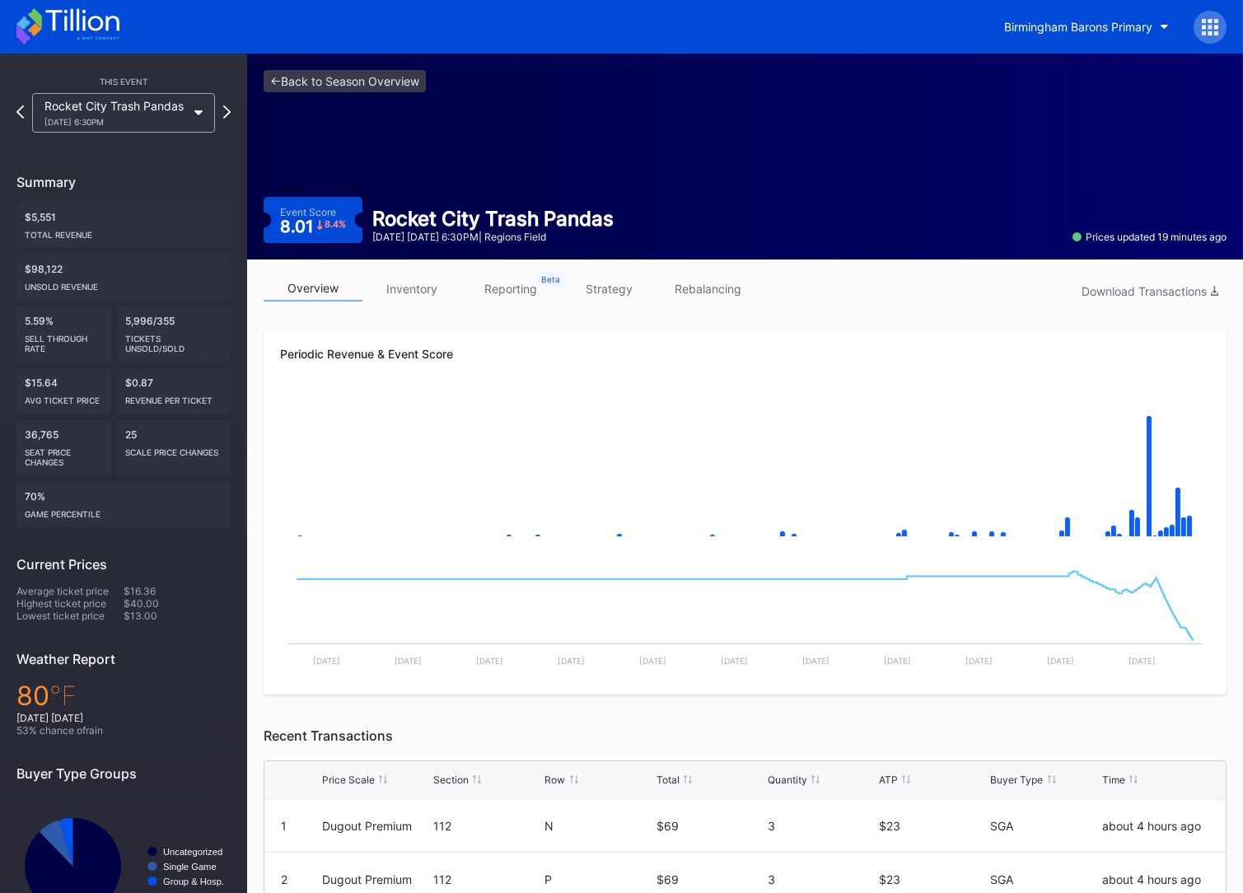
click at [391, 277] on link "inventory" at bounding box center [411, 289] width 99 height 26
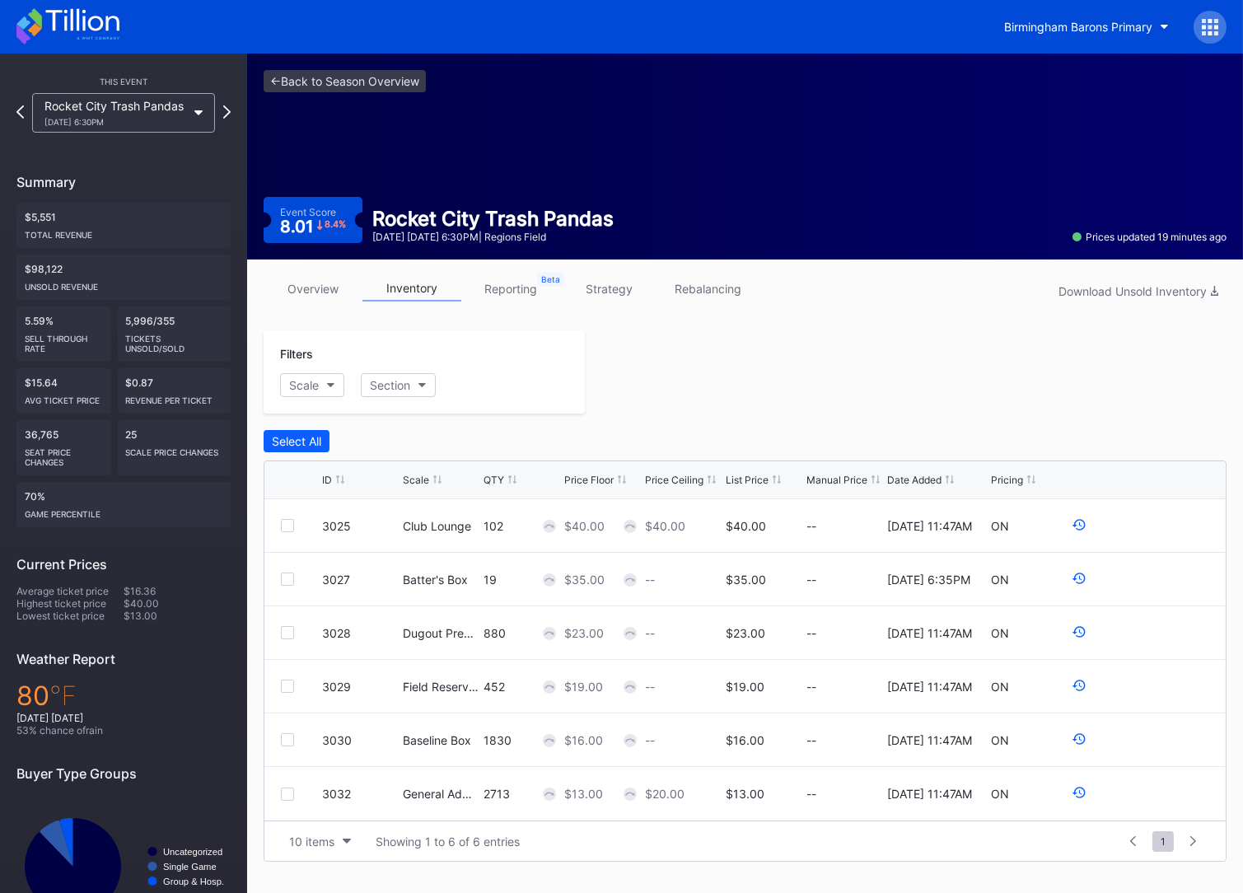
scroll to position [52, 0]
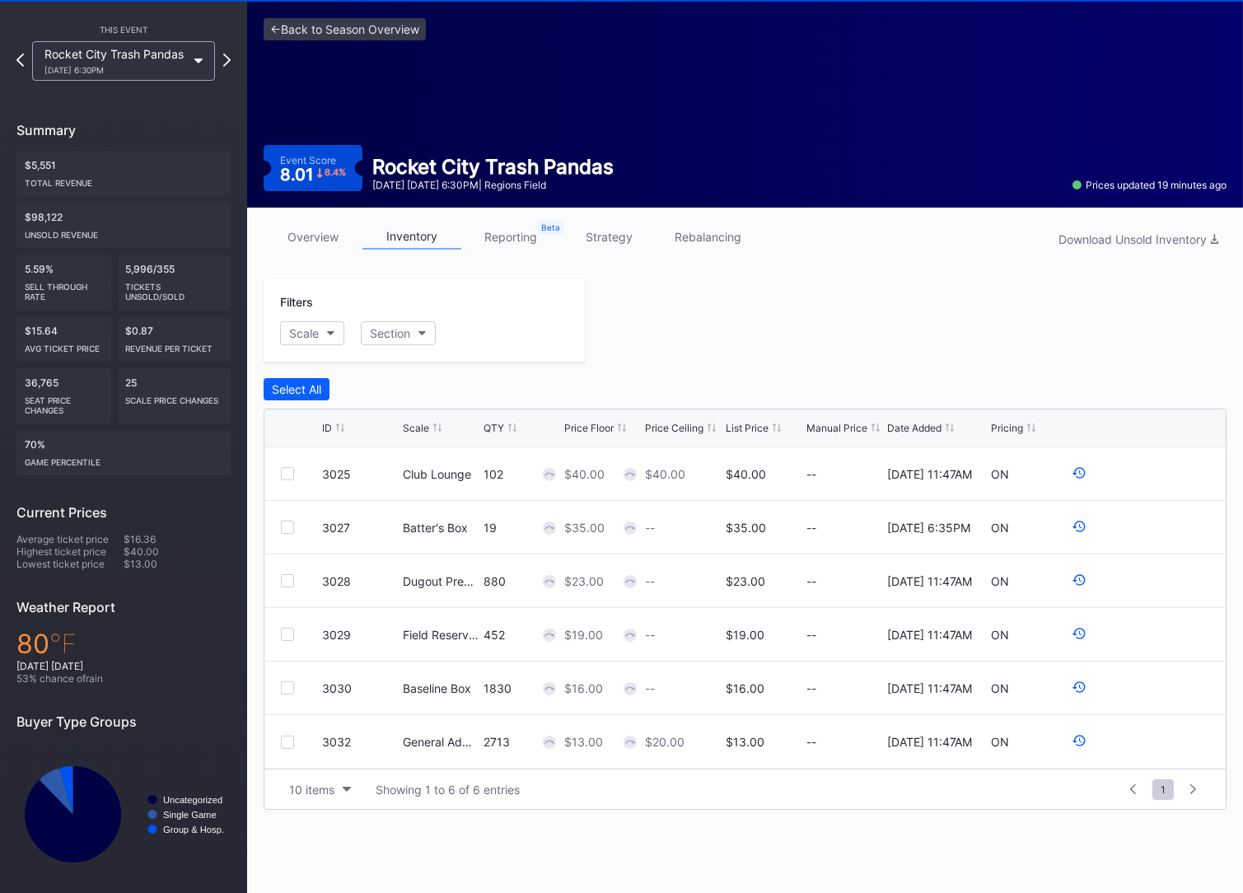
click at [303, 234] on link "overview" at bounding box center [313, 237] width 99 height 26
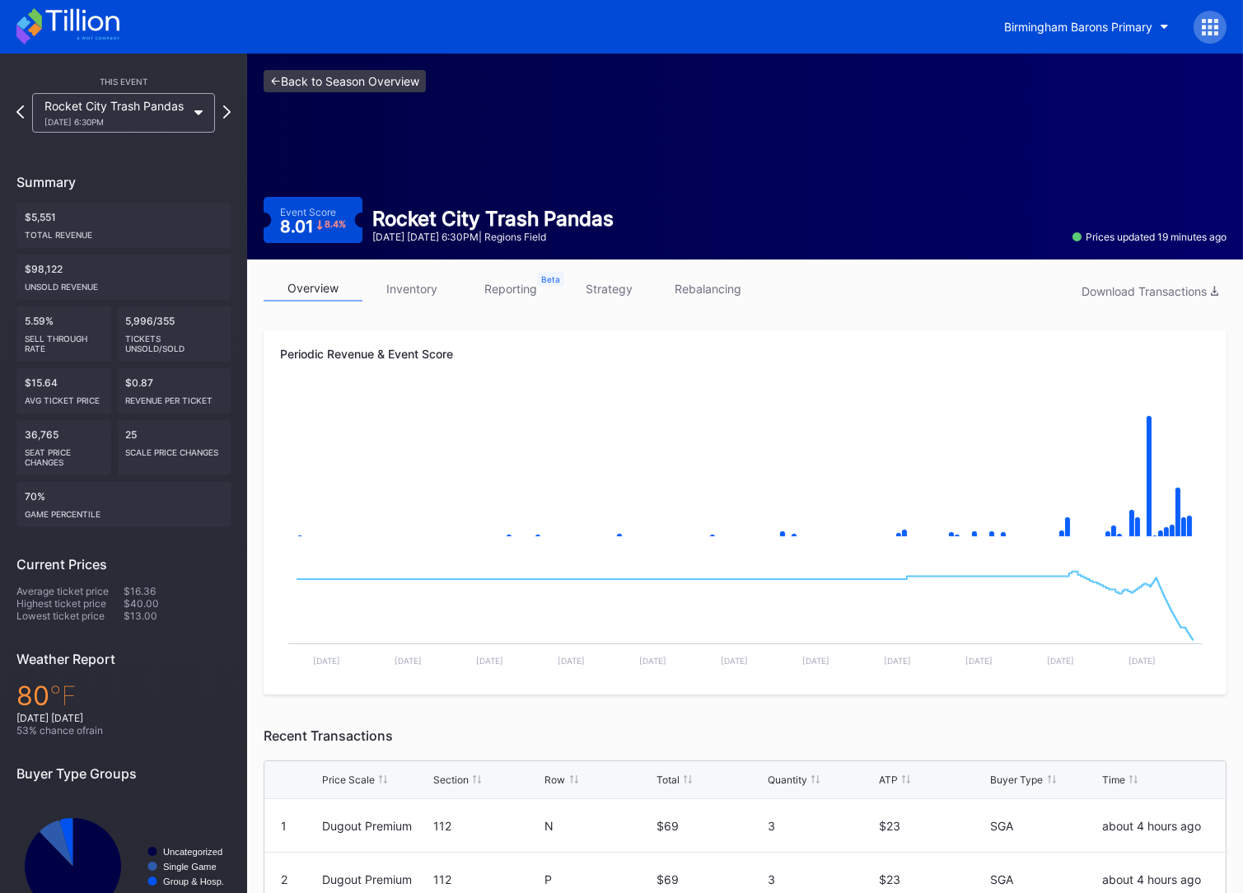
click at [376, 91] on link "<- Back to Season Overview" at bounding box center [345, 81] width 162 height 22
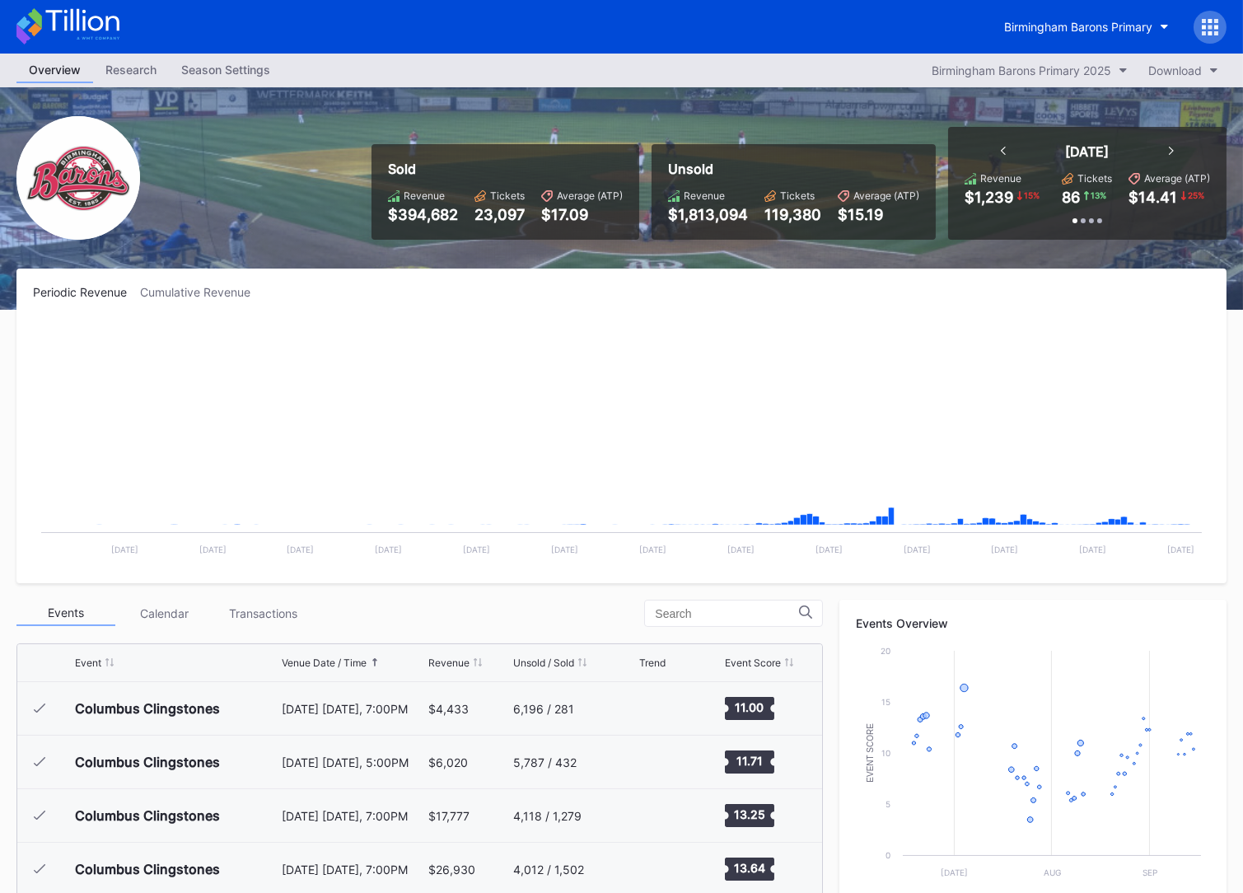
scroll to position [1285, 0]
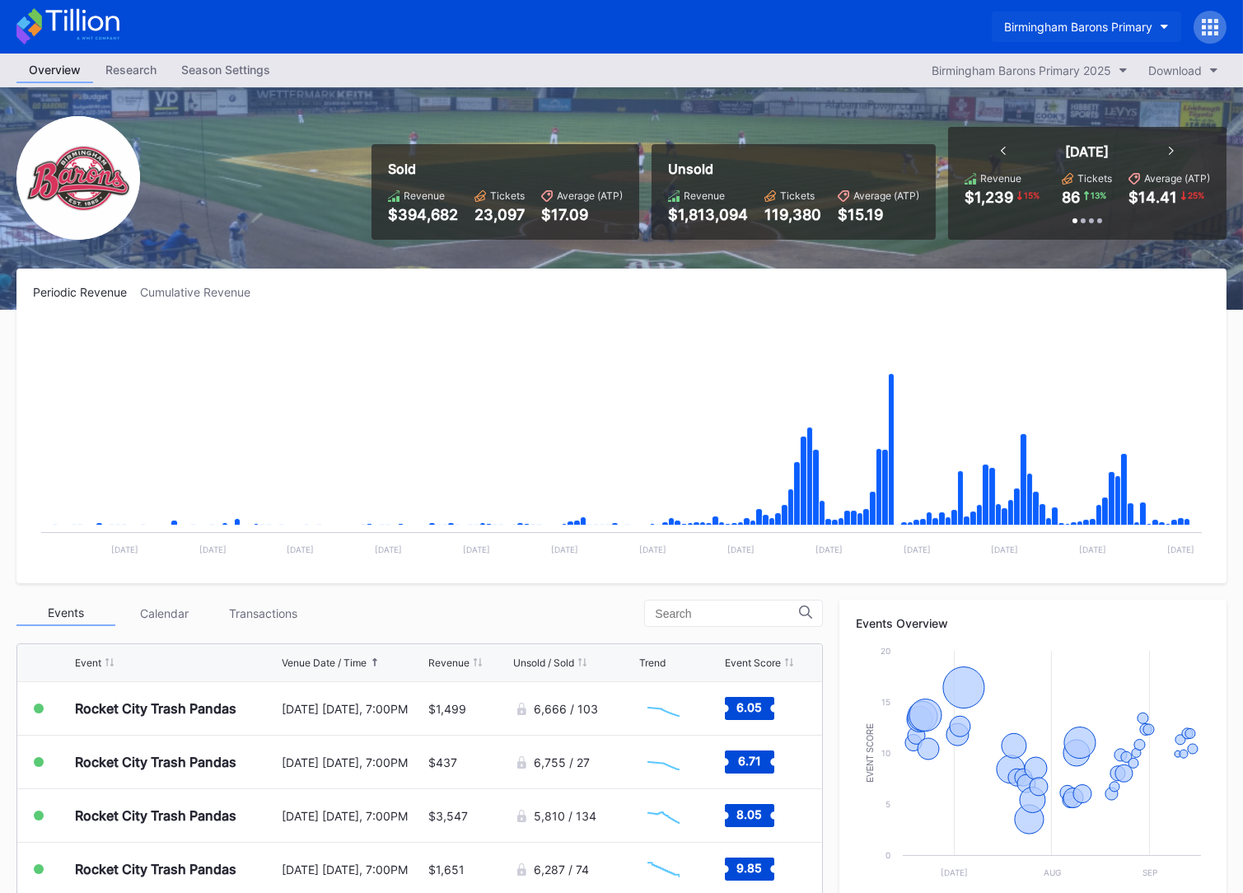
click at [1025, 34] on button "Birmingham Barons Primary" at bounding box center [1085, 27] width 189 height 30
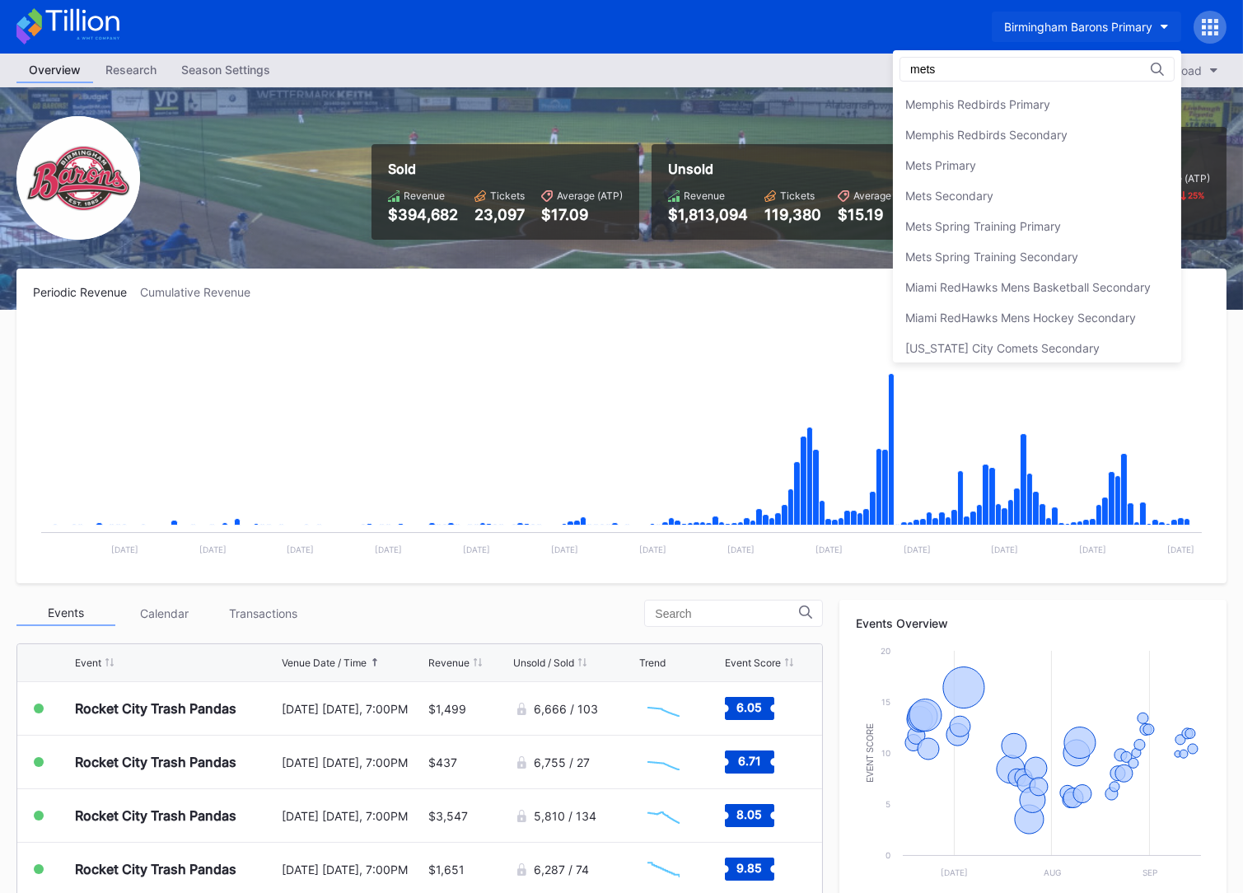
scroll to position [0, 0]
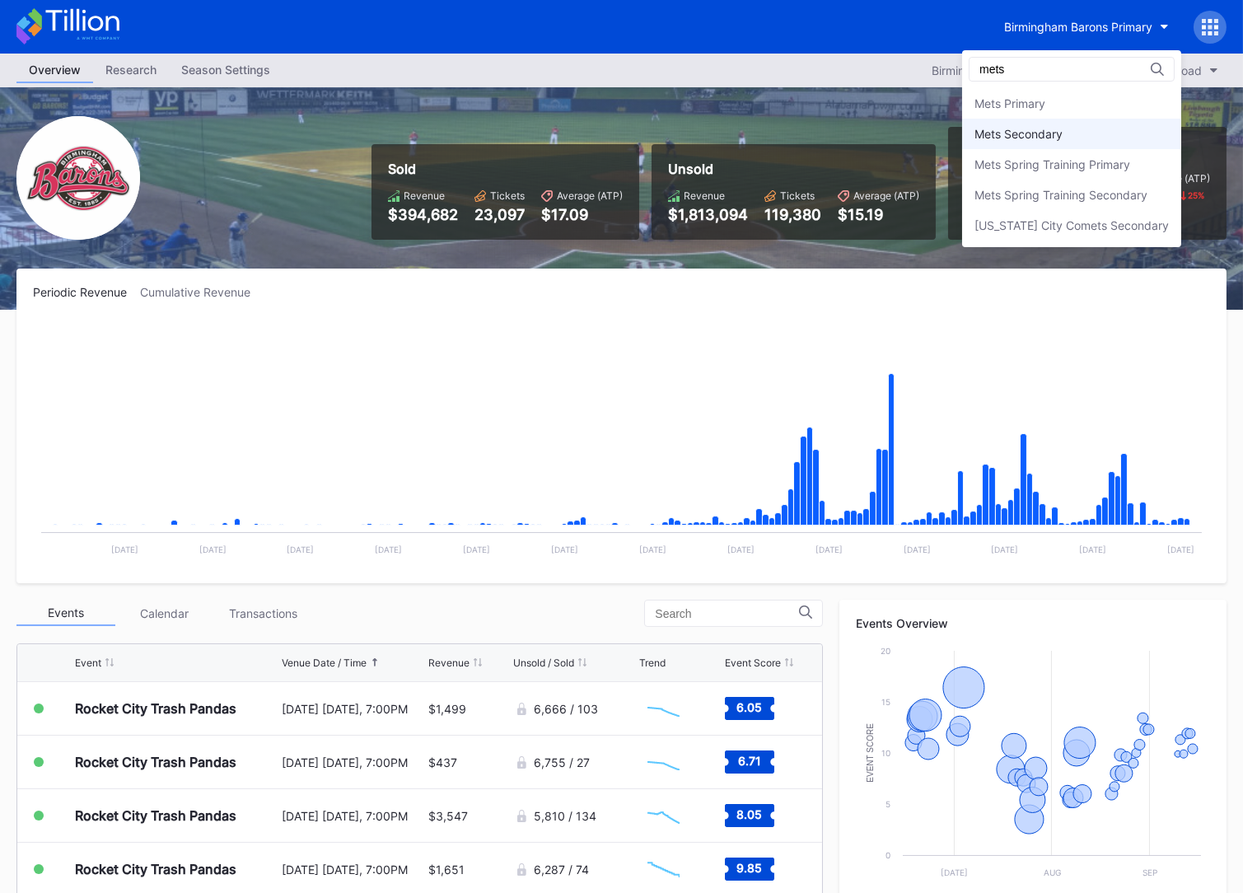
type input "mets"
click at [1026, 140] on div "Mets Secondary" at bounding box center [1018, 134] width 88 height 14
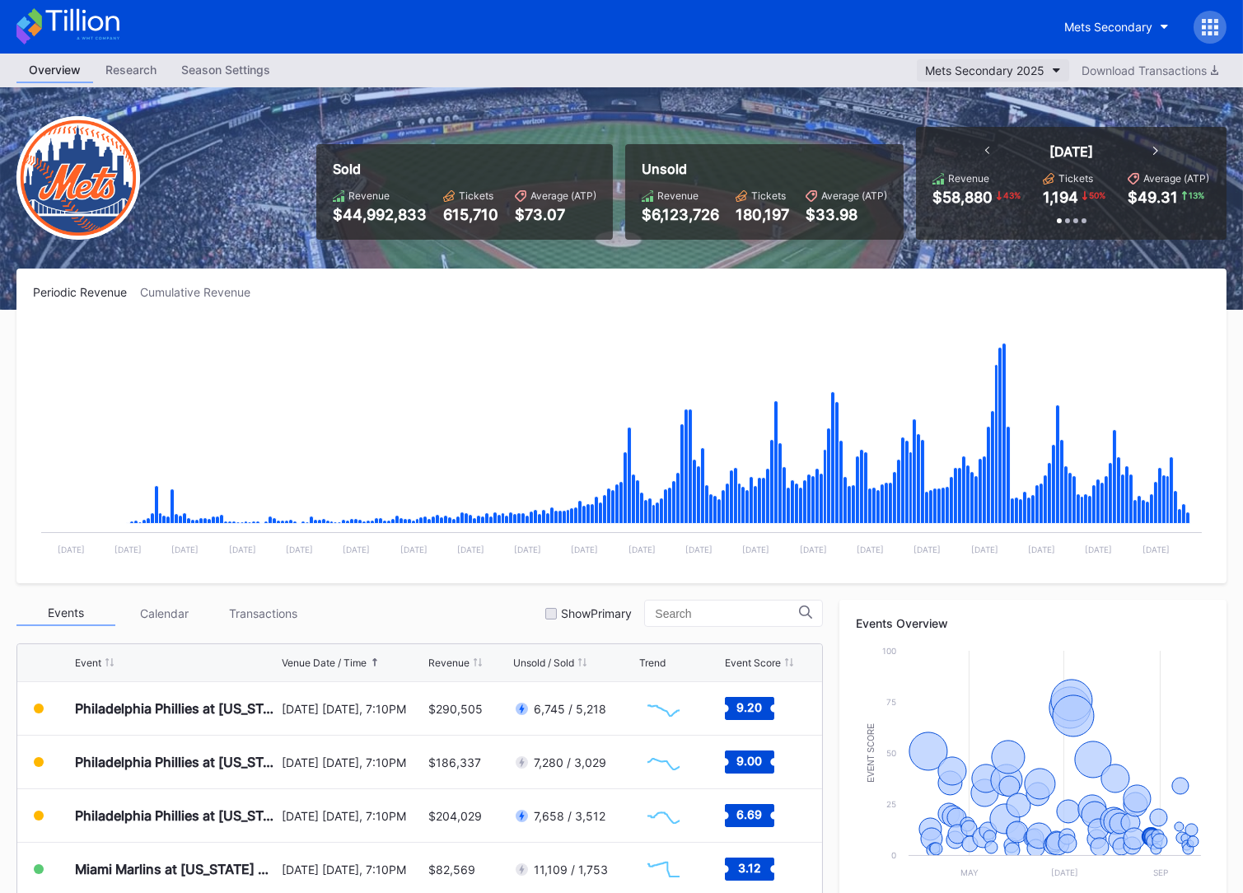
click at [1020, 64] on div "Mets Secondary 2025" at bounding box center [984, 70] width 119 height 14
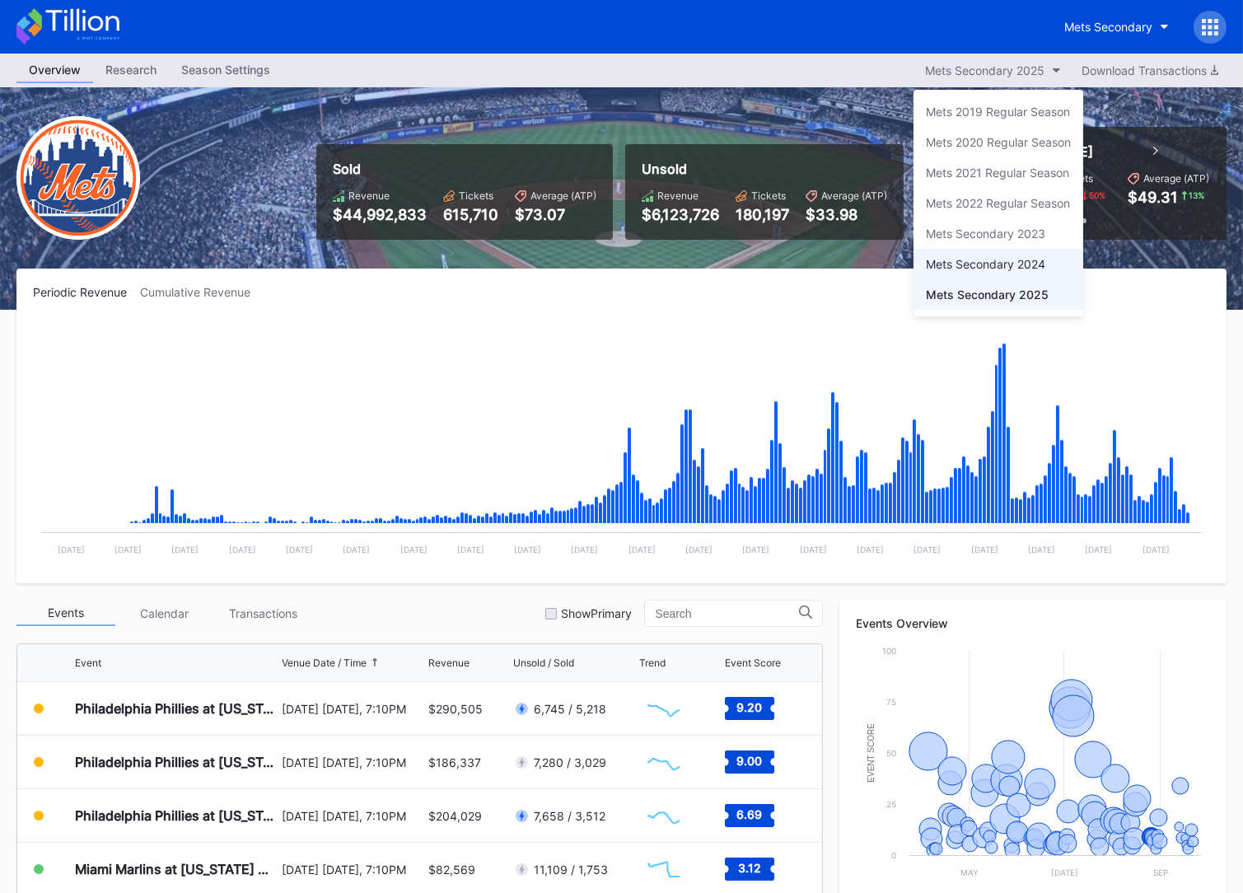
click at [1038, 249] on div "Mets Secondary 2024" at bounding box center [998, 264] width 170 height 30
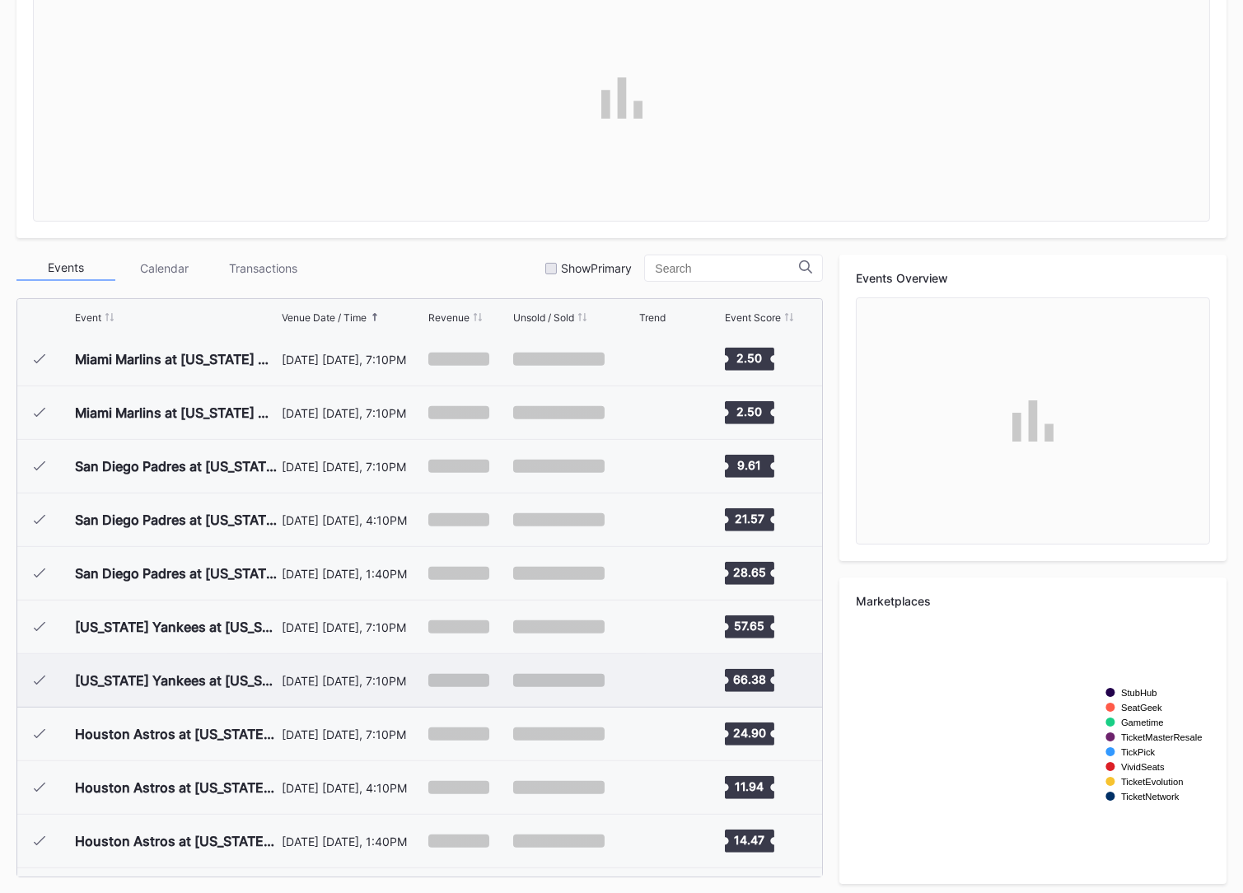
scroll to position [1915, 0]
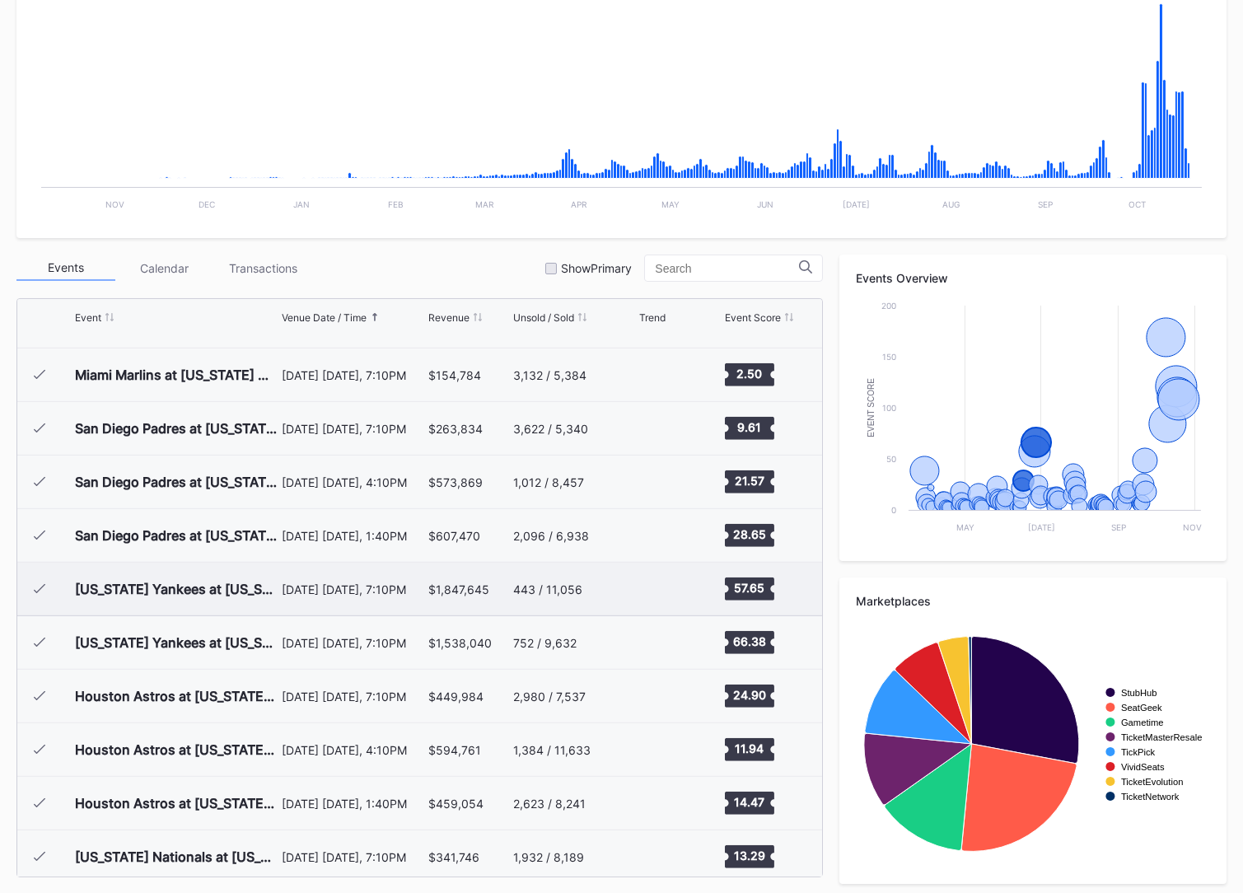
click at [412, 587] on div "June 25 Tuesday, 7:10PM" at bounding box center [353, 589] width 142 height 14
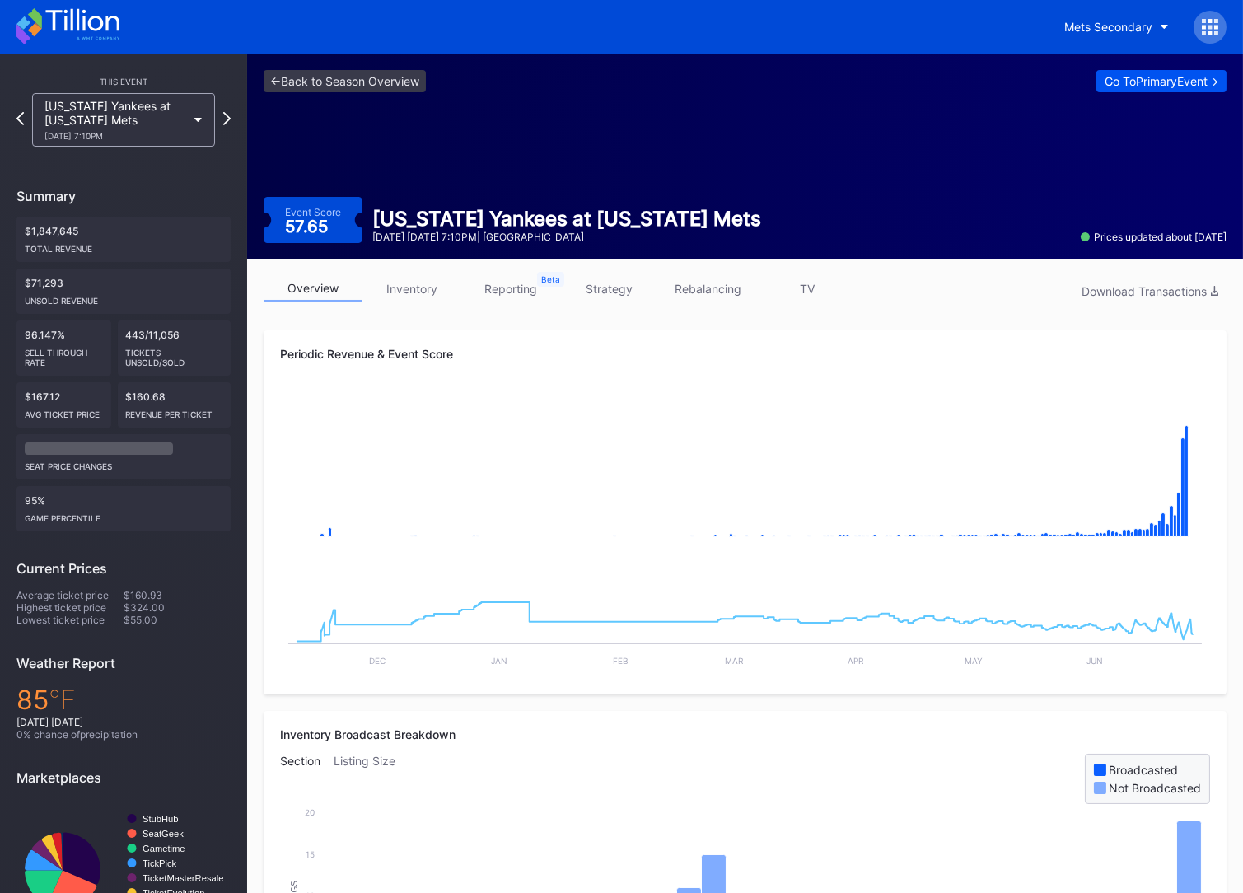
click at [1136, 83] on div "Go To Primary Event ->" at bounding box center [1161, 81] width 114 height 14
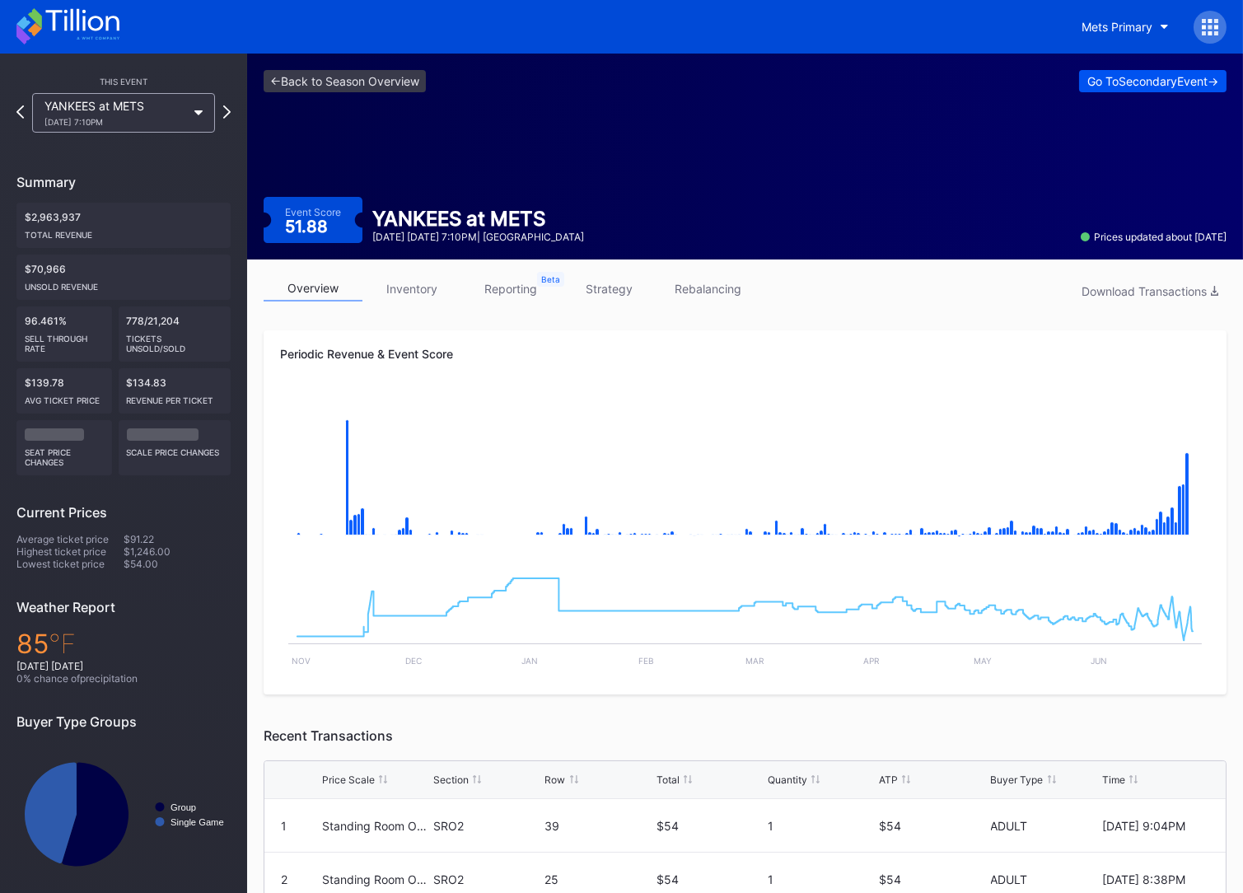
click at [1107, 82] on div "Go To Secondary Event ->" at bounding box center [1152, 81] width 131 height 14
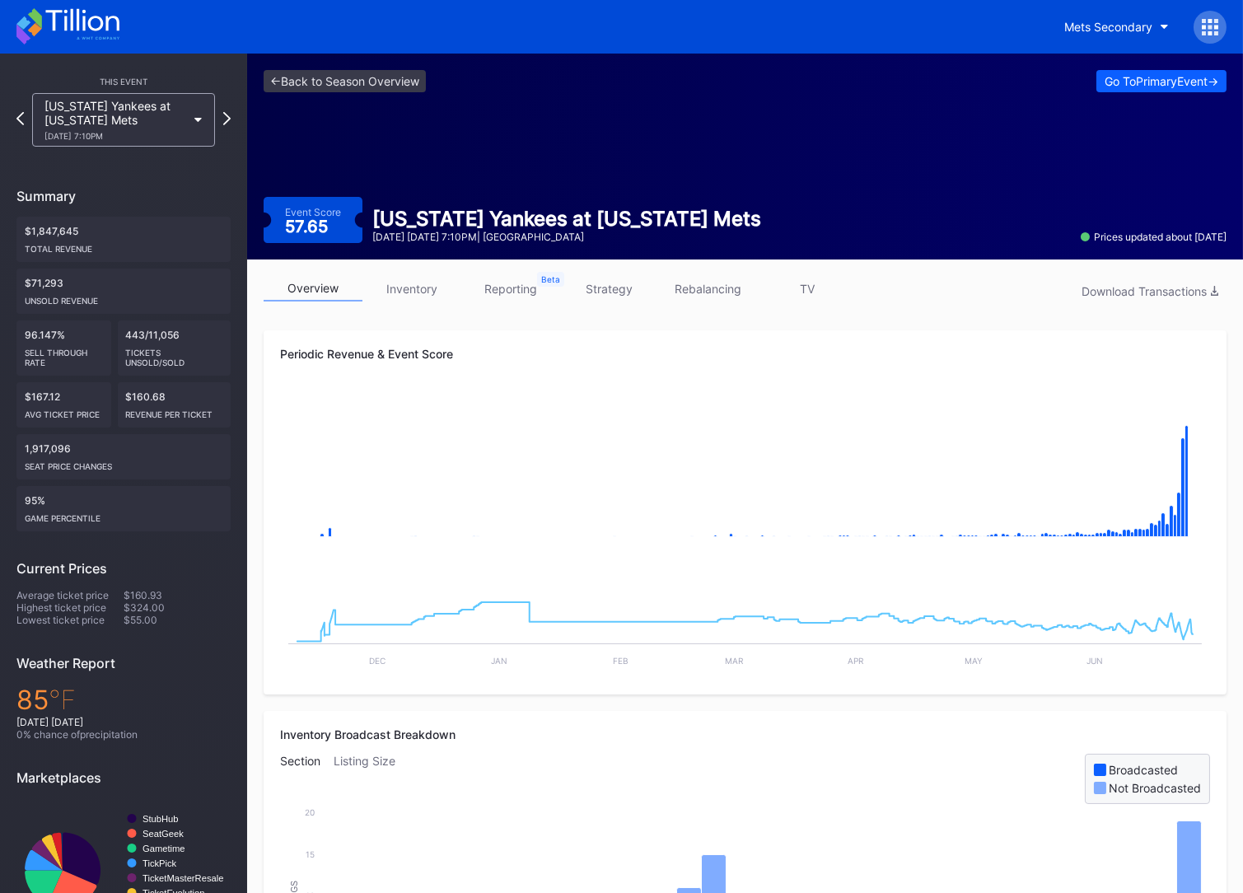
click at [142, 188] on div "Summary" at bounding box center [123, 196] width 214 height 16
click at [96, 39] on icon at bounding box center [67, 26] width 103 height 36
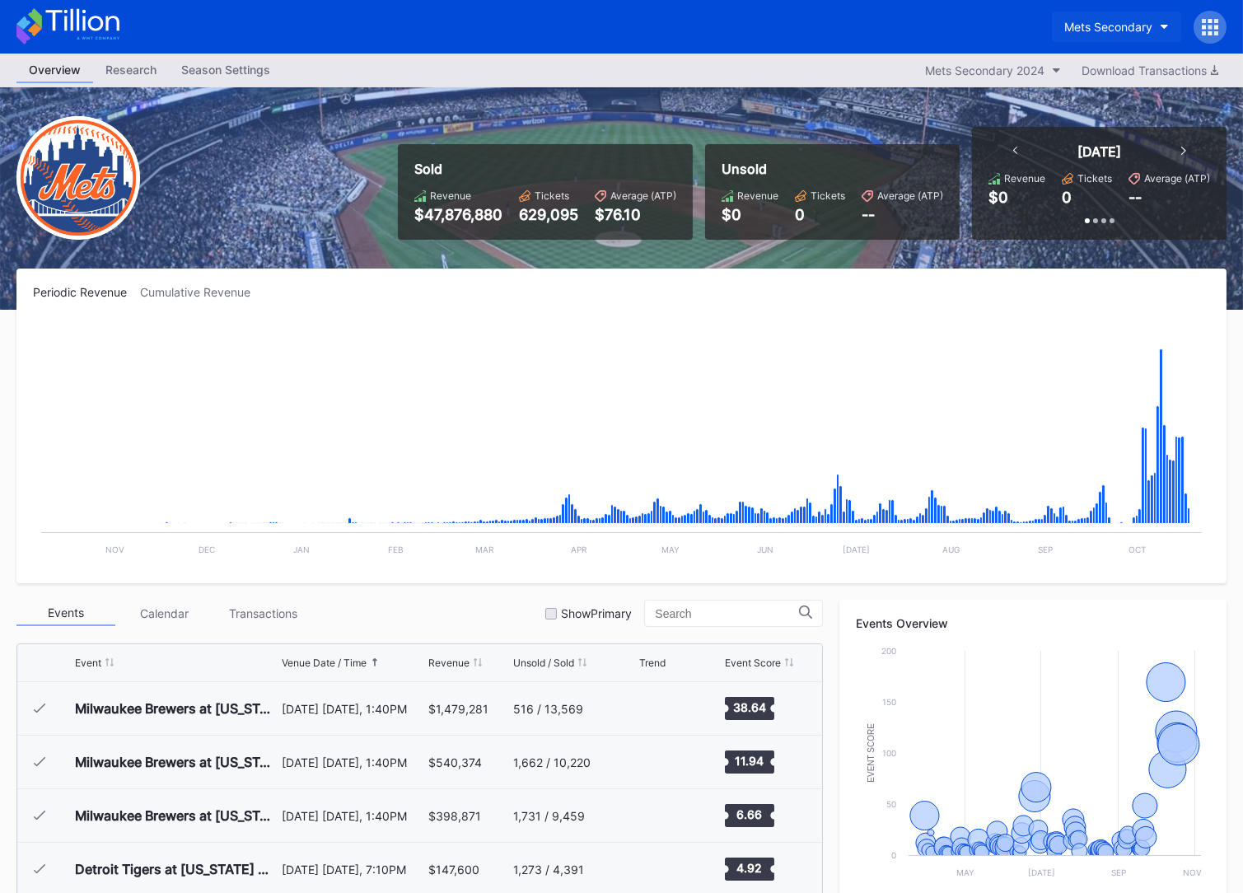
click at [1123, 26] on div "Mets Secondary" at bounding box center [1108, 27] width 88 height 14
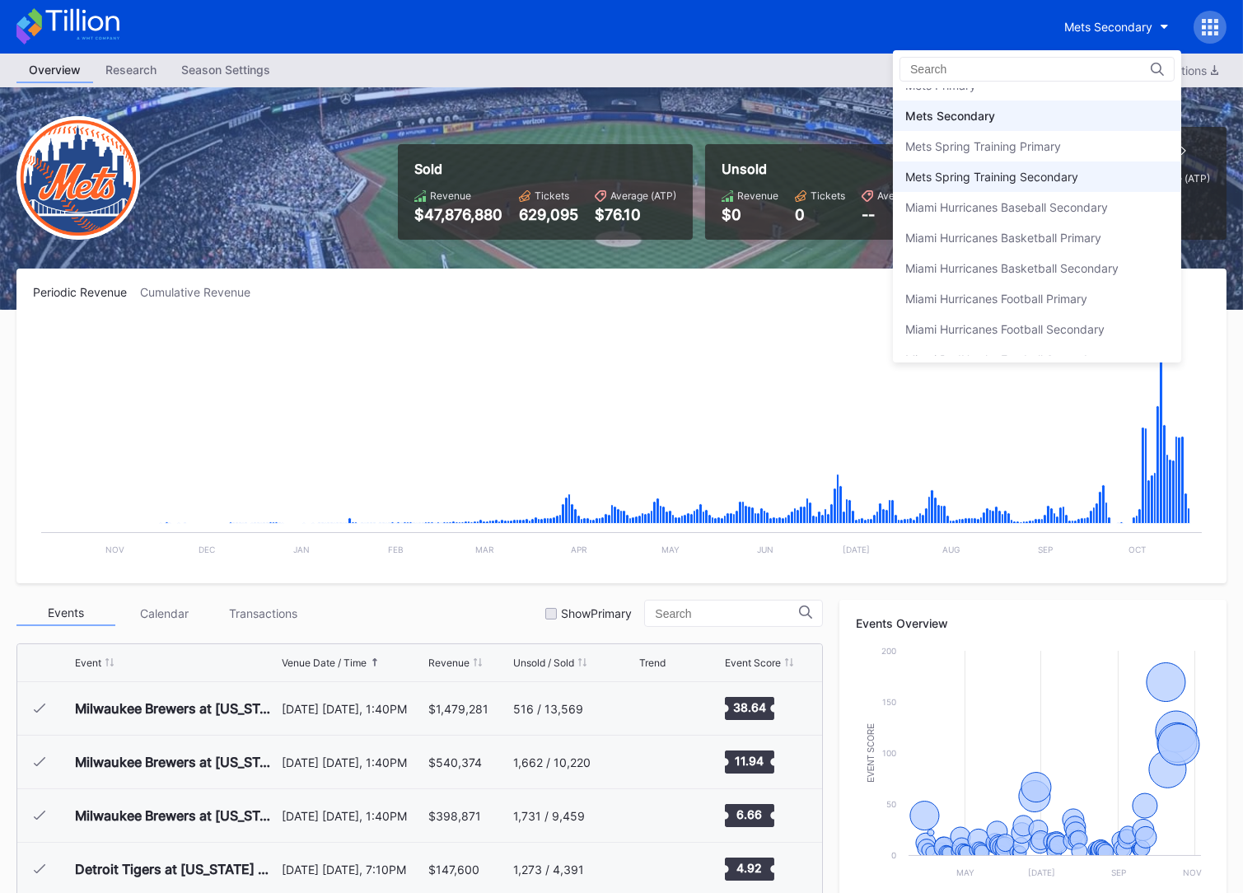
scroll to position [2577, 0]
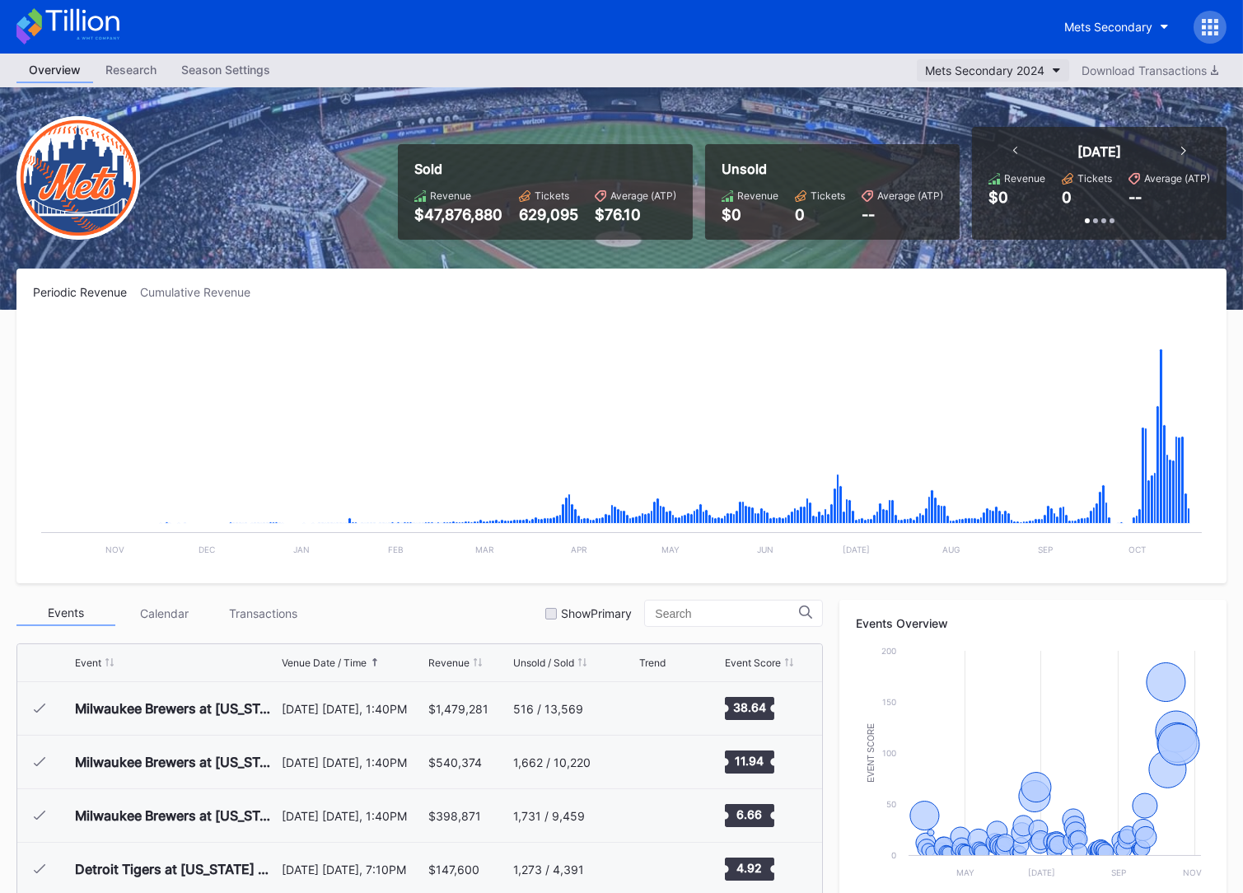
click at [987, 62] on button "Mets Secondary 2024" at bounding box center [993, 70] width 152 height 22
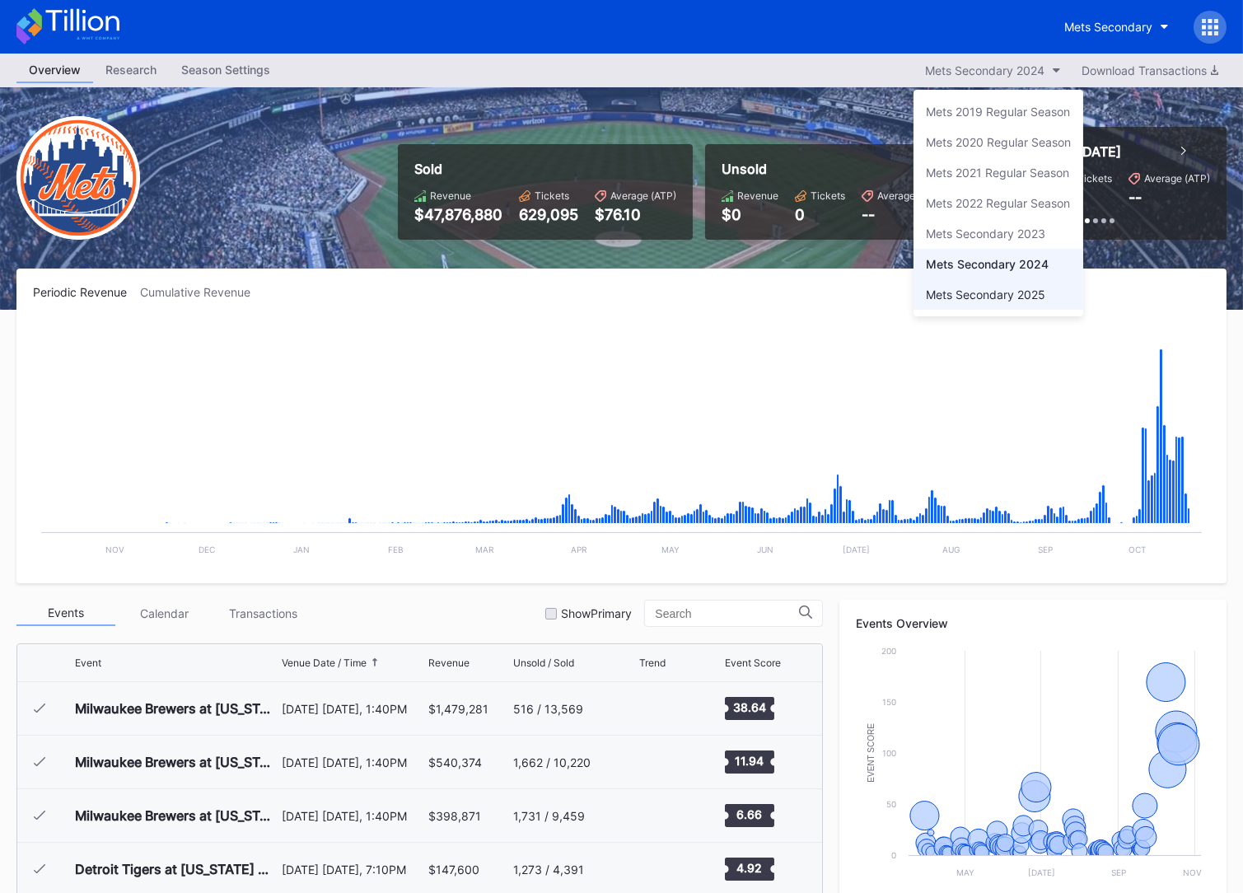
click at [1010, 291] on div "Mets Secondary 2025" at bounding box center [985, 294] width 119 height 14
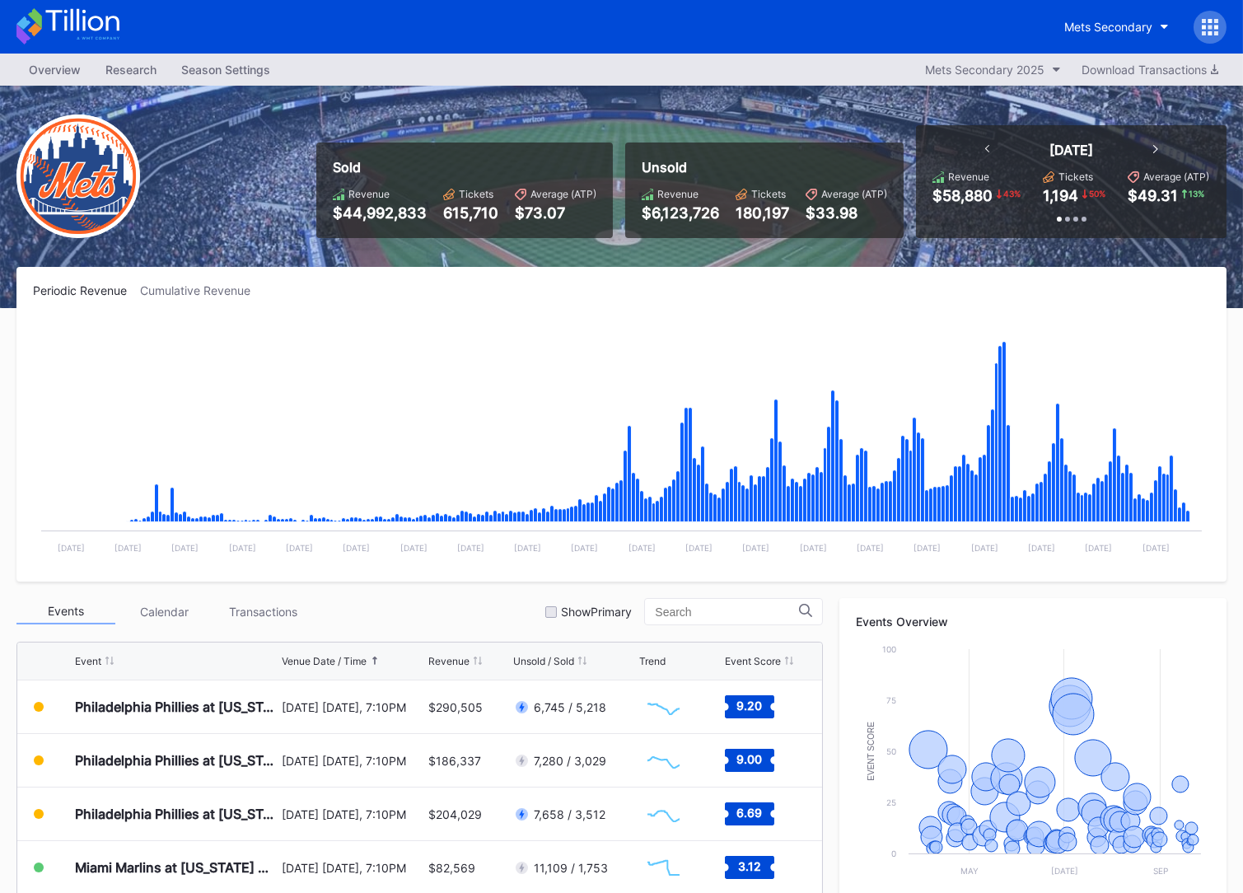
click at [80, 7] on div "Mets Secondary" at bounding box center [621, 27] width 1243 height 54
click at [80, 12] on icon at bounding box center [67, 26] width 103 height 36
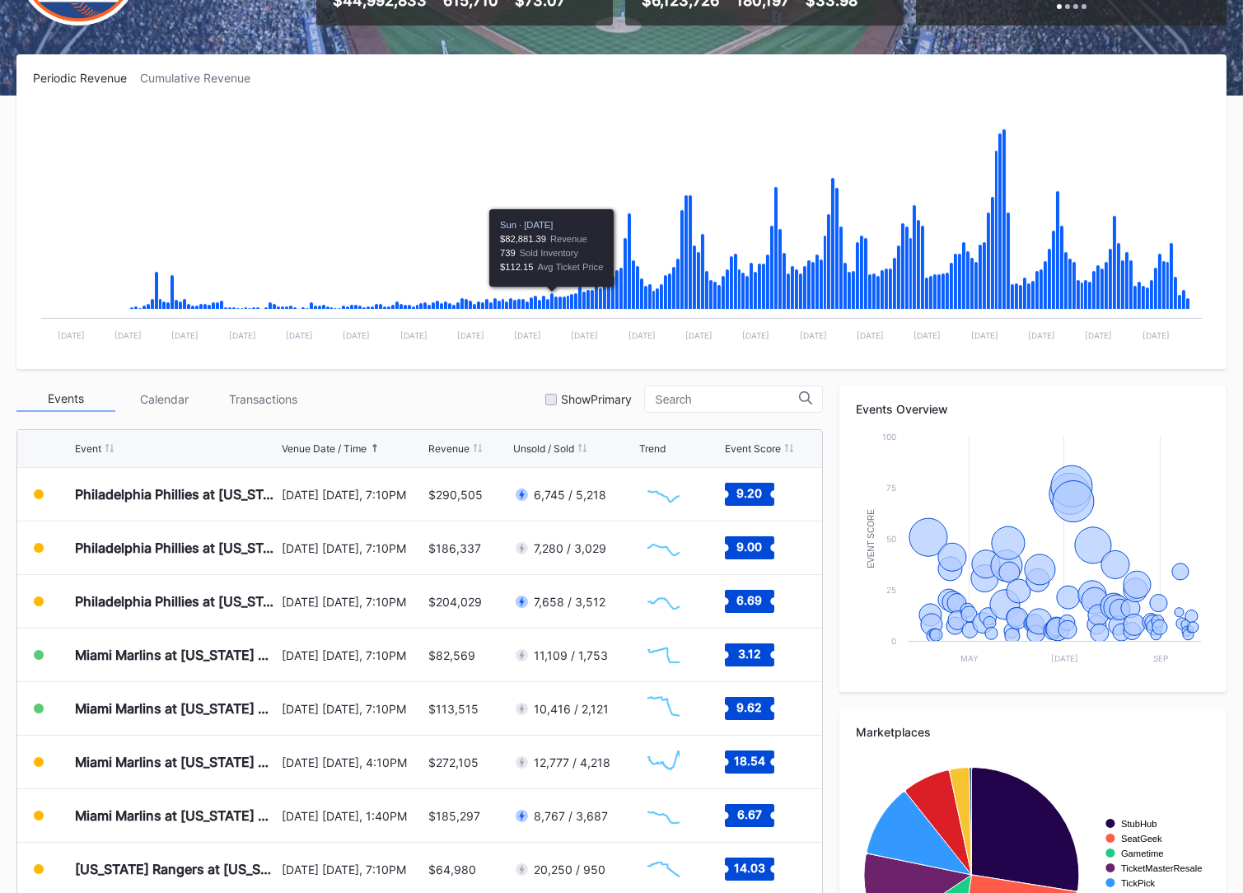
scroll to position [351, 0]
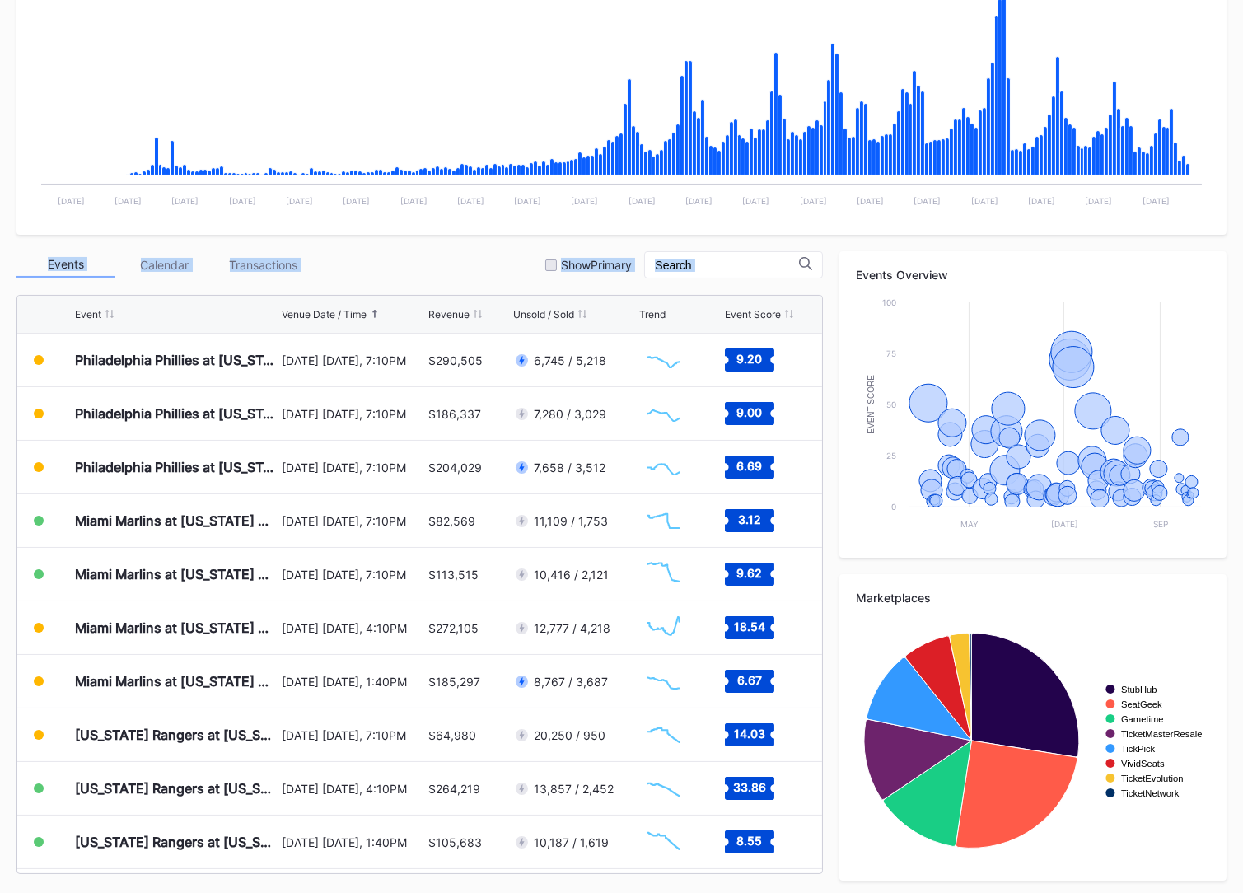
drag, startPoint x: 24, startPoint y: 246, endPoint x: 685, endPoint y: 286, distance: 662.4
click at [685, 286] on div "Periodic Revenue Cumulative Revenue Created with Highcharts 11.2.0 Chart title …" at bounding box center [621, 408] width 1243 height 977
click at [427, 262] on div "Events Calendar Transactions Show Primary" at bounding box center [419, 264] width 806 height 27
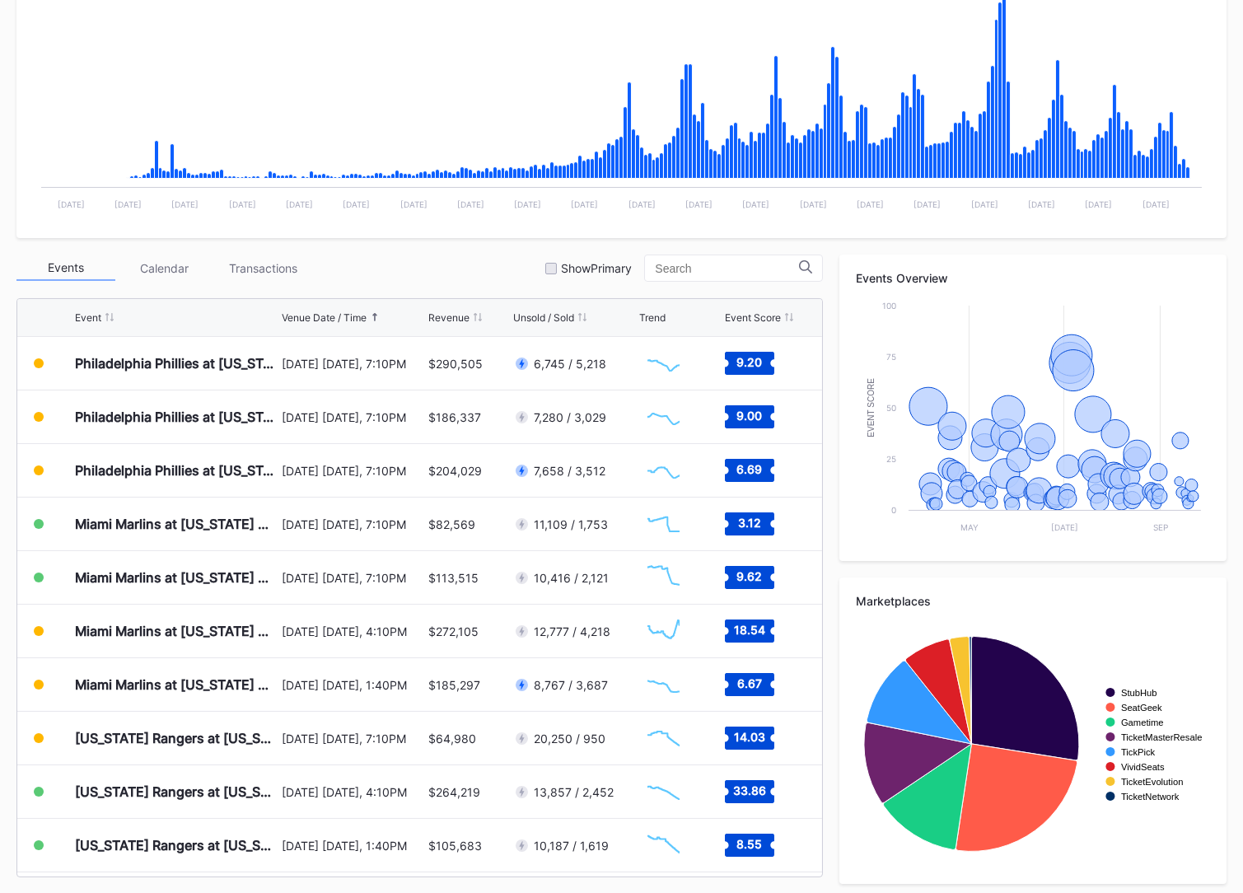
scroll to position [0, 0]
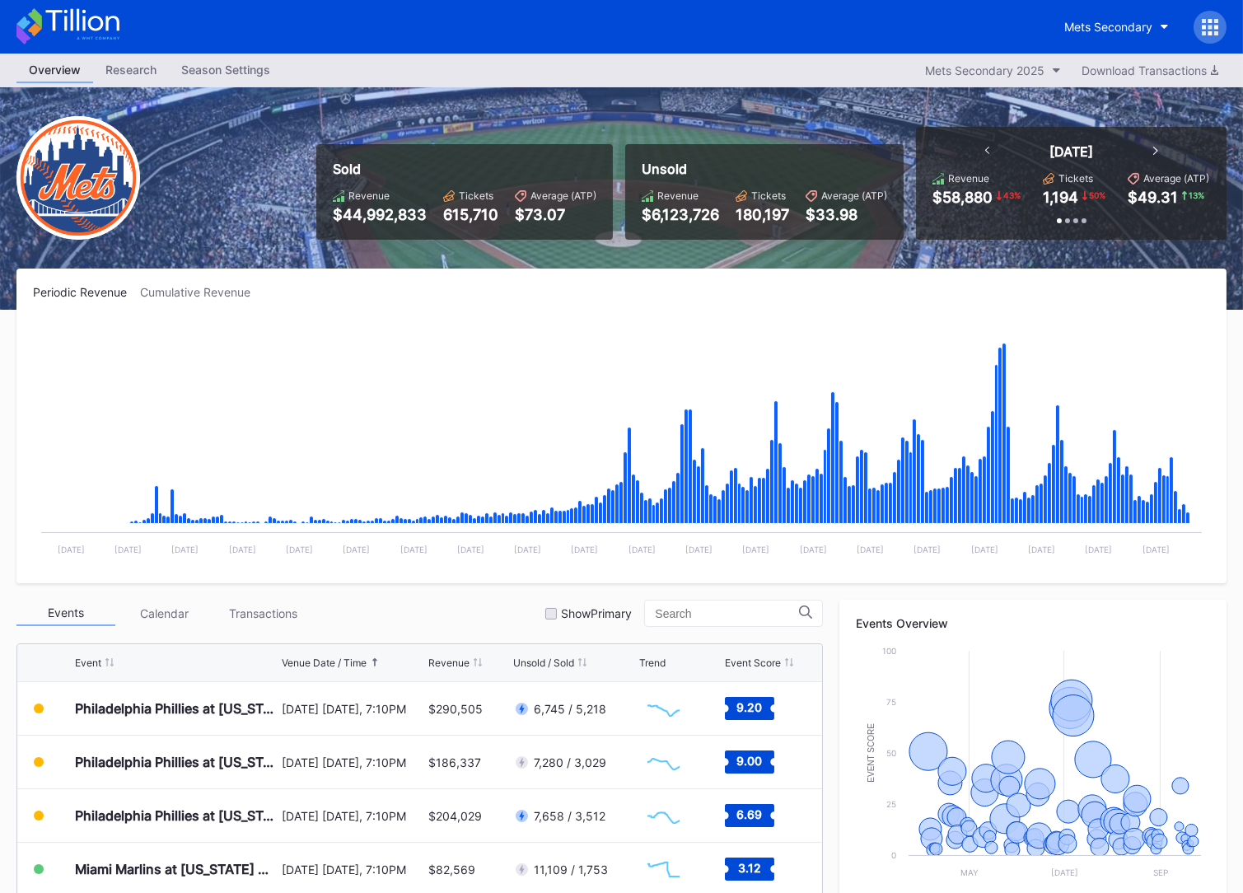
click at [73, 35] on icon at bounding box center [67, 26] width 103 height 36
click at [91, 42] on icon at bounding box center [67, 26] width 103 height 36
click at [68, 15] on icon at bounding box center [67, 26] width 103 height 36
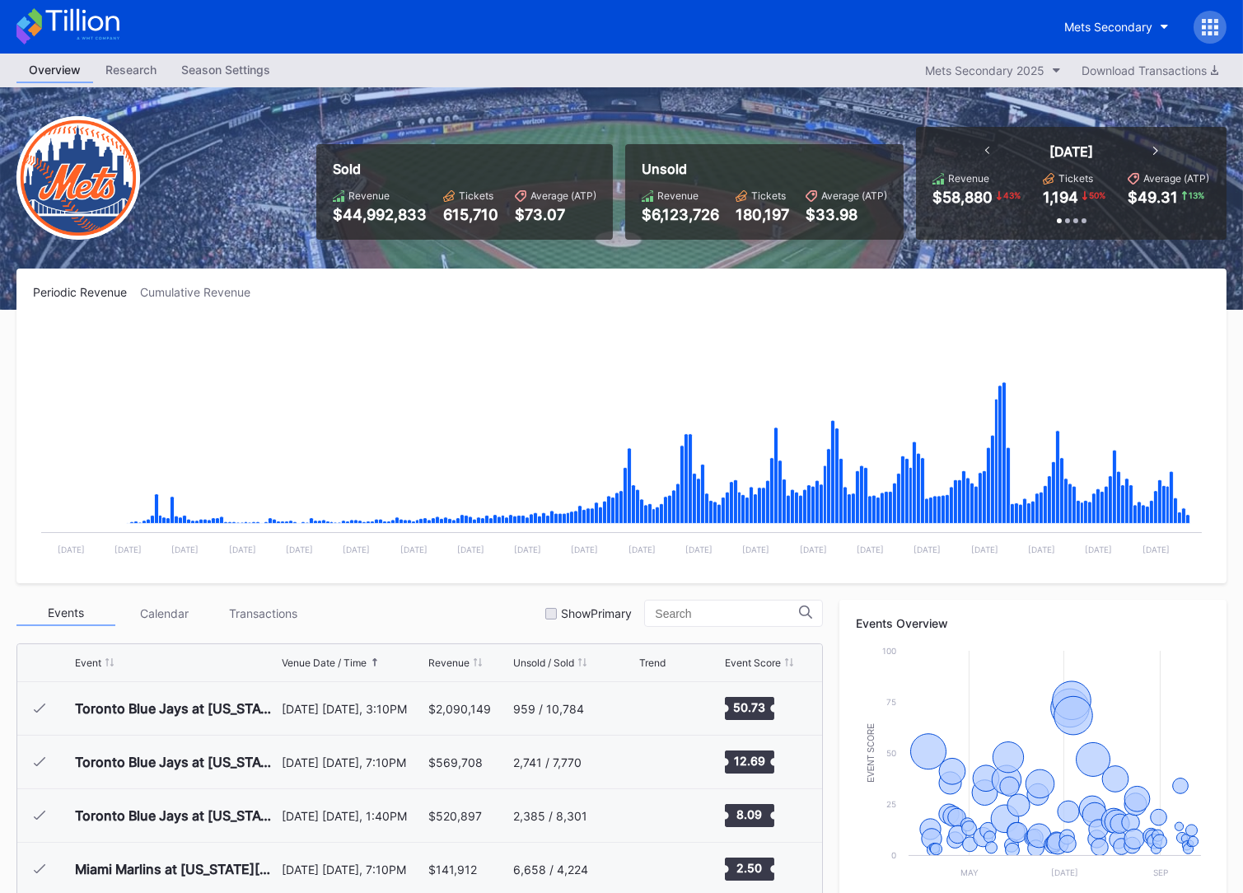
scroll to position [3426, 0]
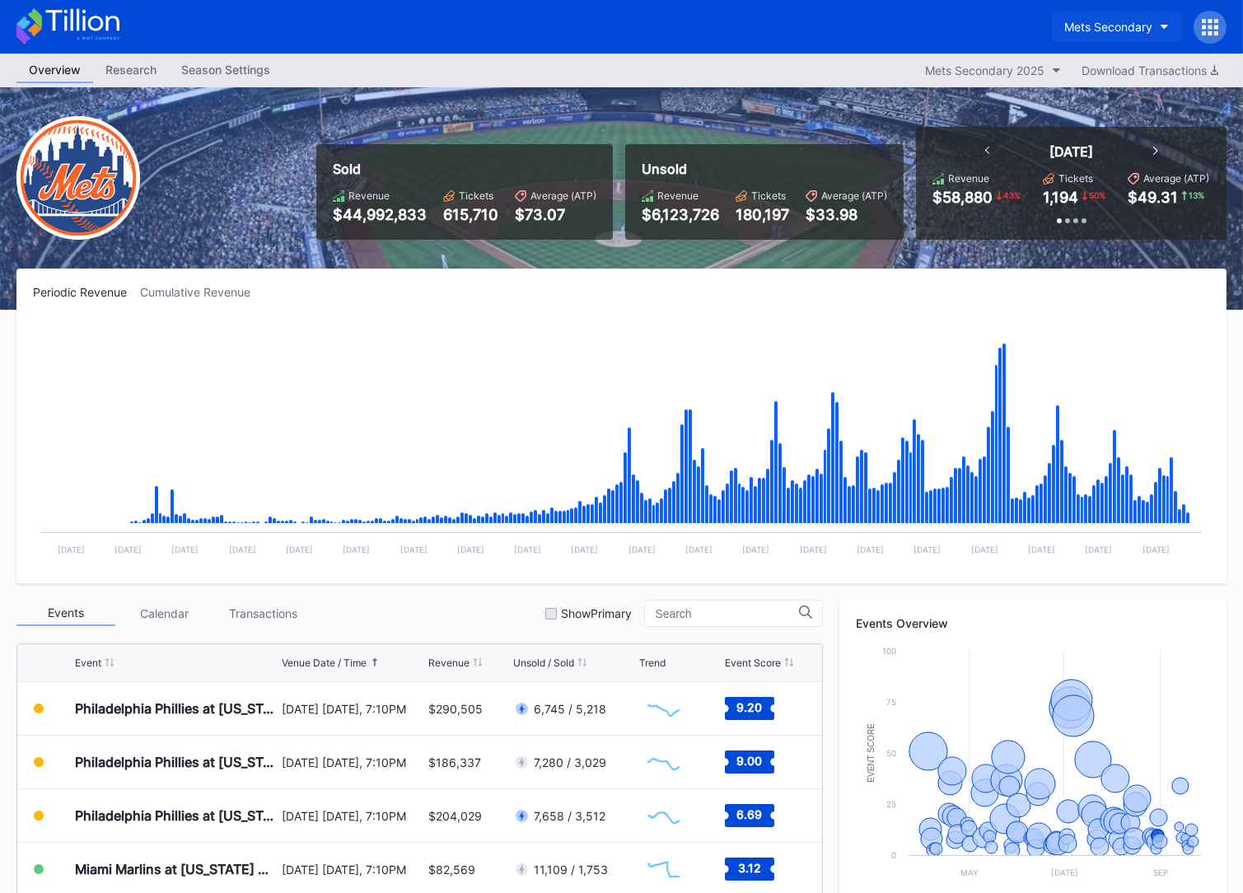
click at [1106, 34] on button "Mets Secondary" at bounding box center [1116, 27] width 129 height 30
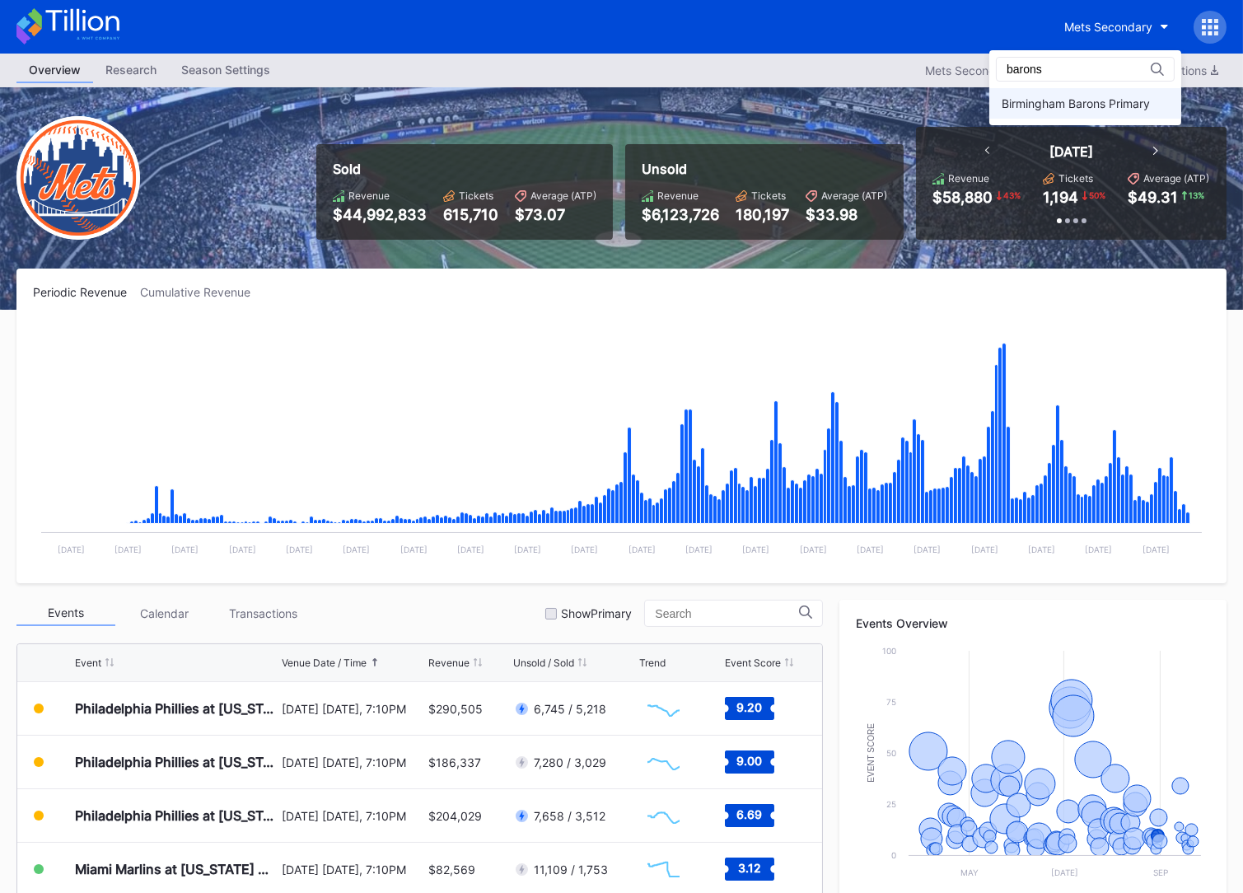
type input "barons"
click at [1122, 104] on div "Birmingham Barons Primary" at bounding box center [1075, 103] width 148 height 14
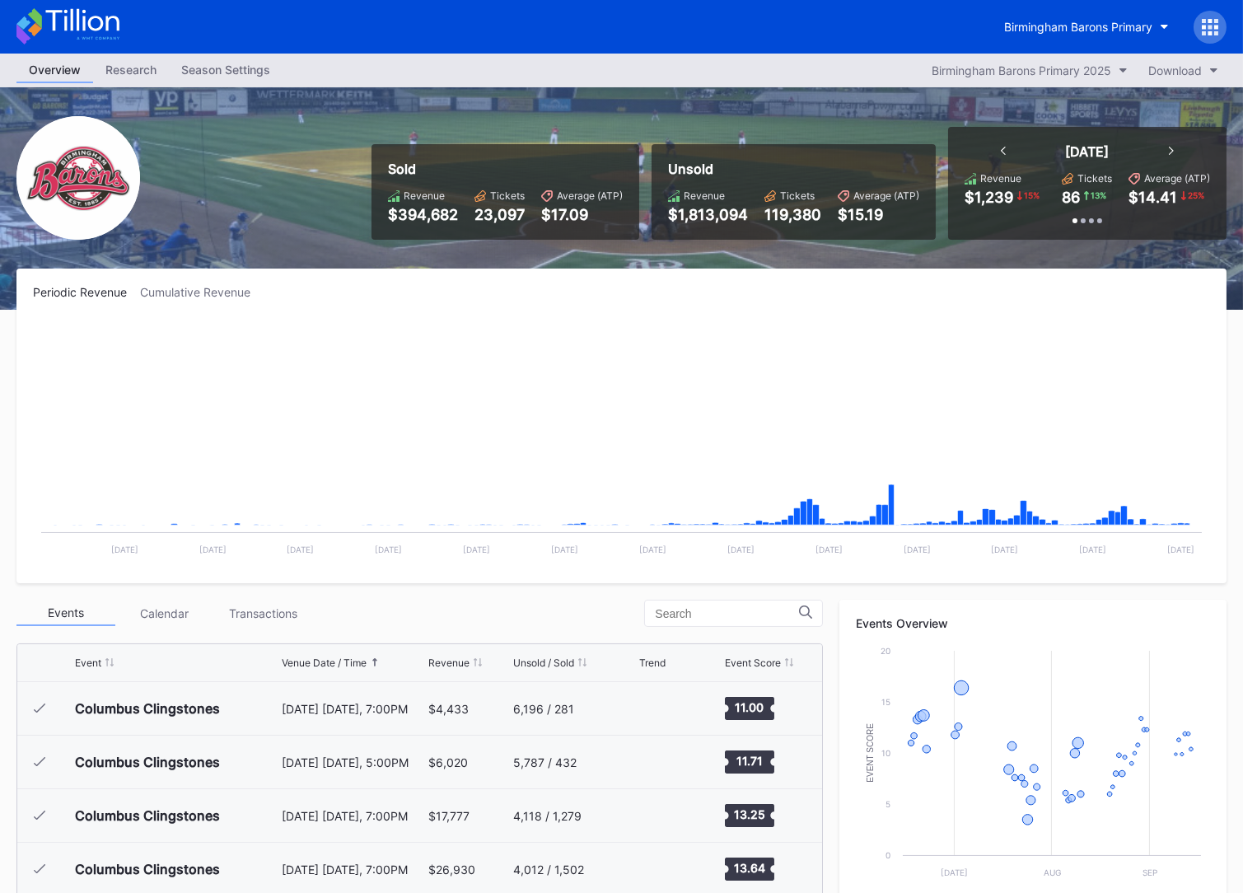
scroll to position [1285, 0]
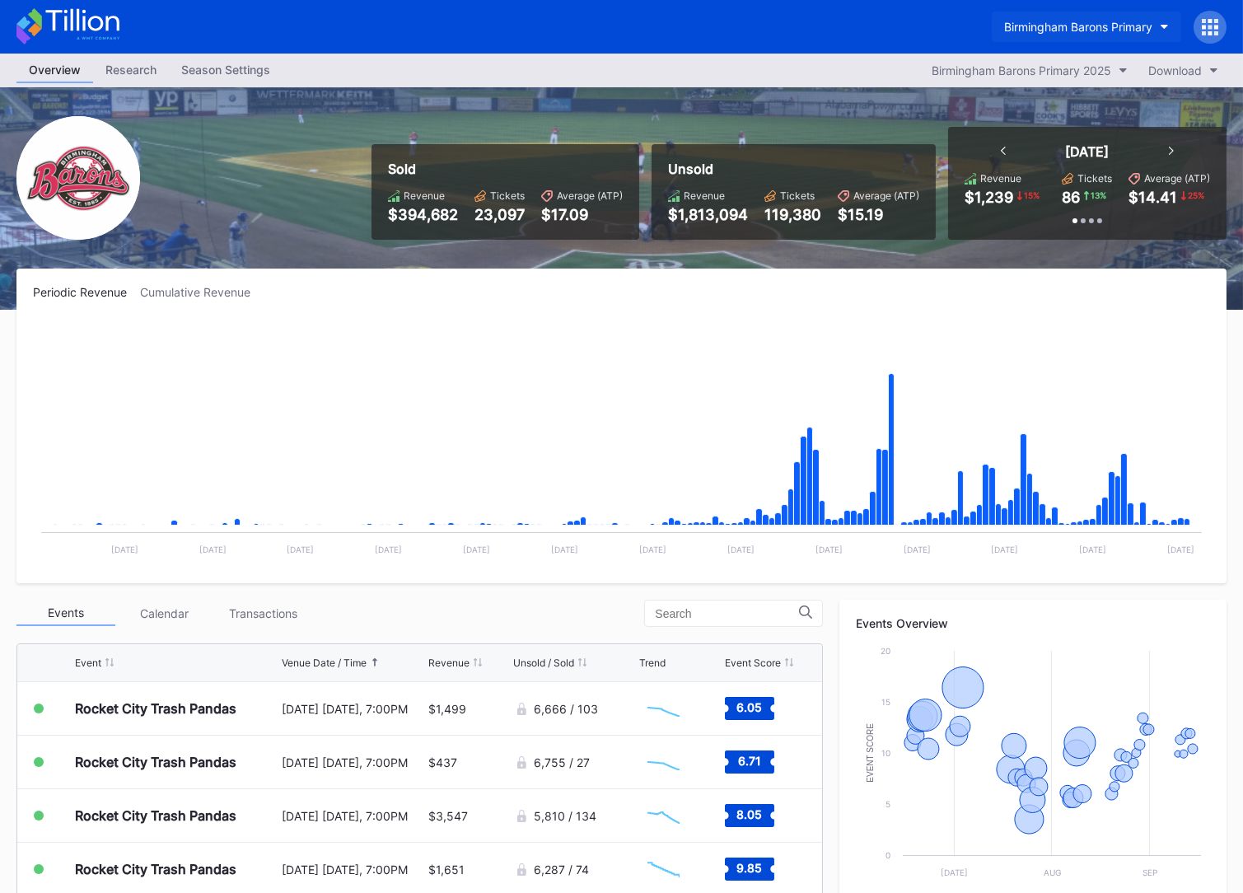
click at [1056, 35] on button "Birmingham Barons Primary" at bounding box center [1085, 27] width 189 height 30
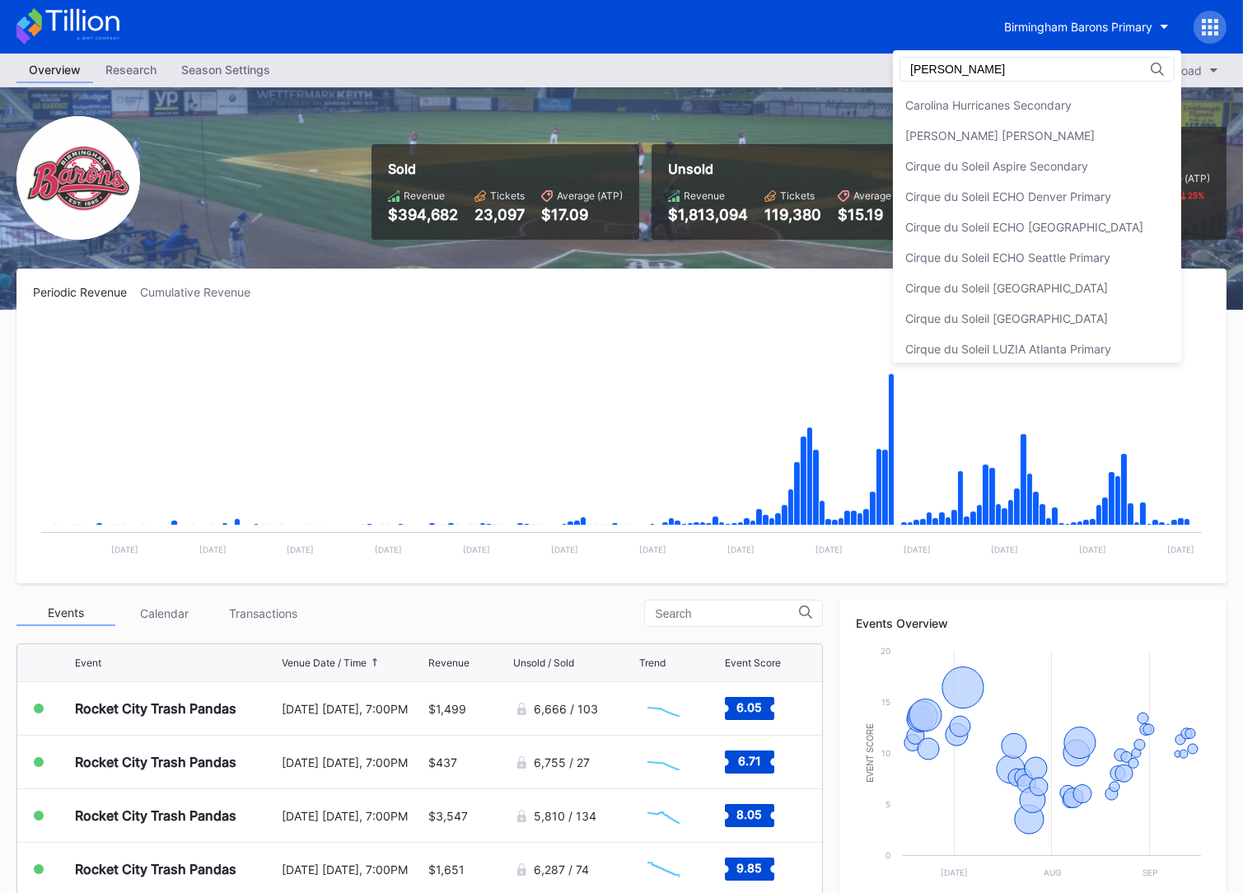
scroll to position [0, 0]
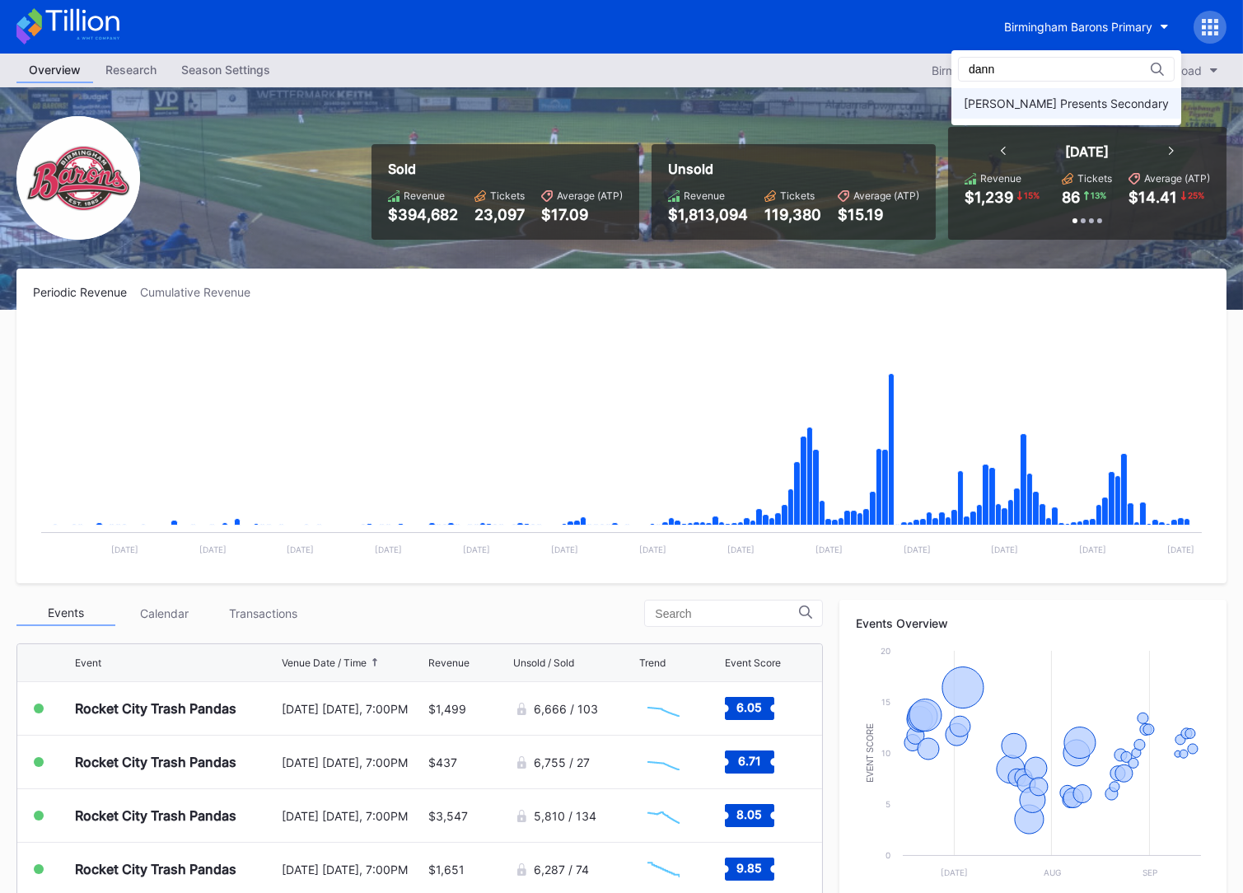
type input "dann"
click at [1061, 94] on div "[PERSON_NAME] Presents Secondary" at bounding box center [1066, 103] width 230 height 30
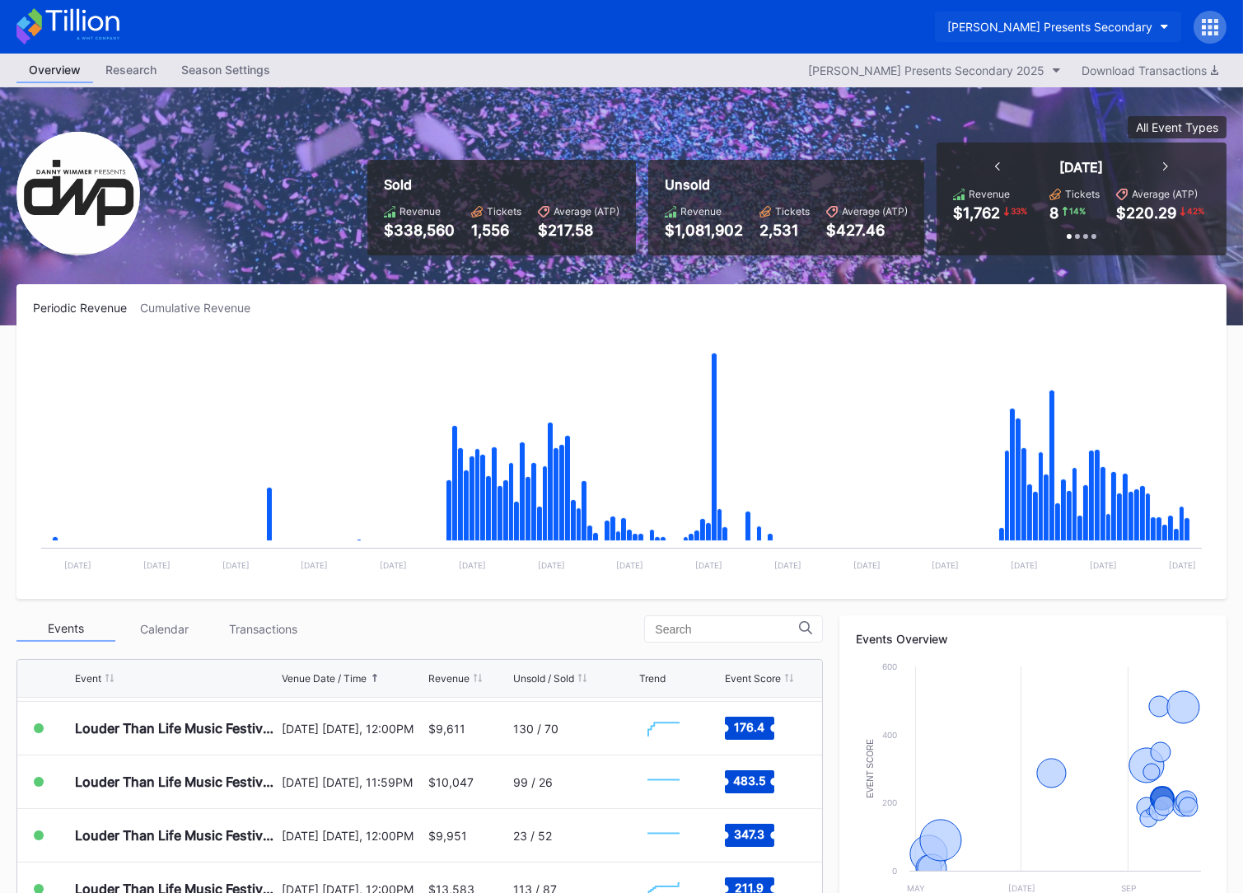
click at [1001, 29] on div "[PERSON_NAME] Presents Secondary" at bounding box center [1049, 27] width 205 height 14
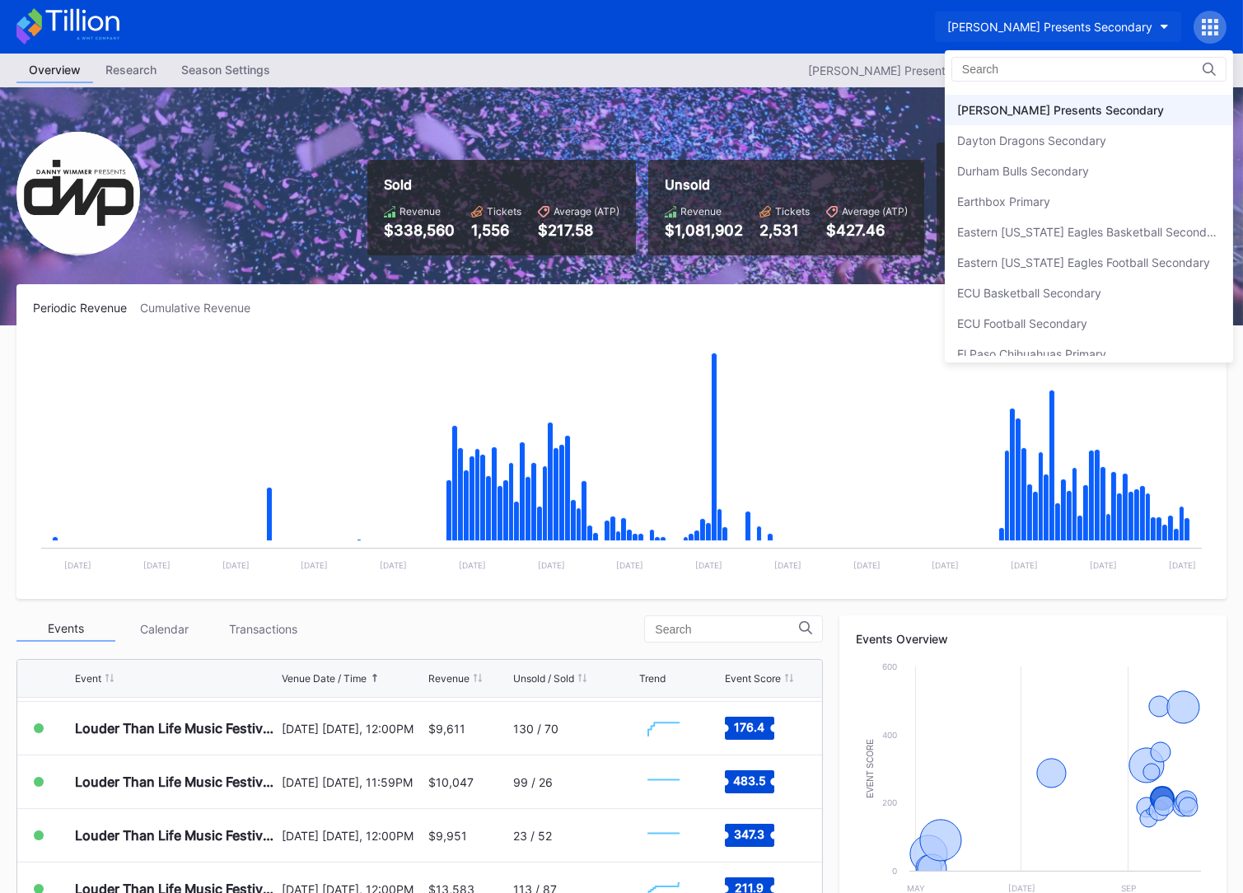
type input "t"
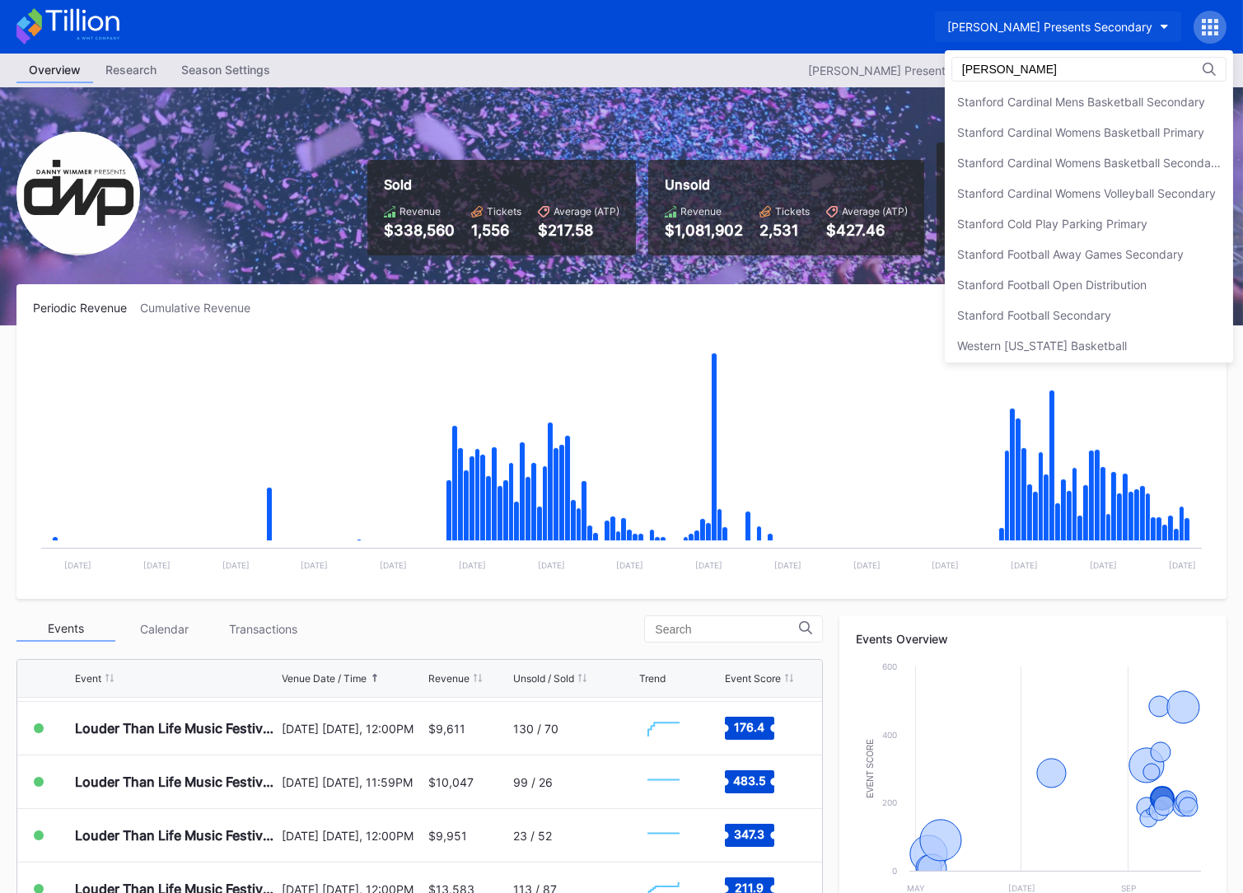
scroll to position [96, 0]
type input "[PERSON_NAME]"
click at [1052, 306] on div "Stanford Football Open Distribution" at bounding box center [1051, 313] width 189 height 14
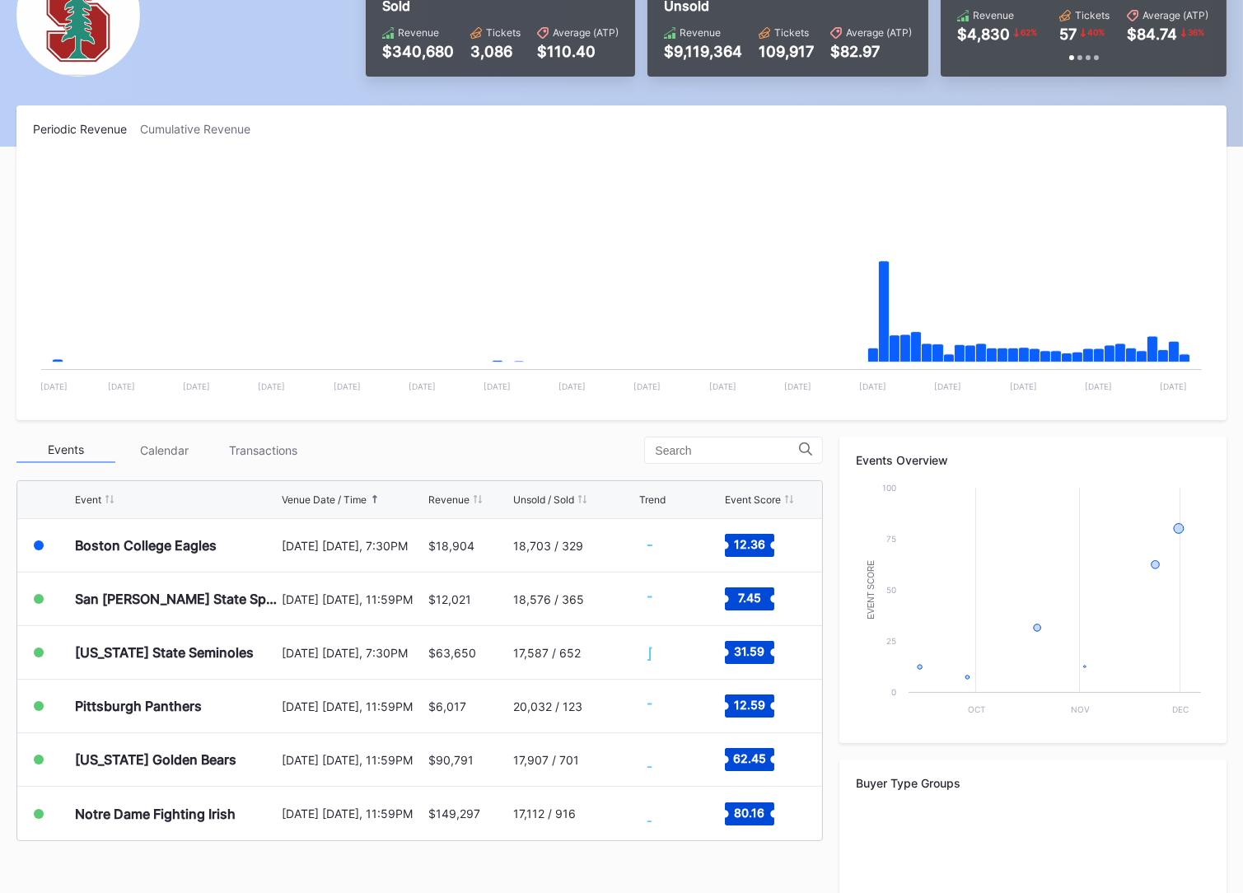
scroll to position [351, 0]
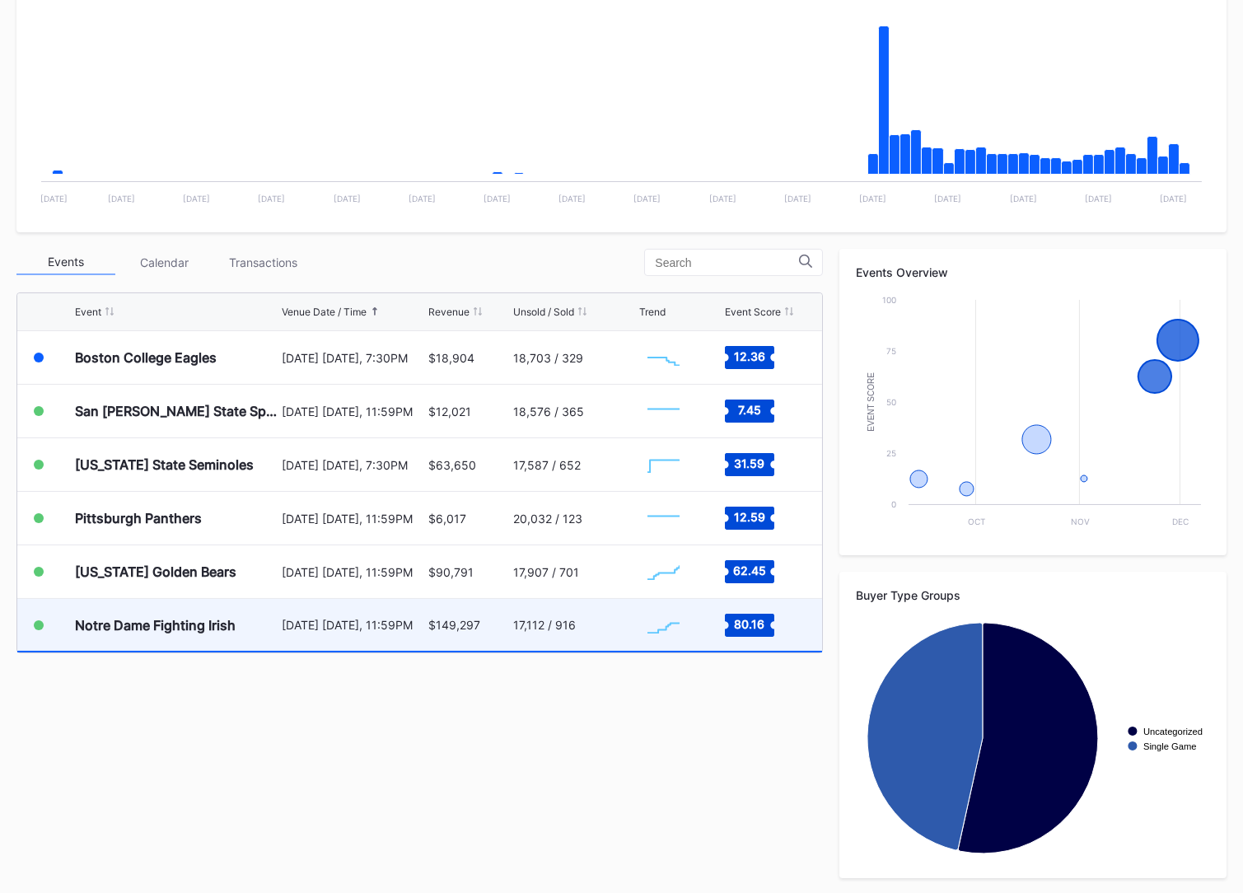
click at [575, 629] on div "17,112 / 916" at bounding box center [574, 625] width 122 height 52
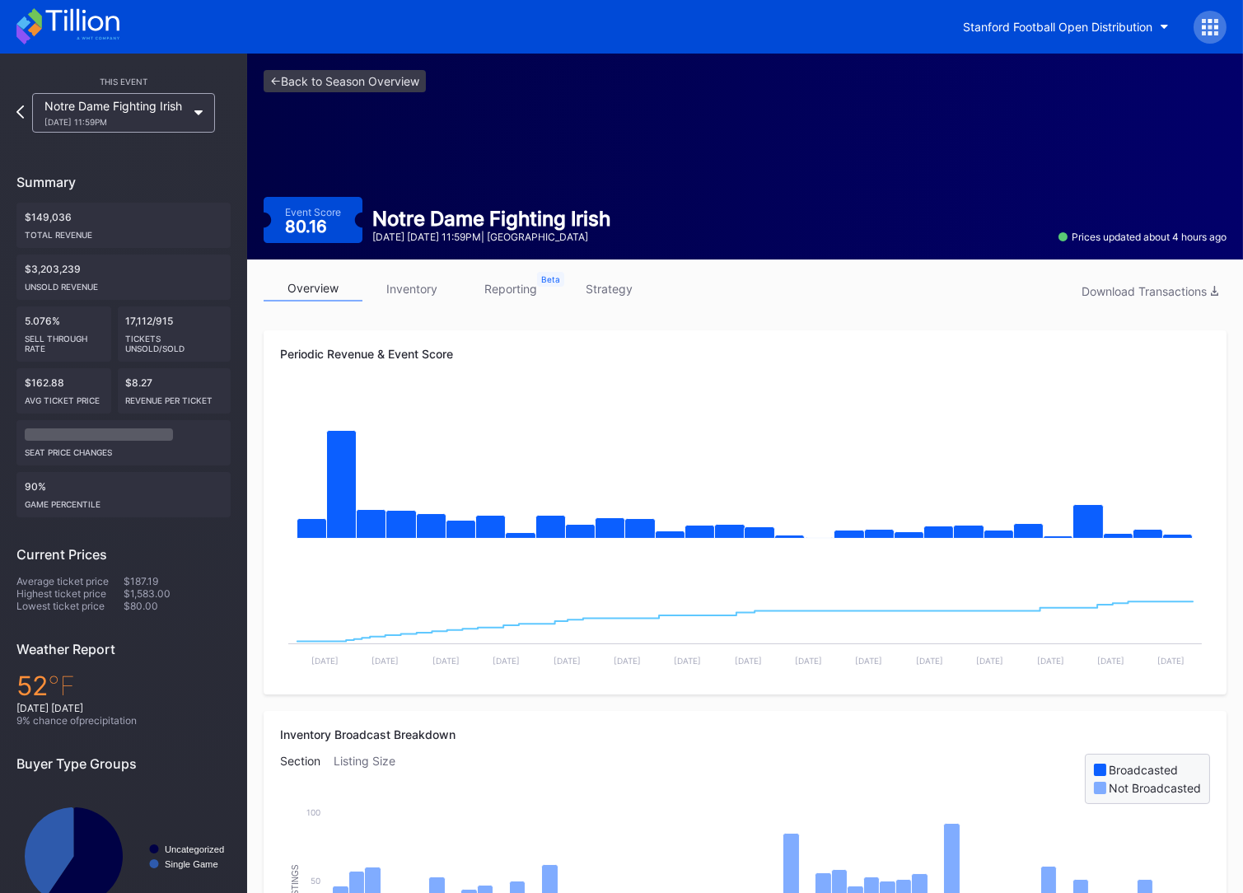
click at [603, 301] on link "strategy" at bounding box center [609, 289] width 99 height 26
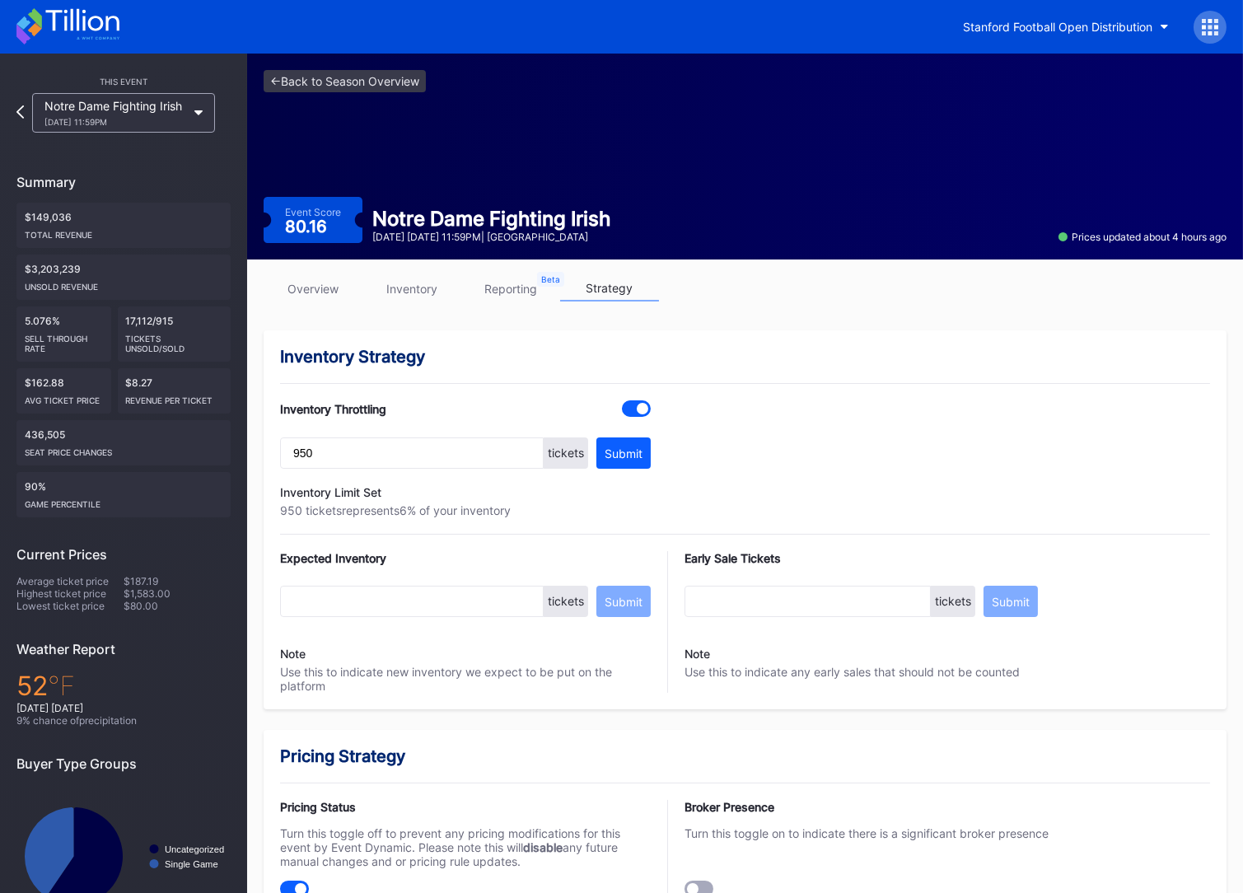
click at [306, 297] on link "overview" at bounding box center [313, 289] width 99 height 26
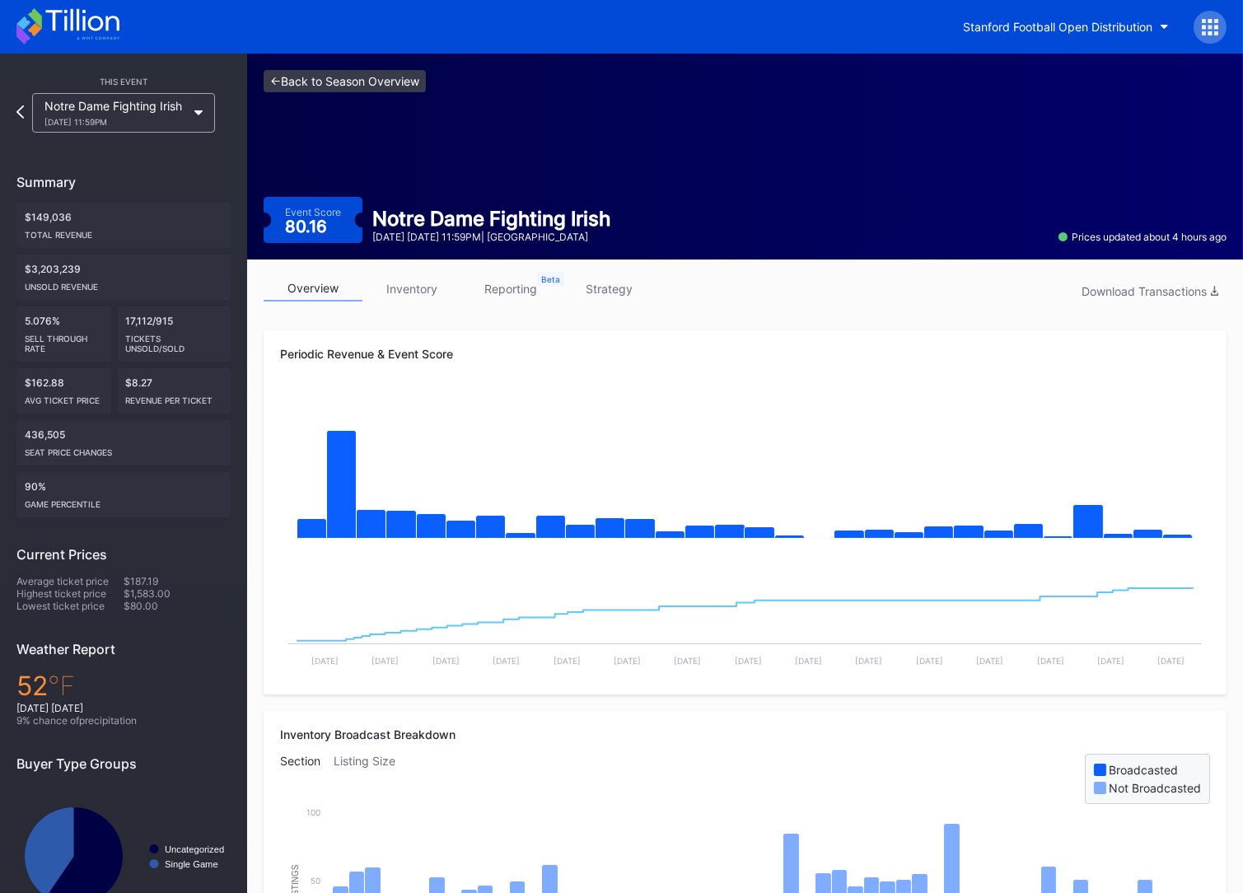
click at [318, 89] on link "<- Back to Season Overview" at bounding box center [345, 81] width 162 height 22
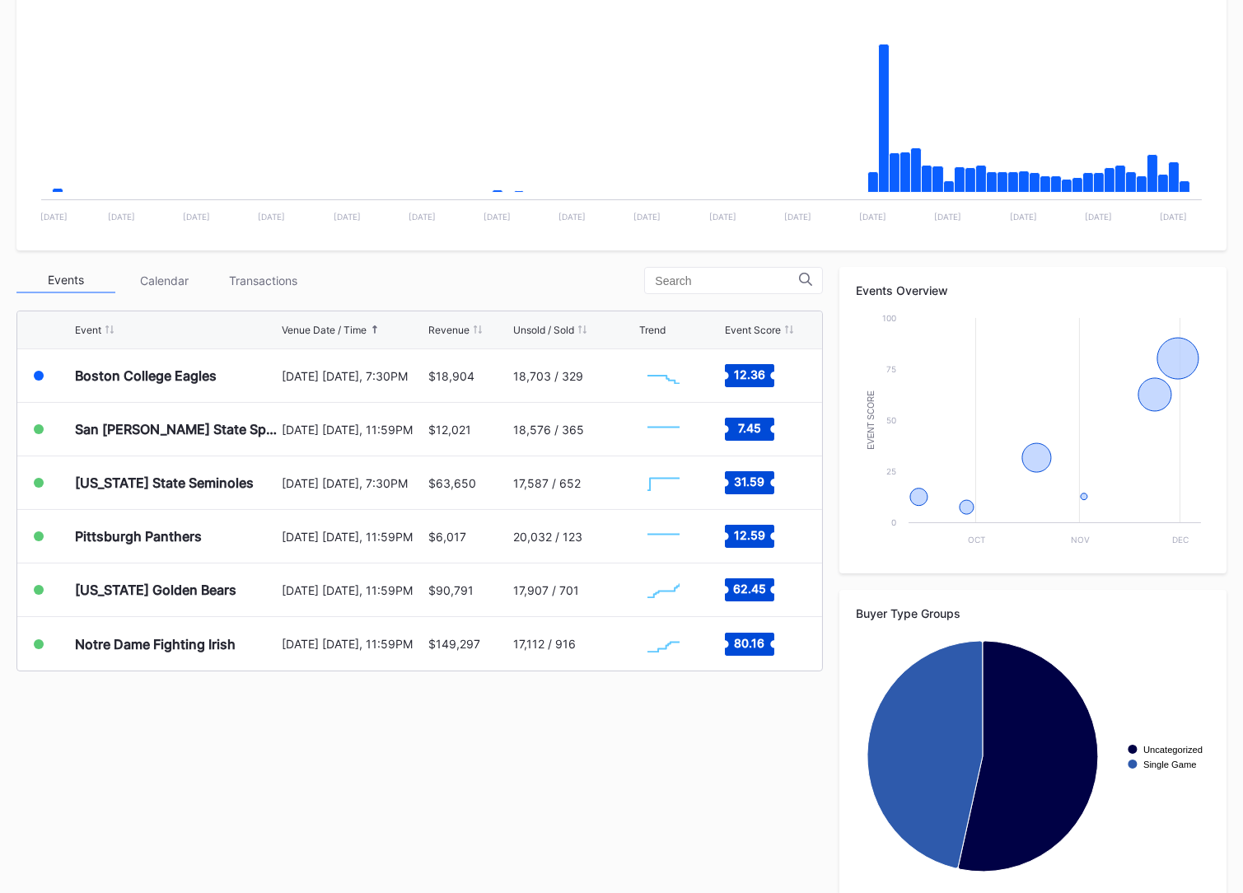
scroll to position [351, 0]
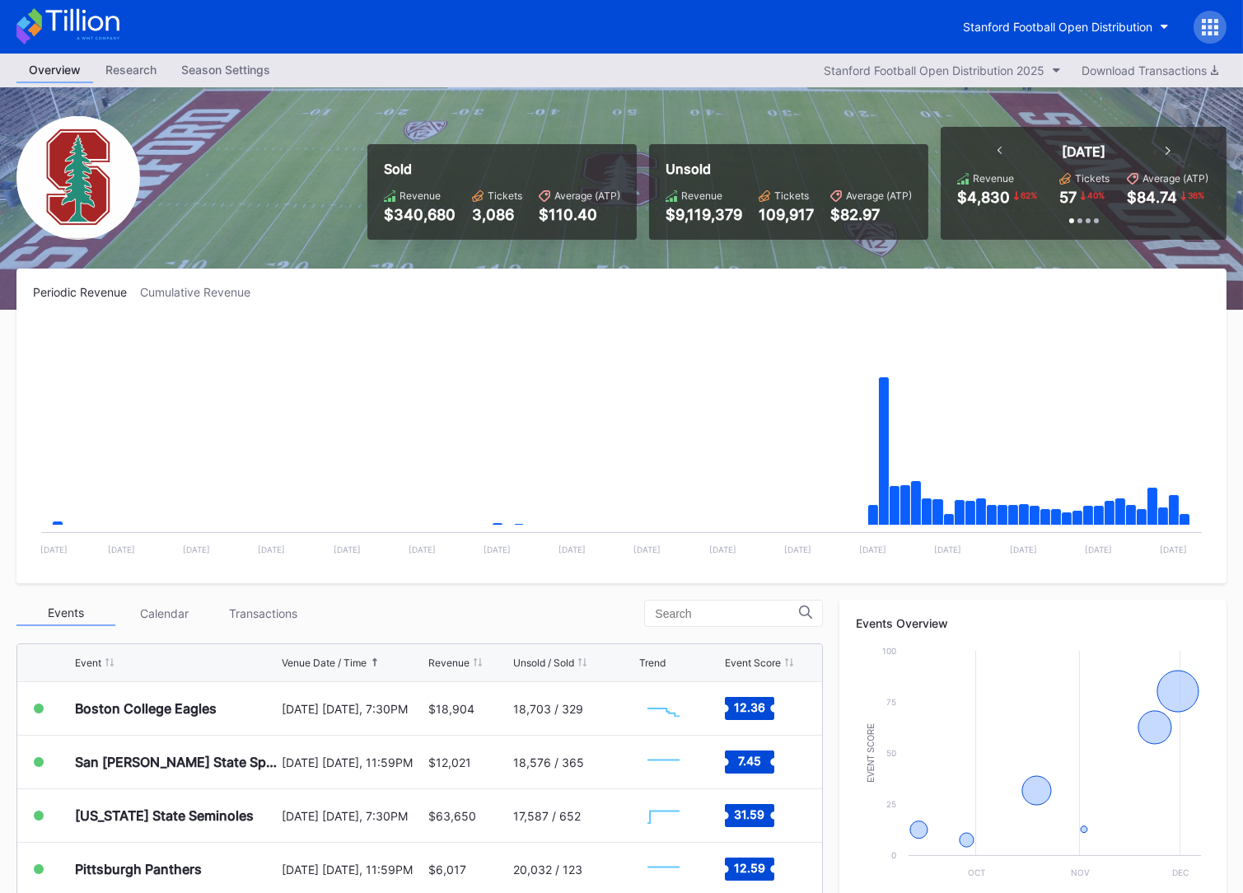
click at [79, 13] on icon at bounding box center [67, 26] width 103 height 36
click at [1014, 35] on button "Stanford Football Open Distribution" at bounding box center [1065, 27] width 231 height 30
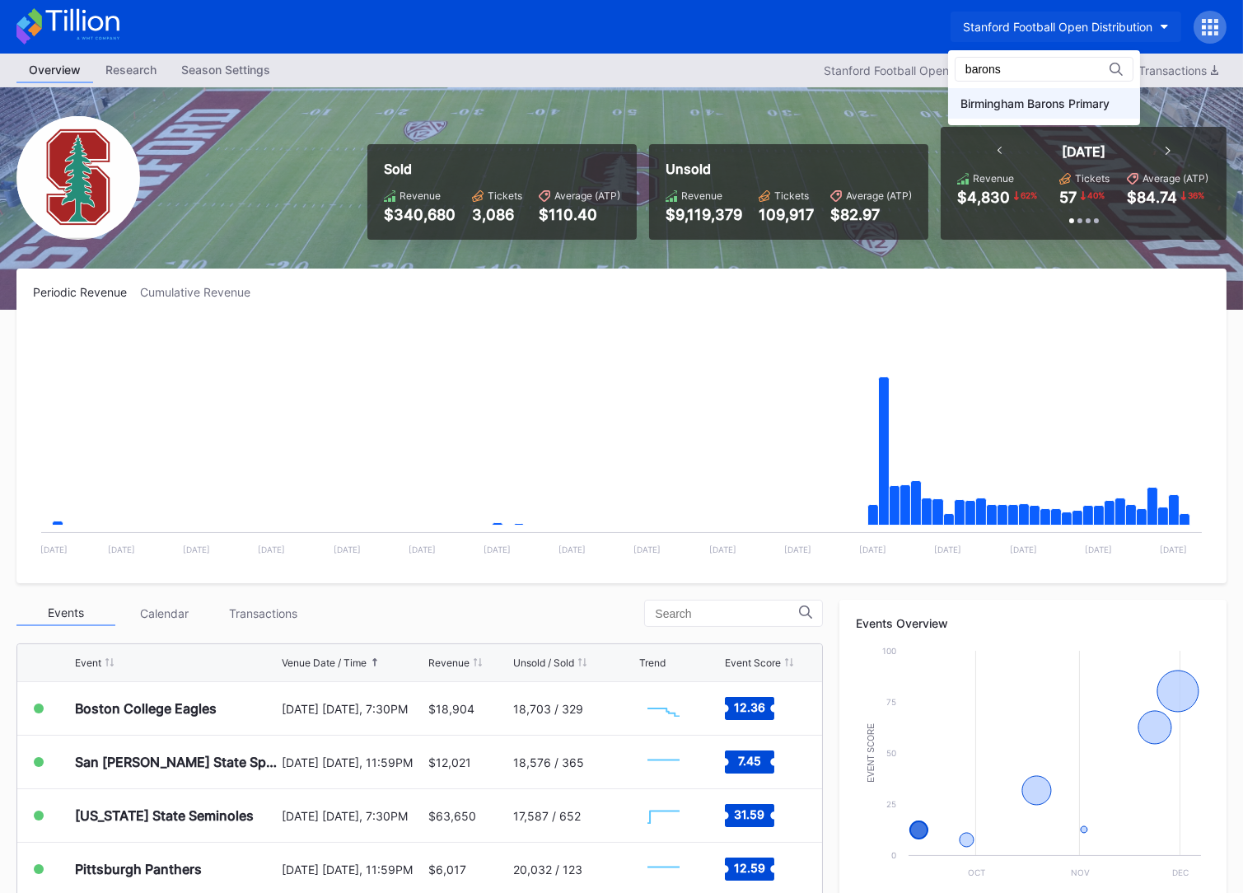
type input "barons"
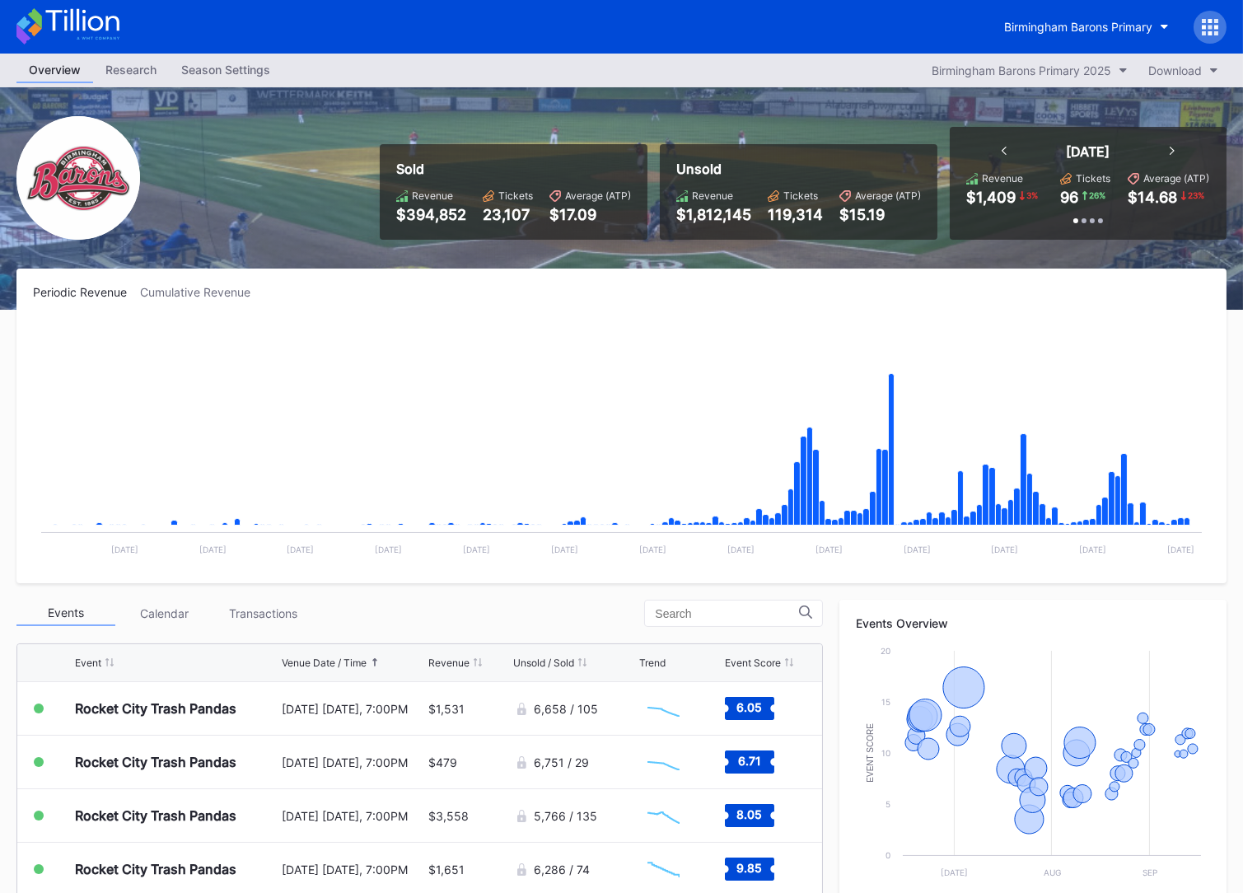
click at [108, 27] on icon at bounding box center [81, 20] width 73 height 22
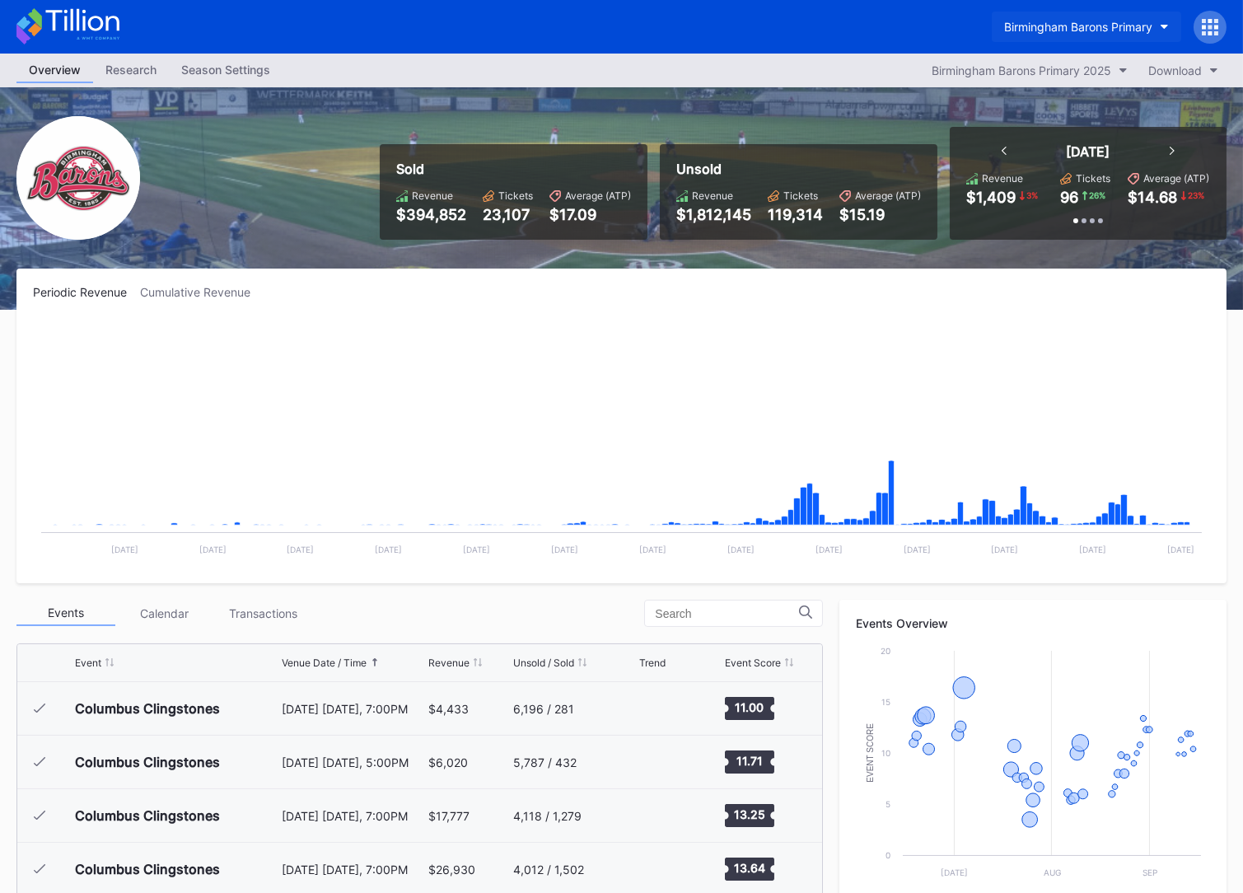
click at [1071, 17] on button "Birmingham Barons Primary" at bounding box center [1085, 27] width 189 height 30
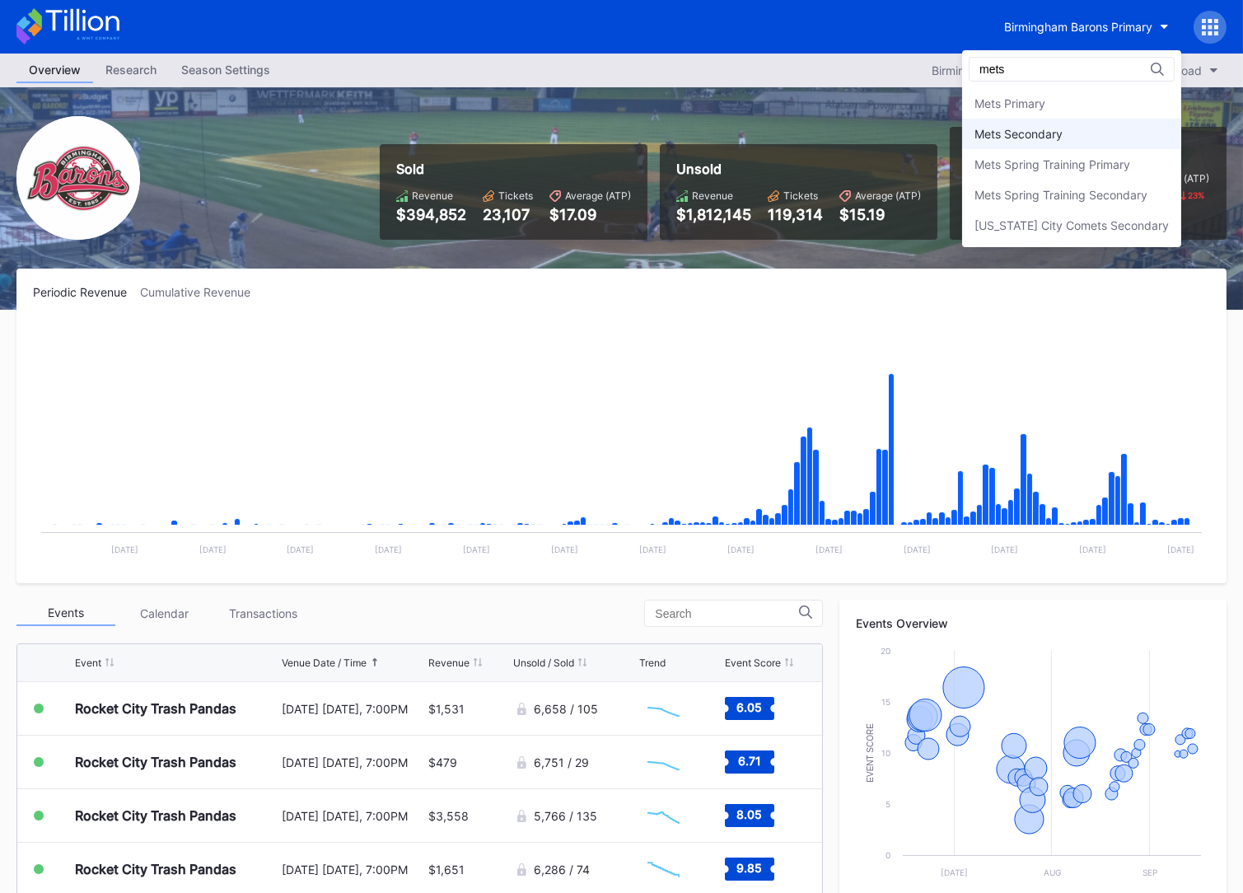
type input "mets"
click at [1062, 134] on div "Mets Secondary" at bounding box center [1018, 134] width 88 height 14
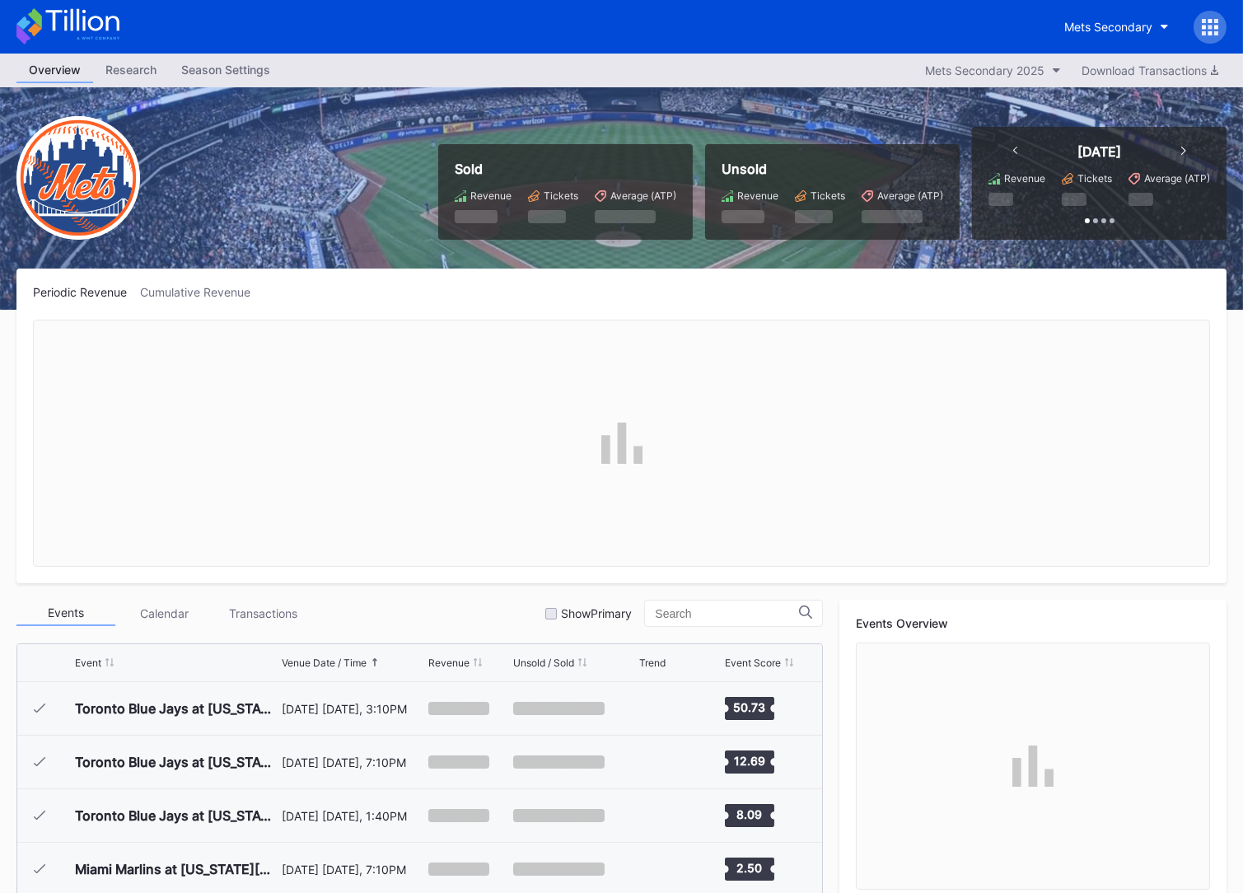
scroll to position [3426, 0]
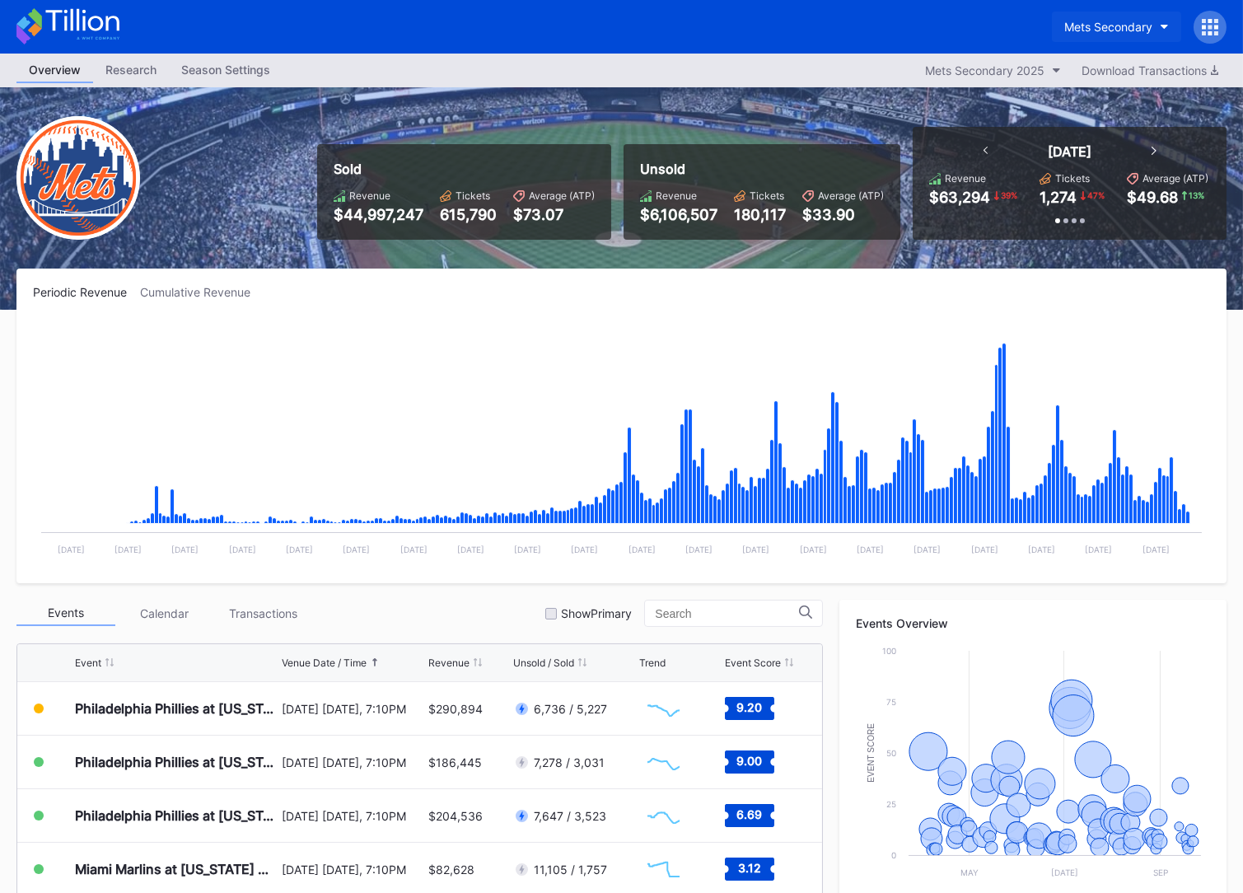
click at [1077, 38] on button "Mets Secondary" at bounding box center [1116, 27] width 129 height 30
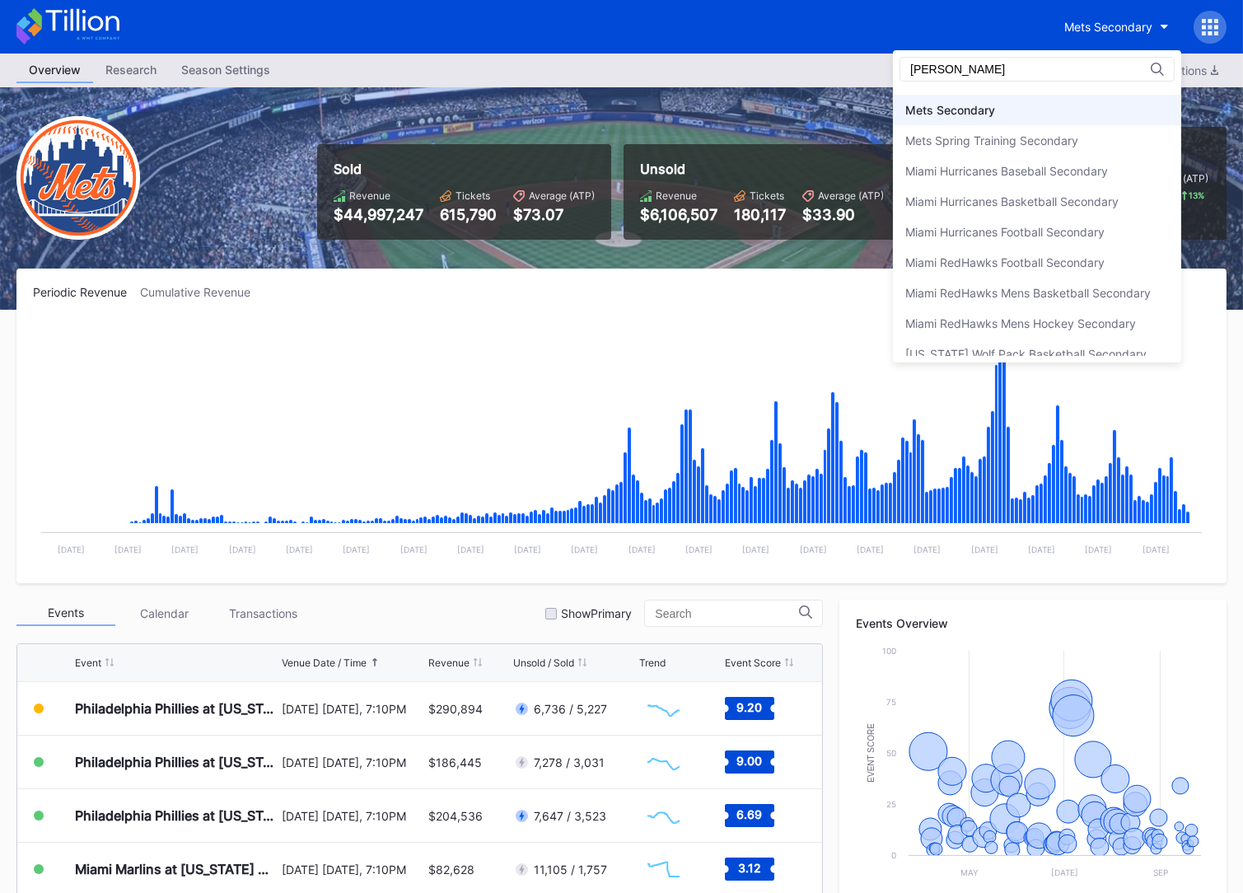
scroll to position [0, 0]
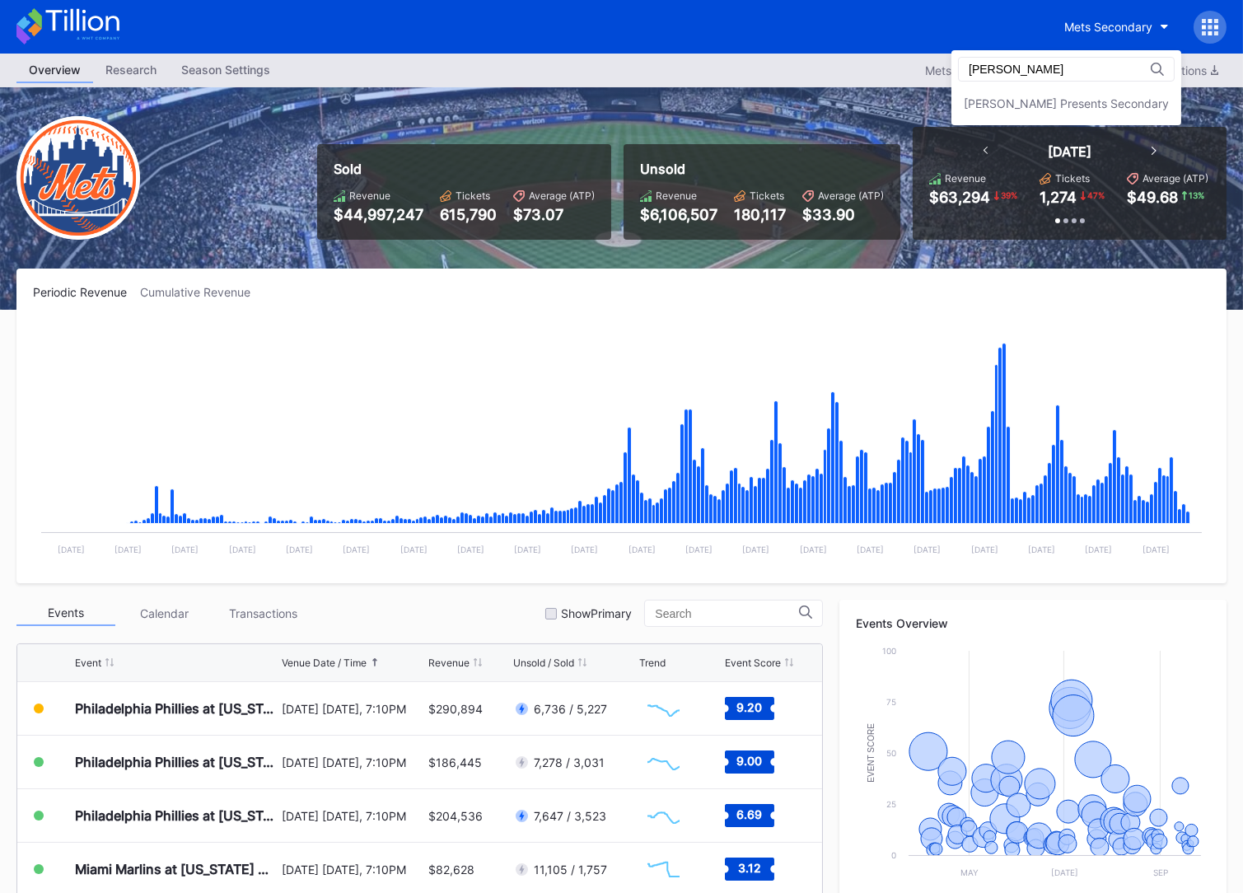
type input "danny"
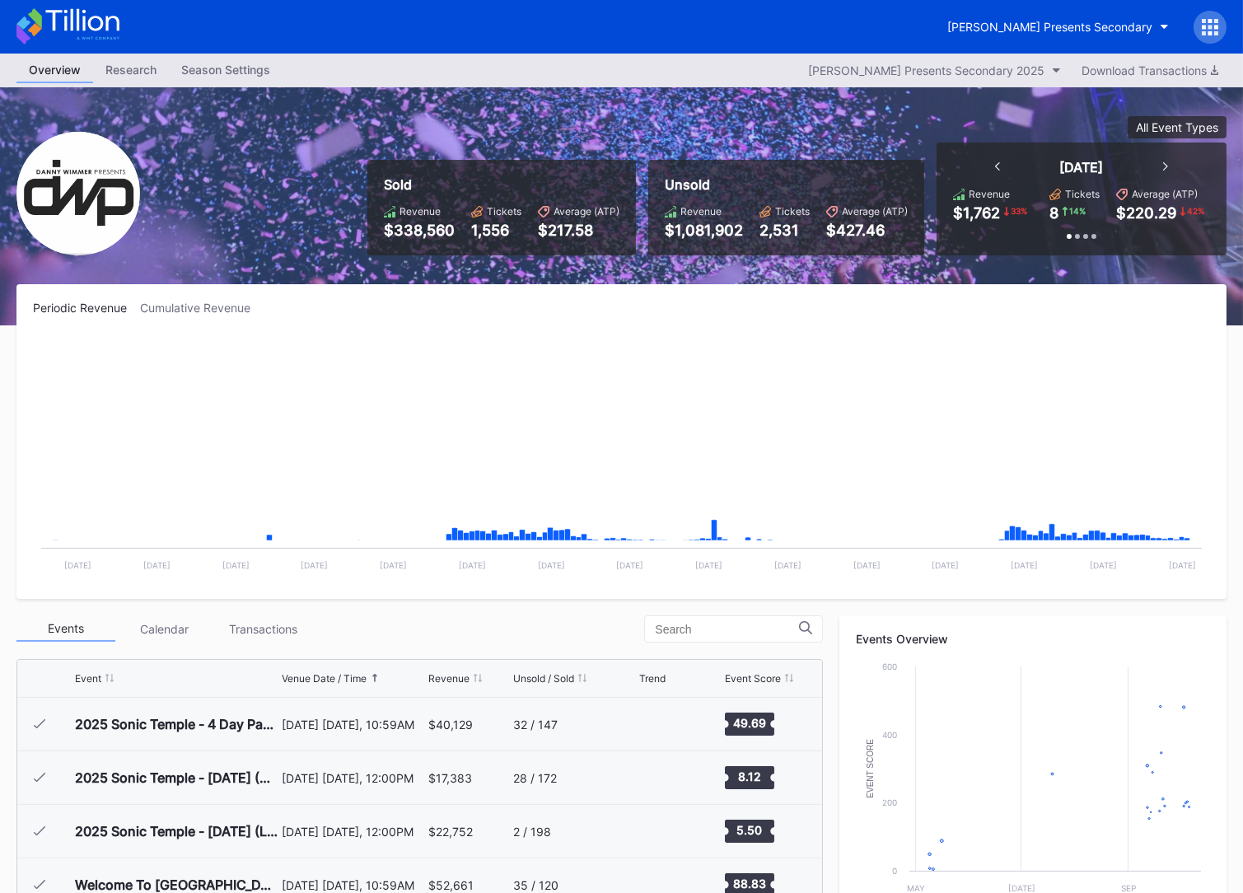
scroll to position [268, 0]
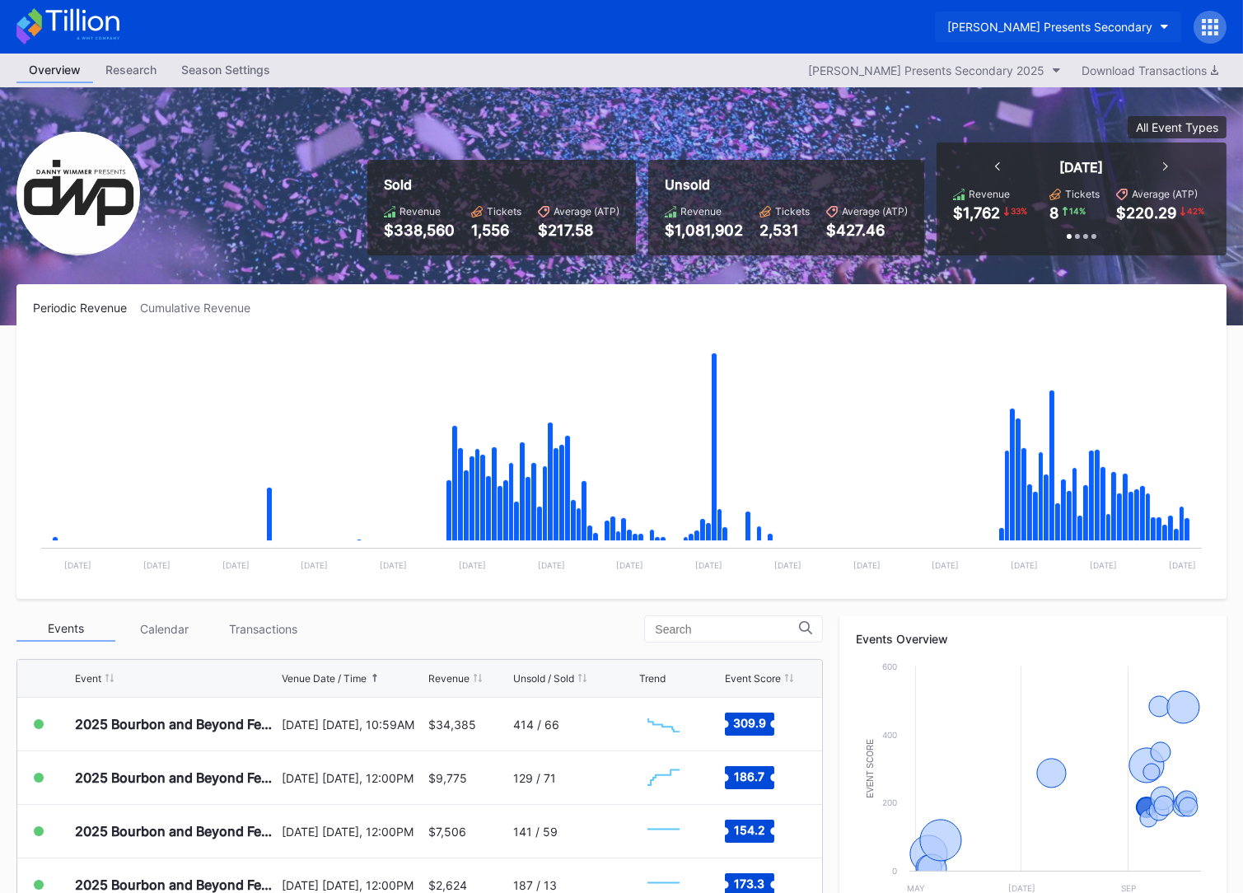
click at [1052, 21] on div "[PERSON_NAME] Presents Secondary" at bounding box center [1049, 27] width 205 height 14
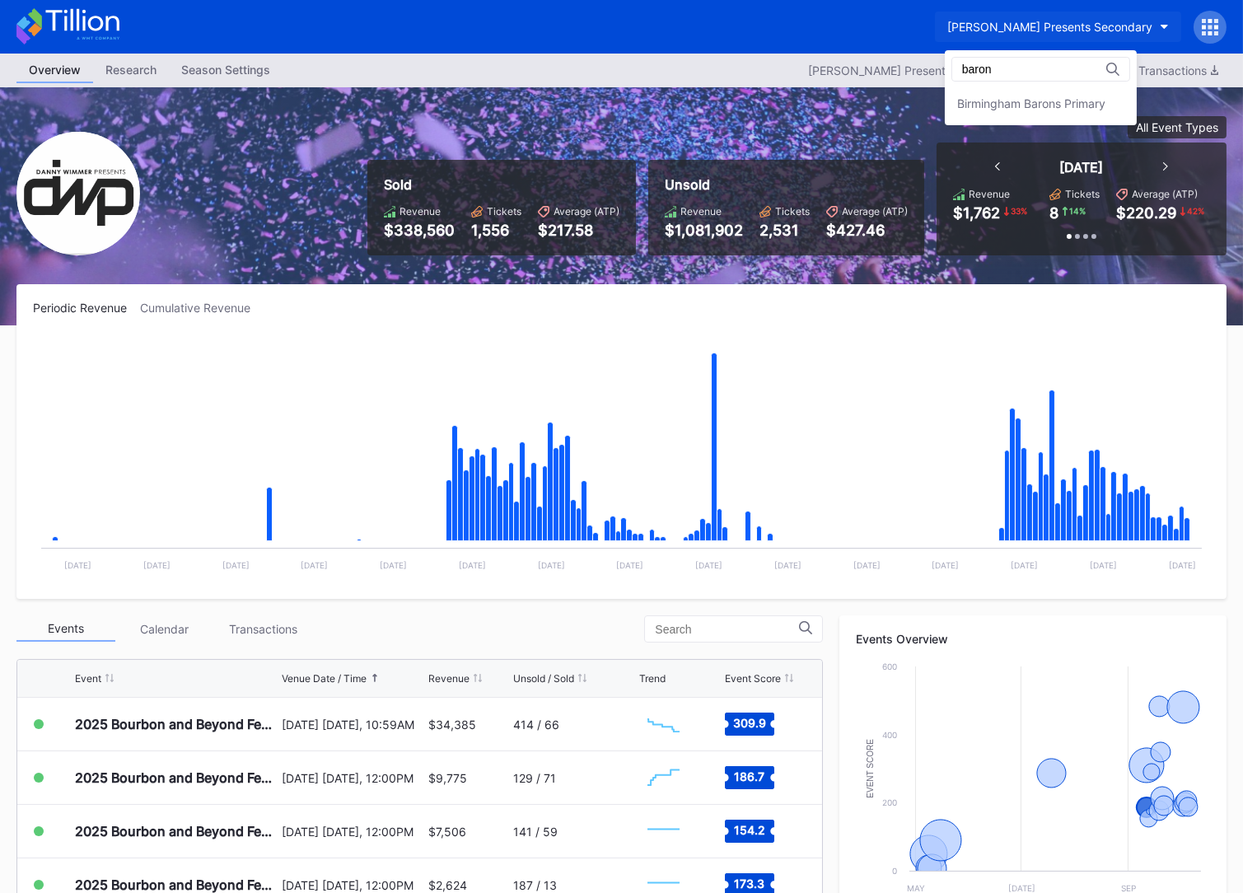
scroll to position [0, 0]
type input "barons"
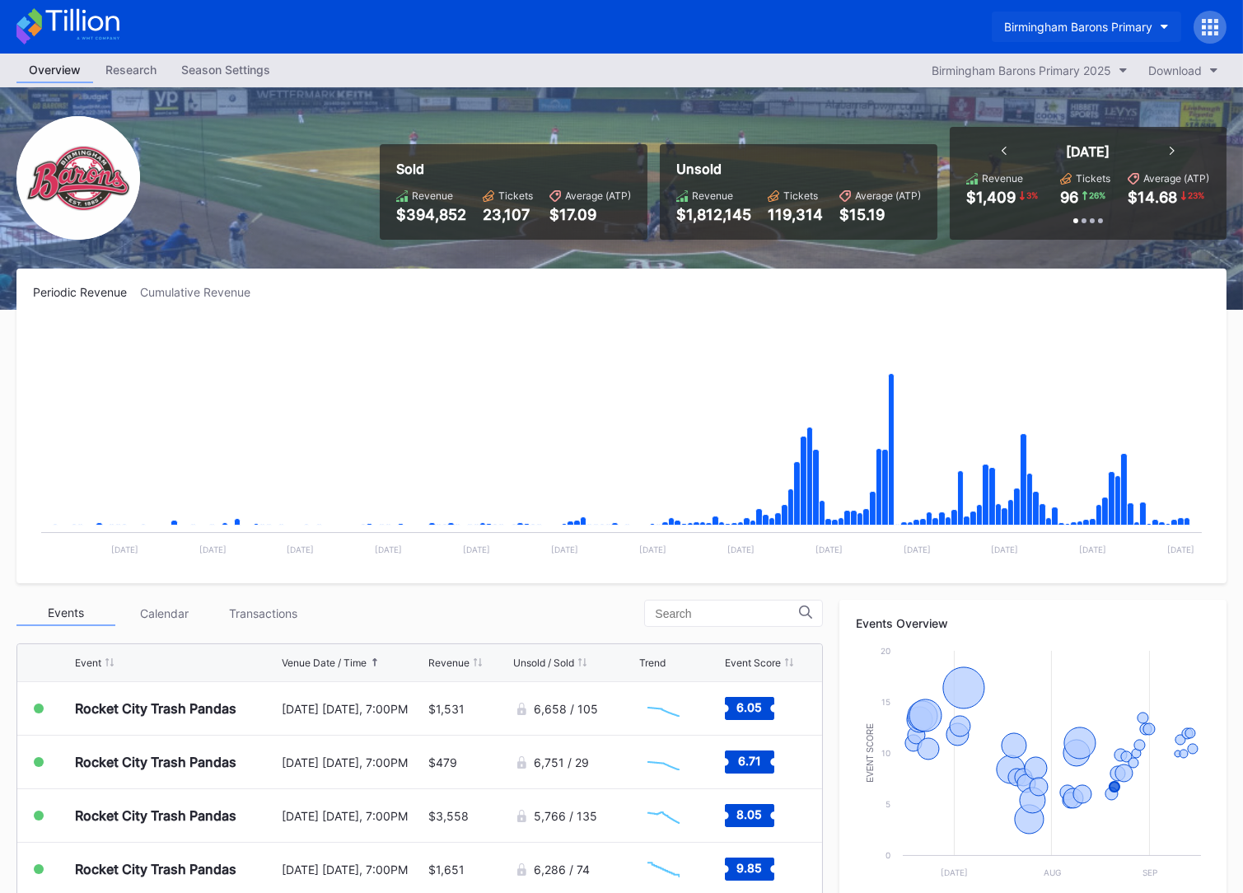
click at [1108, 34] on button "Birmingham Barons Primary" at bounding box center [1085, 27] width 189 height 30
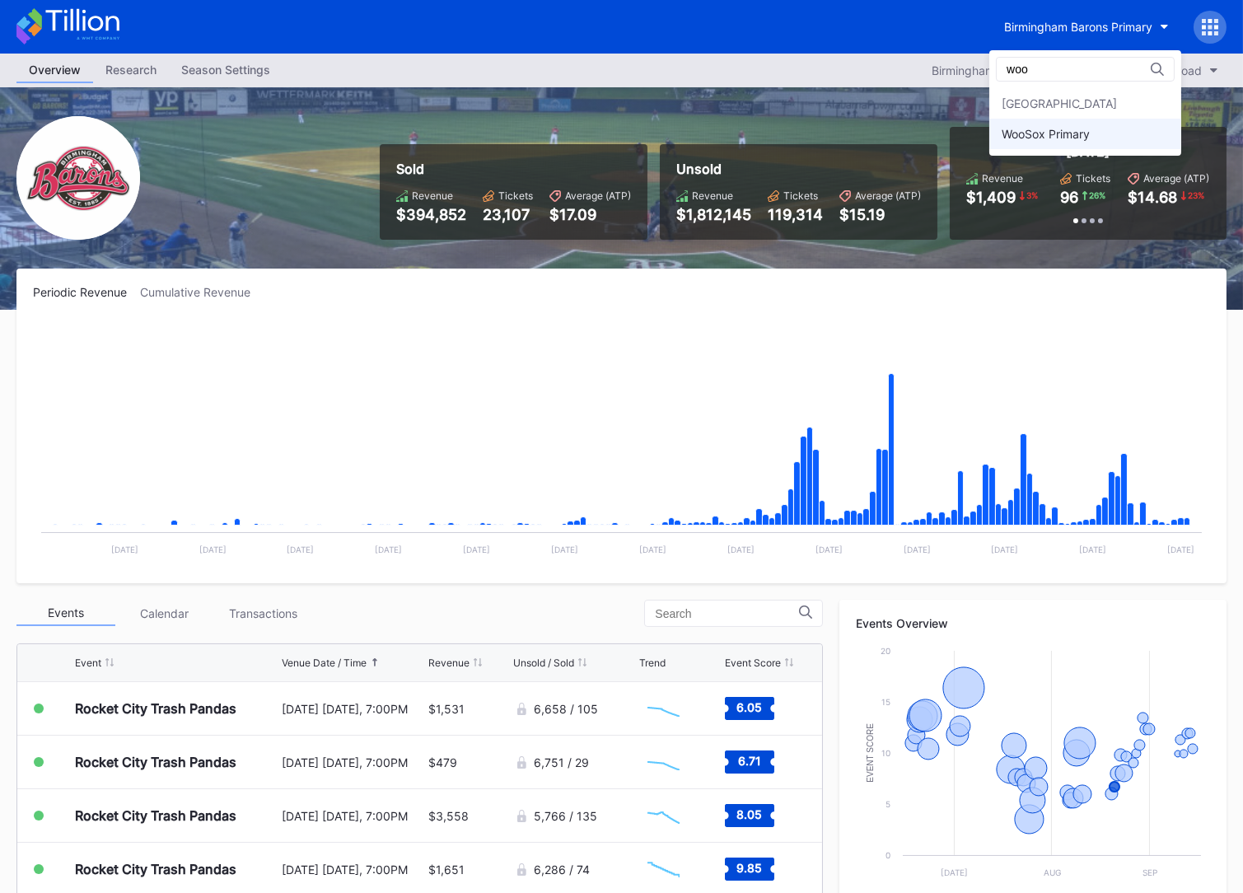
type input "woo"
click at [1085, 139] on div "WooSox Primary" at bounding box center [1045, 134] width 88 height 14
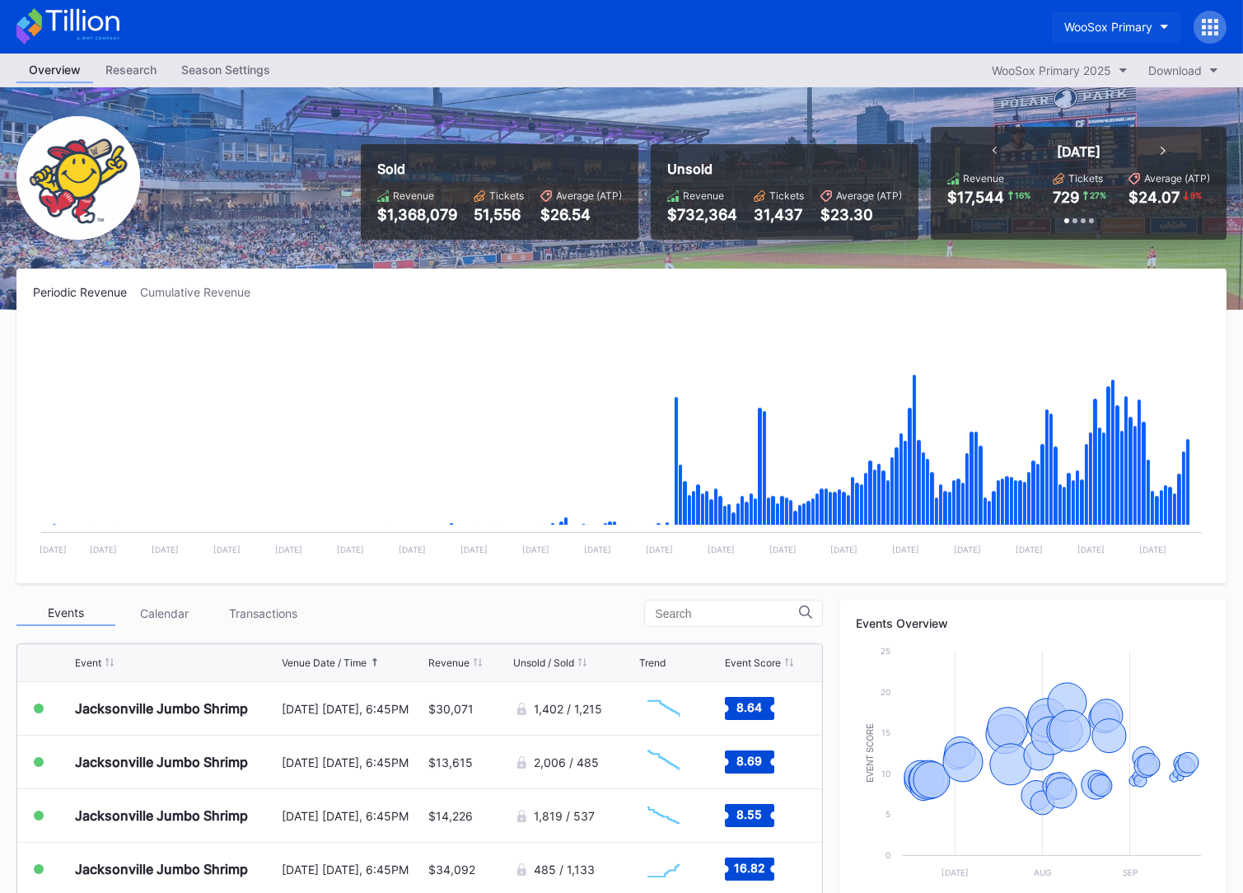
click at [1121, 31] on div "WooSox Primary" at bounding box center [1108, 27] width 88 height 14
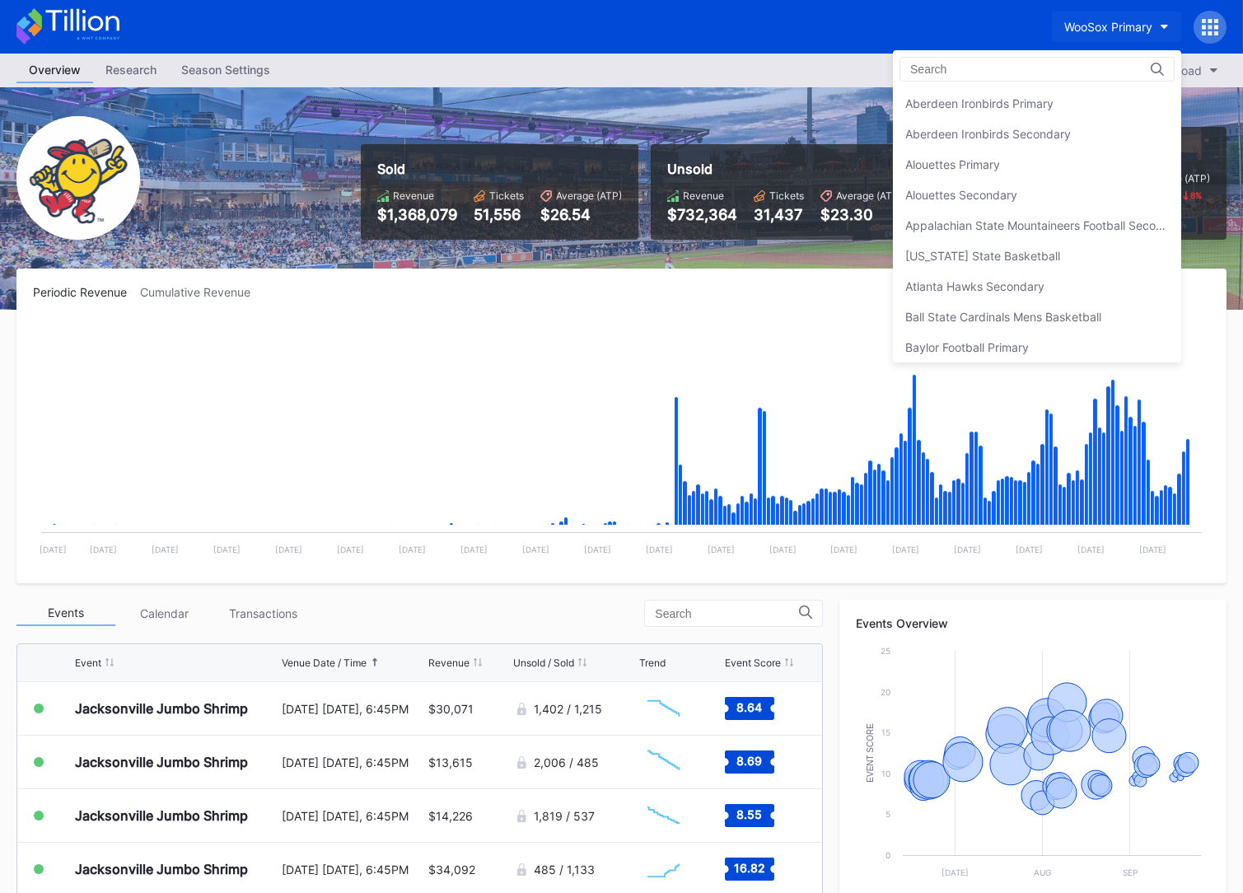
scroll to position [5522, 0]
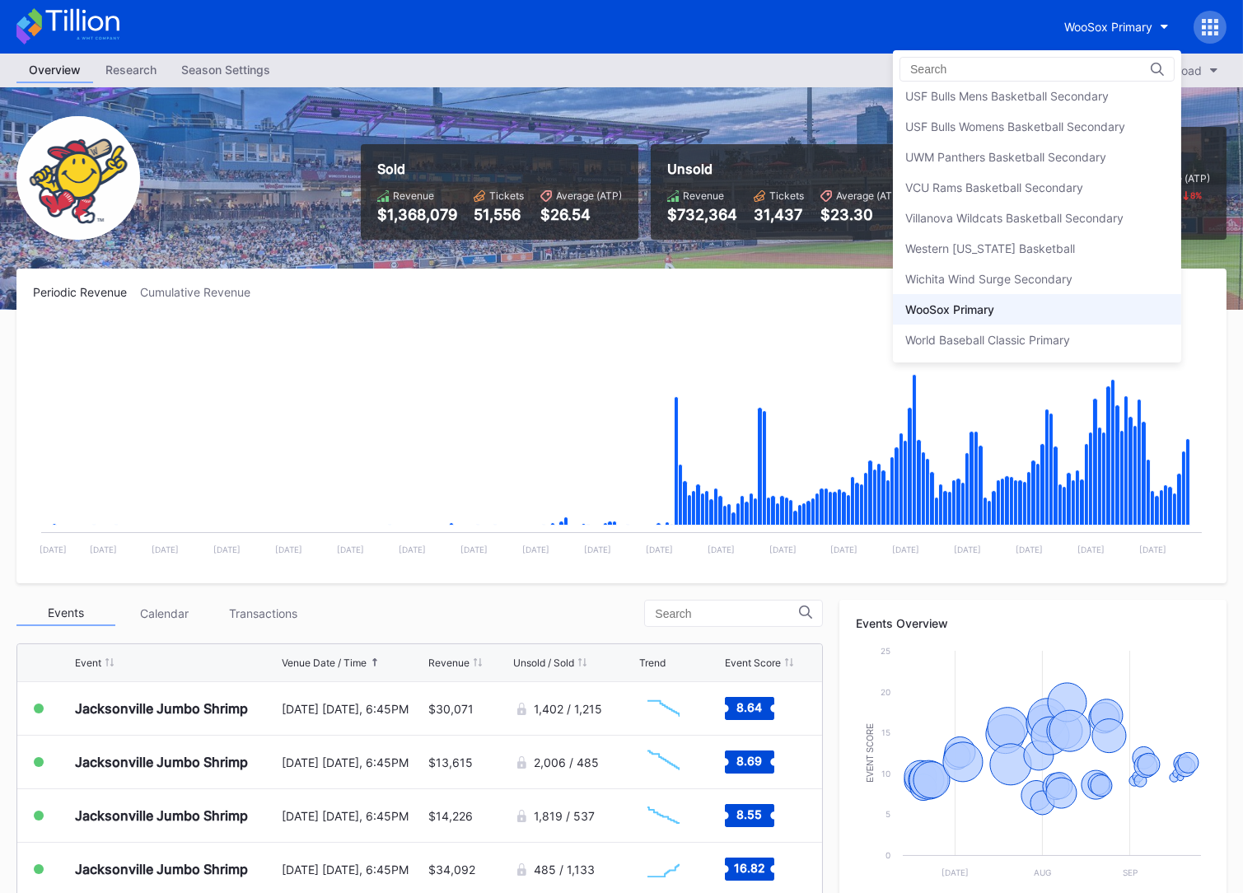
drag, startPoint x: 172, startPoint y: 34, endPoint x: 110, endPoint y: 30, distance: 61.9
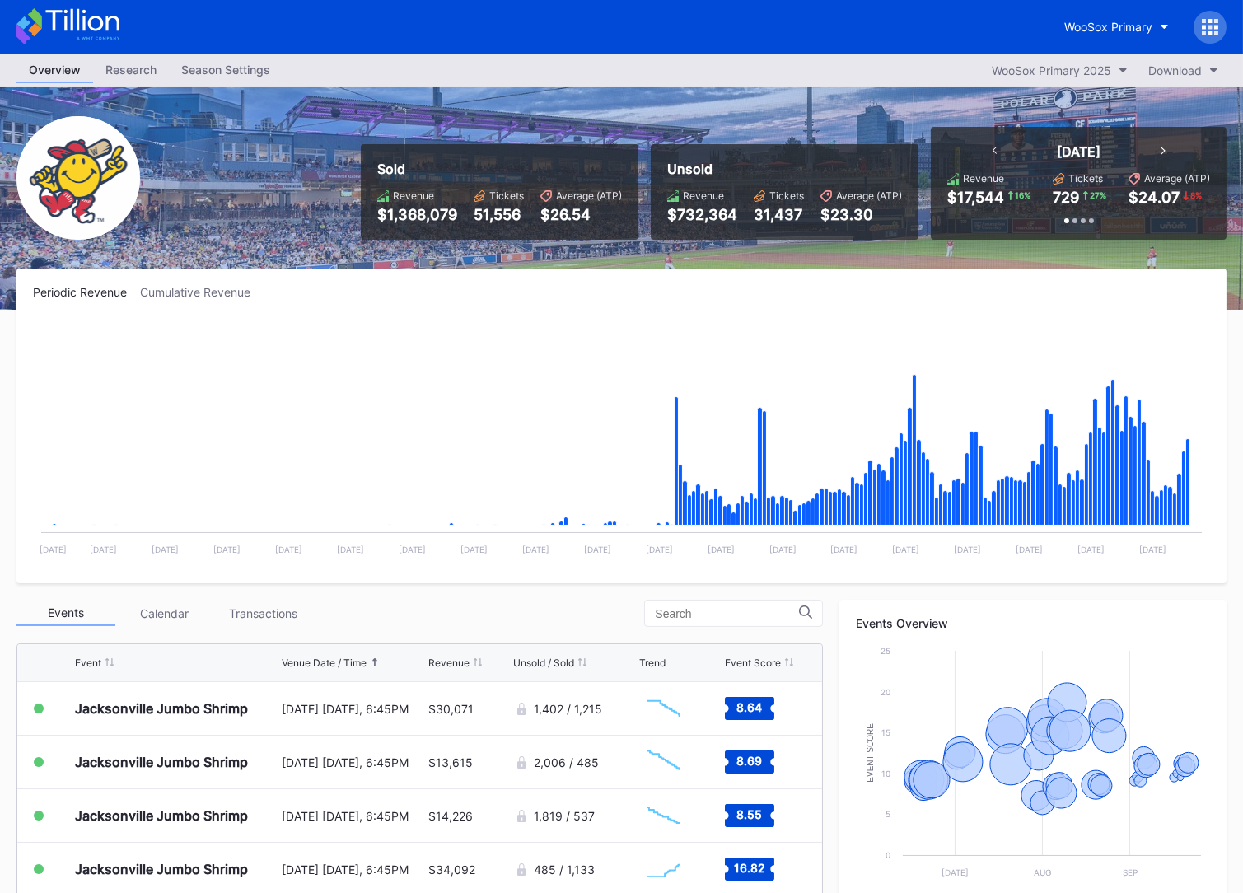
click at [110, 30] on icon at bounding box center [67, 26] width 103 height 36
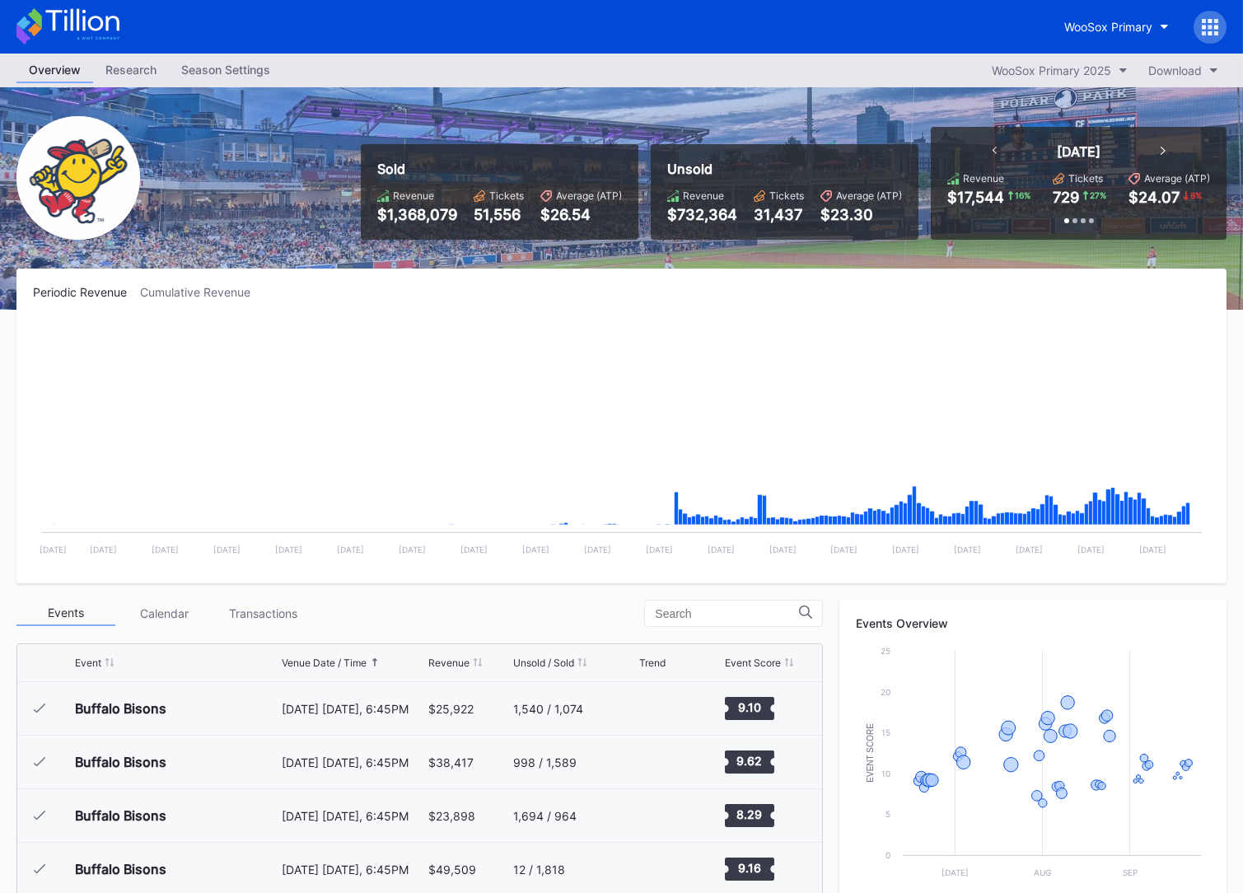
scroll to position [1285, 0]
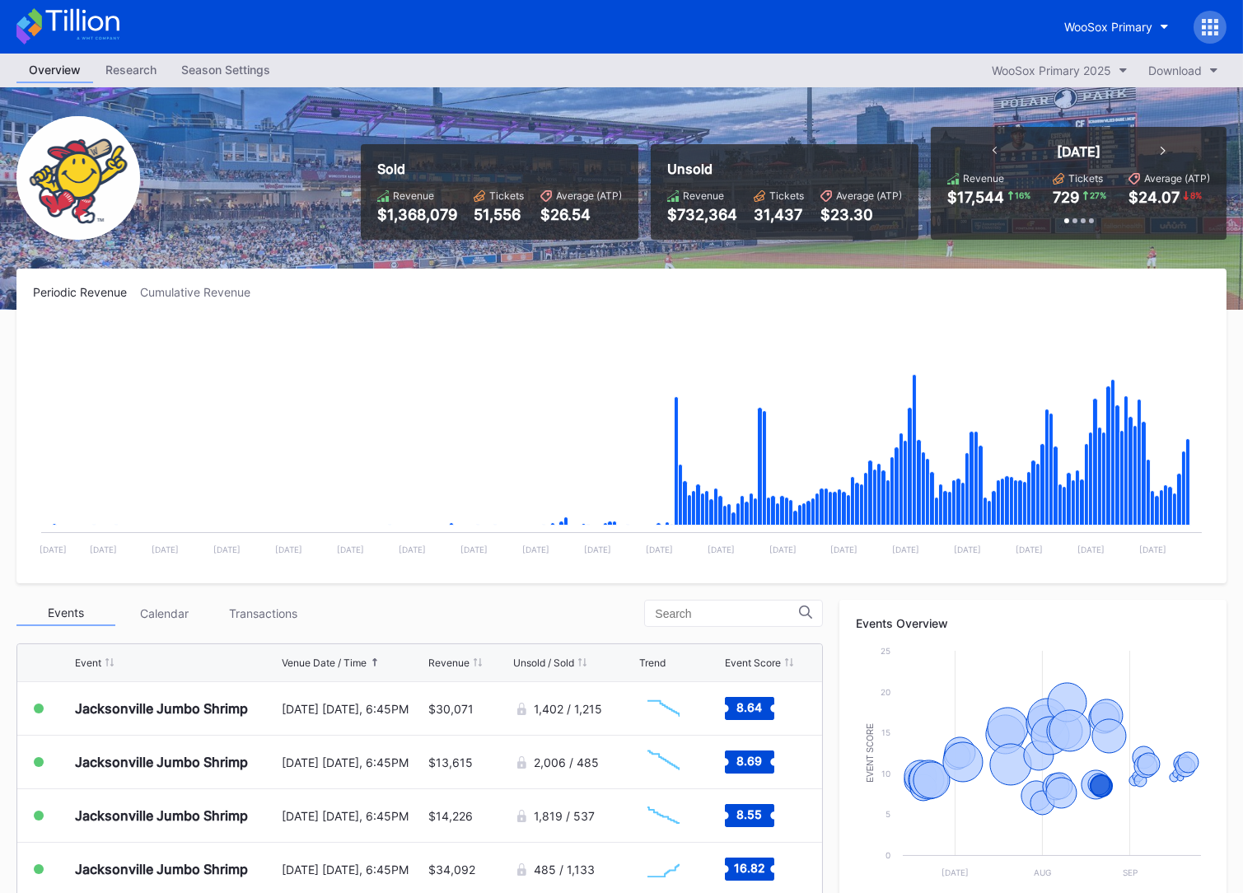
click at [100, 28] on icon at bounding box center [81, 20] width 73 height 22
click at [96, 21] on icon at bounding box center [67, 26] width 103 height 36
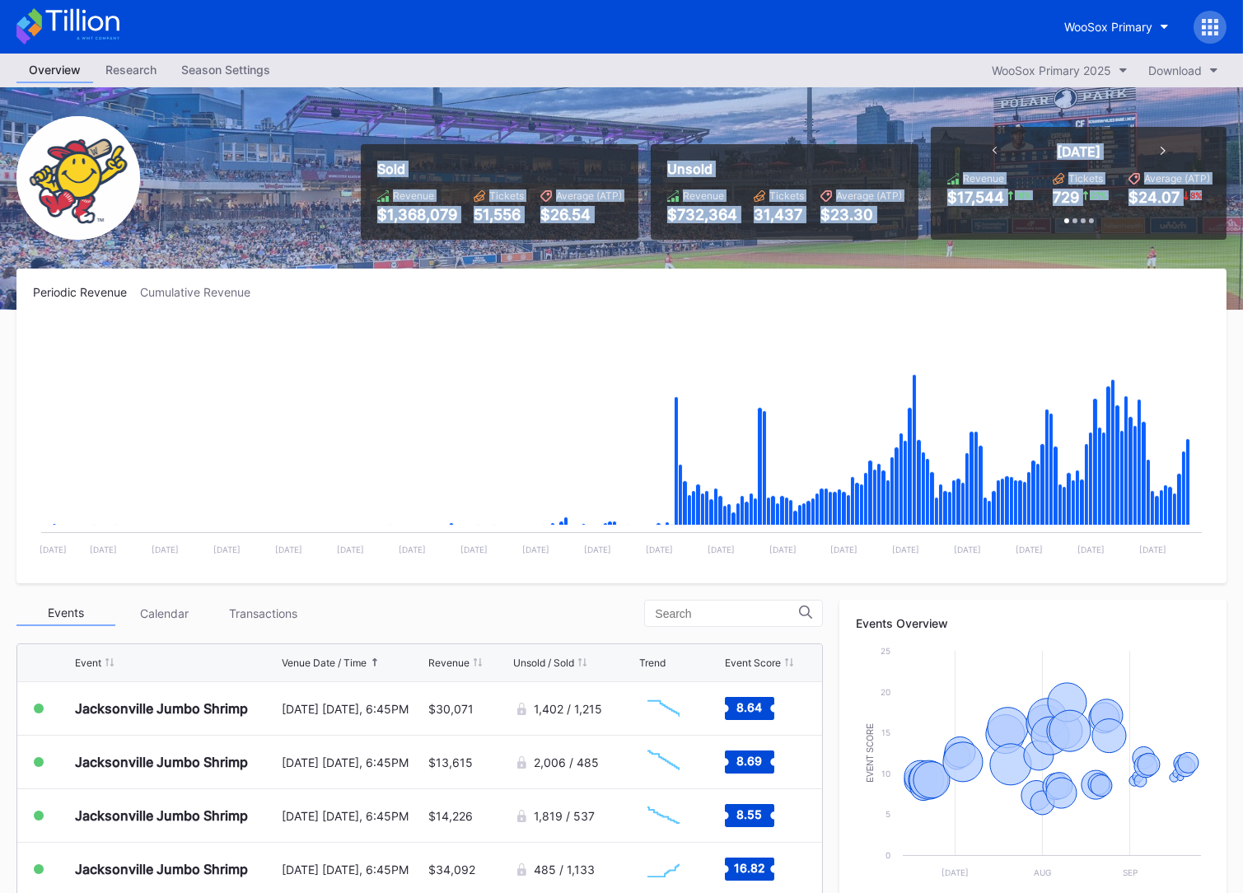
drag, startPoint x: 413, startPoint y: 124, endPoint x: 1187, endPoint y: 254, distance: 784.1
click at [1187, 254] on div "Sold Revenue $1,368,079 Tickets 51,556 Average (ATP) $26.54 Unsold Revenue $732…" at bounding box center [621, 198] width 1243 height 222
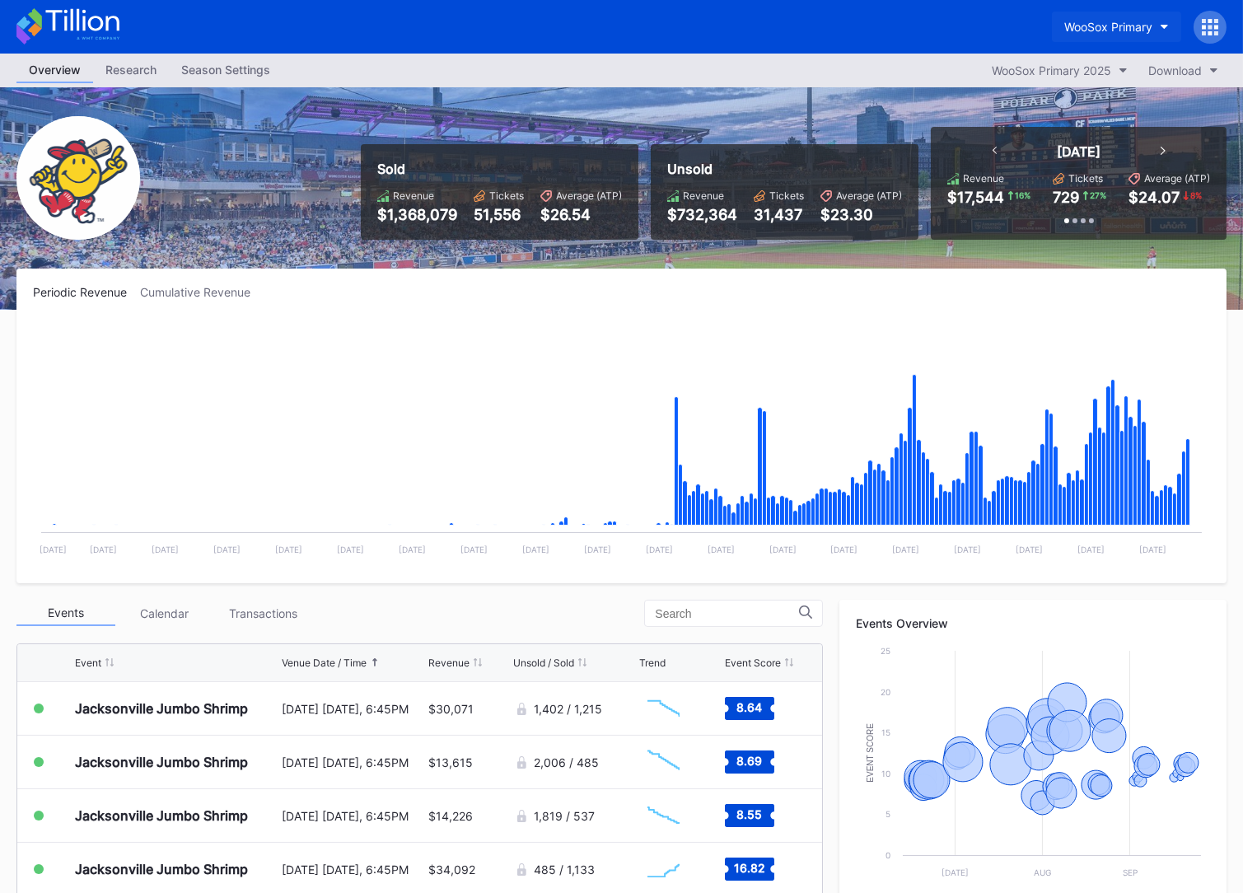
click at [1125, 22] on div "WooSox Primary" at bounding box center [1108, 27] width 88 height 14
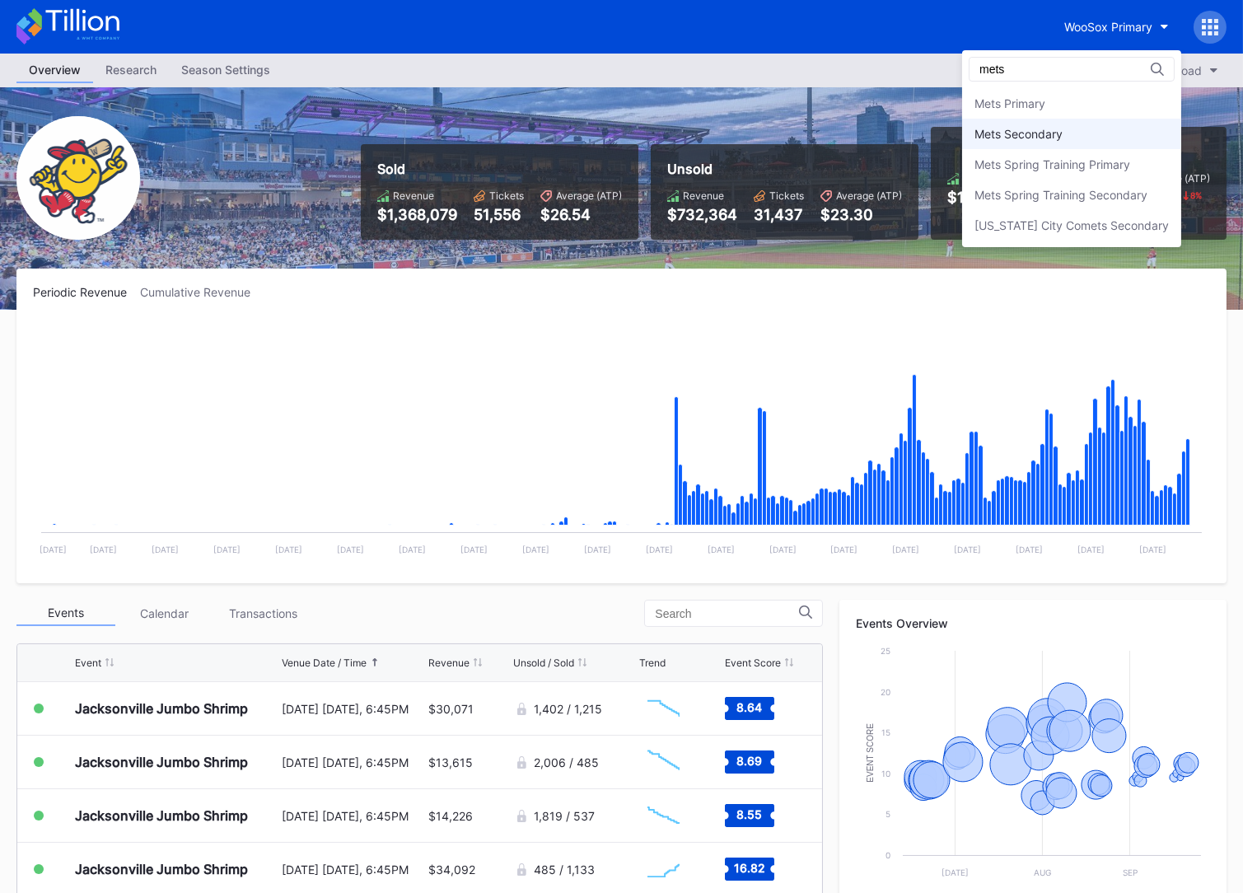
type input "mets"
click at [1120, 129] on div "Mets Secondary" at bounding box center [1071, 134] width 219 height 30
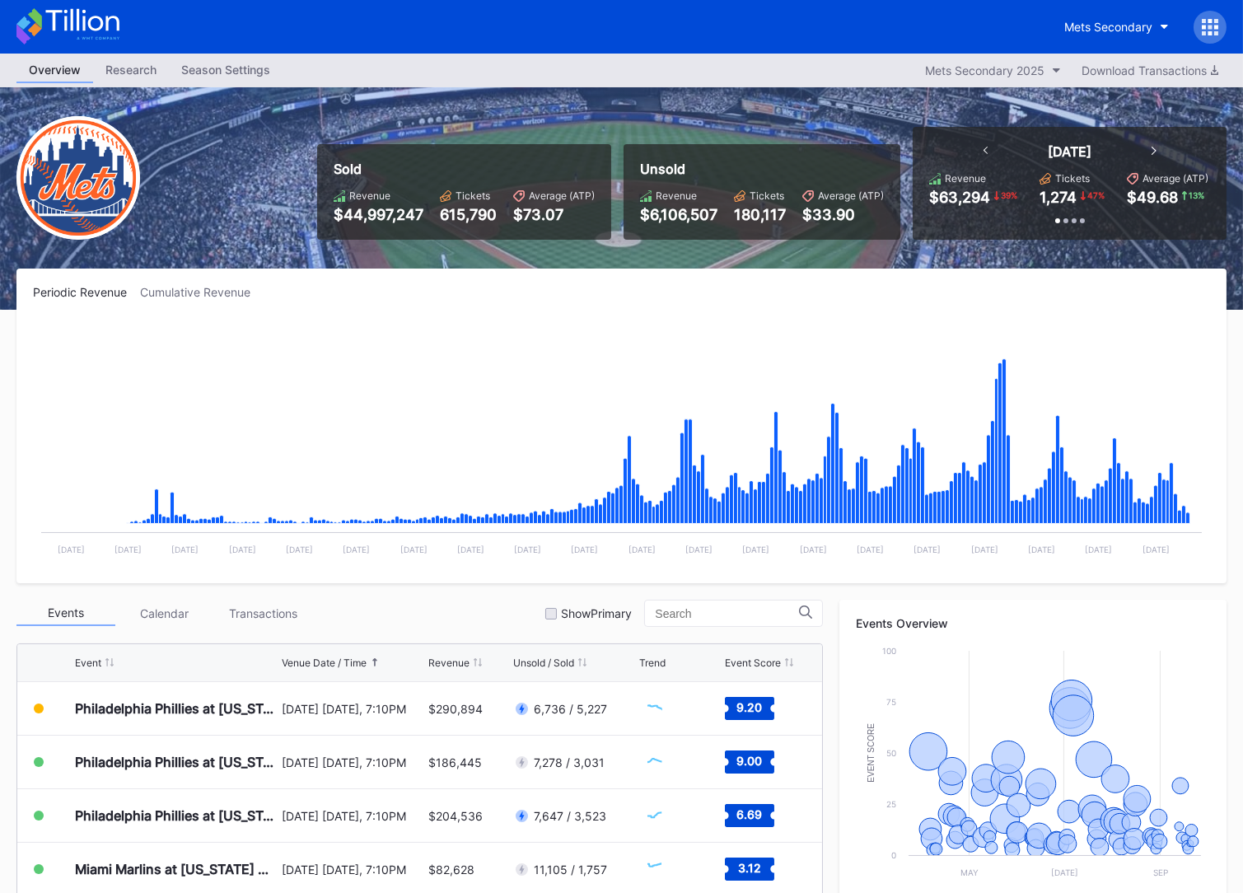
scroll to position [351, 0]
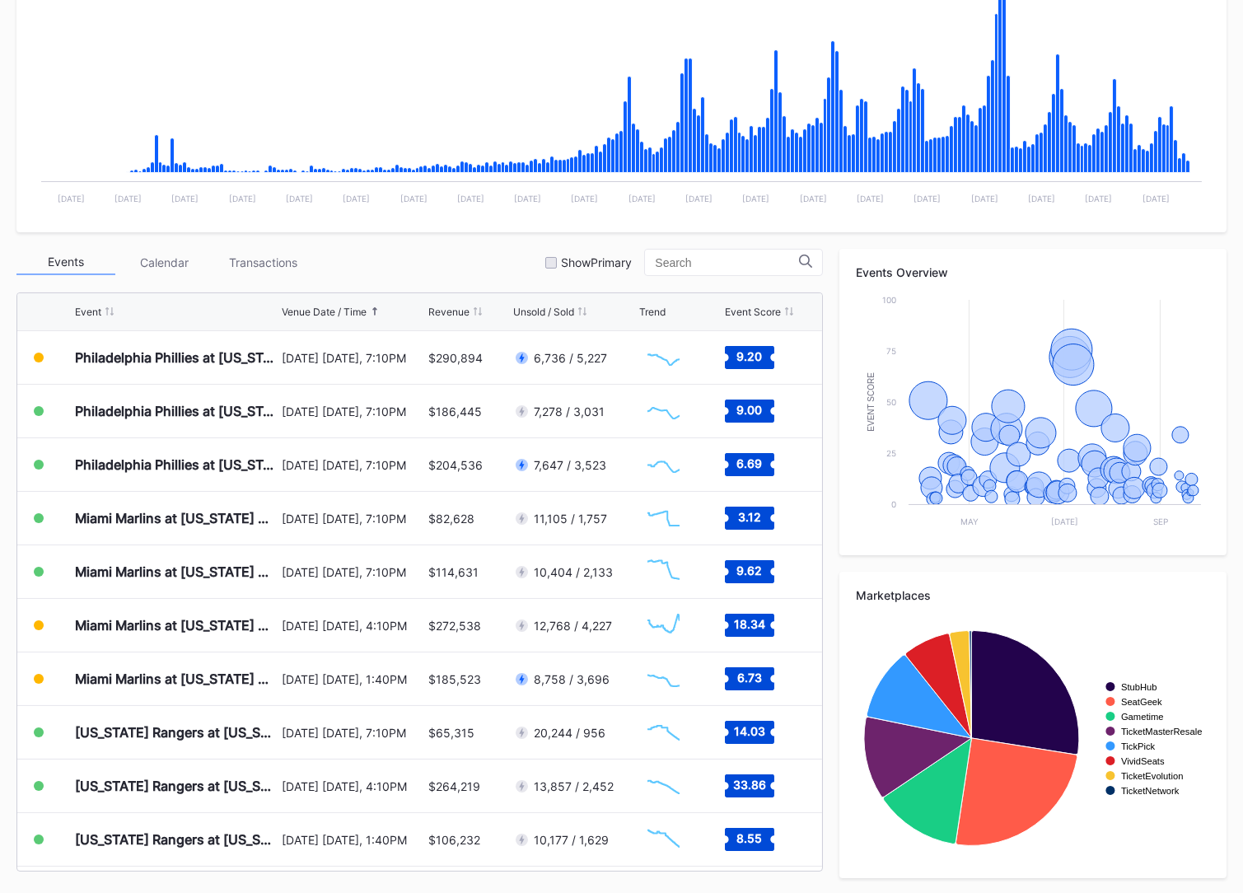
drag, startPoint x: 560, startPoint y: 210, endPoint x: 722, endPoint y: 208, distance: 162.2
click at [721, 208] on rect "Chart title" at bounding box center [621, 92] width 1177 height 247
click at [722, 208] on rect "Chart title" at bounding box center [621, 92] width 1177 height 247
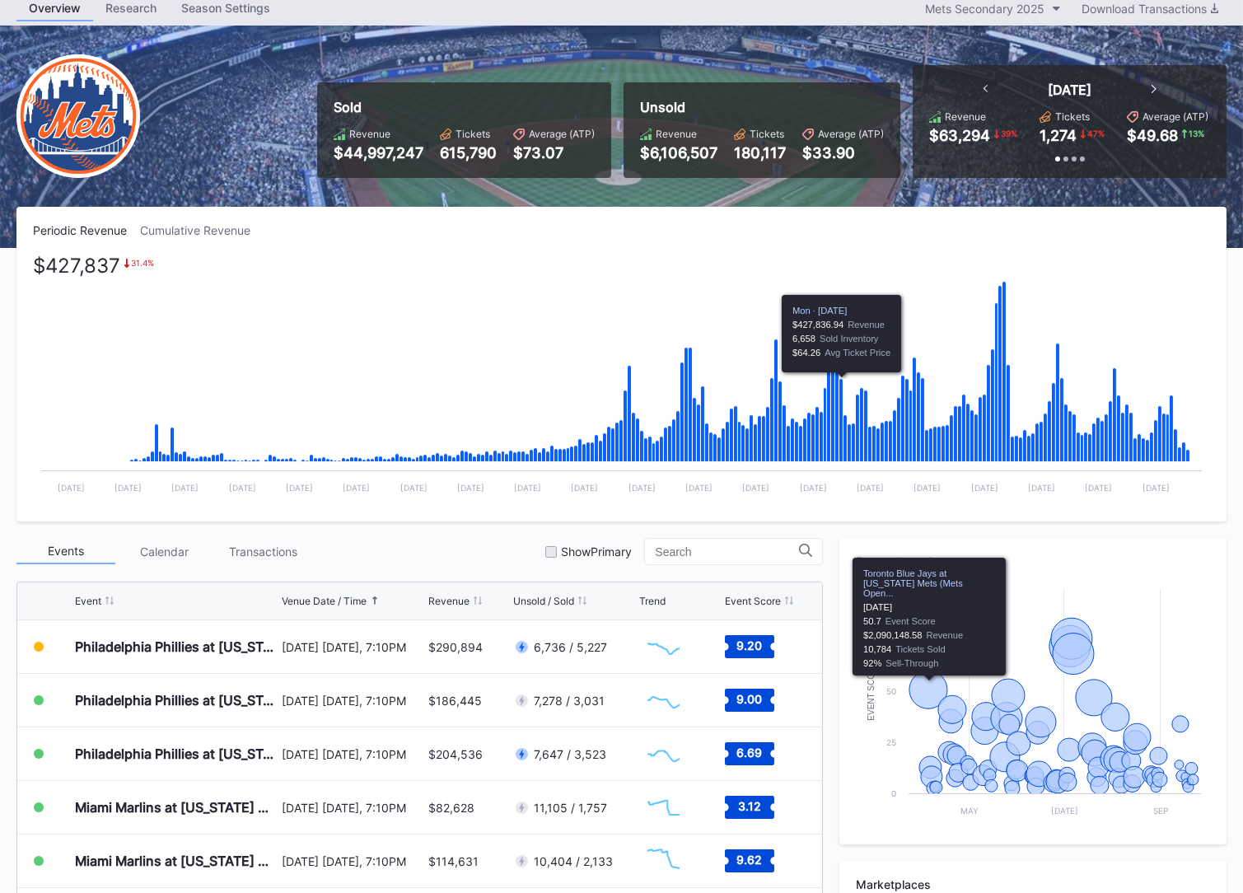
scroll to position [0, 0]
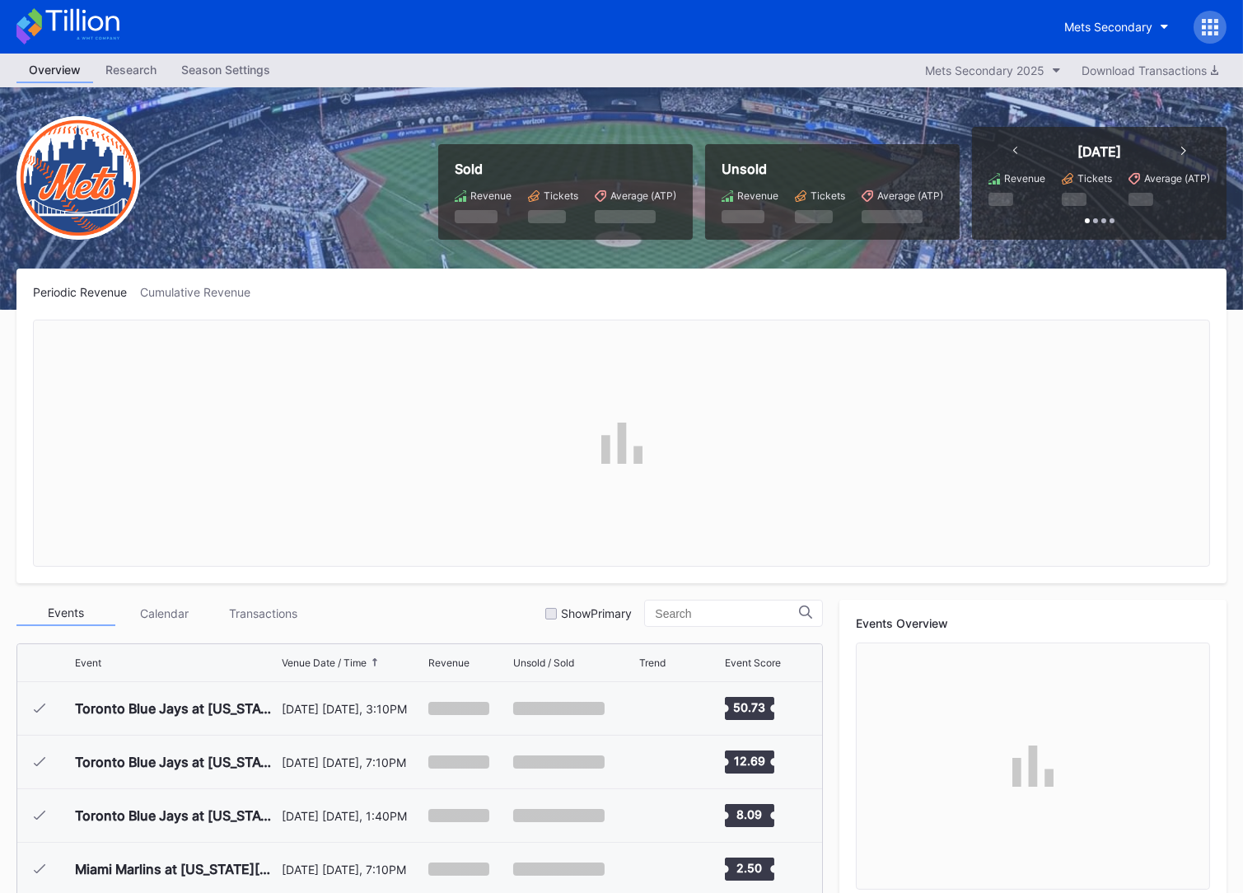
scroll to position [3426, 0]
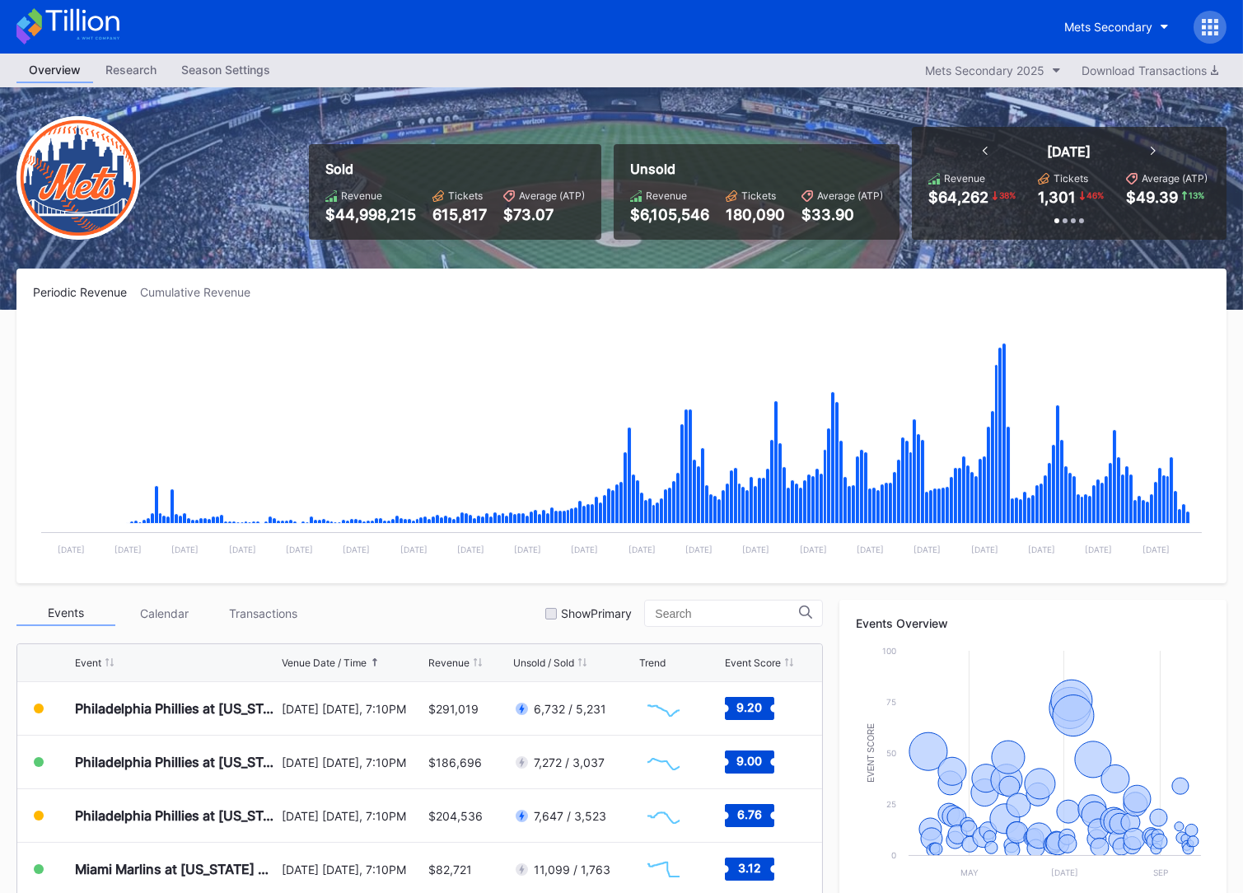
click at [114, 29] on icon at bounding box center [67, 26] width 103 height 36
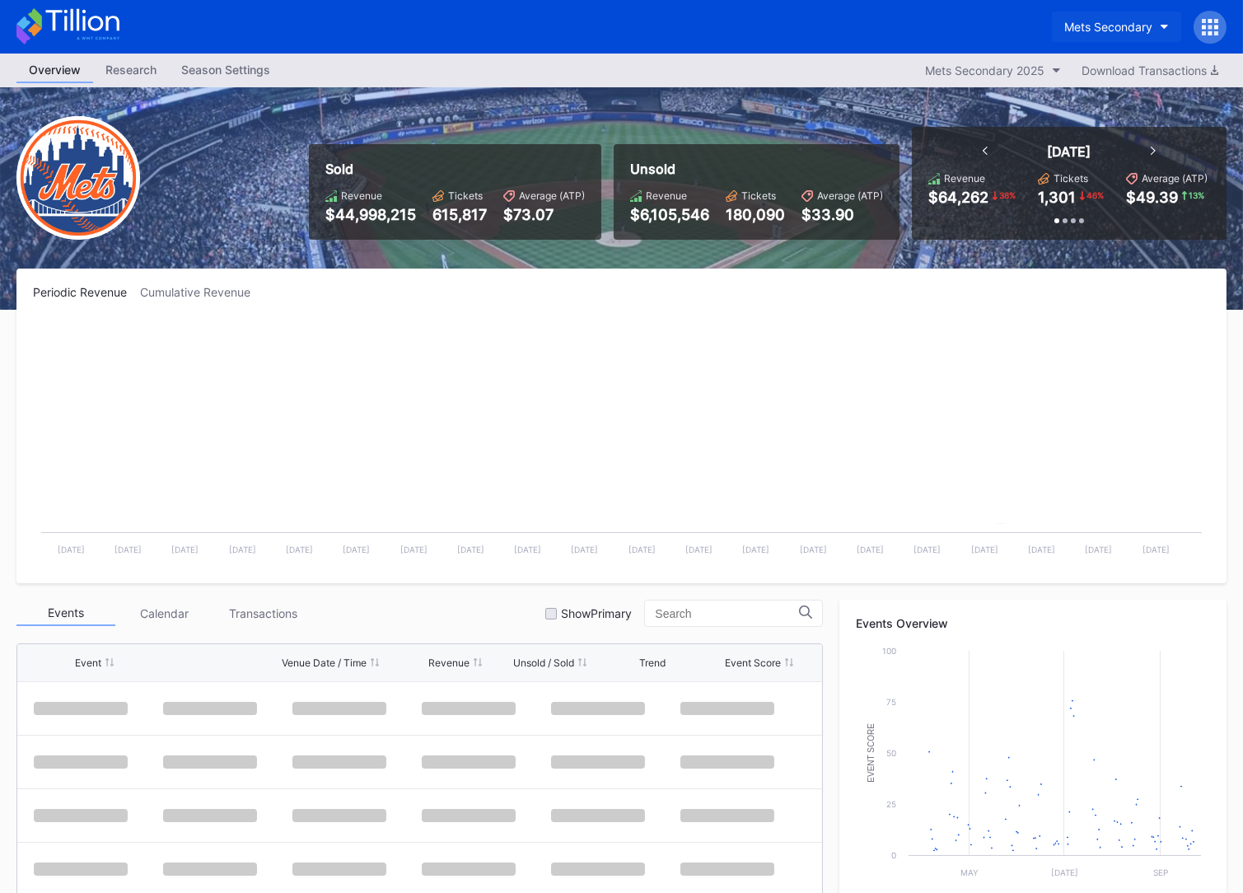
click at [1114, 35] on button "Mets Secondary" at bounding box center [1116, 27] width 129 height 30
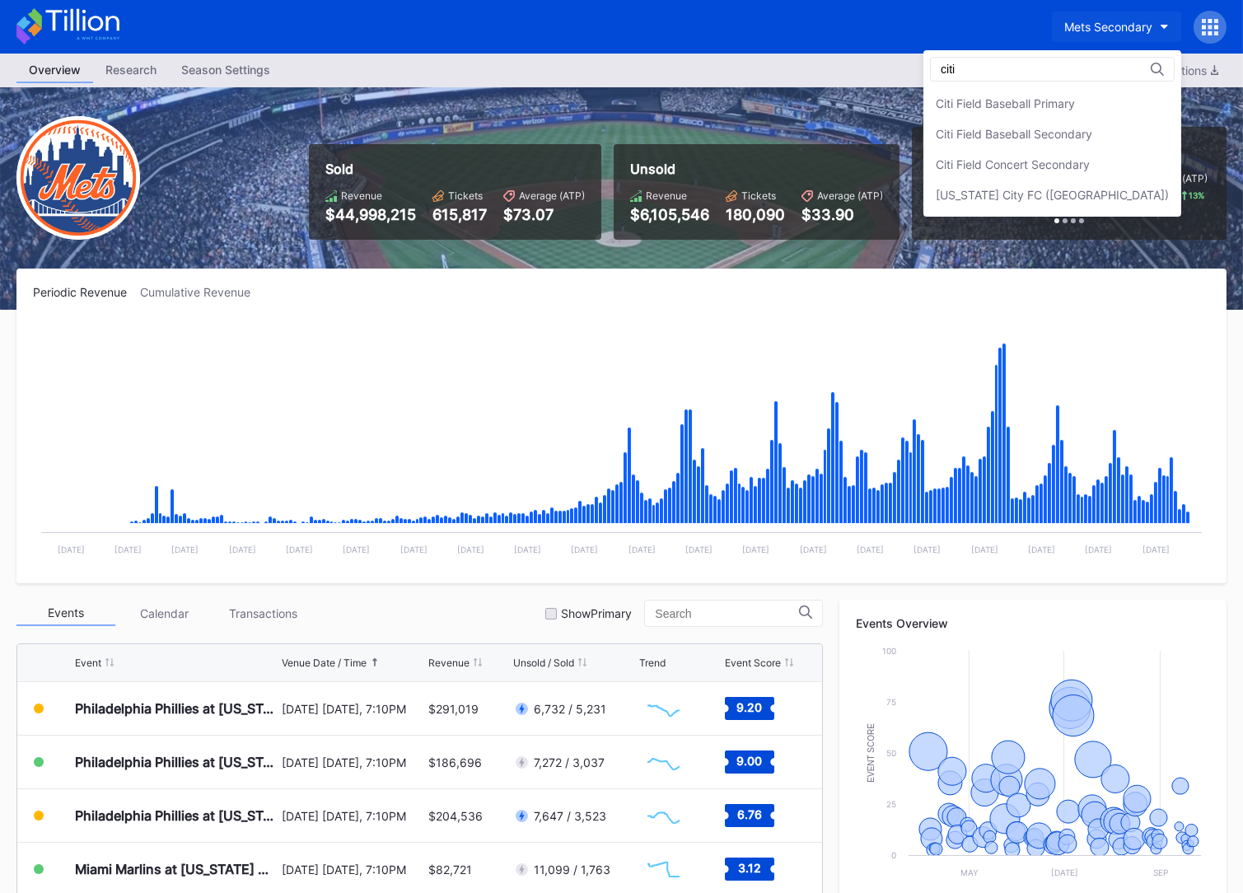
type input "citi"
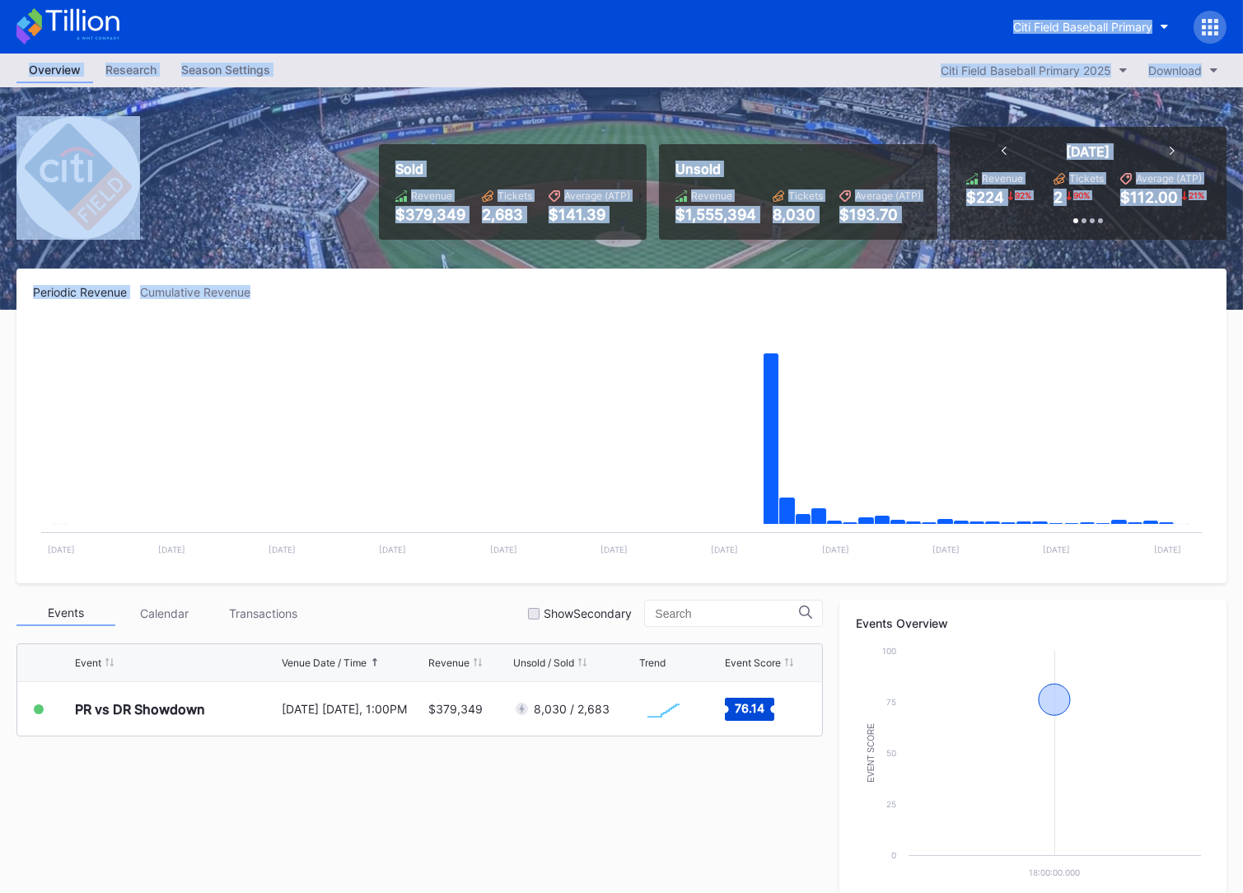
drag, startPoint x: 15, startPoint y: 4, endPoint x: 359, endPoint y: 286, distance: 444.7
click at [359, 286] on div "Citi Field Baseball Primary Overview Research Season Settings Citi Field Baseba…" at bounding box center [621, 622] width 1243 height 1245
click at [359, 286] on div "Periodic Revenue Cumulative Revenue" at bounding box center [621, 292] width 1177 height 14
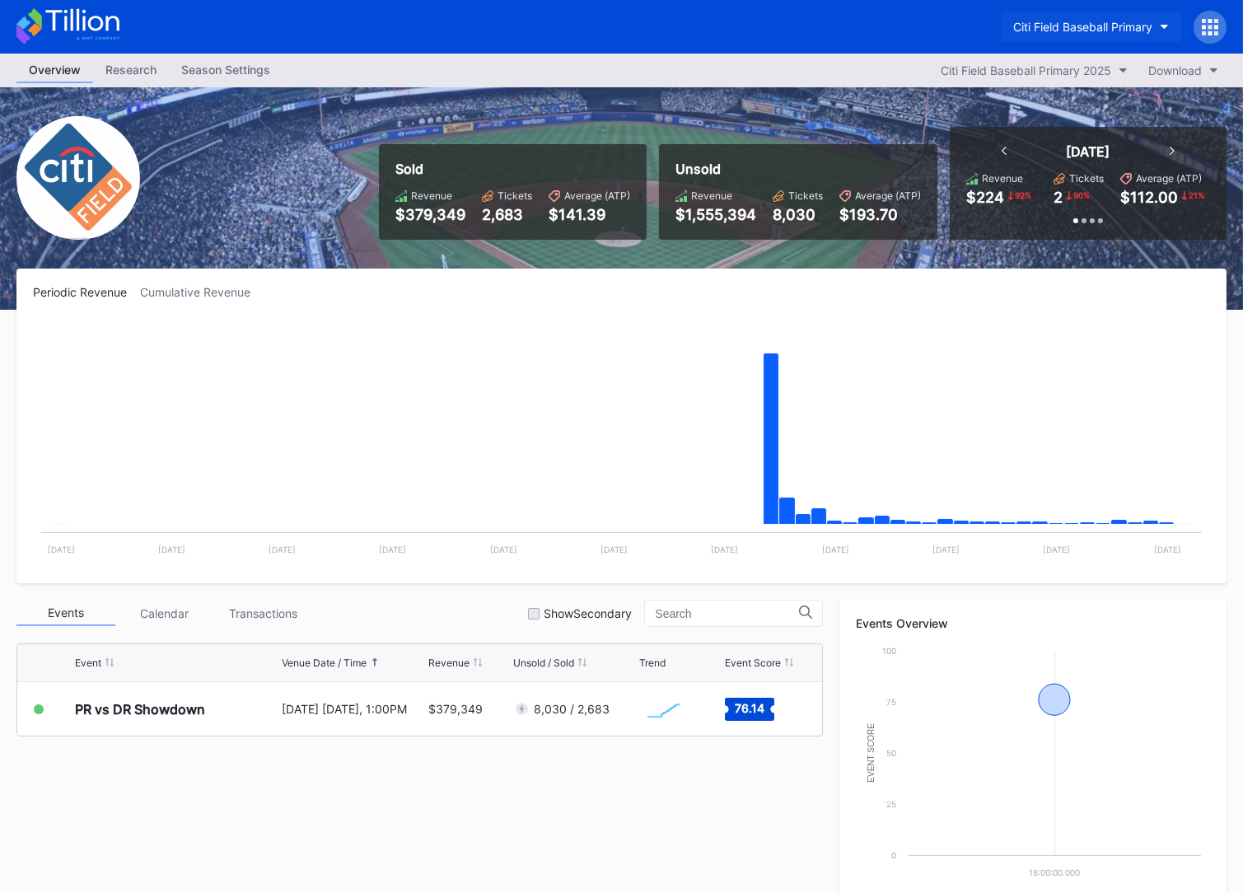
click at [1026, 33] on div "Citi Field Baseball Primary" at bounding box center [1082, 27] width 139 height 14
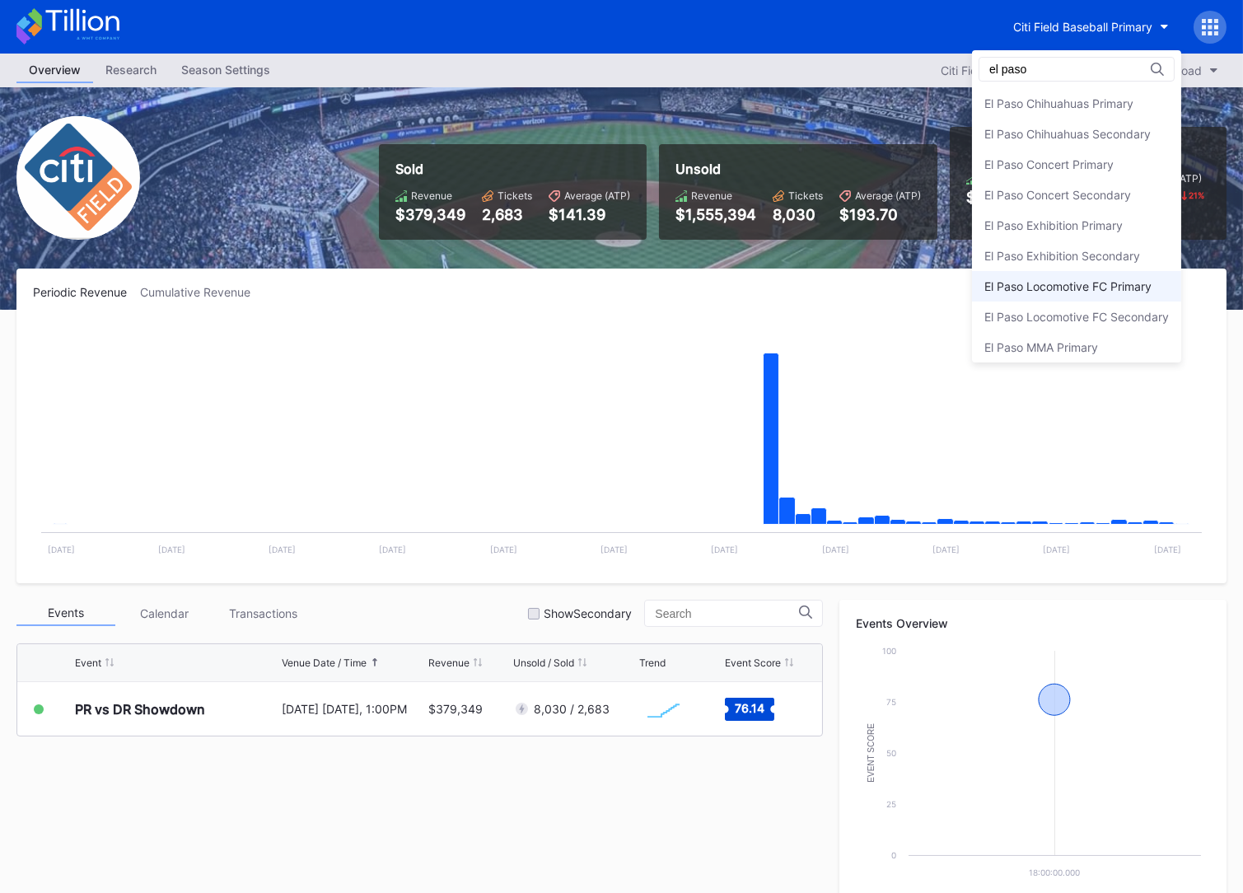
type input "el paso"
click at [1038, 292] on div "El Paso Locomotive FC Primary" at bounding box center [1067, 286] width 167 height 14
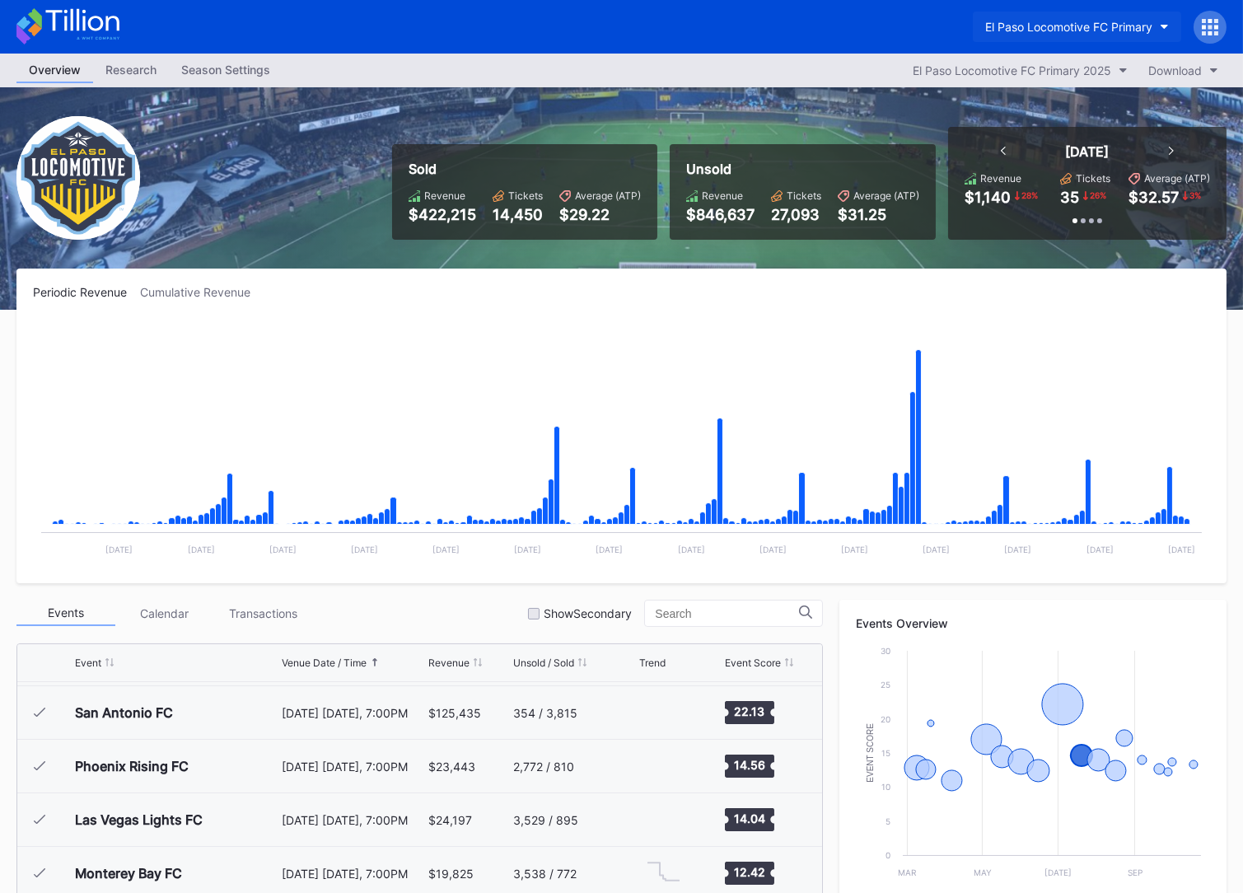
click at [1085, 29] on div "El Paso Locomotive FC Primary" at bounding box center [1068, 27] width 167 height 14
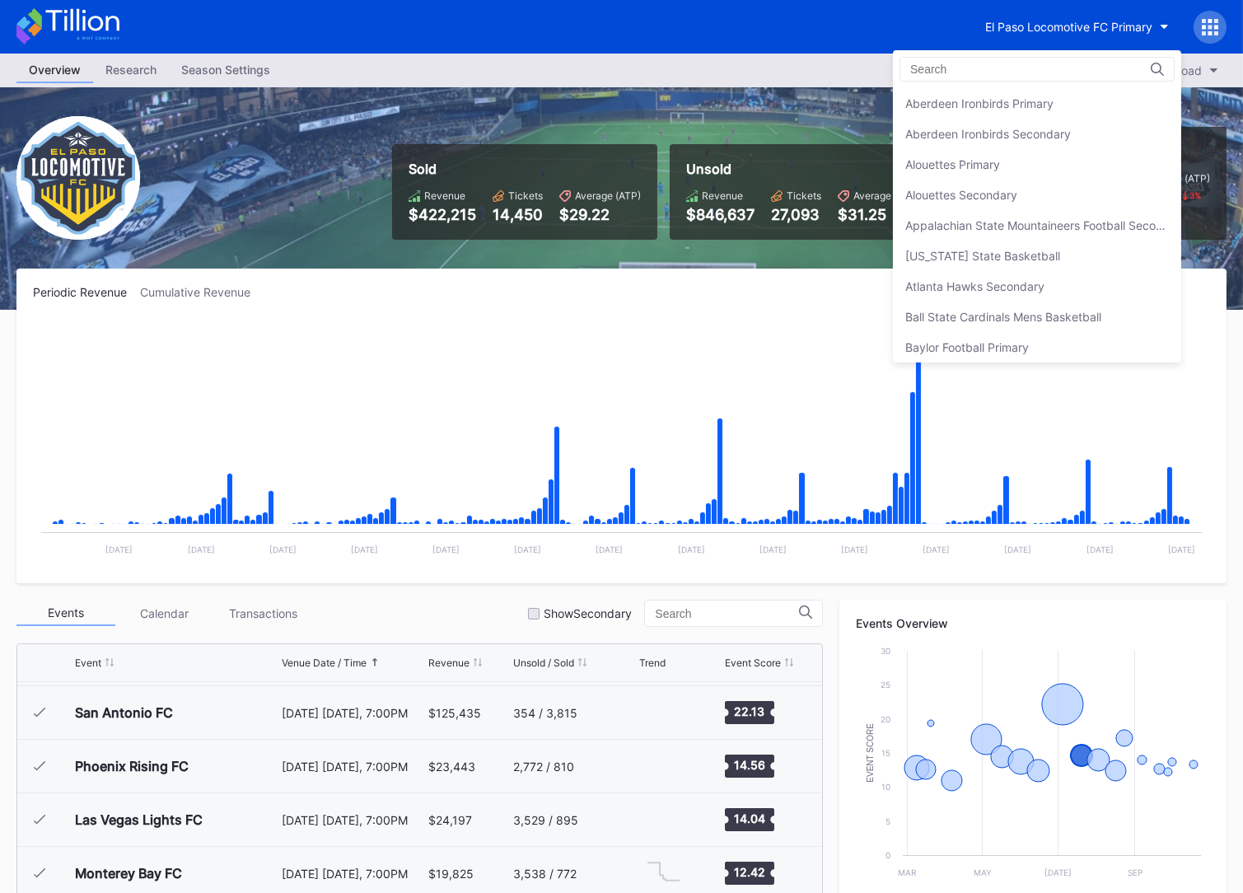
scroll to position [1607, 0]
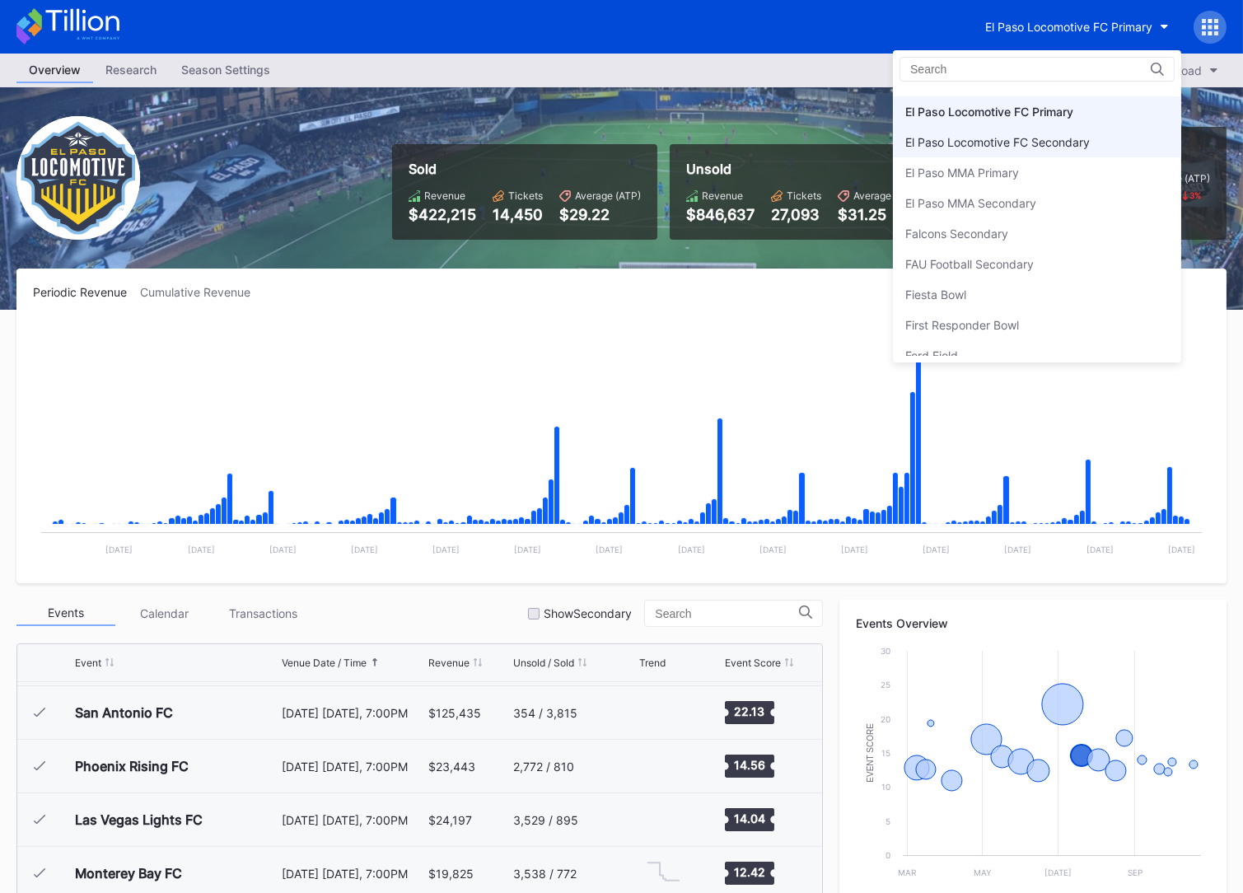
click at [1050, 135] on div "El Paso Locomotive FC Secondary" at bounding box center [997, 142] width 184 height 14
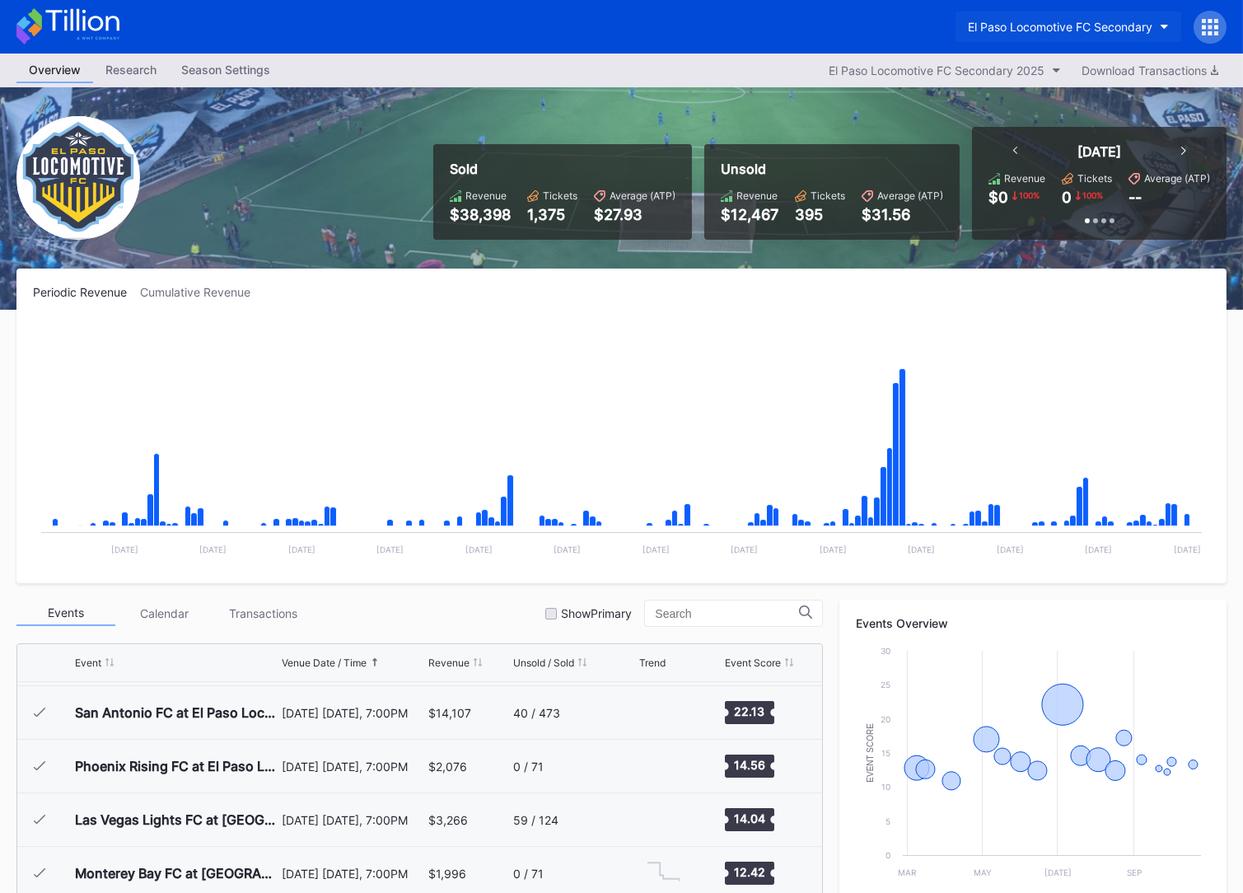
click at [1048, 29] on div "El Paso Locomotive FC Secondary" at bounding box center [1060, 27] width 184 height 14
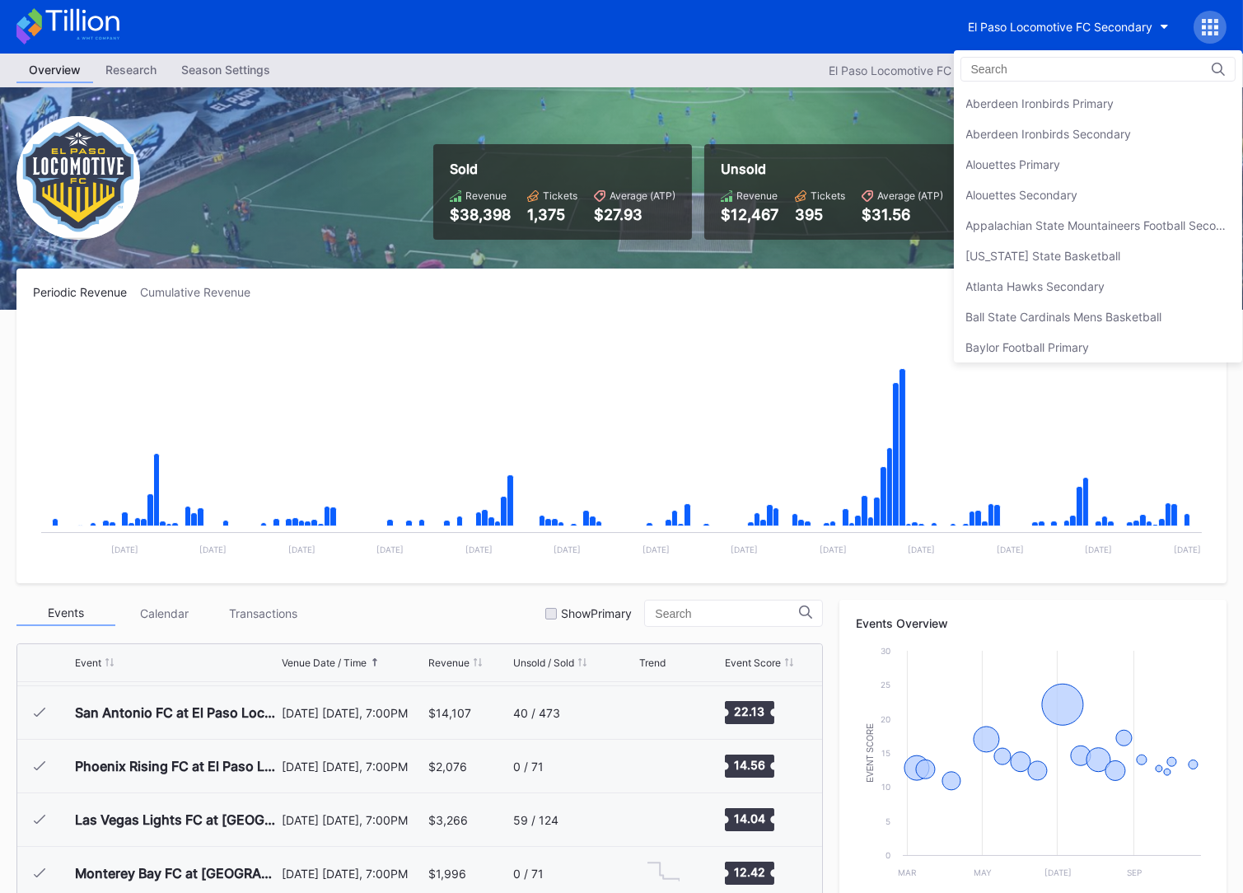
scroll to position [1637, 0]
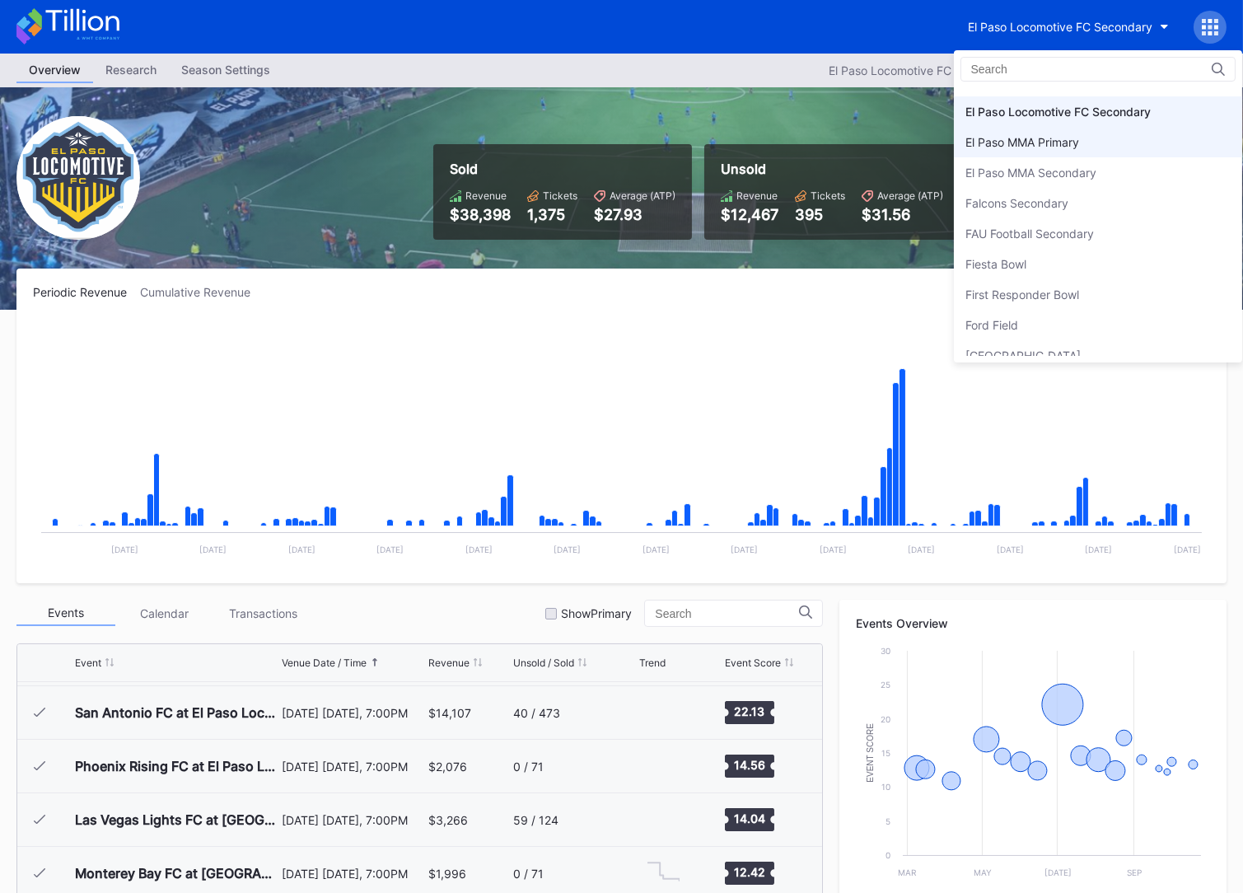
click at [1035, 135] on div "El Paso MMA Primary" at bounding box center [1023, 142] width 114 height 14
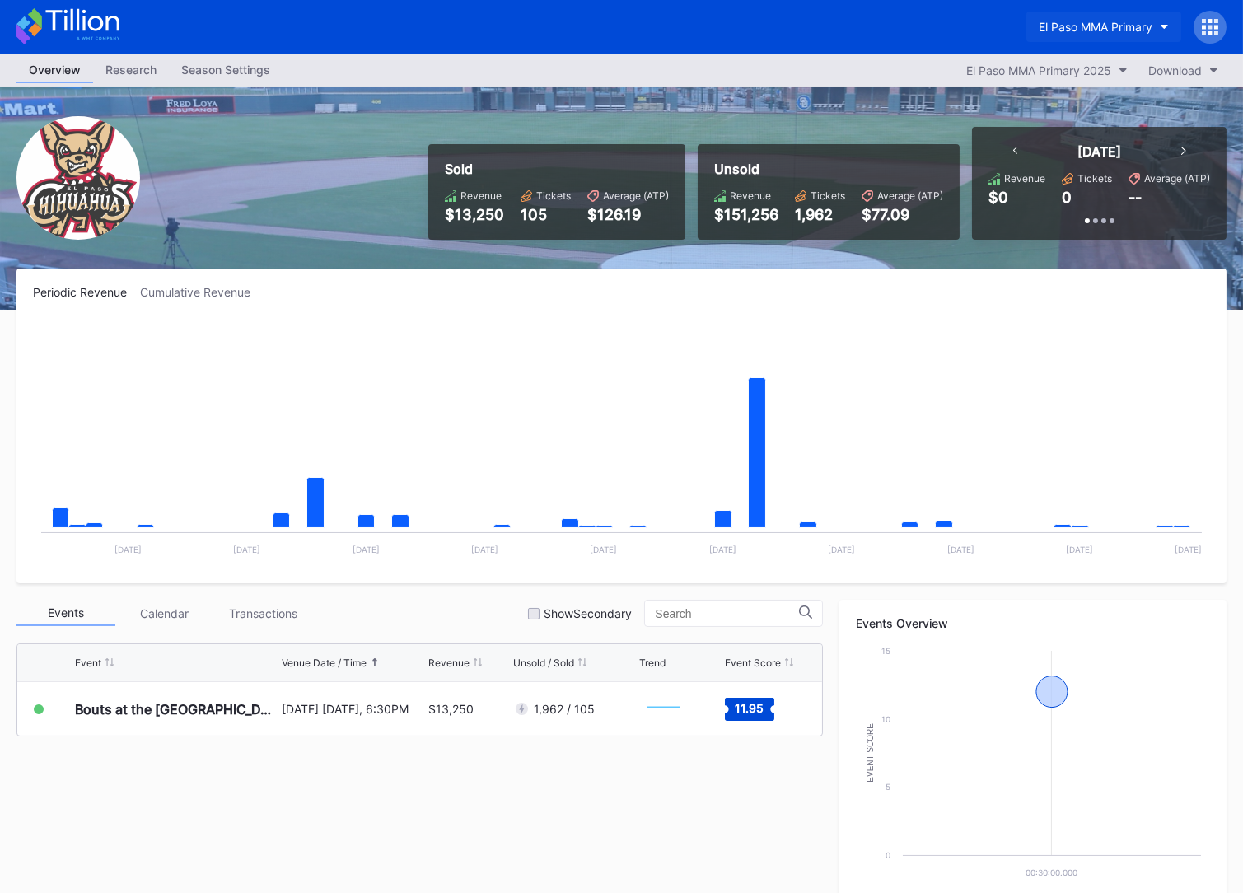
click at [1071, 20] on div "El Paso MMA Primary" at bounding box center [1095, 27] width 114 height 14
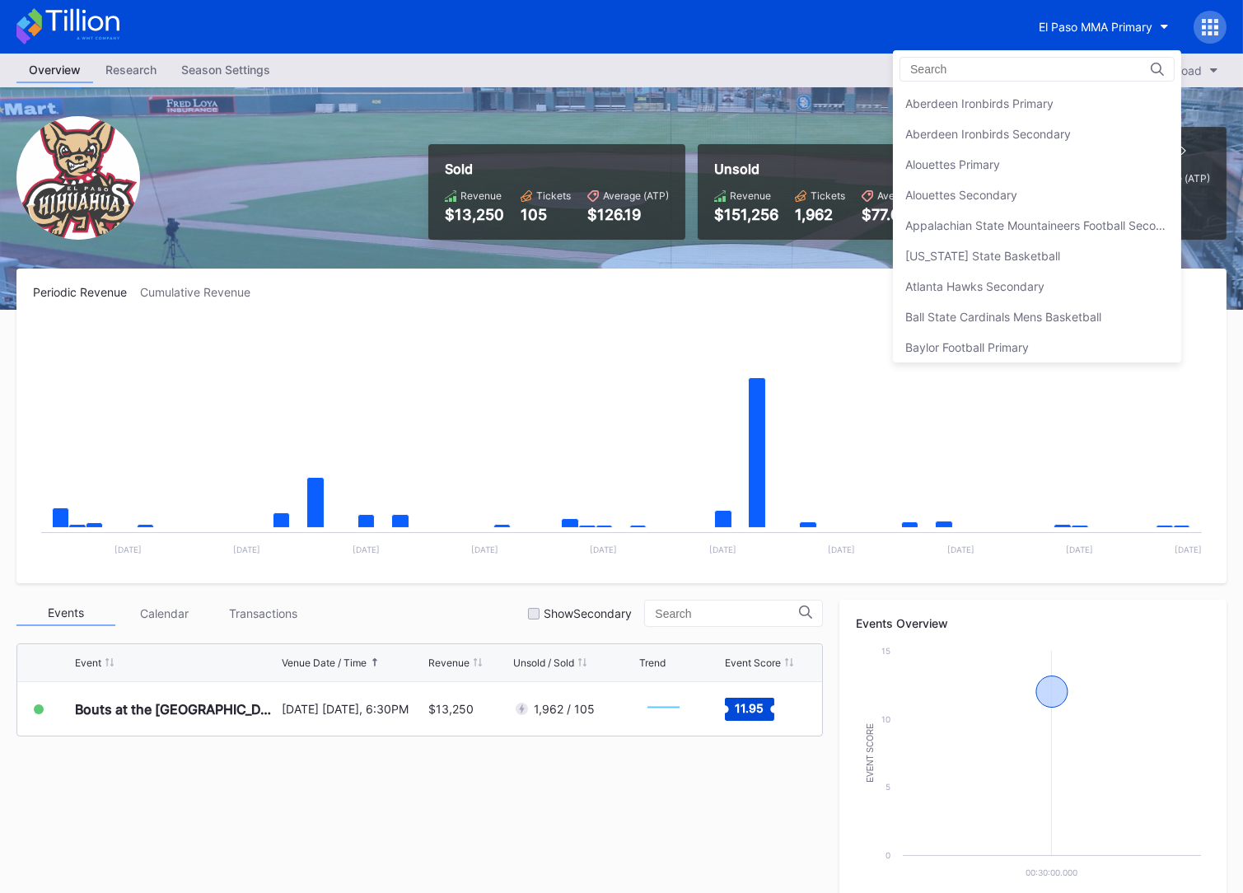
scroll to position [1668, 0]
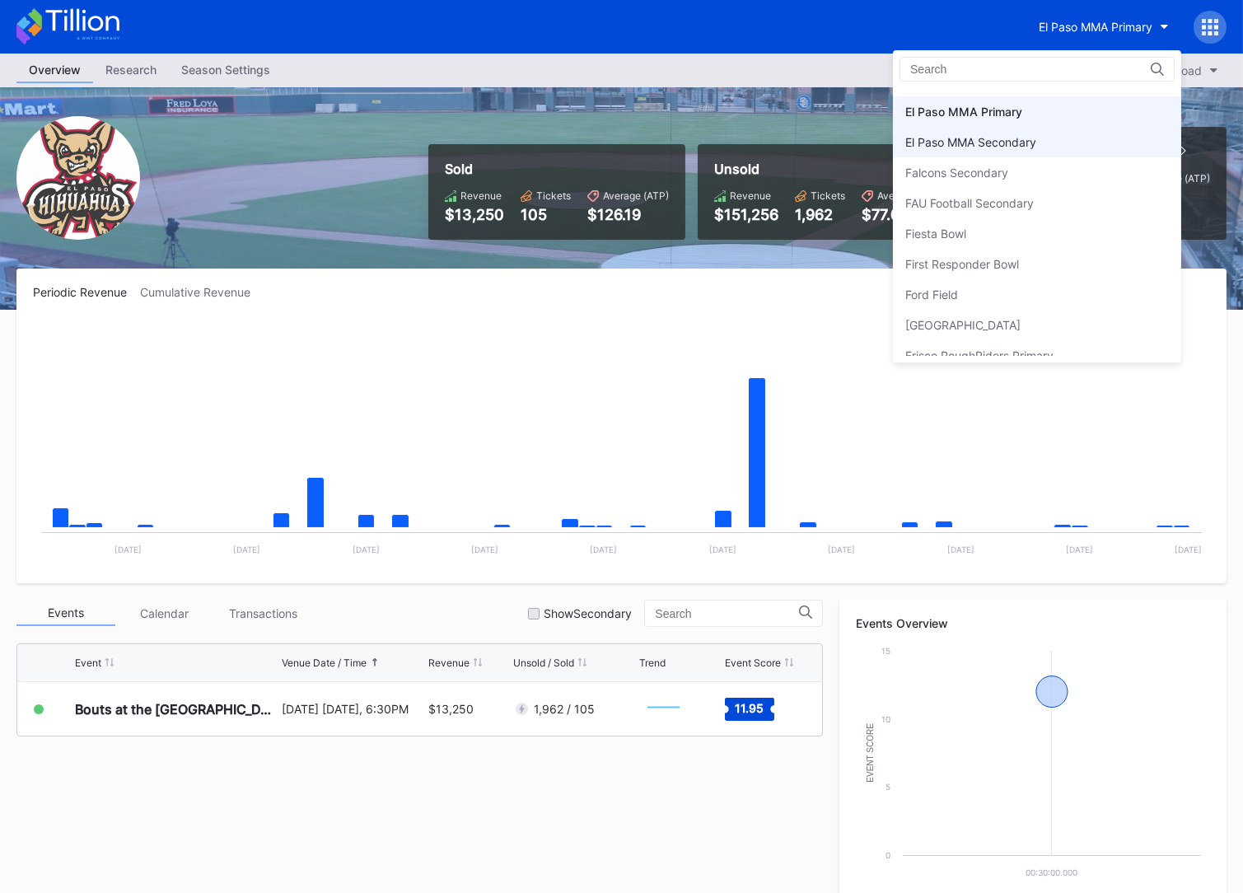
click at [1054, 133] on div "El Paso MMA Secondary" at bounding box center [1037, 142] width 288 height 30
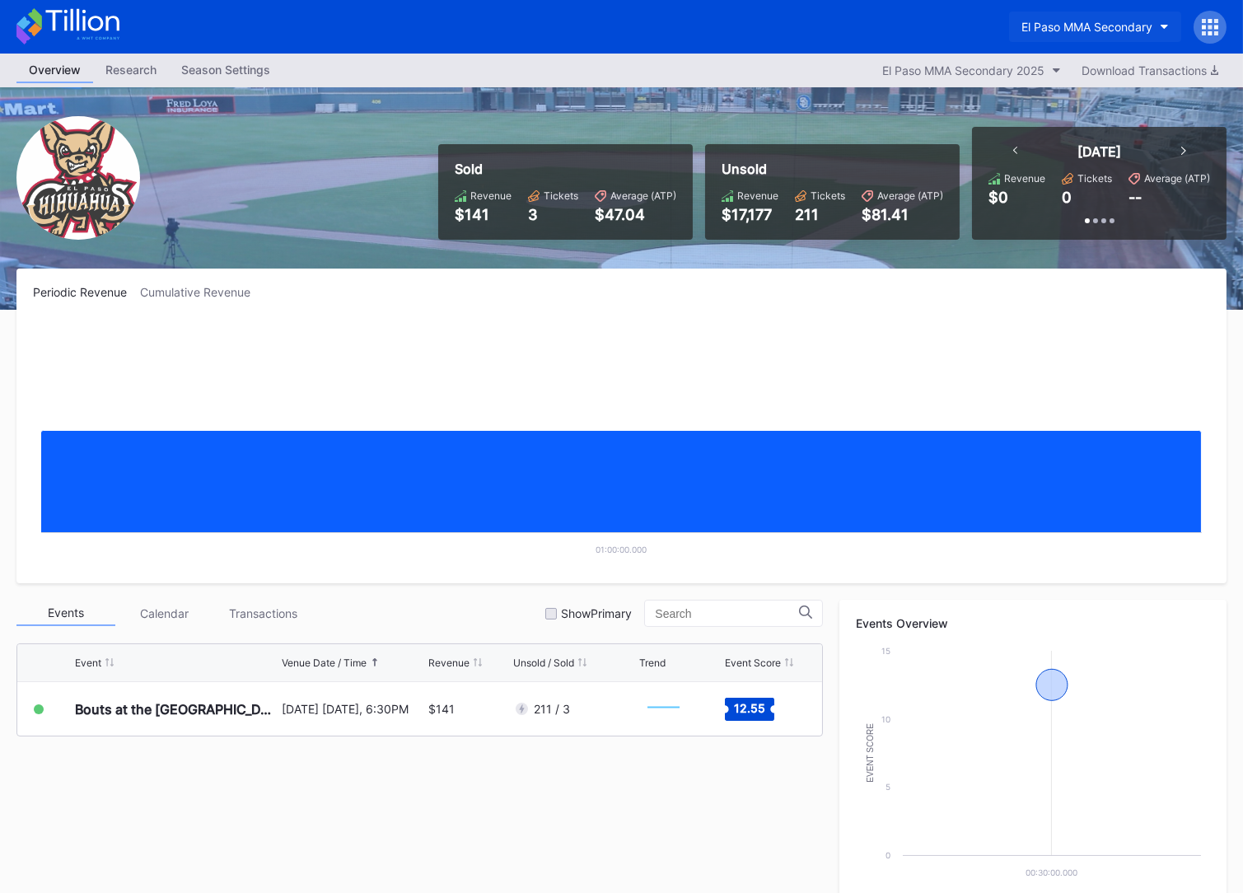
click at [1069, 30] on div "El Paso MMA Secondary" at bounding box center [1086, 27] width 131 height 14
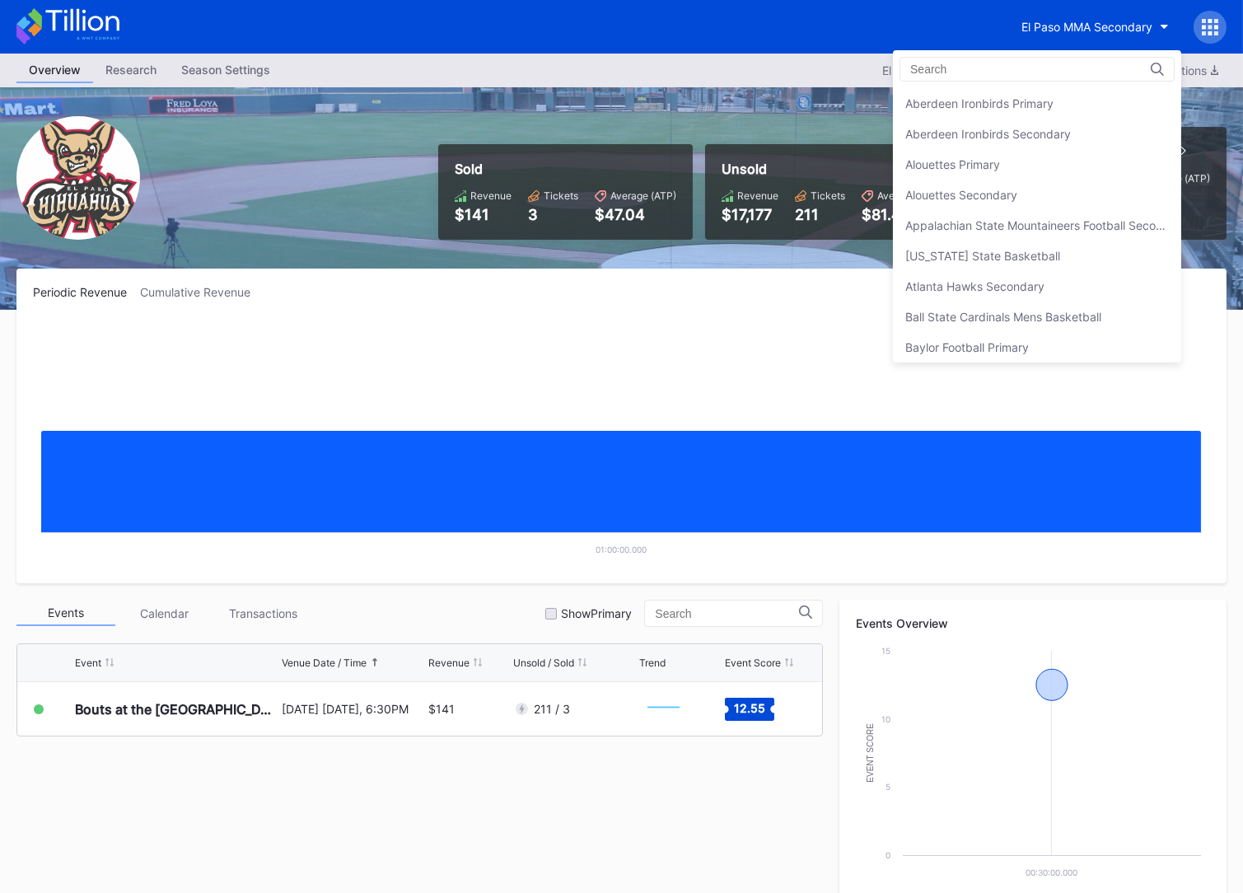
scroll to position [1697, 0]
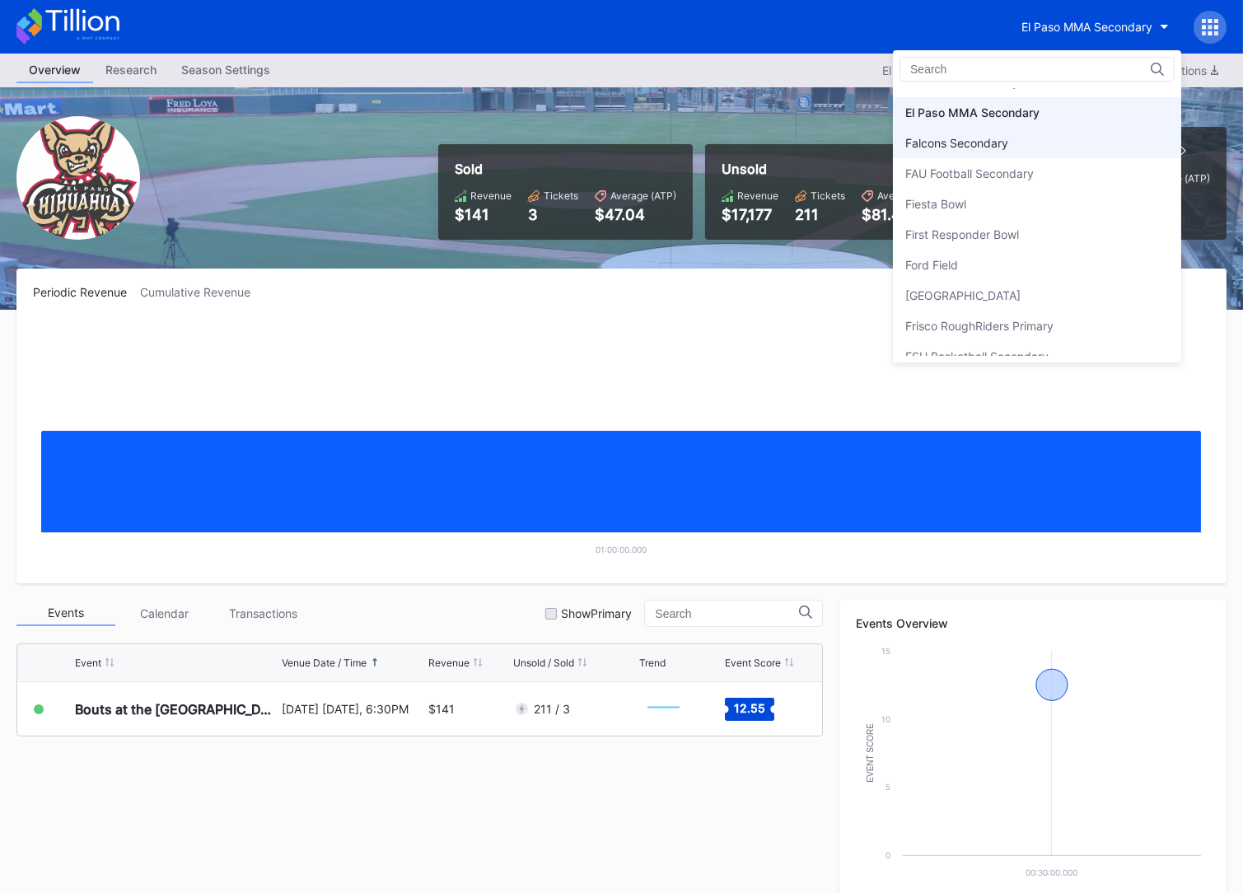
click at [1038, 141] on div "Falcons Secondary" at bounding box center [1037, 143] width 288 height 30
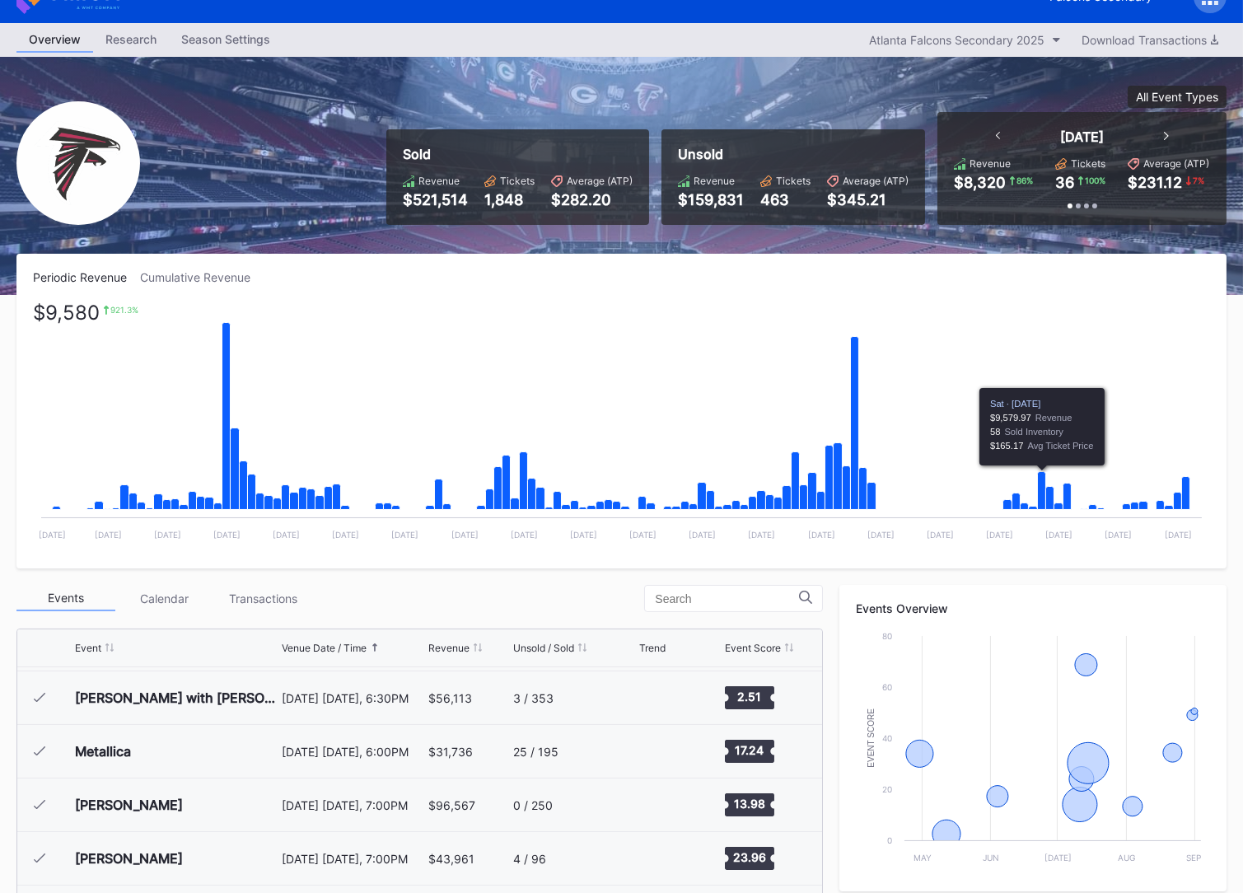
scroll to position [366, 0]
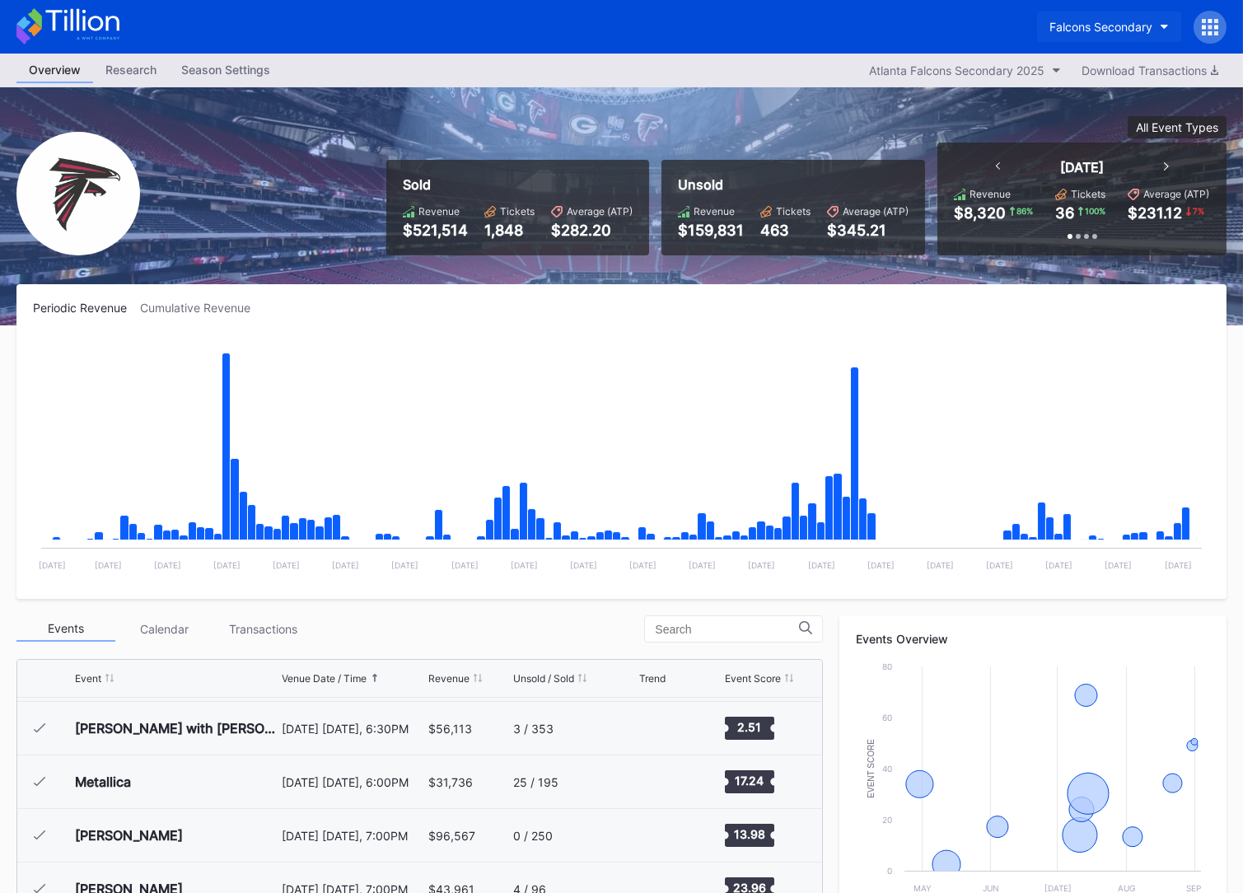
click at [1113, 28] on div "Falcons Secondary" at bounding box center [1100, 27] width 103 height 14
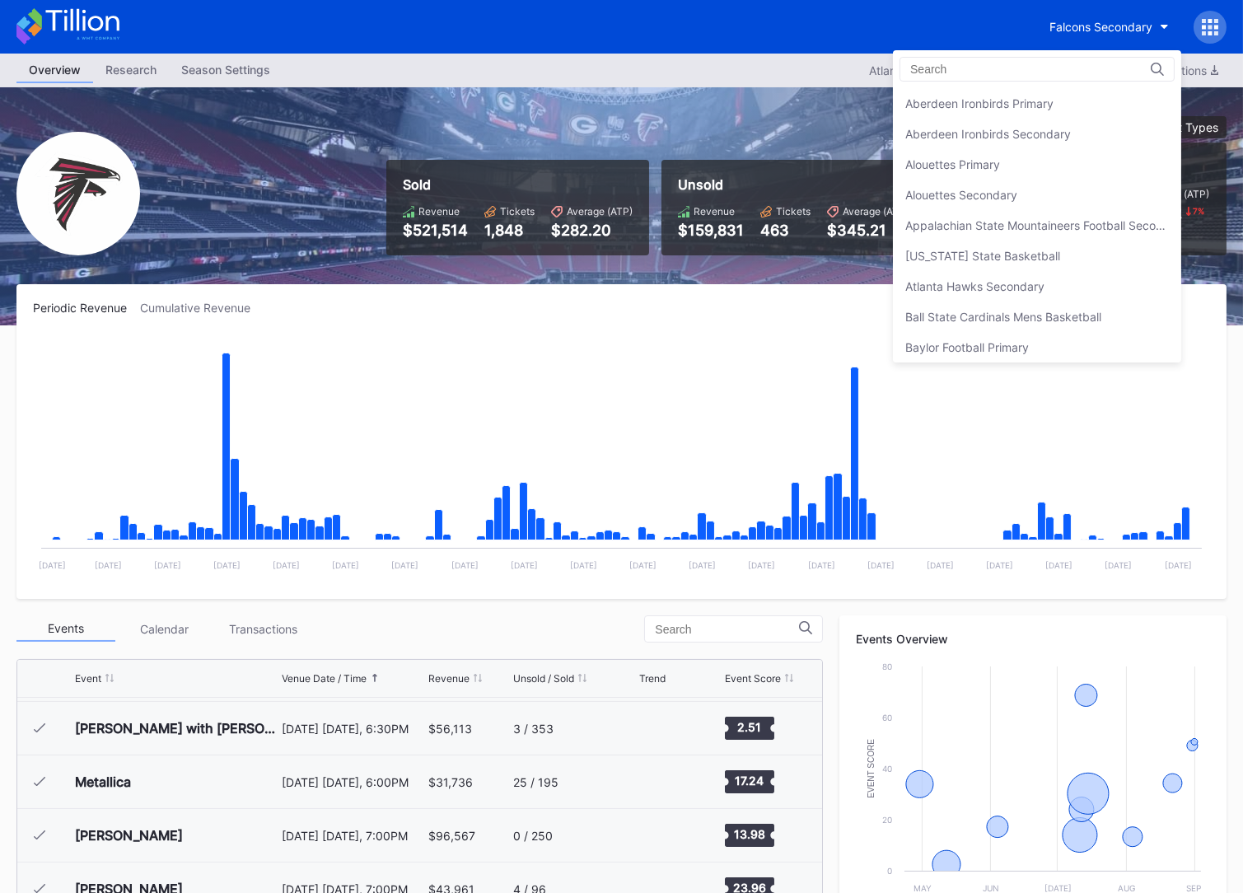
scroll to position [1728, 0]
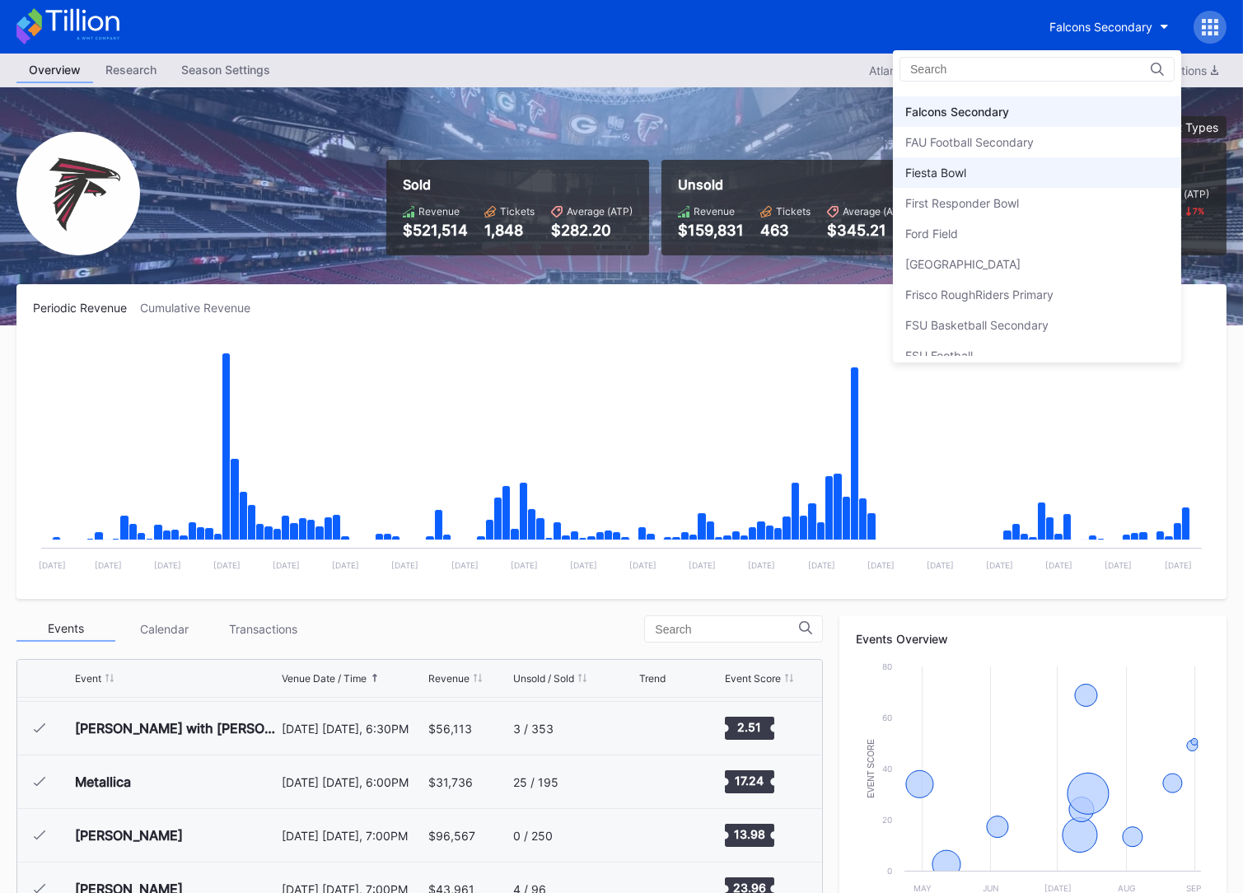
click at [1041, 165] on div "Fiesta Bowl" at bounding box center [1037, 172] width 288 height 30
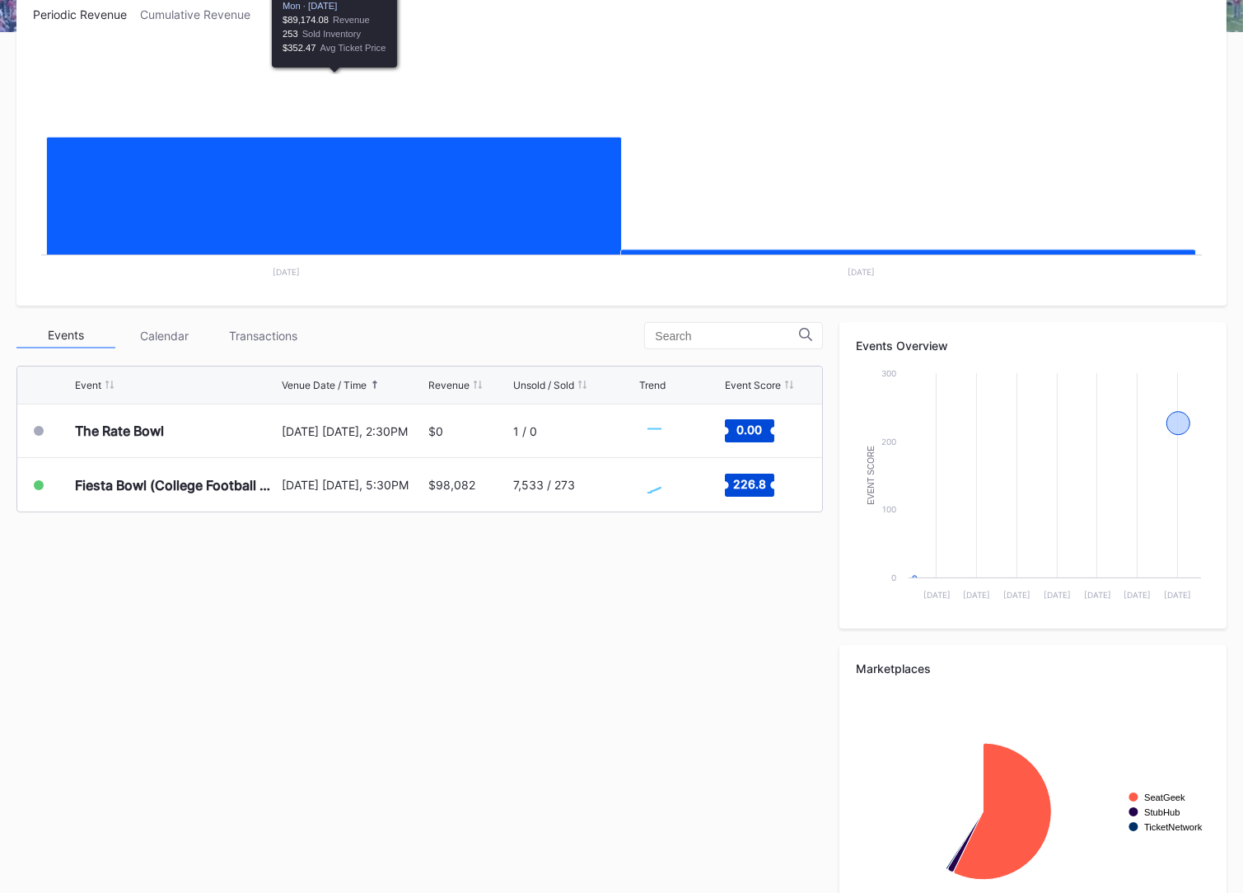
scroll to position [351, 0]
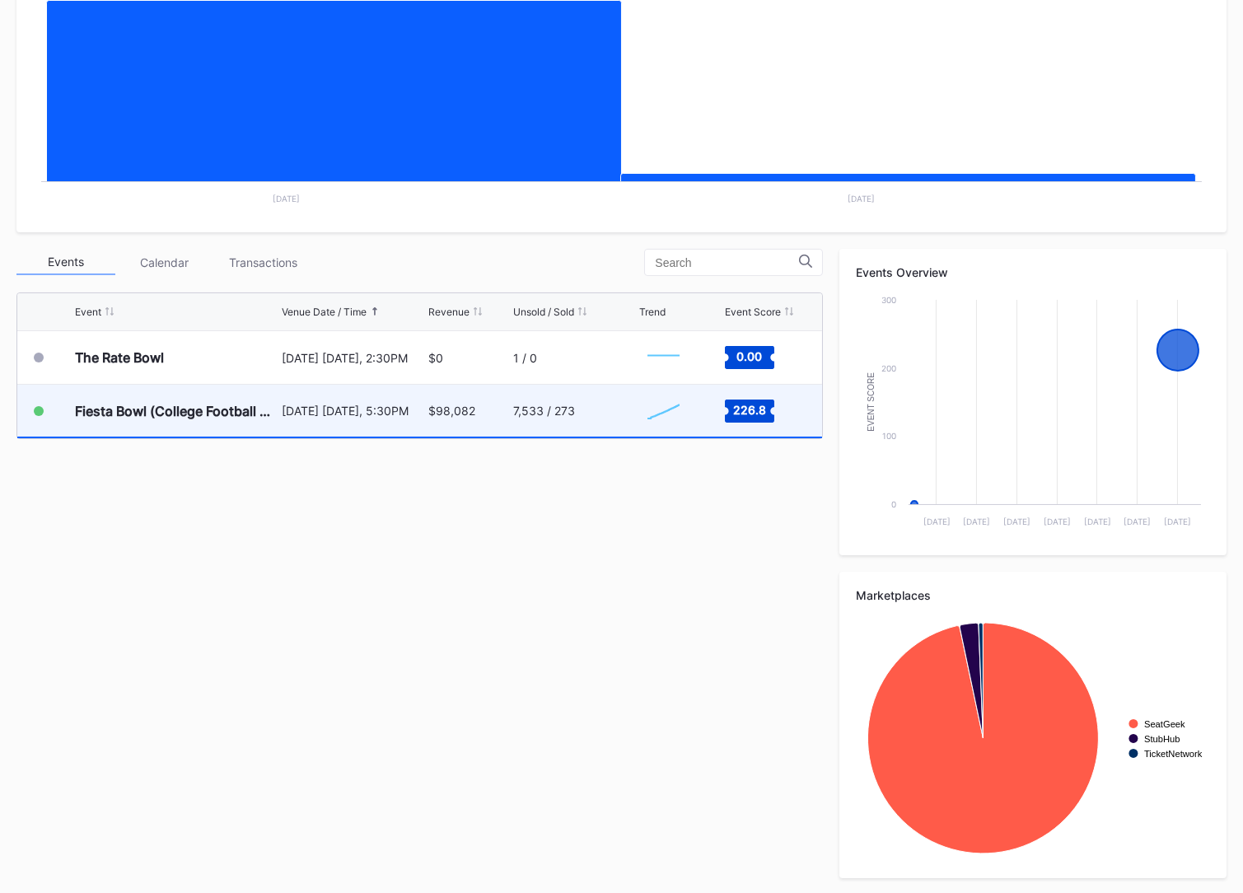
click at [454, 400] on div "$98,082" at bounding box center [469, 411] width 82 height 52
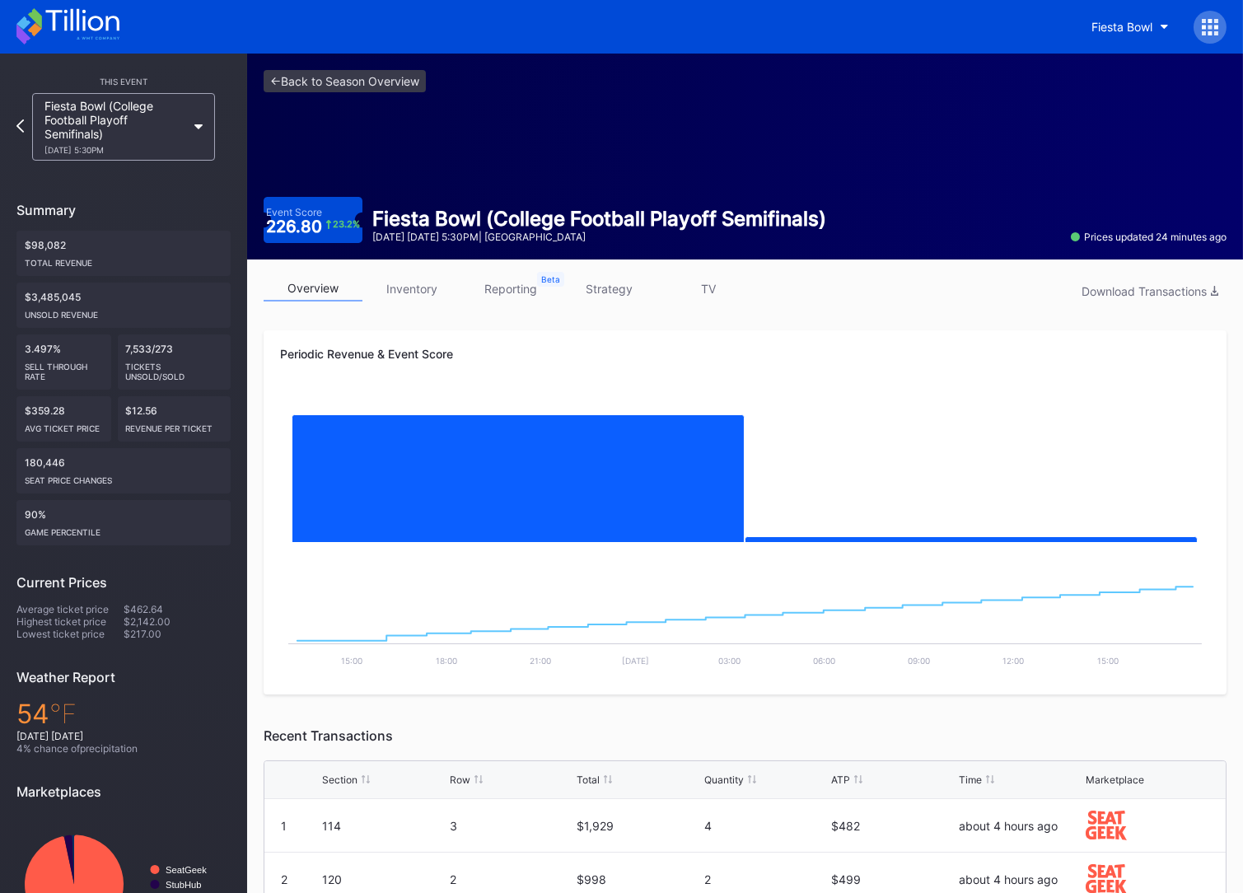
click at [615, 299] on link "strategy" at bounding box center [609, 289] width 99 height 26
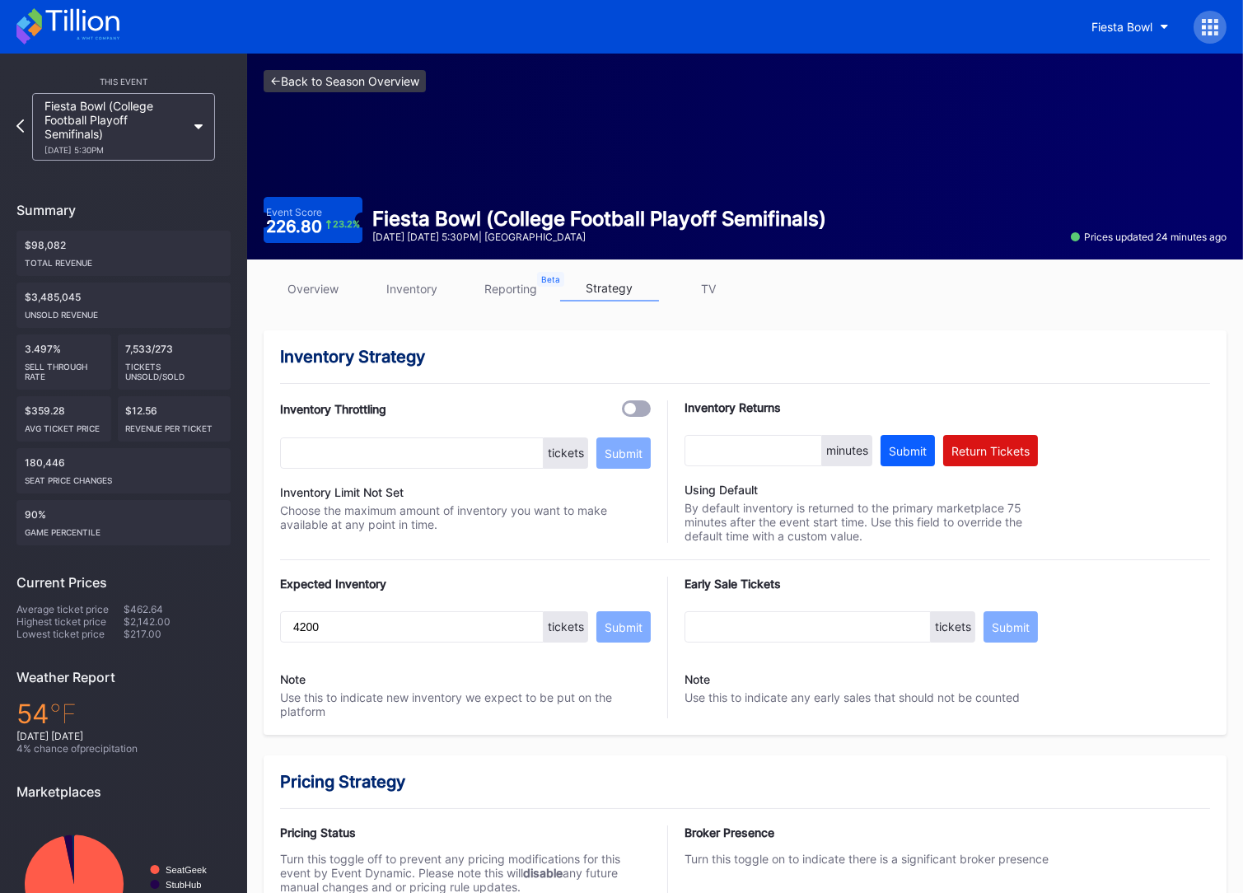
click at [385, 87] on link "<- Back to Season Overview" at bounding box center [345, 81] width 162 height 22
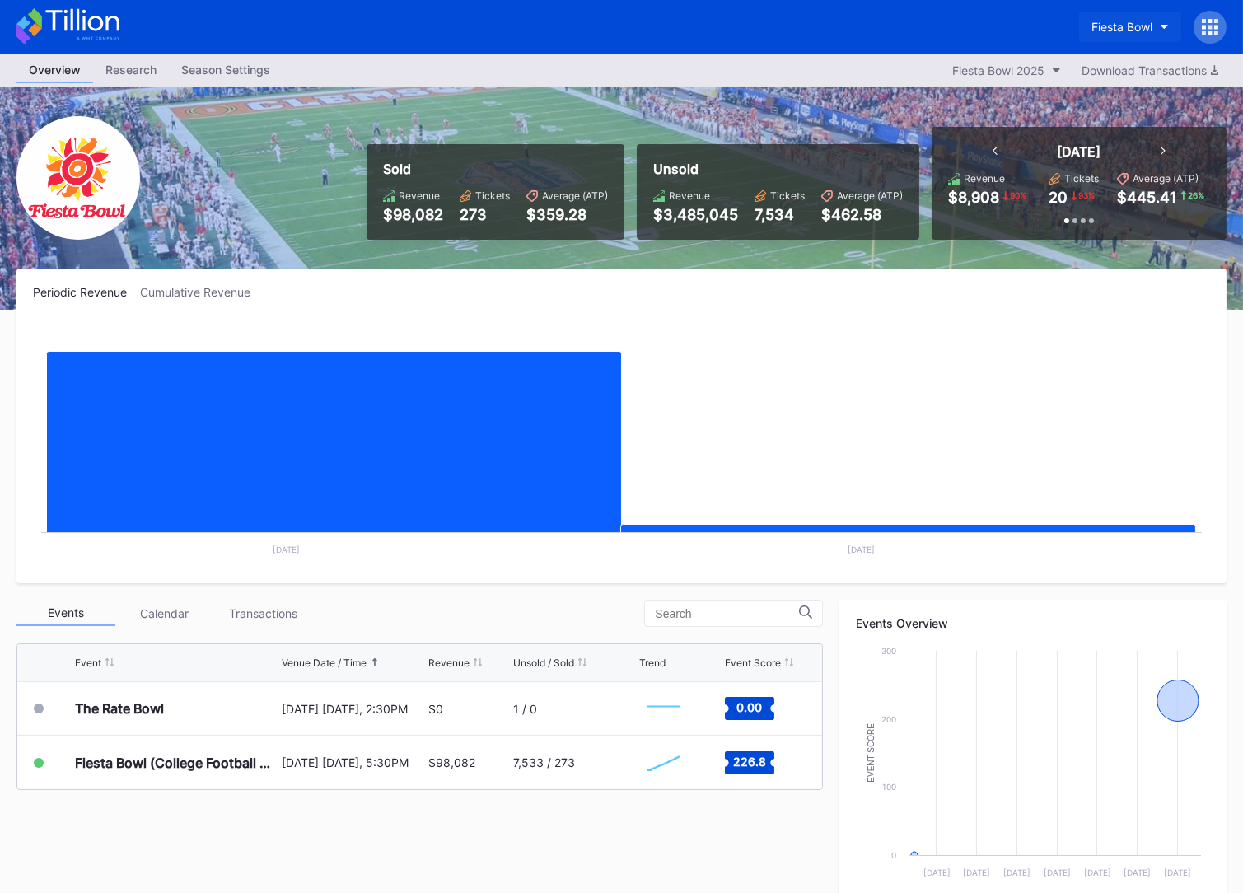
click at [1137, 30] on div "Fiesta Bowl" at bounding box center [1121, 27] width 61 height 14
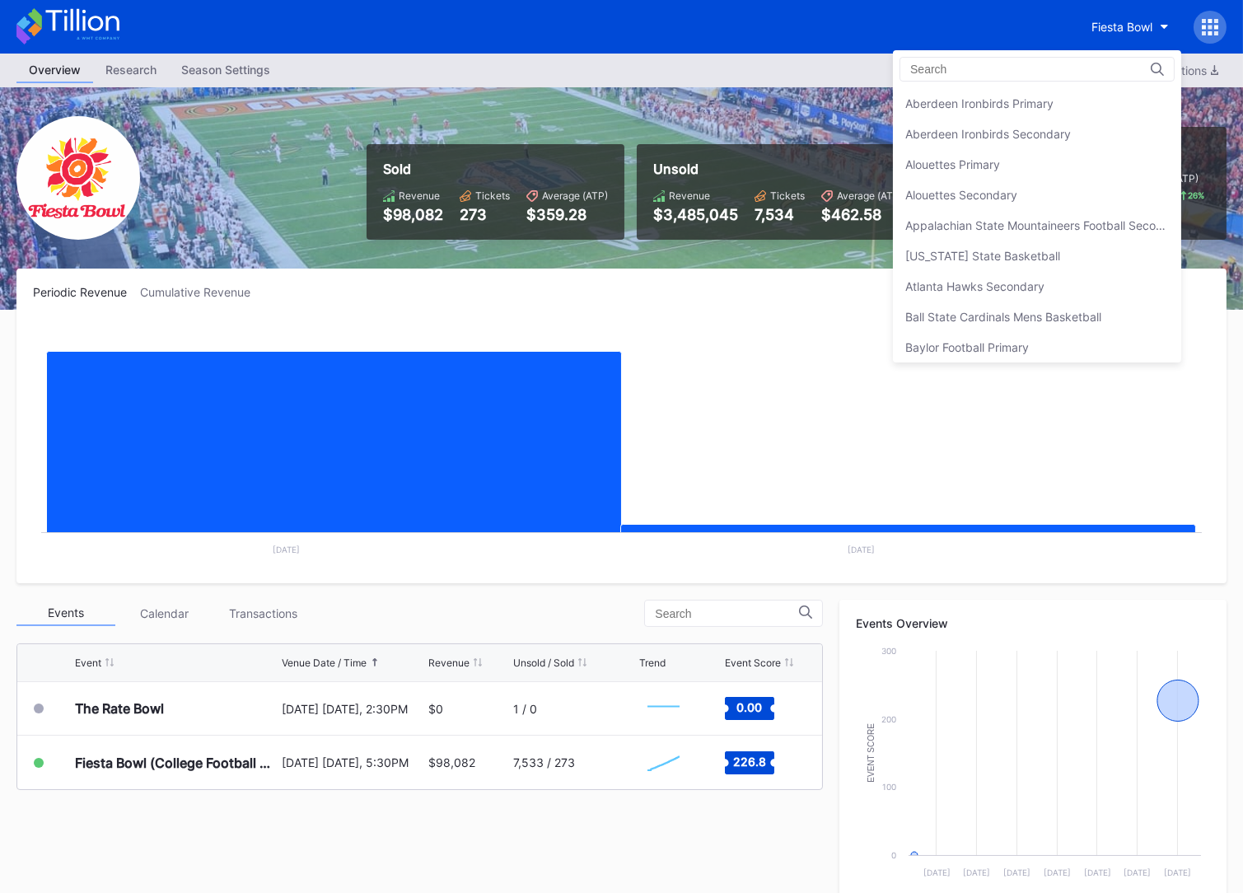
scroll to position [1788, 0]
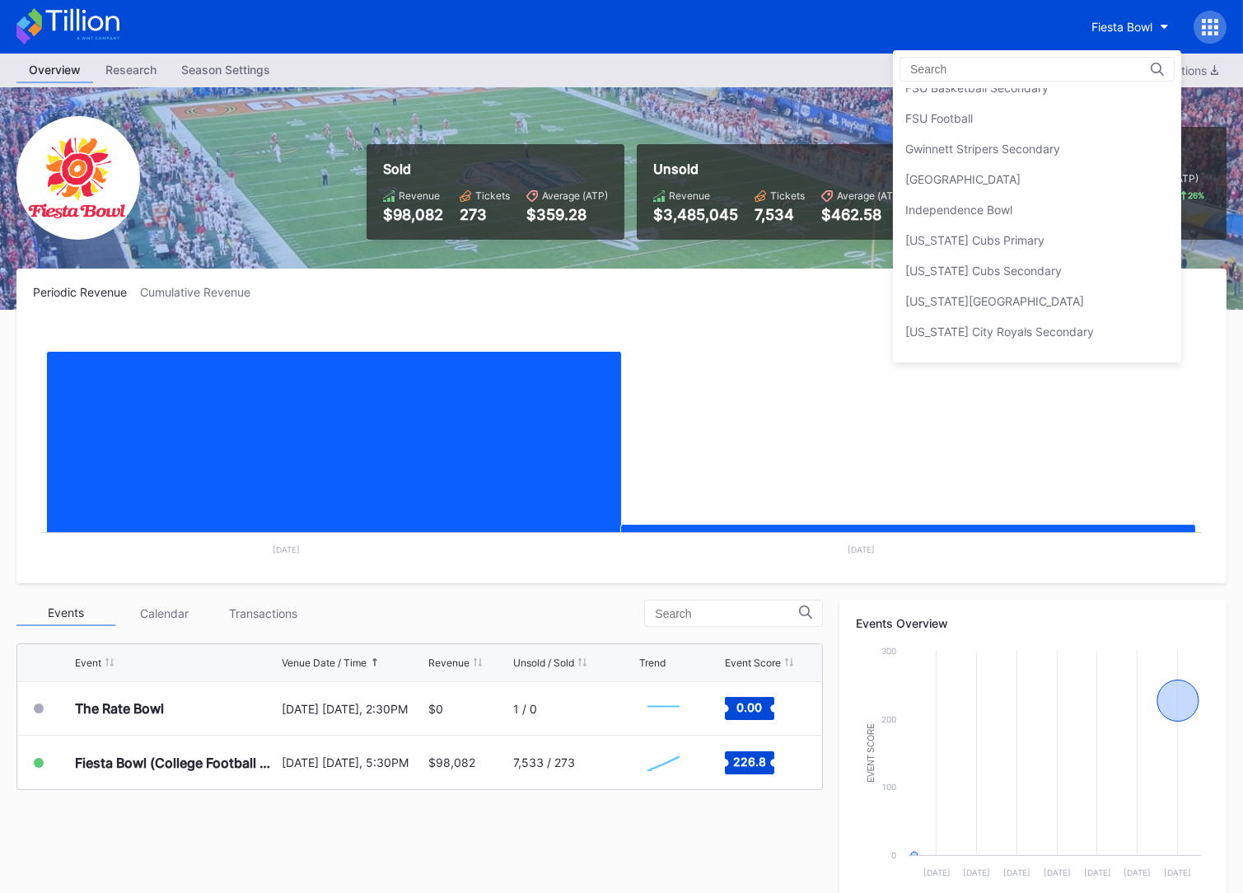
type input "t"
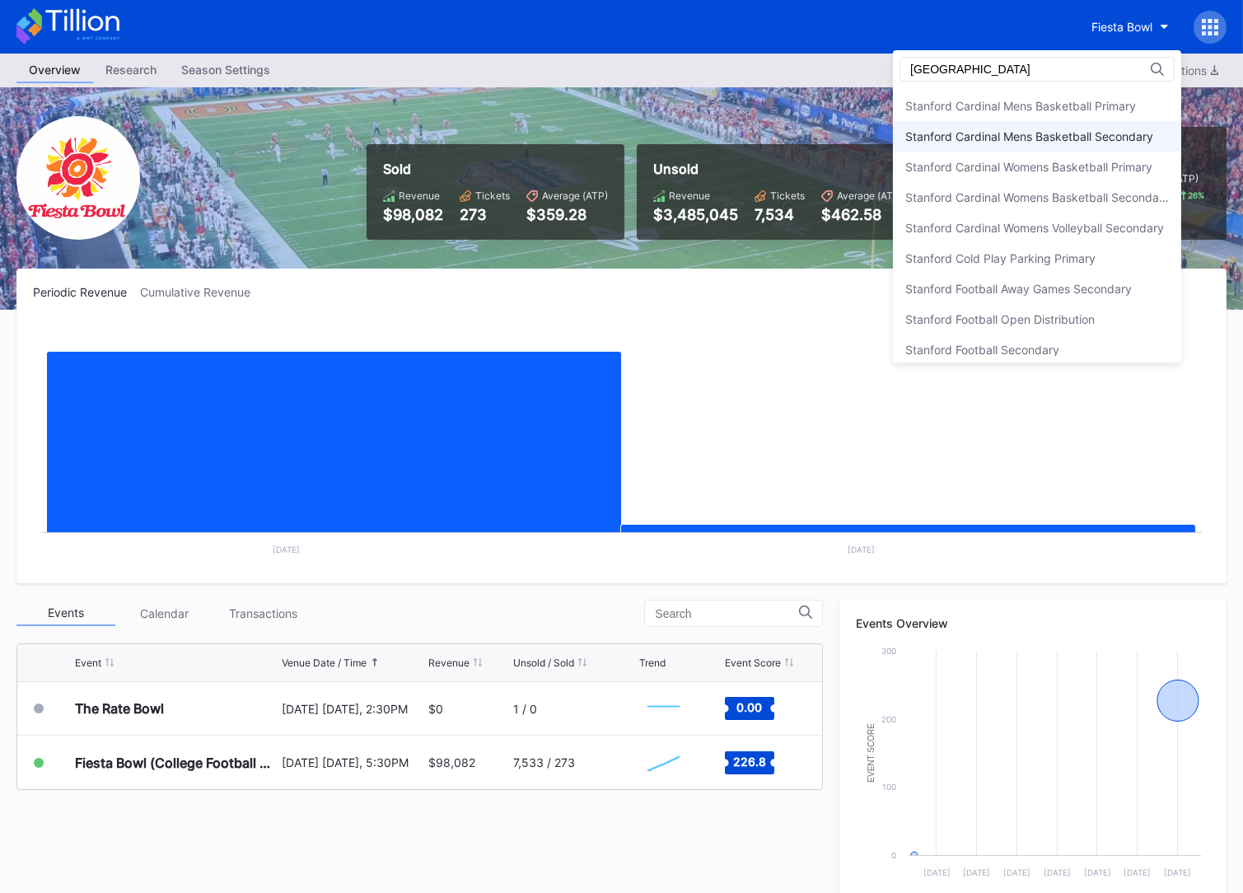
scroll to position [96, 0]
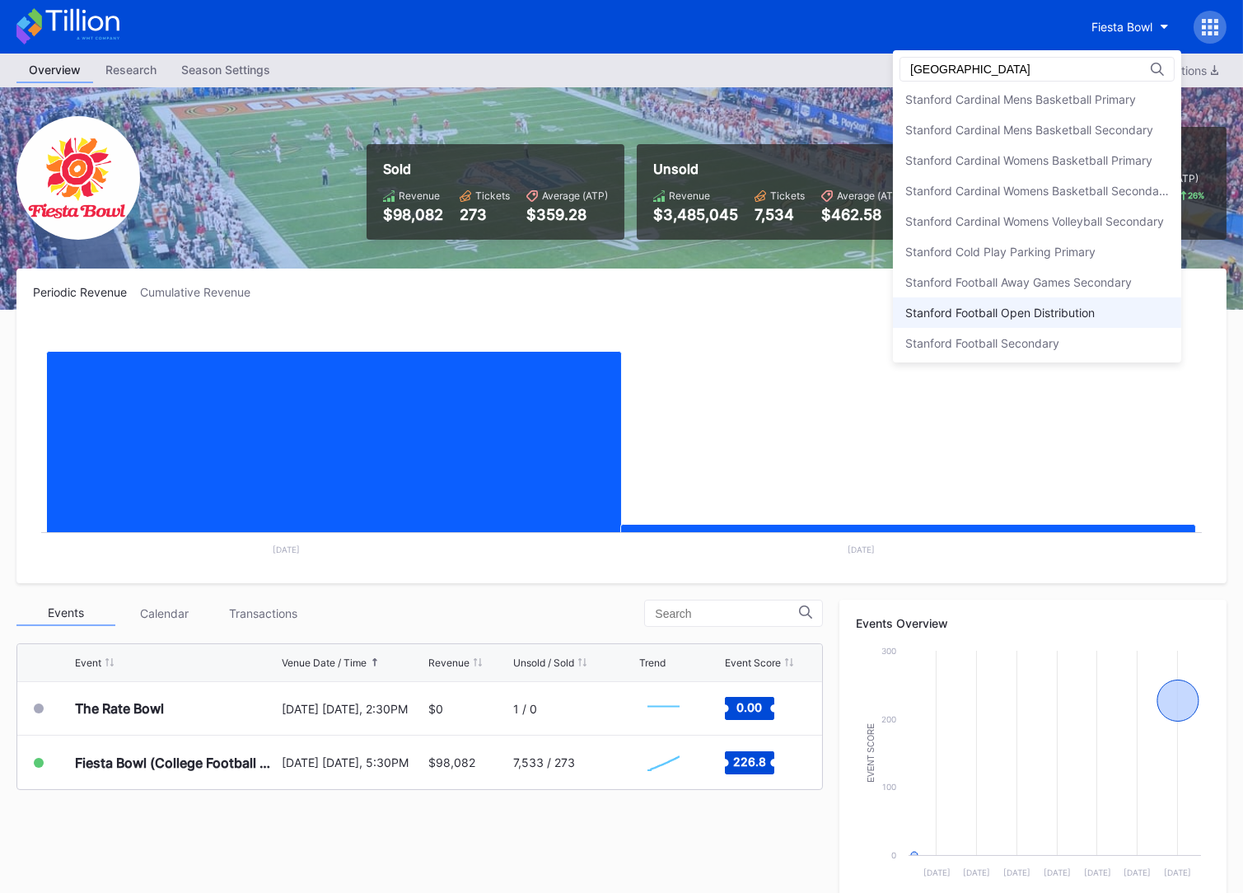
type input "[GEOGRAPHIC_DATA]"
click at [1045, 302] on div "Stanford Football Open Distribution" at bounding box center [1037, 312] width 288 height 30
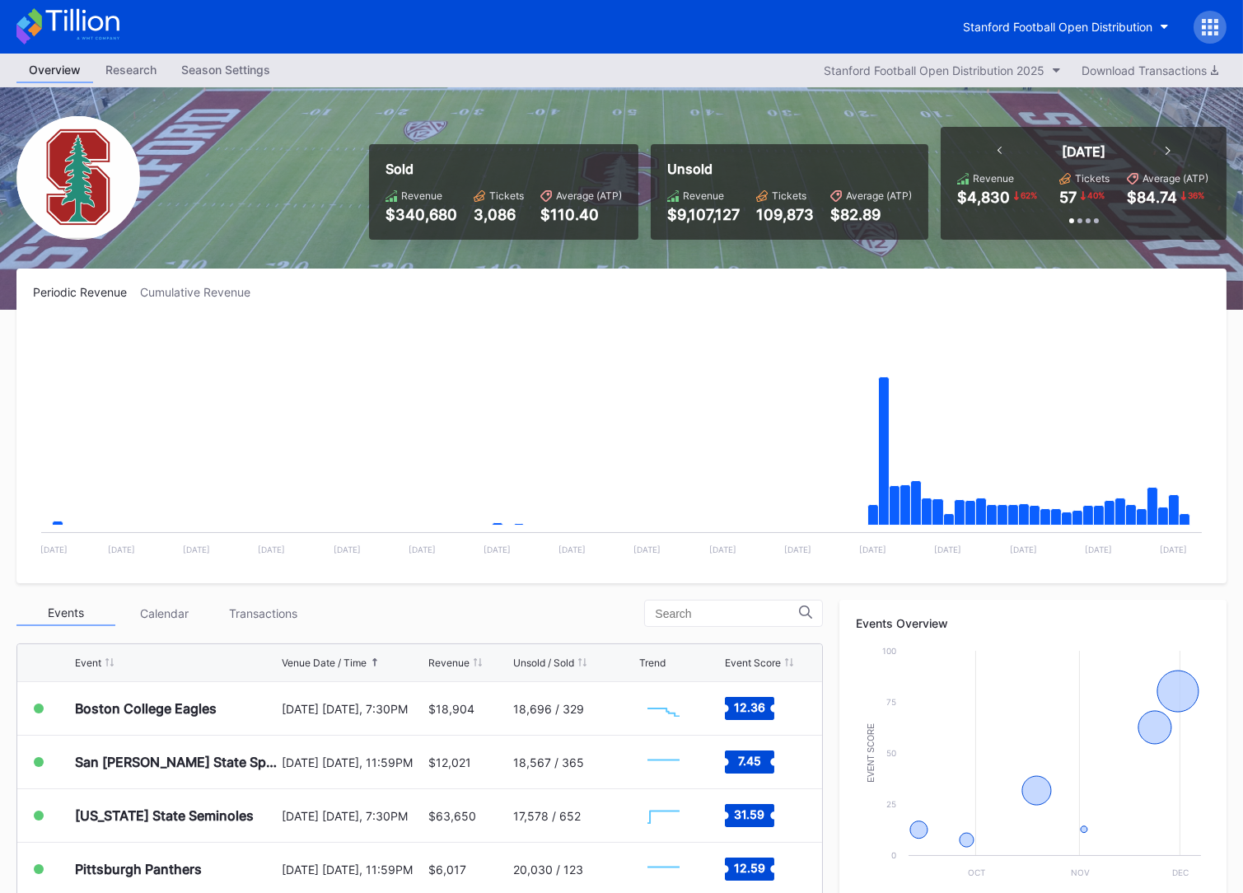
click at [114, 39] on icon at bounding box center [98, 38] width 43 height 2
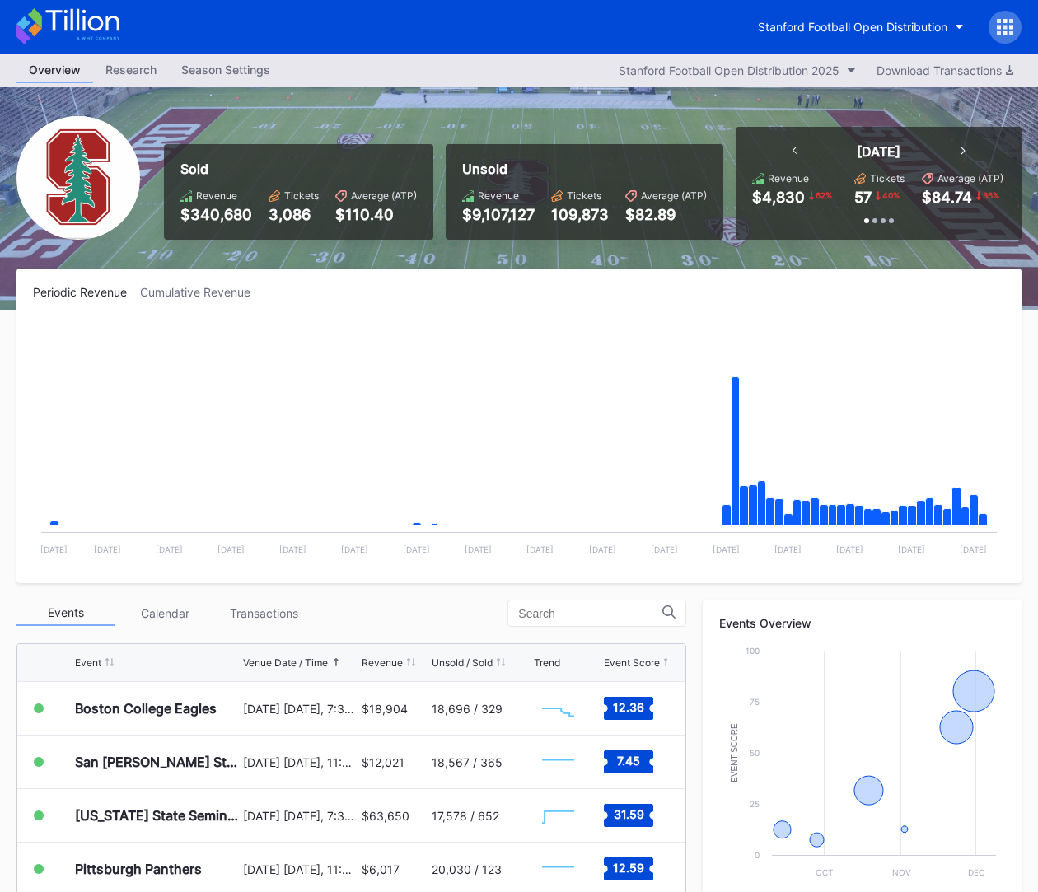
click at [111, 39] on icon at bounding box center [98, 38] width 43 height 2
click at [54, 25] on icon at bounding box center [81, 20] width 73 height 22
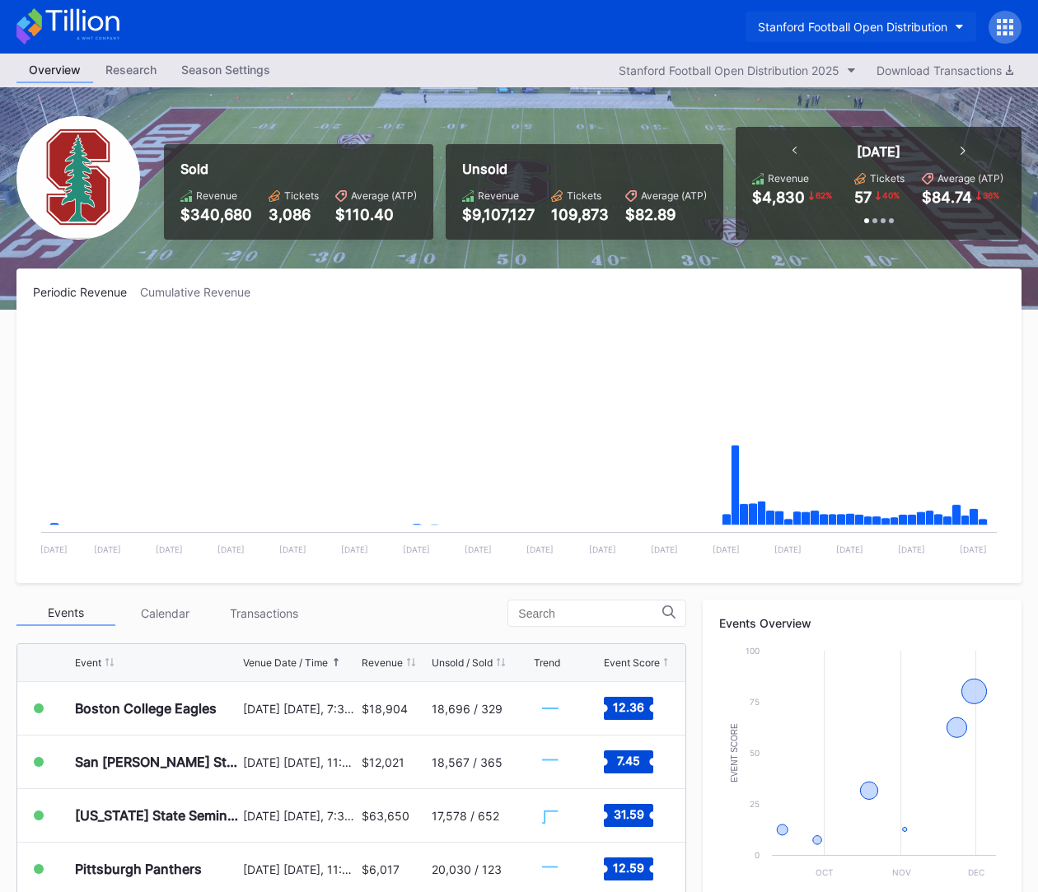
click at [763, 30] on div "Stanford Football Open Distribution" at bounding box center [852, 27] width 189 height 14
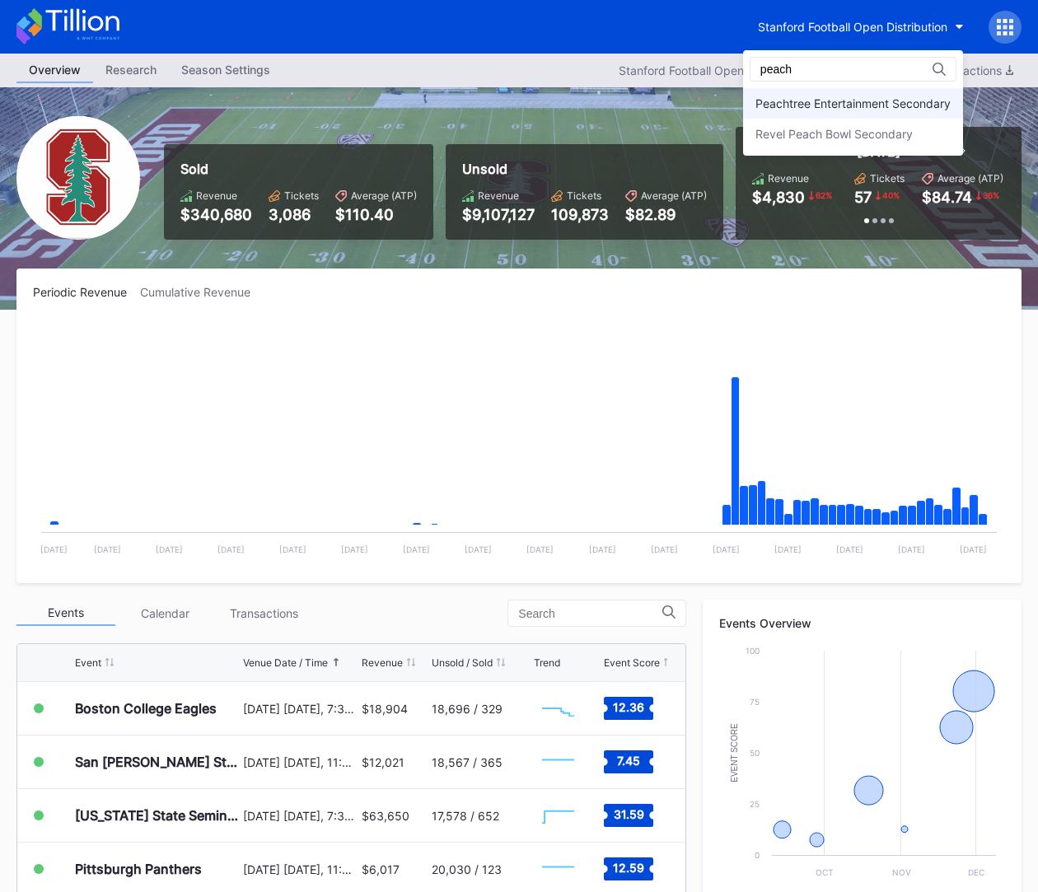
type input "peach"
click at [788, 94] on div "Peachtree Entertainment Secondary" at bounding box center [853, 103] width 220 height 30
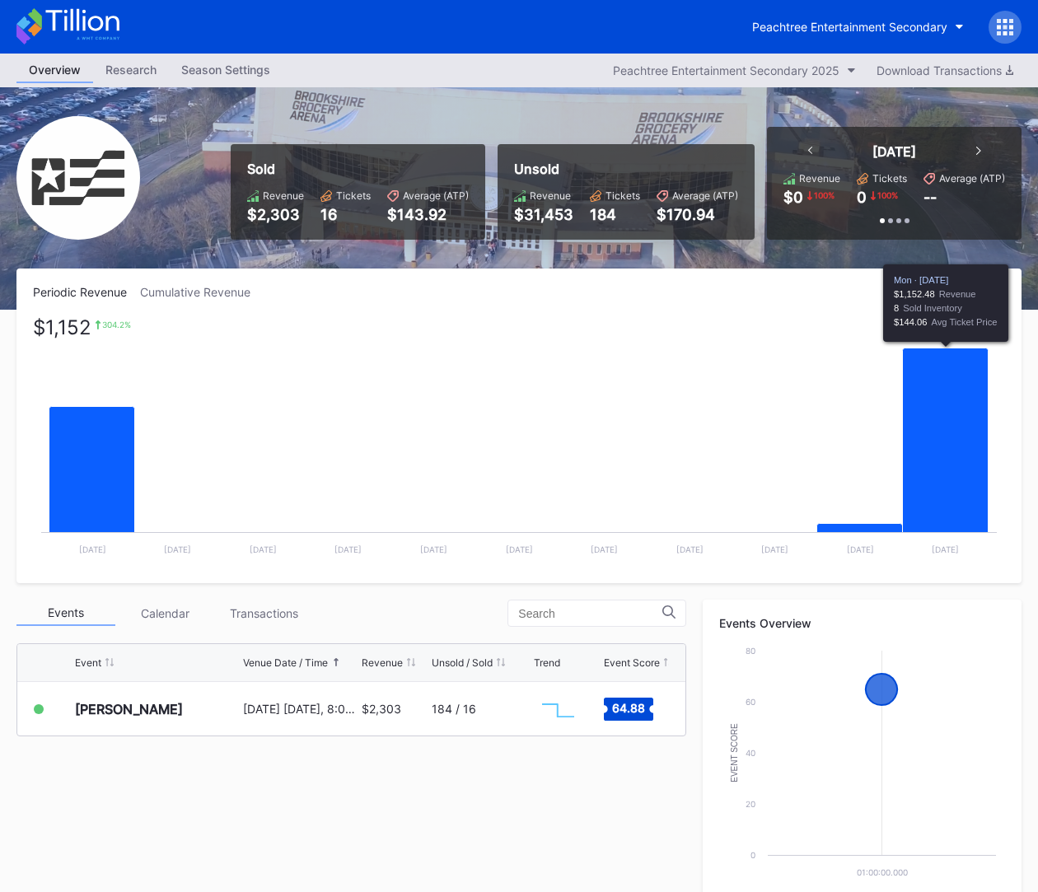
click at [948, 507] on icon "Chart title" at bounding box center [946, 464] width 86 height 233
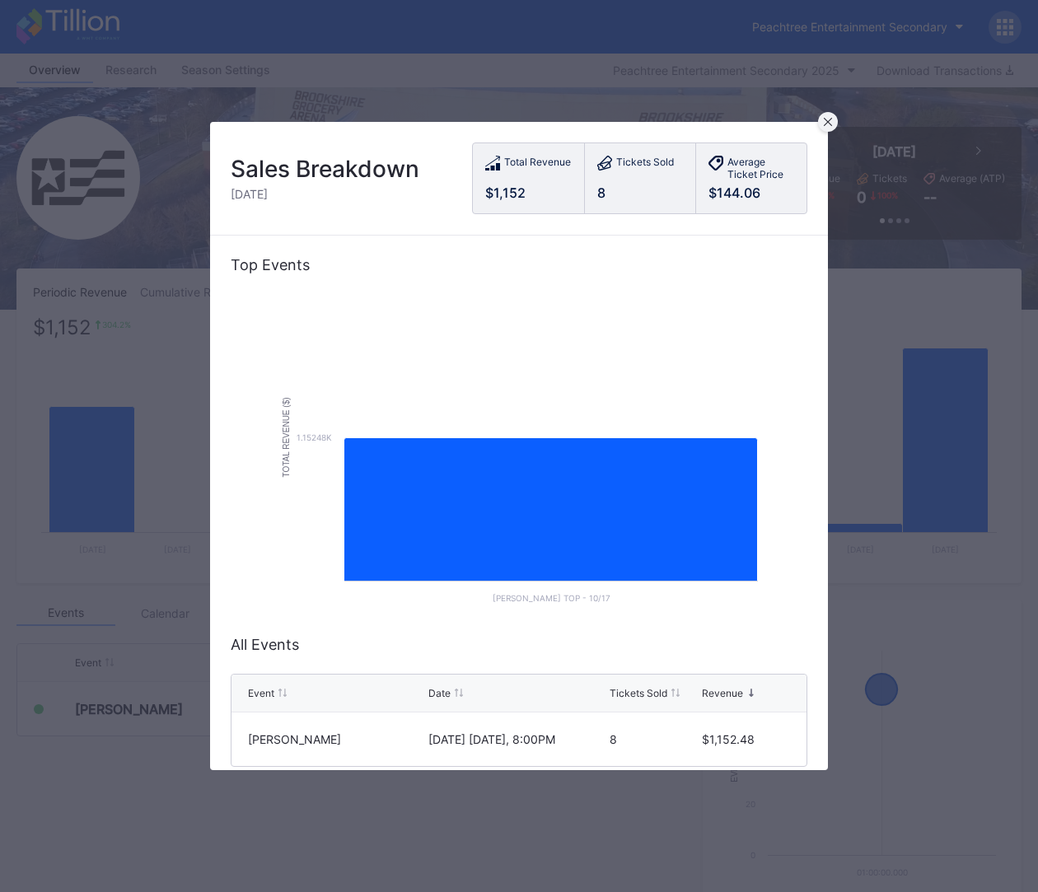
click at [831, 117] on div at bounding box center [828, 122] width 20 height 20
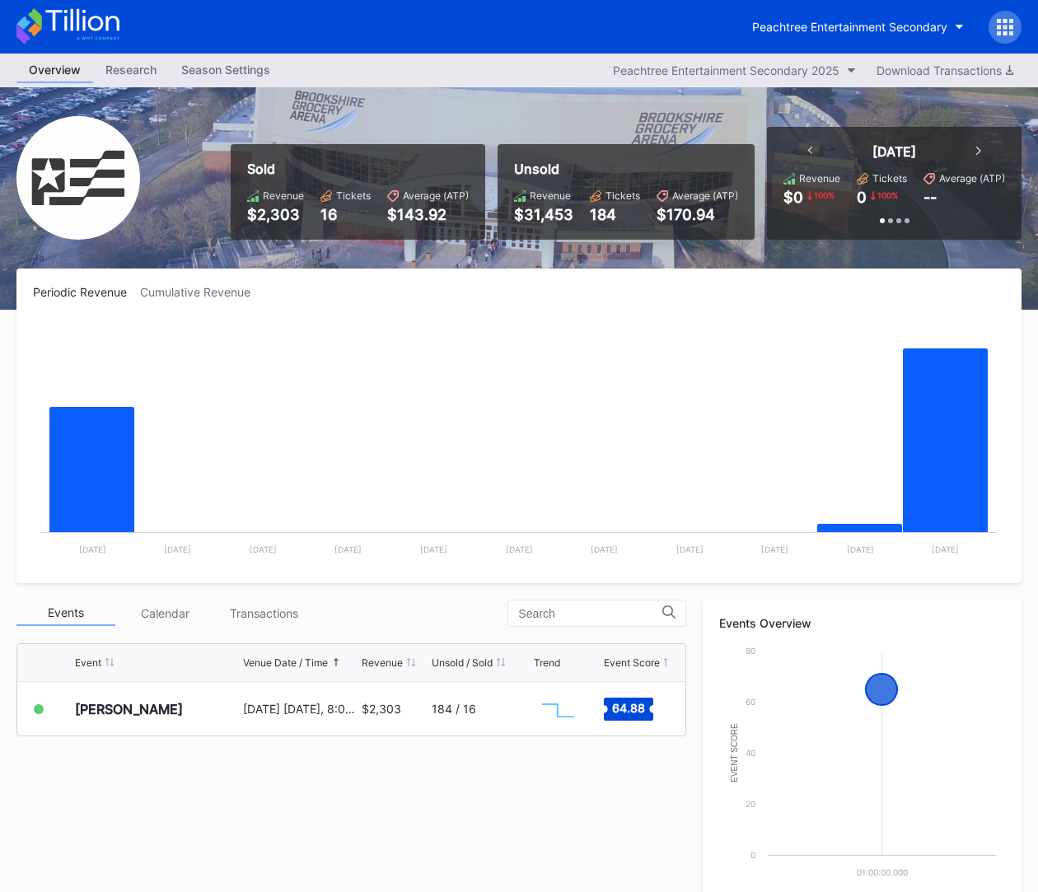
click at [40, 6] on div "Peachtree Entertainment Secondary" at bounding box center [519, 27] width 1038 height 54
click at [107, 26] on icon at bounding box center [81, 20] width 73 height 22
click at [838, 26] on div "Peachtree Entertainment Secondary" at bounding box center [849, 27] width 195 height 14
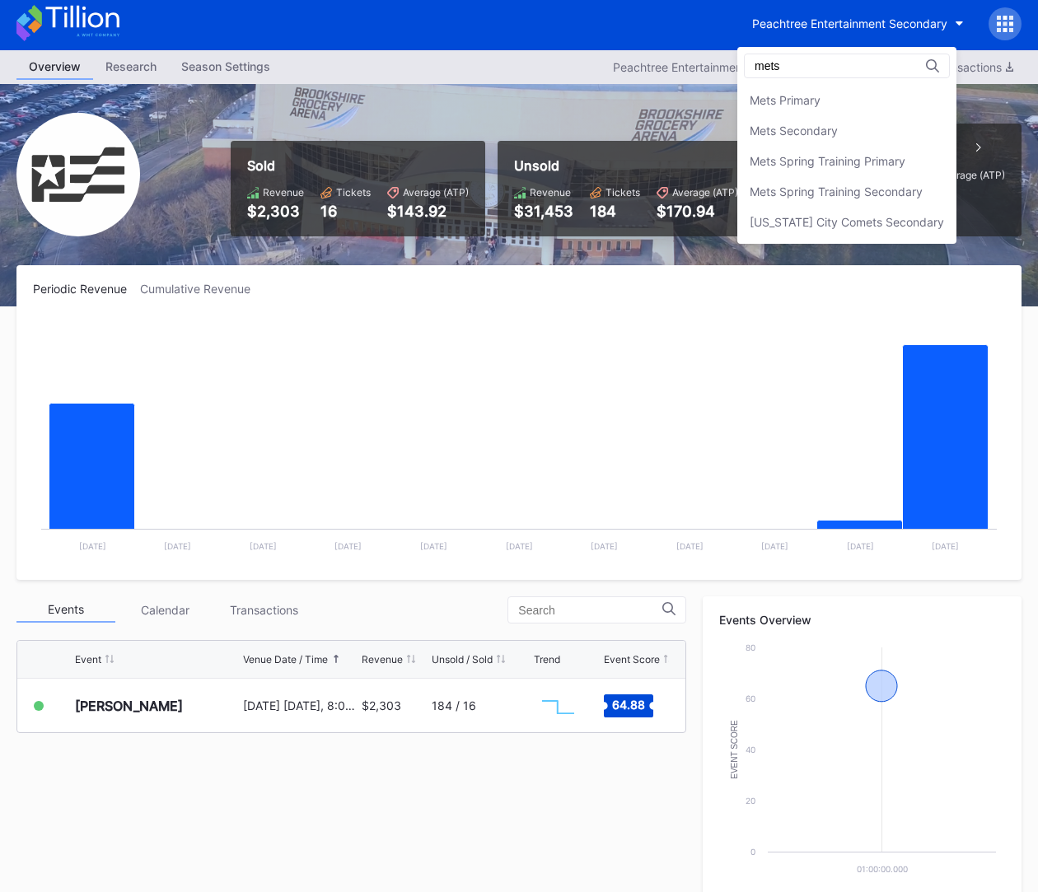
type input "mets"
drag, startPoint x: 848, startPoint y: 34, endPoint x: 847, endPoint y: 19, distance: 14.9
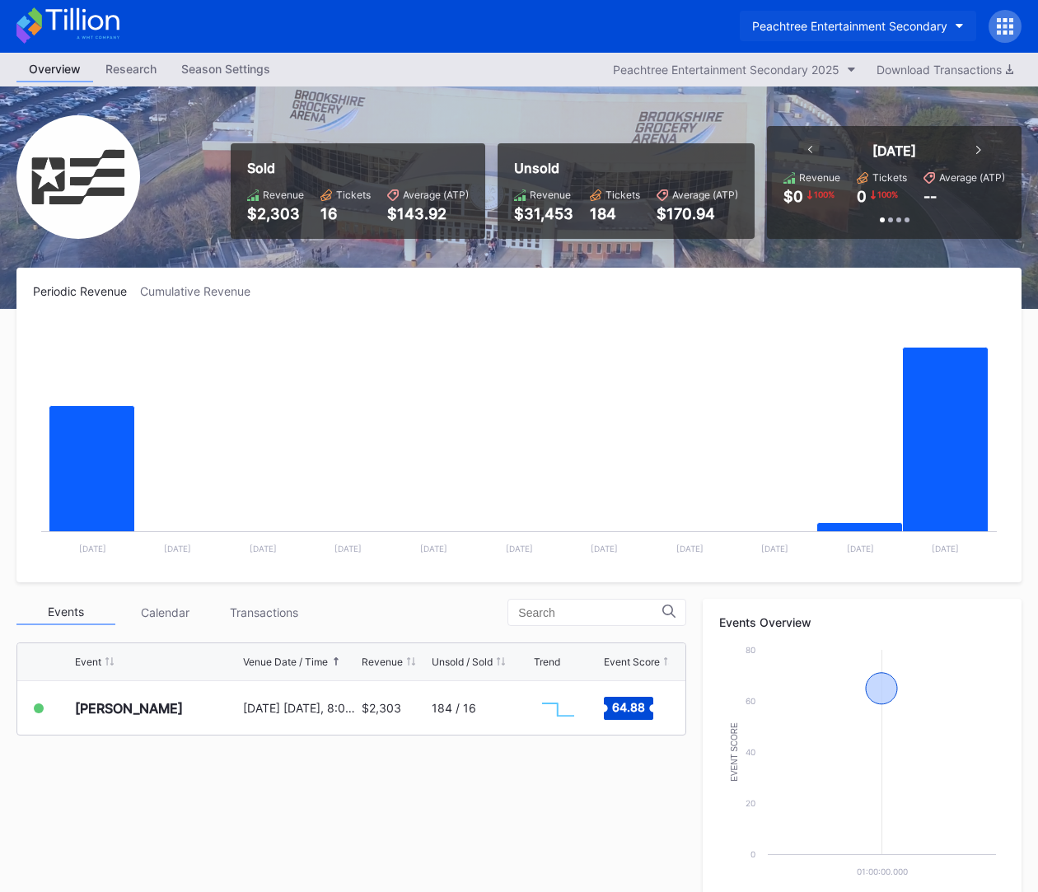
click at [847, 19] on div "Peachtree Entertainment Secondary" at bounding box center [849, 26] width 195 height 14
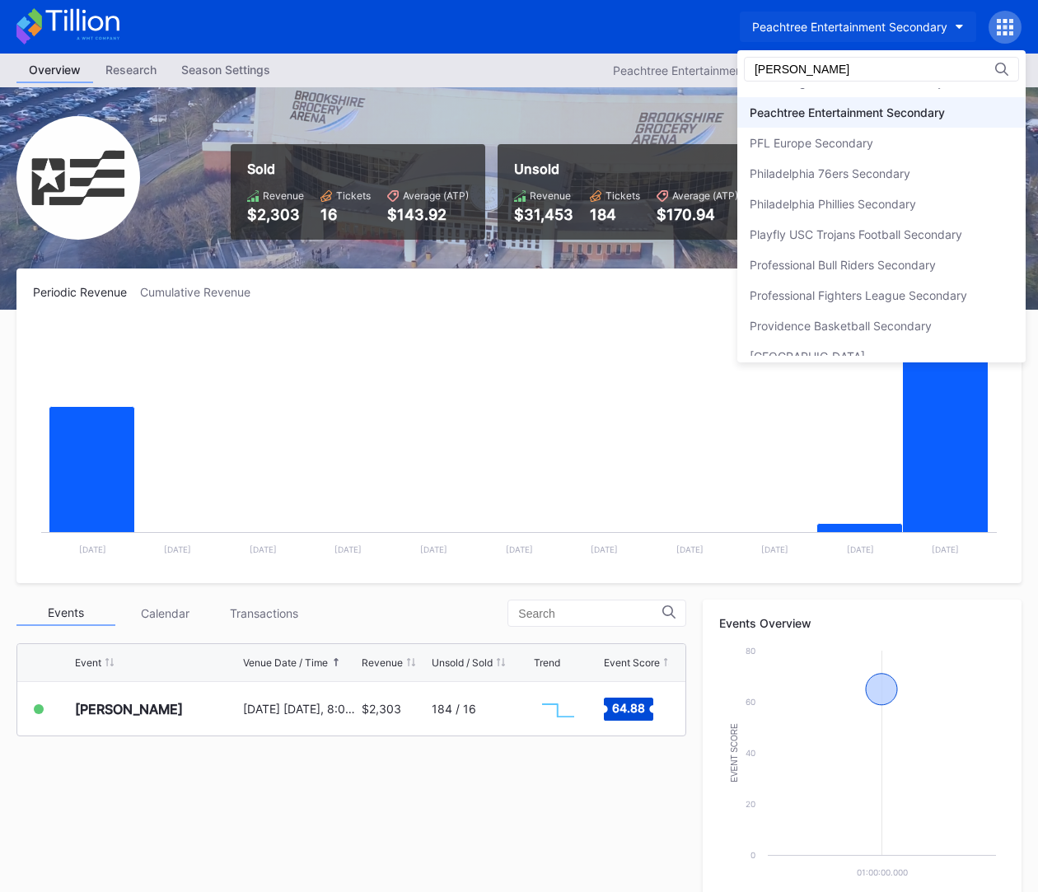
scroll to position [0, 0]
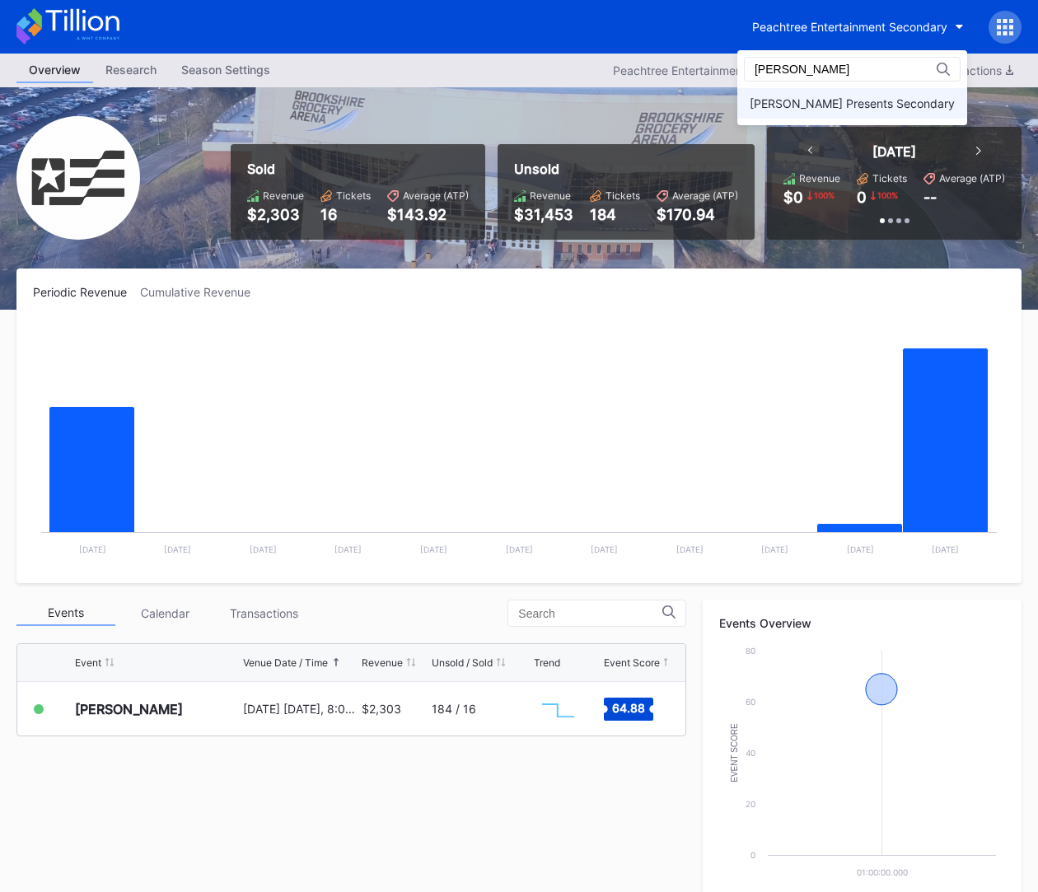
type input "[PERSON_NAME]"
click at [833, 107] on div "[PERSON_NAME] Presents Secondary" at bounding box center [851, 103] width 205 height 14
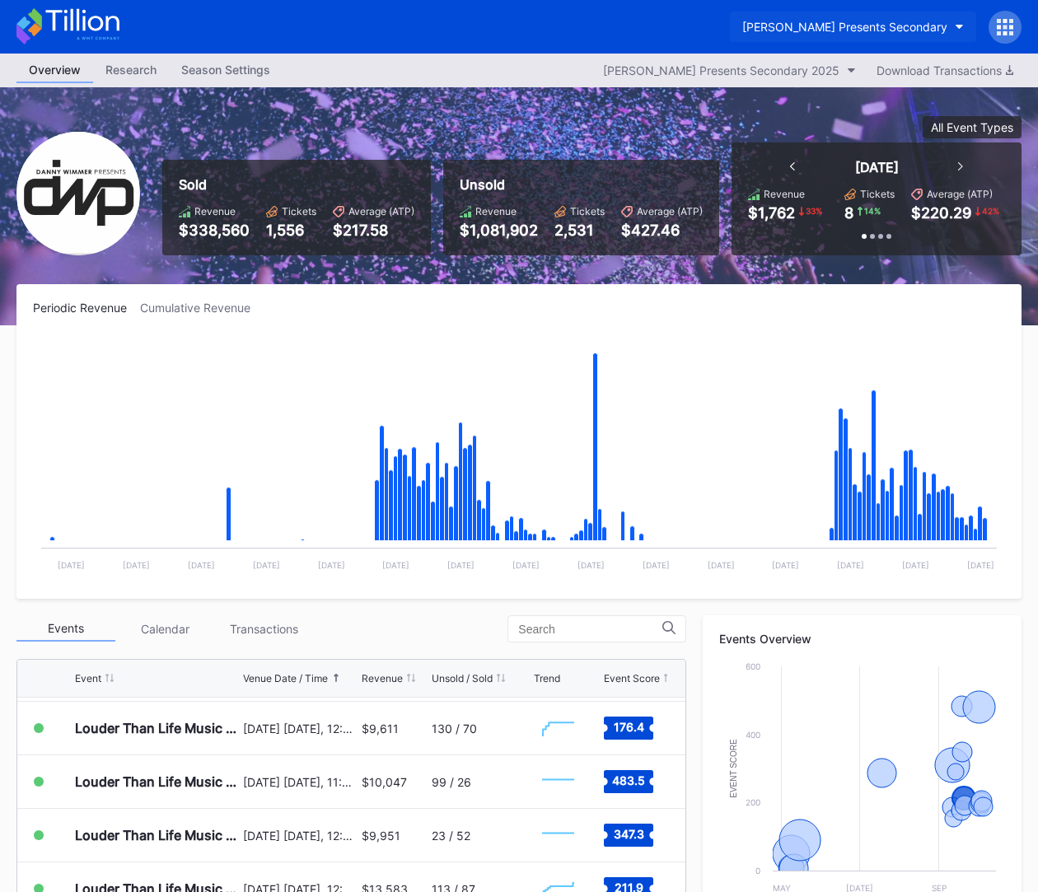
click at [810, 30] on div "[PERSON_NAME] Presents Secondary" at bounding box center [844, 27] width 205 height 14
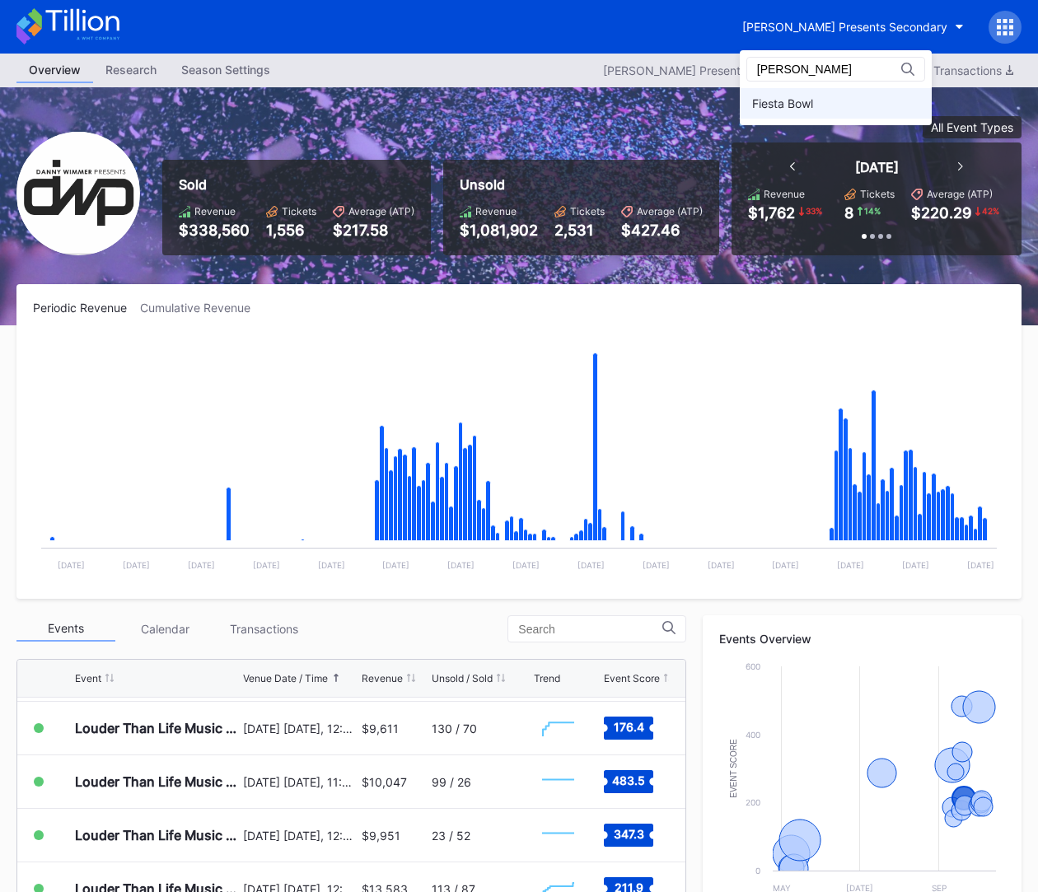
type input "[PERSON_NAME]"
click at [805, 110] on div "Fiesta Bowl" at bounding box center [835, 103] width 192 height 30
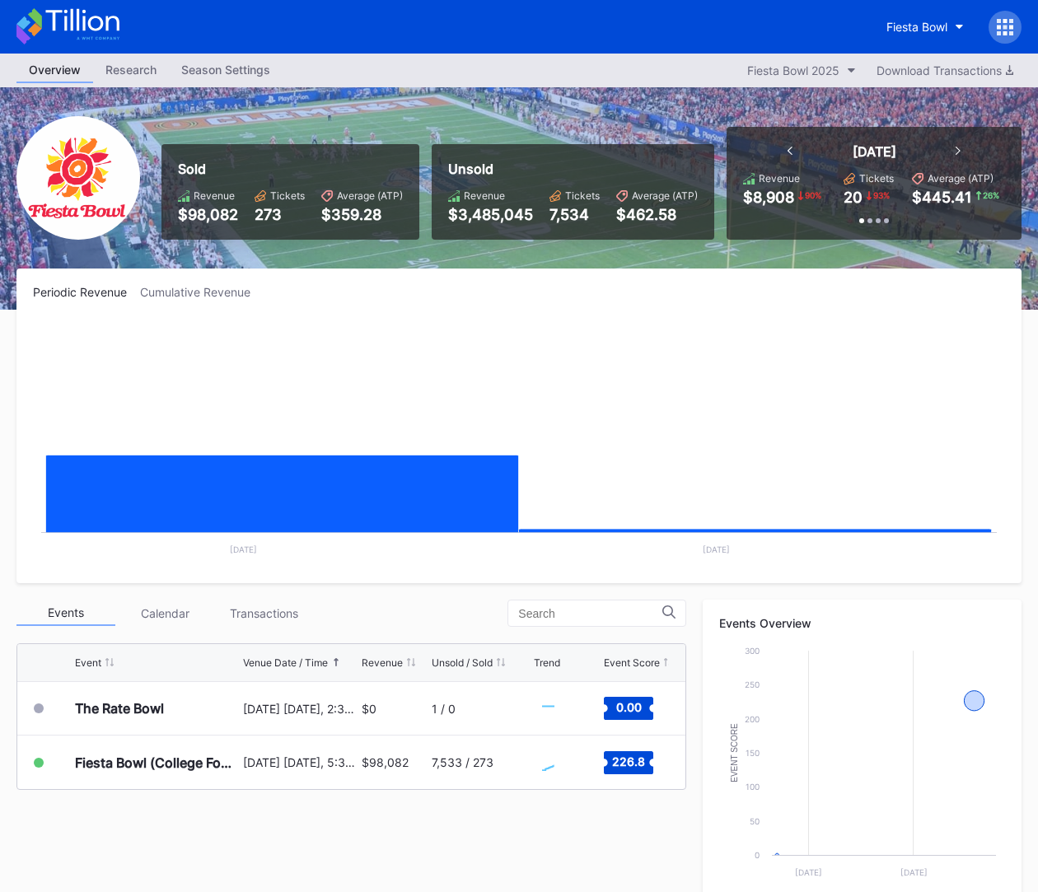
scroll to position [352, 0]
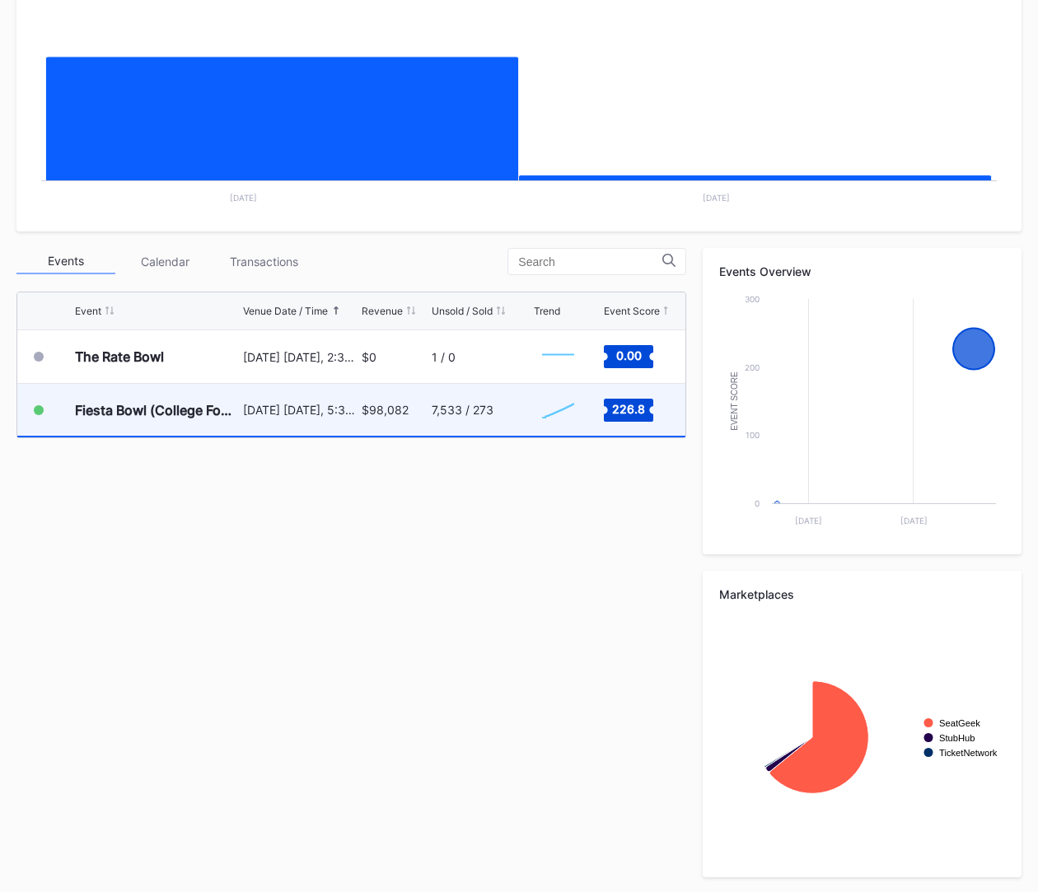
click at [377, 409] on div "$98,082" at bounding box center [385, 410] width 47 height 14
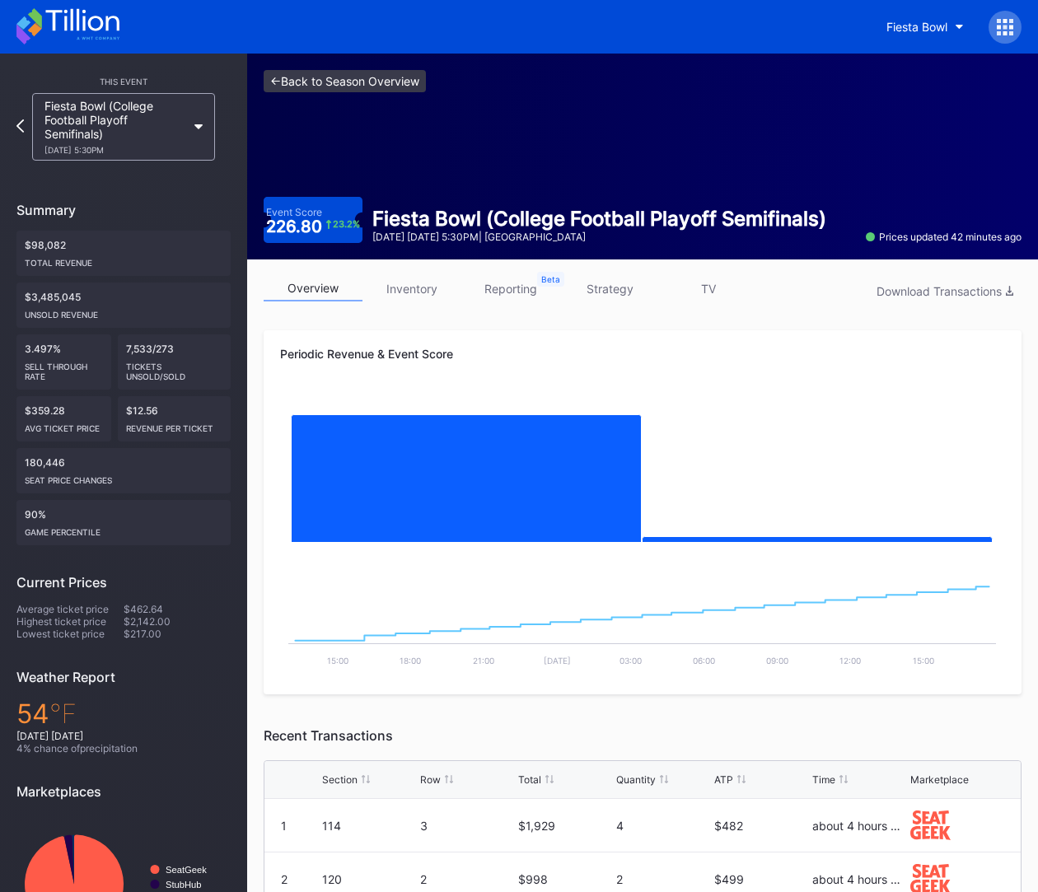
click at [389, 80] on link "<- Back to Season Overview" at bounding box center [345, 81] width 162 height 22
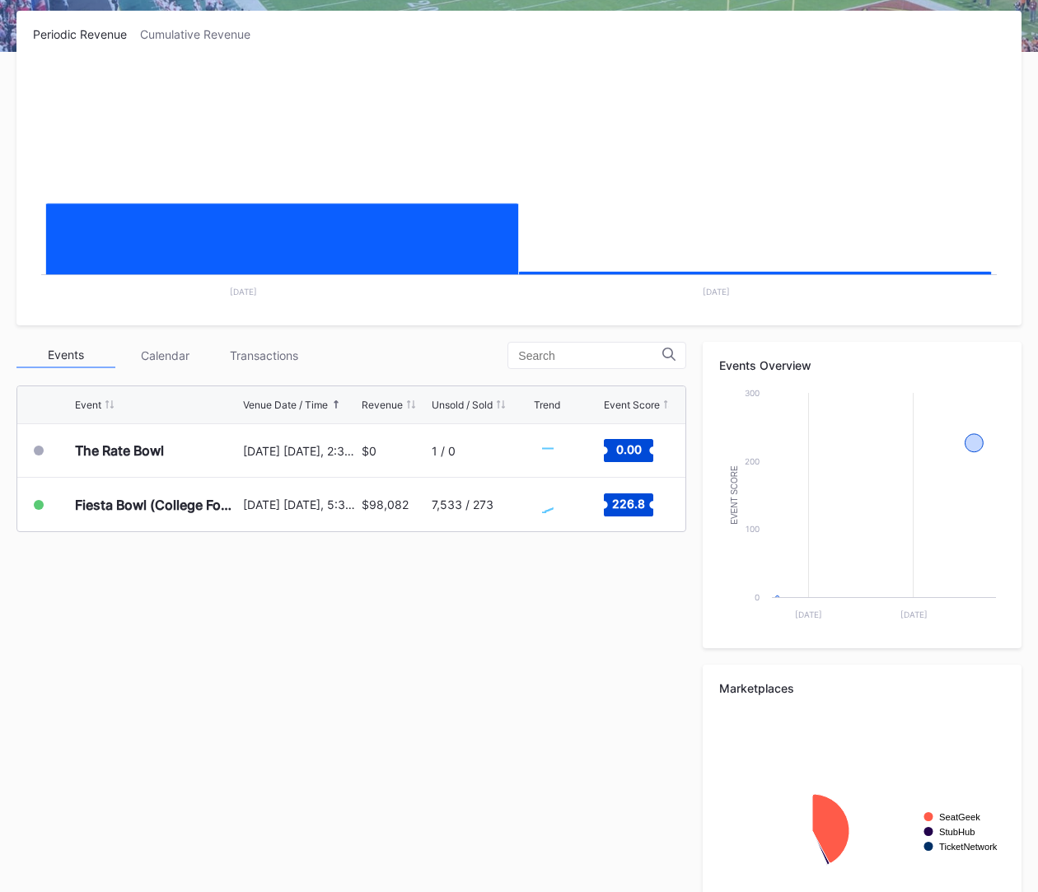
scroll to position [280, 0]
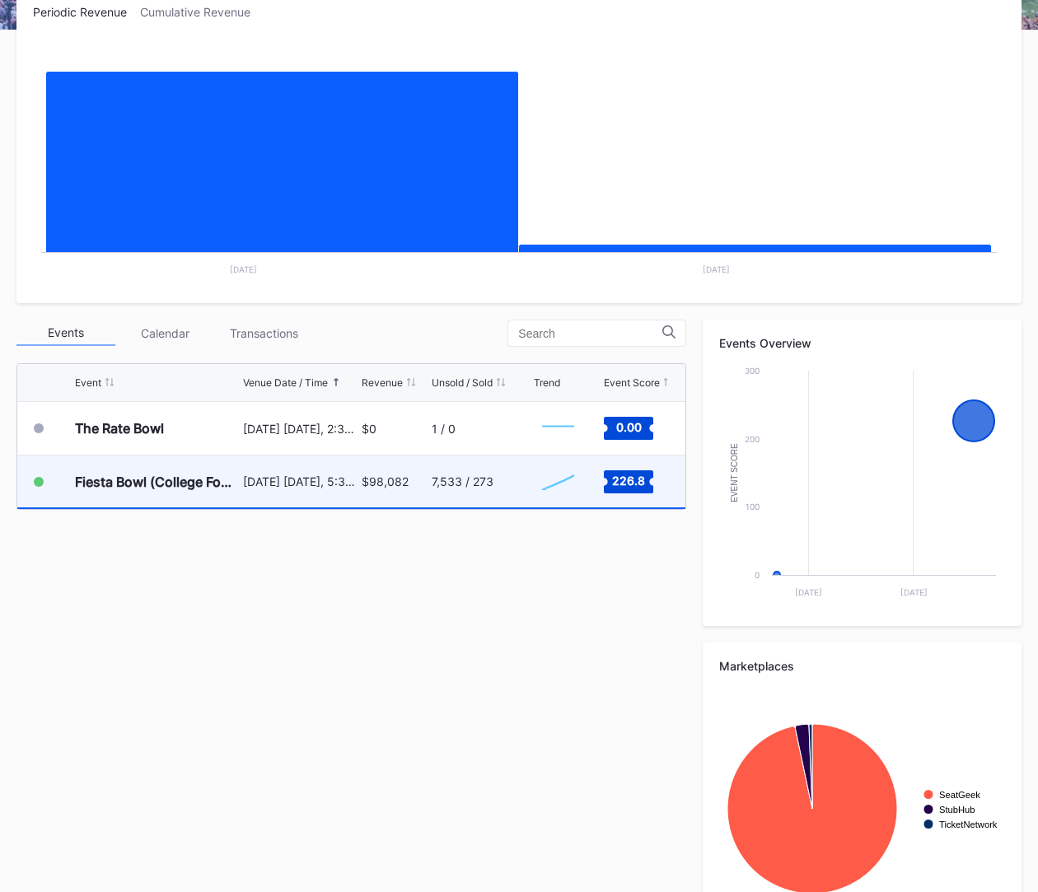
click at [470, 467] on div "7,533 / 273" at bounding box center [481, 481] width 98 height 52
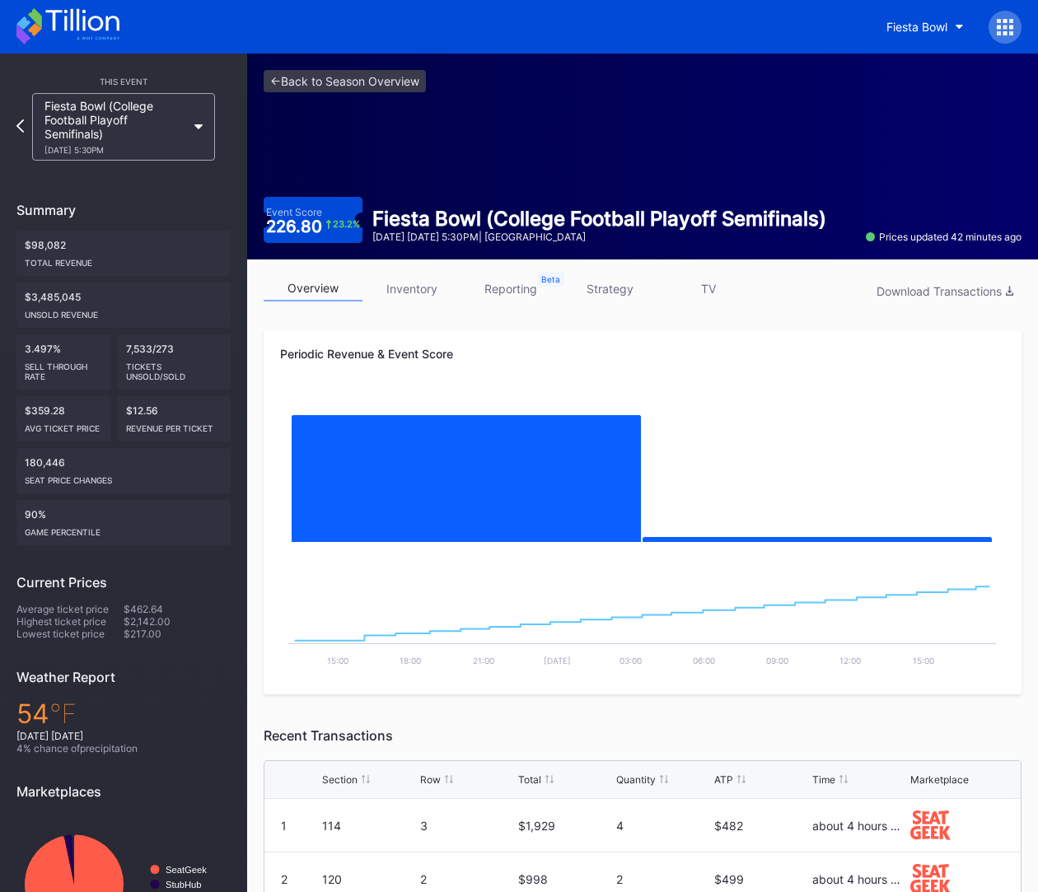
click at [427, 288] on link "inventory" at bounding box center [411, 289] width 99 height 26
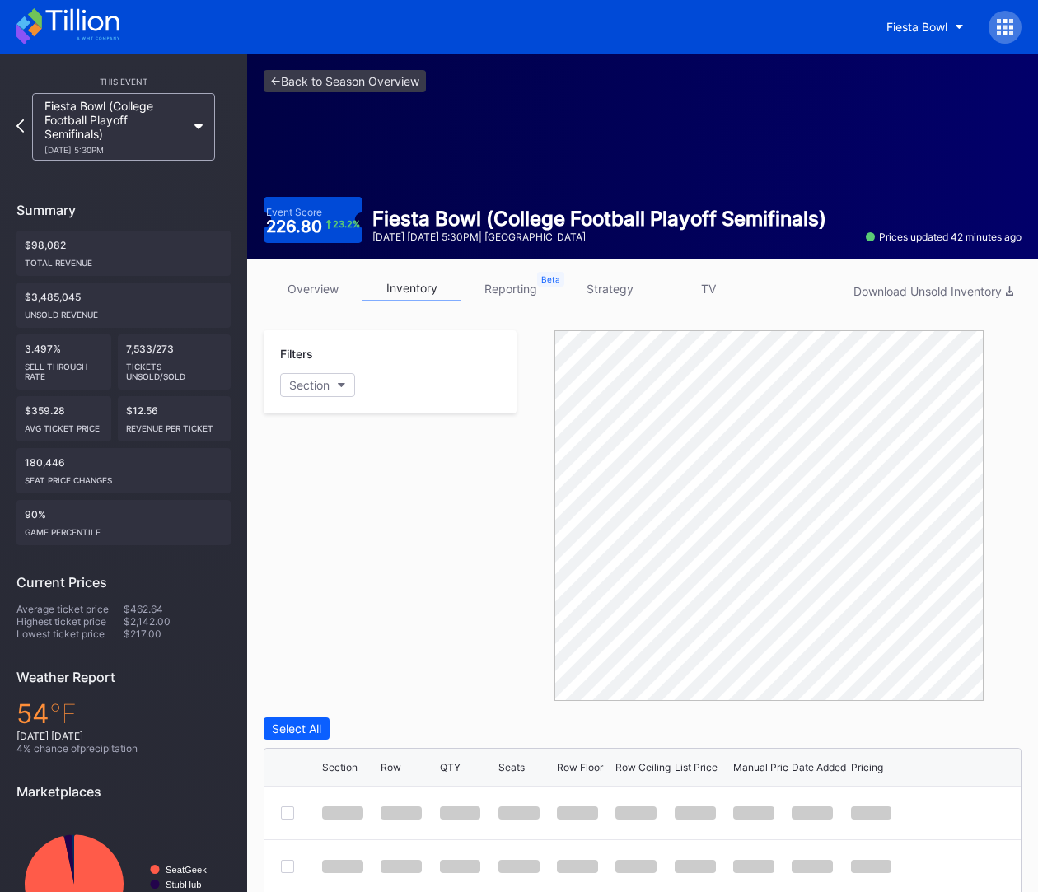
scroll to position [86, 0]
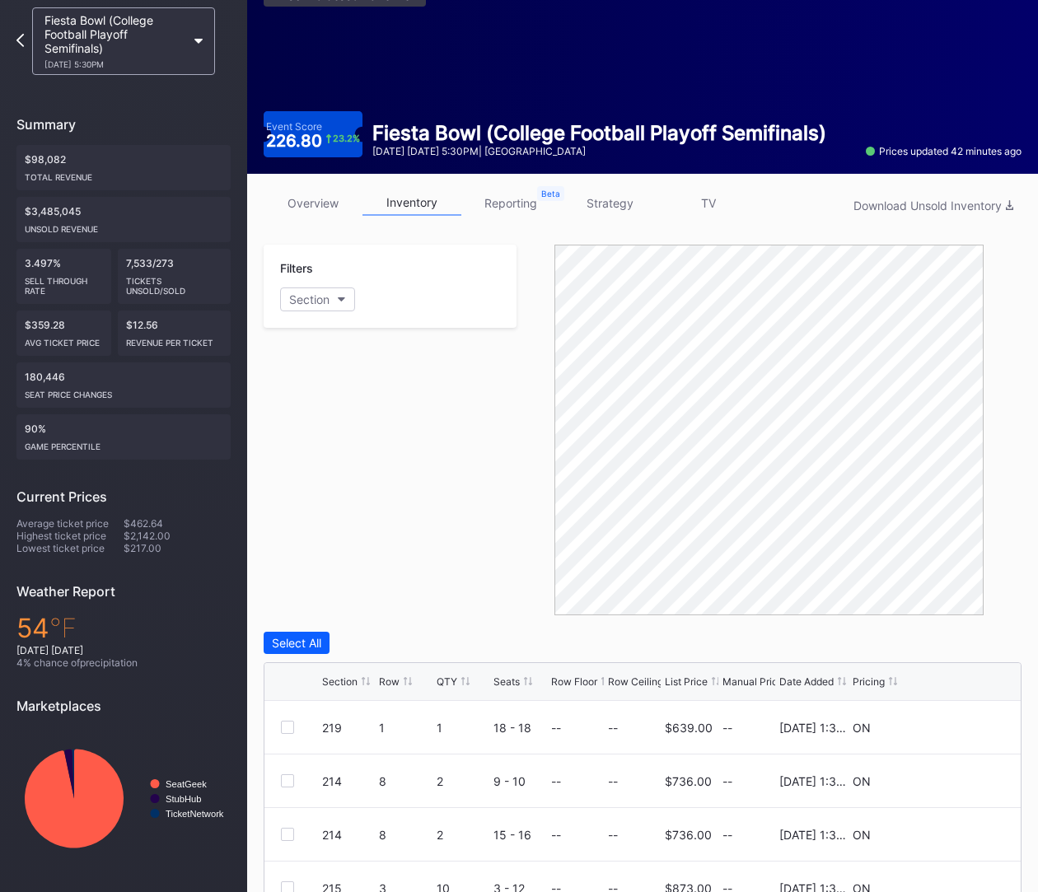
click at [701, 683] on div "List Price" at bounding box center [686, 681] width 43 height 12
click at [315, 192] on link "overview" at bounding box center [313, 203] width 99 height 26
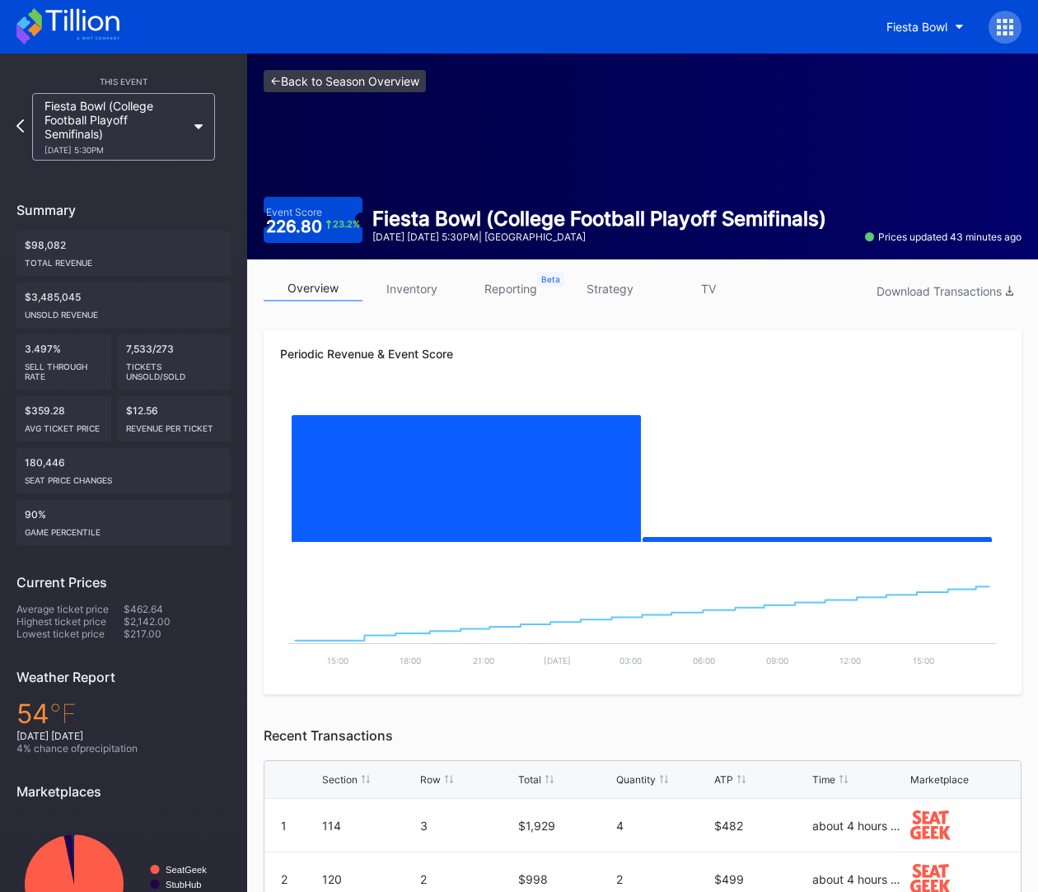
click at [368, 86] on link "<- Back to Season Overview" at bounding box center [345, 81] width 162 height 22
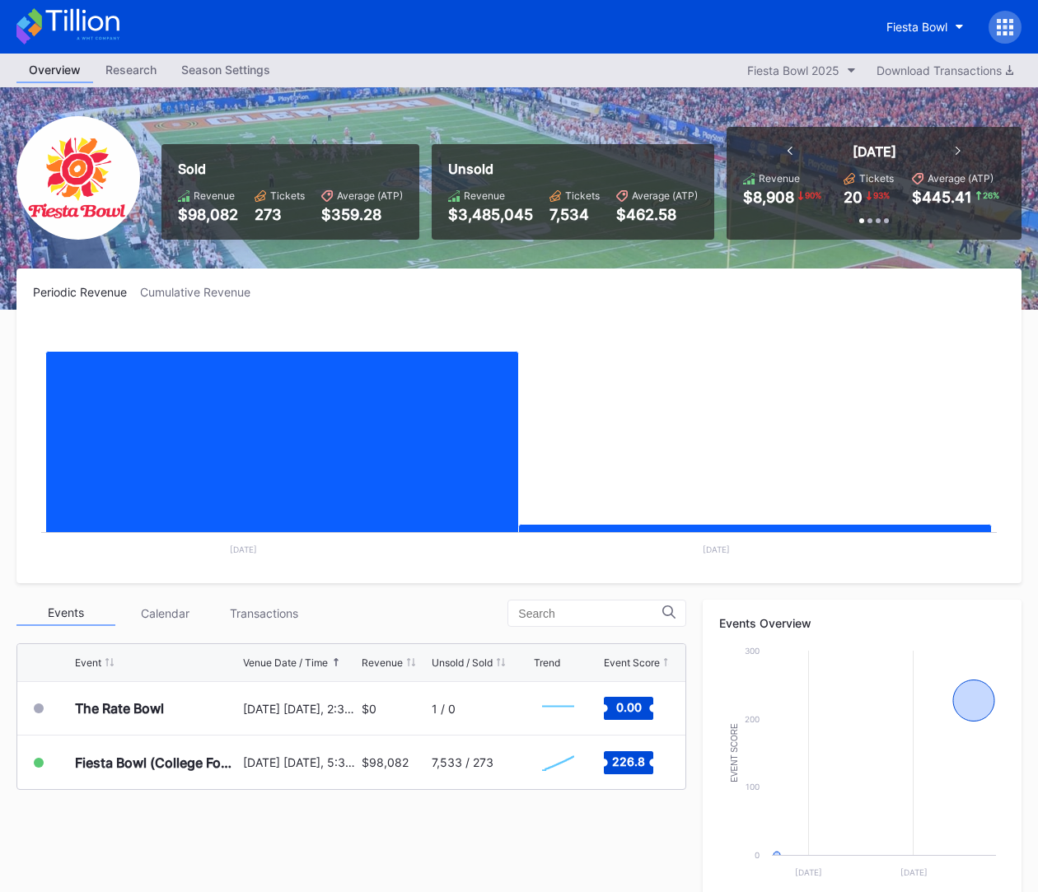
click at [77, 11] on icon at bounding box center [81, 20] width 73 height 22
click at [913, 22] on div "Fiesta Bowl" at bounding box center [916, 27] width 61 height 14
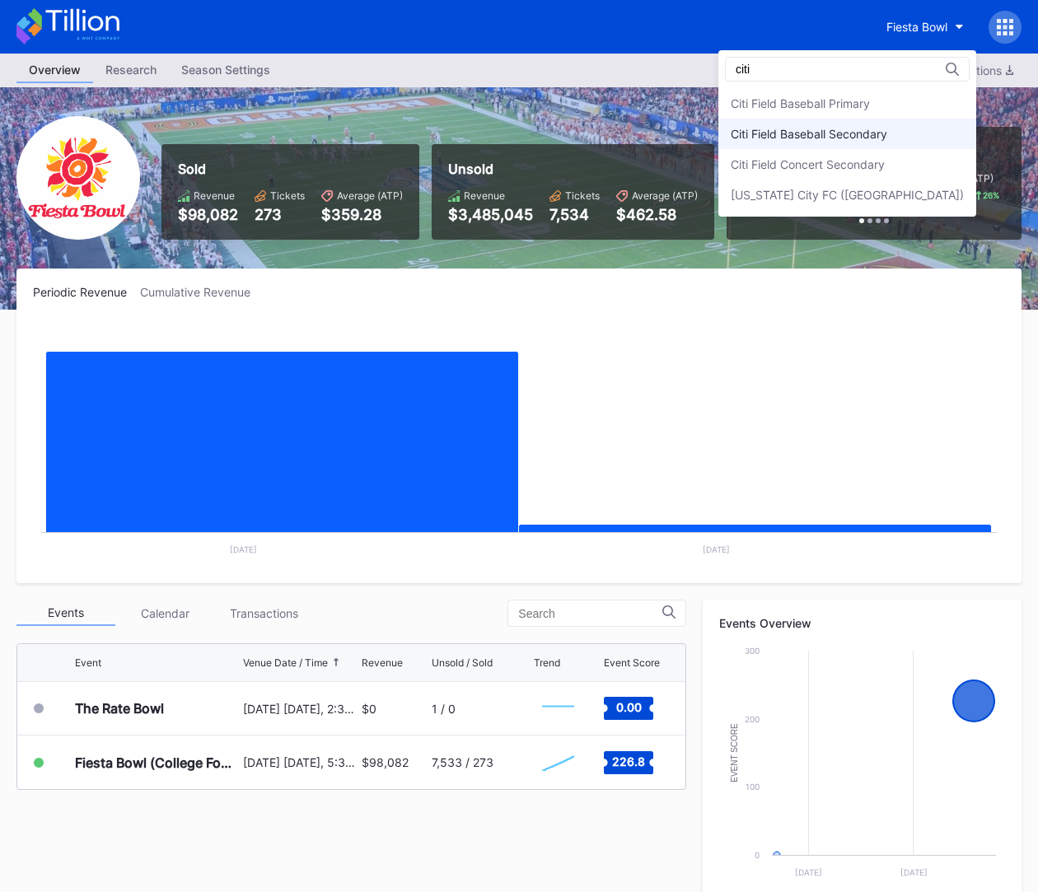
type input "citi"
click at [887, 136] on div "Citi Field Baseball Secondary" at bounding box center [808, 134] width 156 height 14
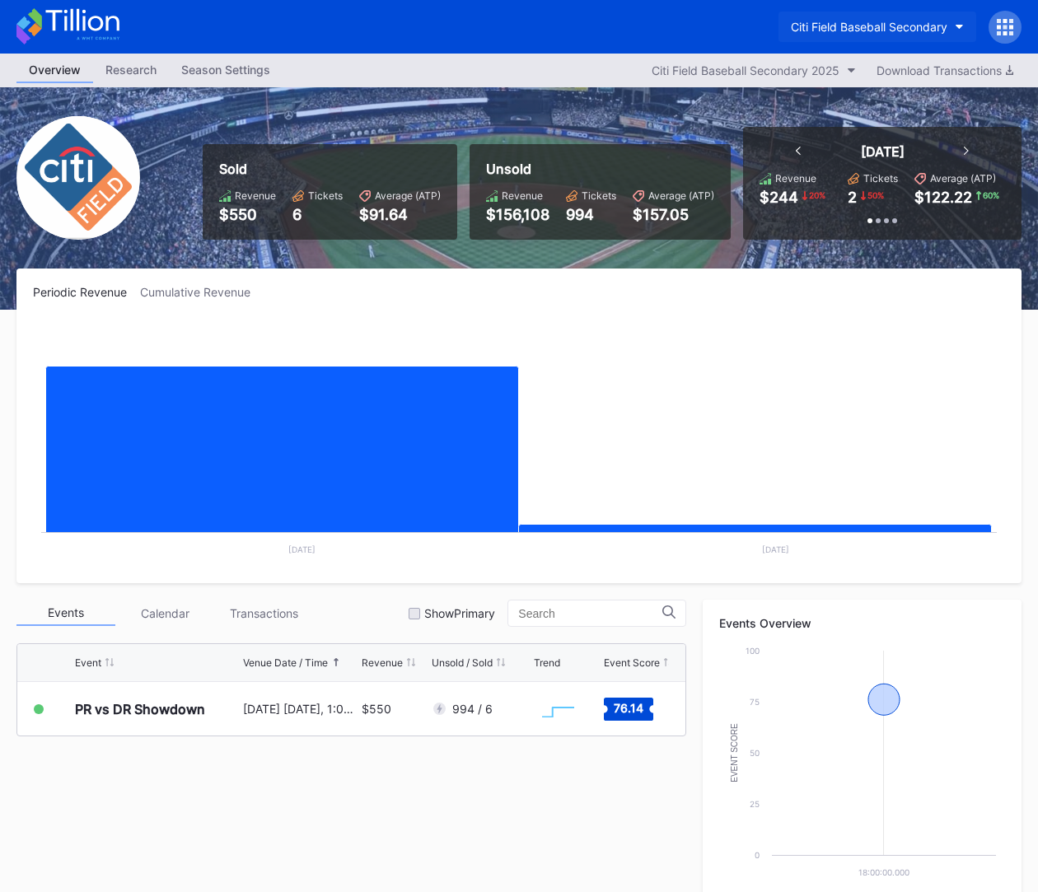
click at [902, 30] on div "Citi Field Baseball Secondary" at bounding box center [869, 27] width 156 height 14
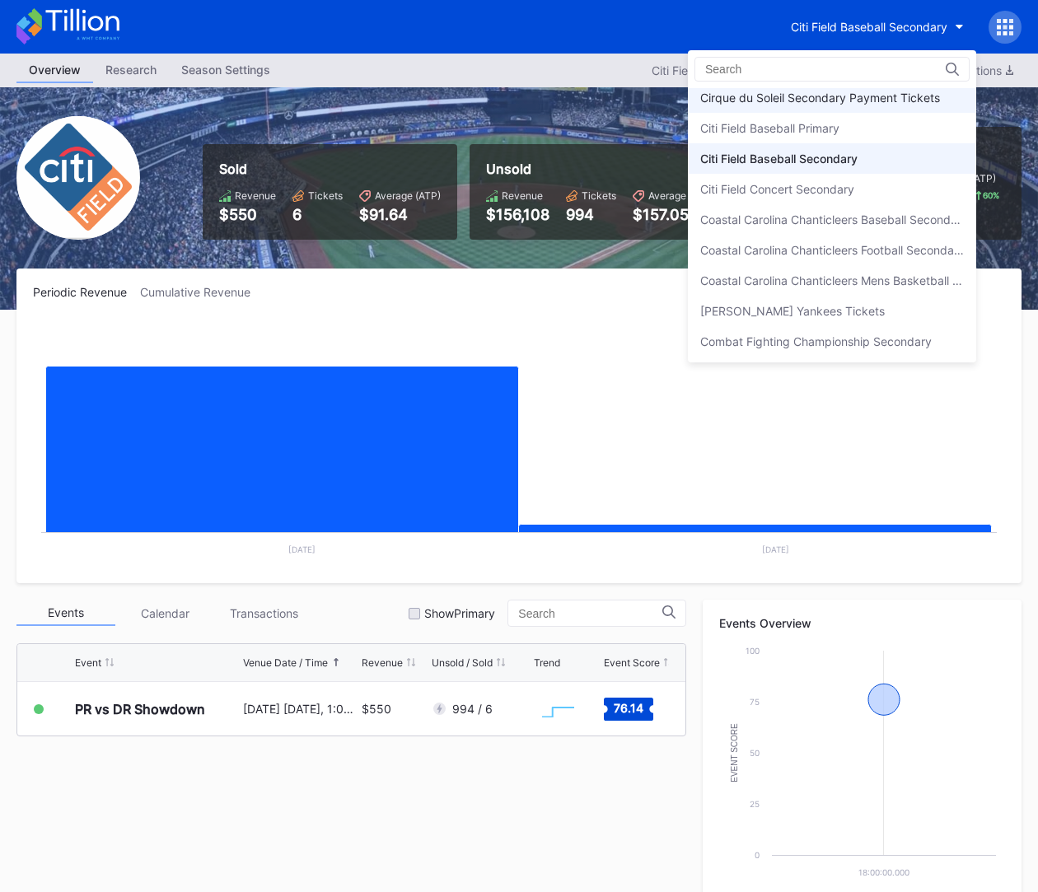
scroll to position [868, 0]
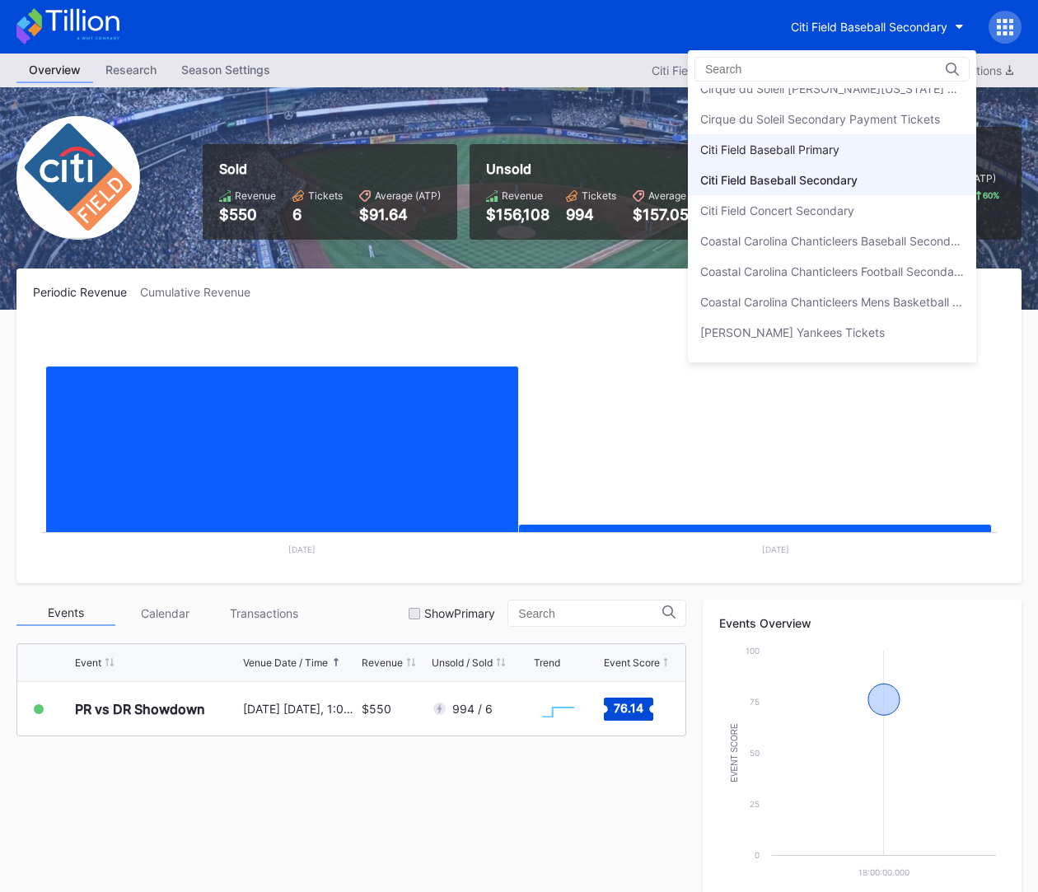
click at [837, 142] on div "Citi Field Baseball Primary" at bounding box center [769, 149] width 139 height 14
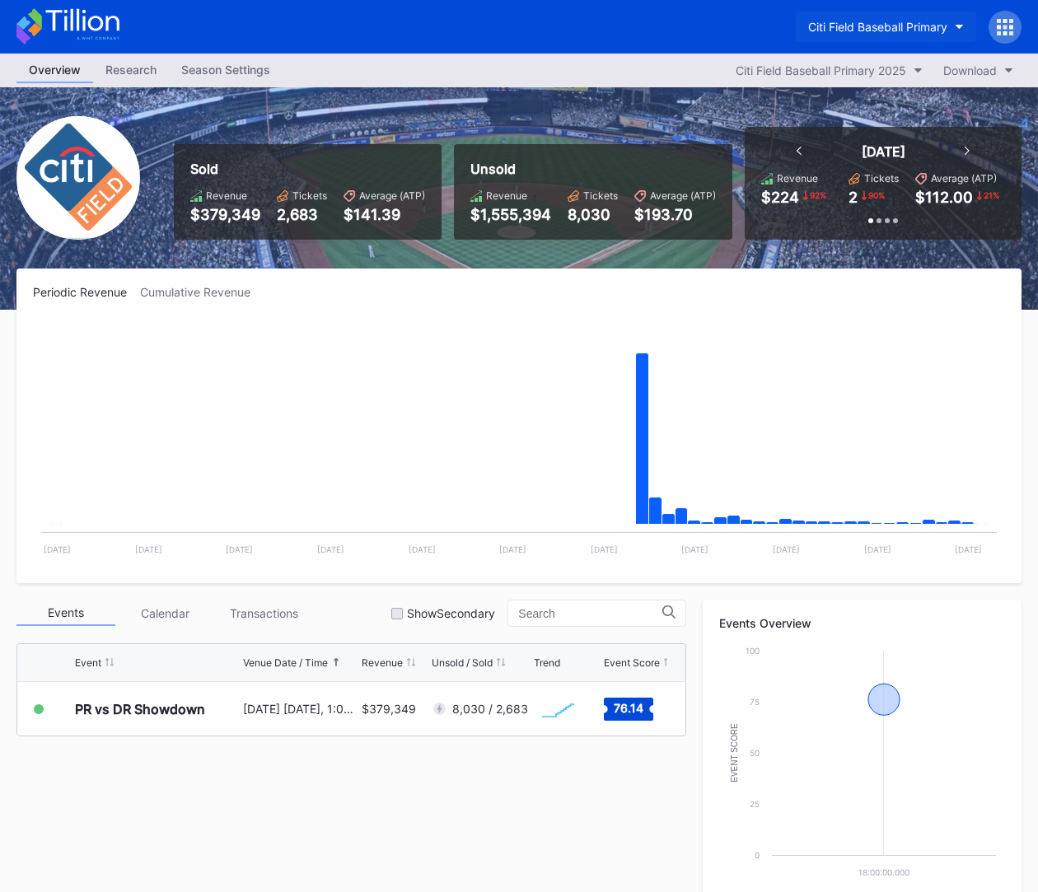
click at [846, 35] on button "Citi Field Baseball Primary" at bounding box center [885, 27] width 180 height 30
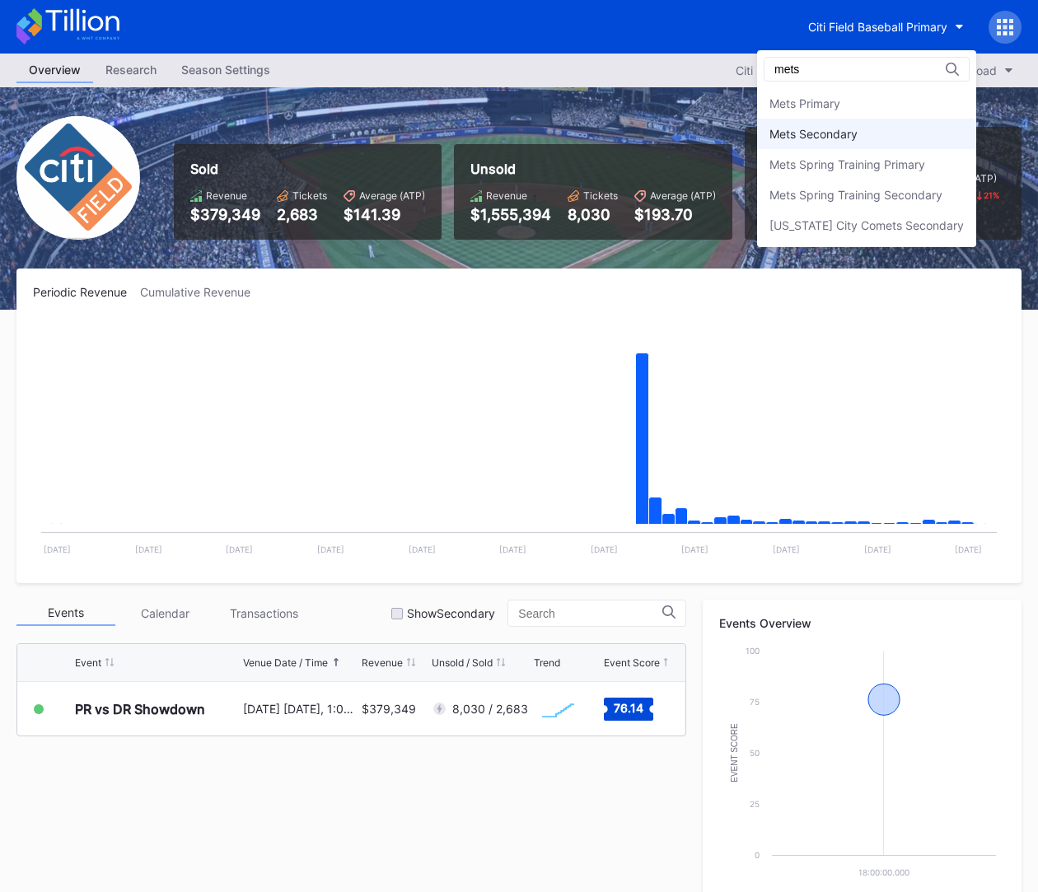
type input "mets"
click at [853, 135] on div "Mets Secondary" at bounding box center [813, 134] width 88 height 14
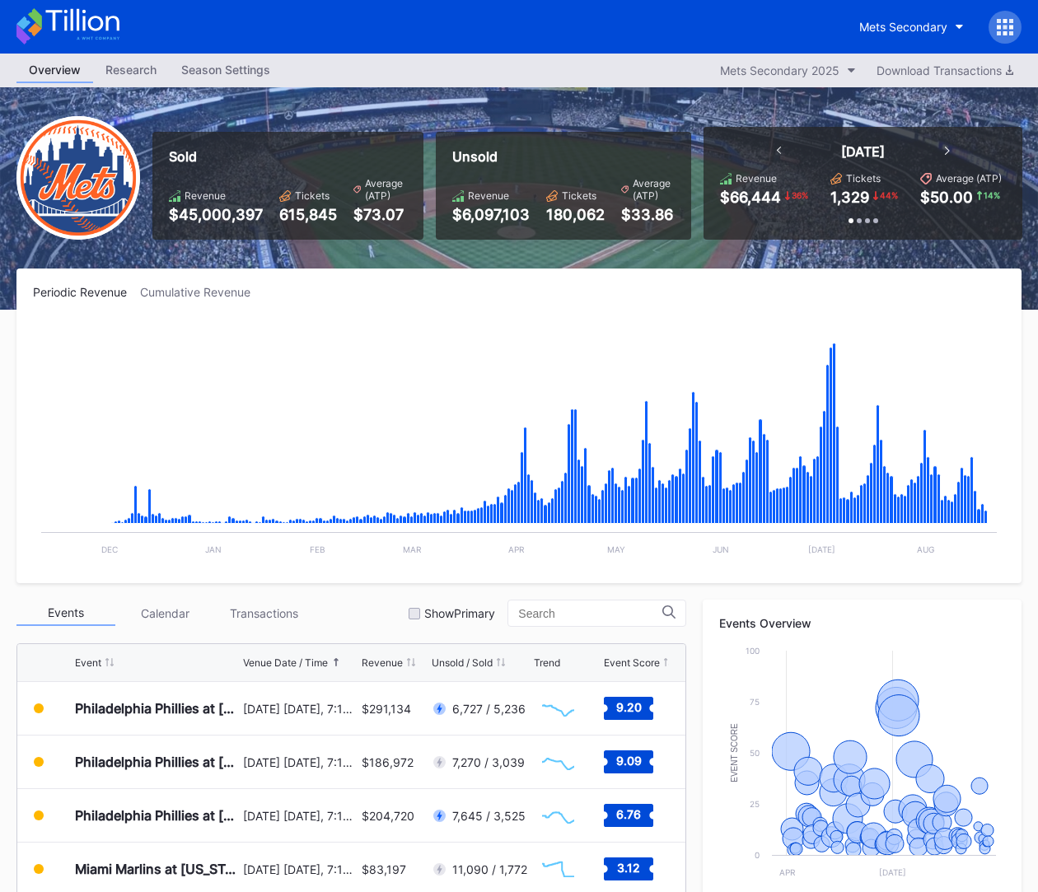
click at [87, 31] on icon at bounding box center [67, 26] width 103 height 36
click at [55, 19] on icon at bounding box center [67, 26] width 103 height 36
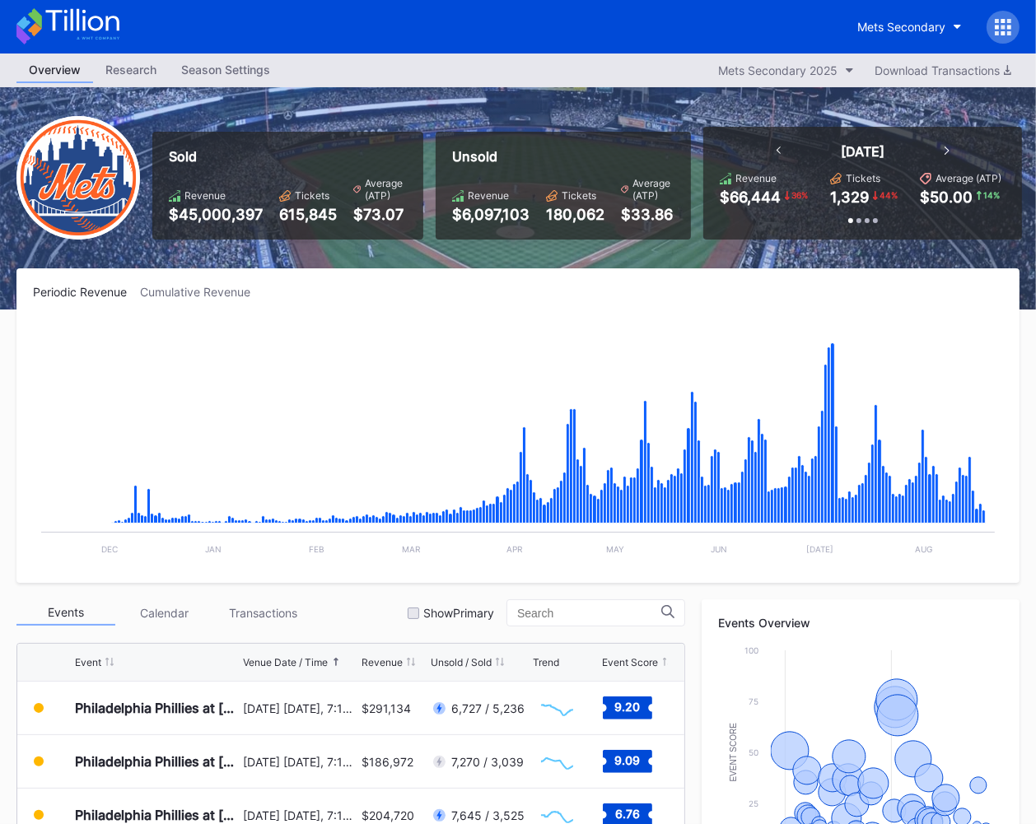
click at [72, 8] on icon at bounding box center [67, 26] width 103 height 36
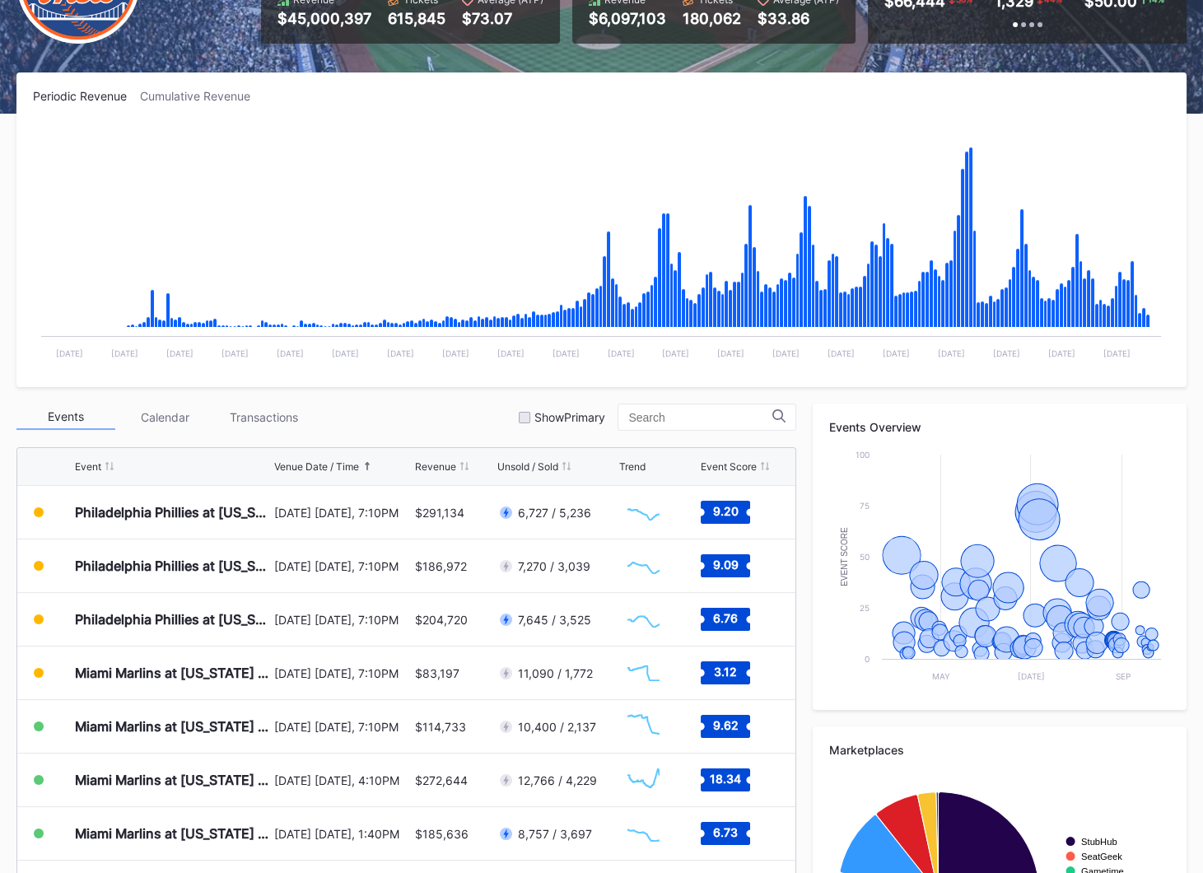
scroll to position [371, 0]
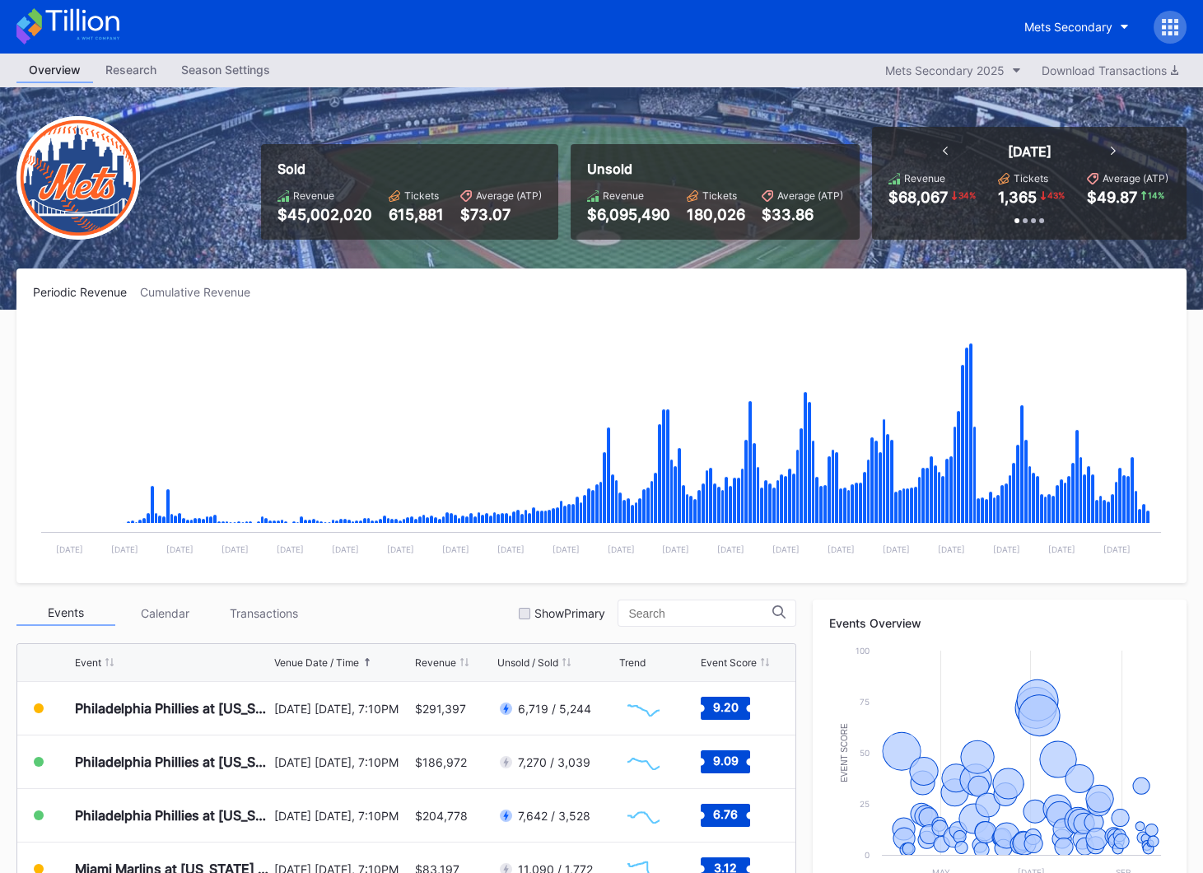
click at [110, 42] on icon at bounding box center [67, 26] width 103 height 36
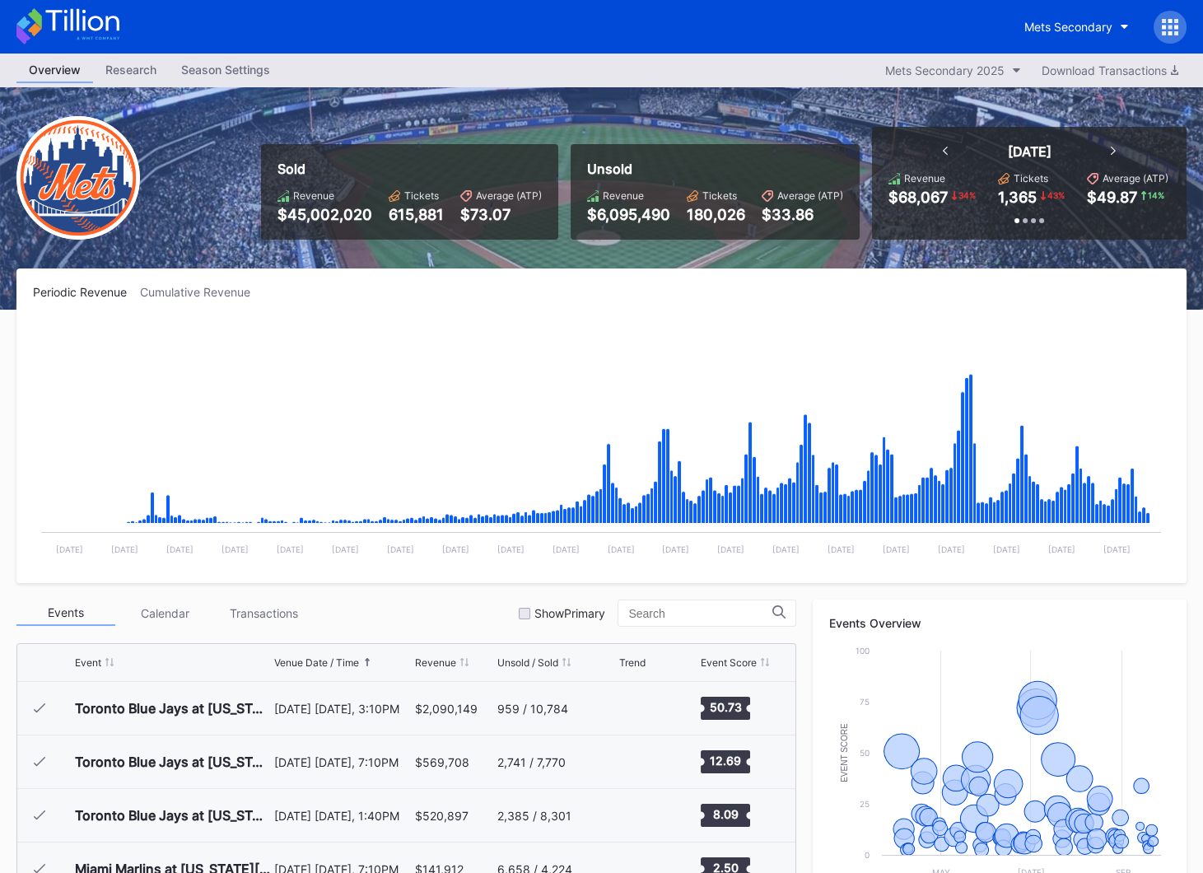
scroll to position [3426, 0]
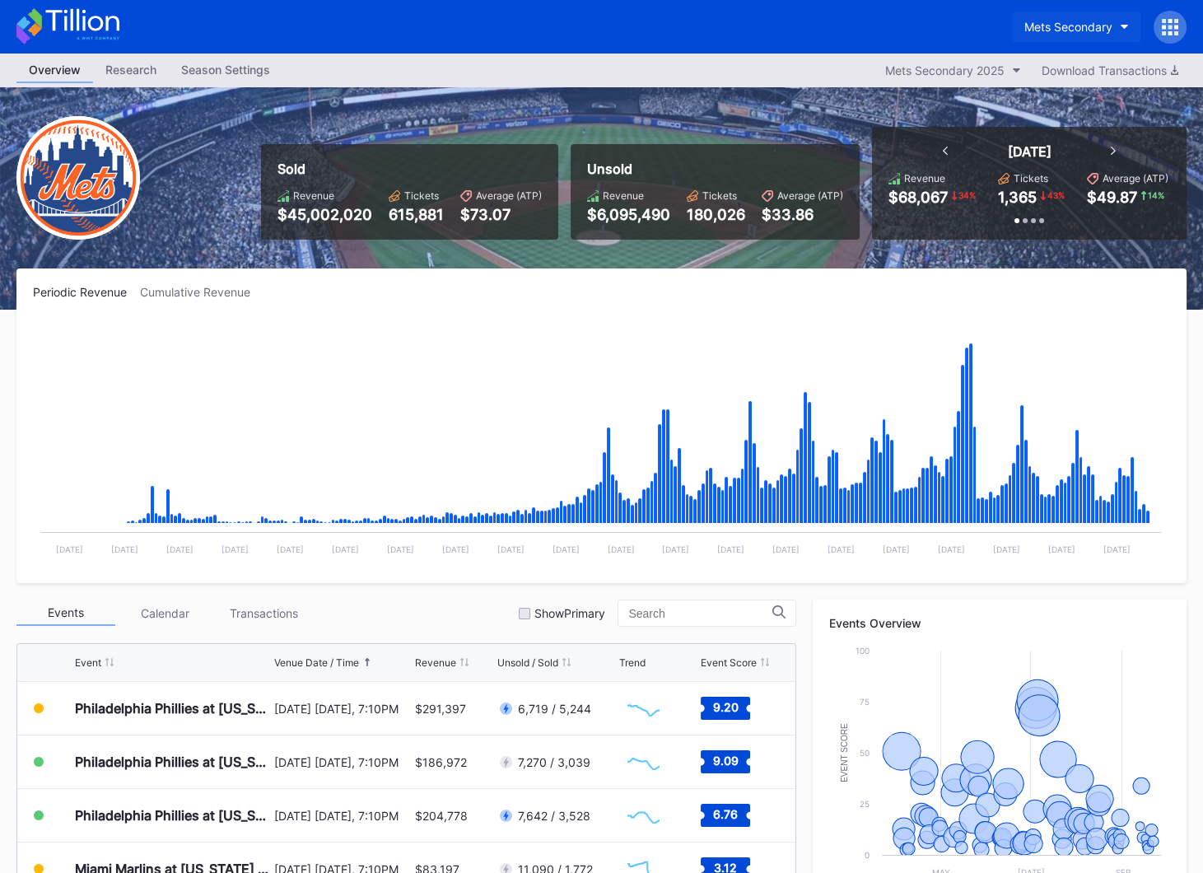
click at [1091, 21] on div "Mets Secondary" at bounding box center [1068, 27] width 88 height 14
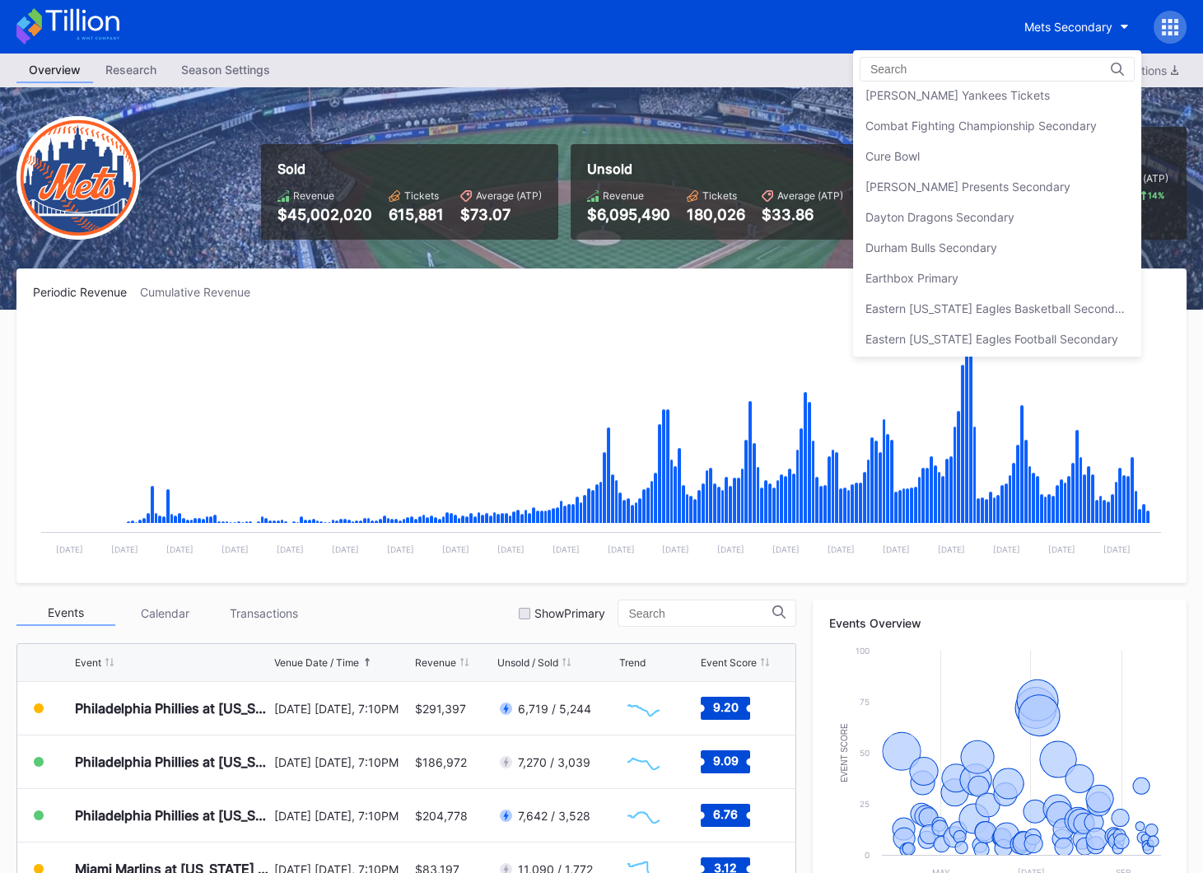
scroll to position [1092, 0]
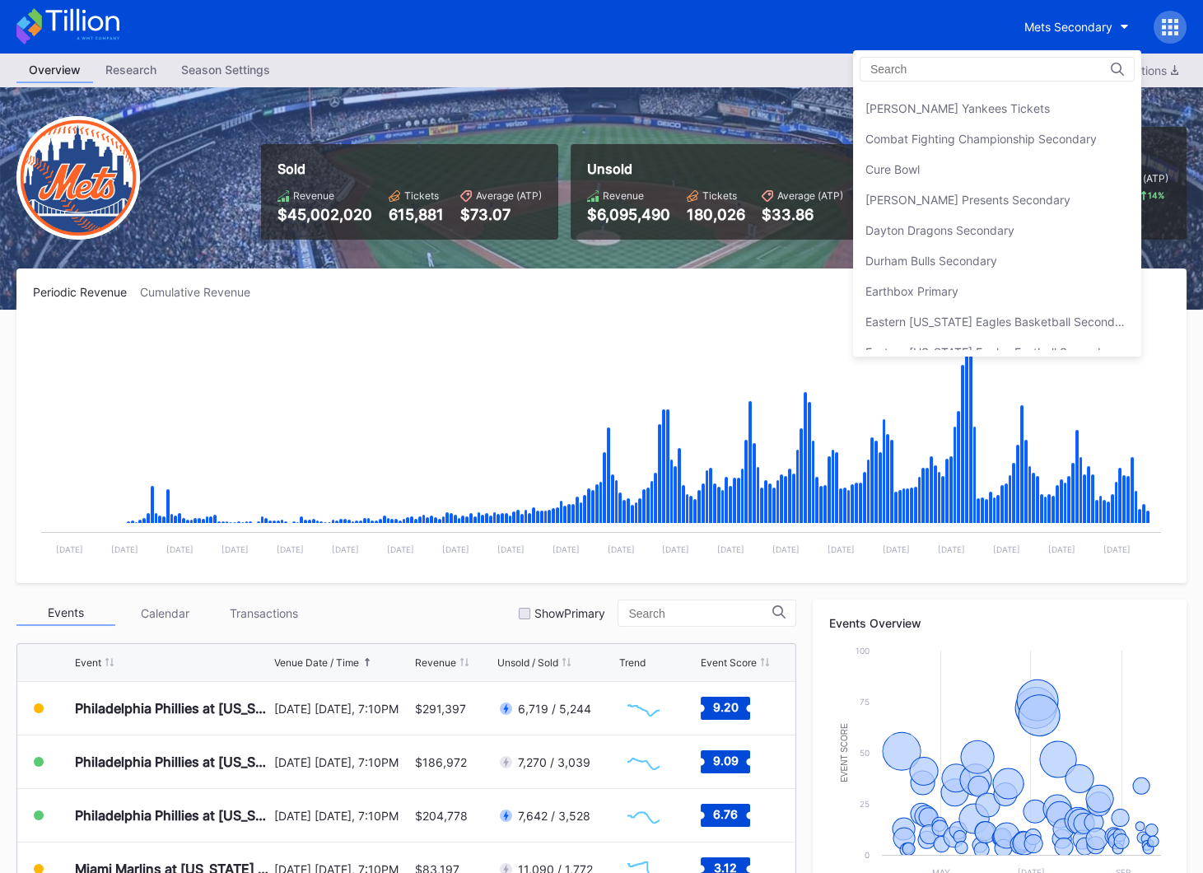
click at [1028, 204] on div "[PERSON_NAME] Presents Secondary" at bounding box center [997, 199] width 288 height 30
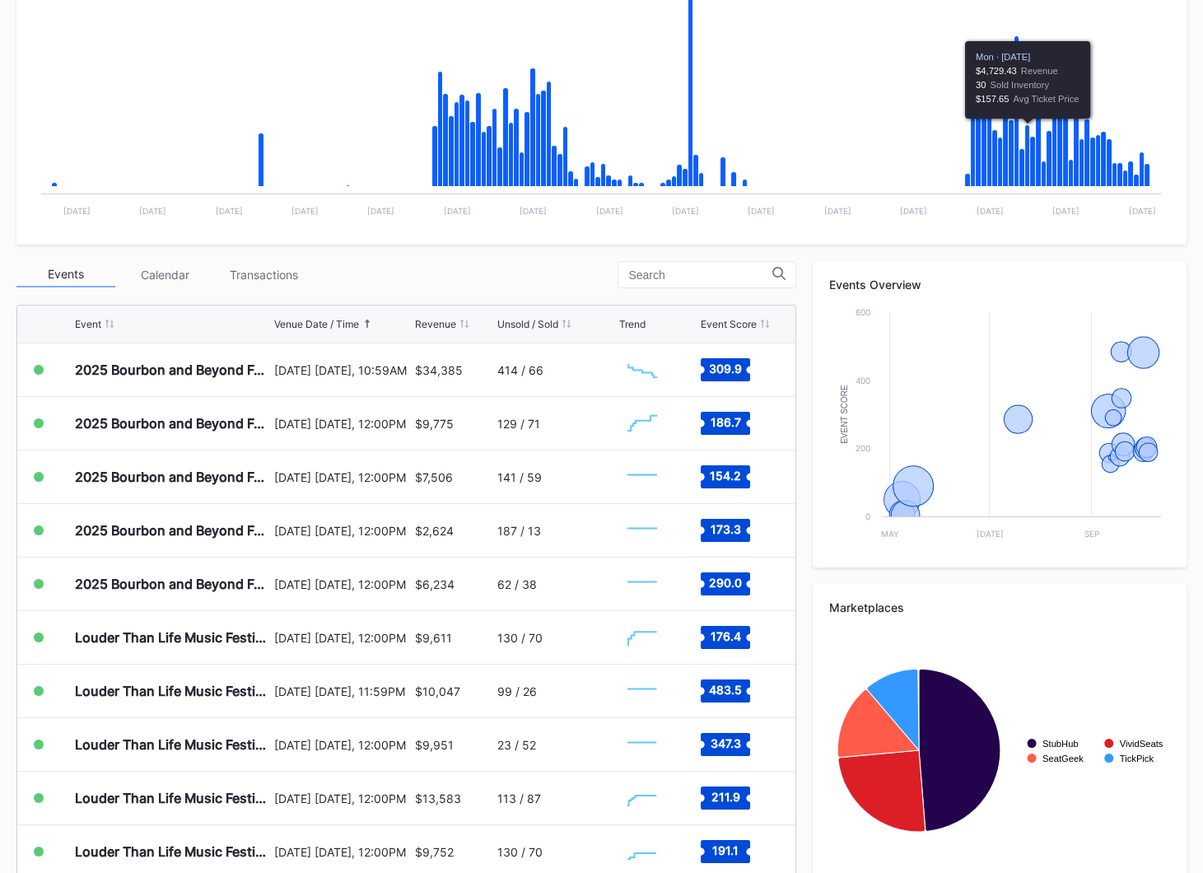
scroll to position [386, 0]
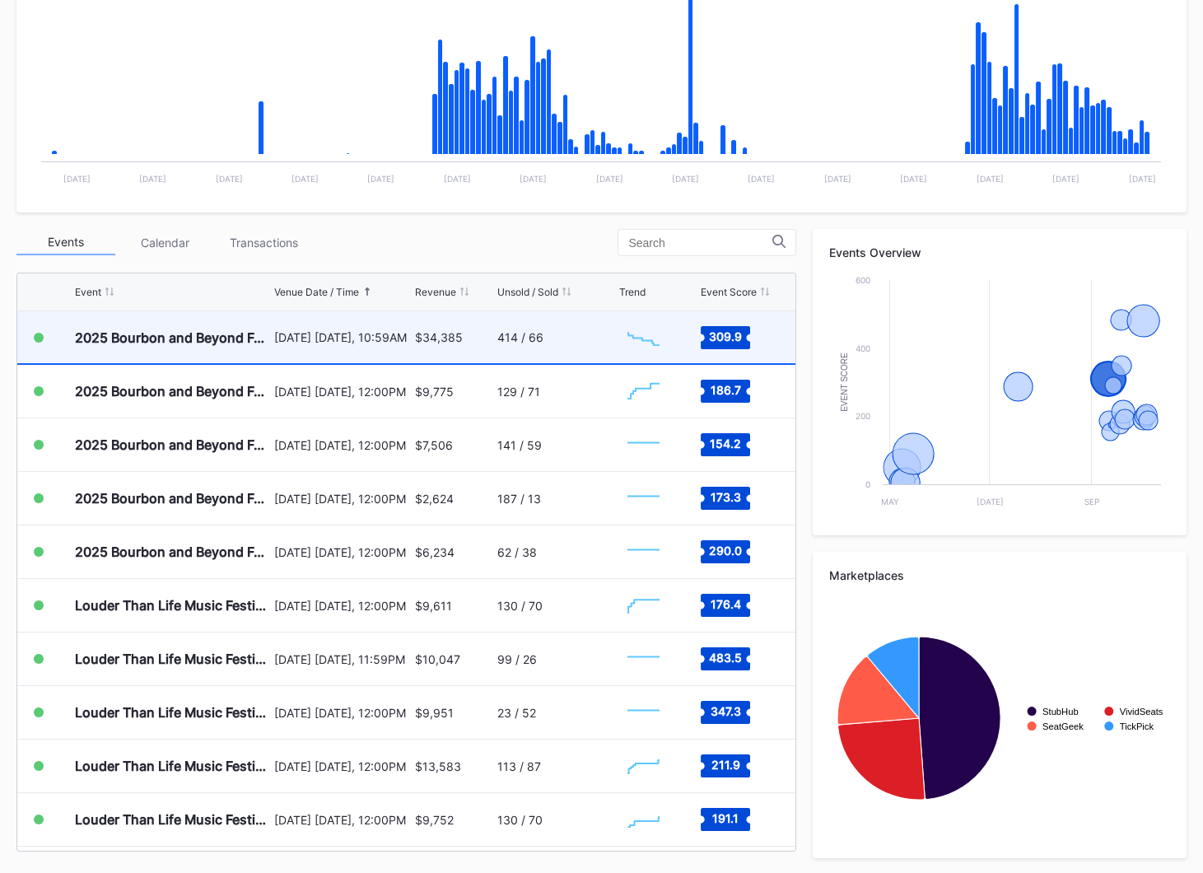
click at [582, 336] on div "414 / 66" at bounding box center [555, 337] width 117 height 52
